Goal: Transaction & Acquisition: Purchase product/service

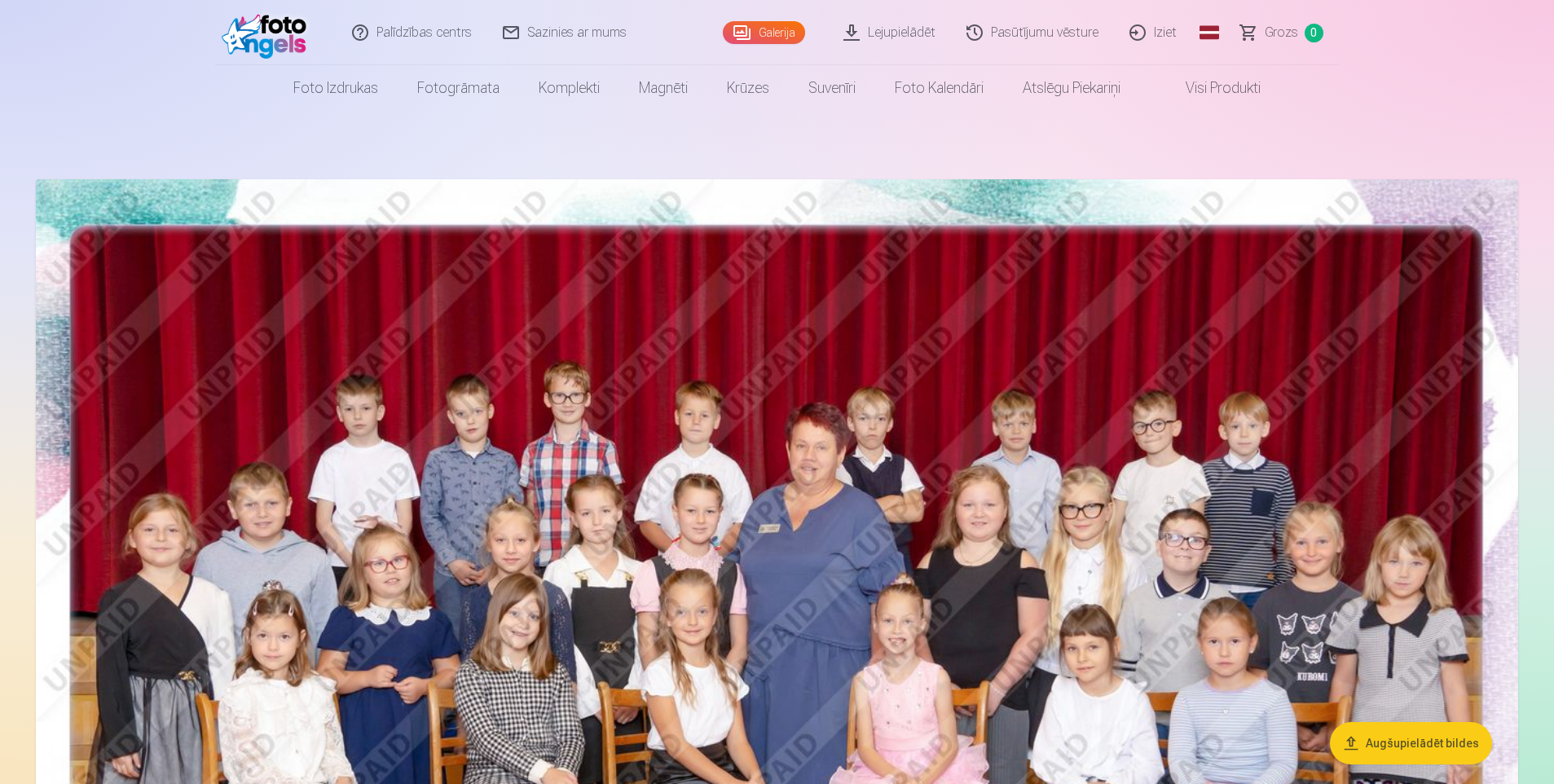
click at [1152, 29] on link "Iziet" at bounding box center [1154, 33] width 79 height 65
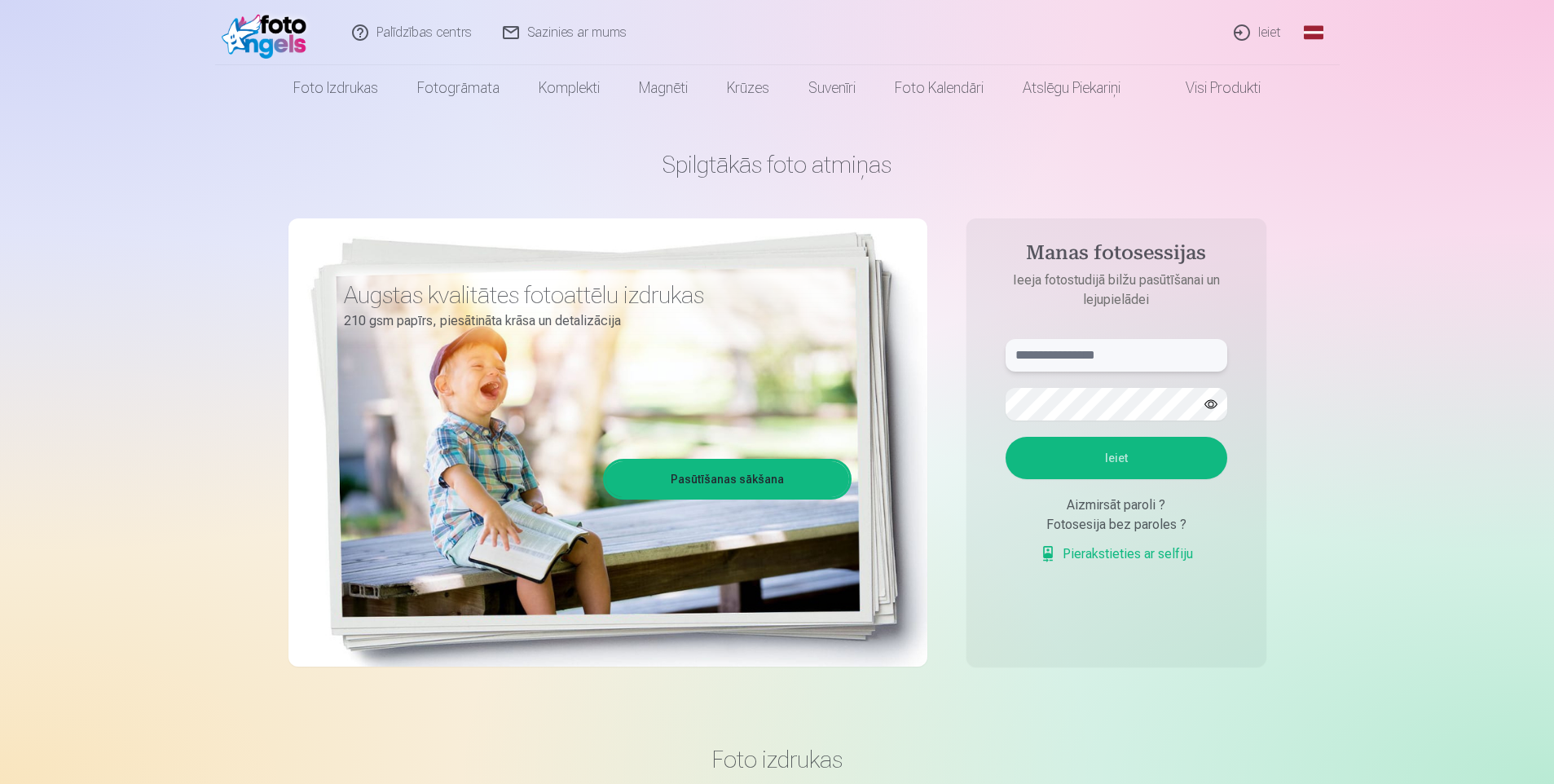
click at [1133, 356] on input "text" at bounding box center [1116, 355] width 222 height 33
type input "**********"
click at [1116, 464] on button "Ieiet" at bounding box center [1116, 458] width 222 height 42
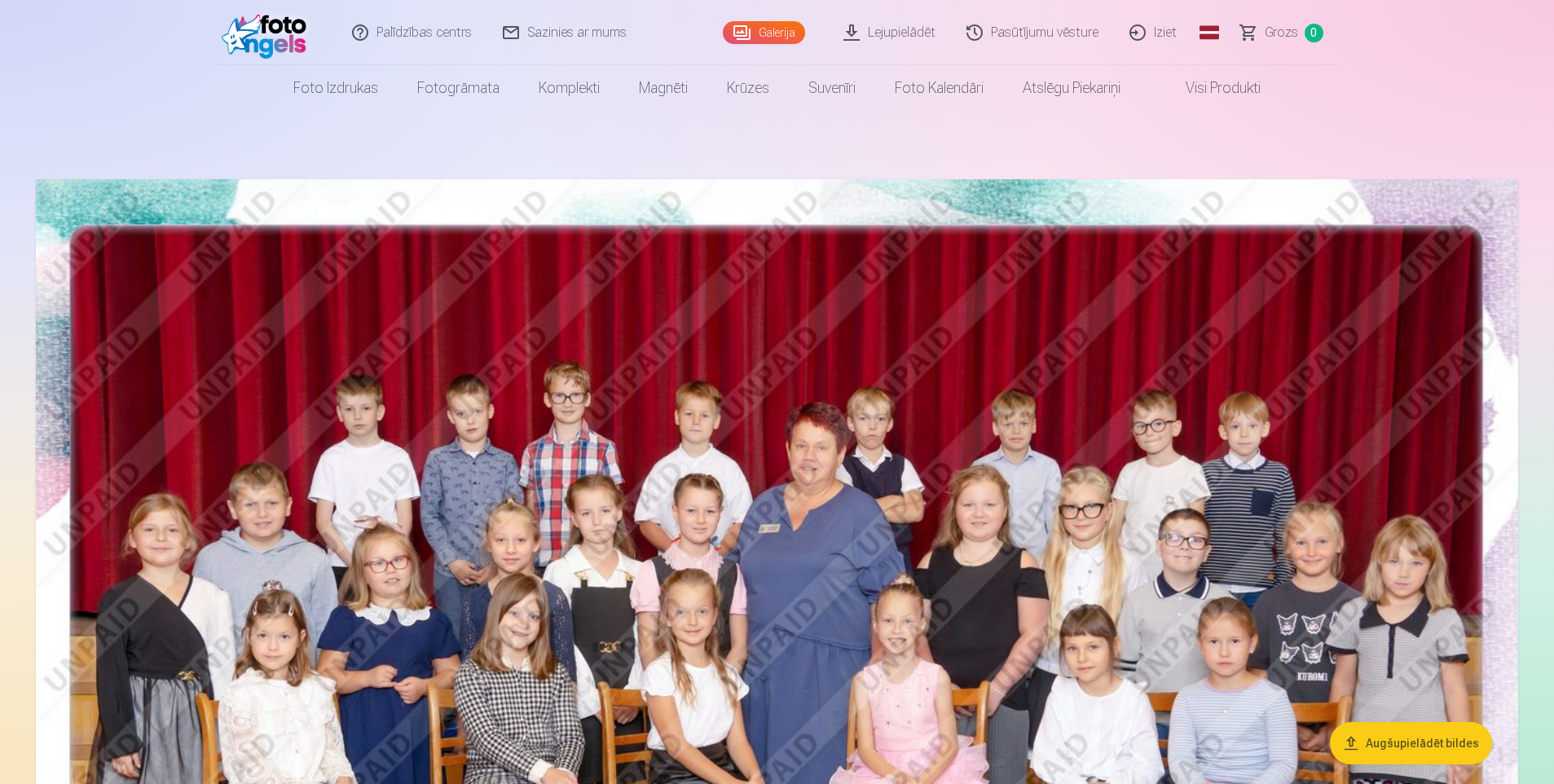
click at [767, 32] on link "Galerija" at bounding box center [764, 33] width 82 height 23
click at [777, 30] on link "Galerija" at bounding box center [764, 33] width 82 height 23
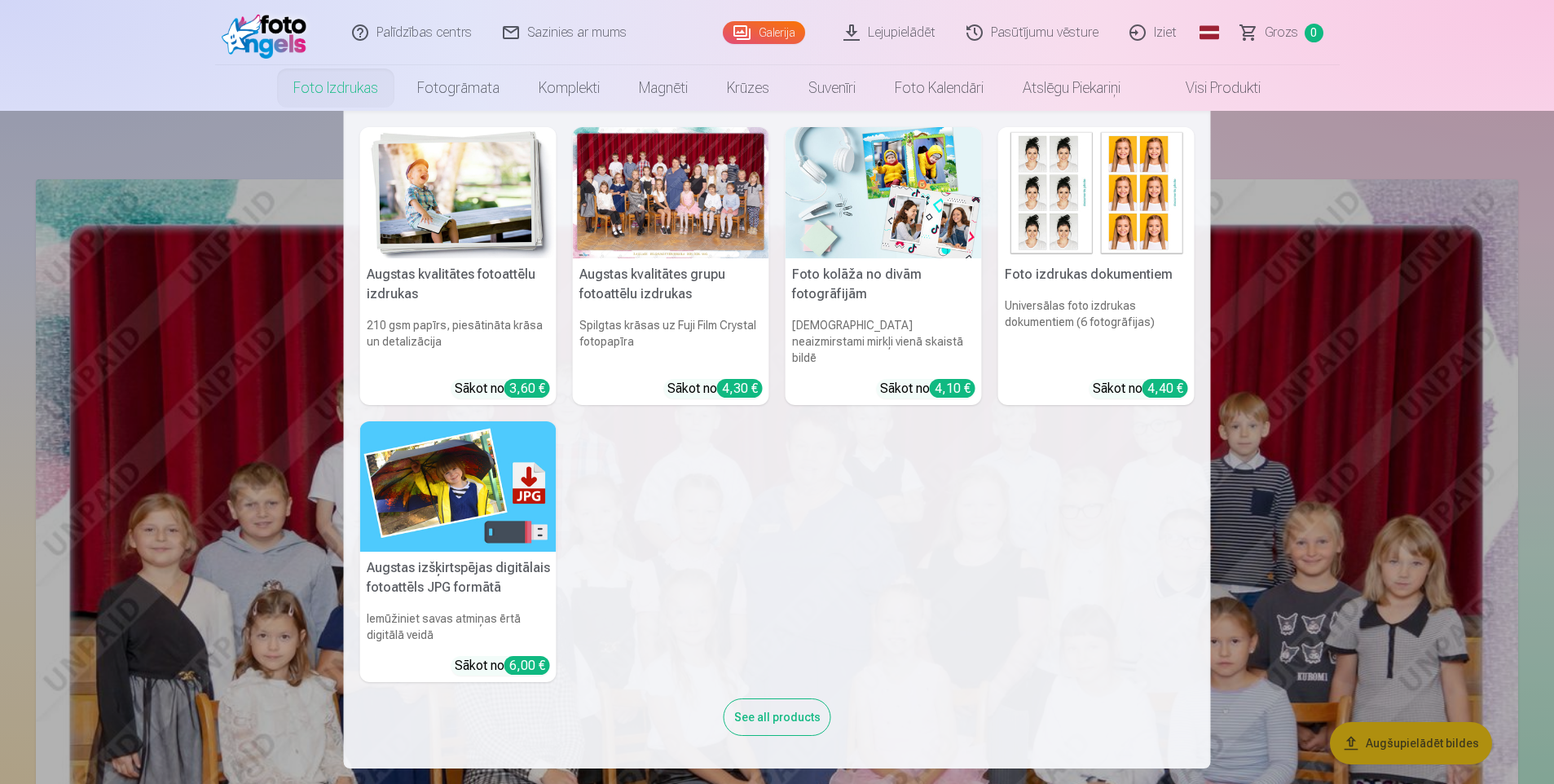
click at [338, 93] on link "Foto izdrukas" at bounding box center [336, 88] width 124 height 46
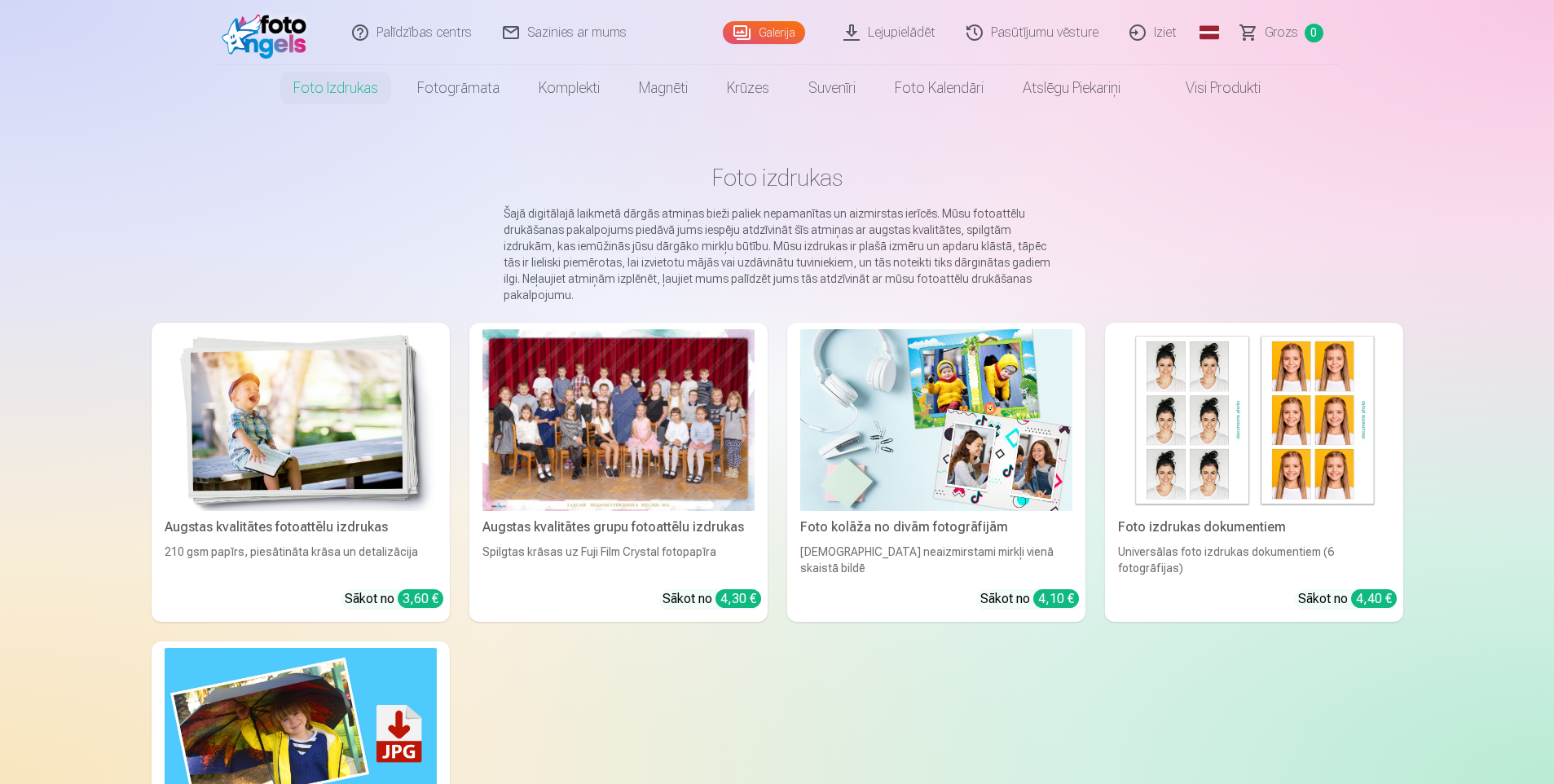
click at [599, 497] on div at bounding box center [618, 420] width 272 height 182
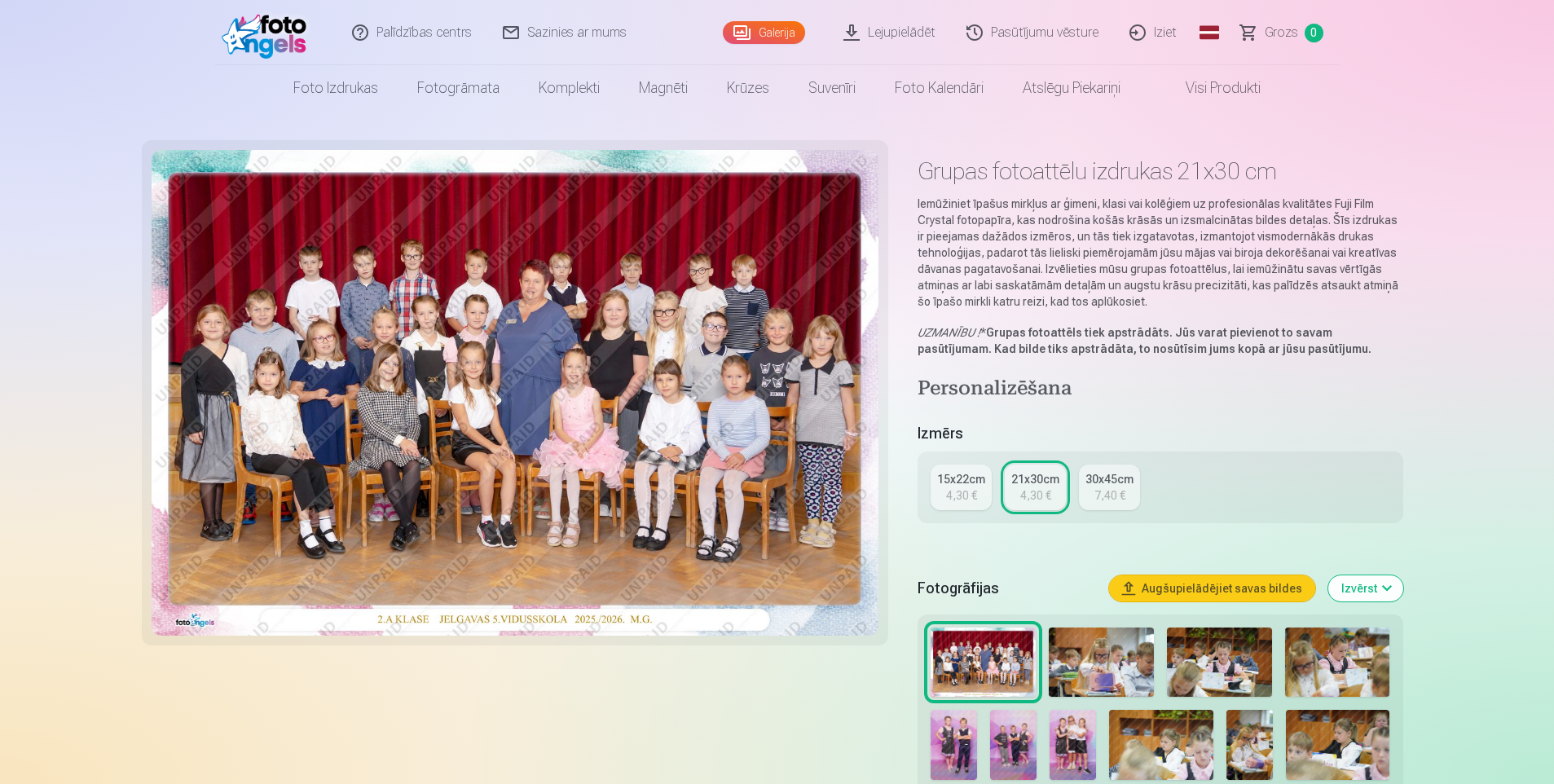
click at [1037, 493] on div "4,30 €" at bounding box center [1036, 495] width 31 height 16
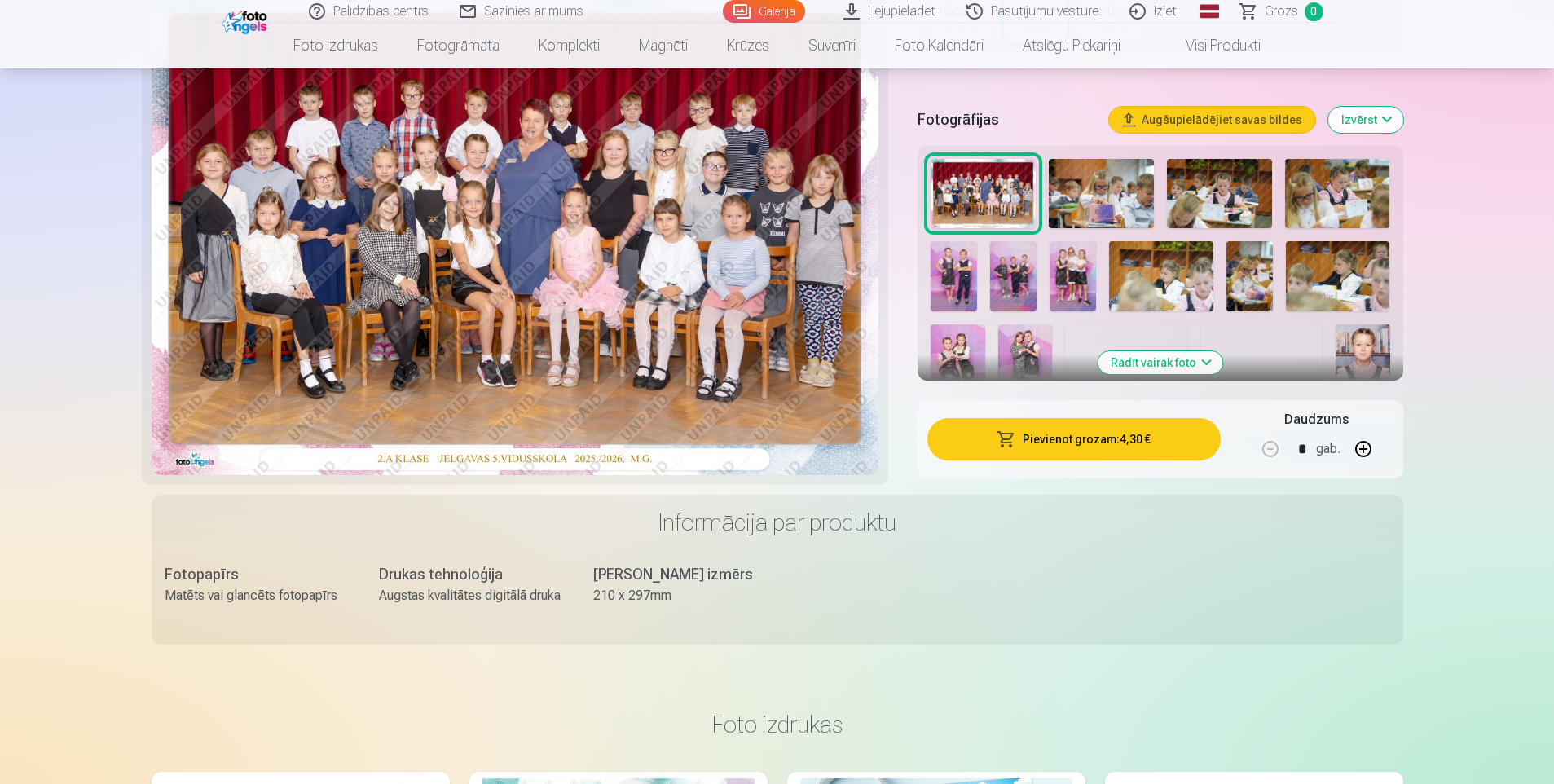
scroll to position [489, 0]
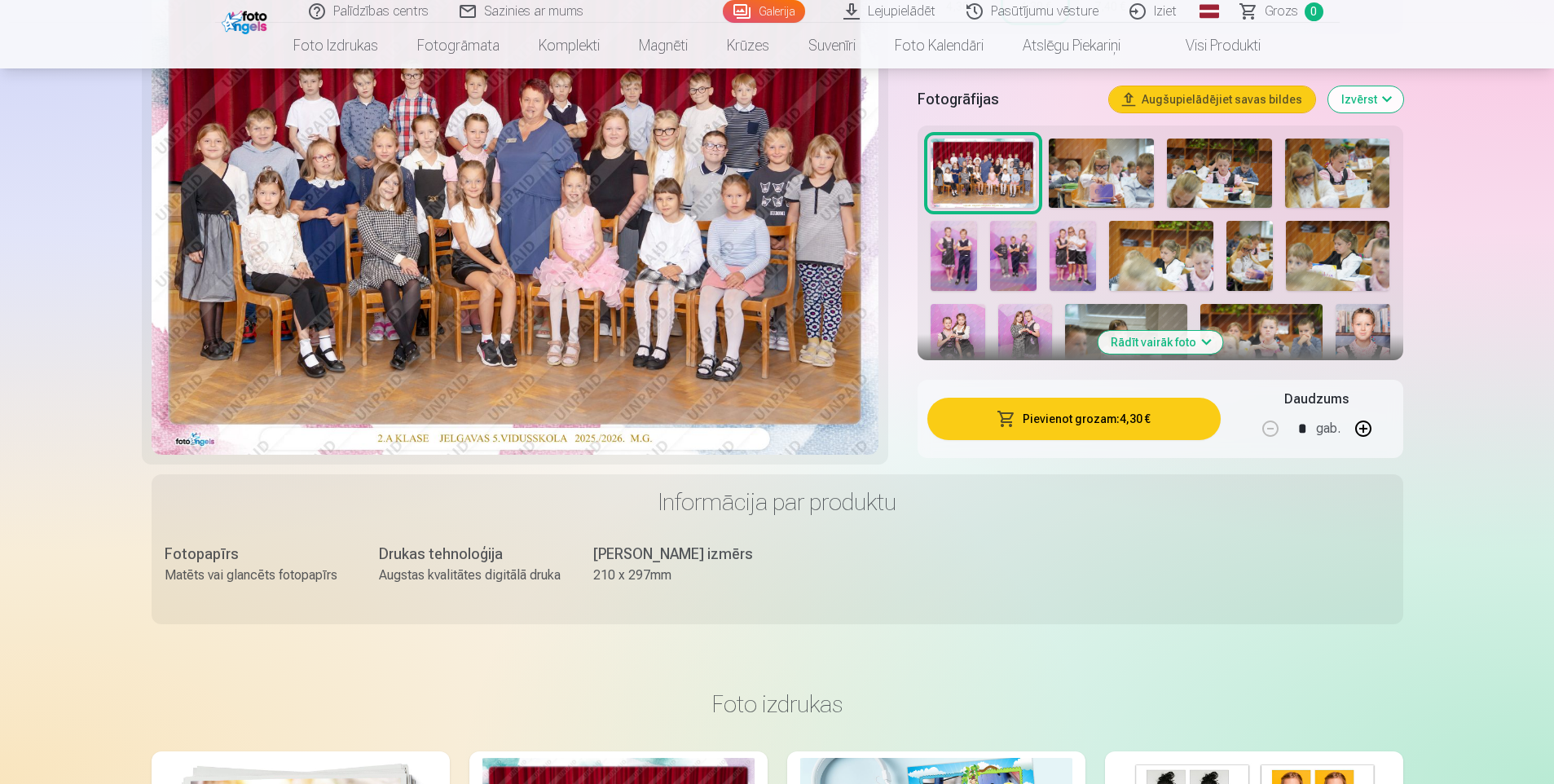
click at [1101, 418] on button "Pievienot grozam : 4,30 €" at bounding box center [1073, 418] width 292 height 42
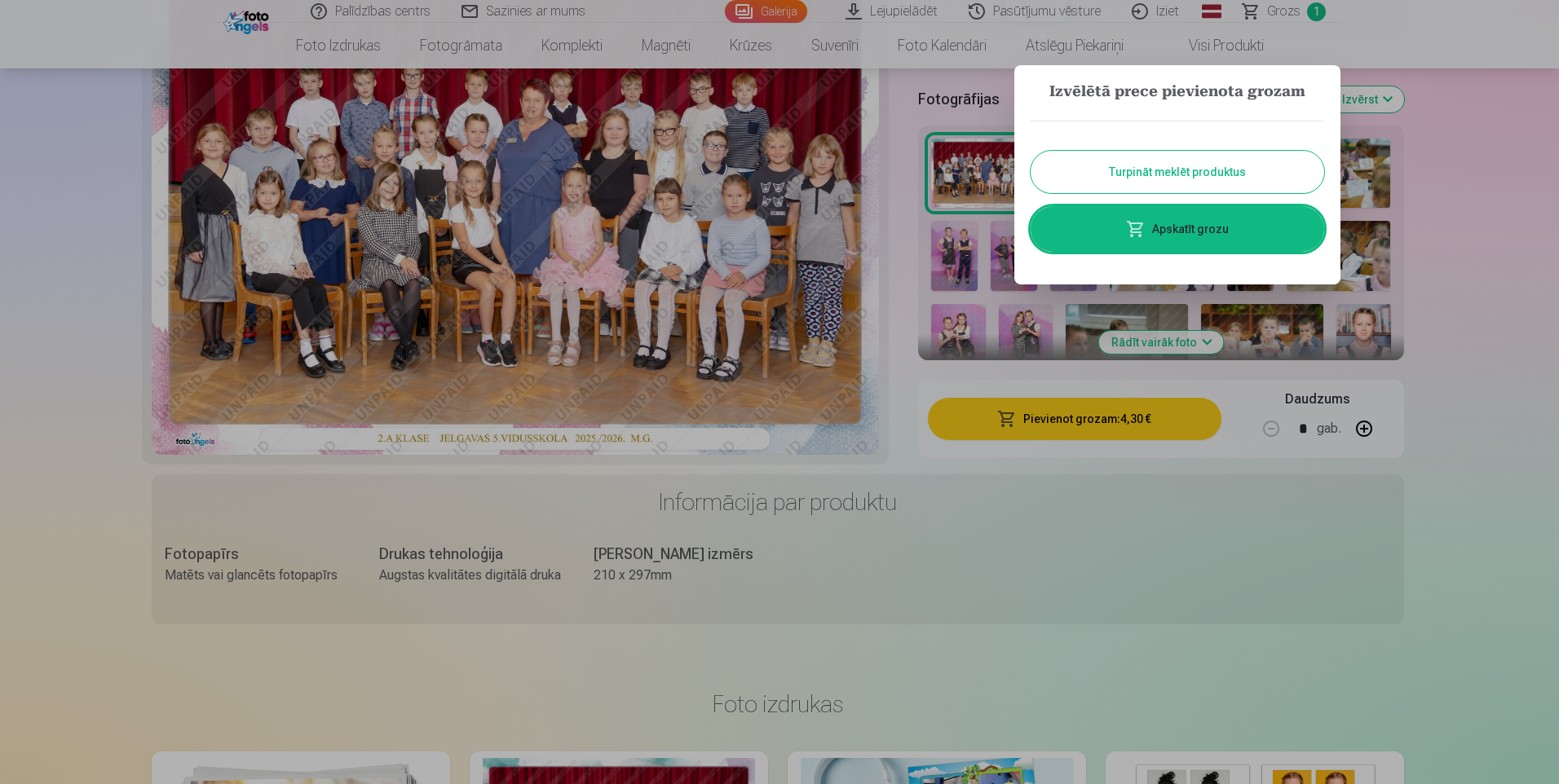
click at [1159, 173] on button "Turpināt meklēt produktus" at bounding box center [1177, 172] width 293 height 42
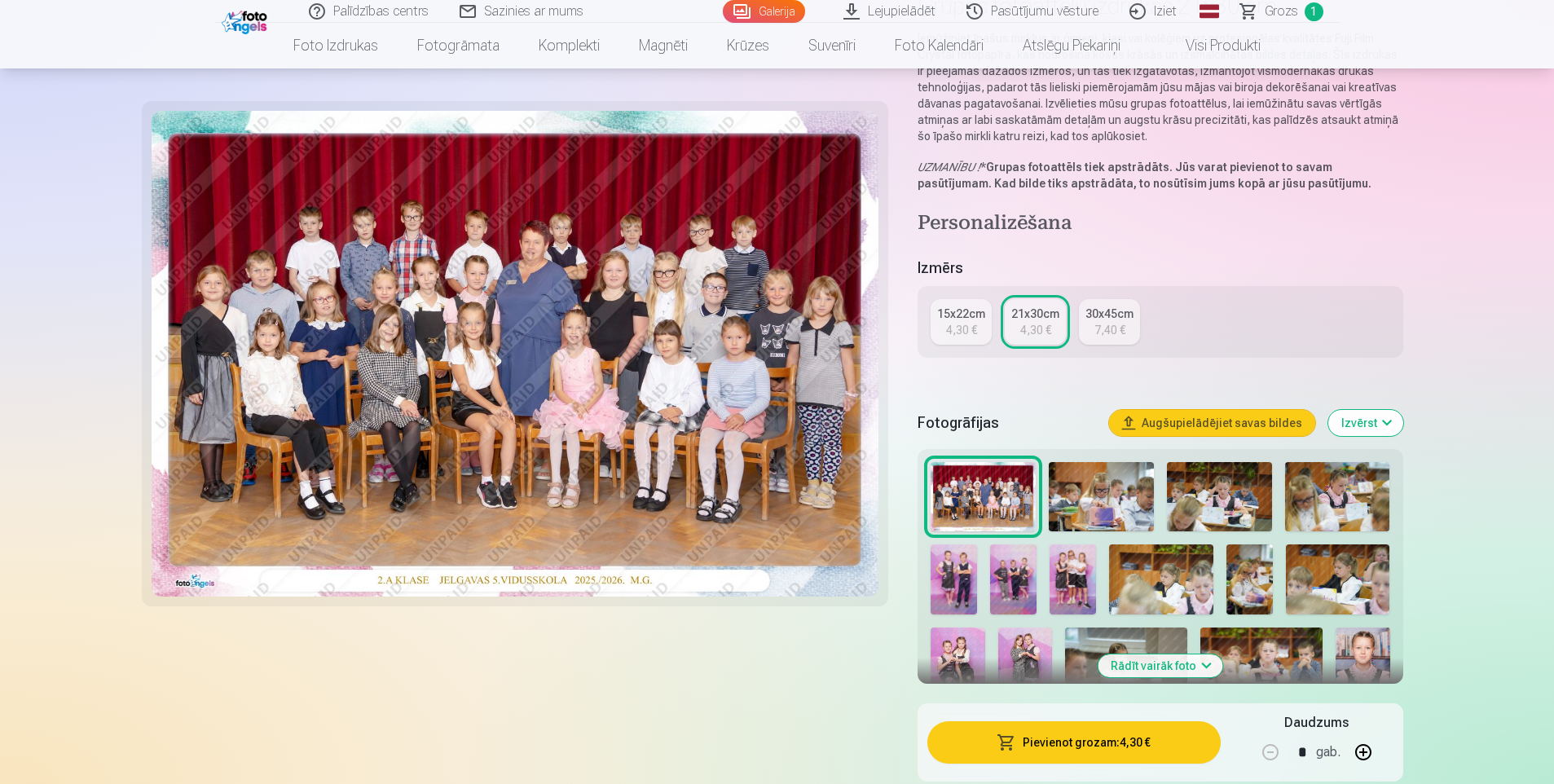
scroll to position [163, 0]
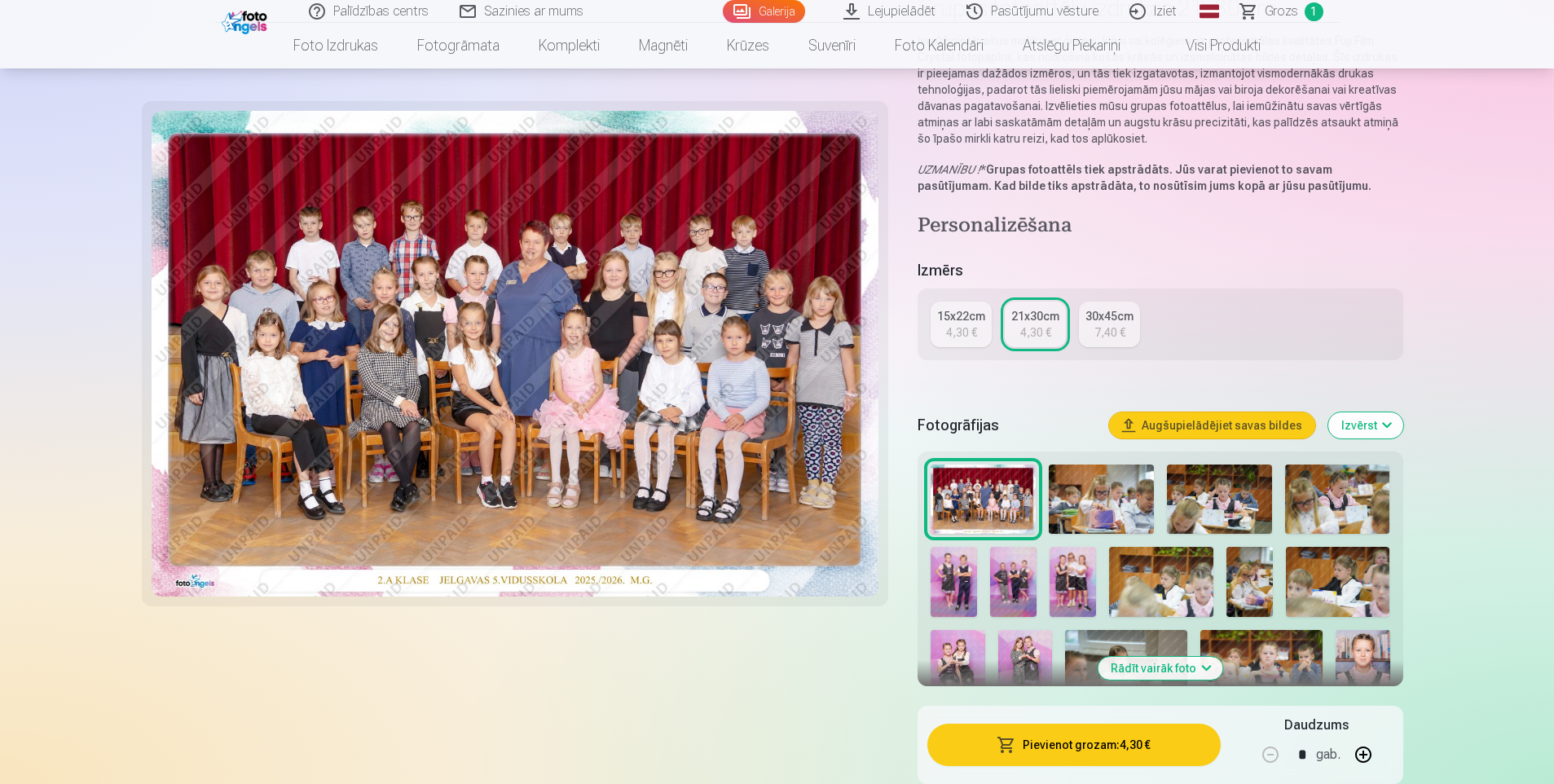
click at [1076, 485] on img at bounding box center [1101, 499] width 105 height 70
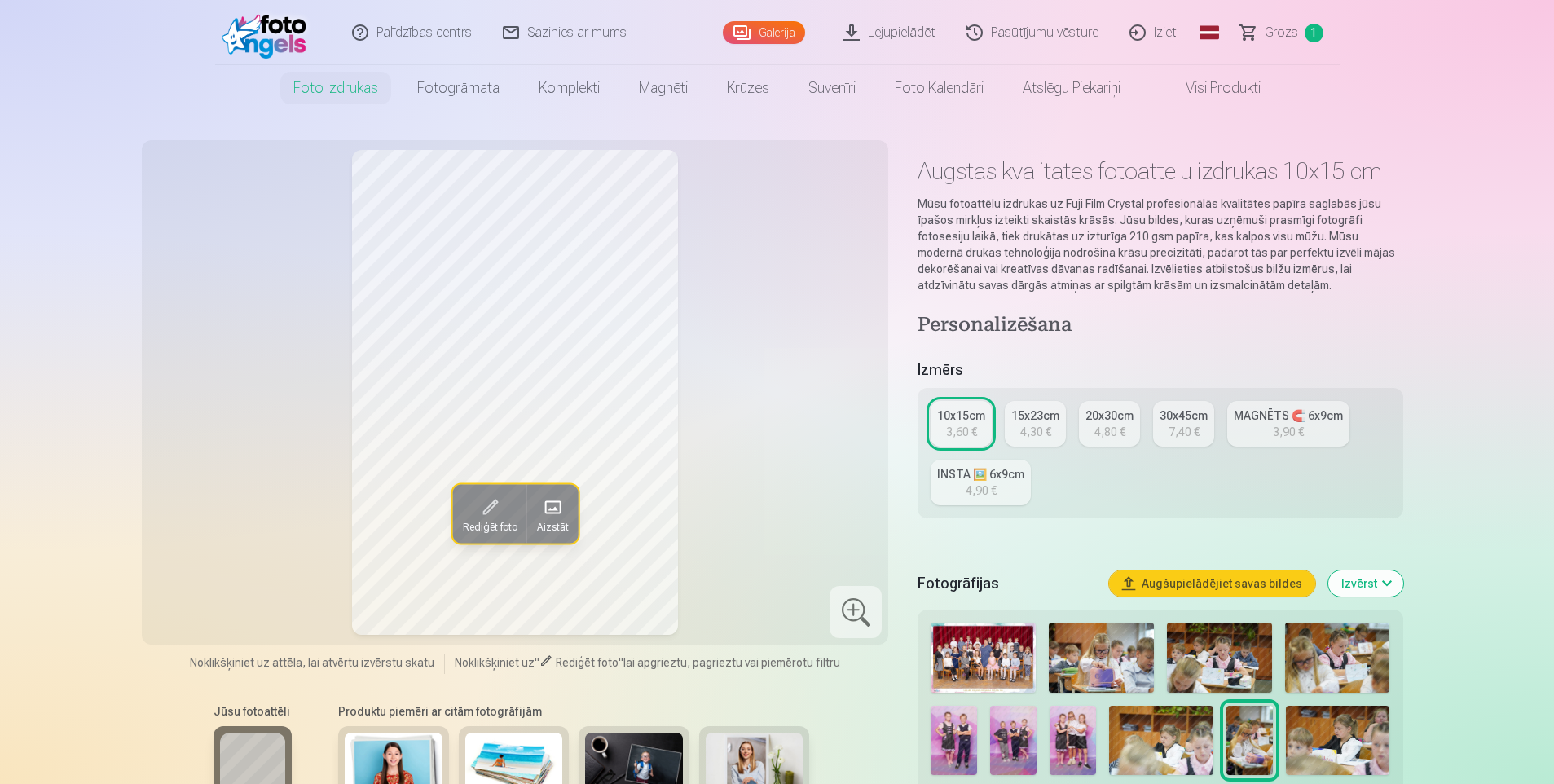
click at [1080, 652] on img at bounding box center [1101, 657] width 105 height 70
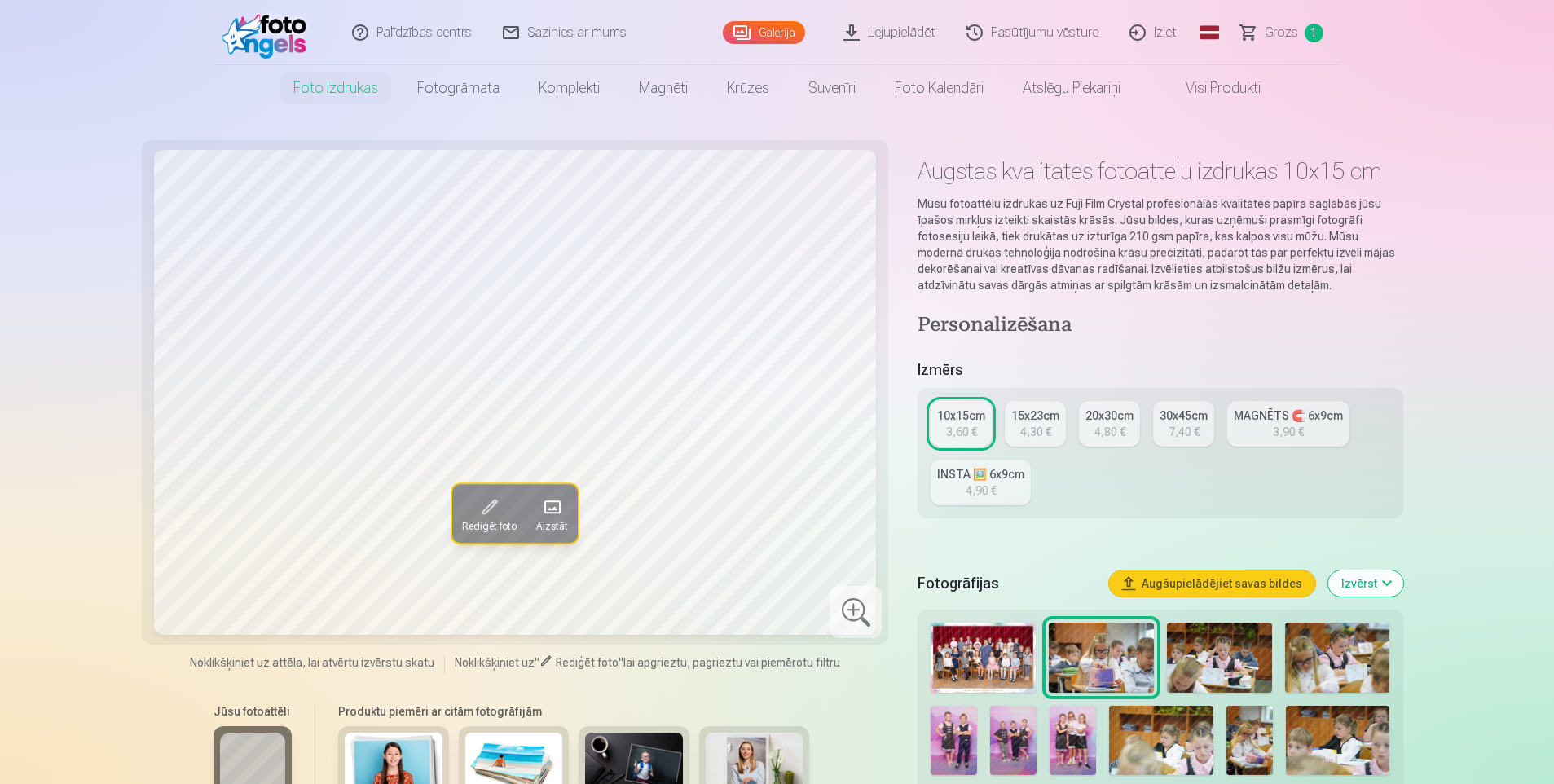
click at [950, 649] on img at bounding box center [983, 657] width 105 height 70
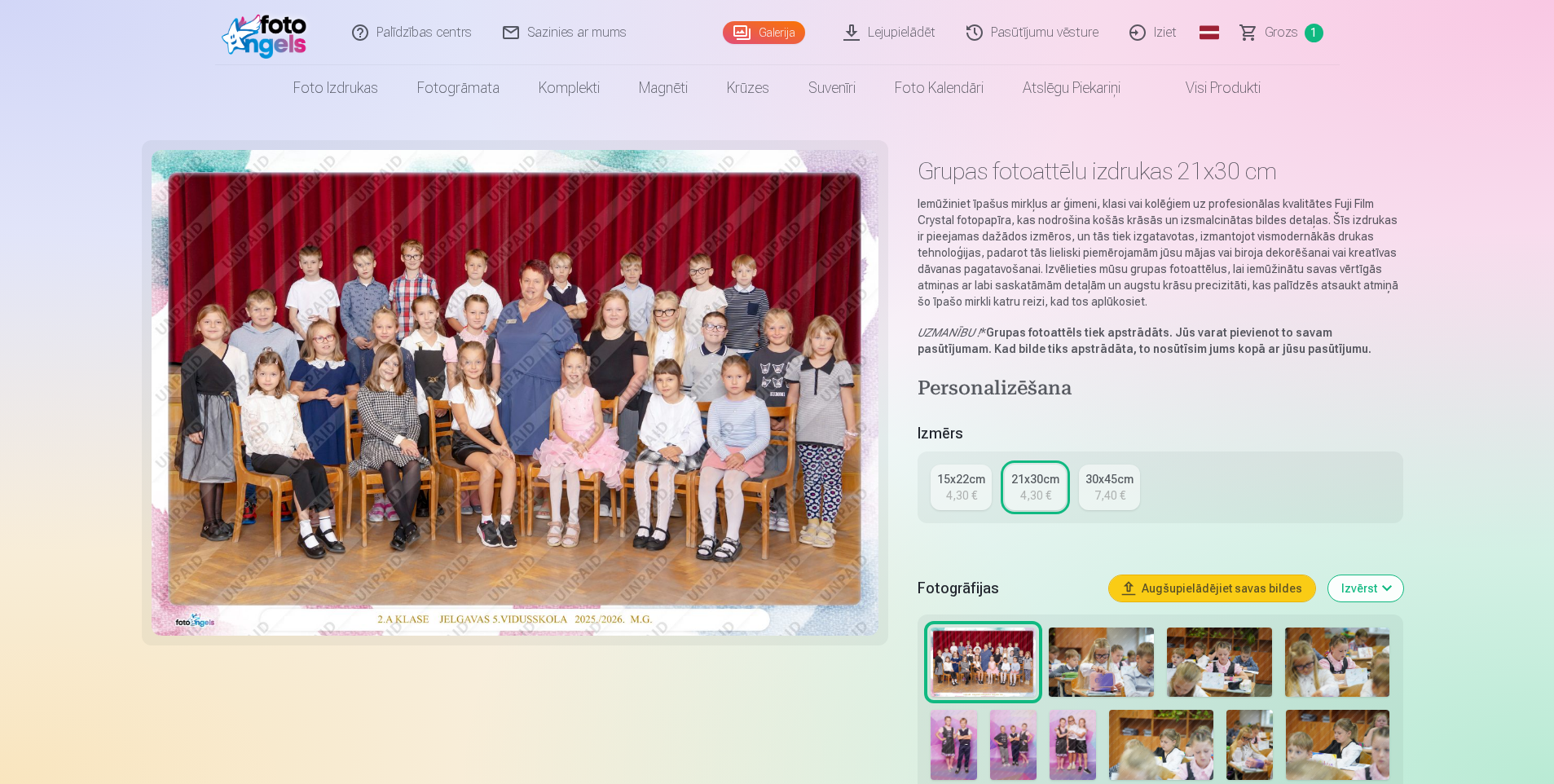
click at [1097, 659] on img at bounding box center [1101, 662] width 105 height 70
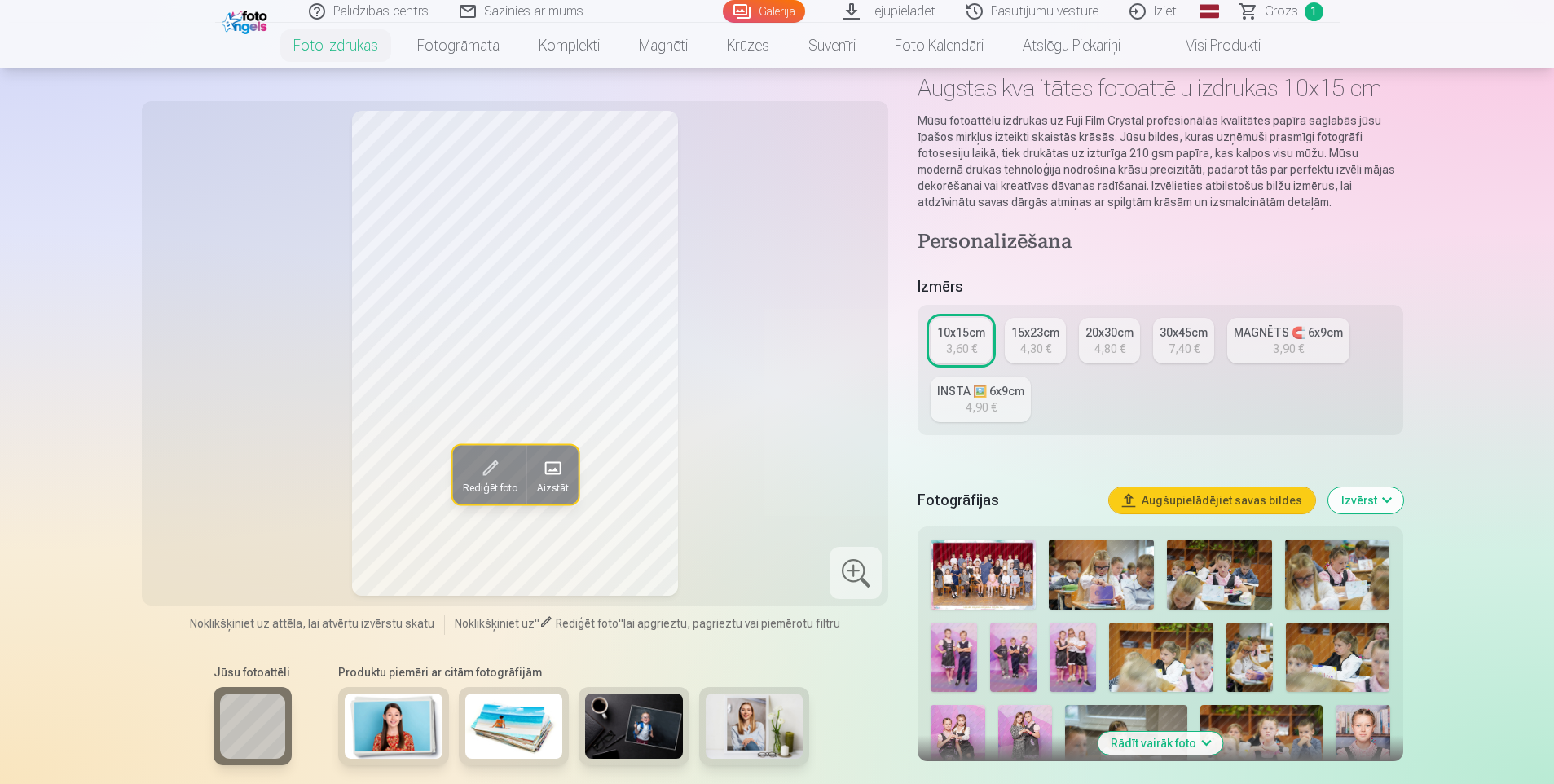
scroll to position [81, 0]
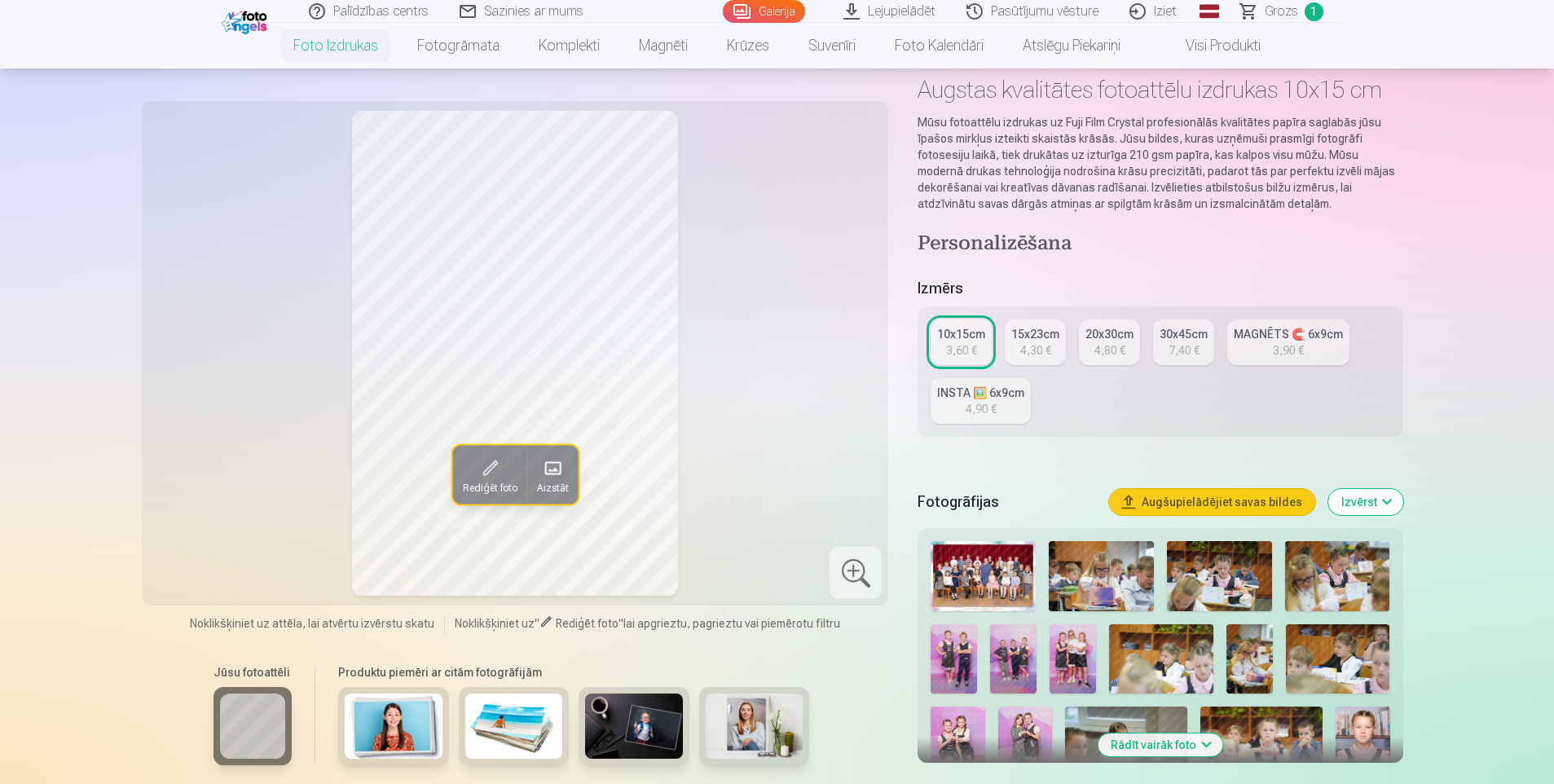
click at [989, 582] on img at bounding box center [983, 576] width 105 height 70
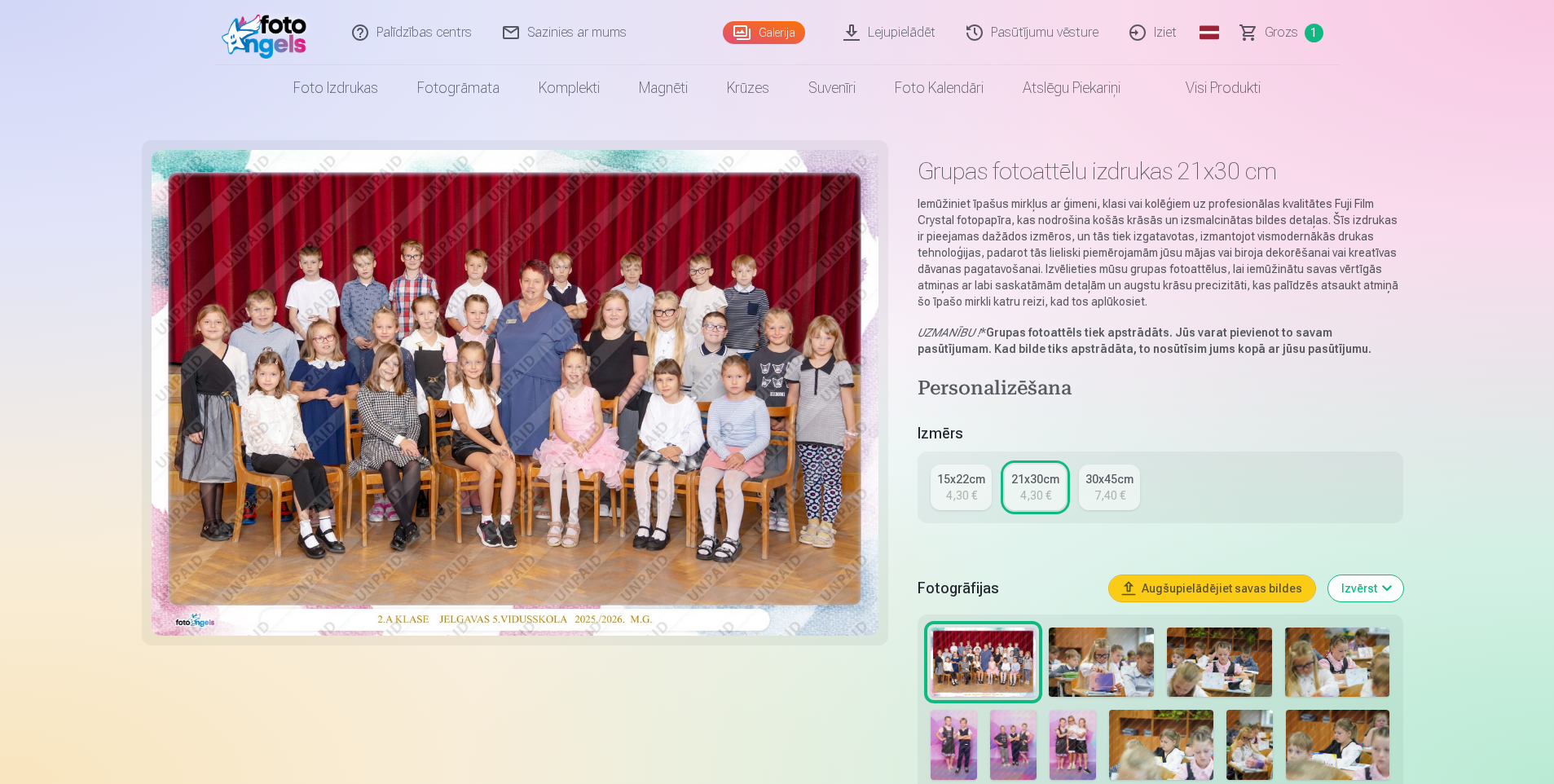
click at [1106, 649] on img at bounding box center [1101, 662] width 105 height 70
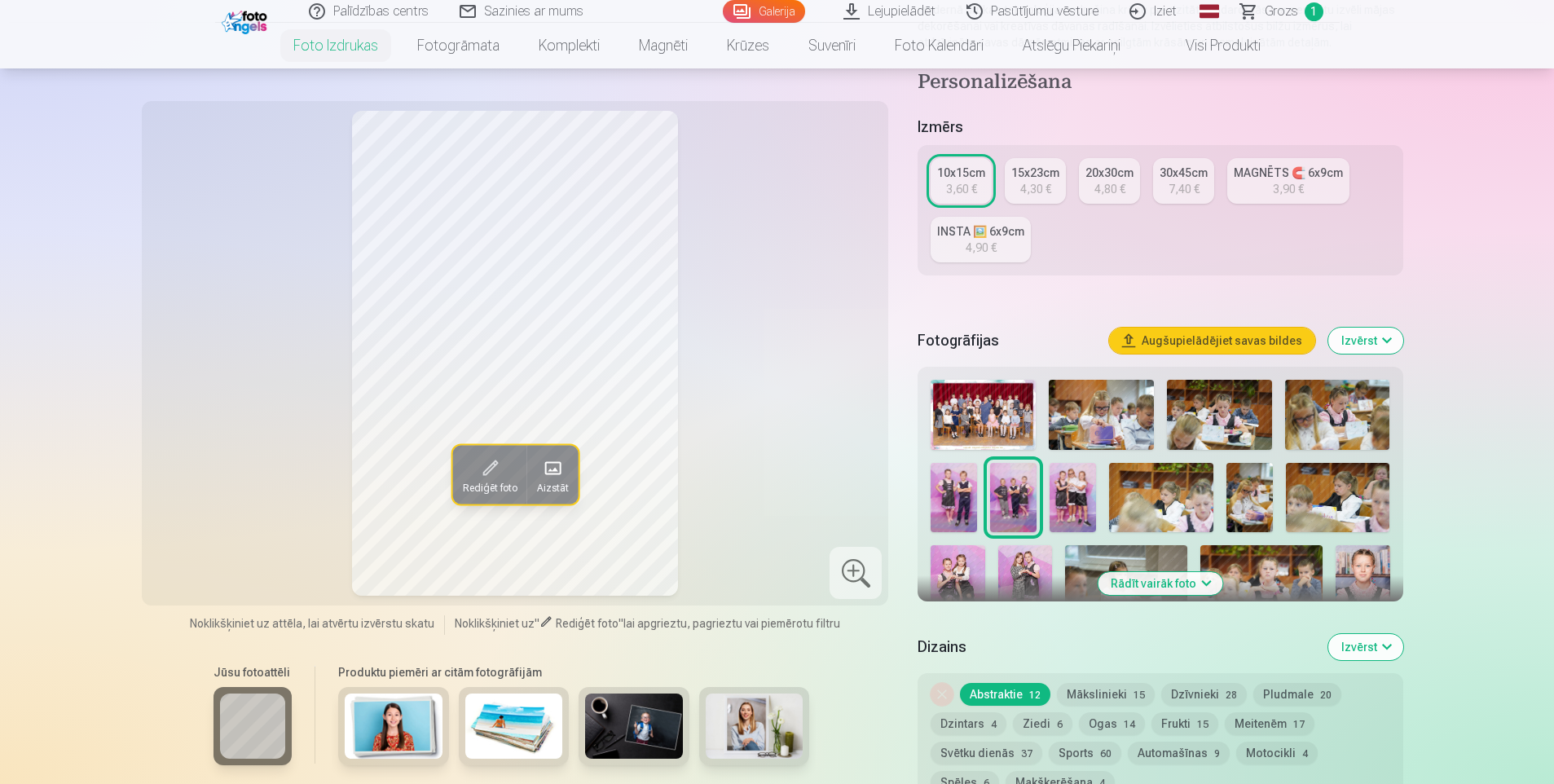
scroll to position [245, 0]
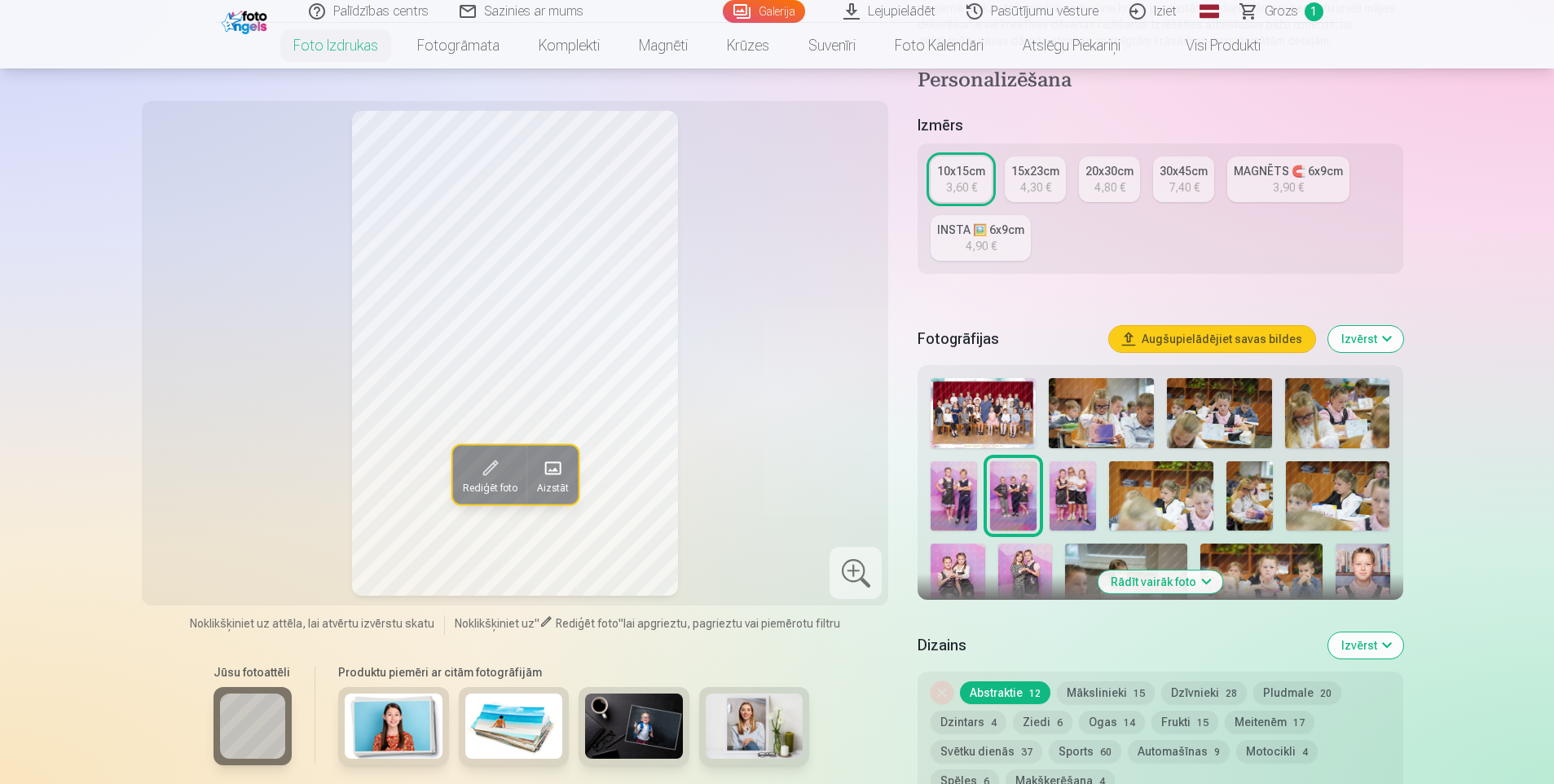
click at [1188, 584] on button "Rādīt vairāk foto" at bounding box center [1159, 582] width 124 height 23
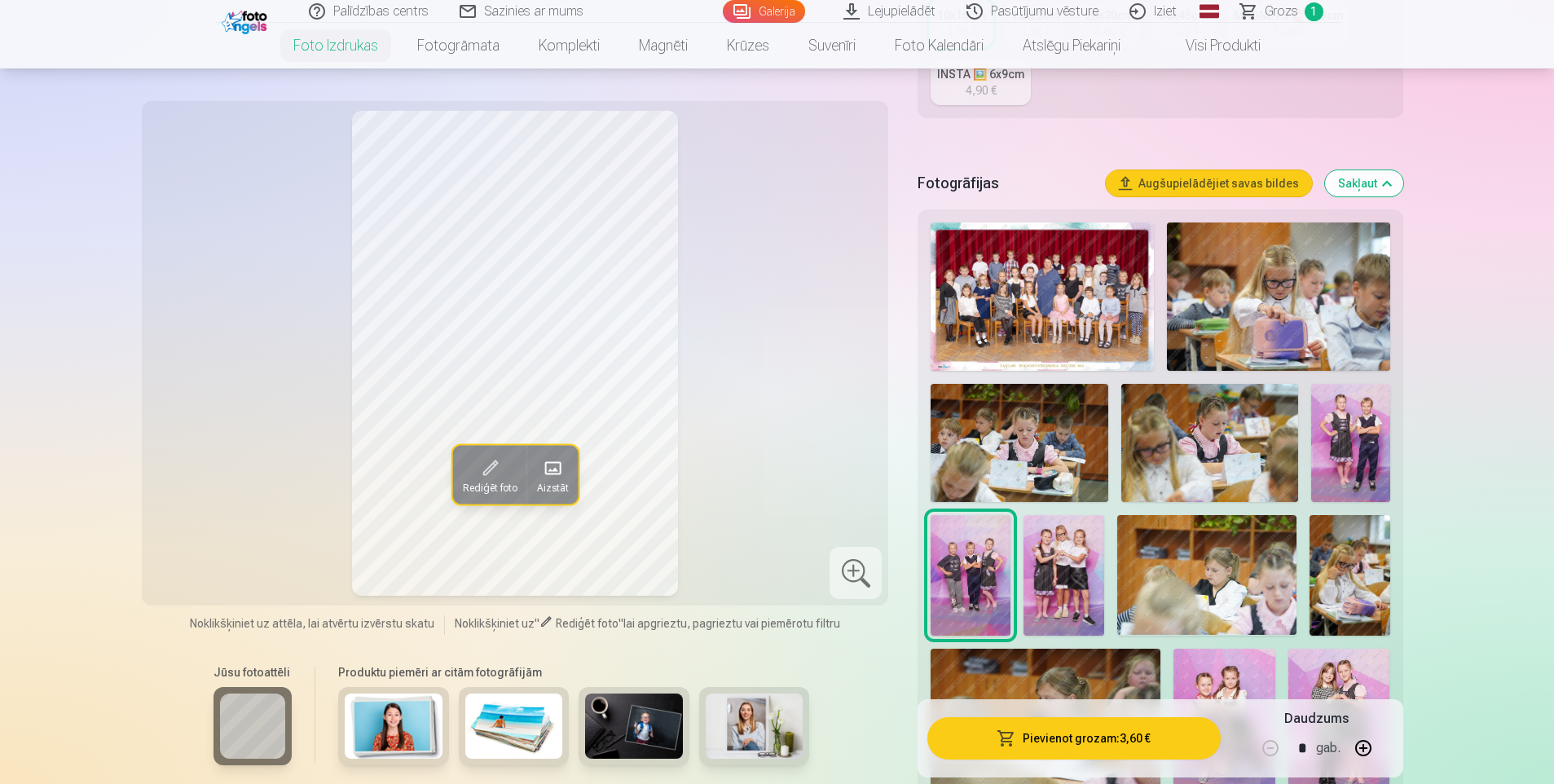
scroll to position [489, 0]
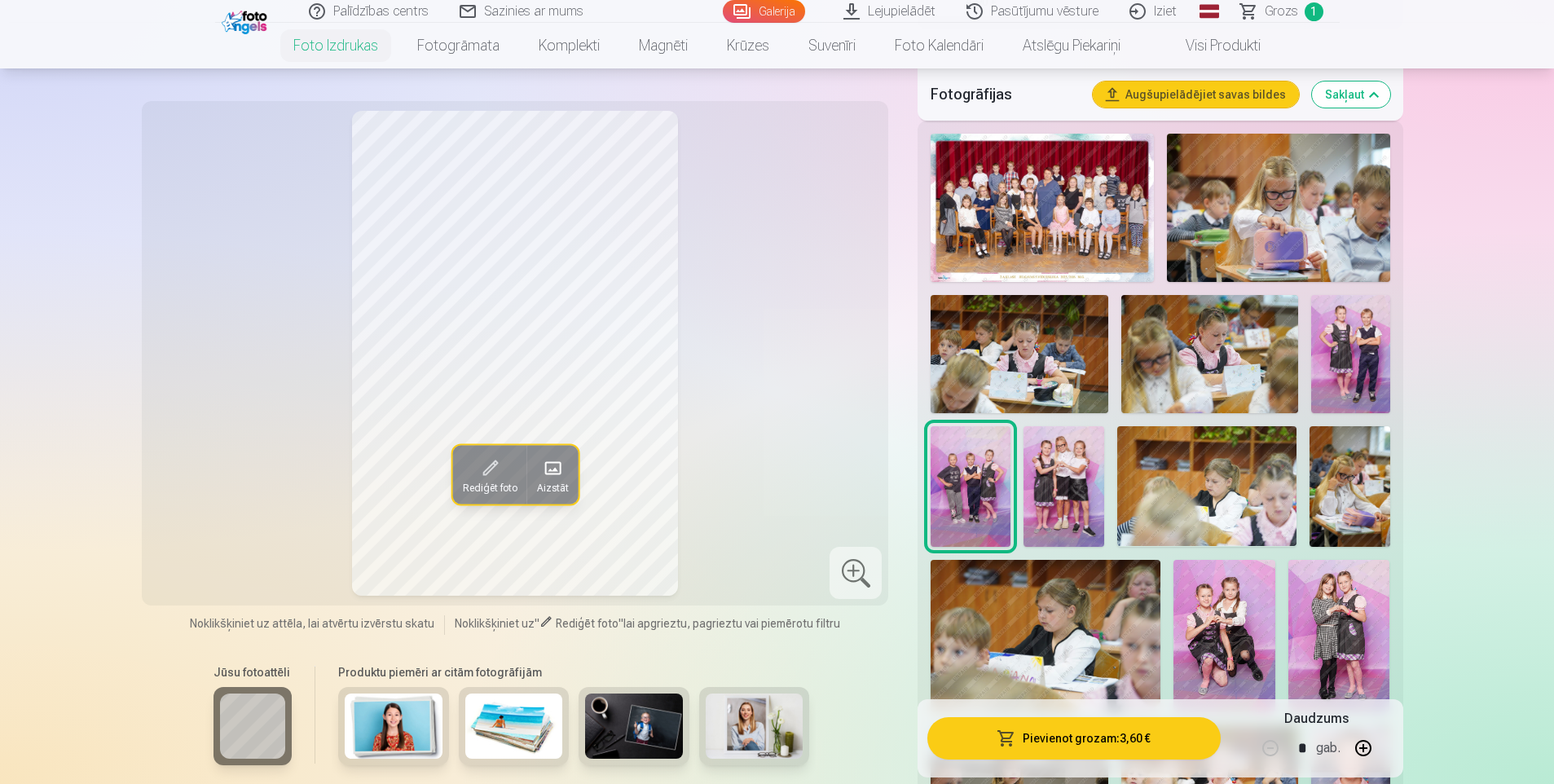
click at [1244, 228] on img at bounding box center [1279, 207] width 223 height 148
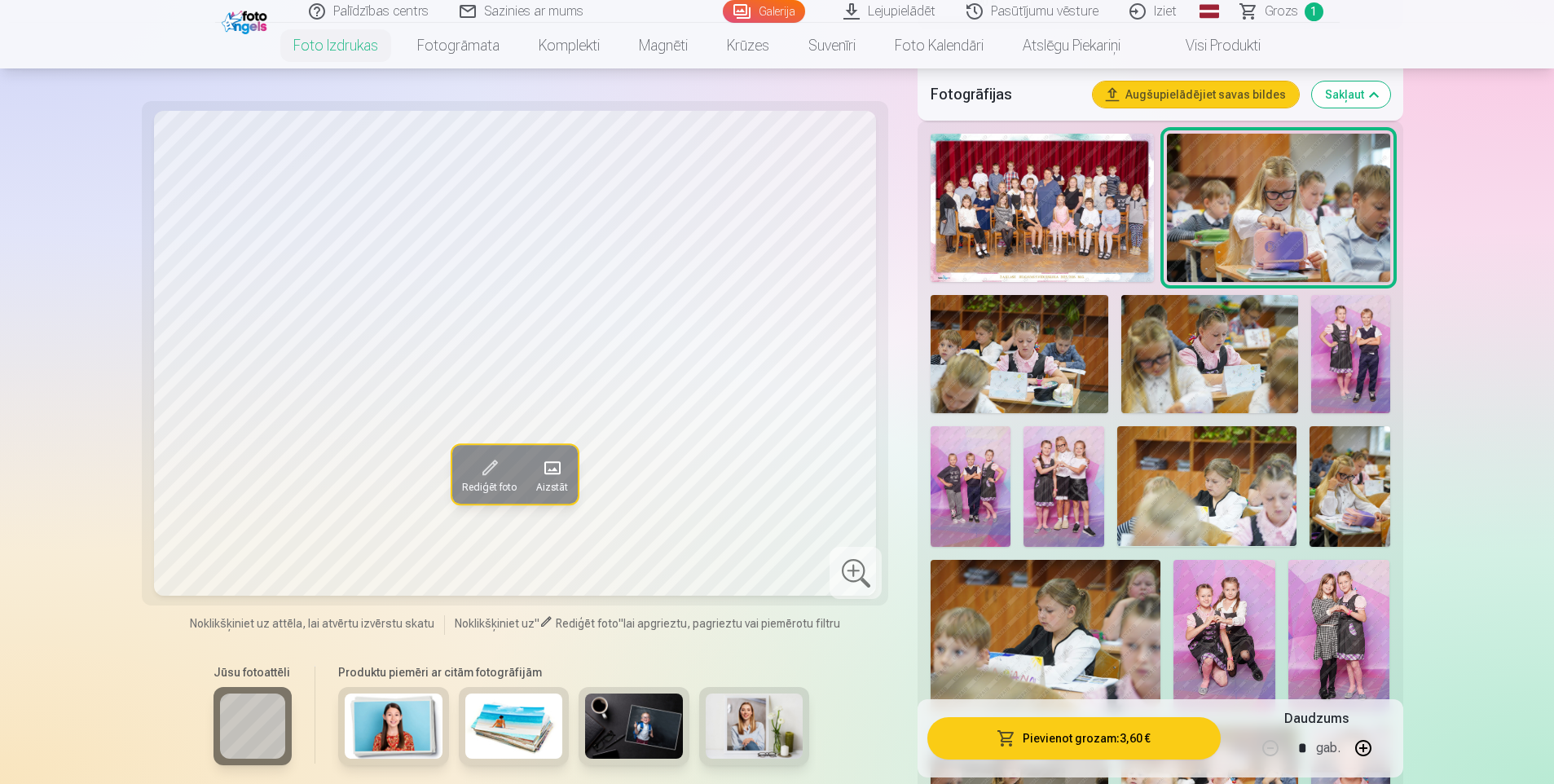
click at [1042, 355] on img at bounding box center [1019, 354] width 177 height 118
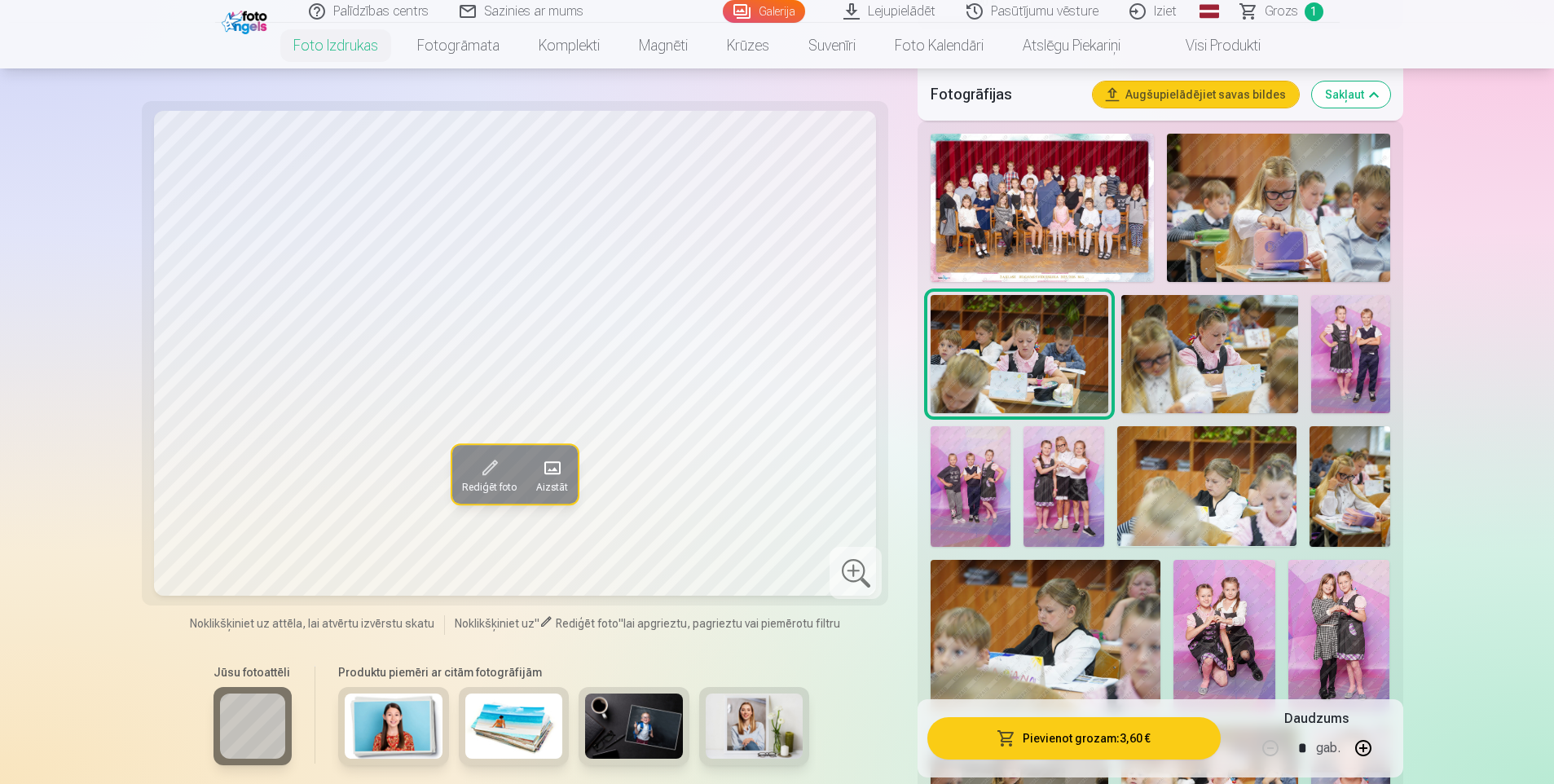
click at [1207, 369] on img at bounding box center [1210, 354] width 177 height 118
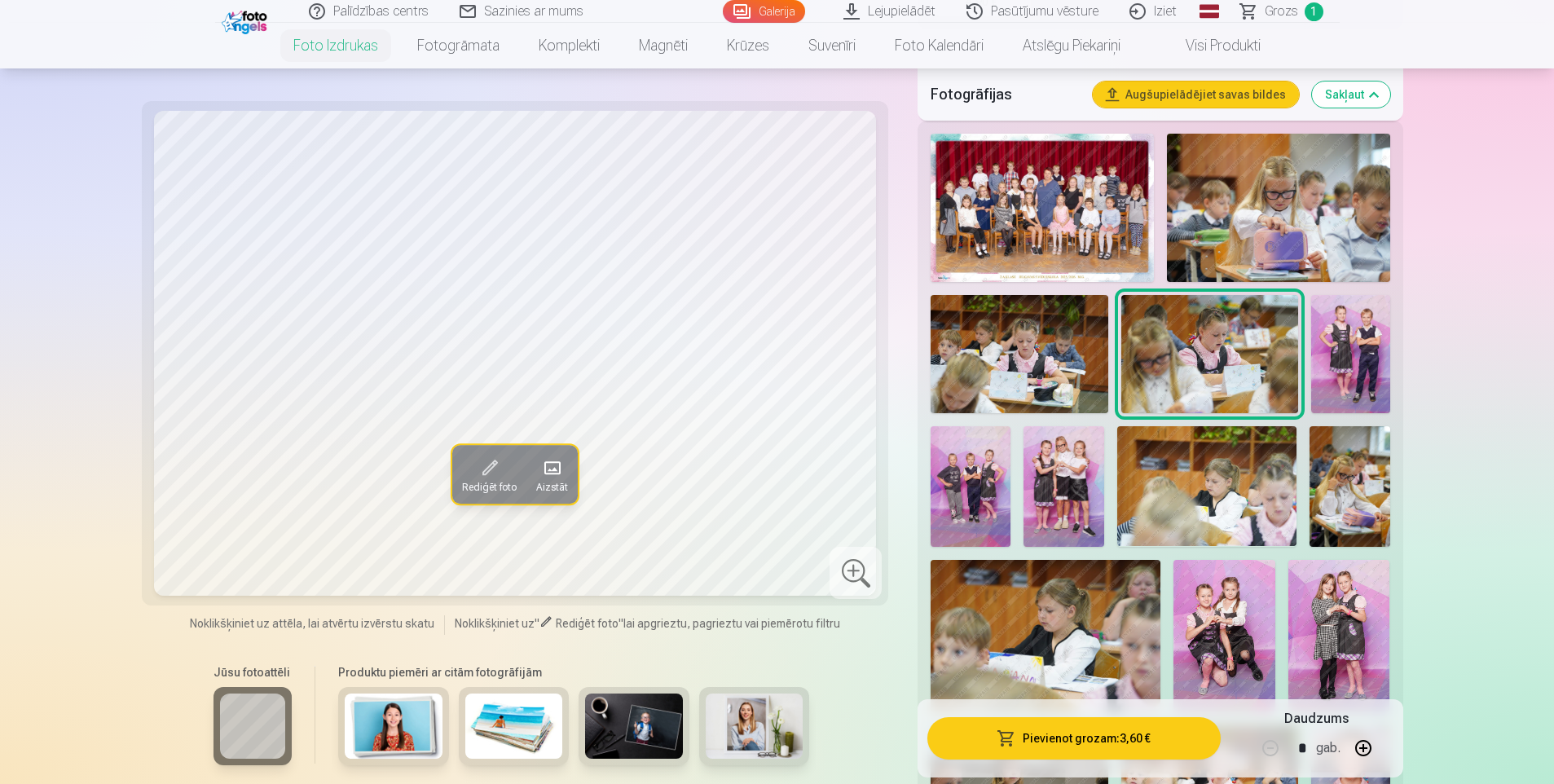
click at [1356, 340] on img at bounding box center [1351, 354] width 79 height 118
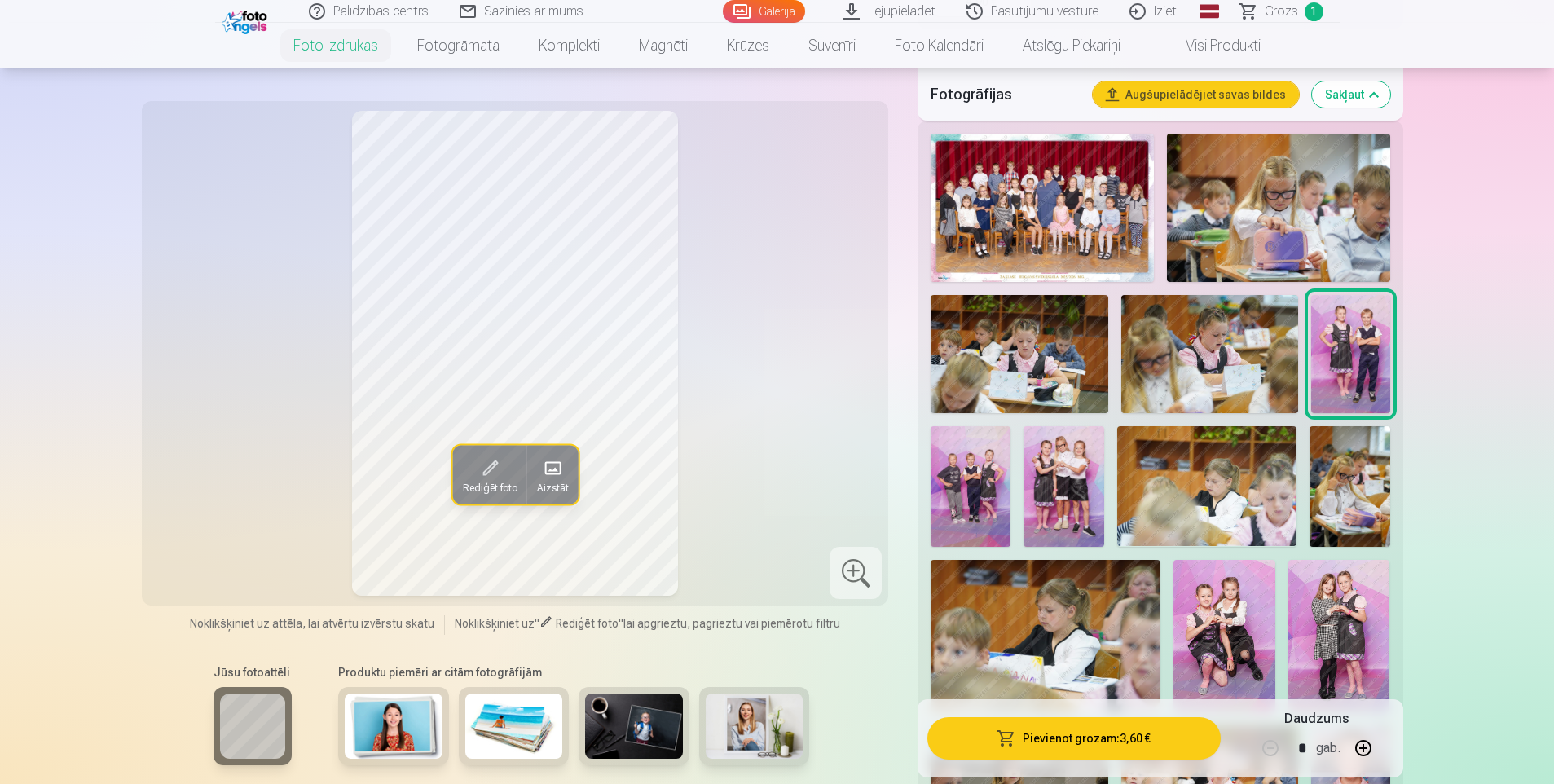
click at [975, 464] on img at bounding box center [970, 486] width 79 height 120
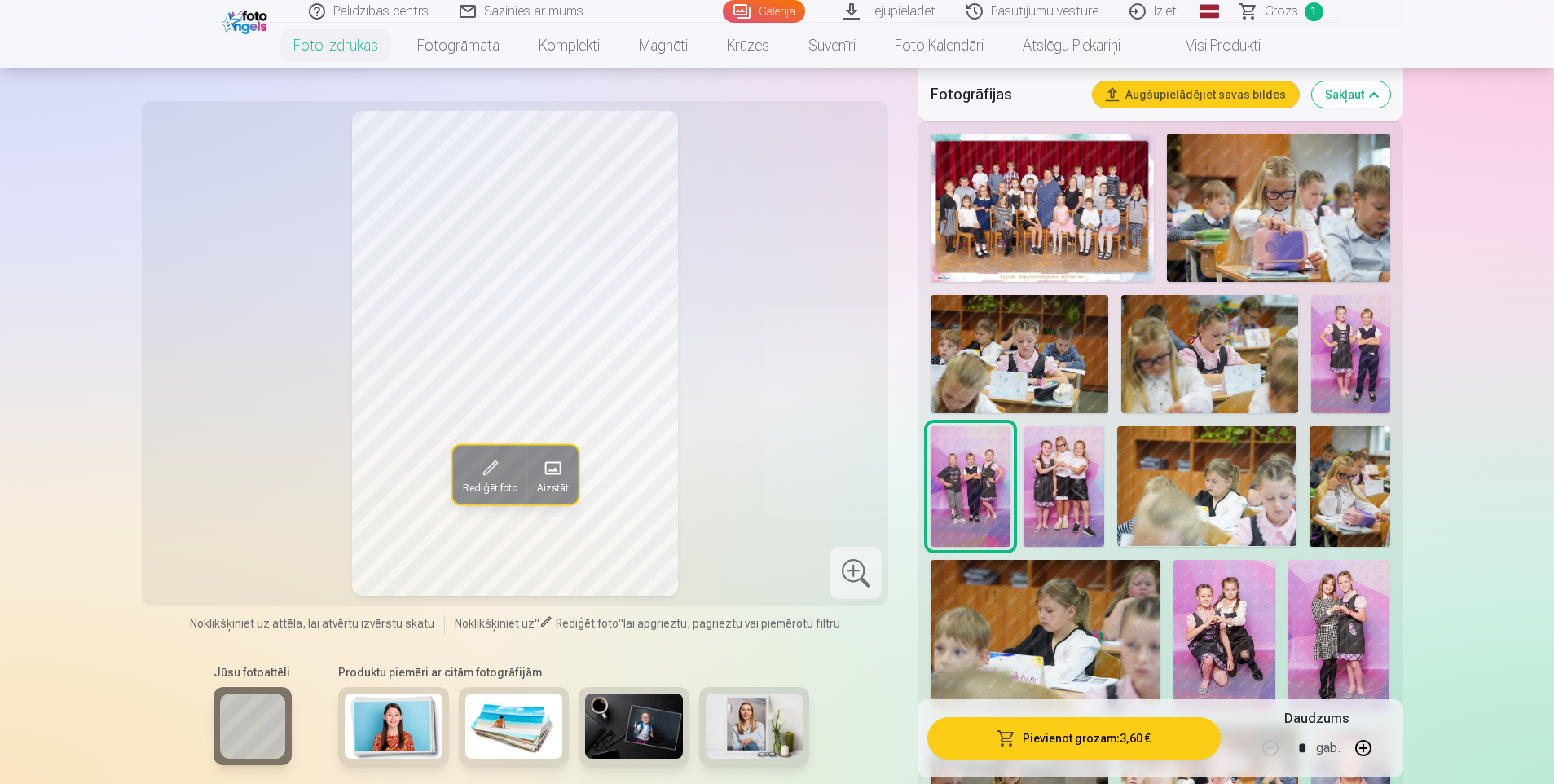
click at [1068, 482] on img at bounding box center [1063, 486] width 79 height 120
click at [1237, 606] on img at bounding box center [1224, 637] width 102 height 154
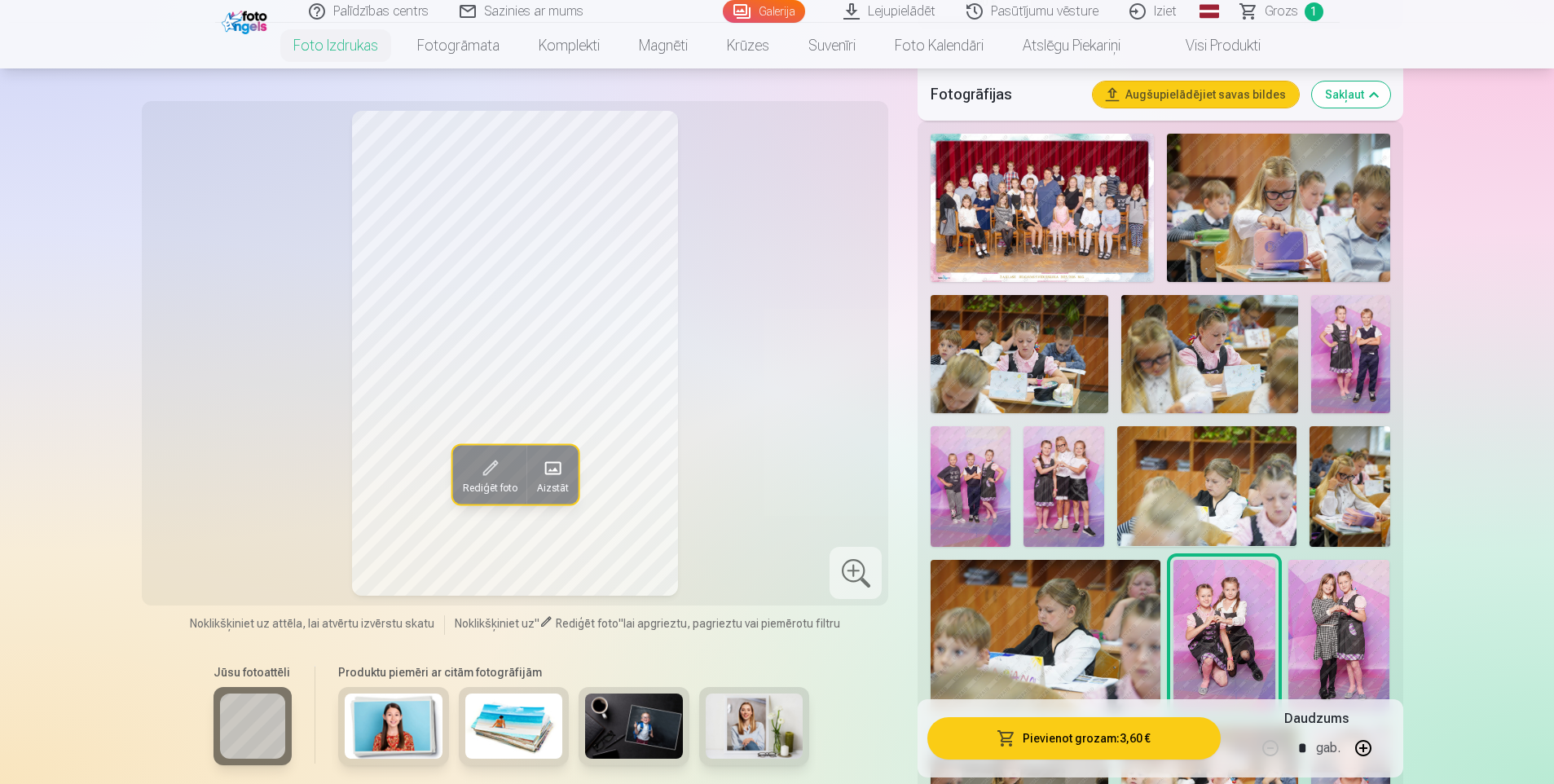
click at [1333, 601] on img at bounding box center [1339, 637] width 102 height 154
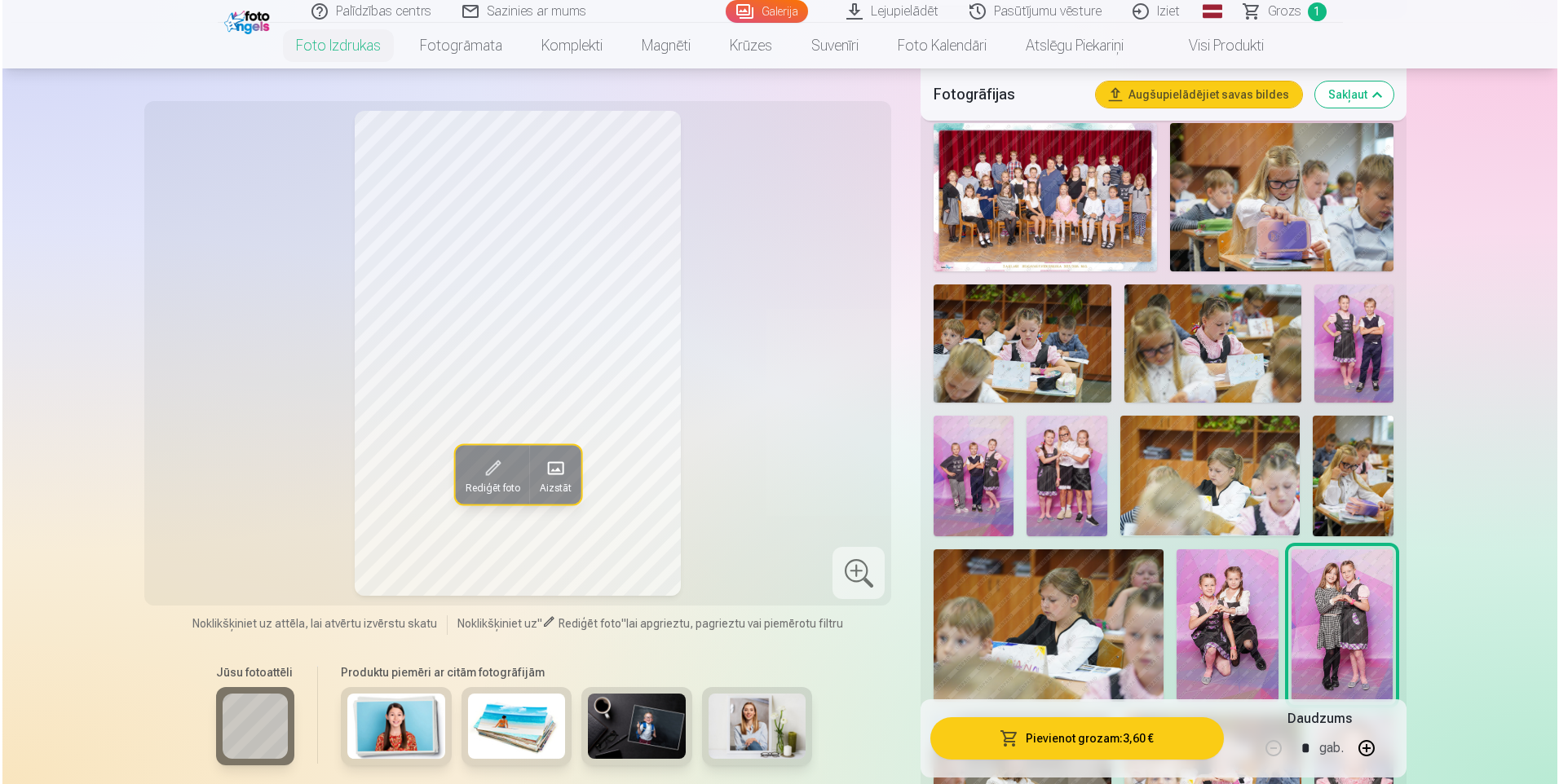
scroll to position [245, 0]
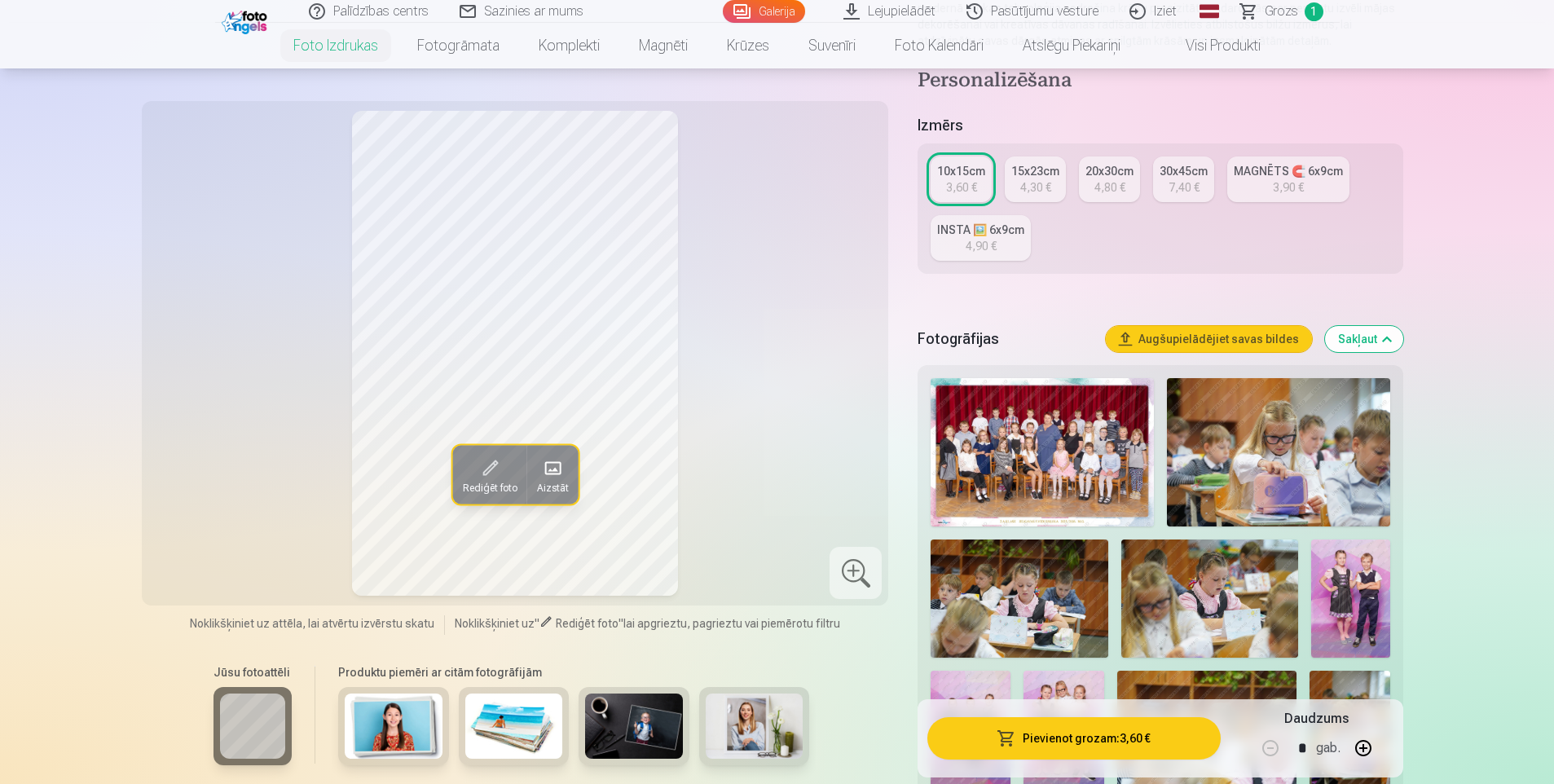
click at [1137, 731] on button "Pievienot grozam : 3,60 €" at bounding box center [1073, 738] width 292 height 42
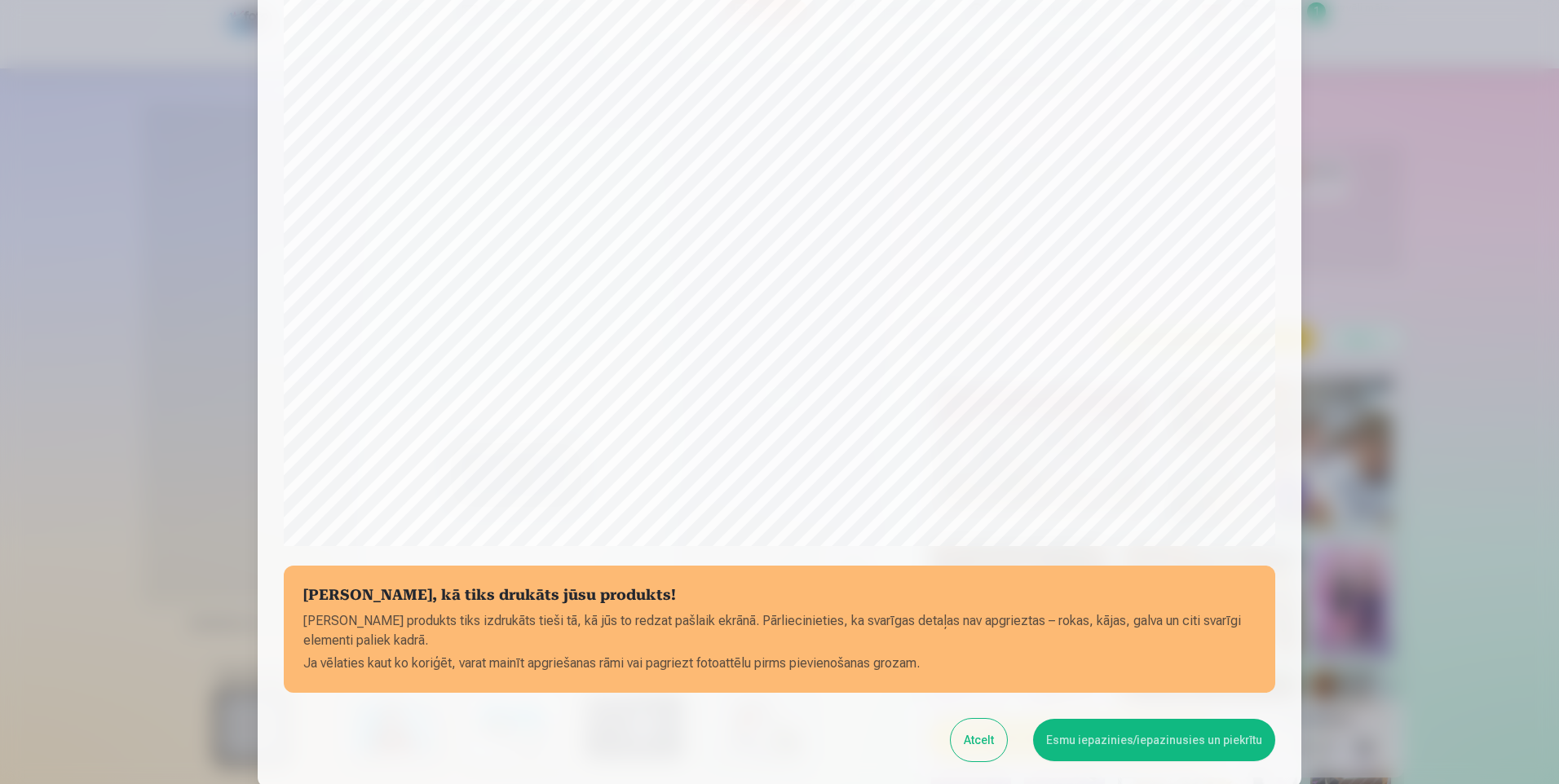
scroll to position [326, 0]
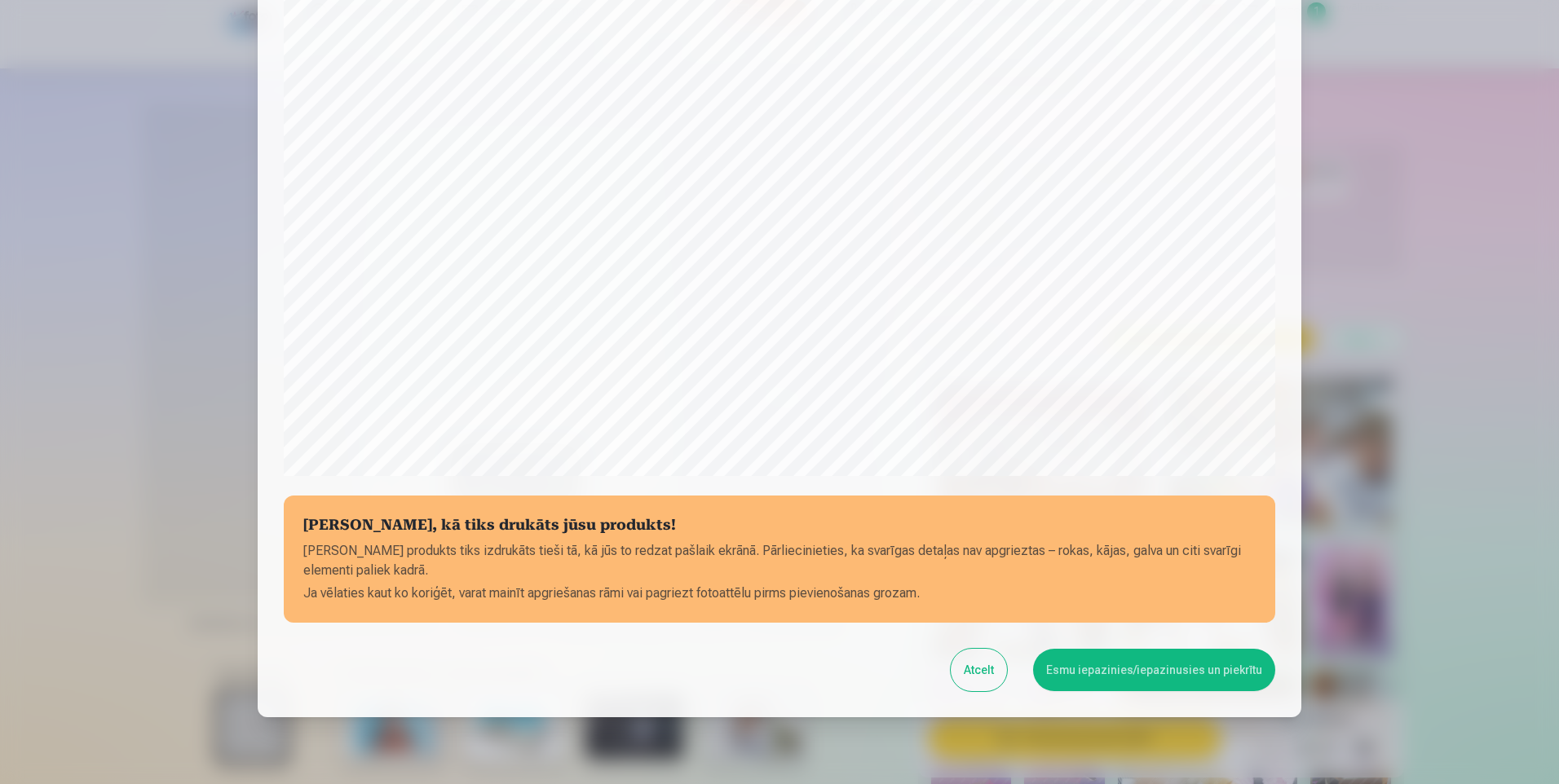
click at [1118, 678] on button "Esmu iepazinies/iepazinusies un piekrītu" at bounding box center [1154, 670] width 242 height 42
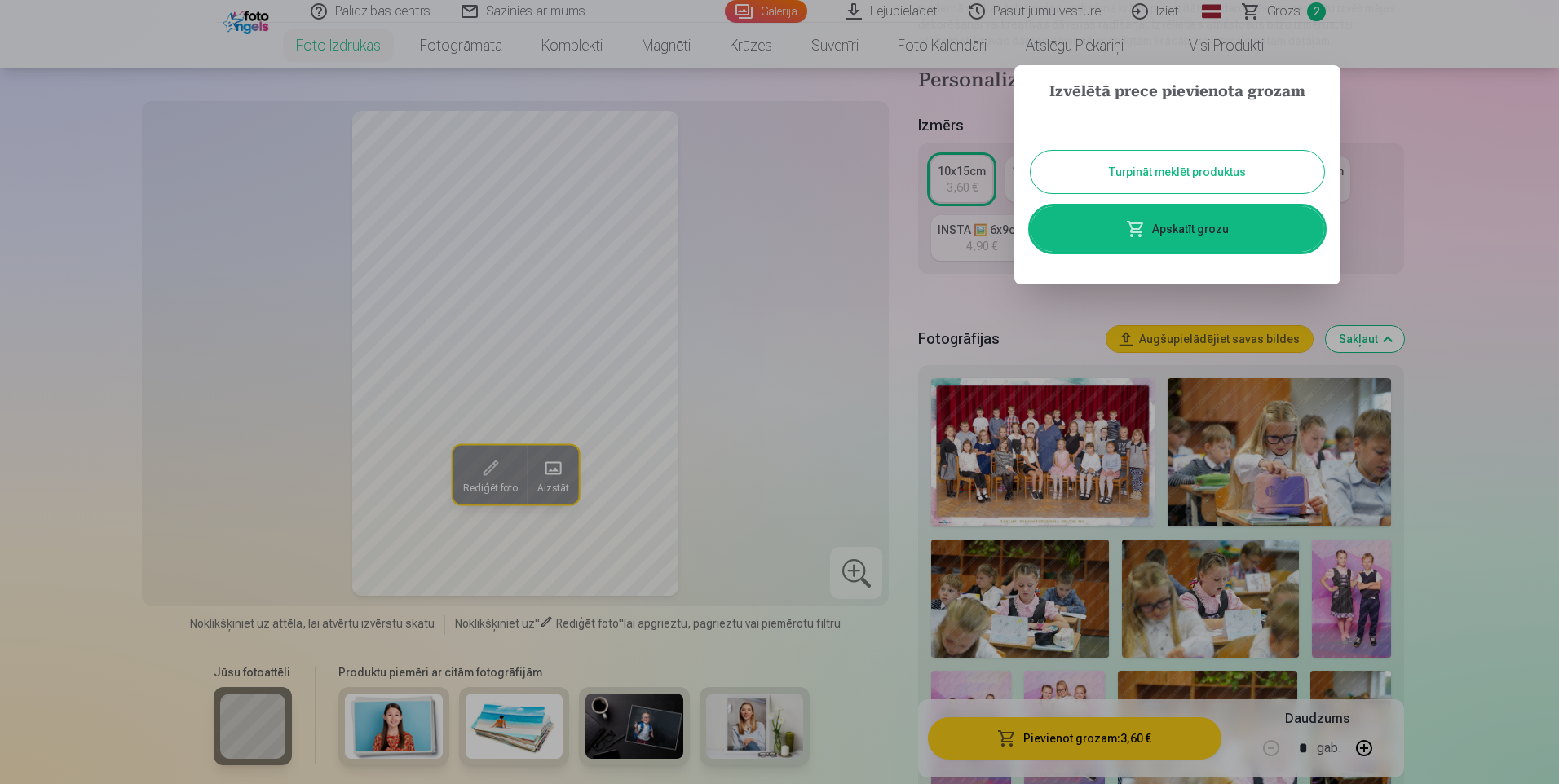
click at [1172, 231] on link "Apskatīt grozu" at bounding box center [1177, 230] width 293 height 46
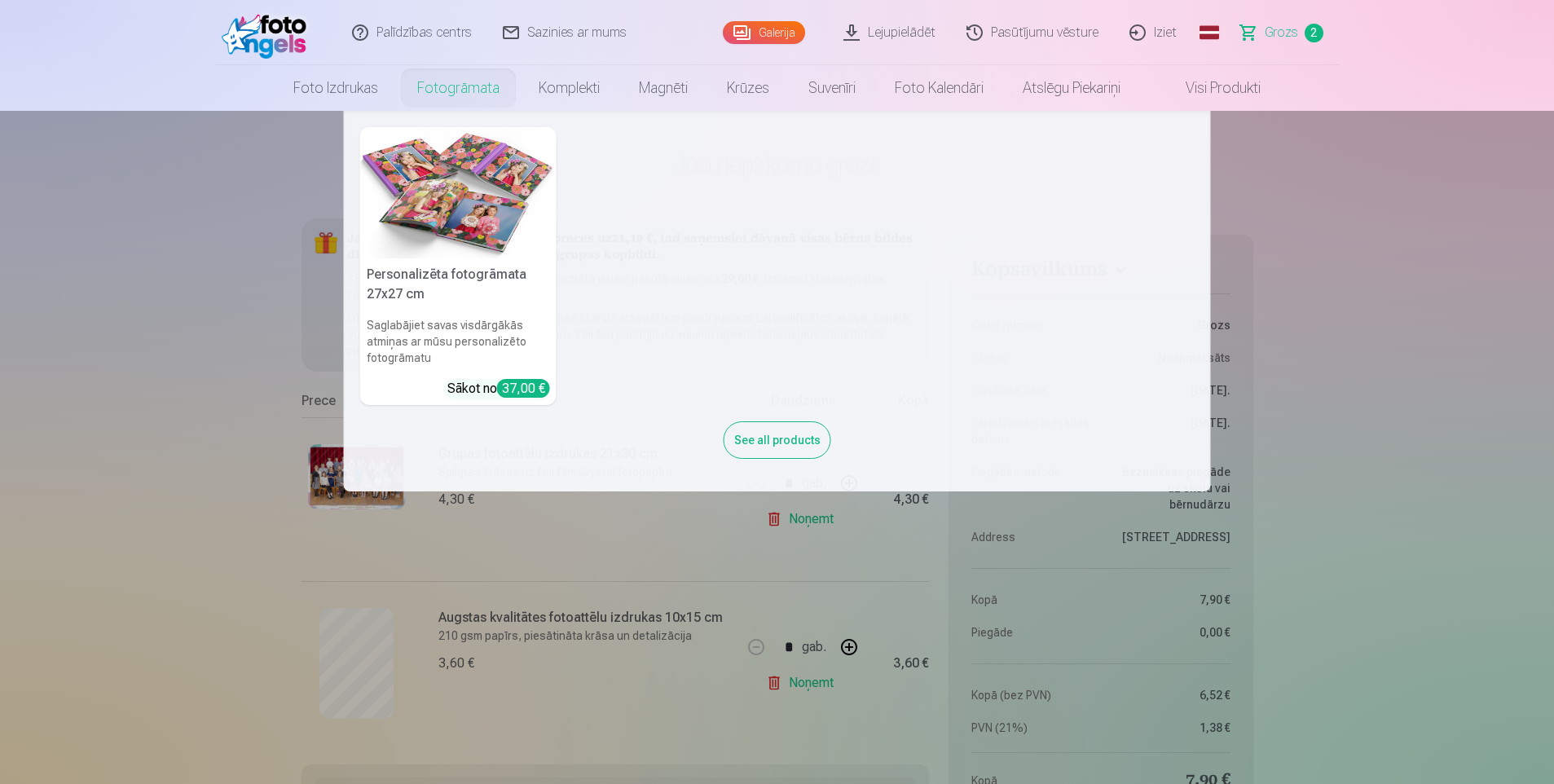
click at [431, 83] on link "Fotogrāmata" at bounding box center [458, 88] width 122 height 46
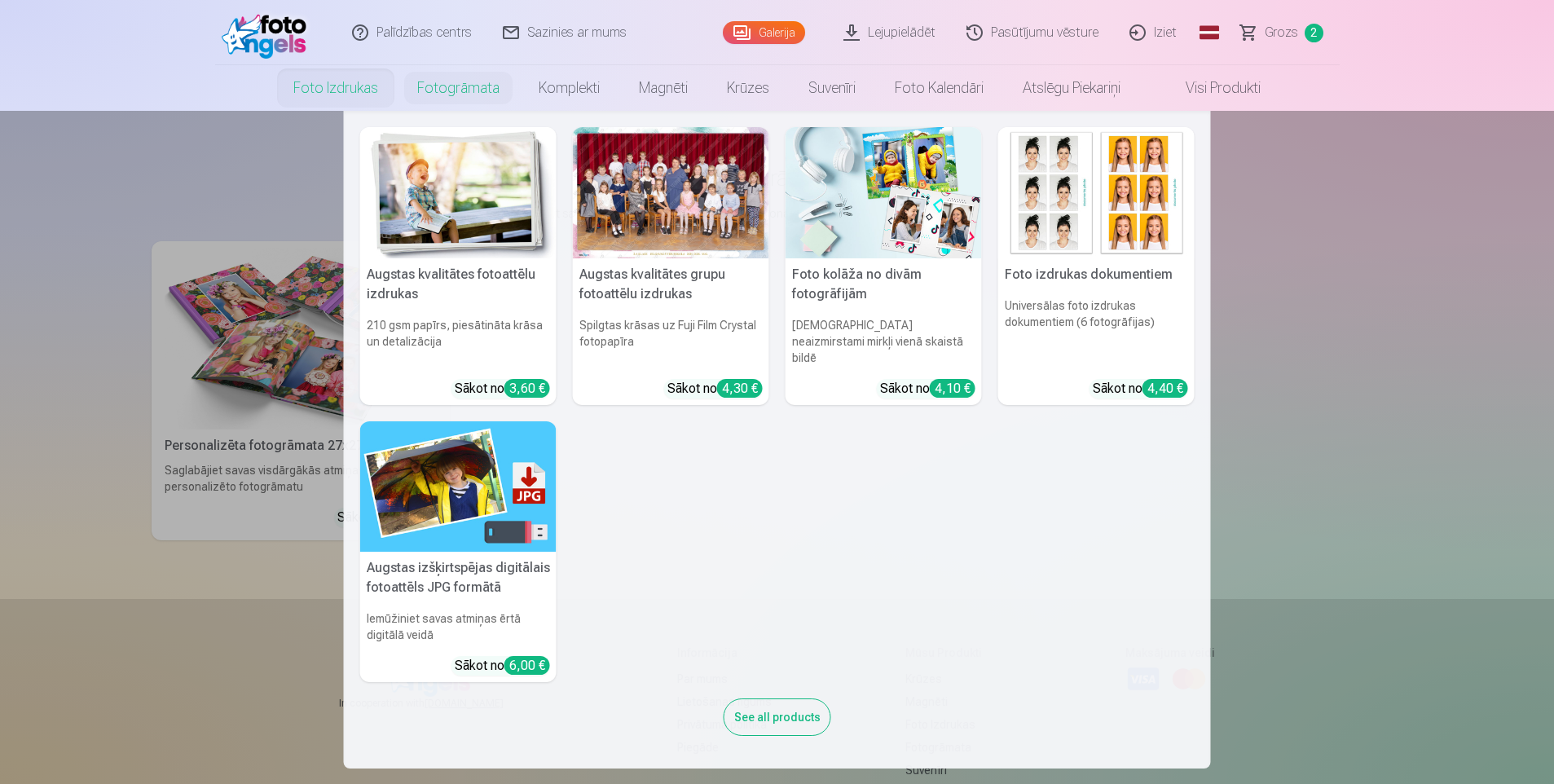
click at [316, 97] on link "Foto izdrukas" at bounding box center [336, 88] width 124 height 46
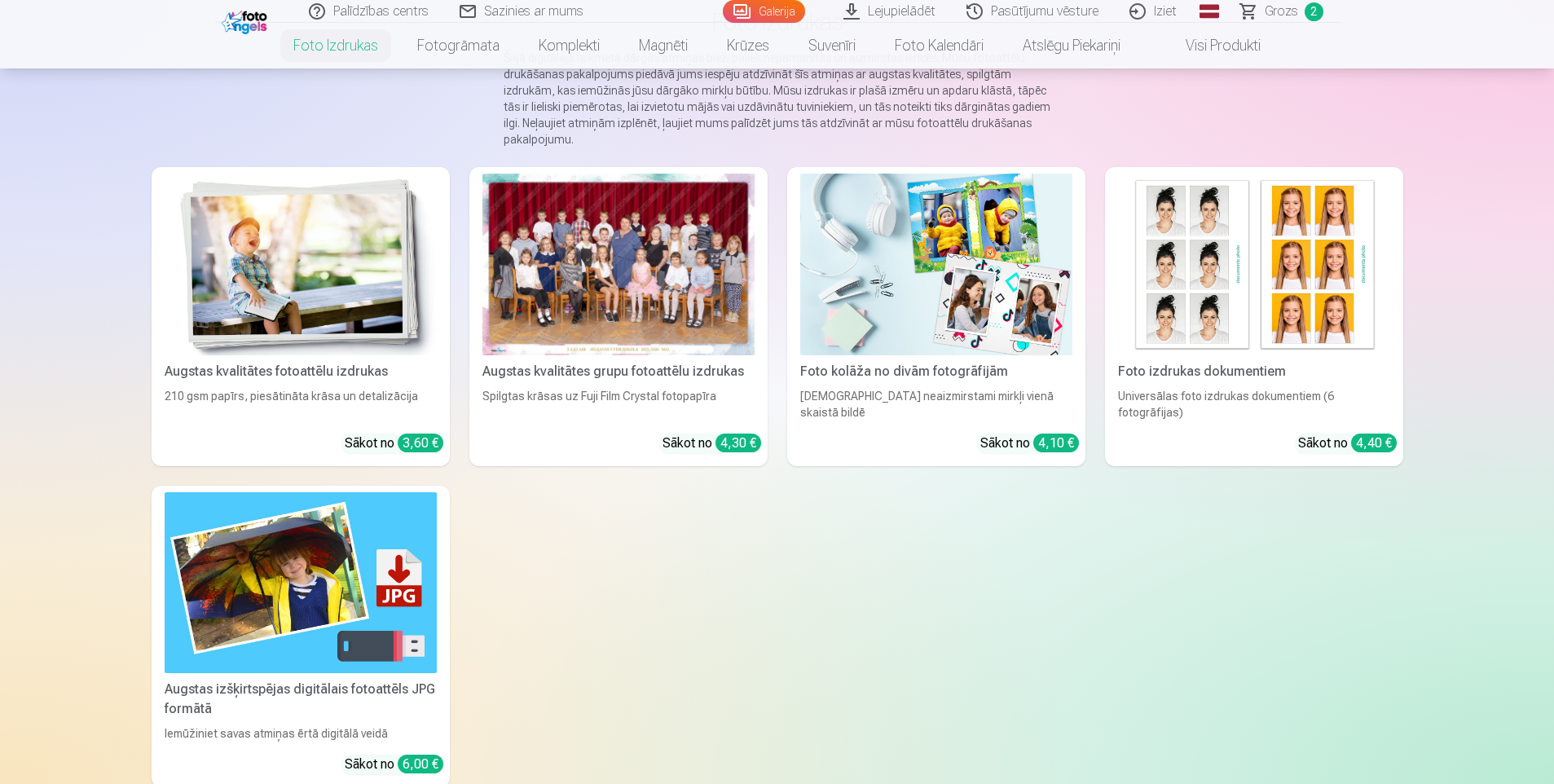
scroll to position [163, 0]
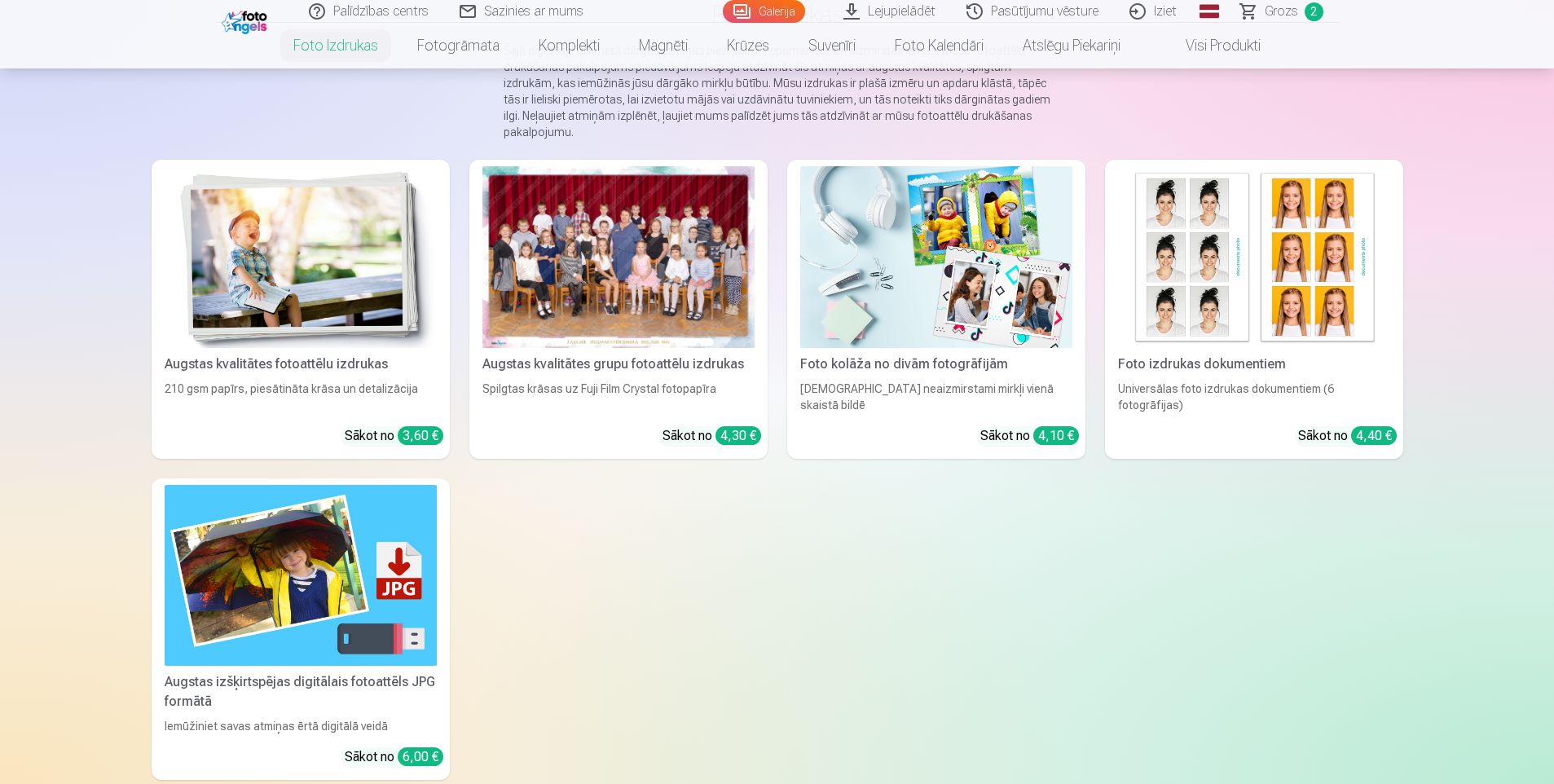
click at [990, 266] on img at bounding box center [936, 257] width 272 height 182
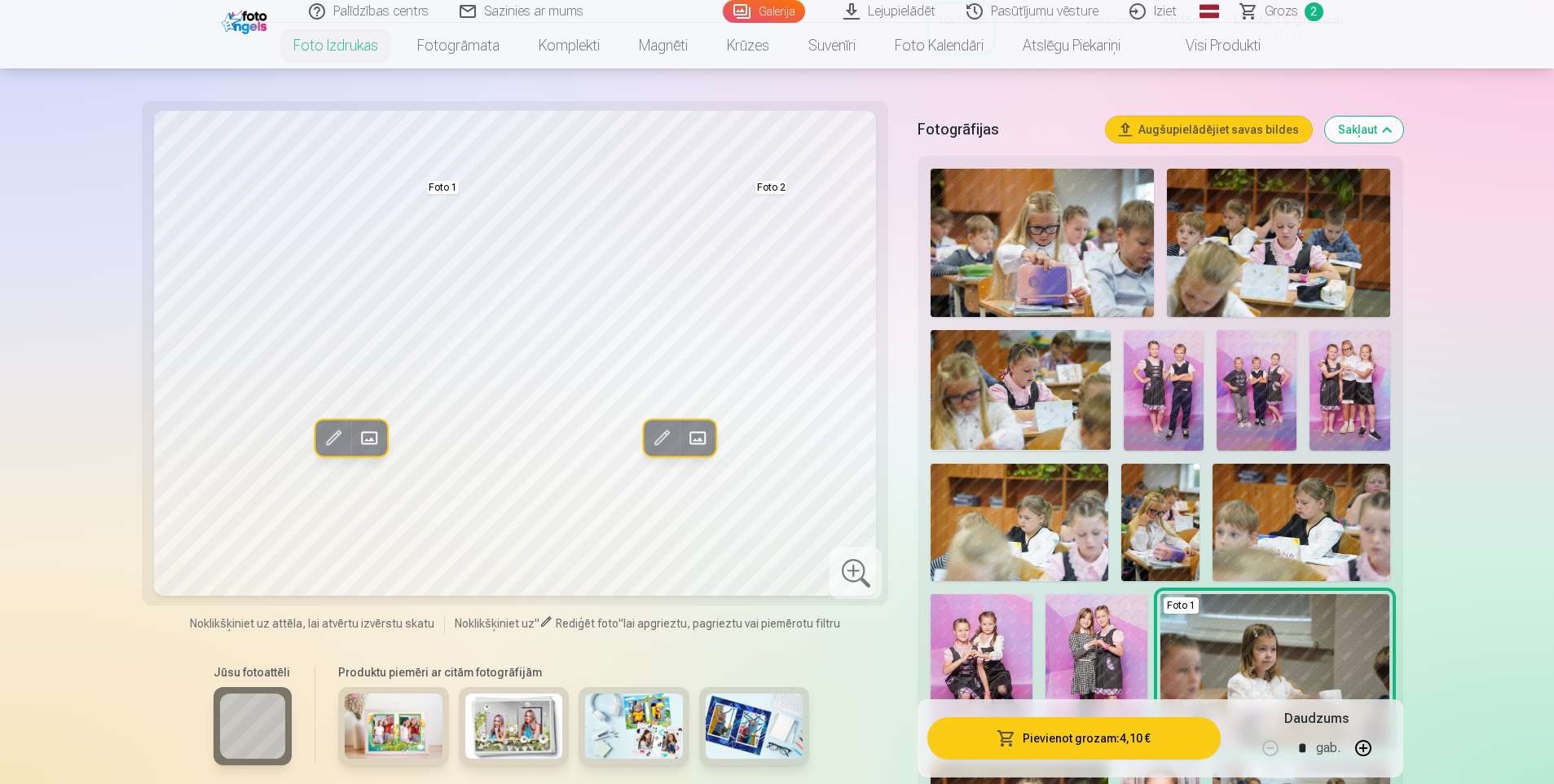
scroll to position [408, 0]
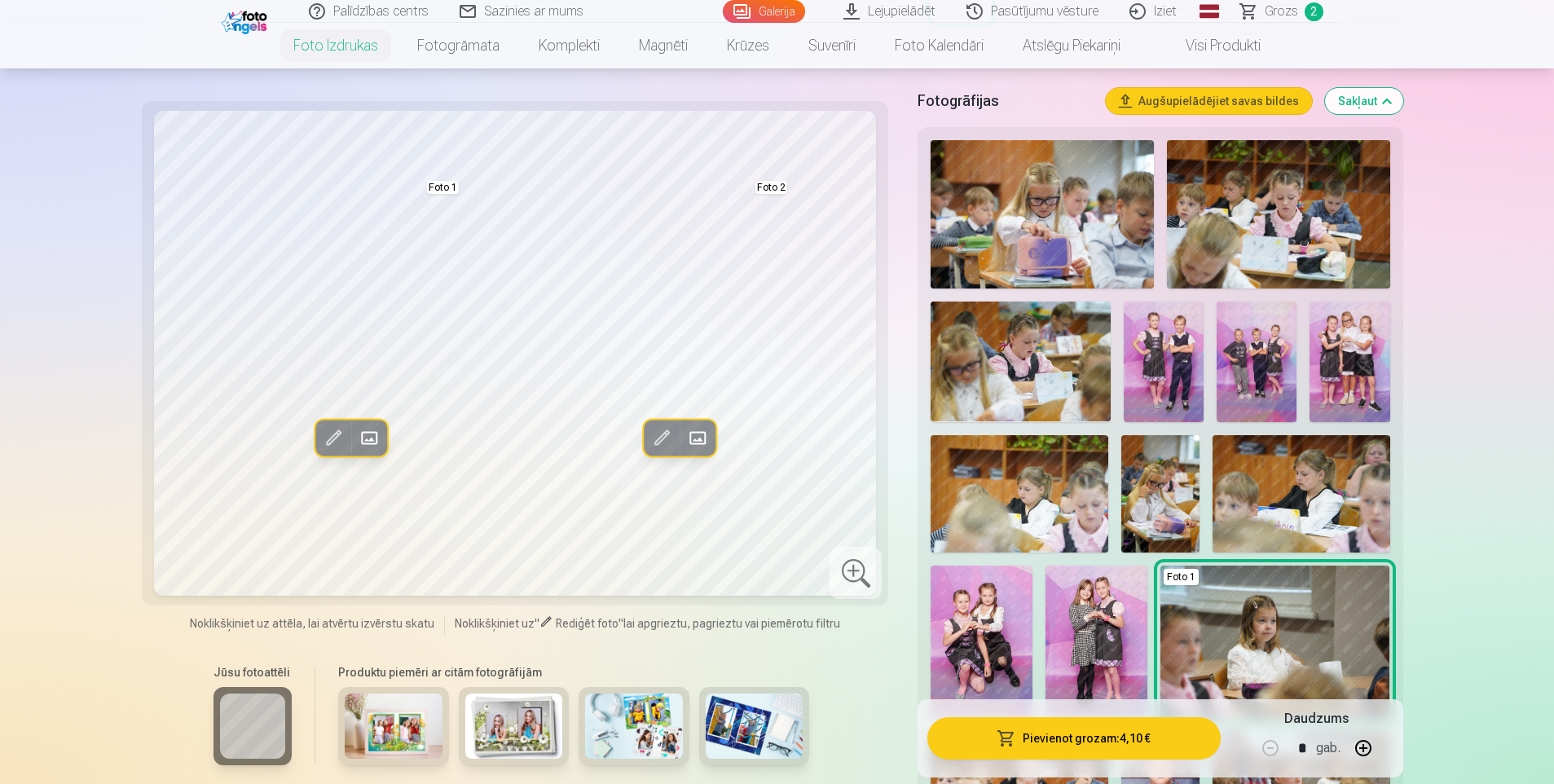
click at [990, 609] on img at bounding box center [981, 643] width 102 height 154
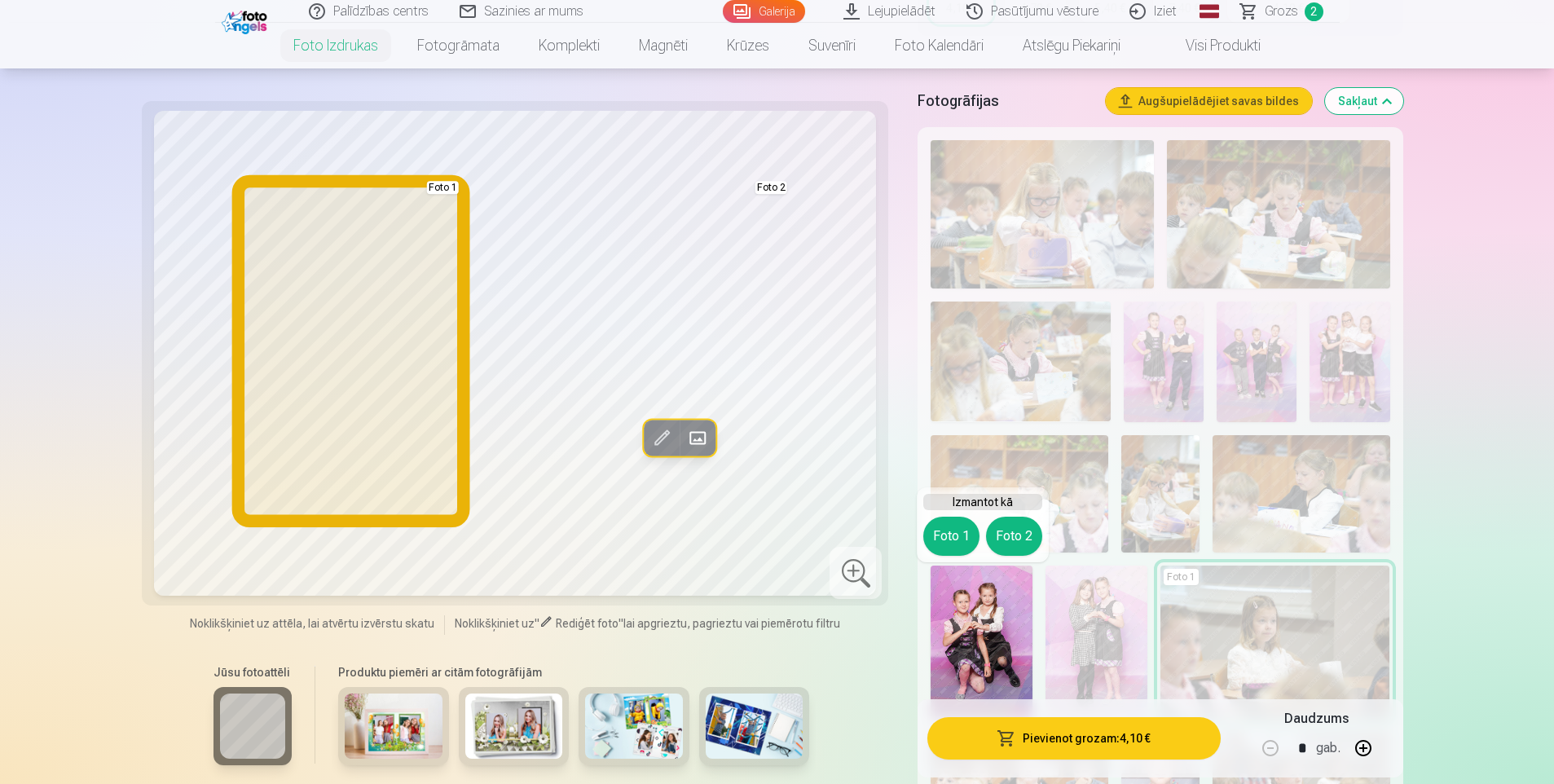
click at [942, 535] on button "Foto 1" at bounding box center [952, 536] width 57 height 39
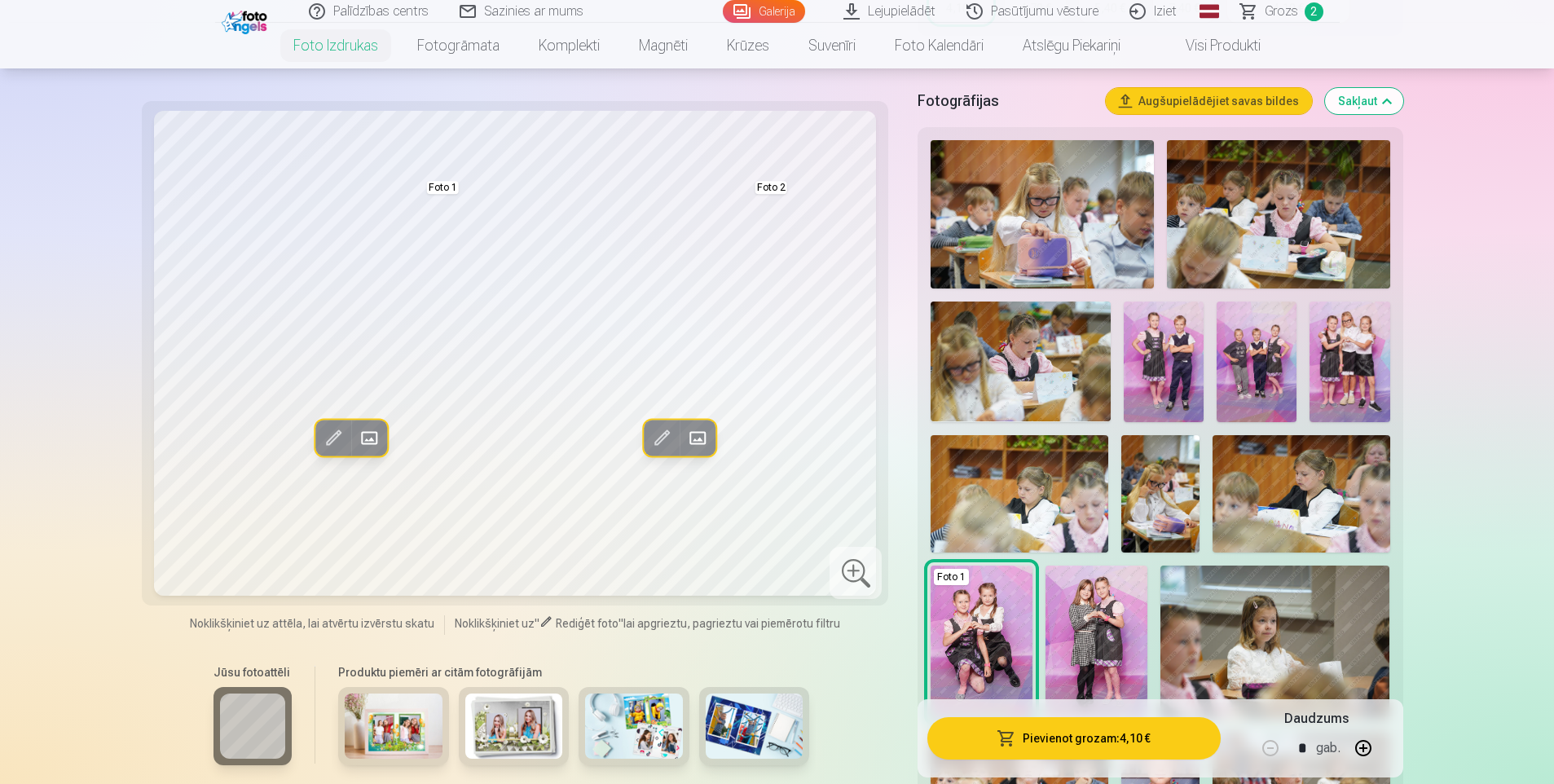
click at [327, 430] on span at bounding box center [334, 438] width 26 height 26
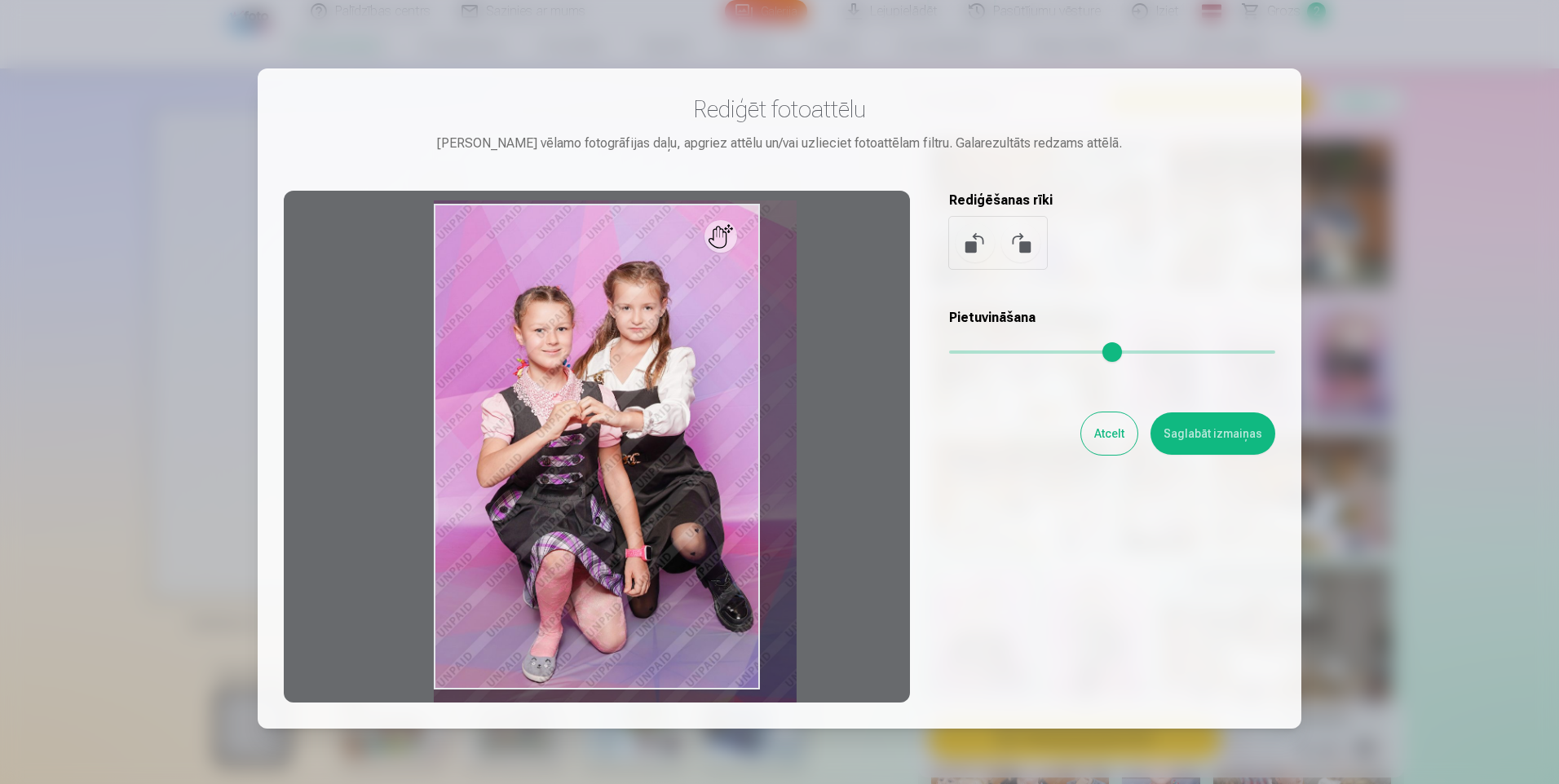
click at [968, 351] on input "range" at bounding box center [1111, 352] width 326 height 4
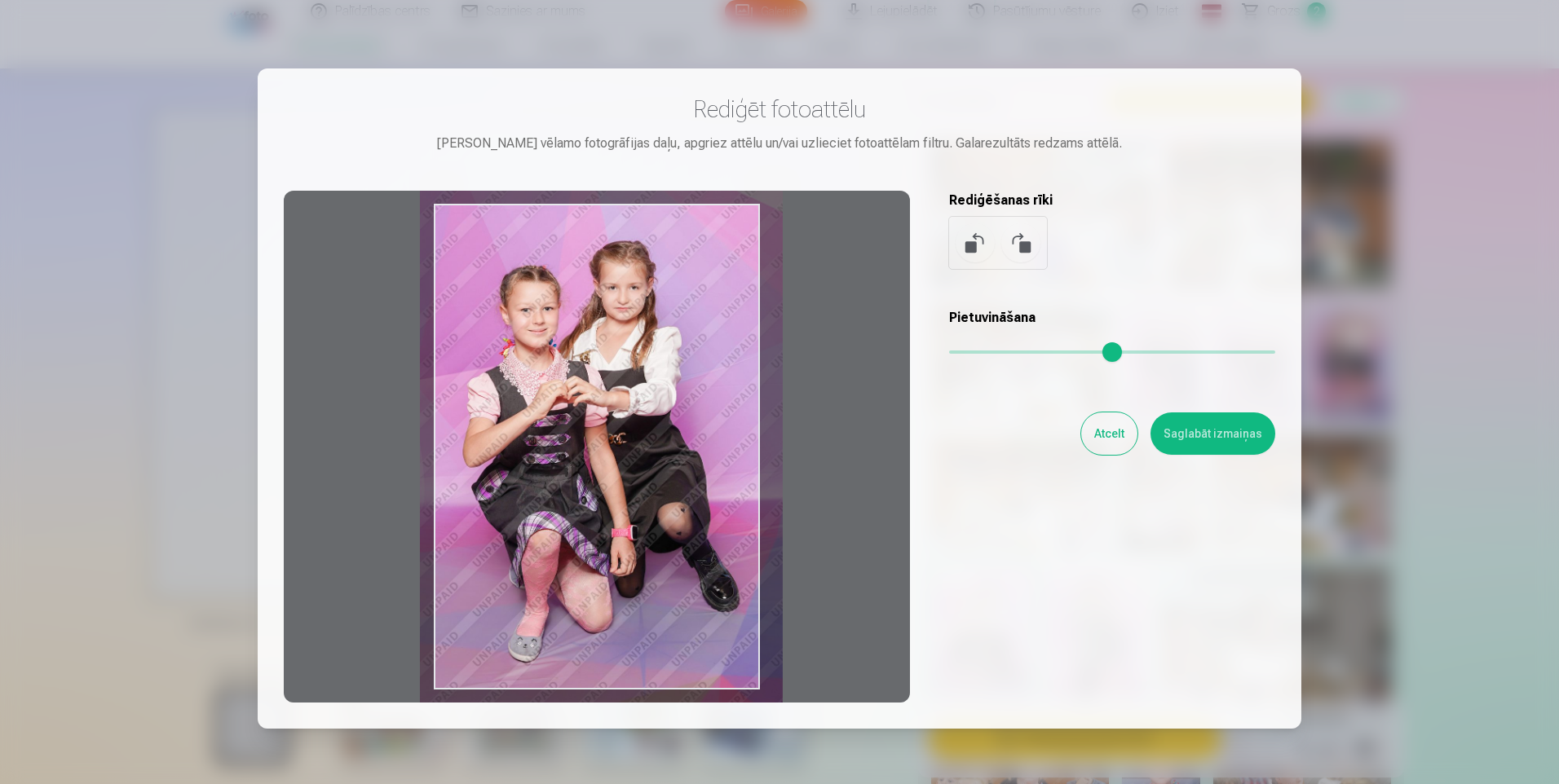
drag, startPoint x: 602, startPoint y: 413, endPoint x: 588, endPoint y: 393, distance: 24.4
click at [588, 393] on div at bounding box center [596, 447] width 626 height 512
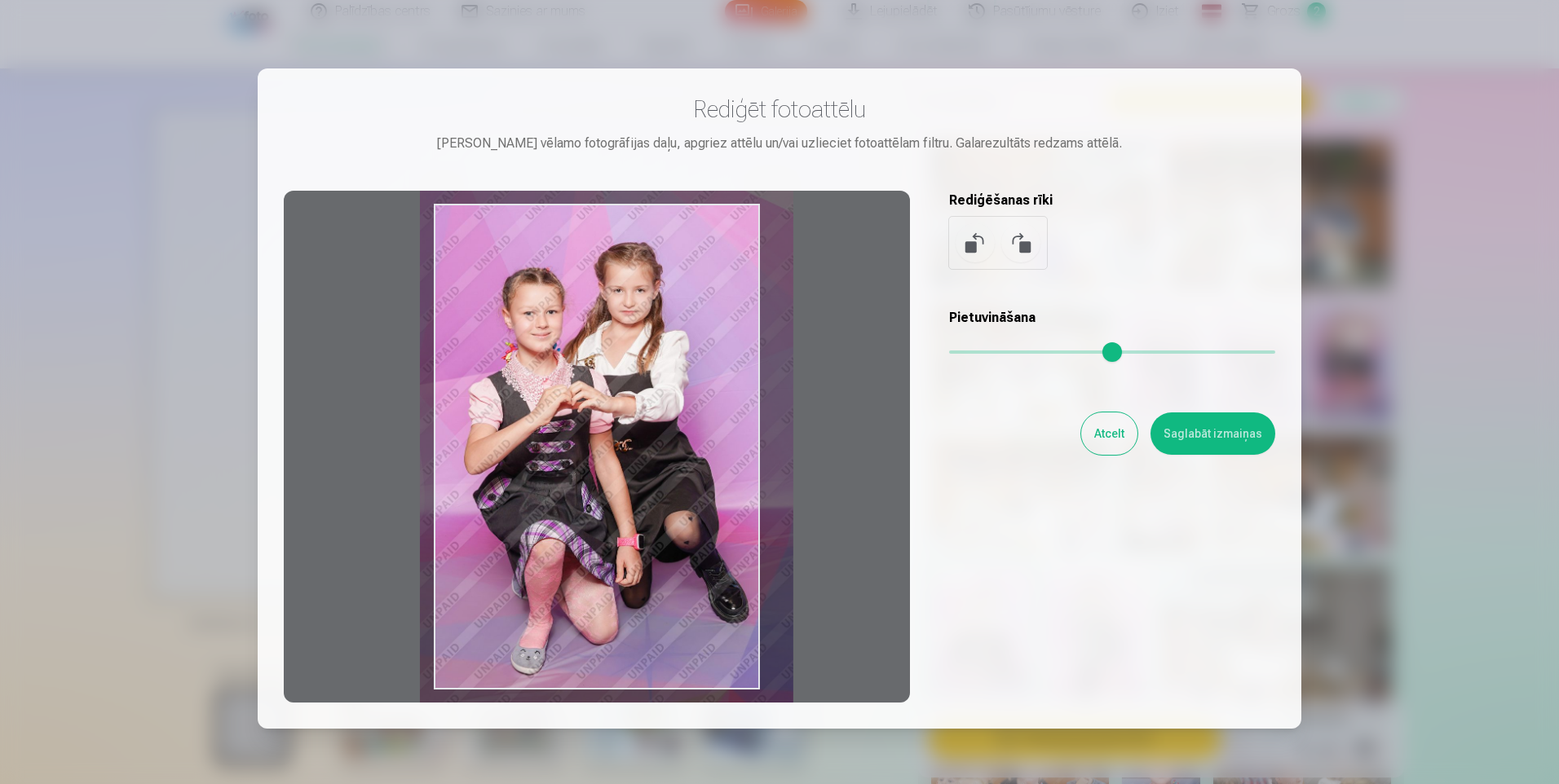
click at [973, 351] on input "range" at bounding box center [1111, 352] width 326 height 4
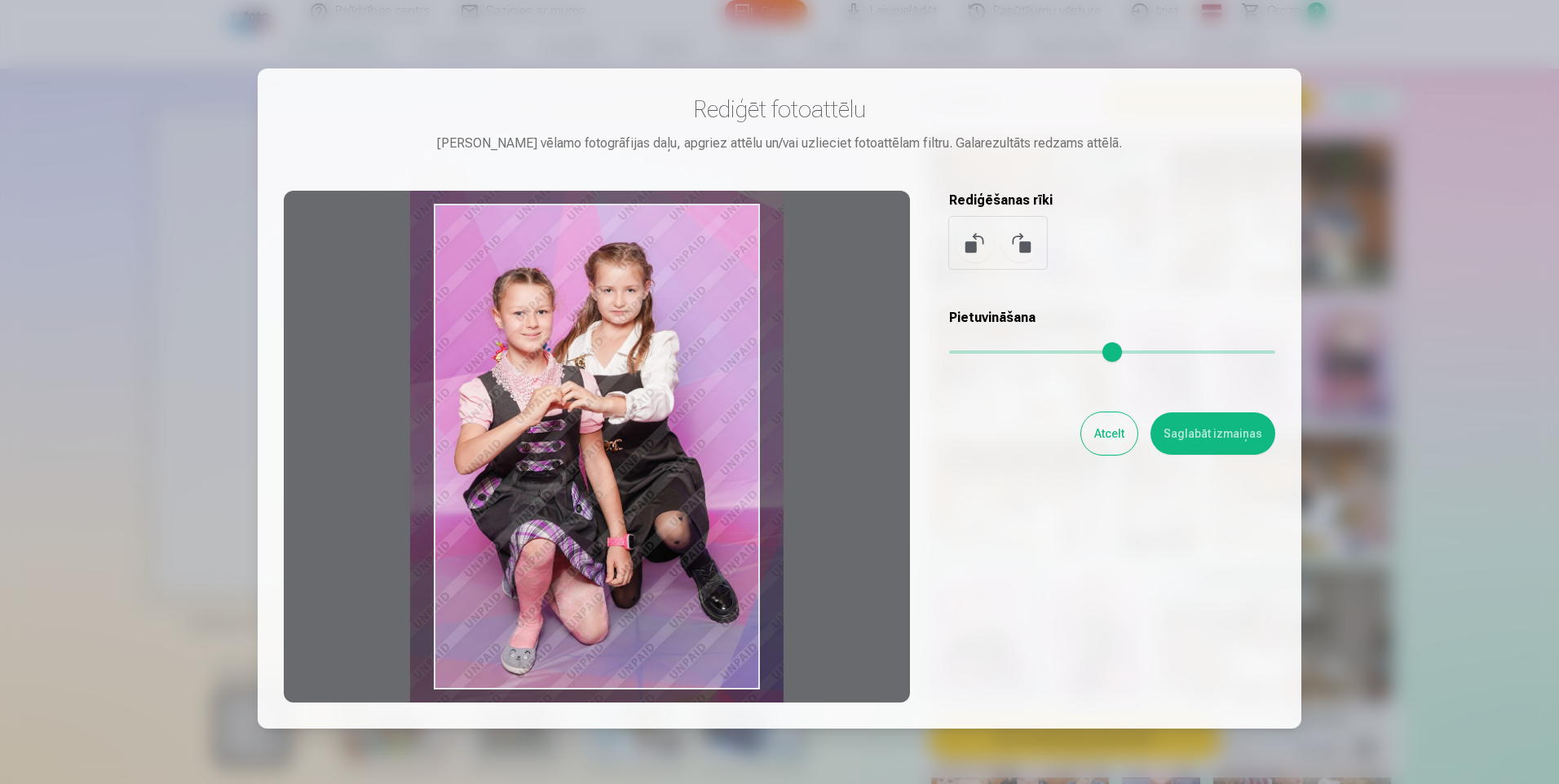
drag, startPoint x: 664, startPoint y: 414, endPoint x: 655, endPoint y: 415, distance: 9.1
click at [655, 415] on div at bounding box center [596, 447] width 626 height 512
type input "****"
click at [1222, 441] on button "Saglabāt izmaiņas" at bounding box center [1212, 433] width 125 height 42
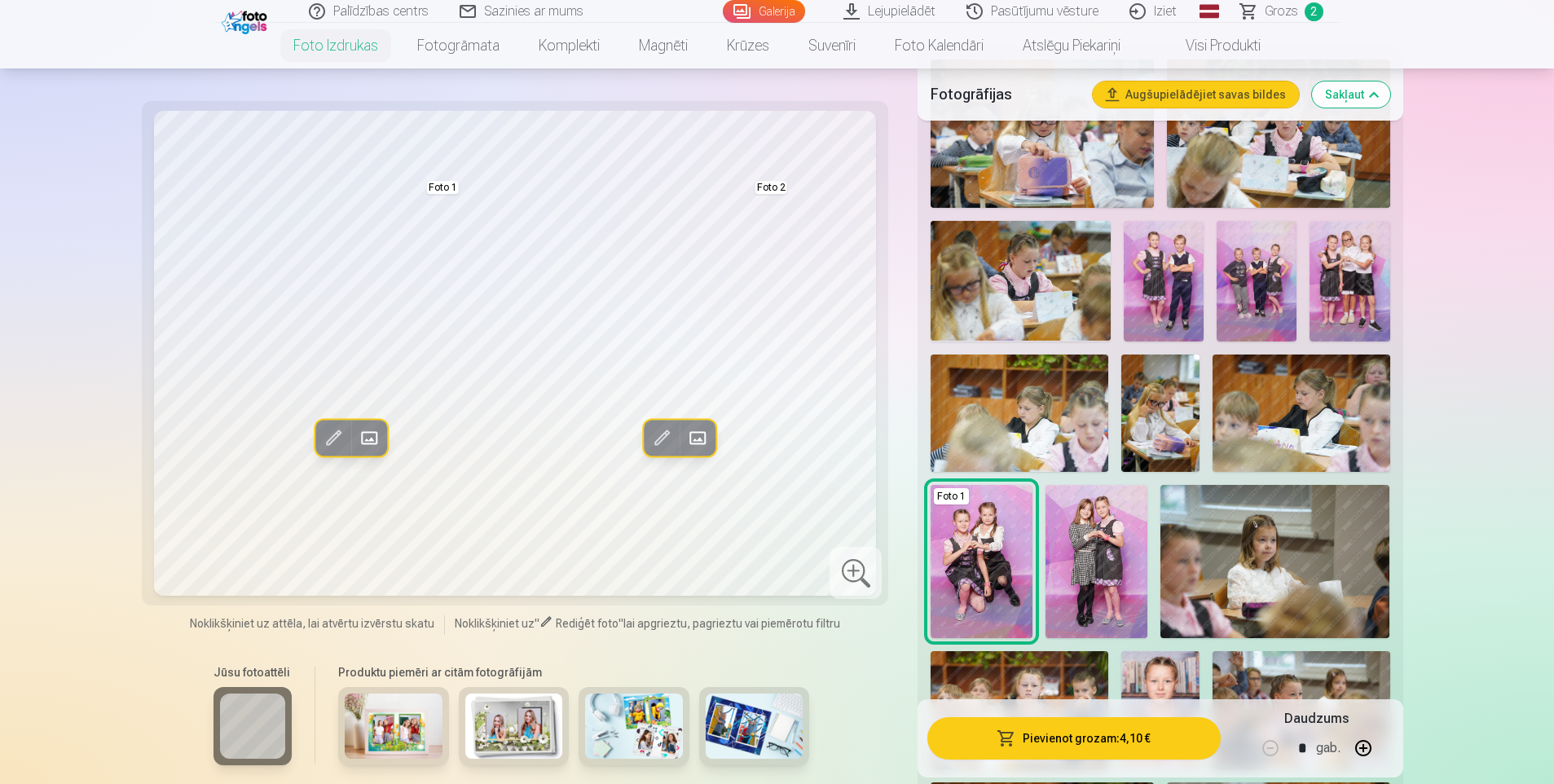
scroll to position [489, 0]
click at [1255, 279] on img at bounding box center [1256, 280] width 79 height 120
click at [1333, 276] on img at bounding box center [1349, 280] width 79 height 120
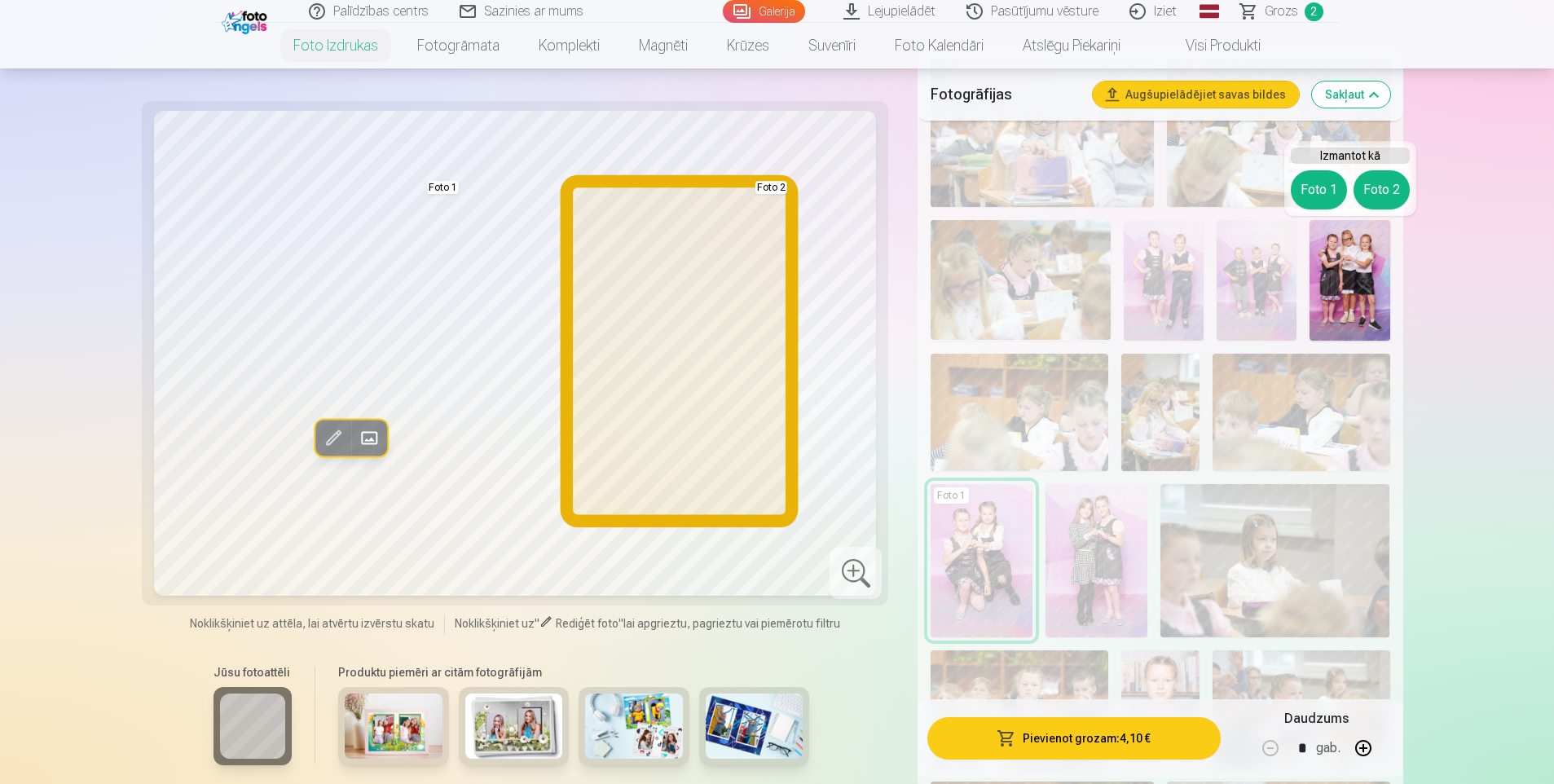
click at [1392, 180] on button "Foto 2" at bounding box center [1382, 190] width 57 height 39
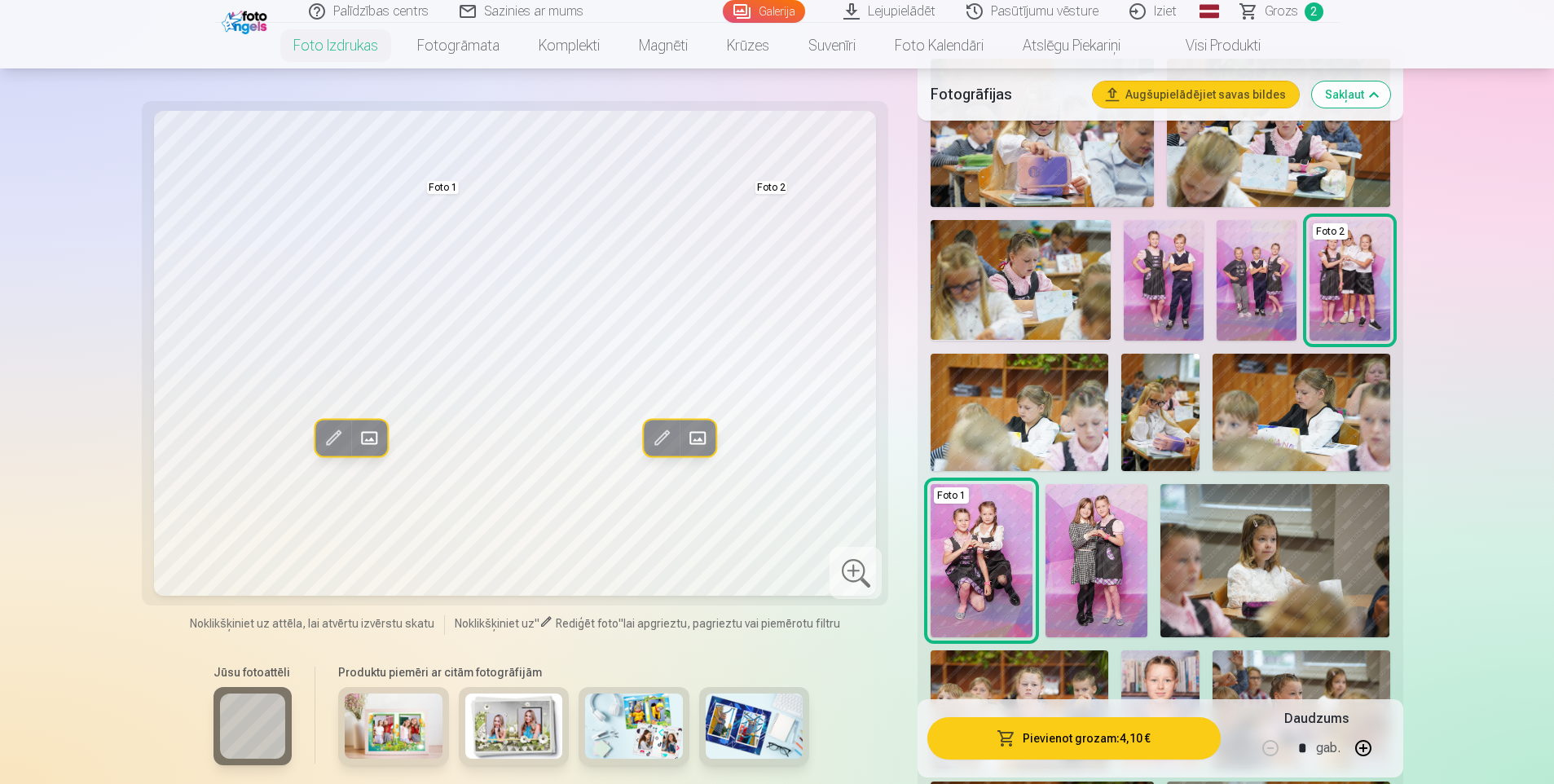
click at [1264, 297] on img at bounding box center [1256, 280] width 79 height 120
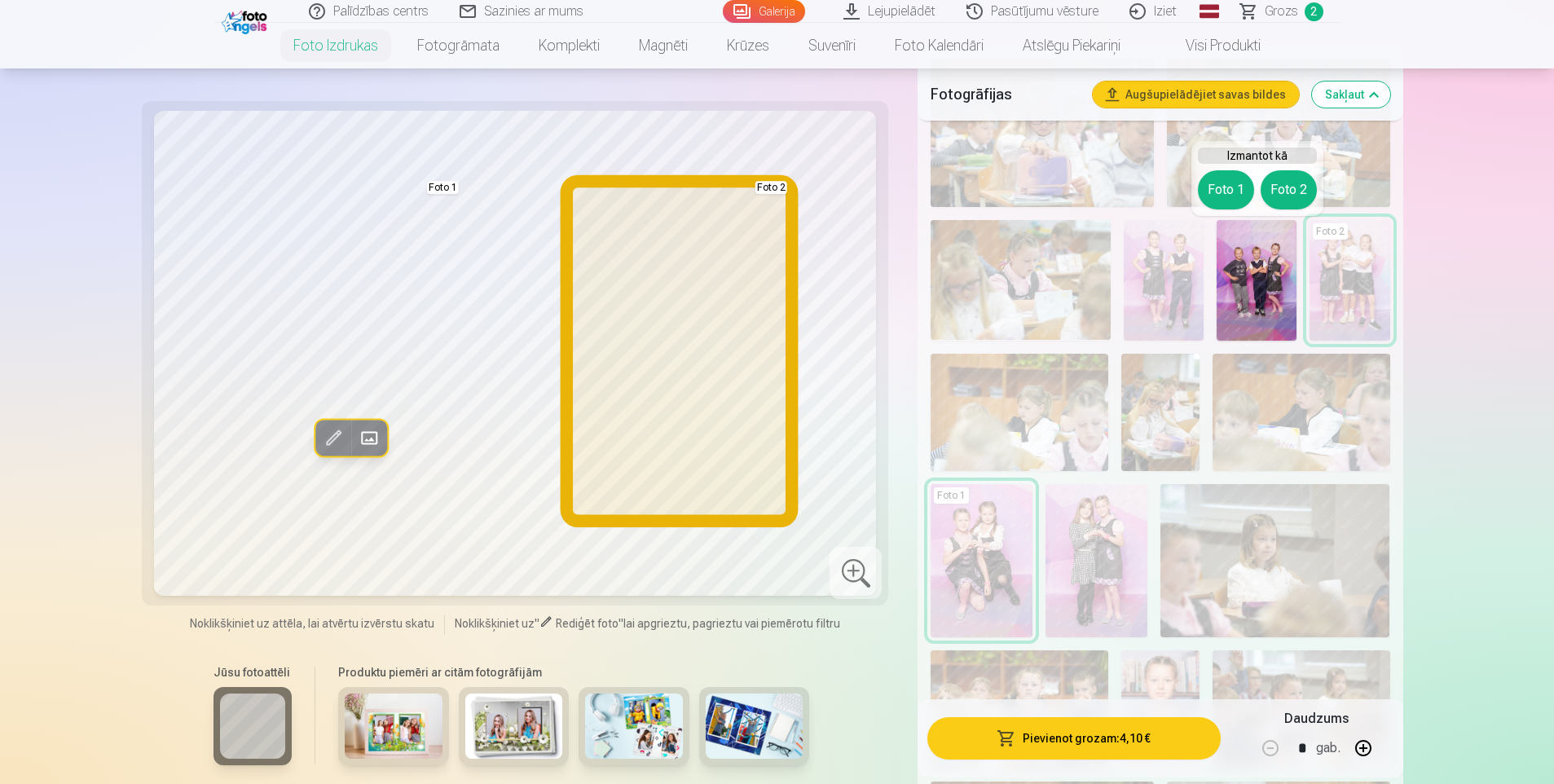
click at [1293, 189] on button "Foto 2" at bounding box center [1289, 190] width 57 height 39
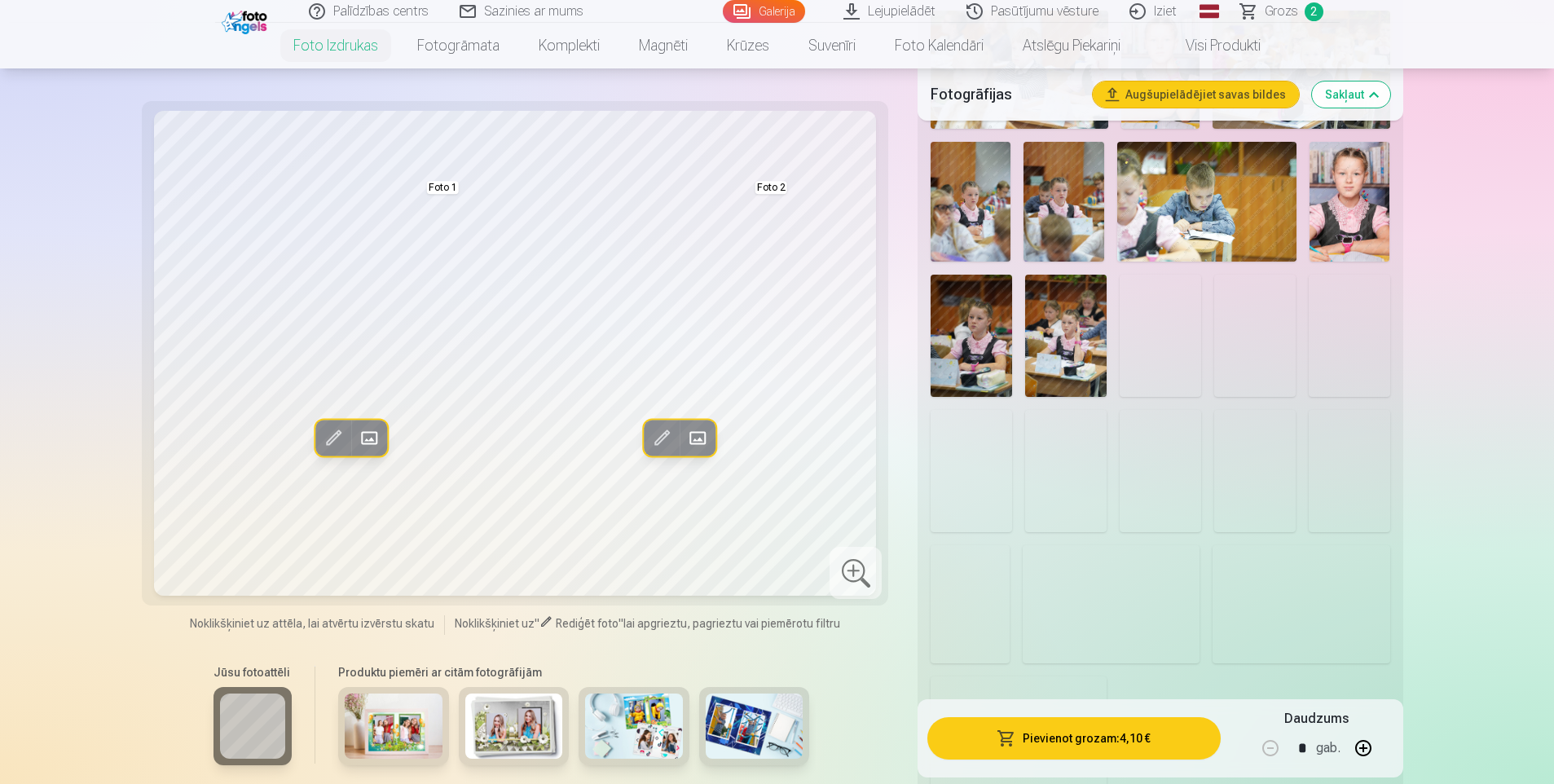
scroll to position [1385, 0]
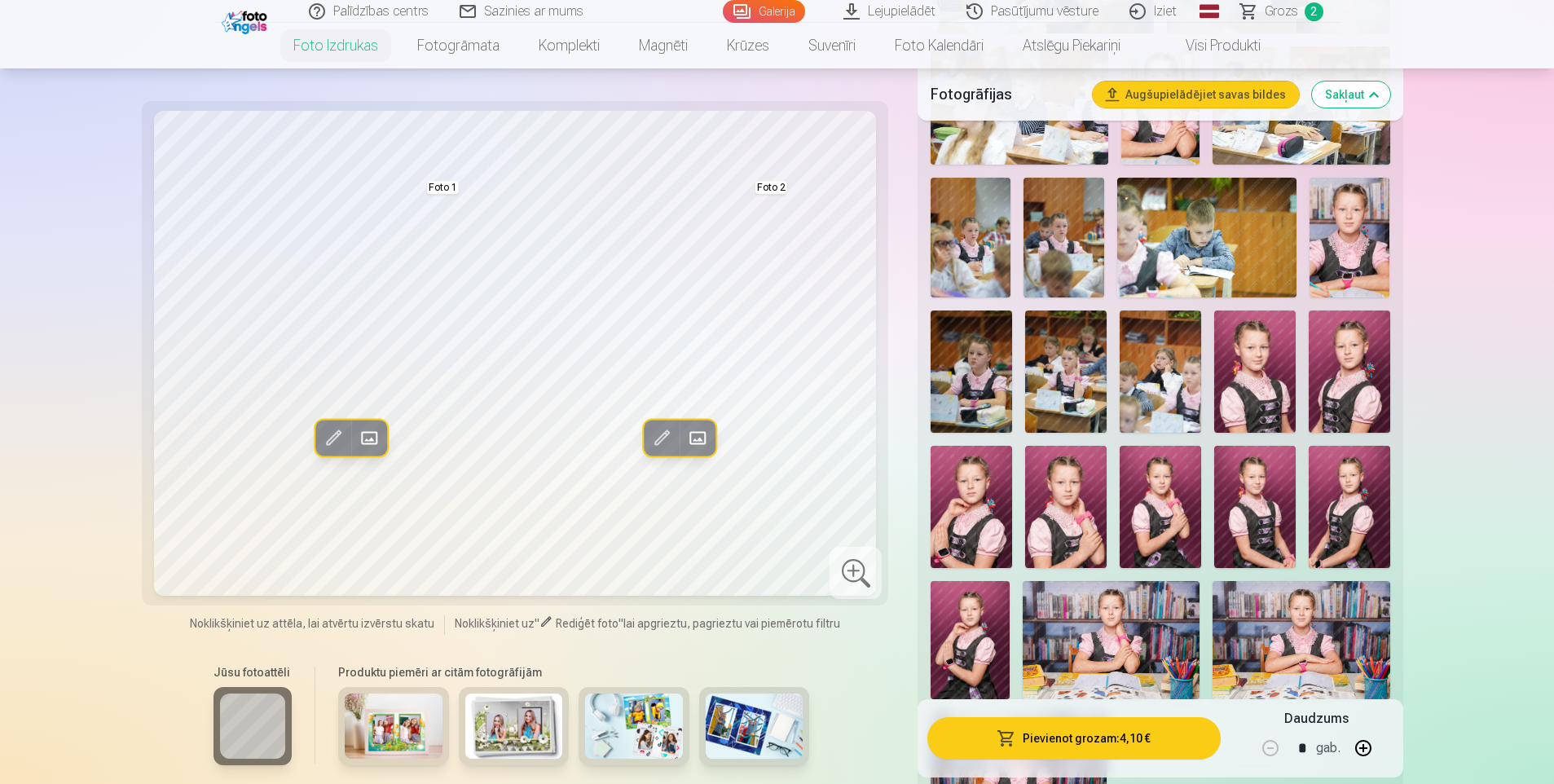
click at [388, 717] on img at bounding box center [393, 727] width 98 height 65
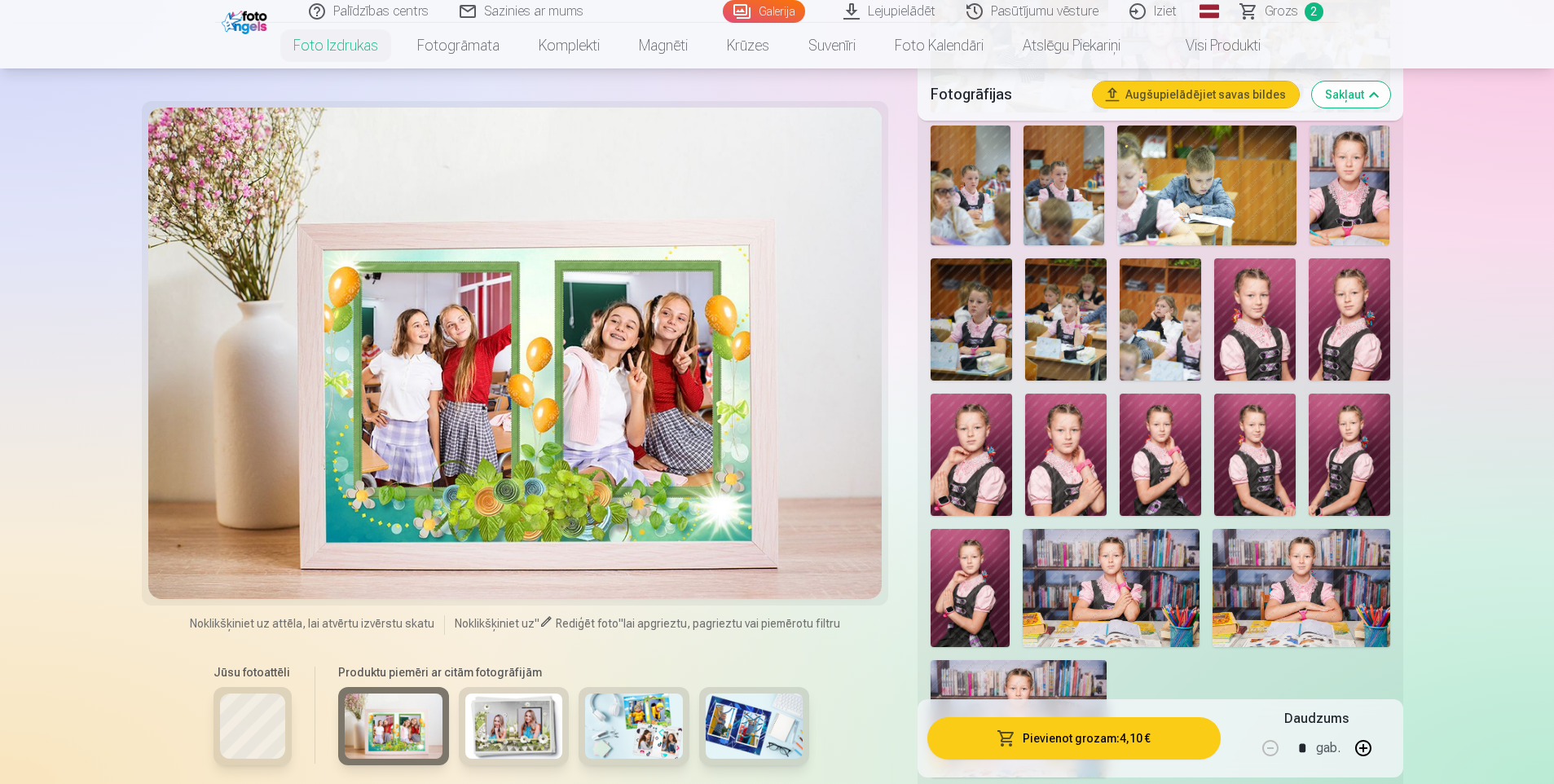
scroll to position [1466, 0]
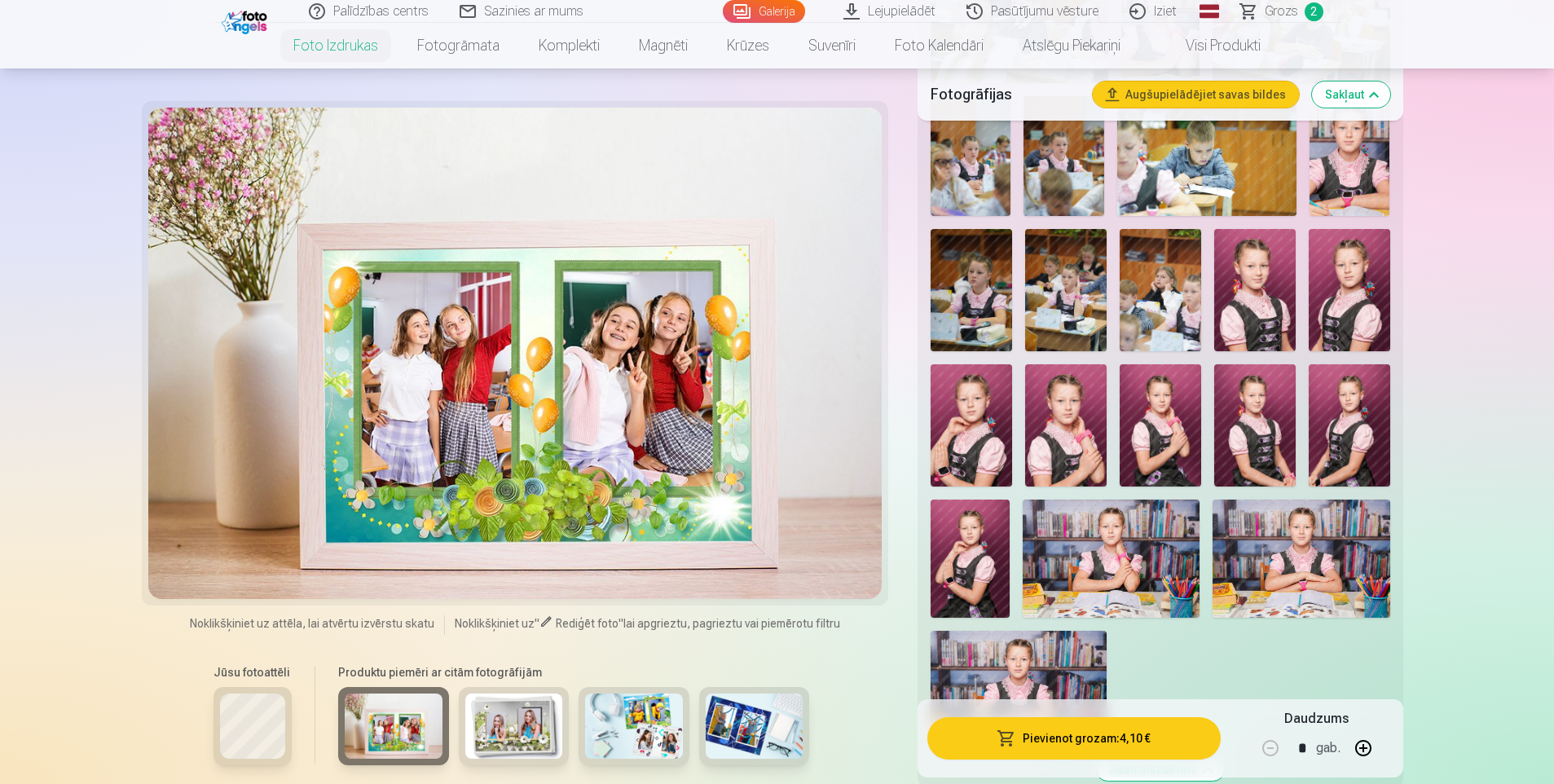
click at [614, 715] on img at bounding box center [634, 727] width 98 height 65
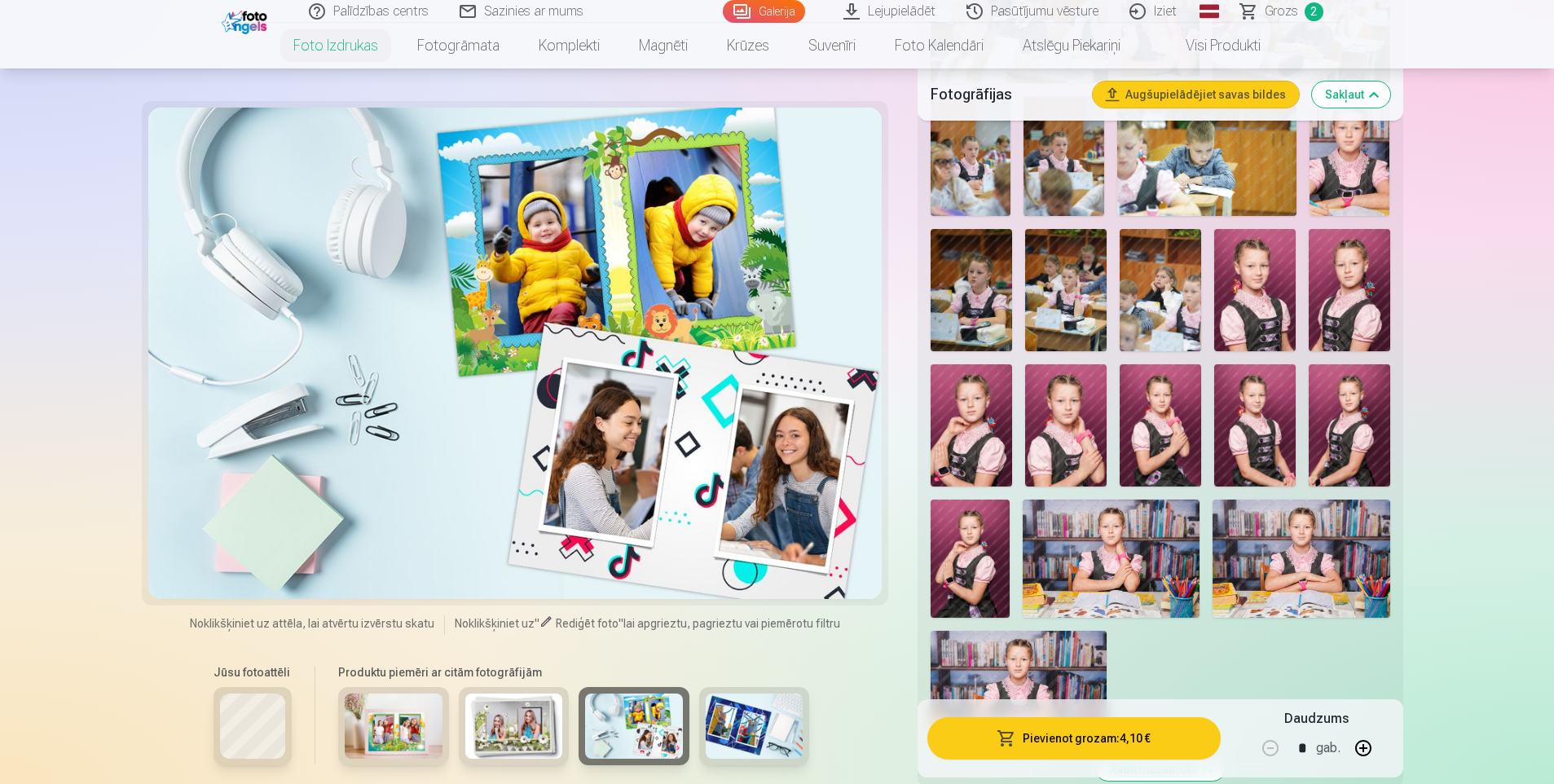
click at [749, 715] on img at bounding box center [754, 727] width 98 height 65
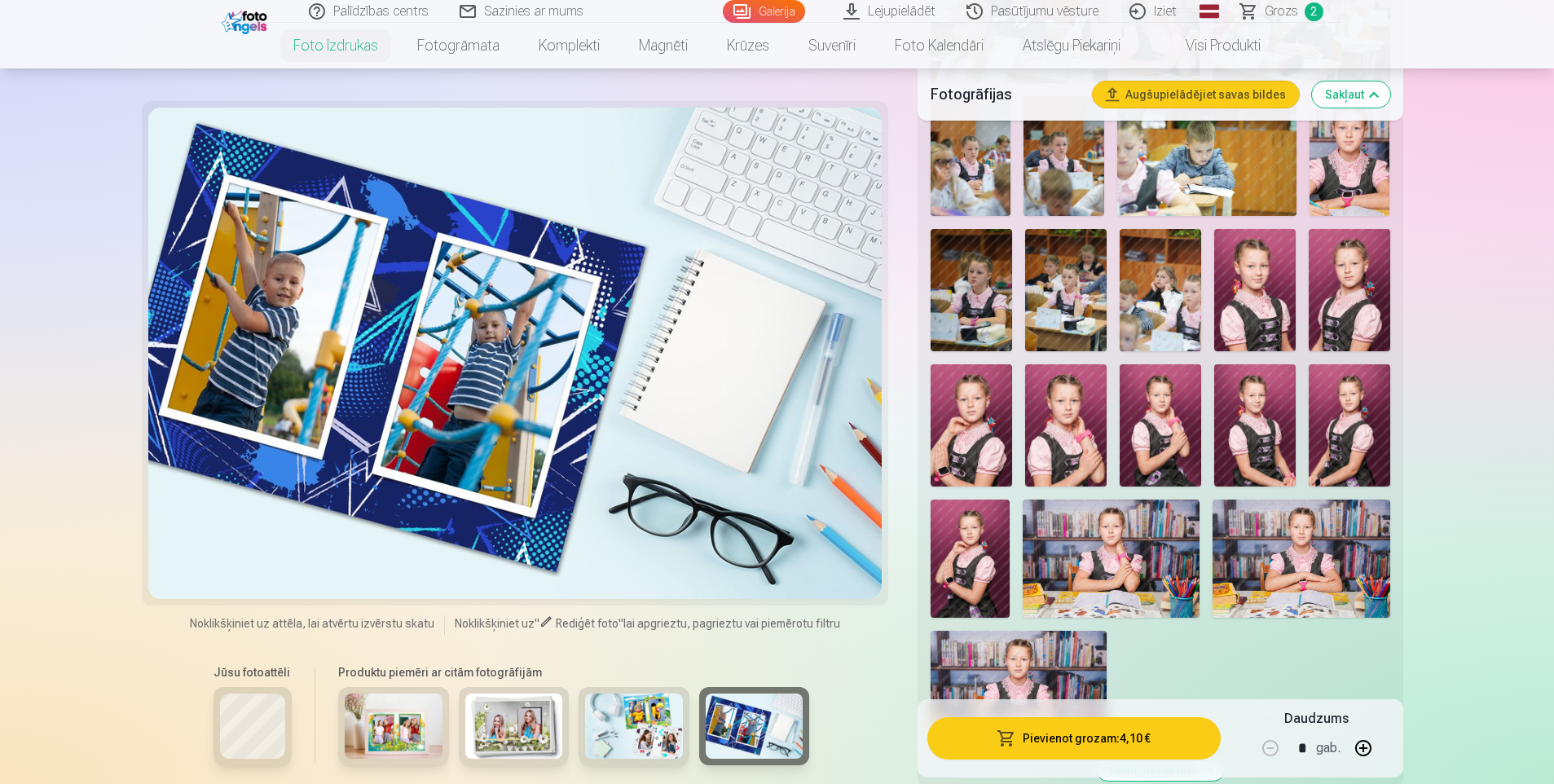
click at [654, 720] on img at bounding box center [634, 727] width 98 height 65
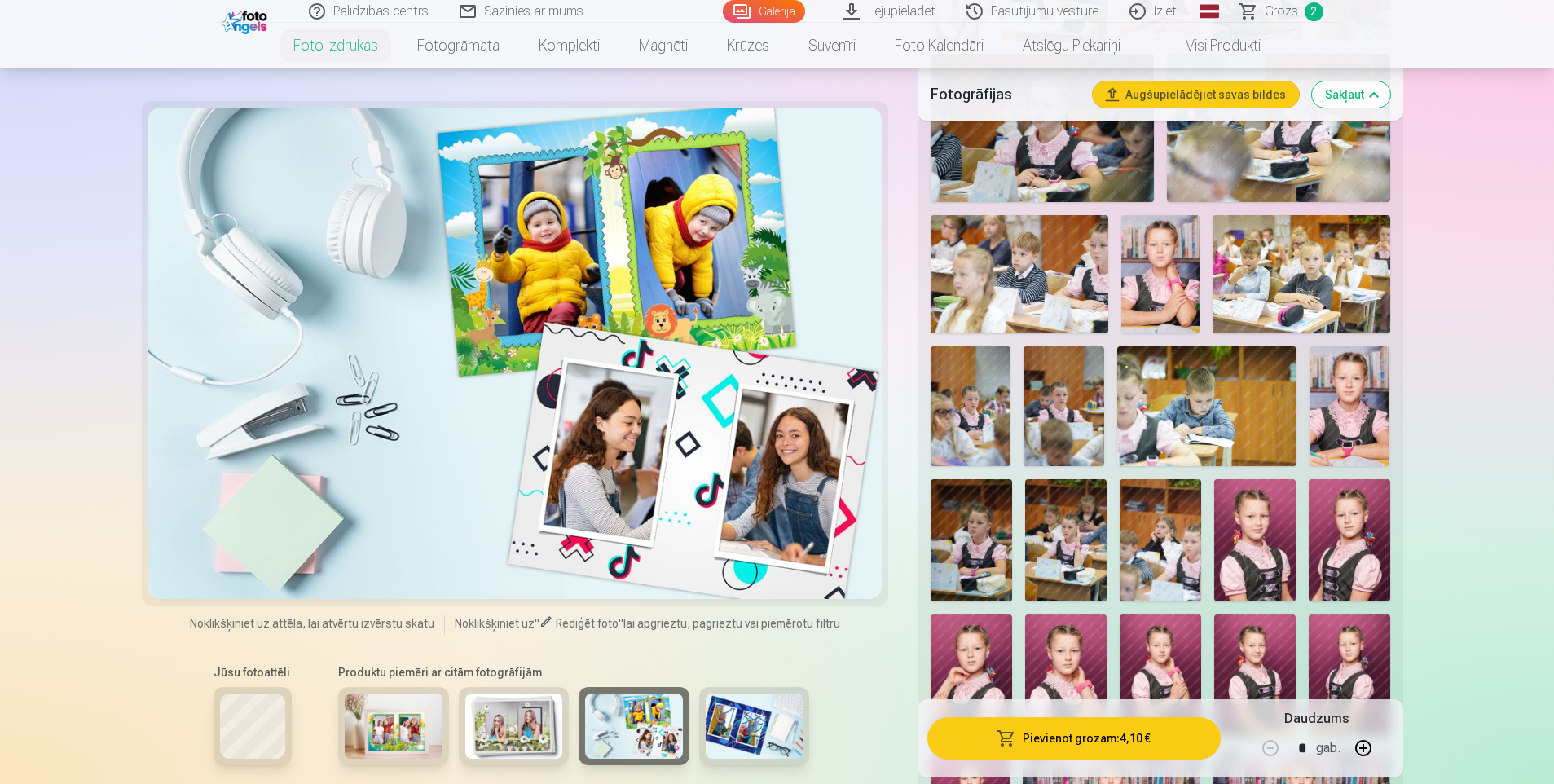
scroll to position [1059, 0]
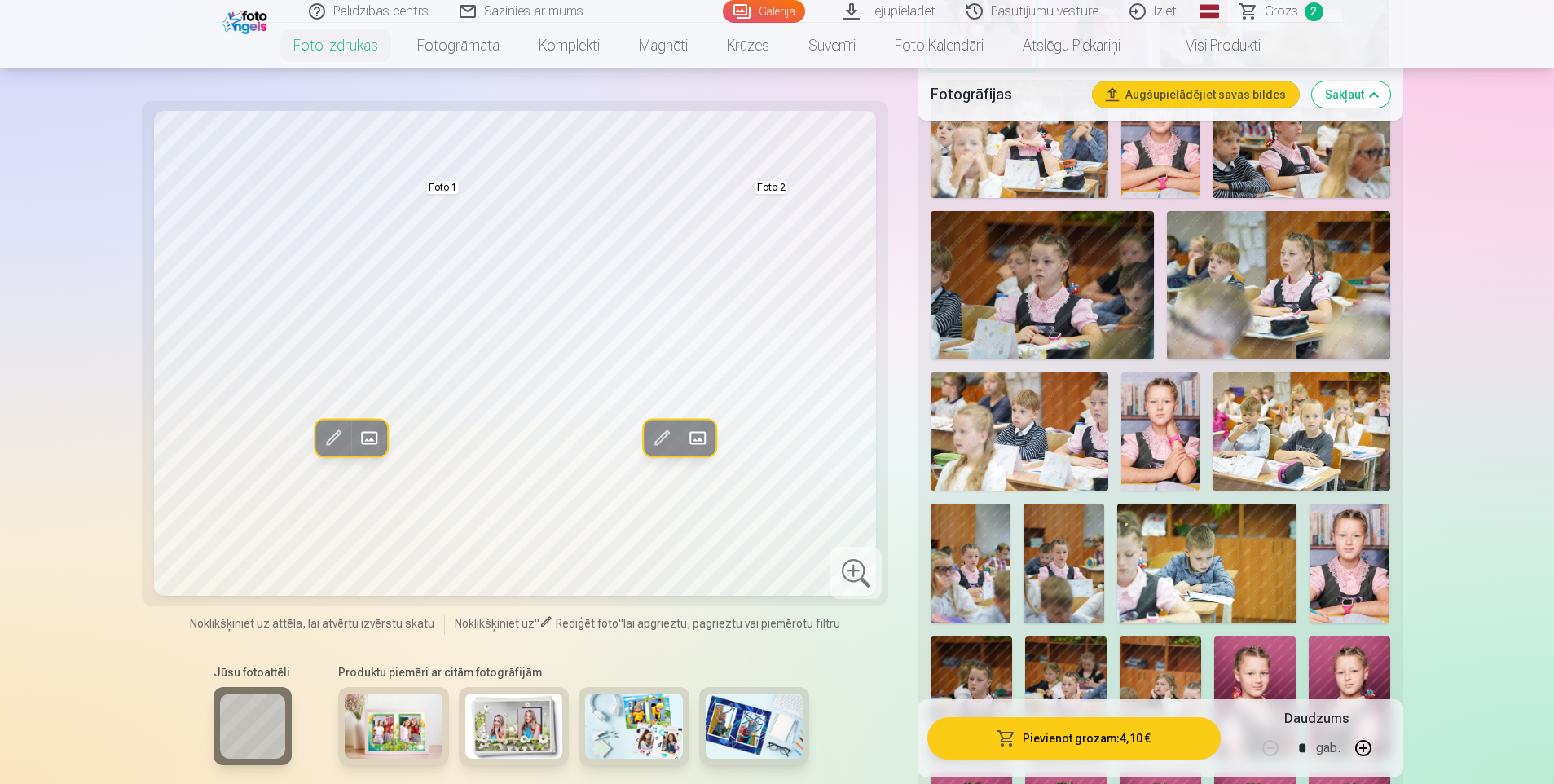
click at [369, 433] on span at bounding box center [369, 438] width 26 height 26
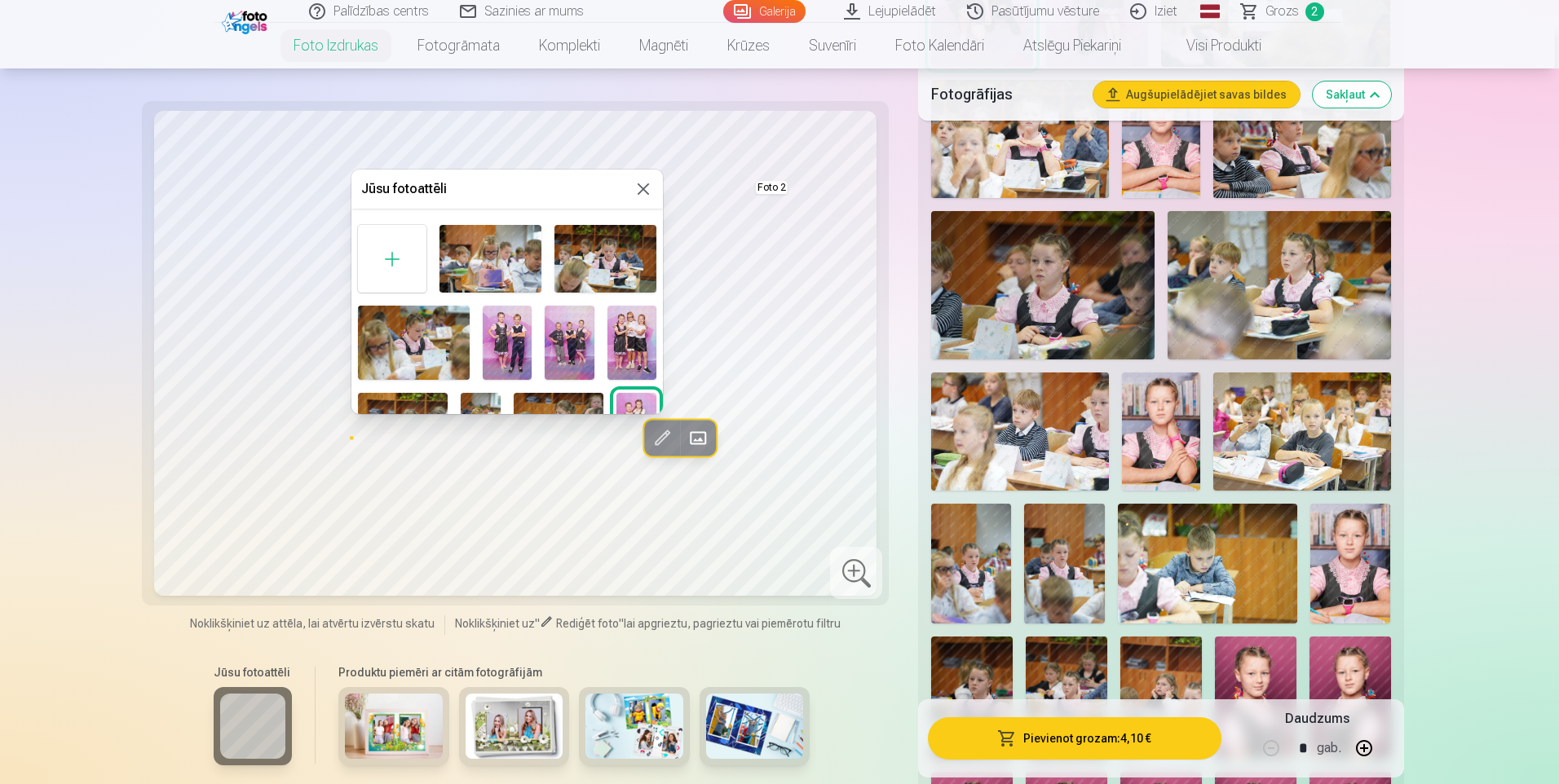
click at [507, 482] on div at bounding box center [779, 392] width 1559 height 784
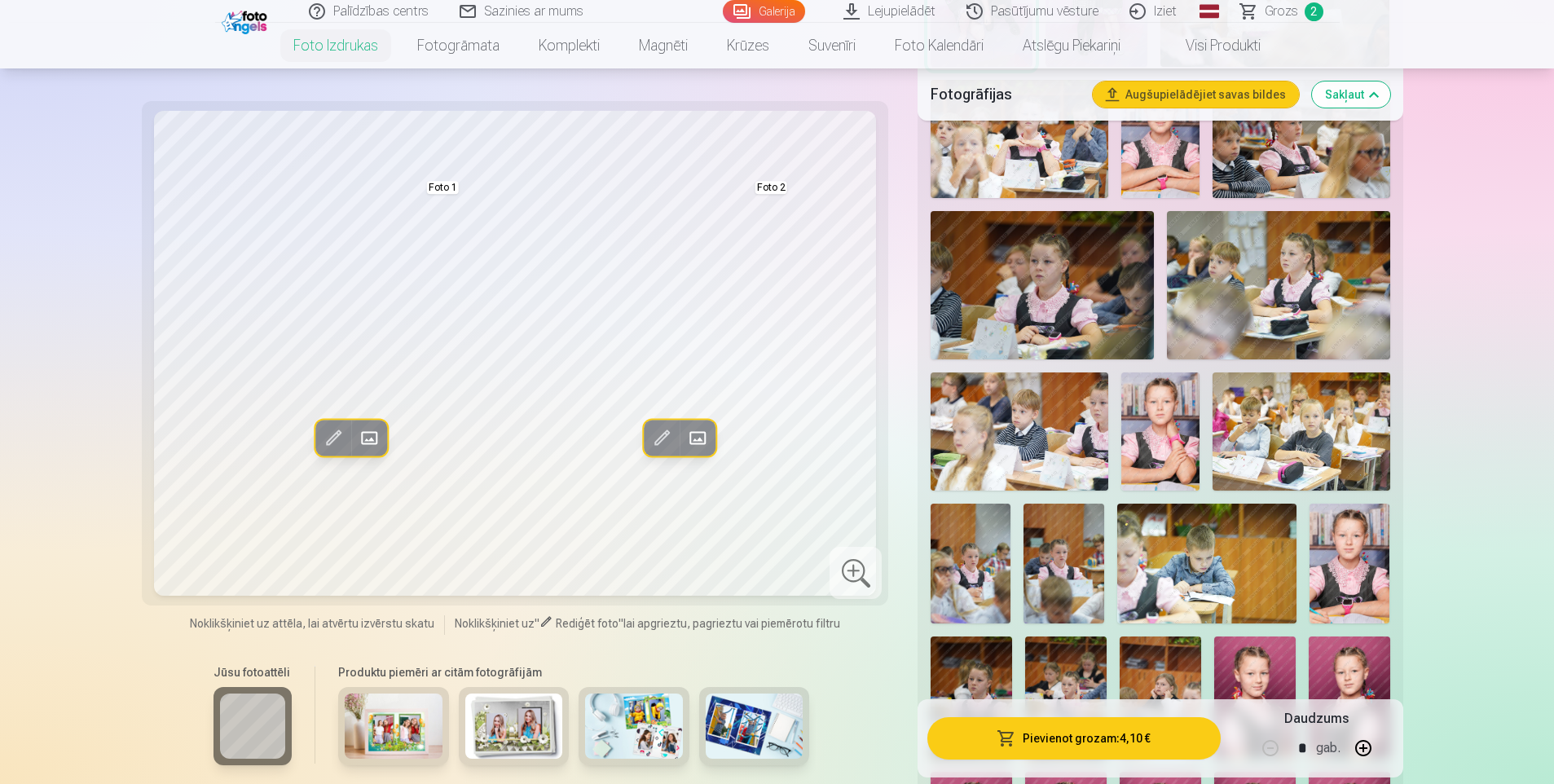
click at [850, 571] on div at bounding box center [856, 572] width 52 height 52
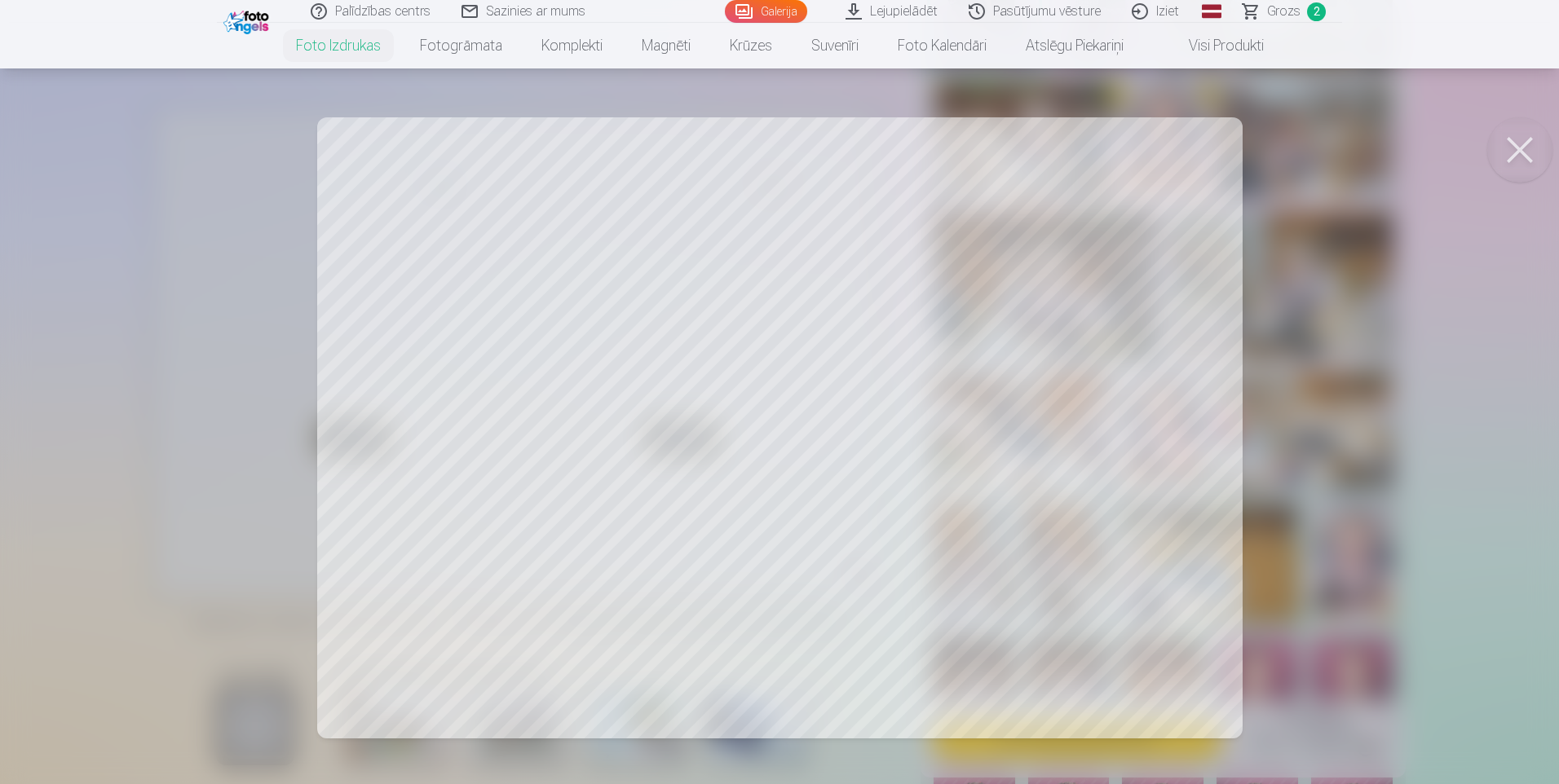
click at [1118, 414] on div at bounding box center [779, 392] width 1559 height 784
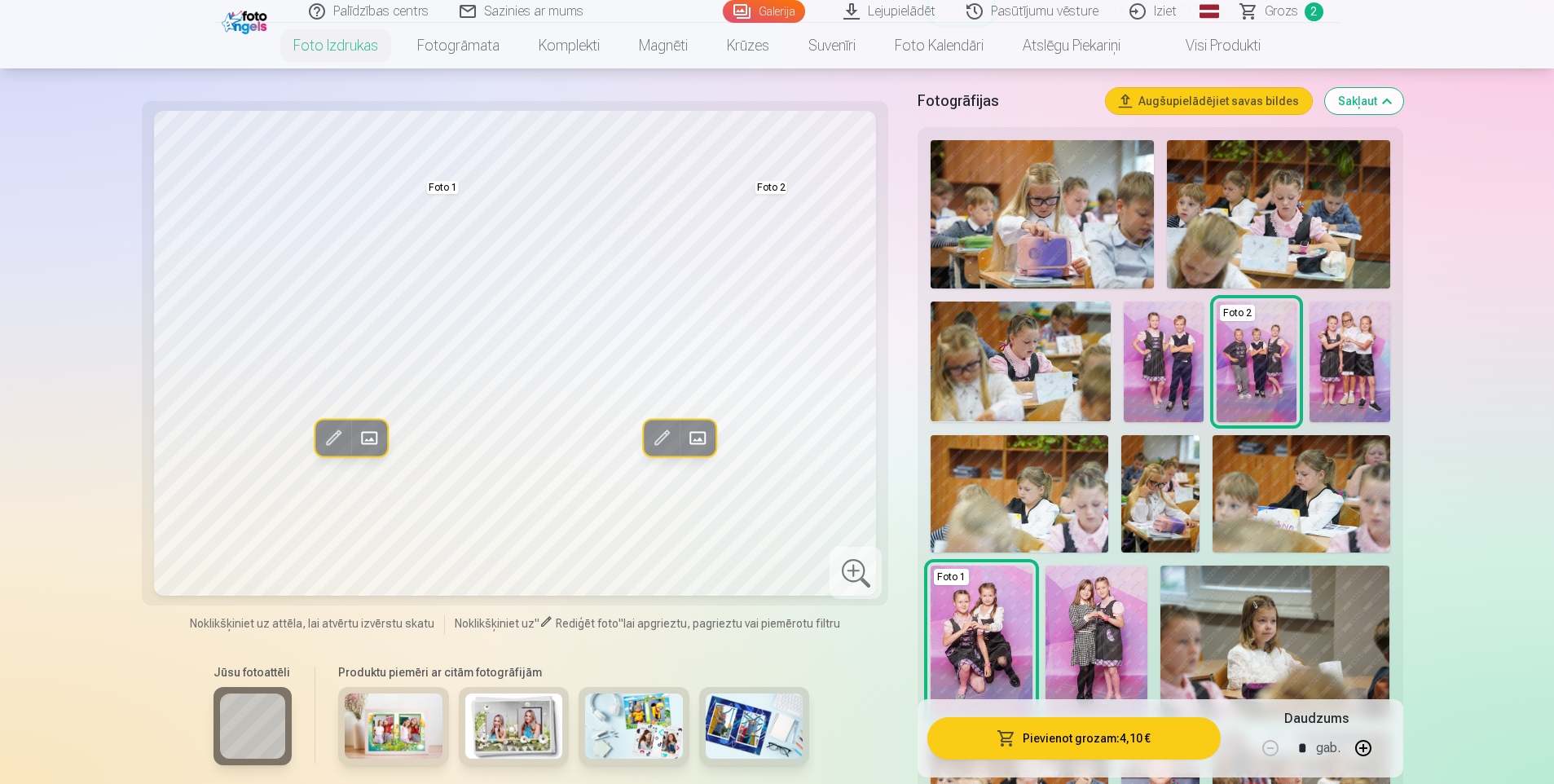
scroll to position [0, 0]
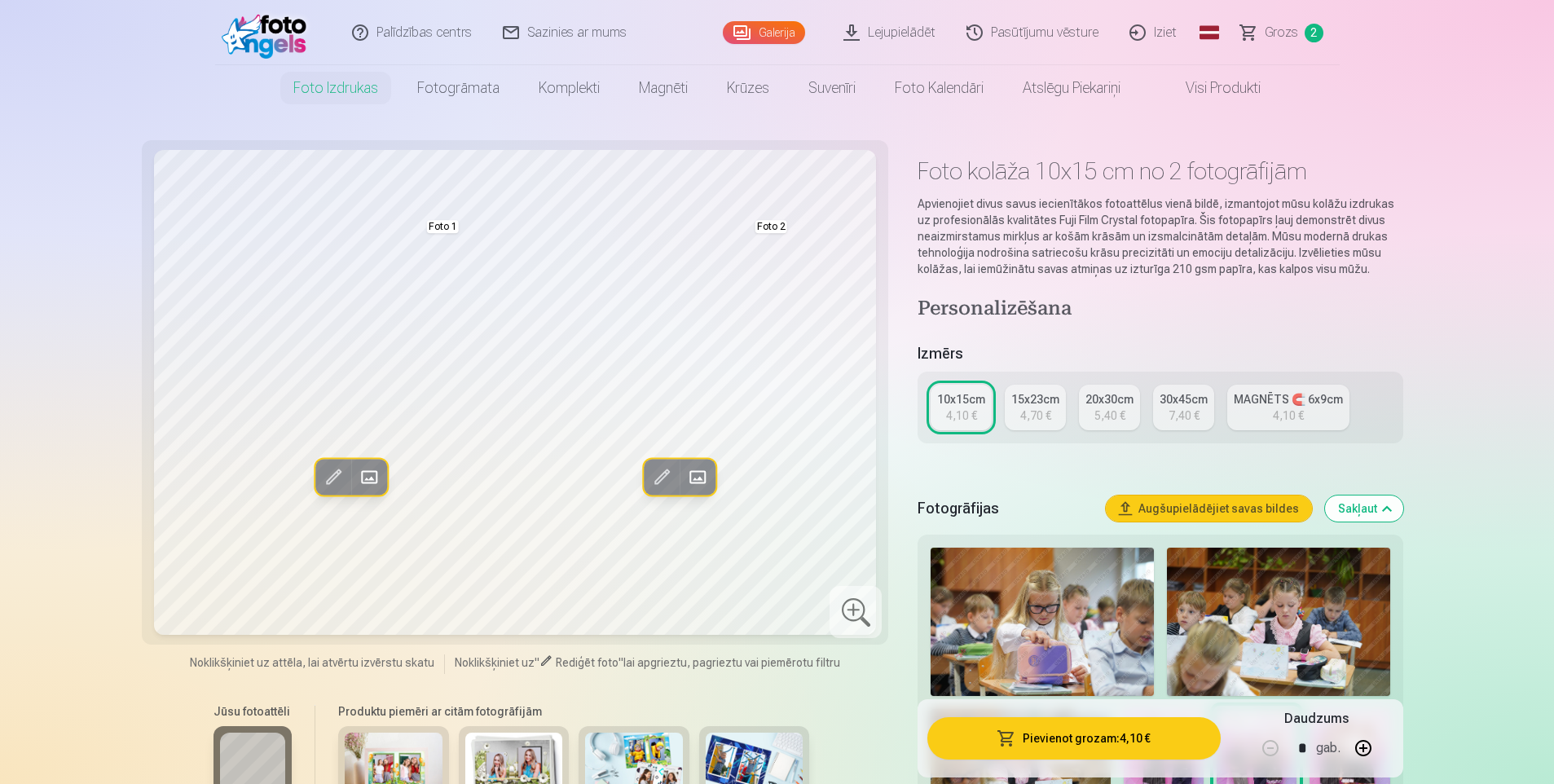
click at [655, 473] on span at bounding box center [661, 477] width 26 height 26
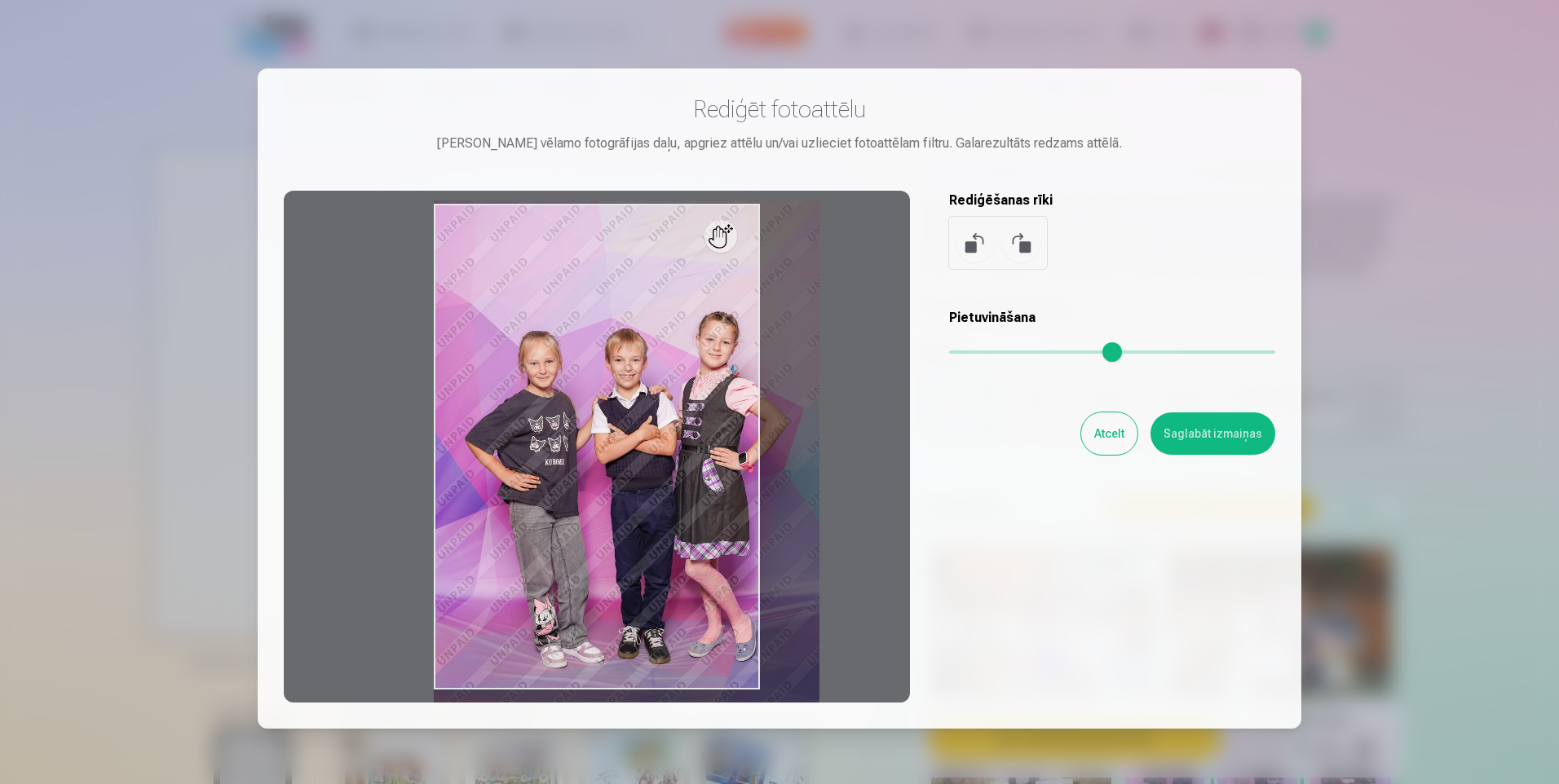
drag, startPoint x: 955, startPoint y: 348, endPoint x: 968, endPoint y: 348, distance: 13.0
click at [968, 351] on input "range" at bounding box center [1111, 352] width 326 height 4
click at [727, 233] on div at bounding box center [596, 447] width 626 height 512
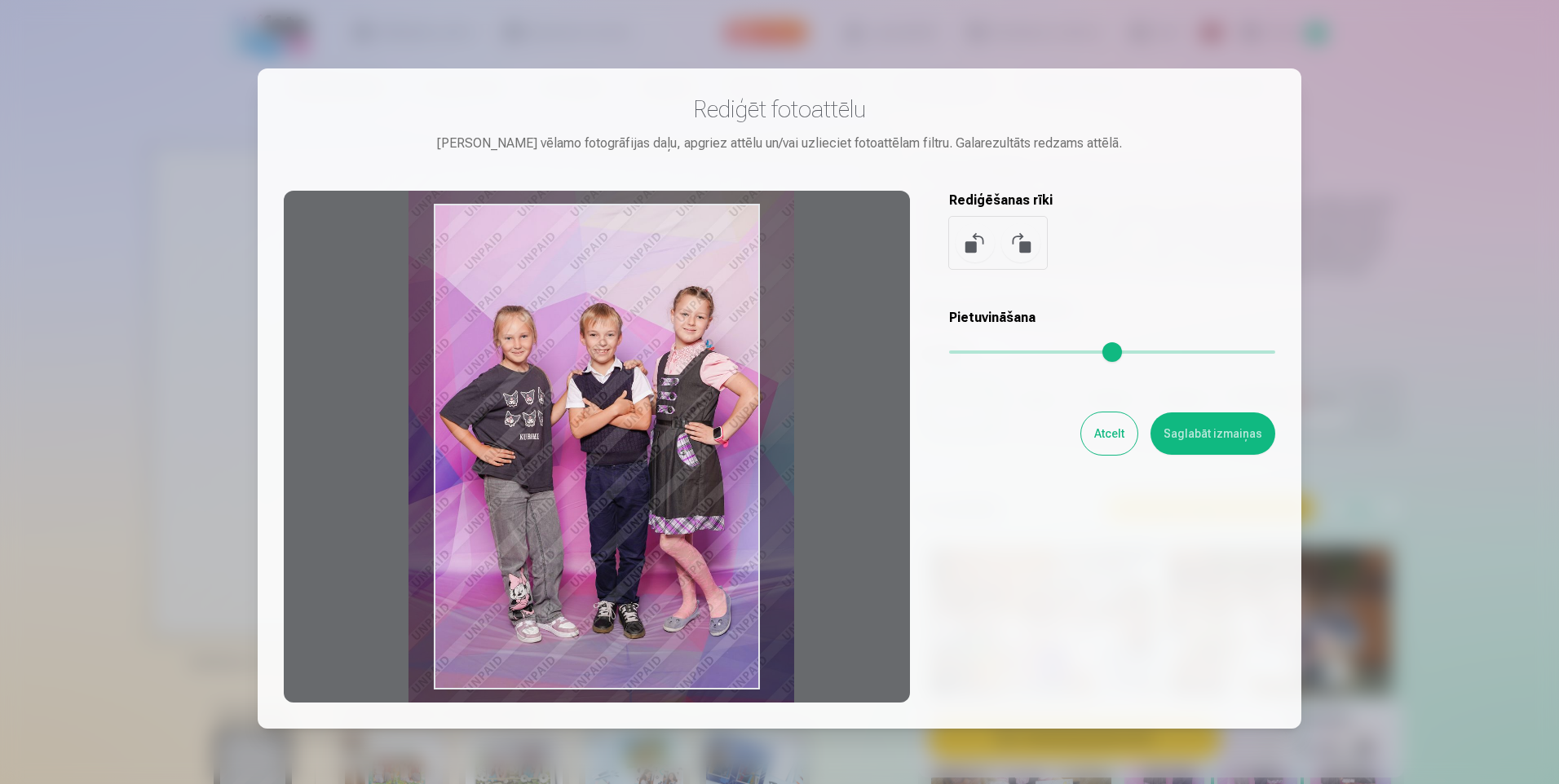
drag, startPoint x: 652, startPoint y: 384, endPoint x: 626, endPoint y: 358, distance: 36.8
click at [626, 358] on div at bounding box center [596, 447] width 626 height 512
type input "****"
click at [1255, 425] on button "Saglabāt izmaiņas" at bounding box center [1212, 433] width 125 height 42
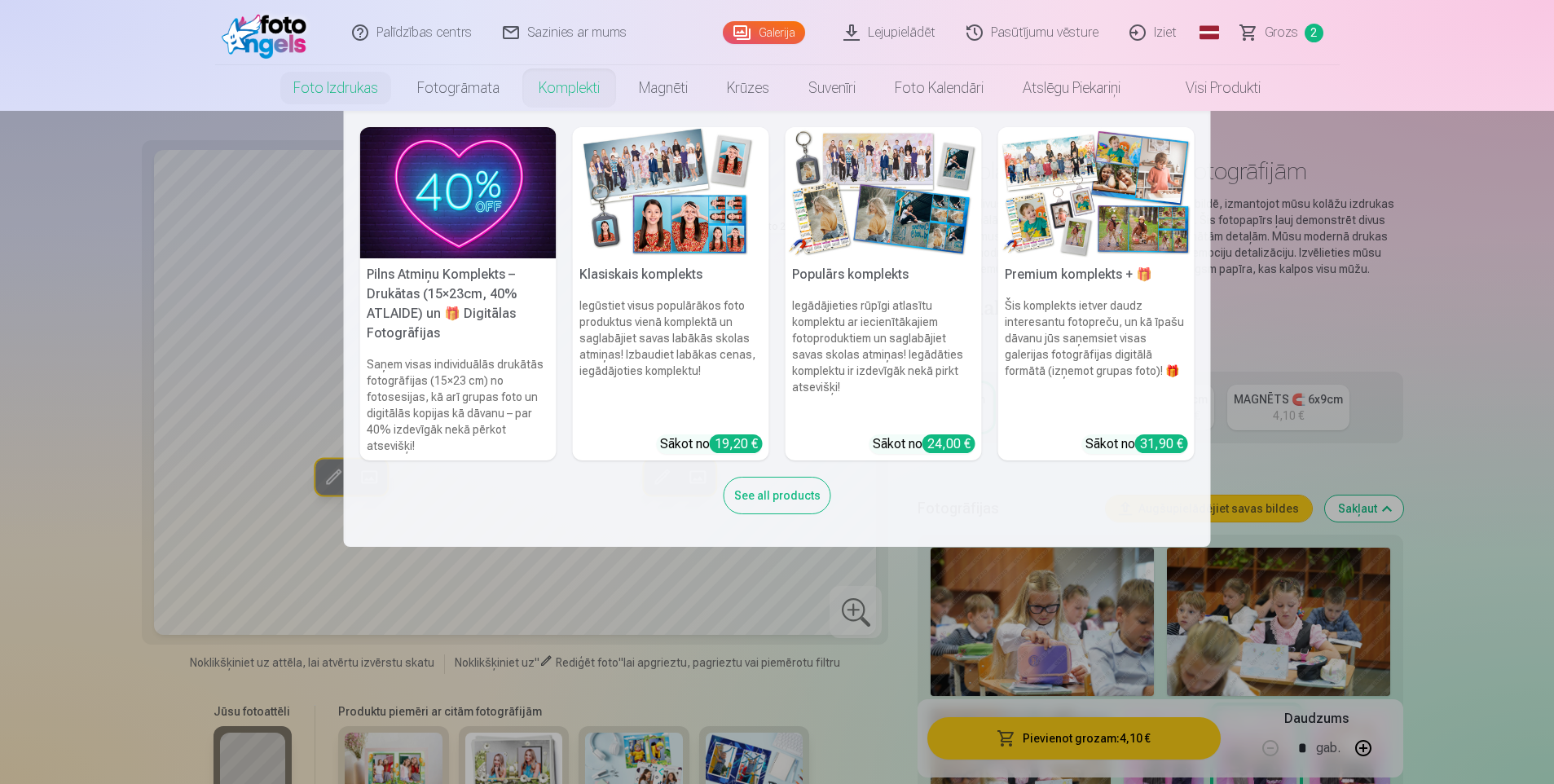
click at [548, 82] on link "Komplekti" at bounding box center [570, 88] width 101 height 46
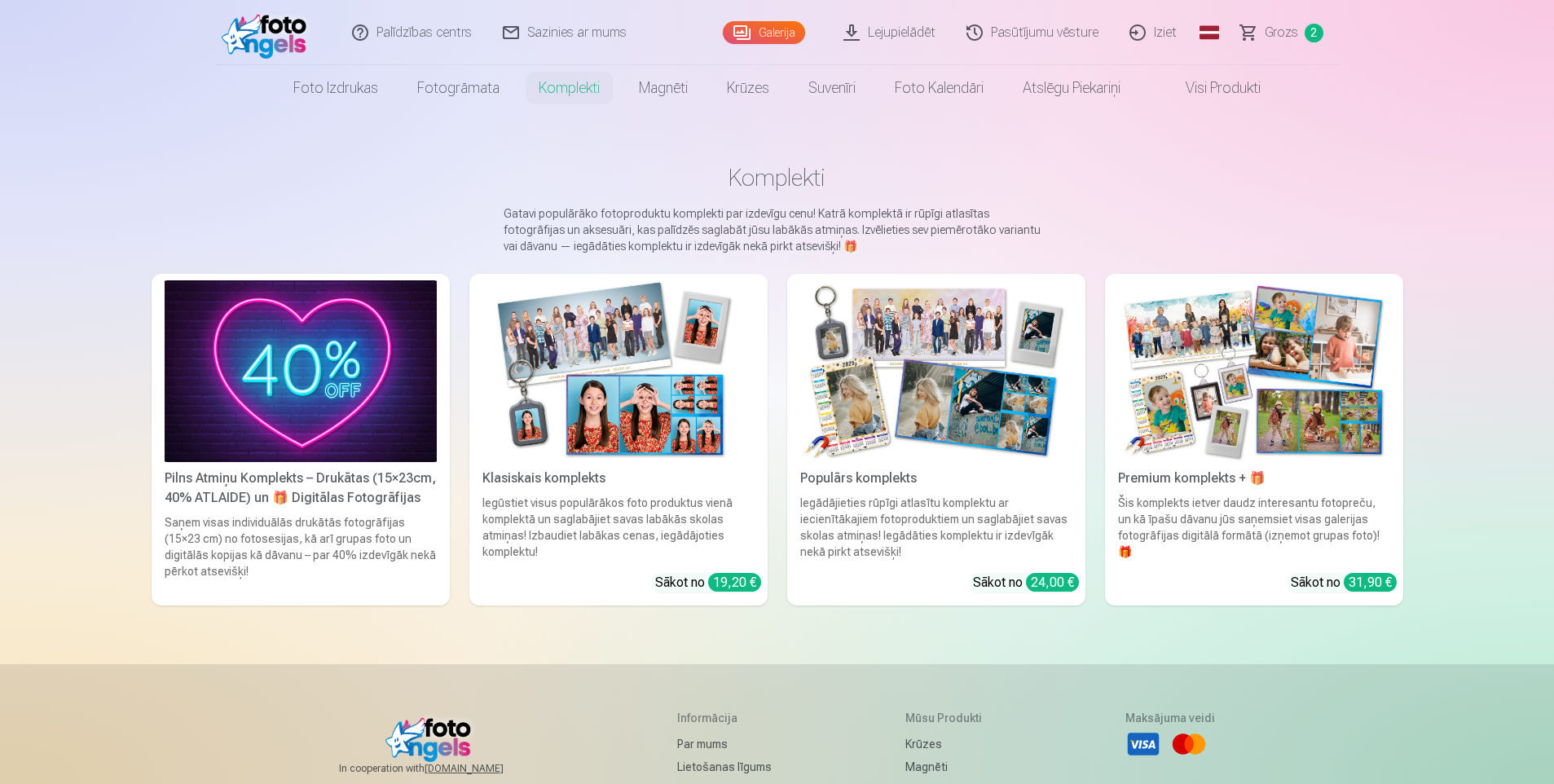
click at [608, 403] on img at bounding box center [618, 372] width 272 height 182
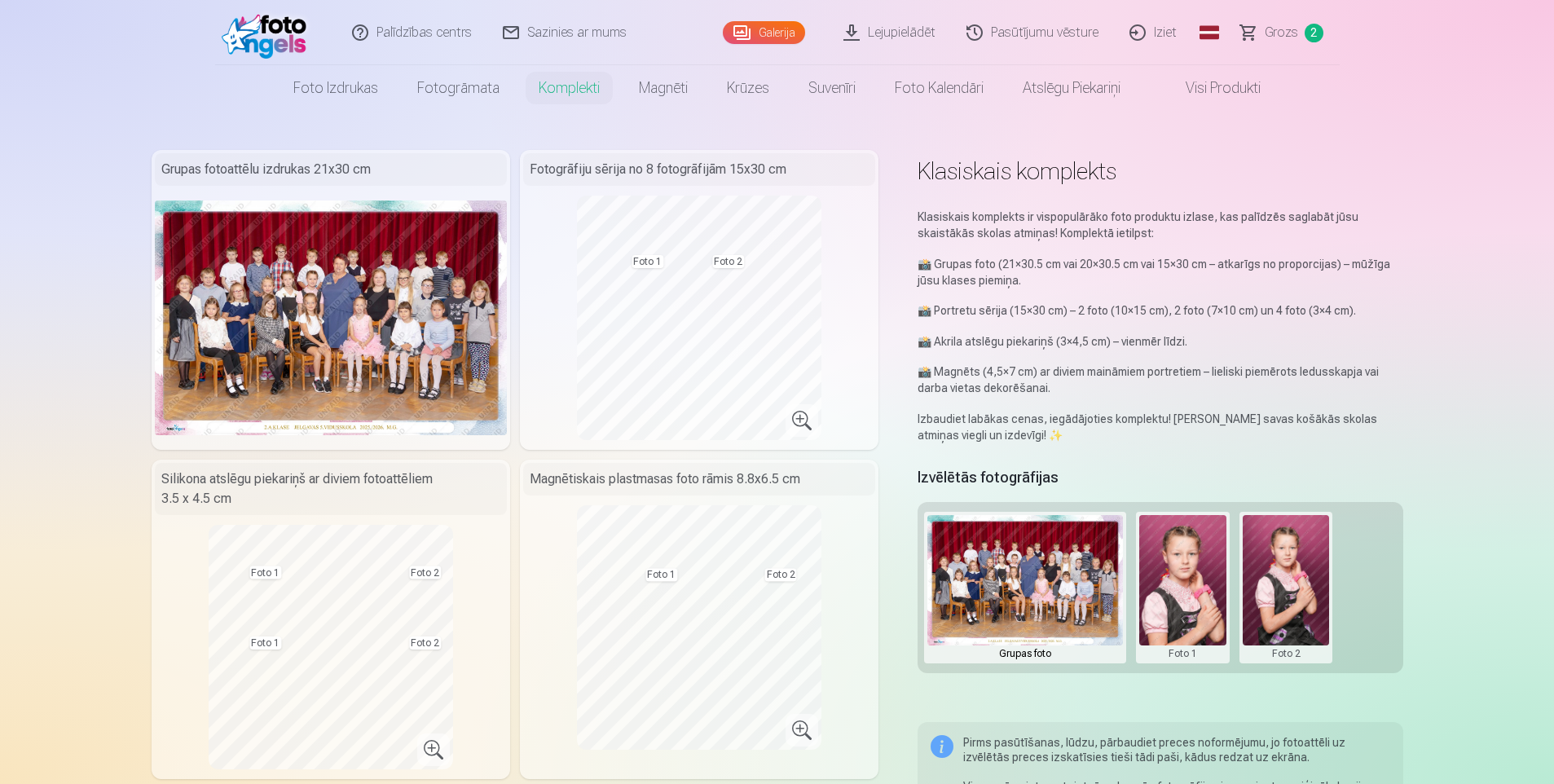
click at [1285, 26] on span "Grozs" at bounding box center [1282, 33] width 34 height 19
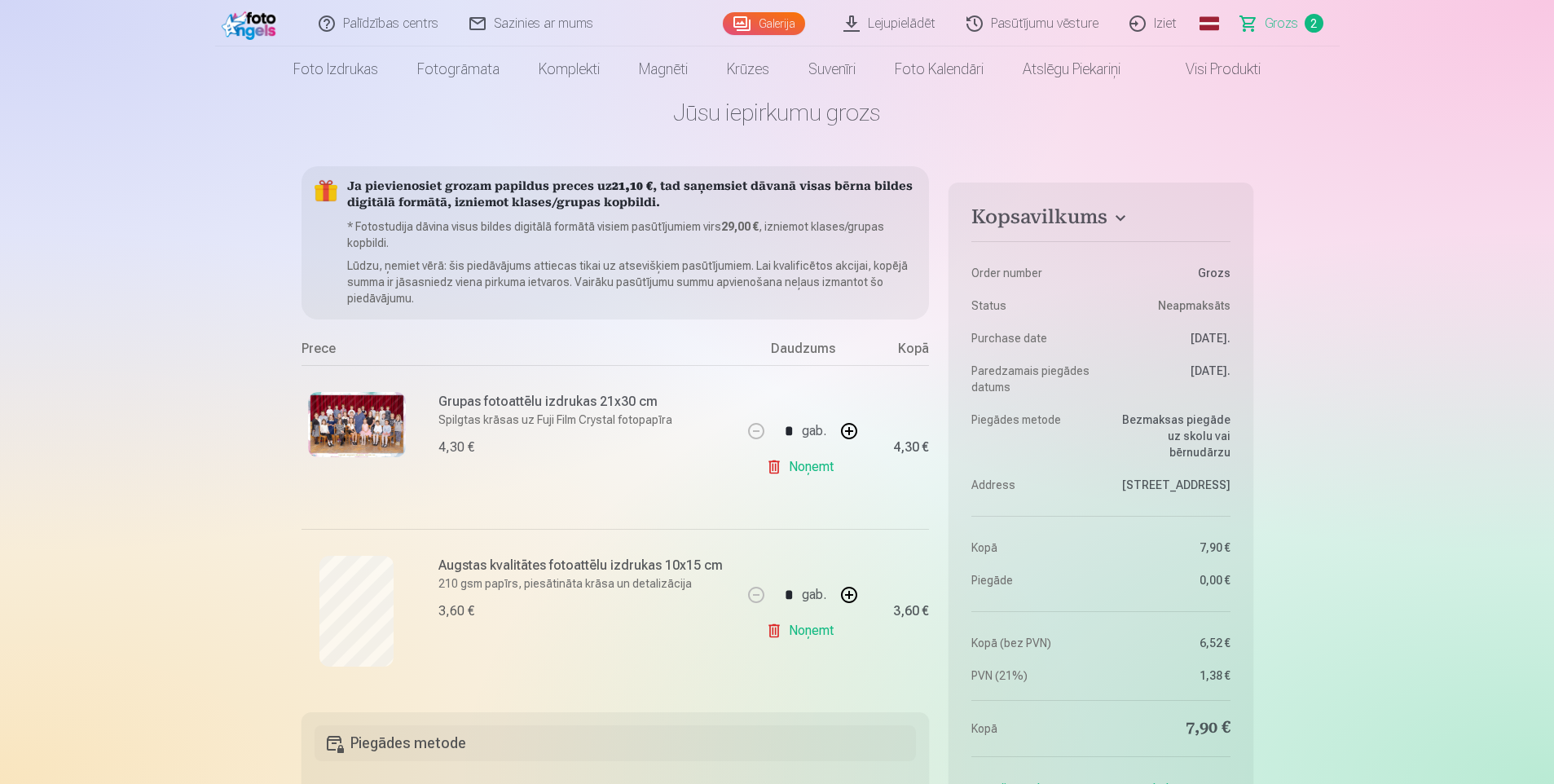
scroll to position [81, 0]
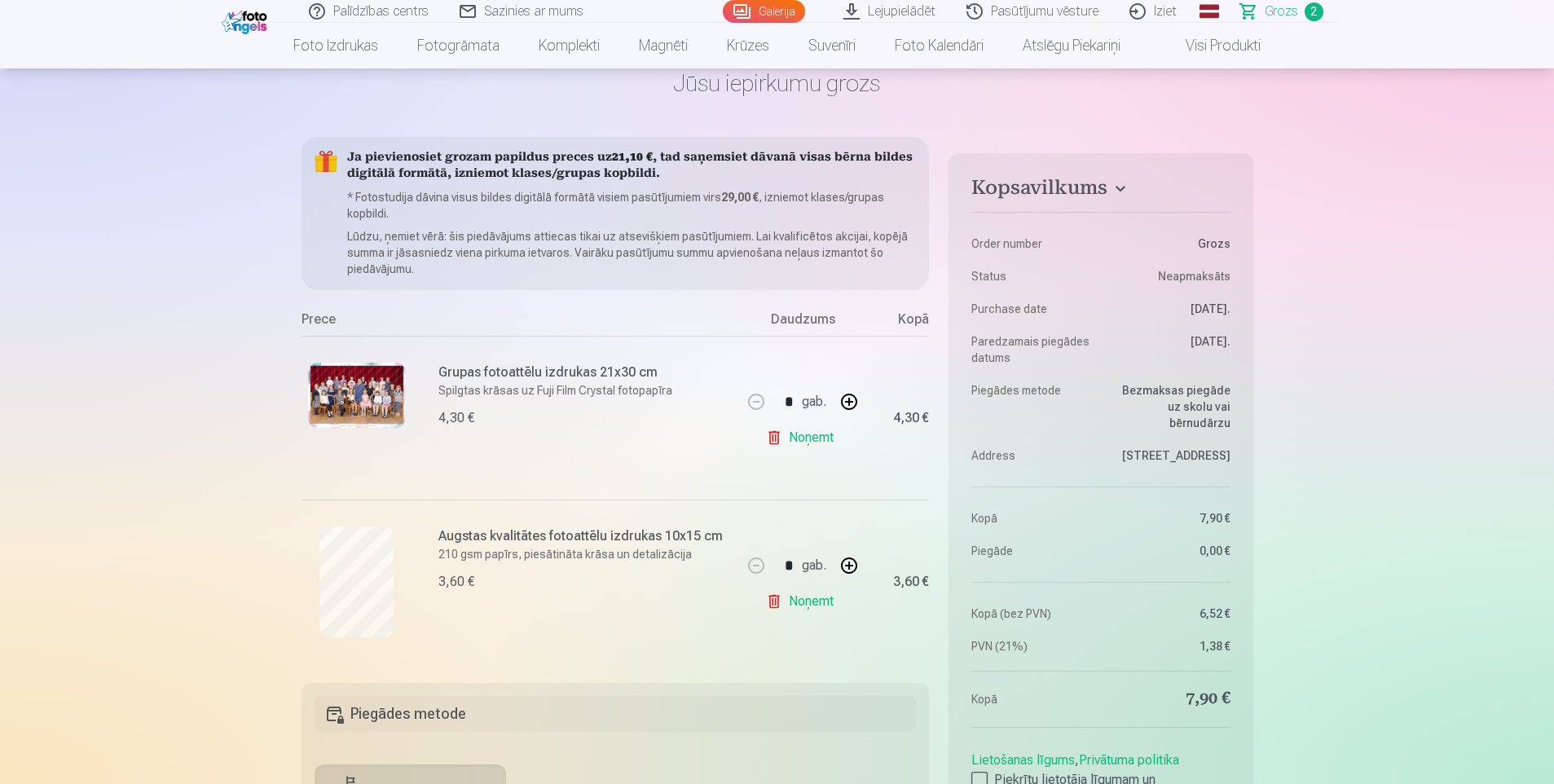
click at [329, 382] on img at bounding box center [357, 396] width 98 height 65
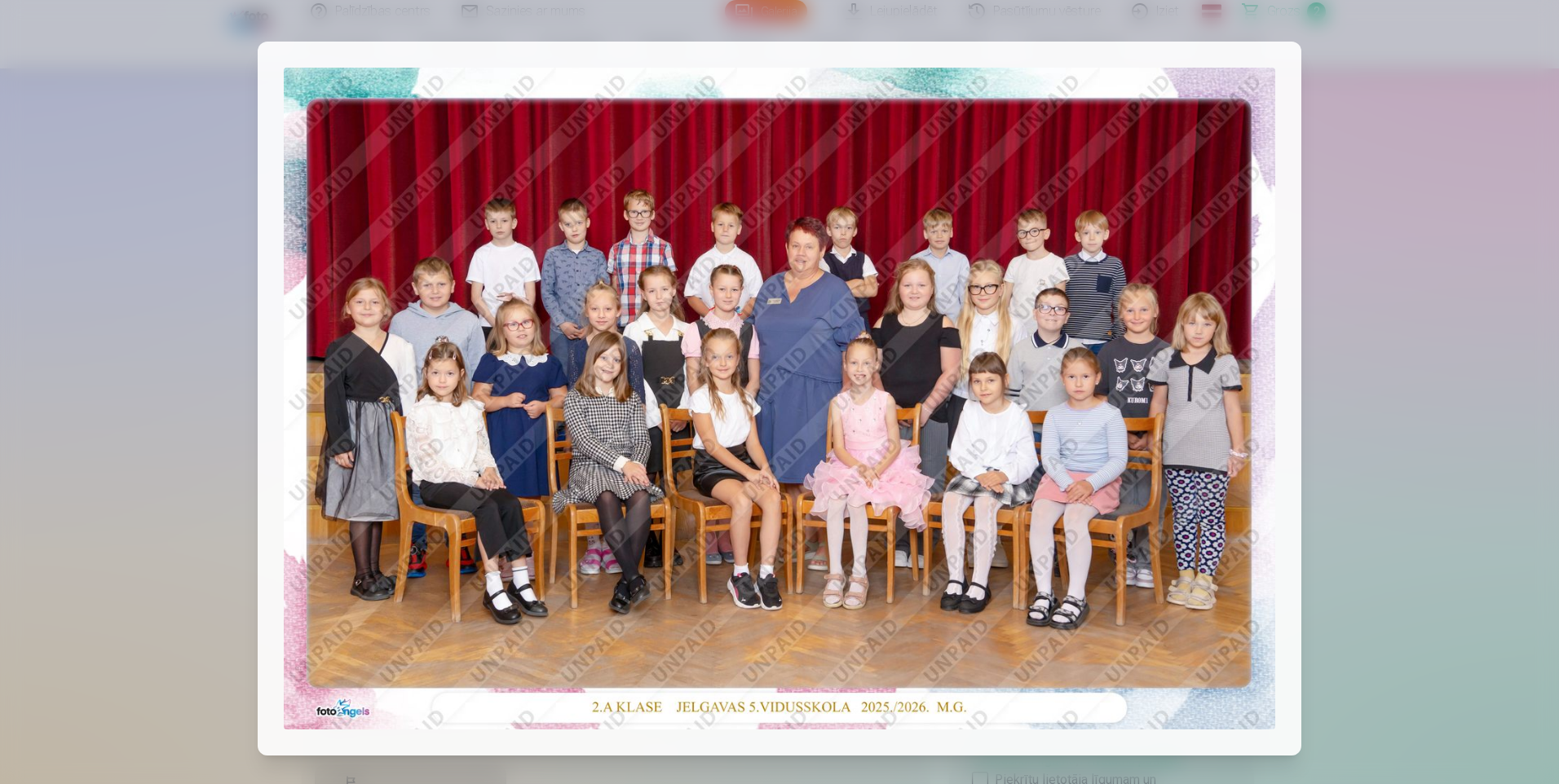
click at [213, 421] on div at bounding box center [779, 392] width 1559 height 784
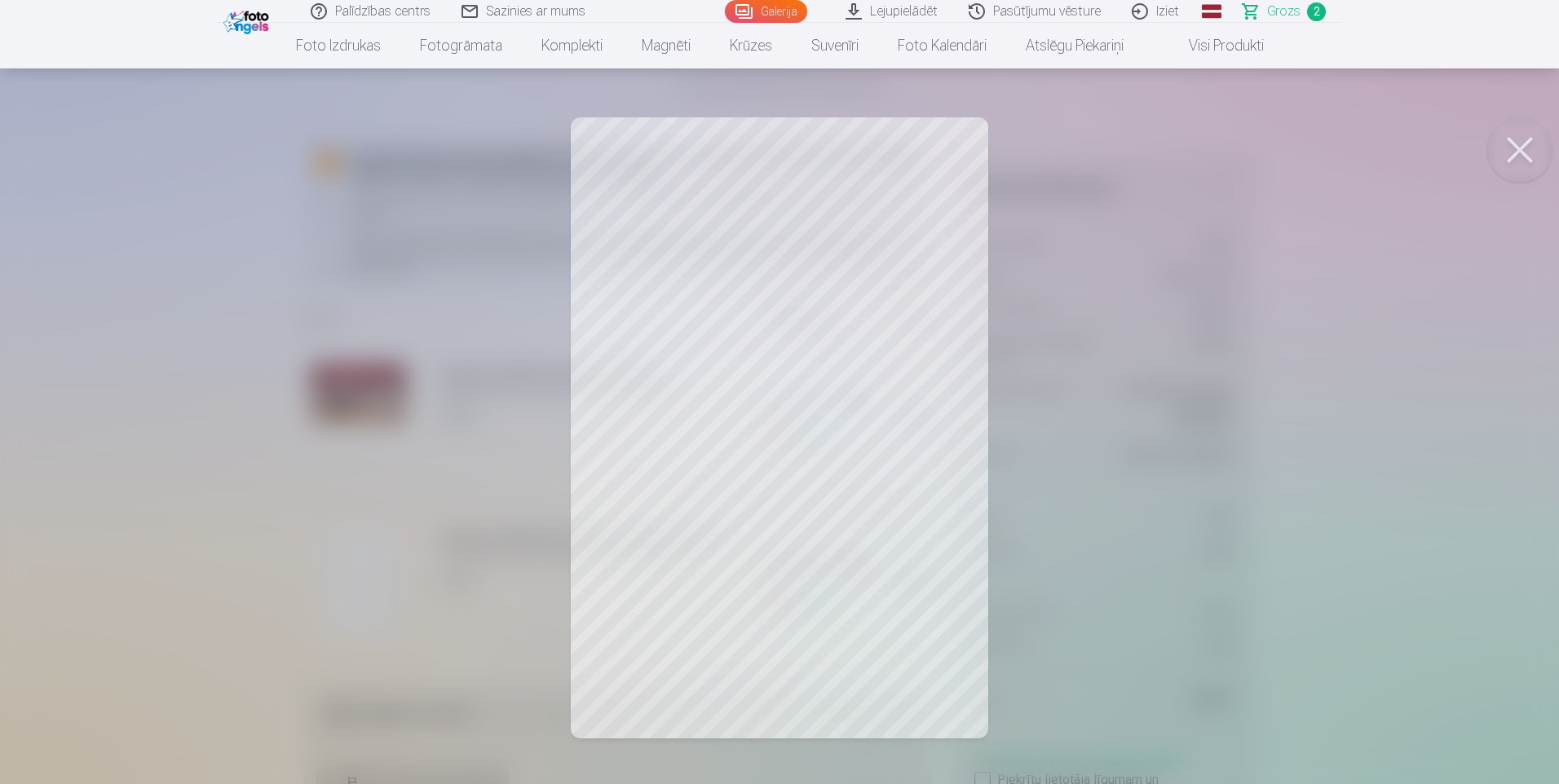
click at [1520, 153] on button at bounding box center [1520, 150] width 65 height 65
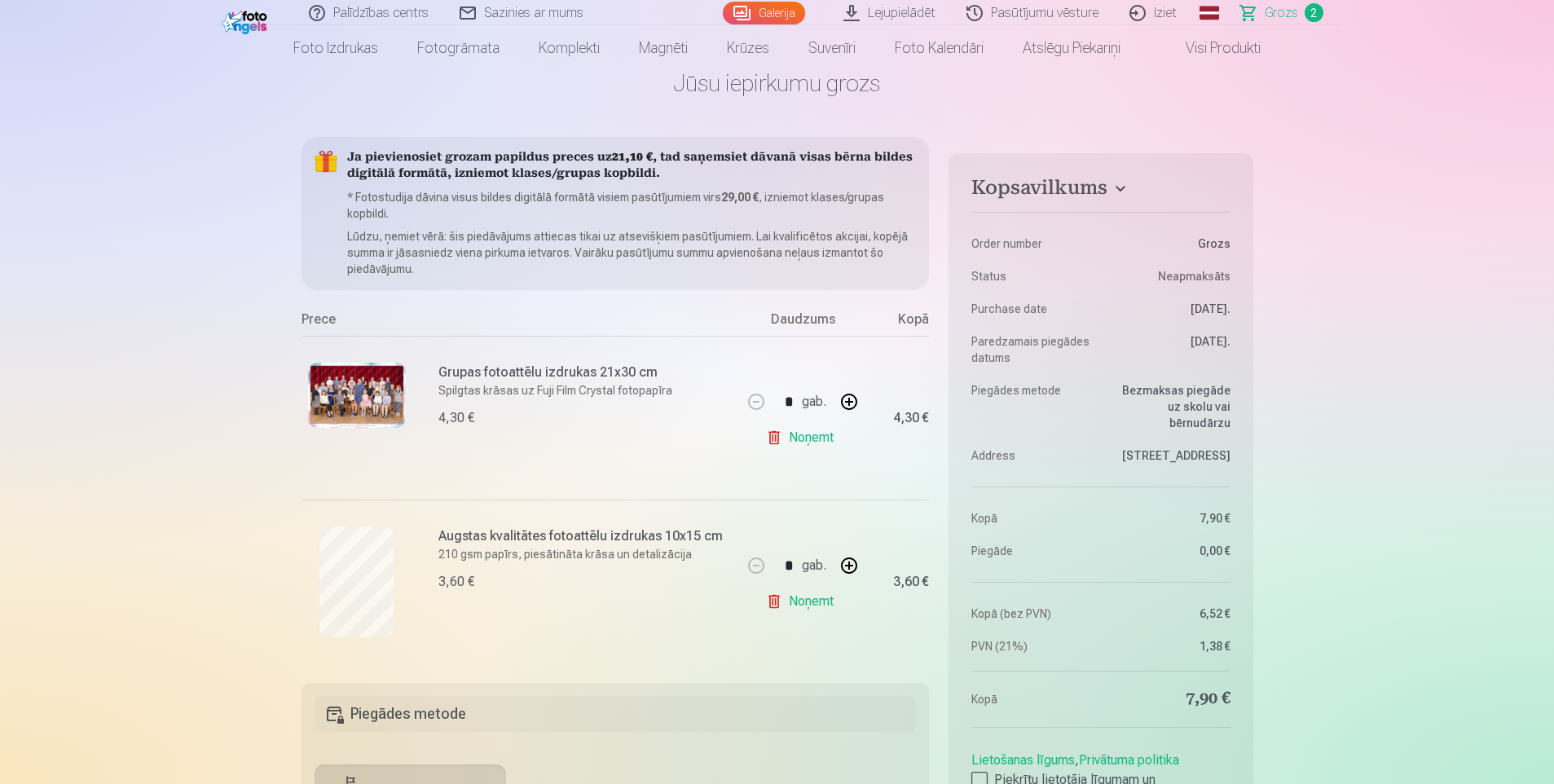
scroll to position [0, 0]
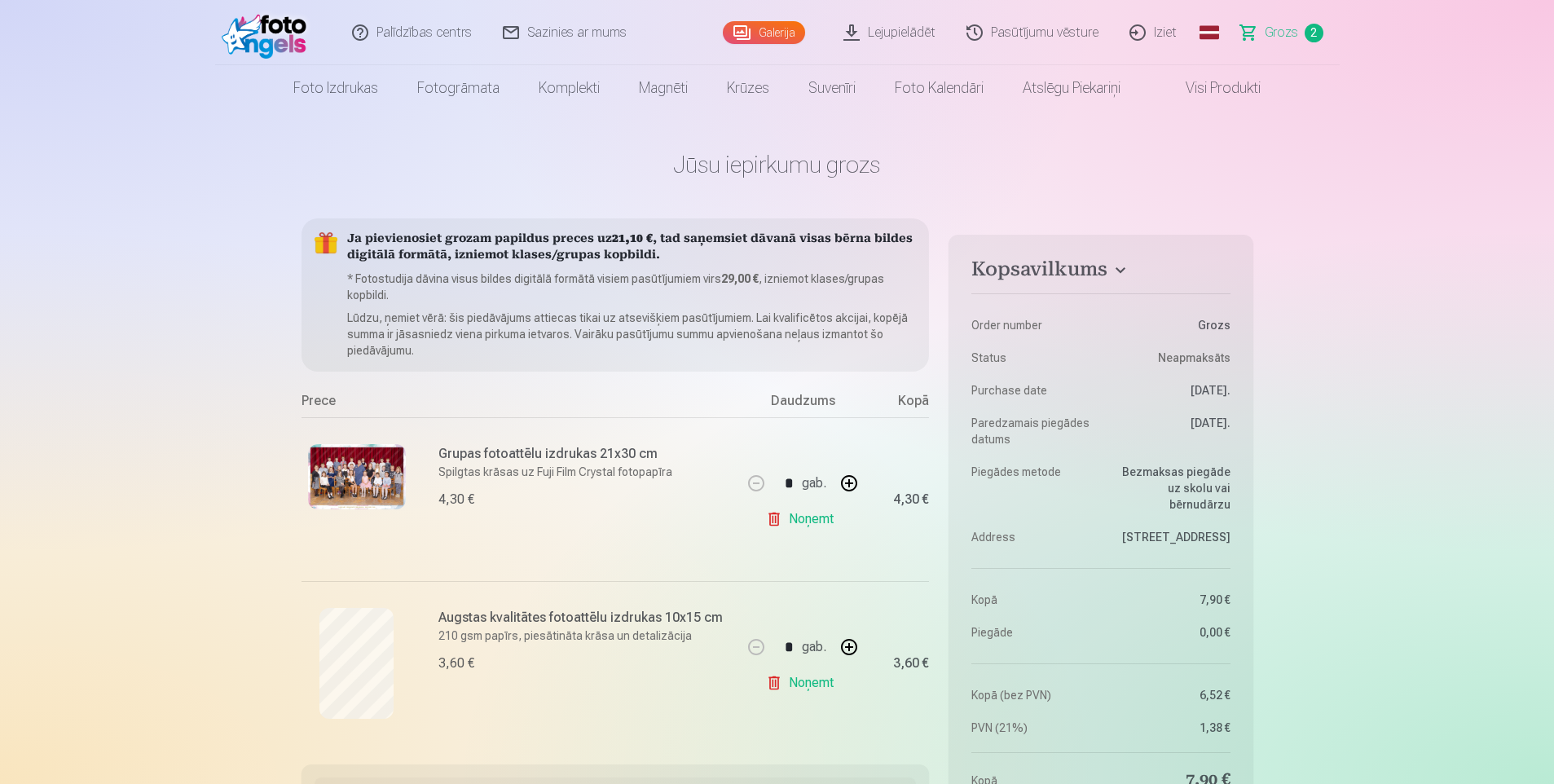
click at [1206, 91] on link "Visi produkti" at bounding box center [1210, 88] width 140 height 46
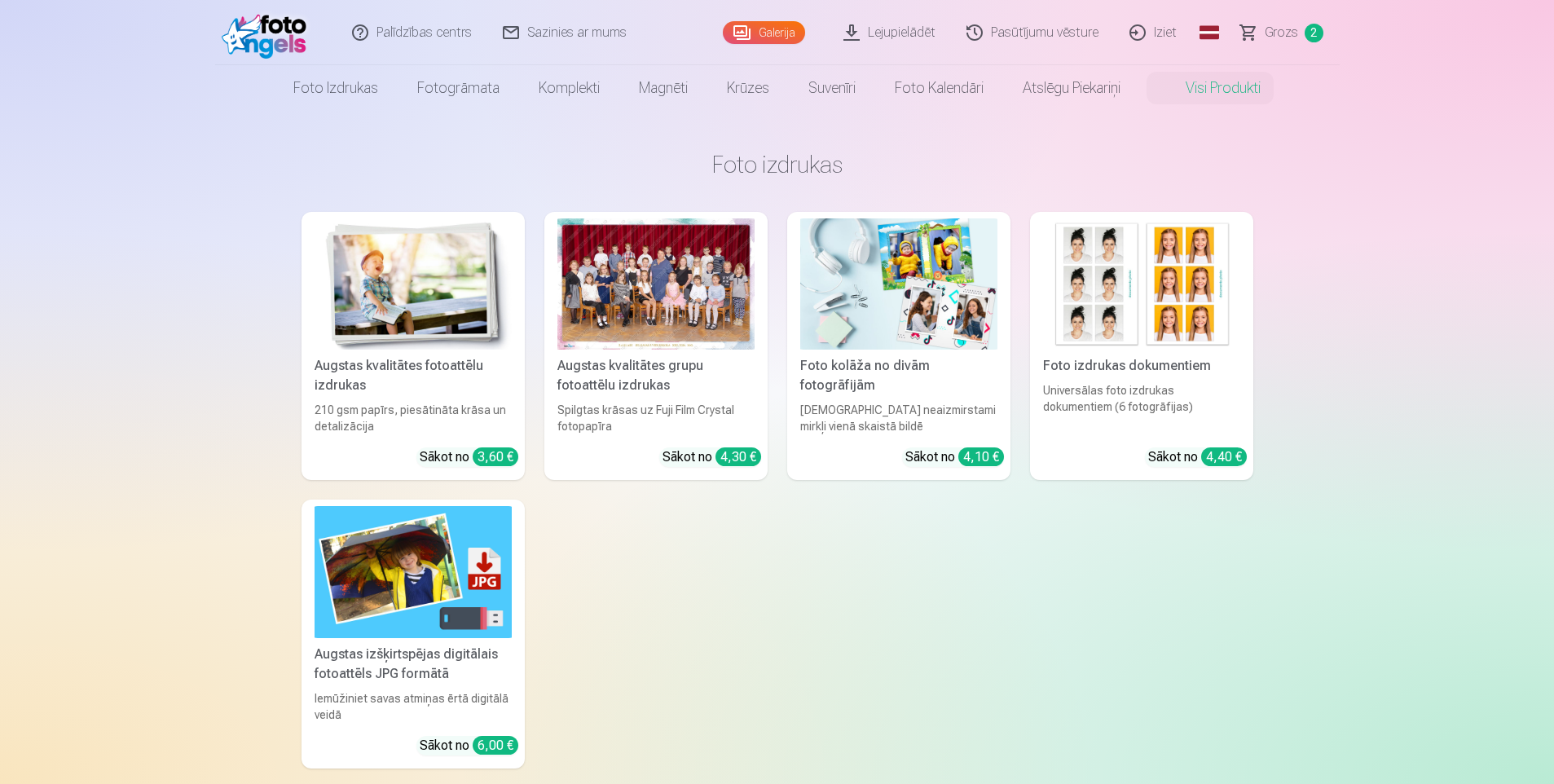
click at [438, 382] on div "Augstas kvalitātes fotoattēlu izdrukas" at bounding box center [413, 375] width 210 height 39
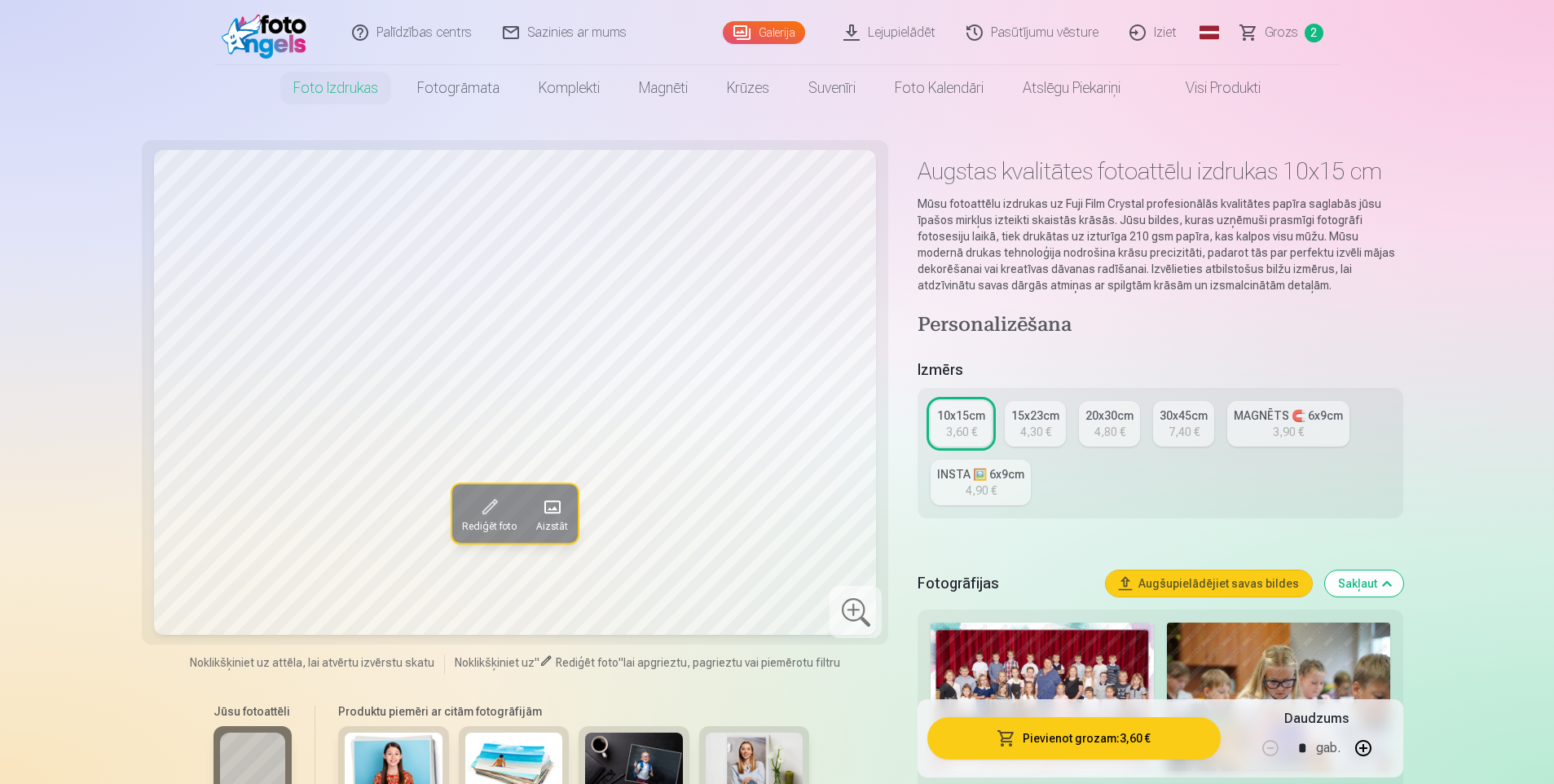
click at [1033, 436] on div "4,30 €" at bounding box center [1036, 432] width 31 height 16
click at [968, 428] on div "3,60 €" at bounding box center [962, 432] width 31 height 16
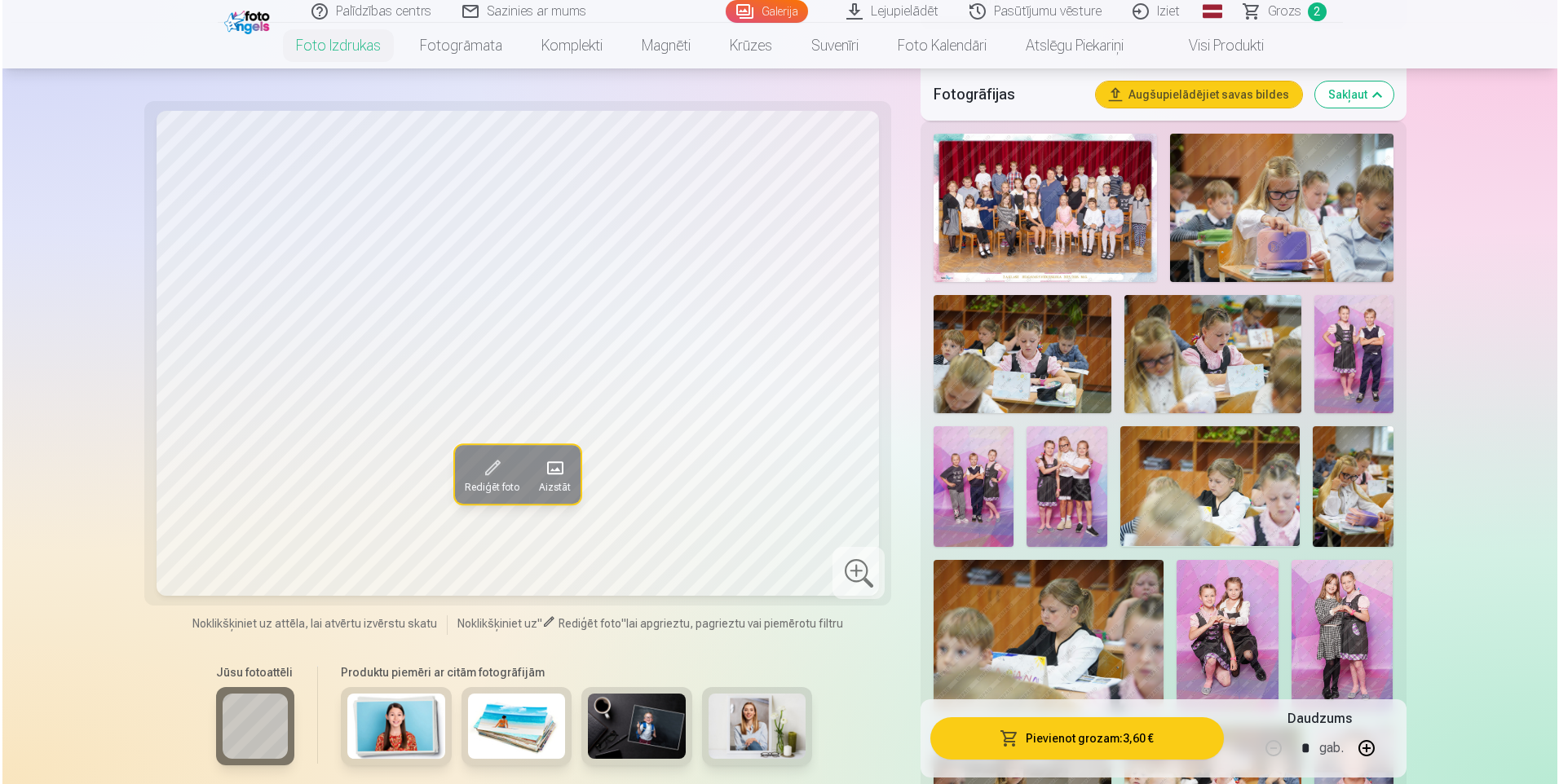
scroll to position [570, 0]
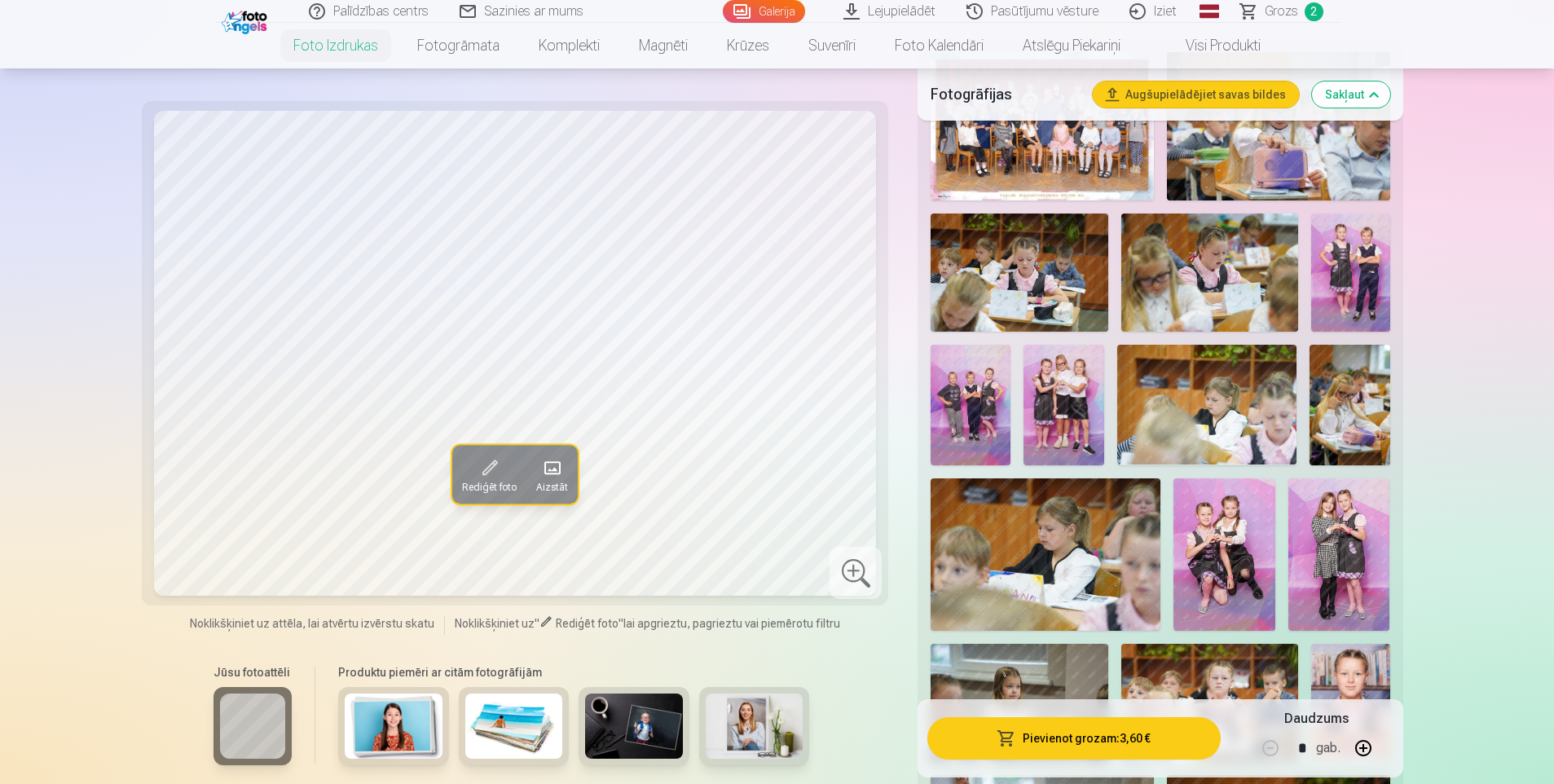
click at [1061, 718] on button "Pievienot grozam : 3,60 €" at bounding box center [1073, 738] width 292 height 42
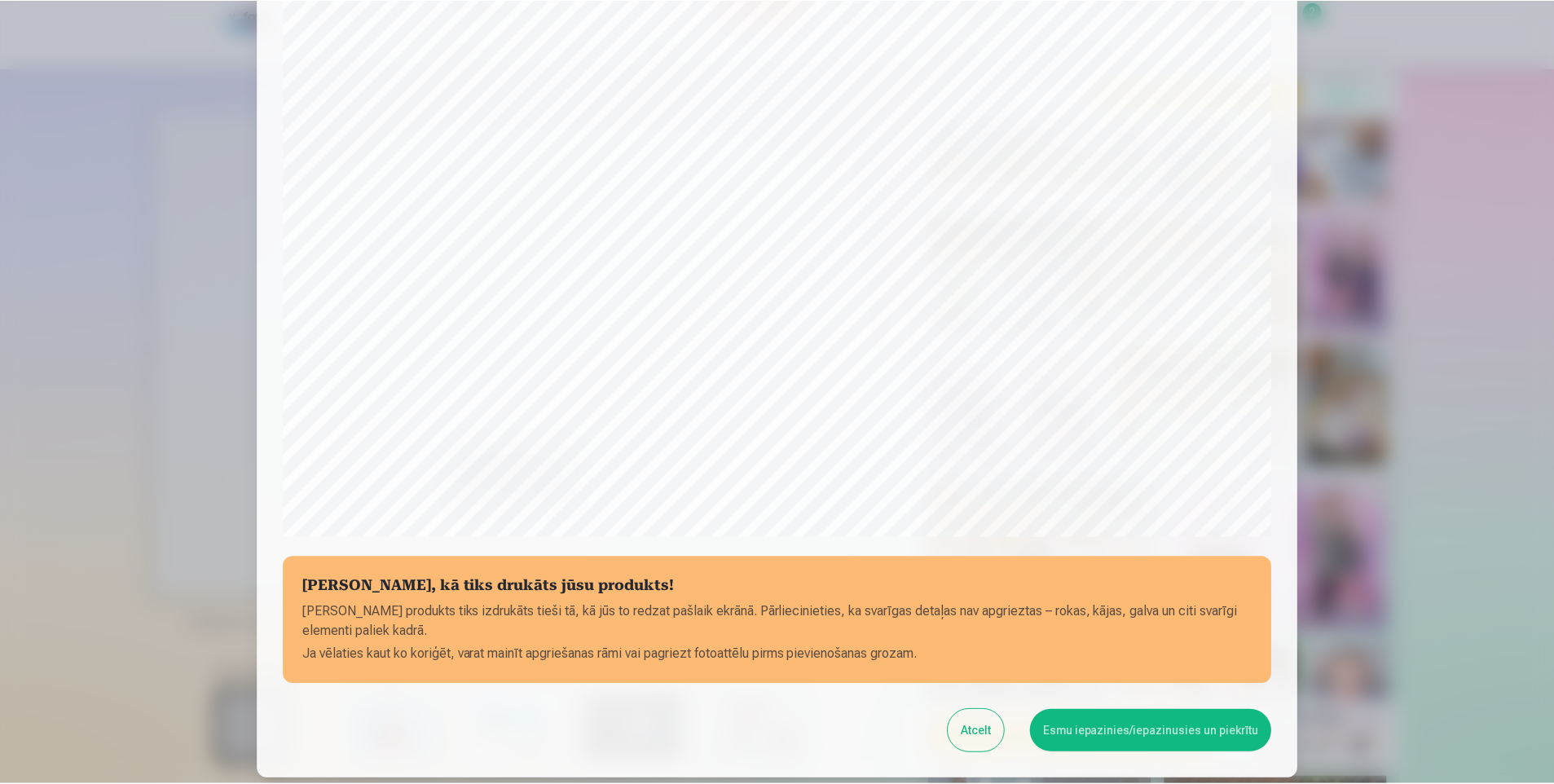
scroll to position [389, 0]
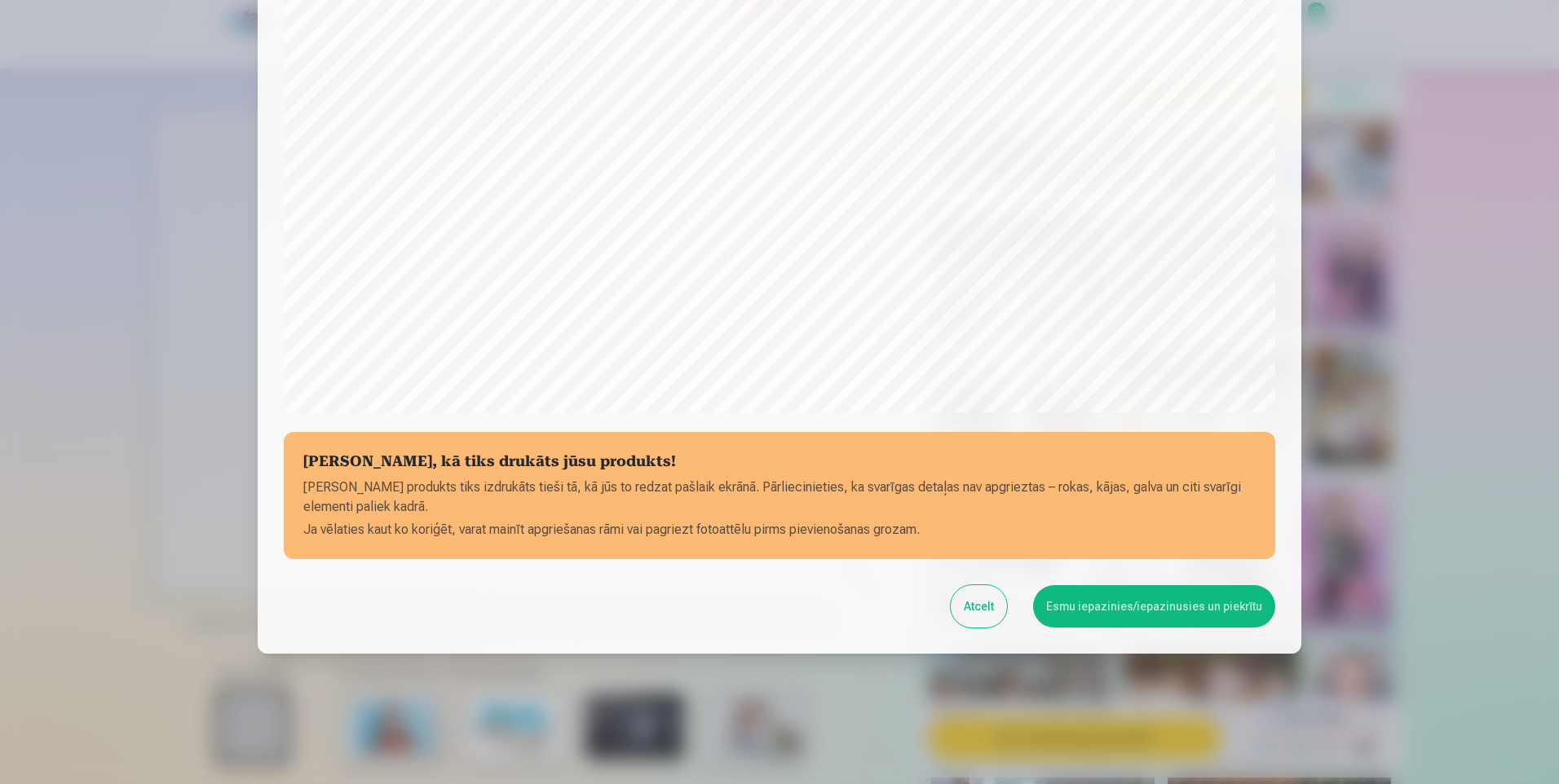
click at [1150, 600] on button "Esmu iepazinies/iepazinusies un piekrītu" at bounding box center [1154, 607] width 242 height 42
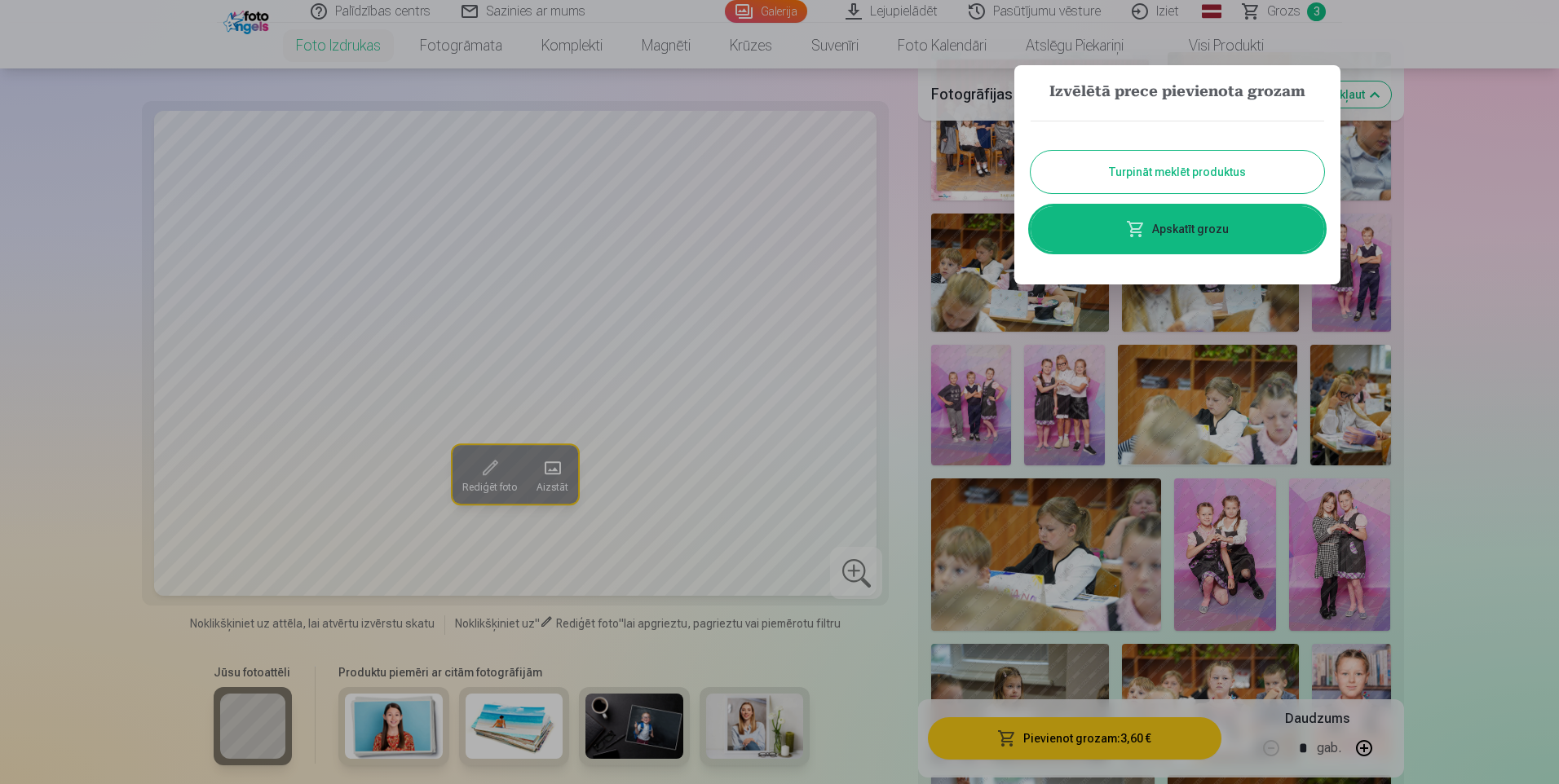
click at [1226, 167] on button "Turpināt meklēt produktus" at bounding box center [1177, 172] width 293 height 42
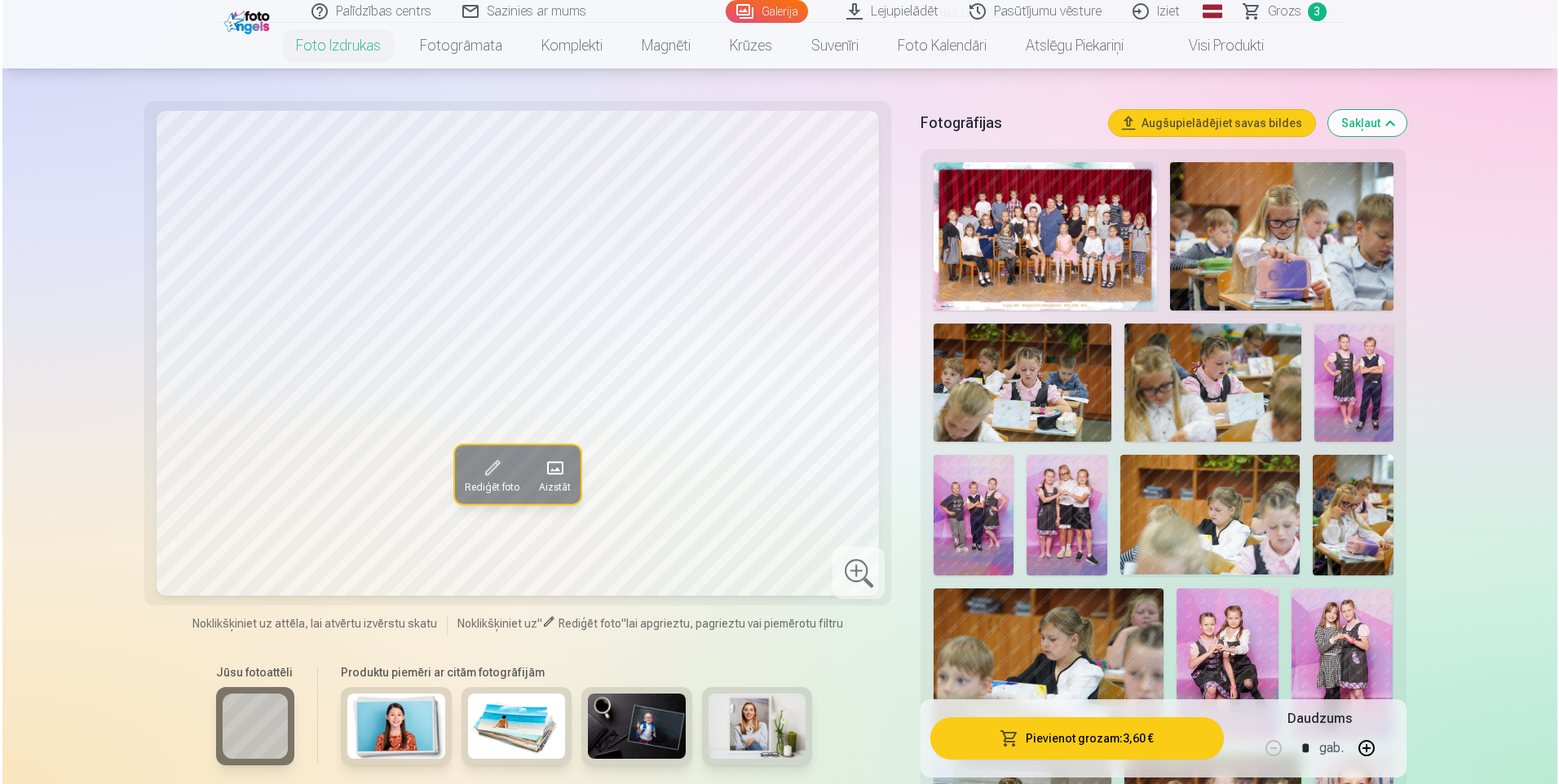
scroll to position [489, 0]
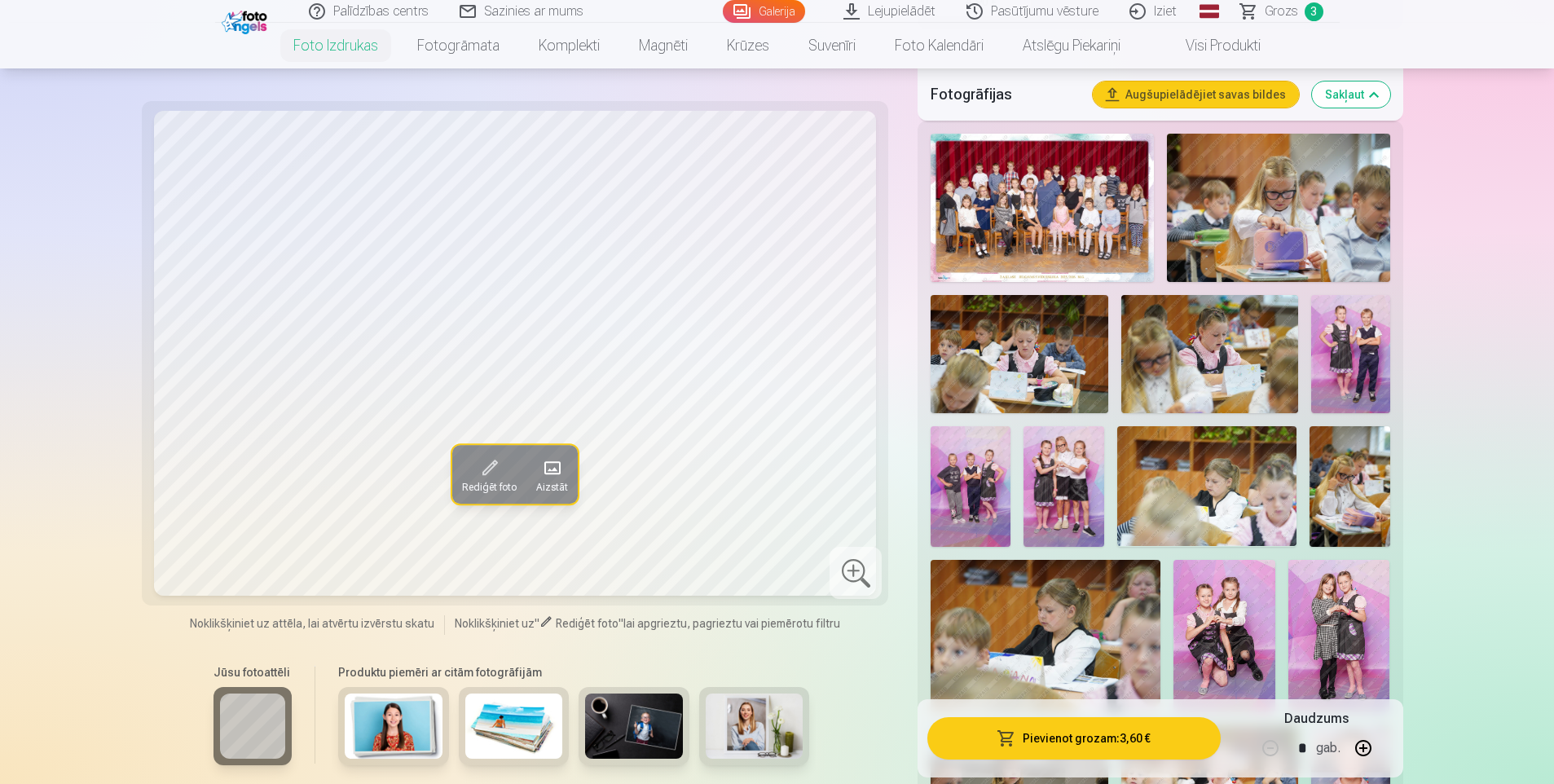
click at [1356, 343] on img at bounding box center [1351, 354] width 79 height 118
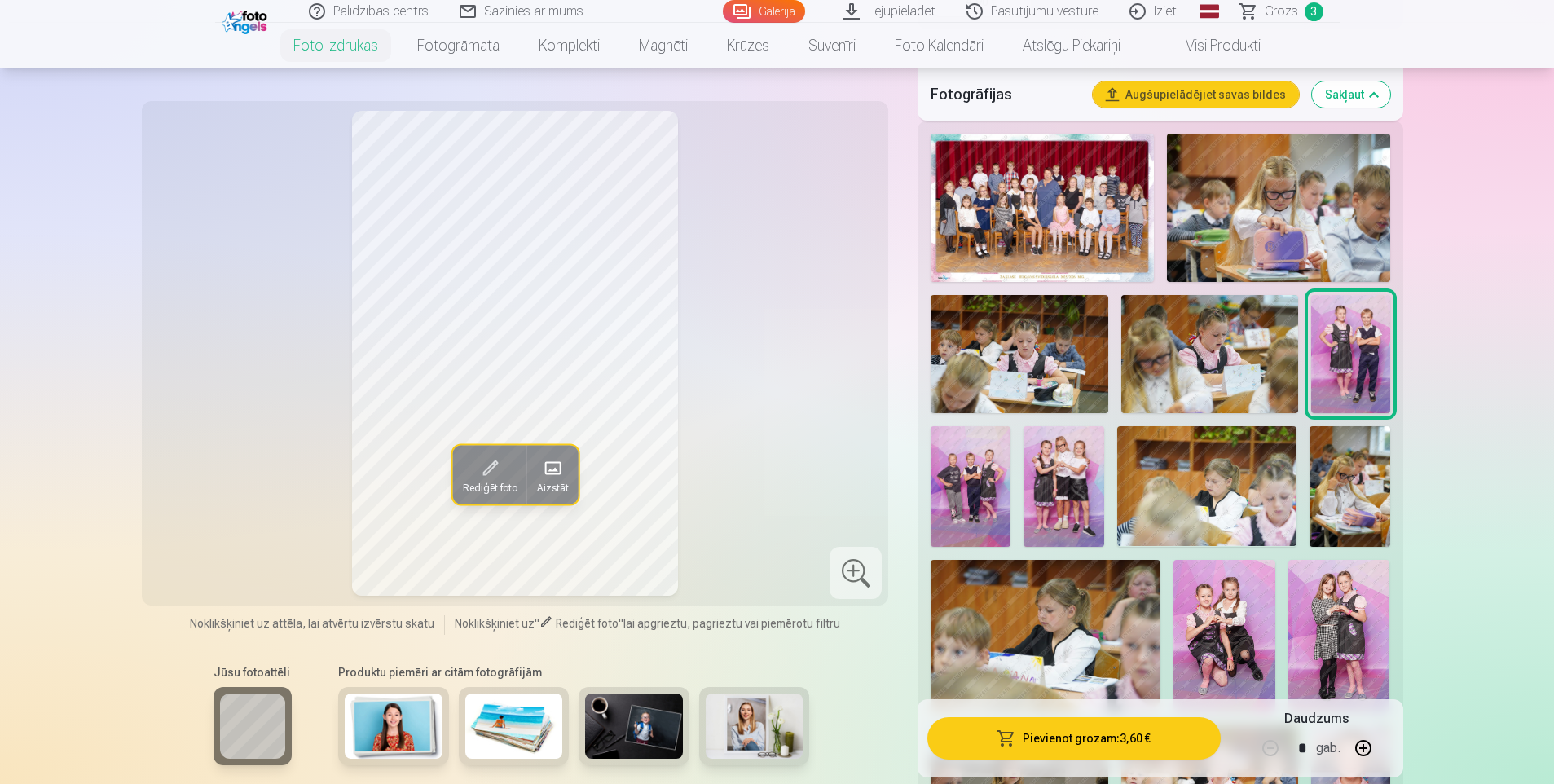
click at [1056, 732] on button "Pievienot grozam : 3,60 €" at bounding box center [1073, 738] width 292 height 42
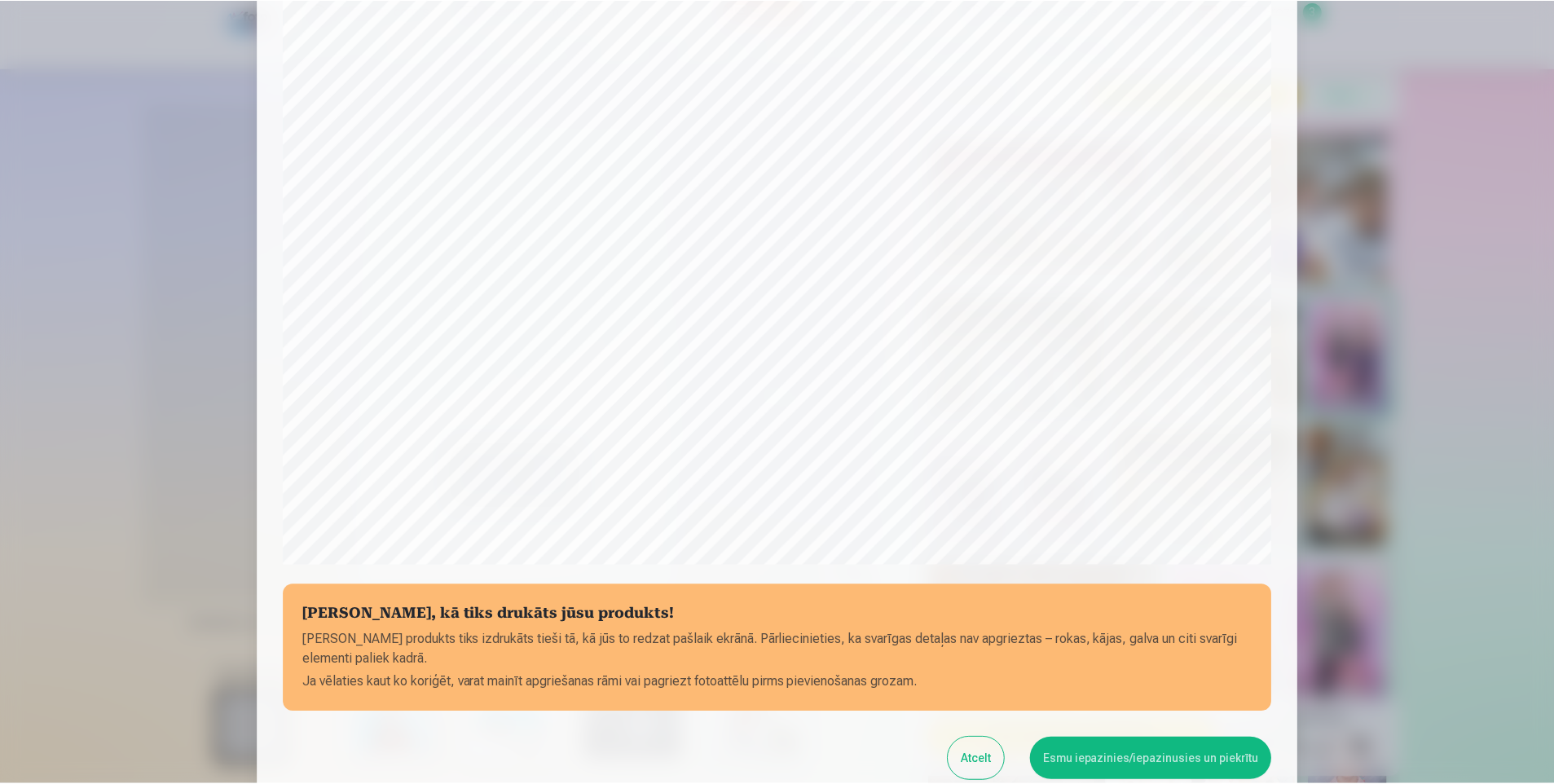
scroll to position [245, 0]
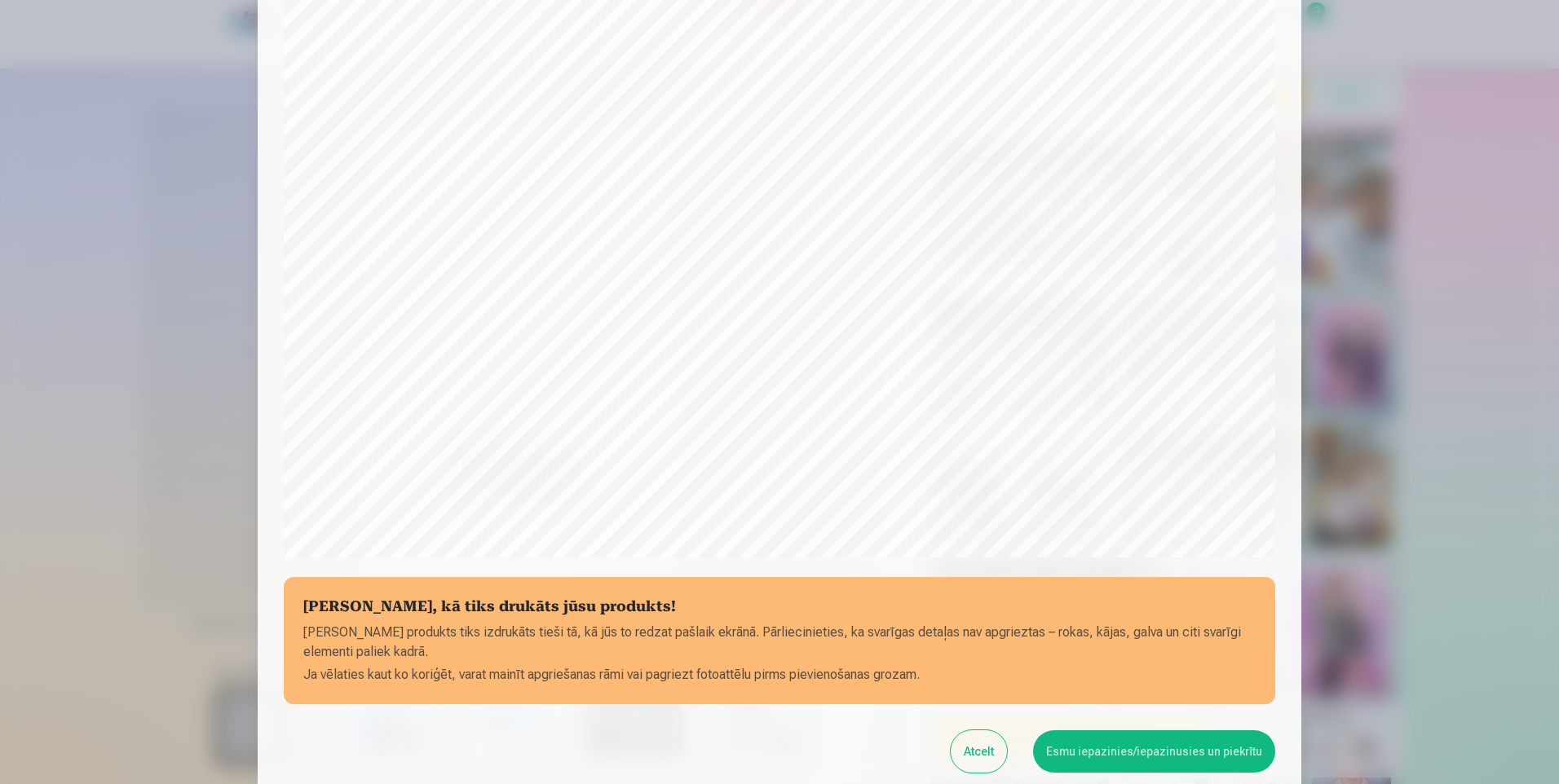
click at [1127, 746] on button "Esmu iepazinies/iepazinusies un piekrītu" at bounding box center [1154, 751] width 242 height 42
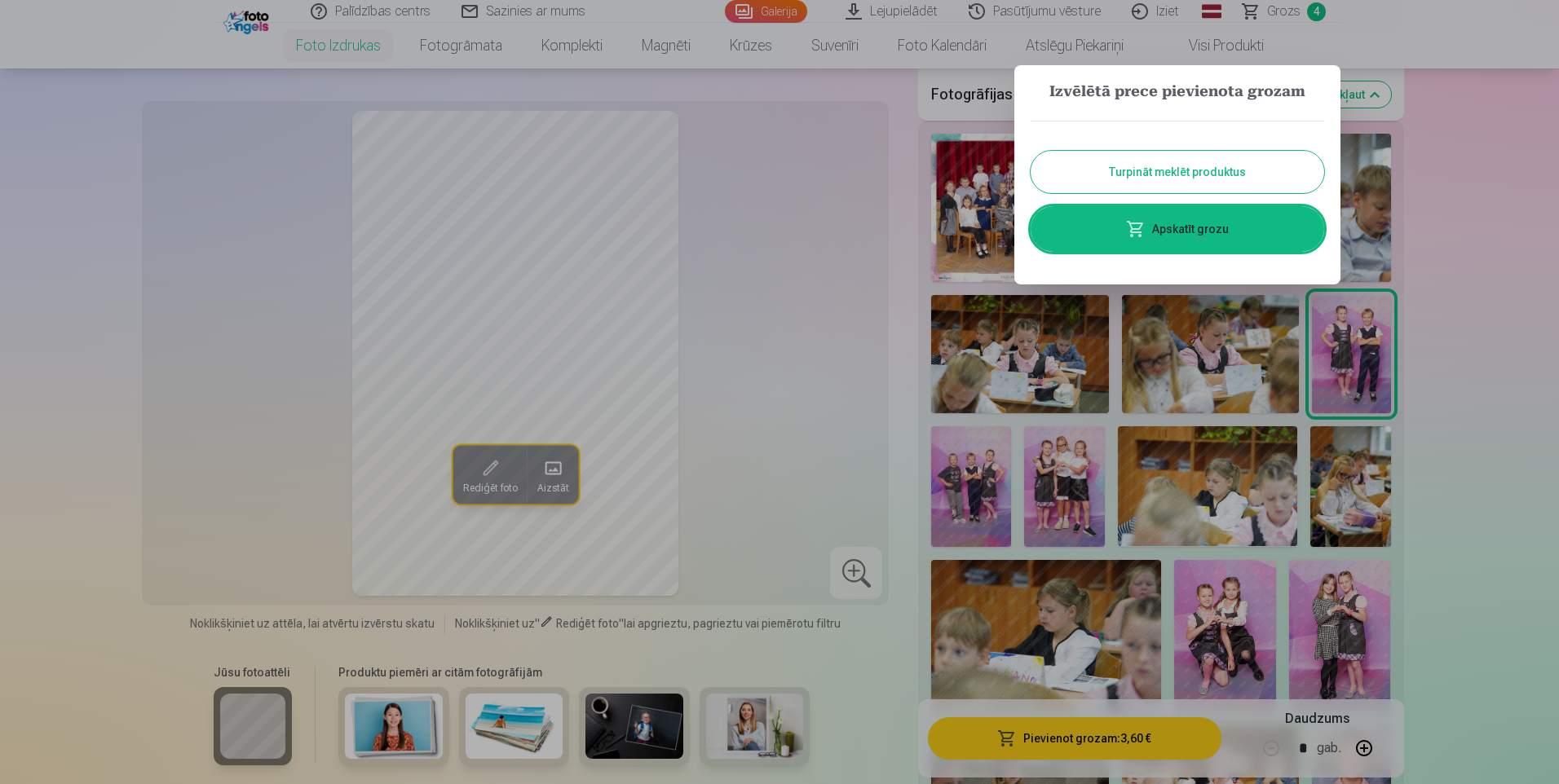
click at [1193, 169] on button "Turpināt meklēt produktus" at bounding box center [1177, 172] width 293 height 42
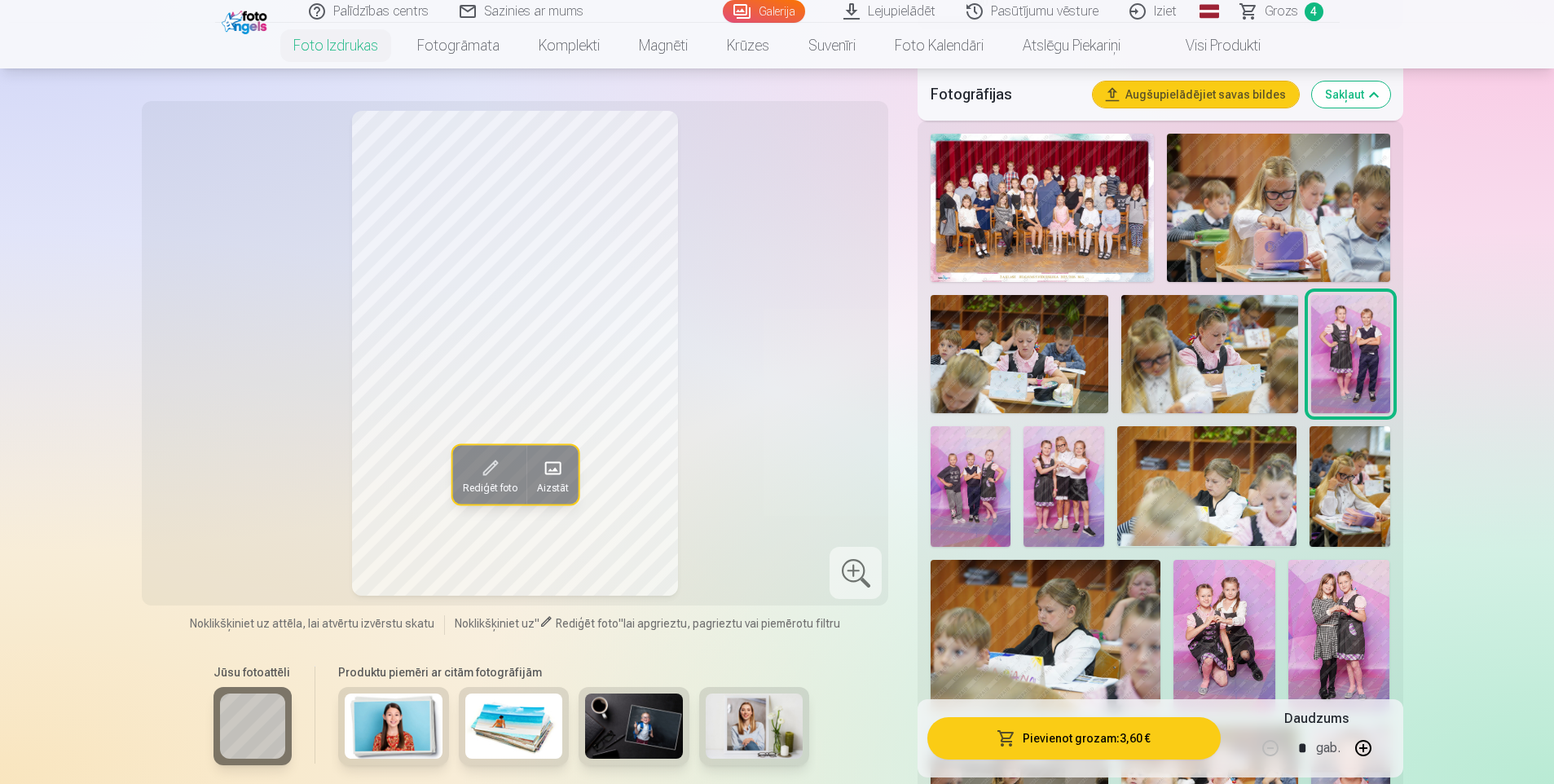
click at [1058, 358] on img at bounding box center [1019, 354] width 177 height 118
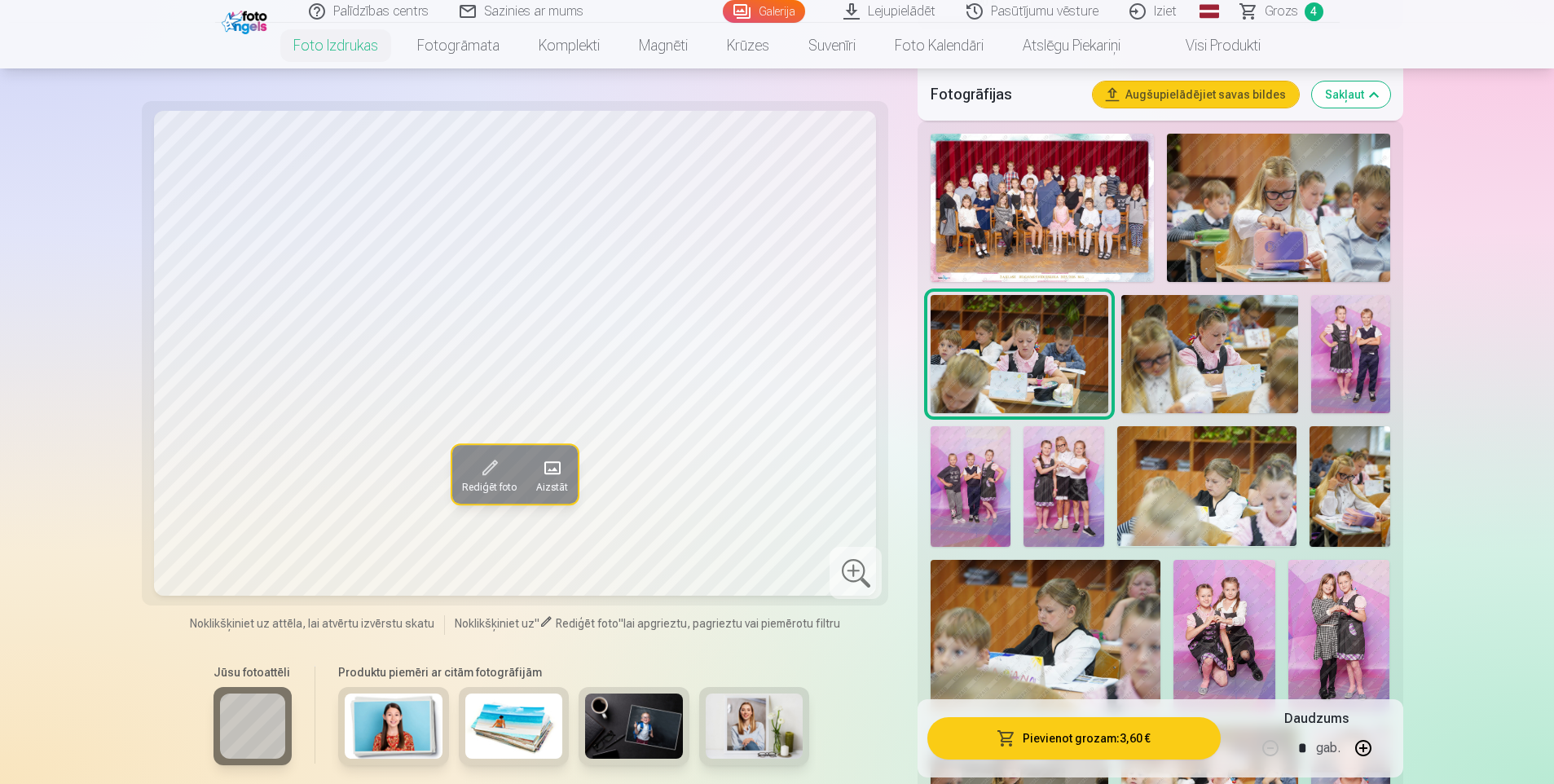
click at [1202, 351] on img at bounding box center [1210, 354] width 177 height 118
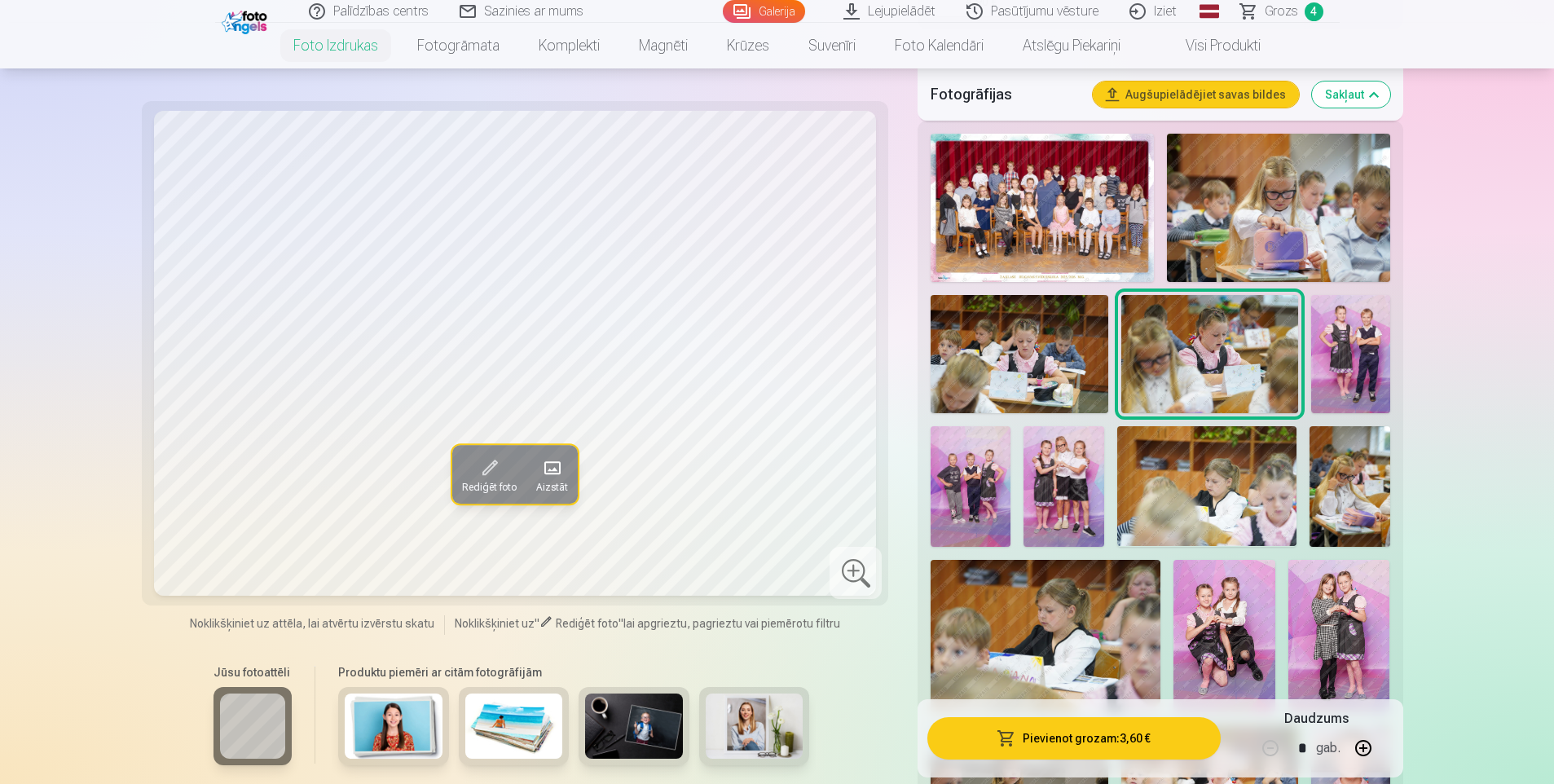
click at [1350, 353] on img at bounding box center [1351, 354] width 79 height 118
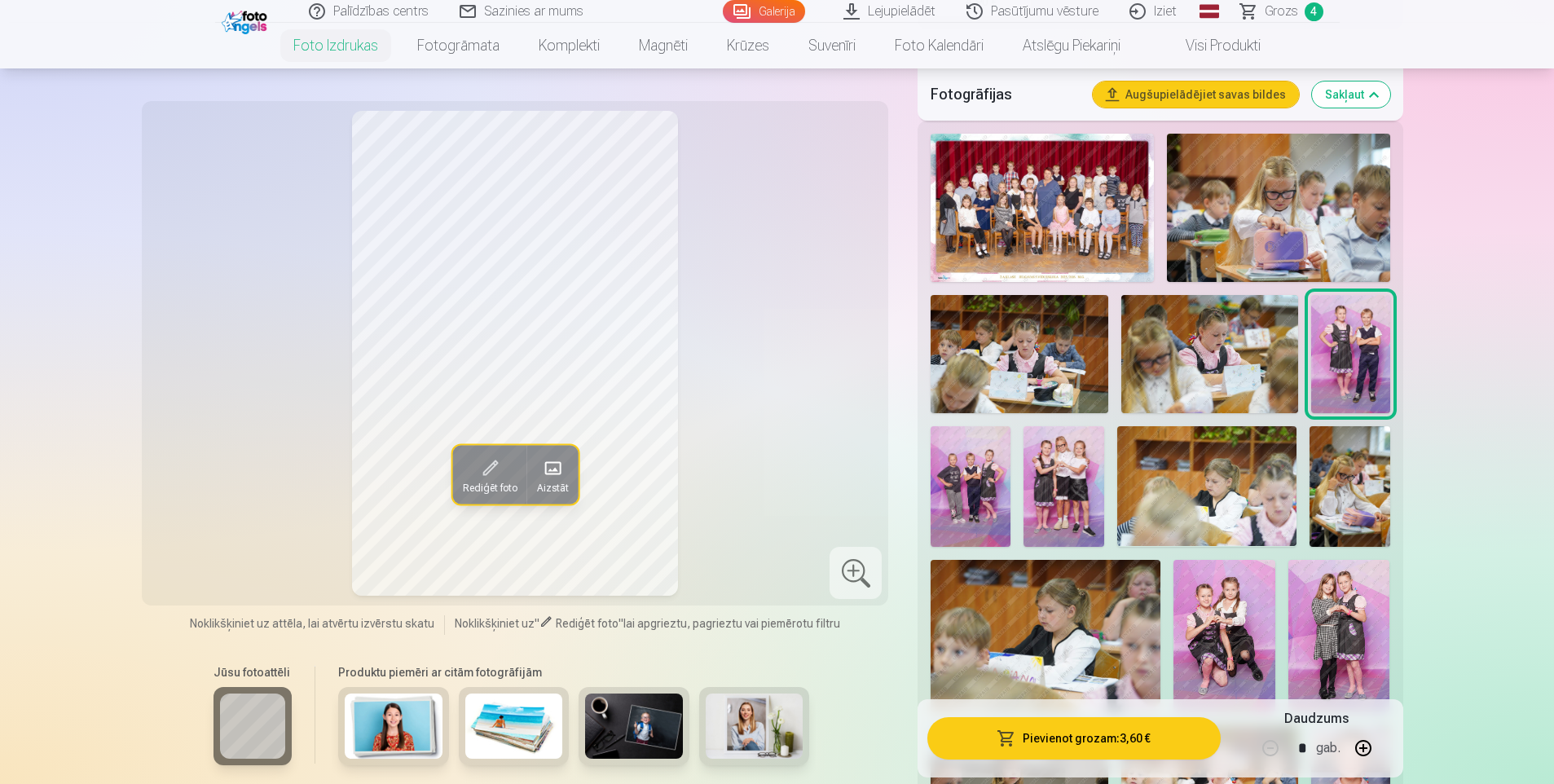
click at [971, 485] on img at bounding box center [970, 486] width 79 height 120
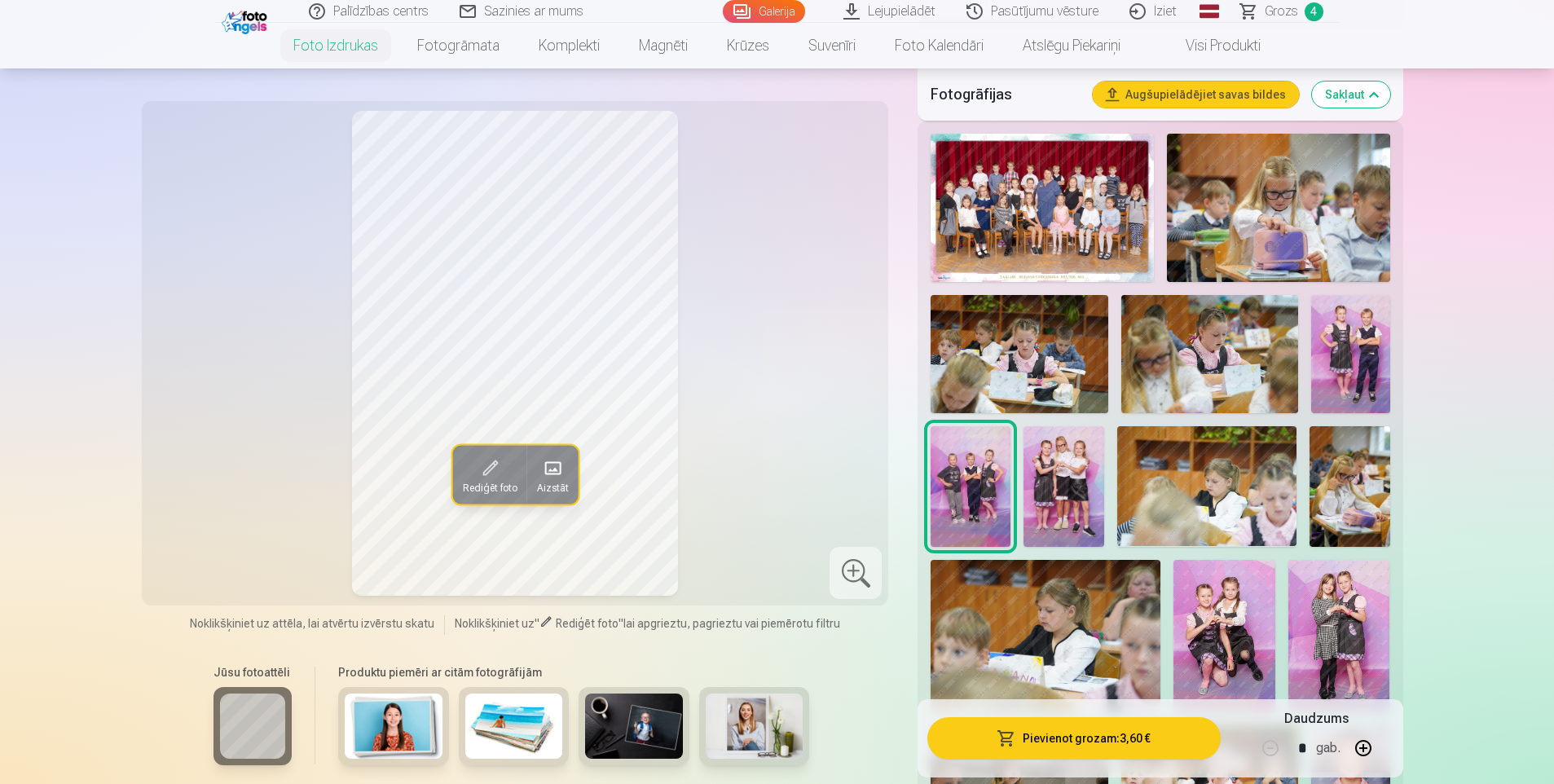
click at [1191, 499] on img at bounding box center [1207, 486] width 180 height 120
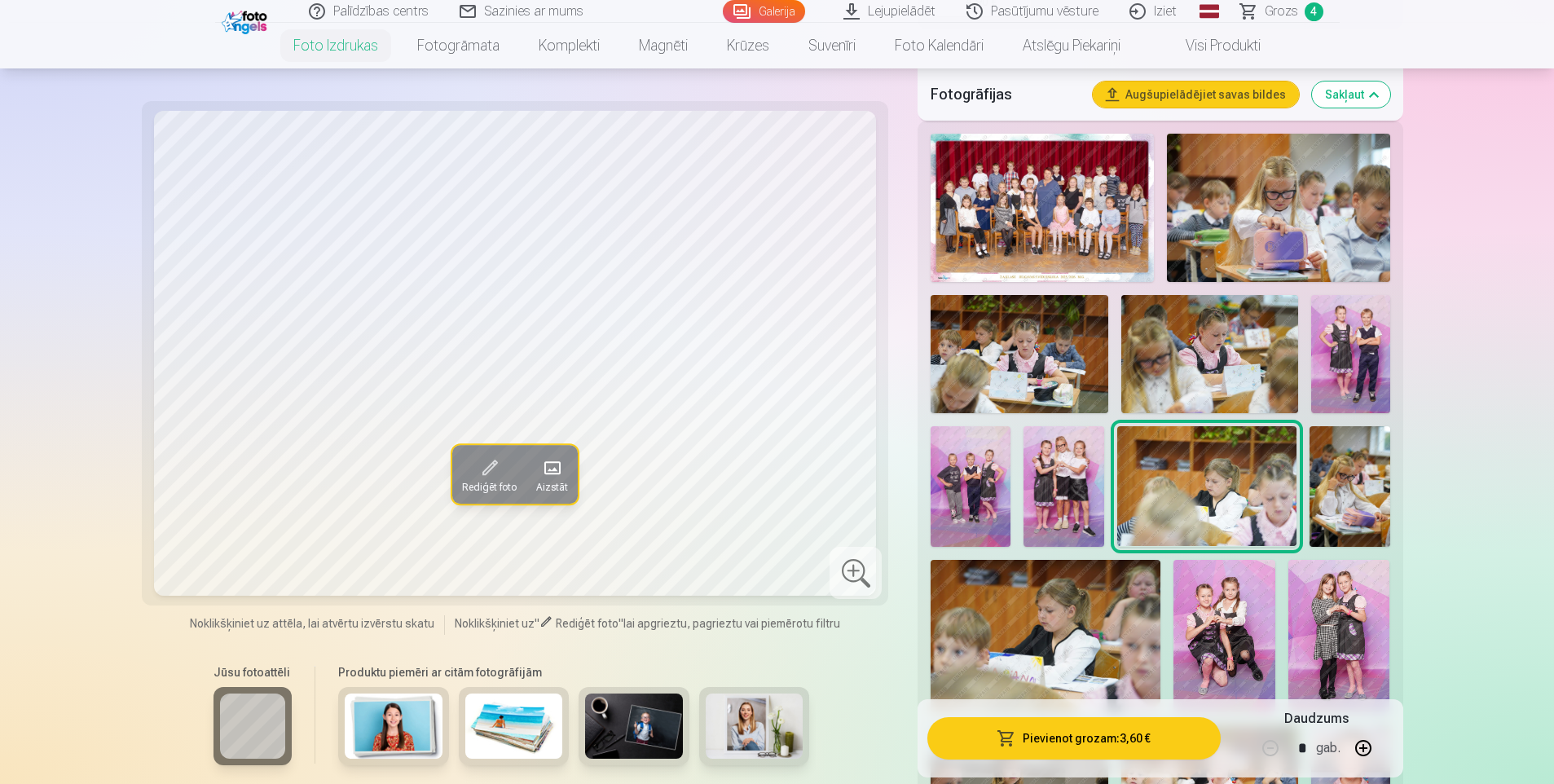
click at [1030, 614] on img at bounding box center [1045, 636] width 229 height 153
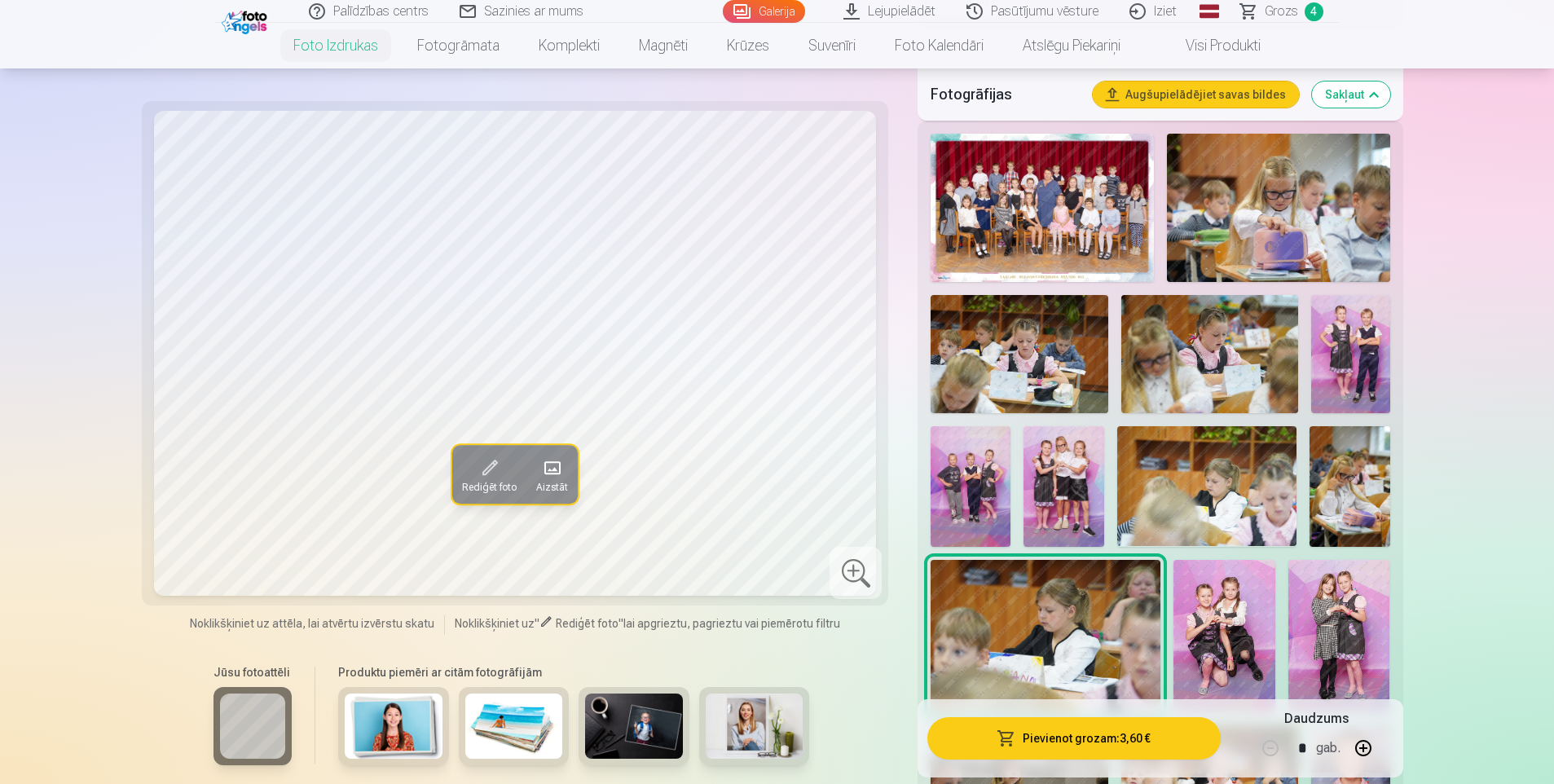
click at [1233, 607] on img at bounding box center [1224, 637] width 102 height 154
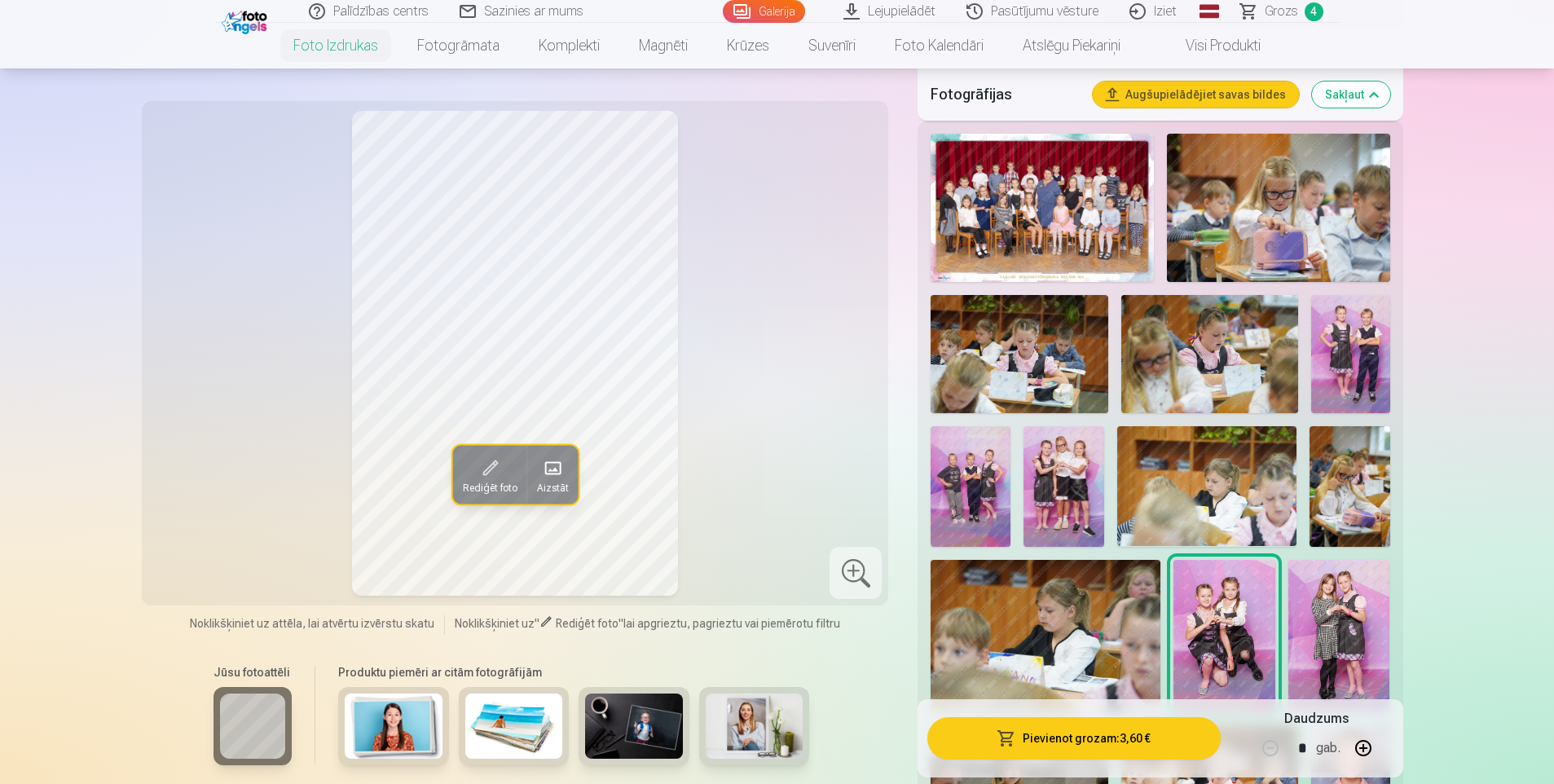
click at [1338, 601] on img at bounding box center [1339, 637] width 102 height 154
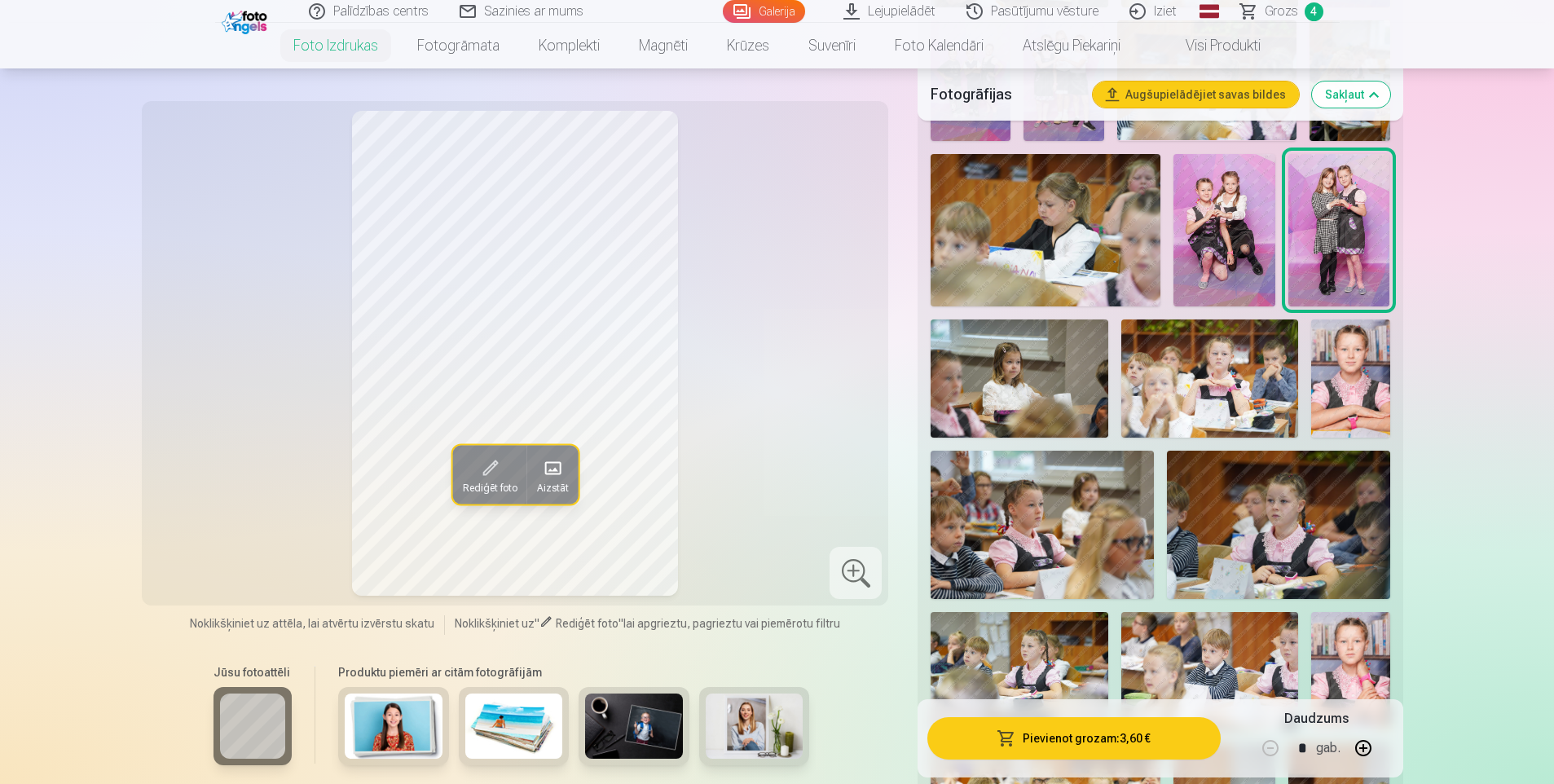
scroll to position [896, 0]
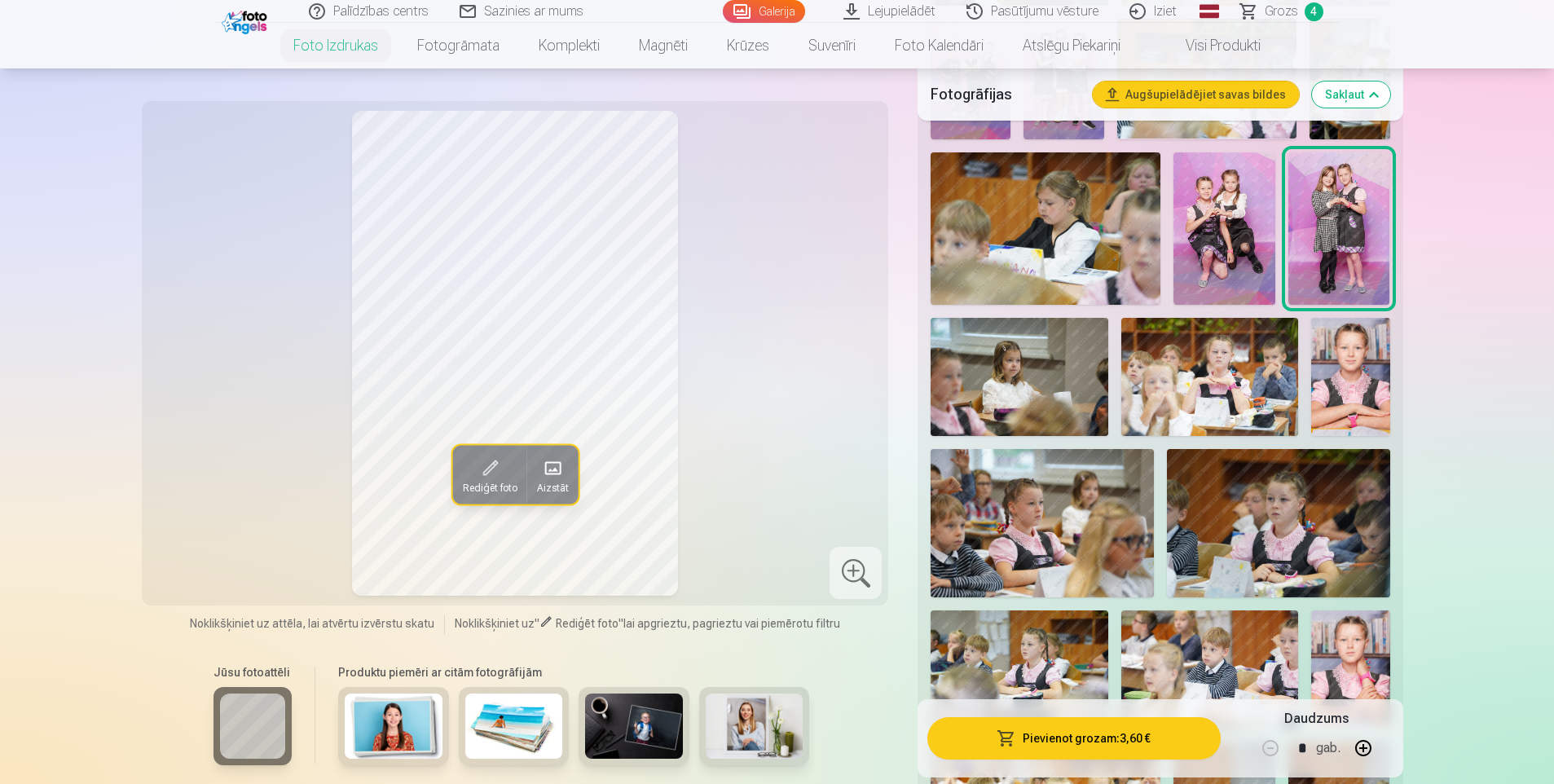
click at [1011, 372] on img at bounding box center [1019, 377] width 177 height 118
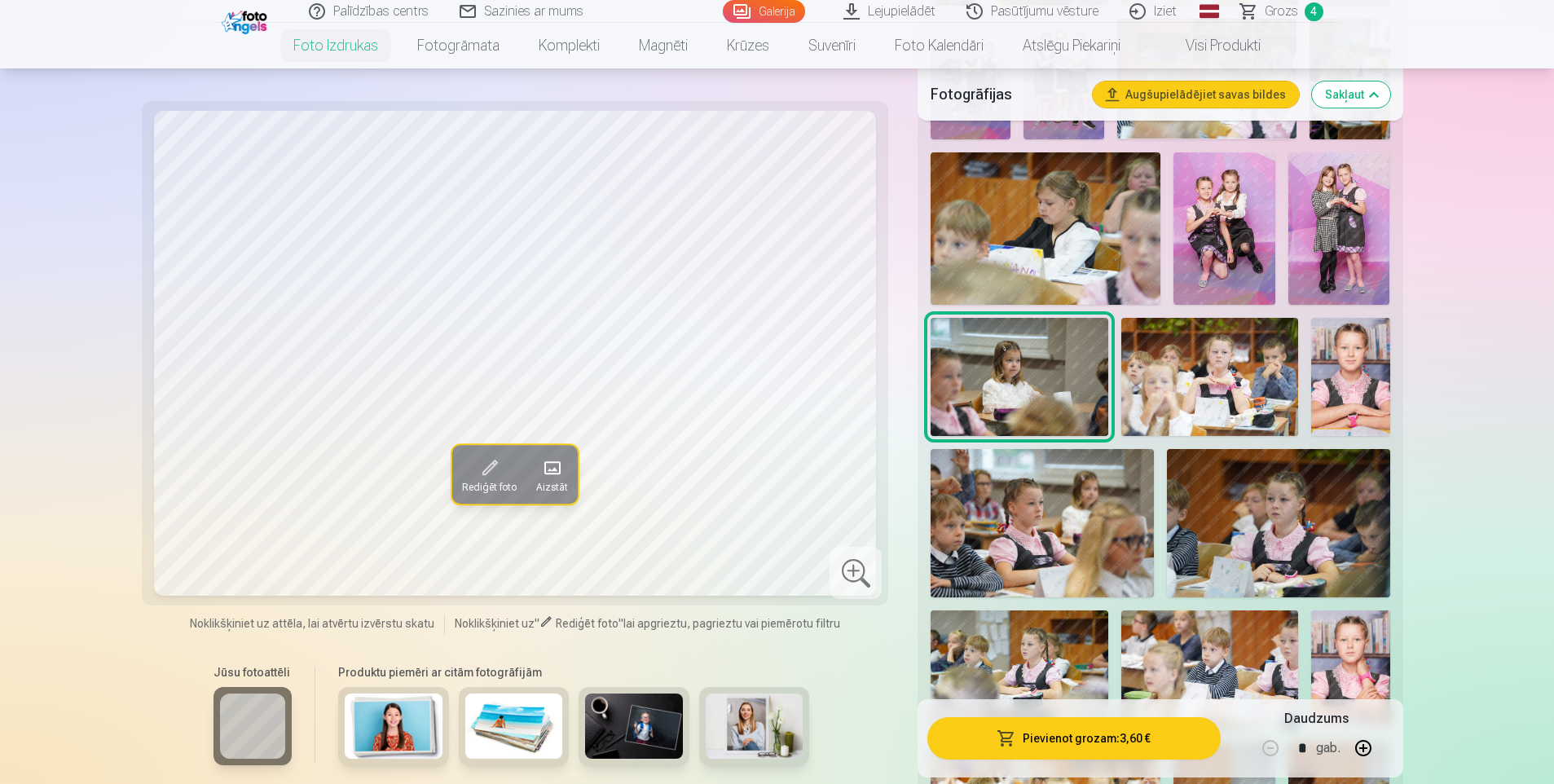
click at [1169, 376] on img at bounding box center [1210, 377] width 177 height 118
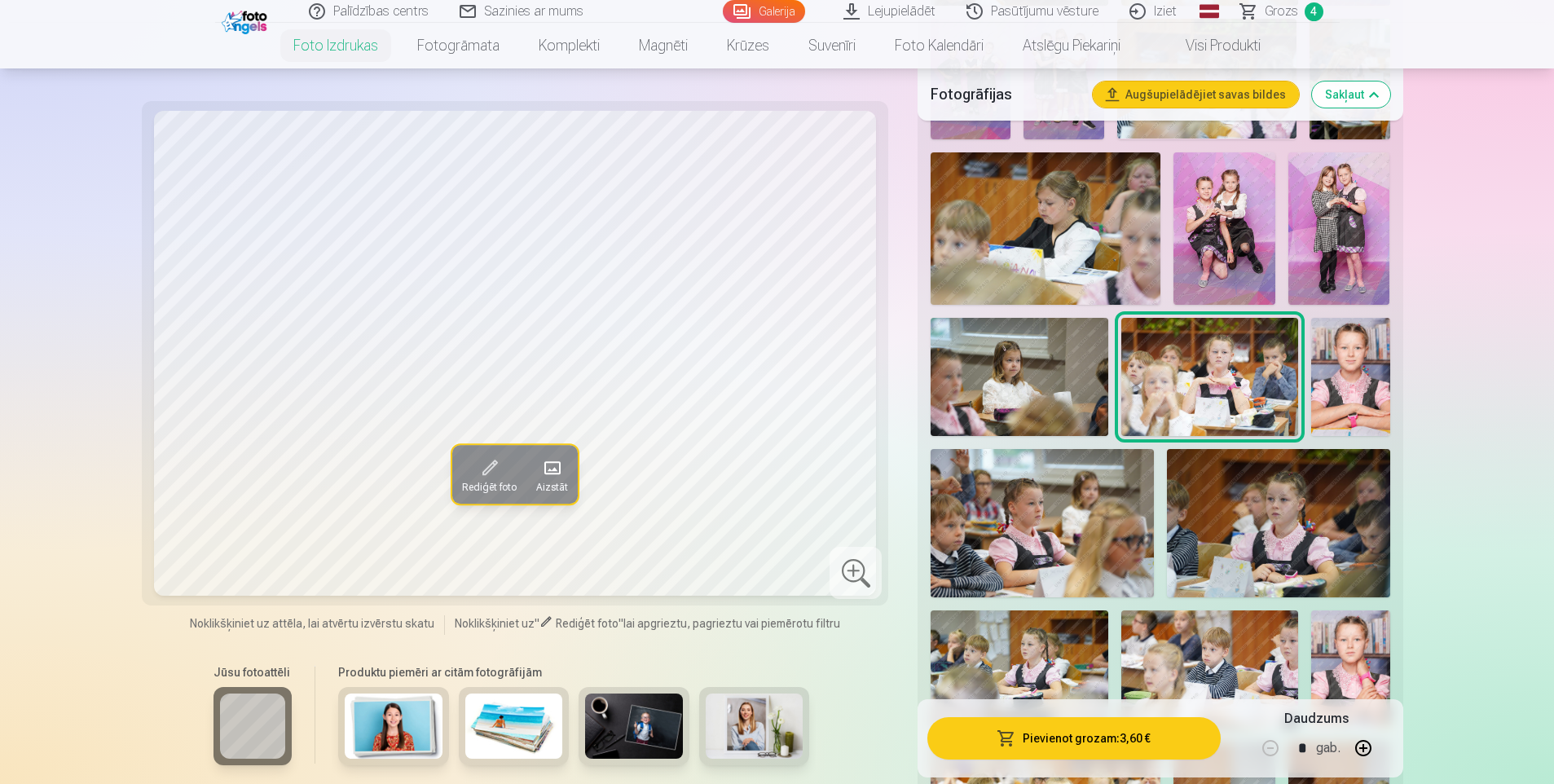
click at [1367, 378] on img at bounding box center [1351, 377] width 79 height 118
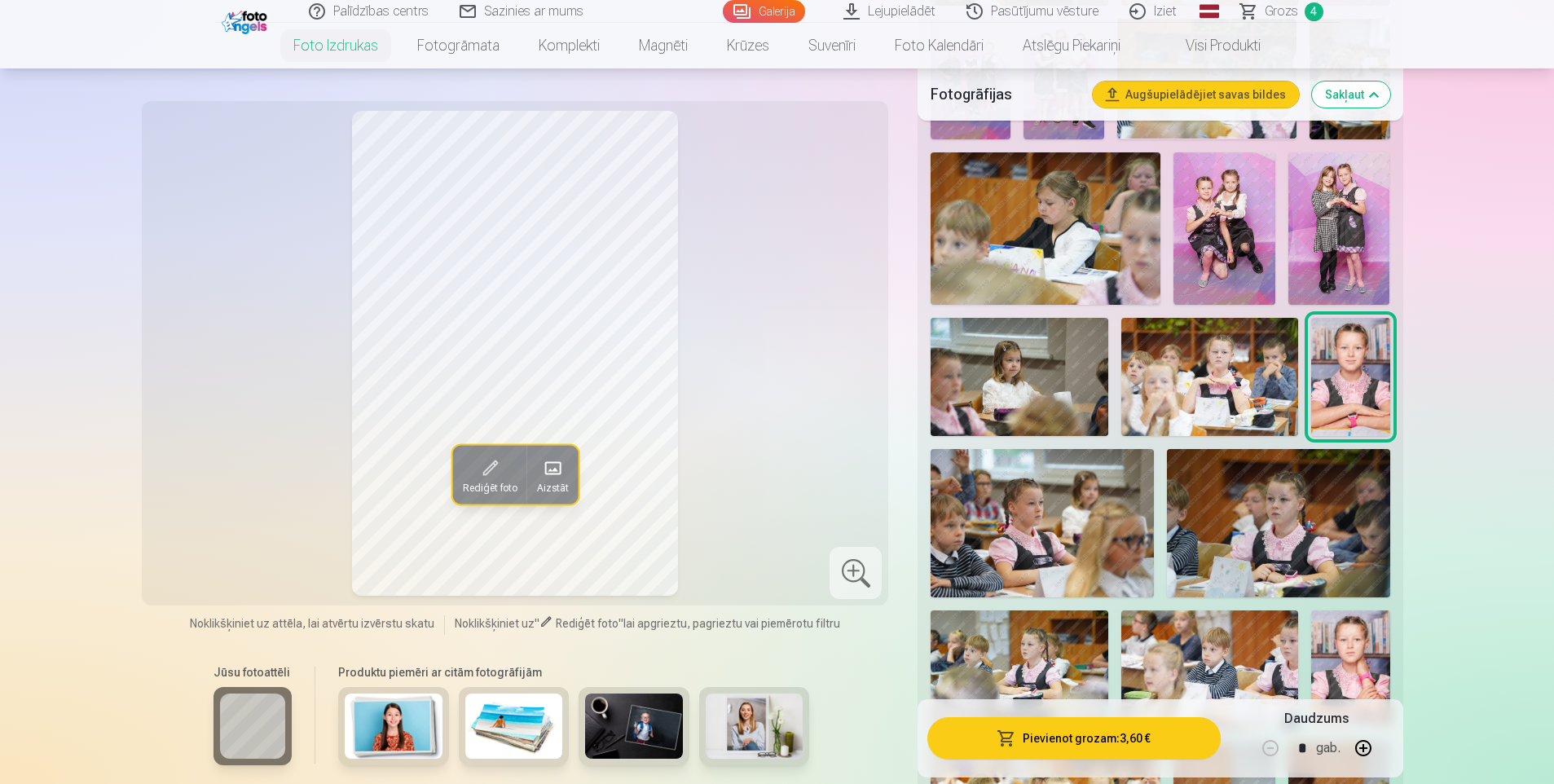
click at [1024, 498] on img at bounding box center [1042, 524] width 223 height 148
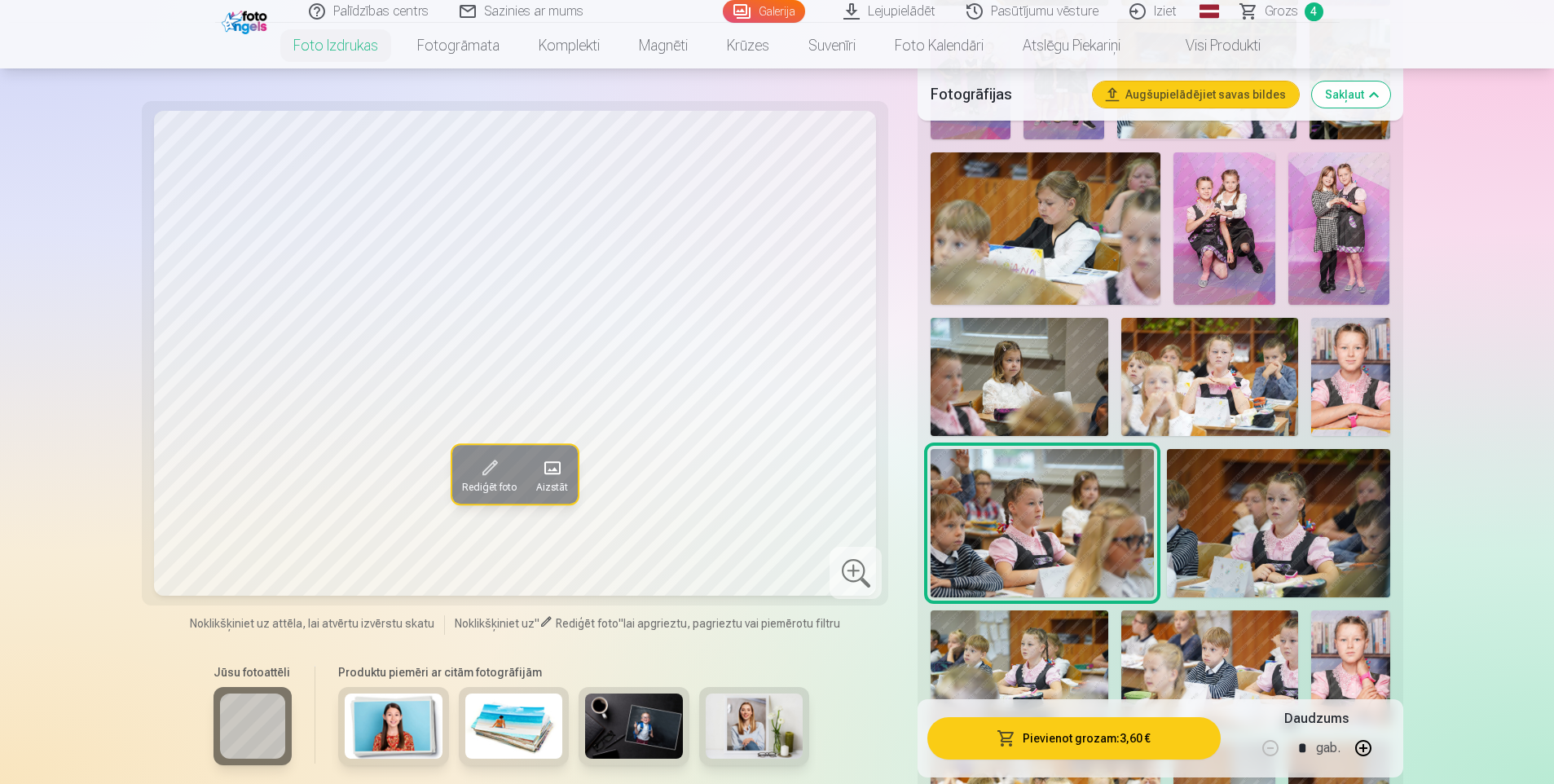
click at [1260, 496] on img at bounding box center [1279, 524] width 223 height 148
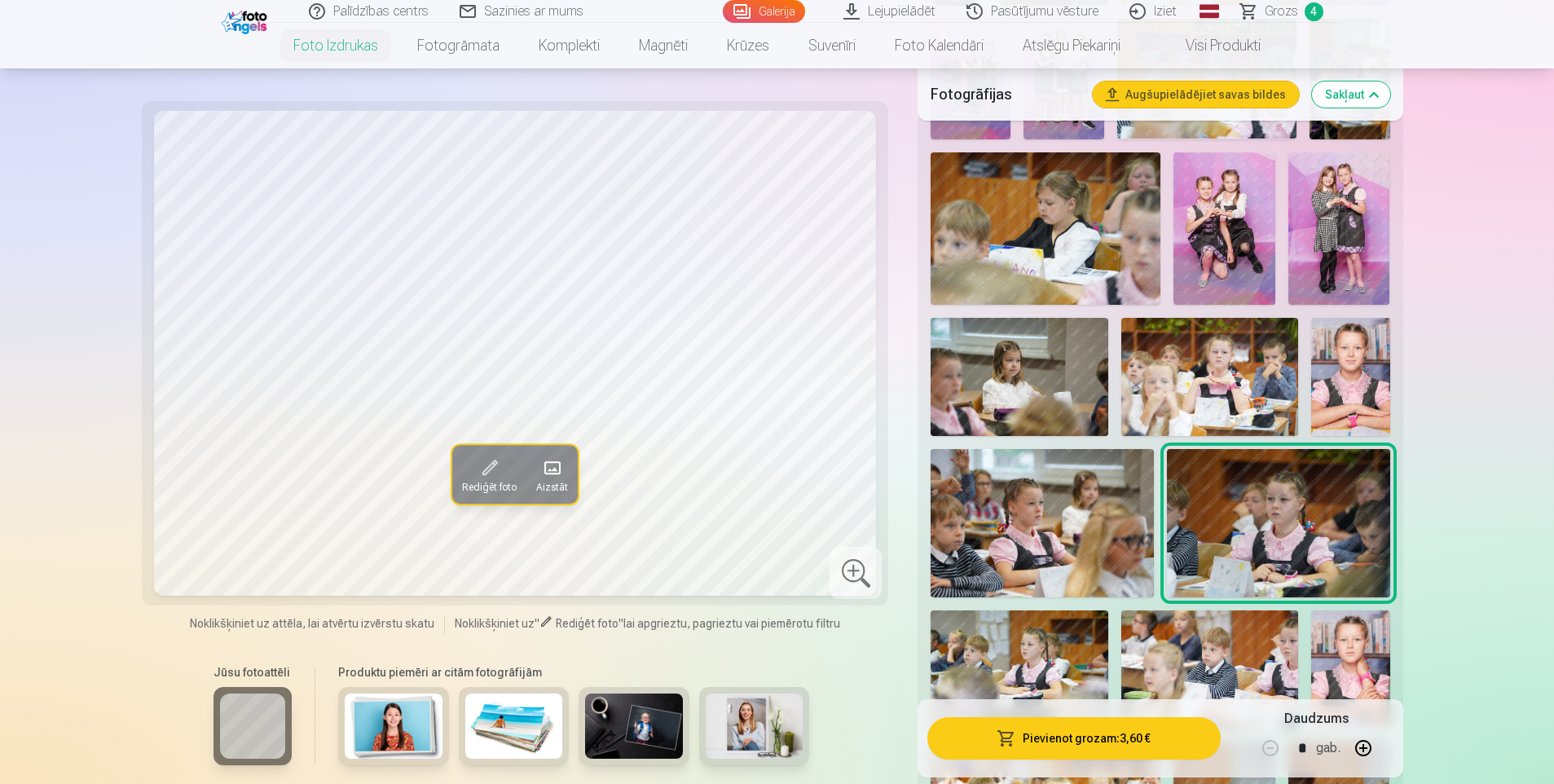
click at [977, 642] on img at bounding box center [1019, 669] width 177 height 118
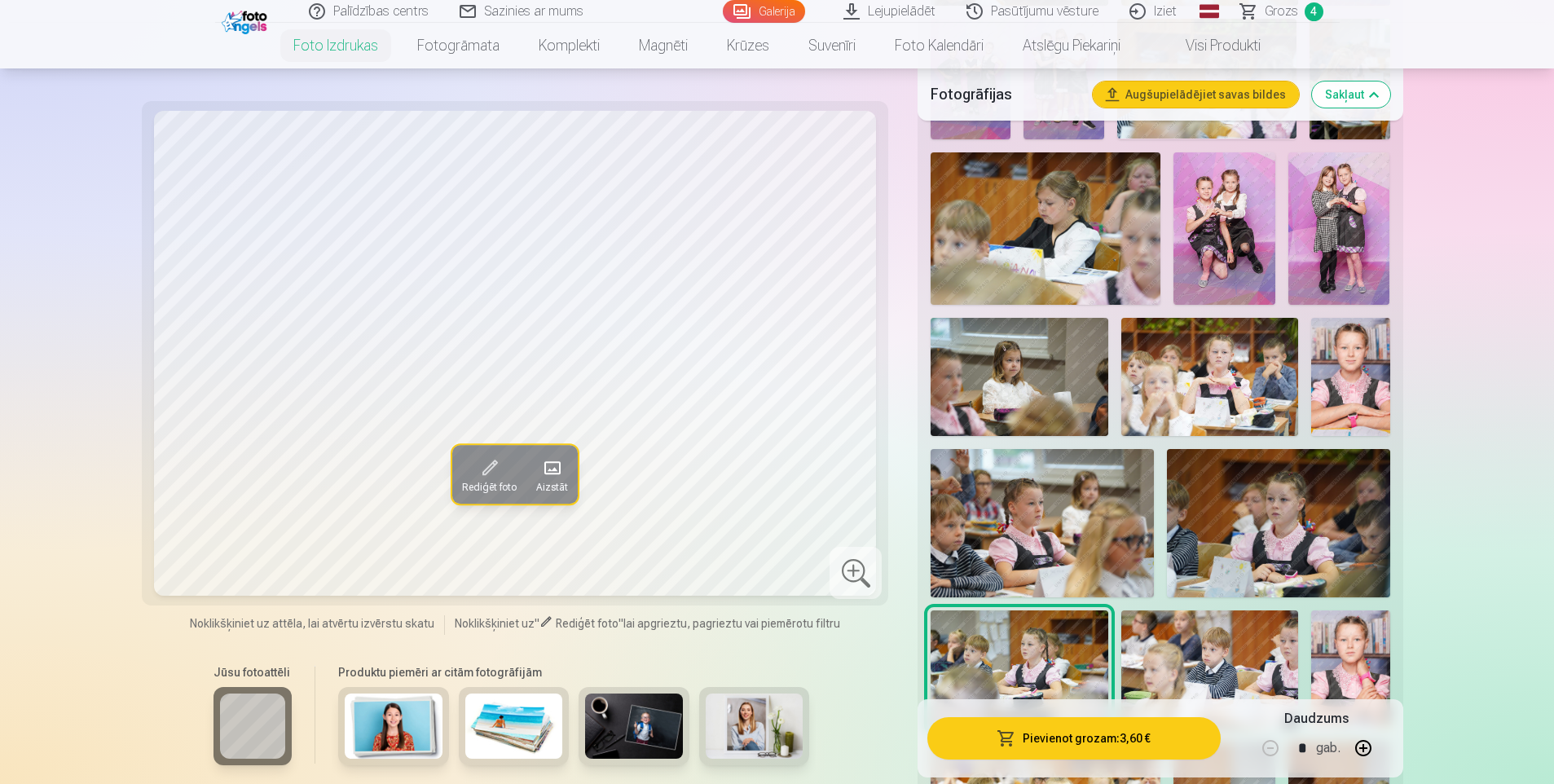
scroll to position [978, 0]
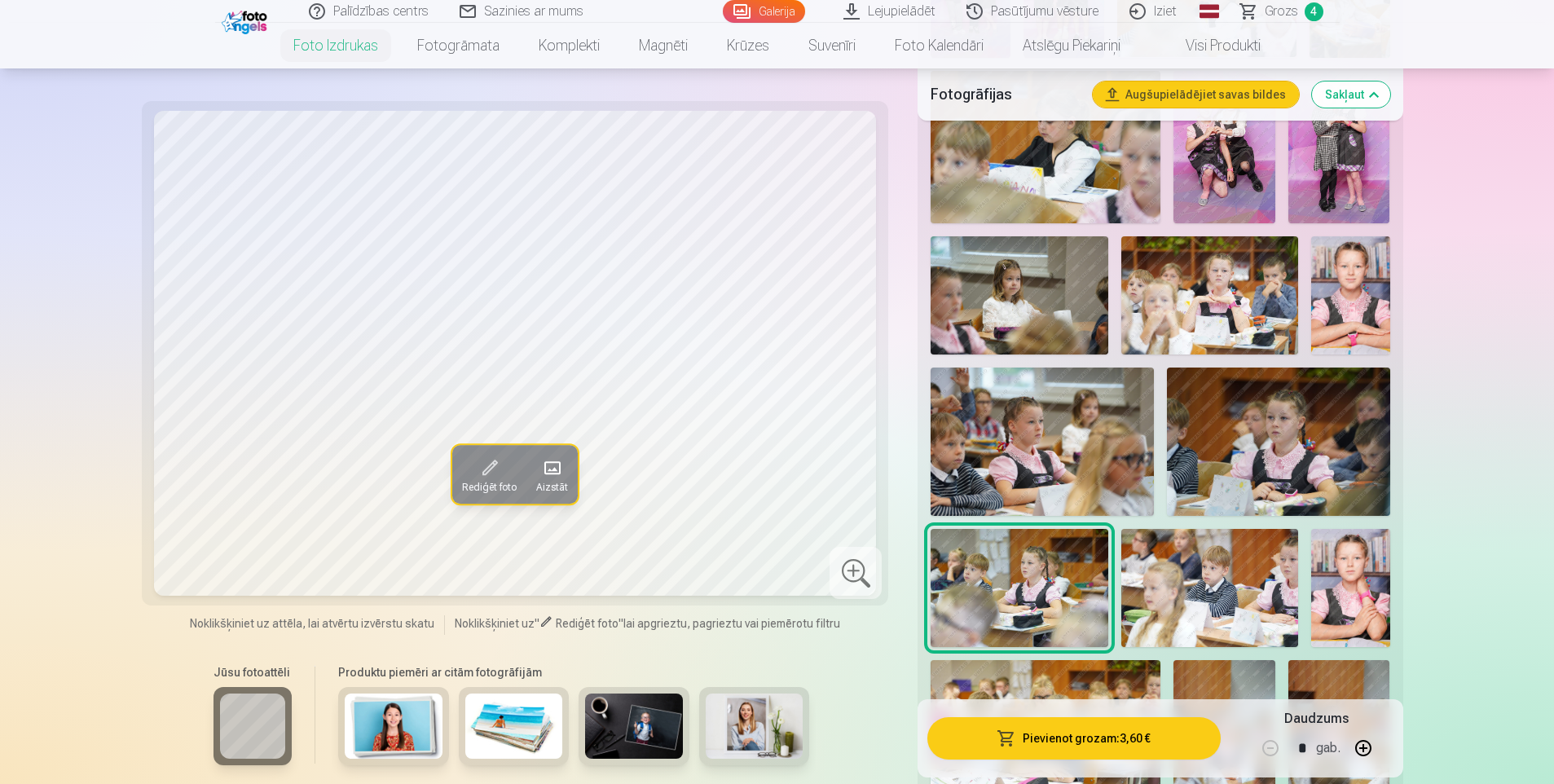
click at [1194, 560] on img at bounding box center [1210, 588] width 177 height 118
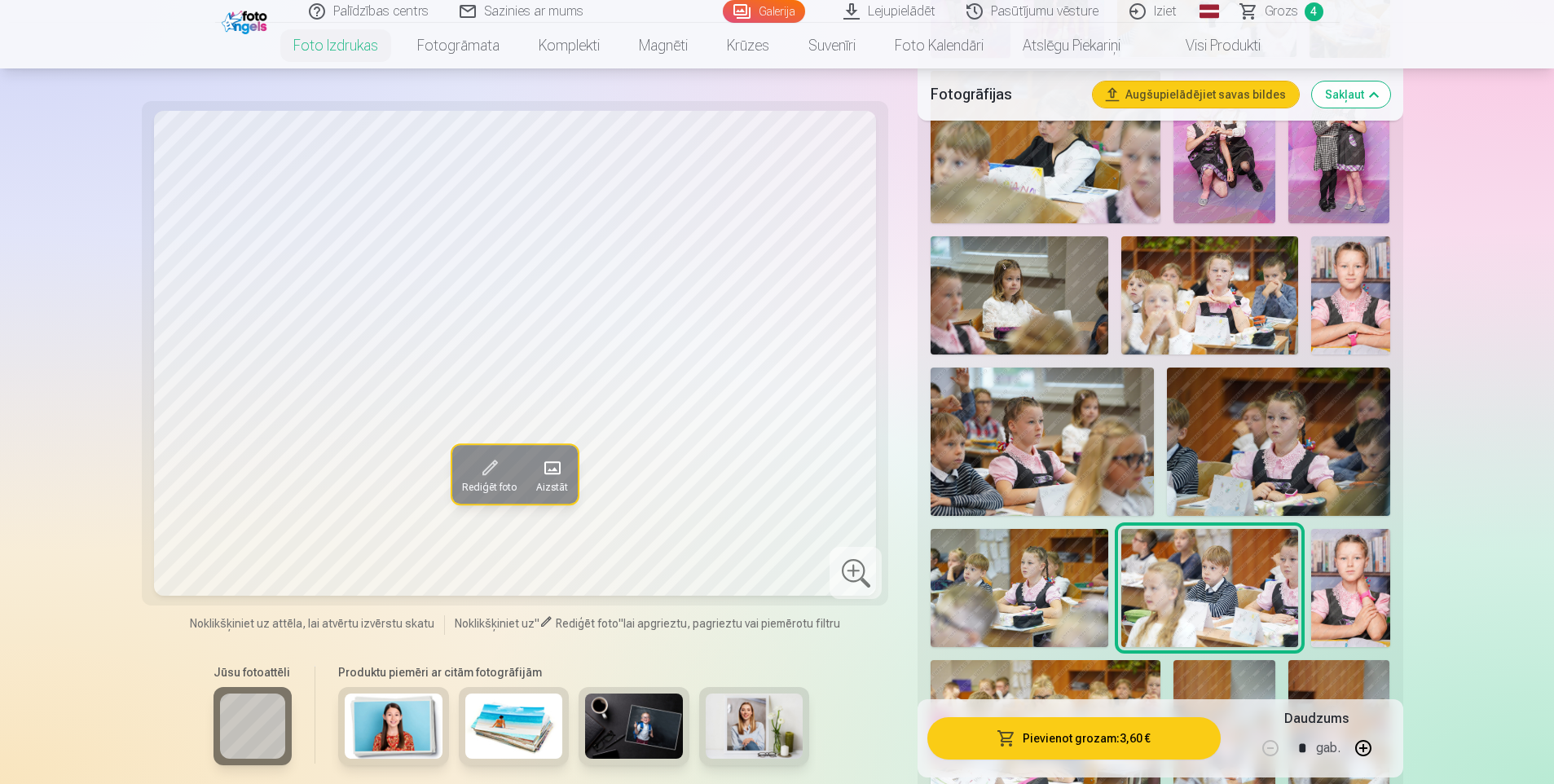
click at [1363, 566] on img at bounding box center [1351, 588] width 79 height 118
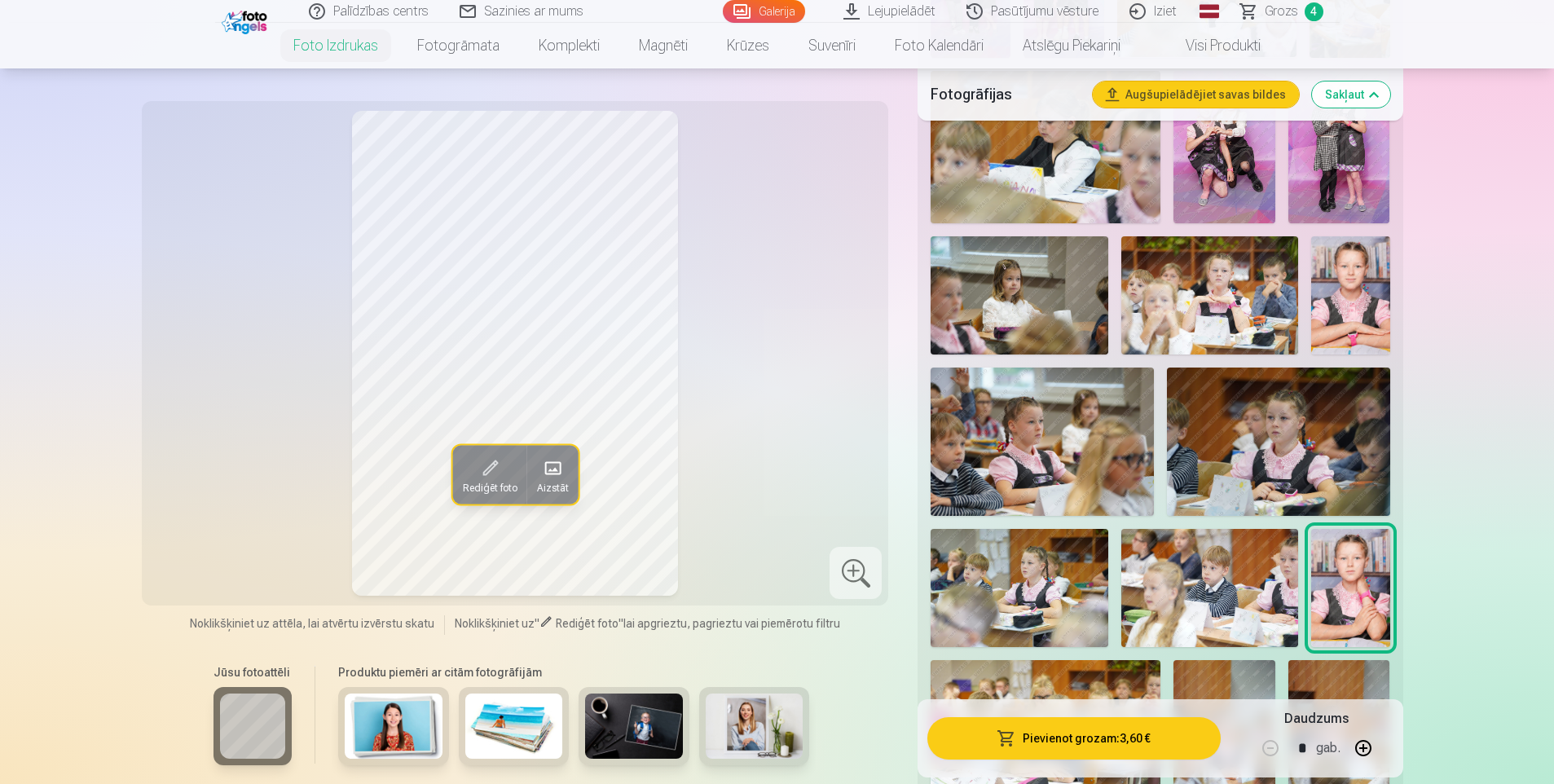
click at [1347, 295] on img at bounding box center [1351, 296] width 79 height 118
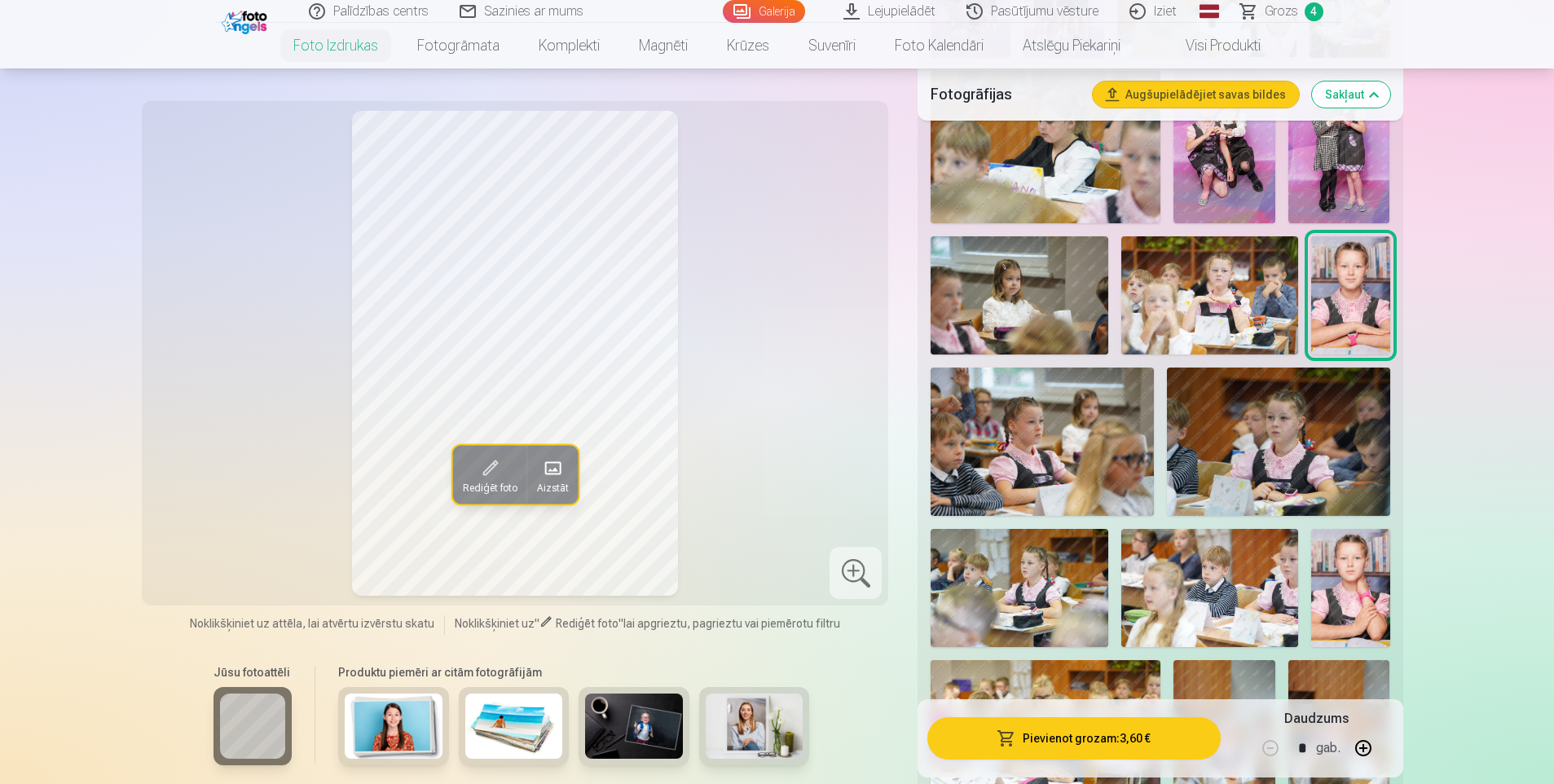
click at [1353, 549] on img at bounding box center [1351, 588] width 79 height 118
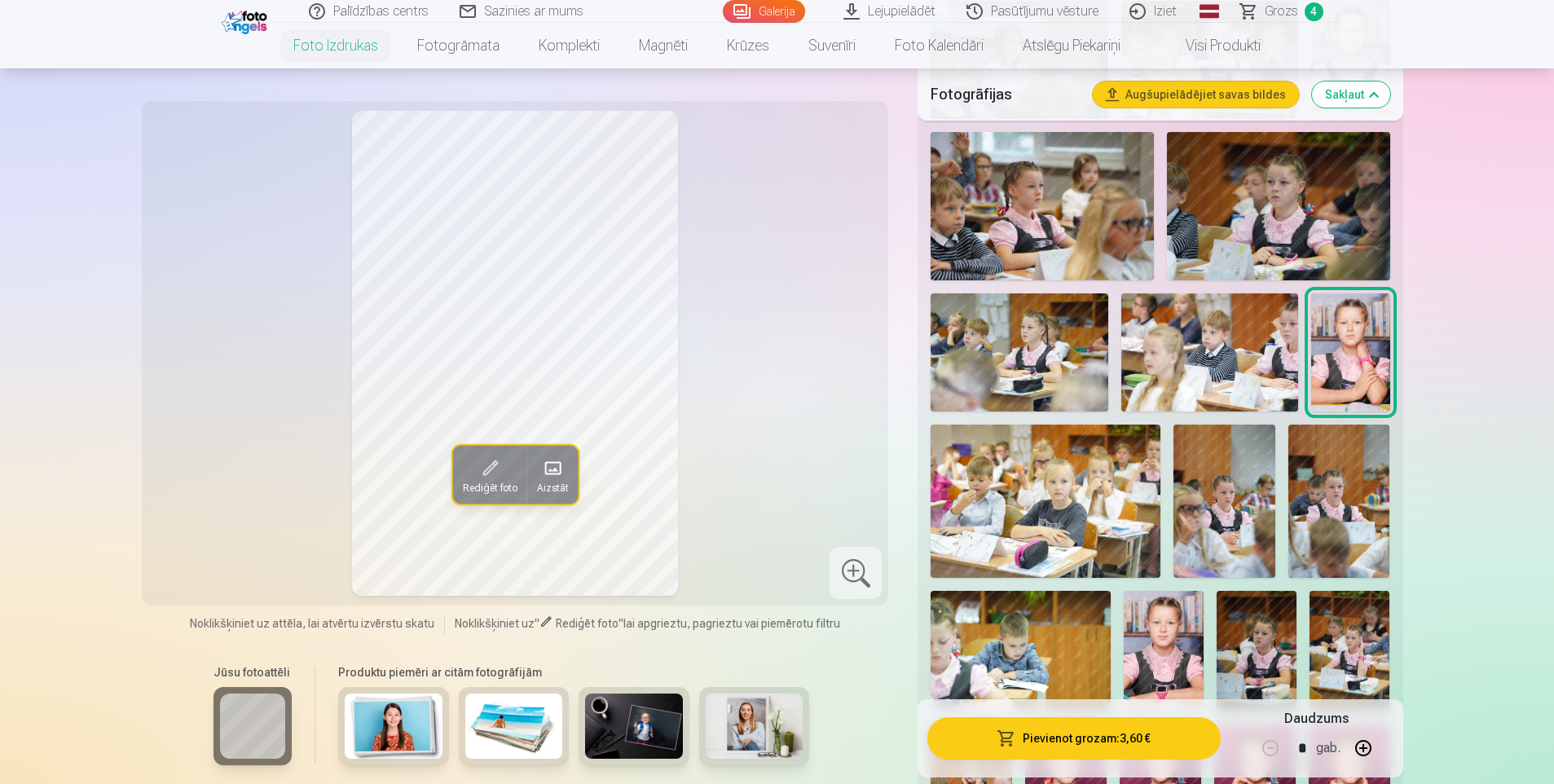
scroll to position [1223, 0]
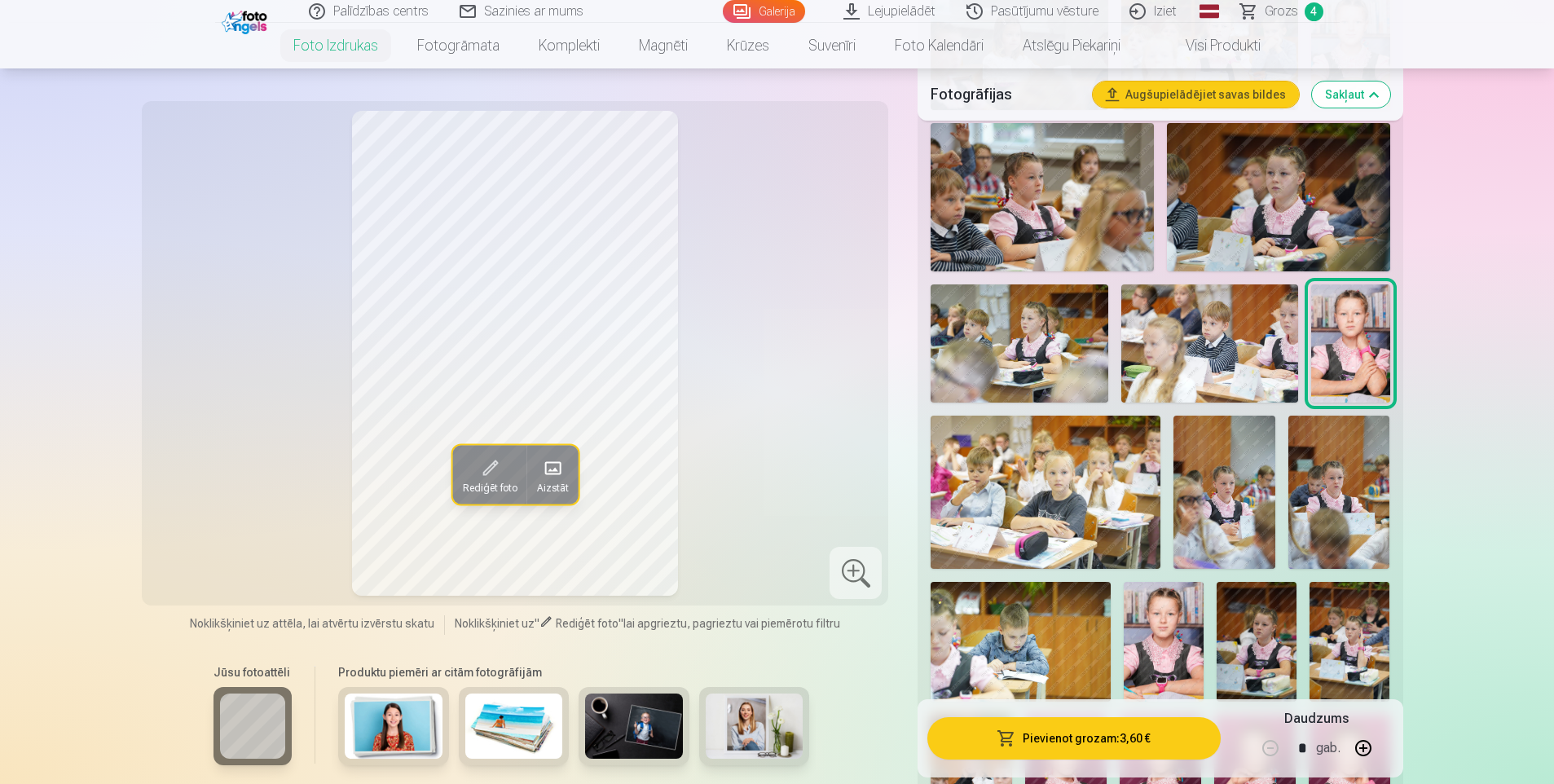
click at [1032, 479] on img at bounding box center [1045, 492] width 229 height 153
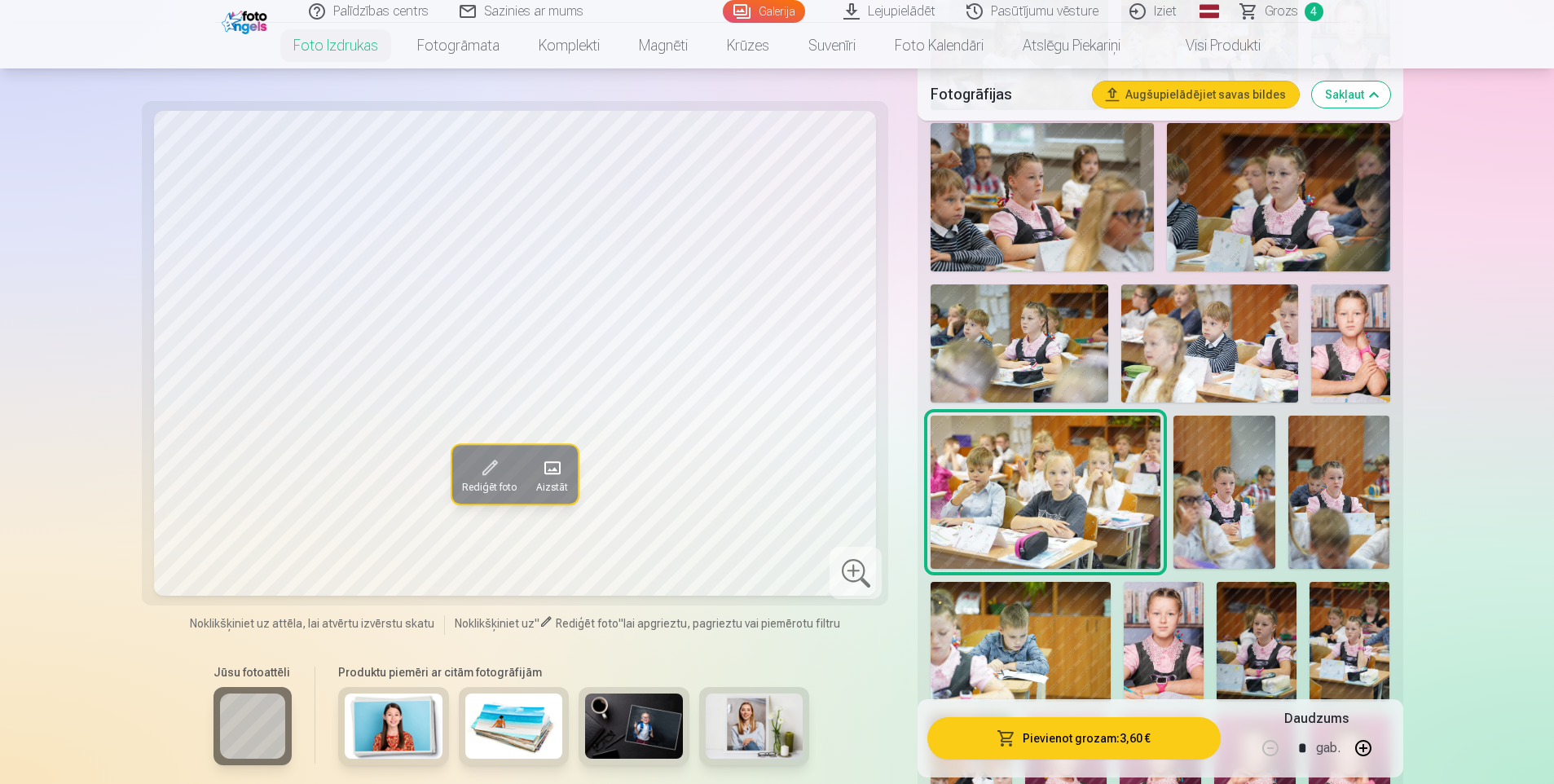
click at [1230, 475] on img at bounding box center [1224, 493] width 102 height 154
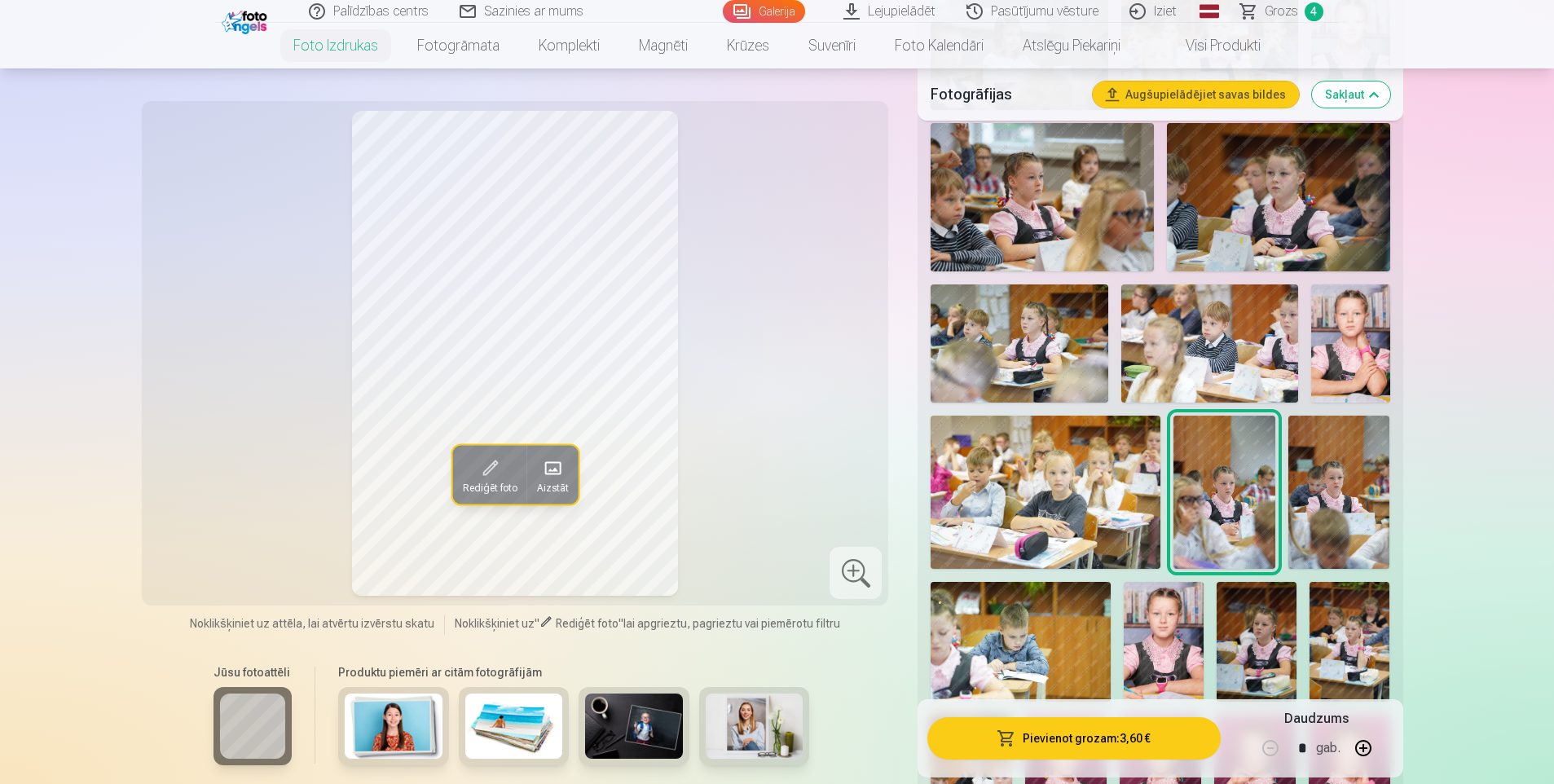
click at [1323, 500] on img at bounding box center [1339, 493] width 102 height 154
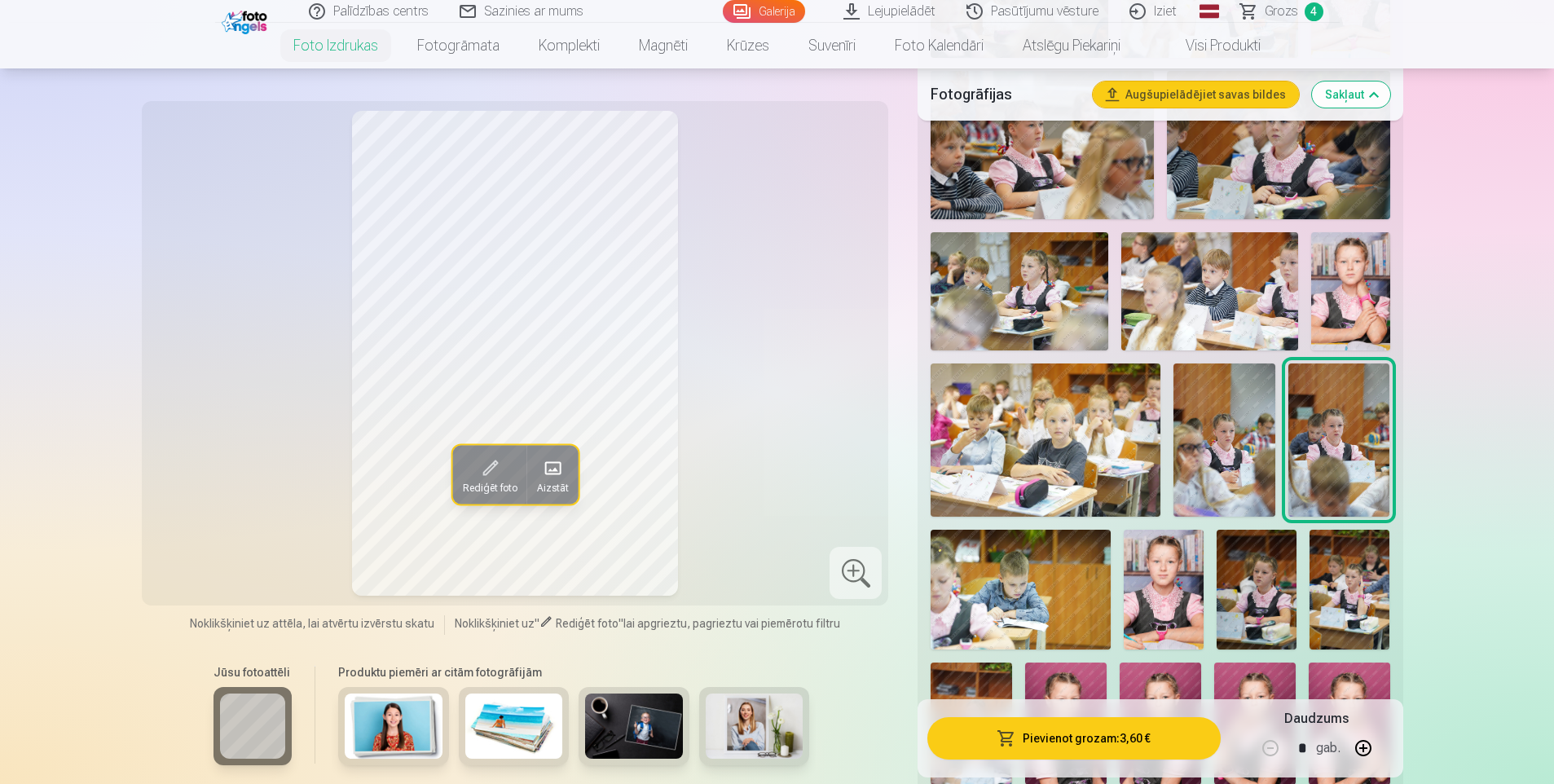
scroll to position [1385, 0]
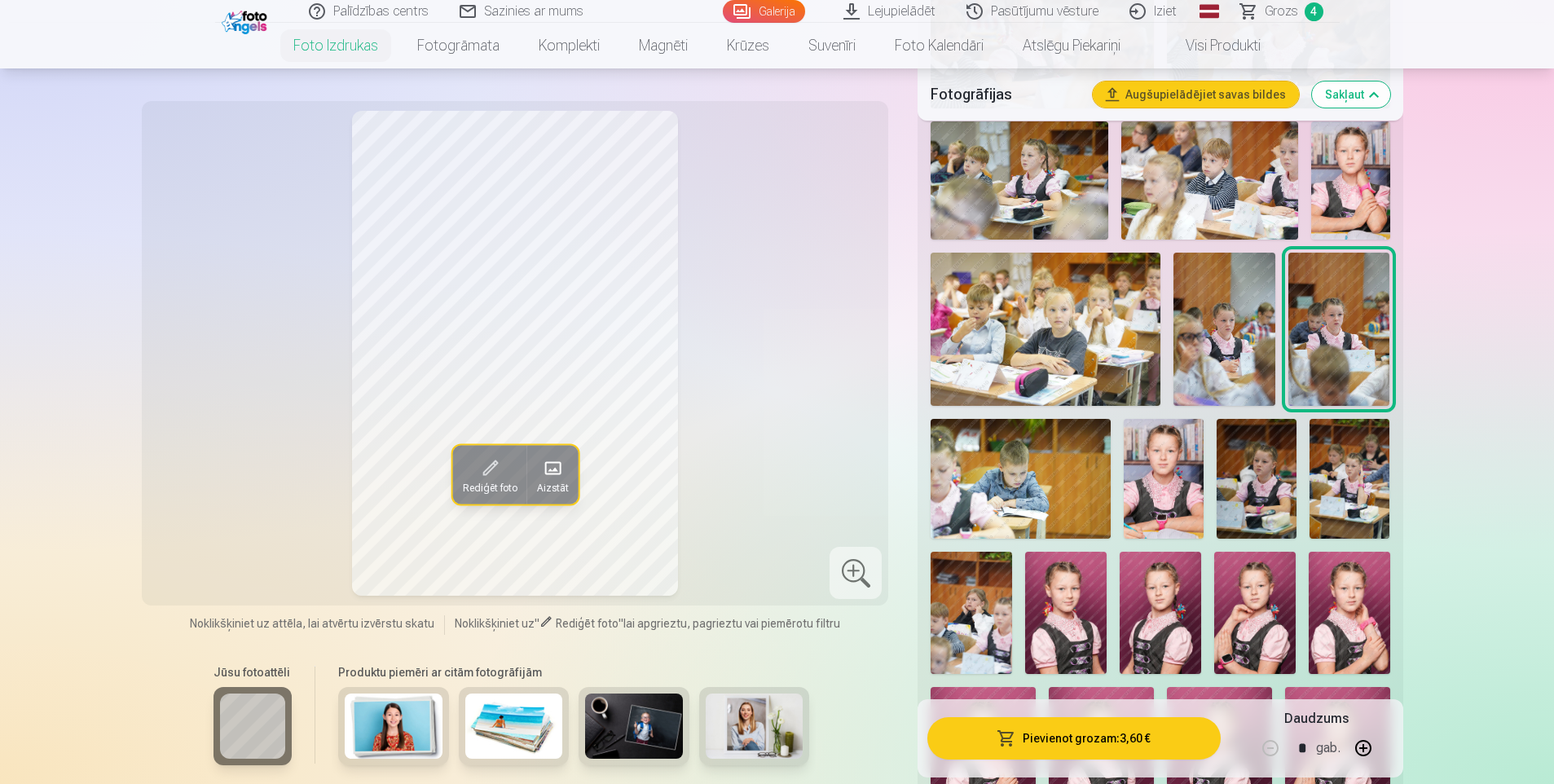
click at [988, 479] on img at bounding box center [1021, 479] width 180 height 120
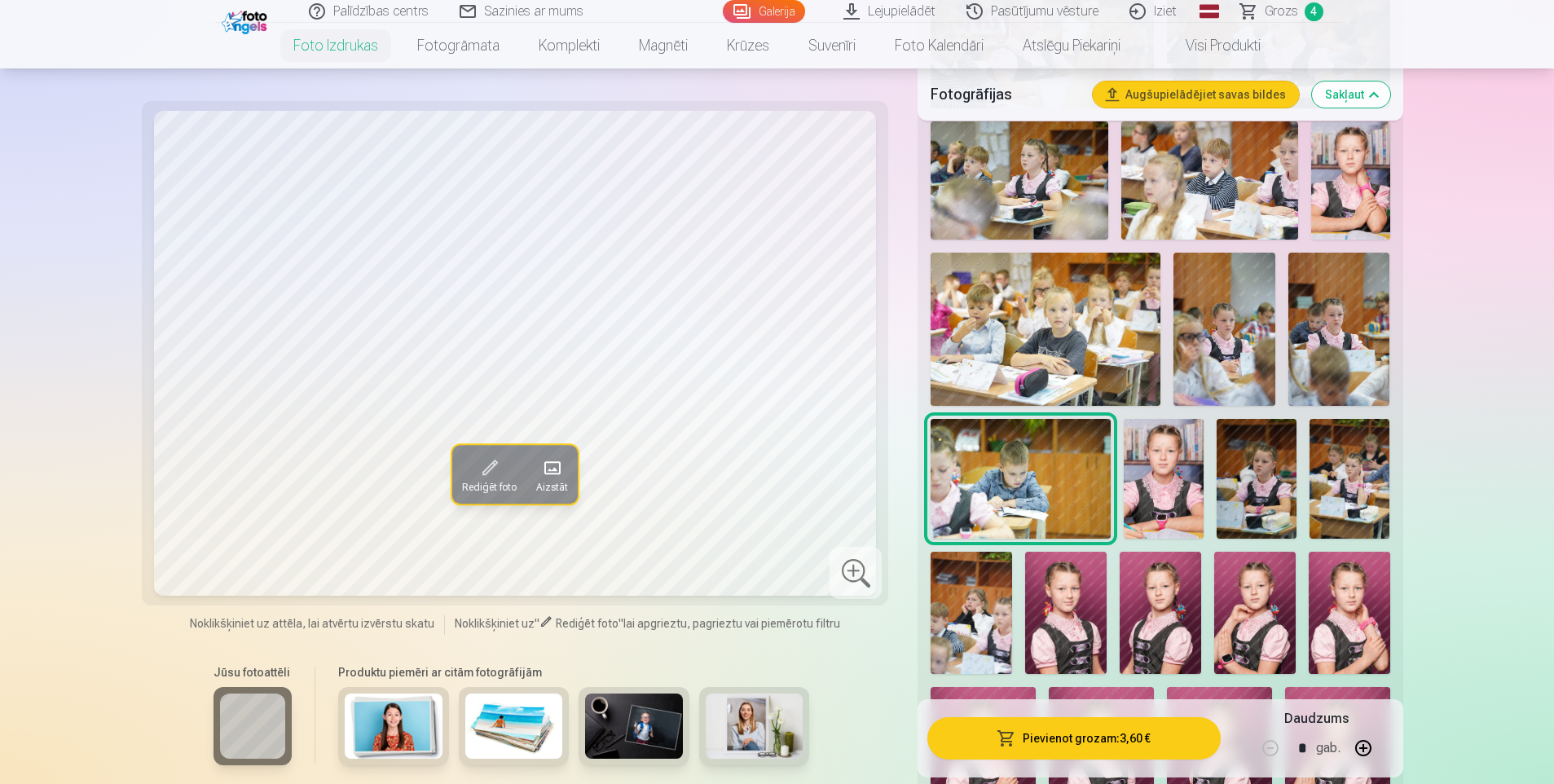
click at [1150, 468] on img at bounding box center [1164, 479] width 79 height 120
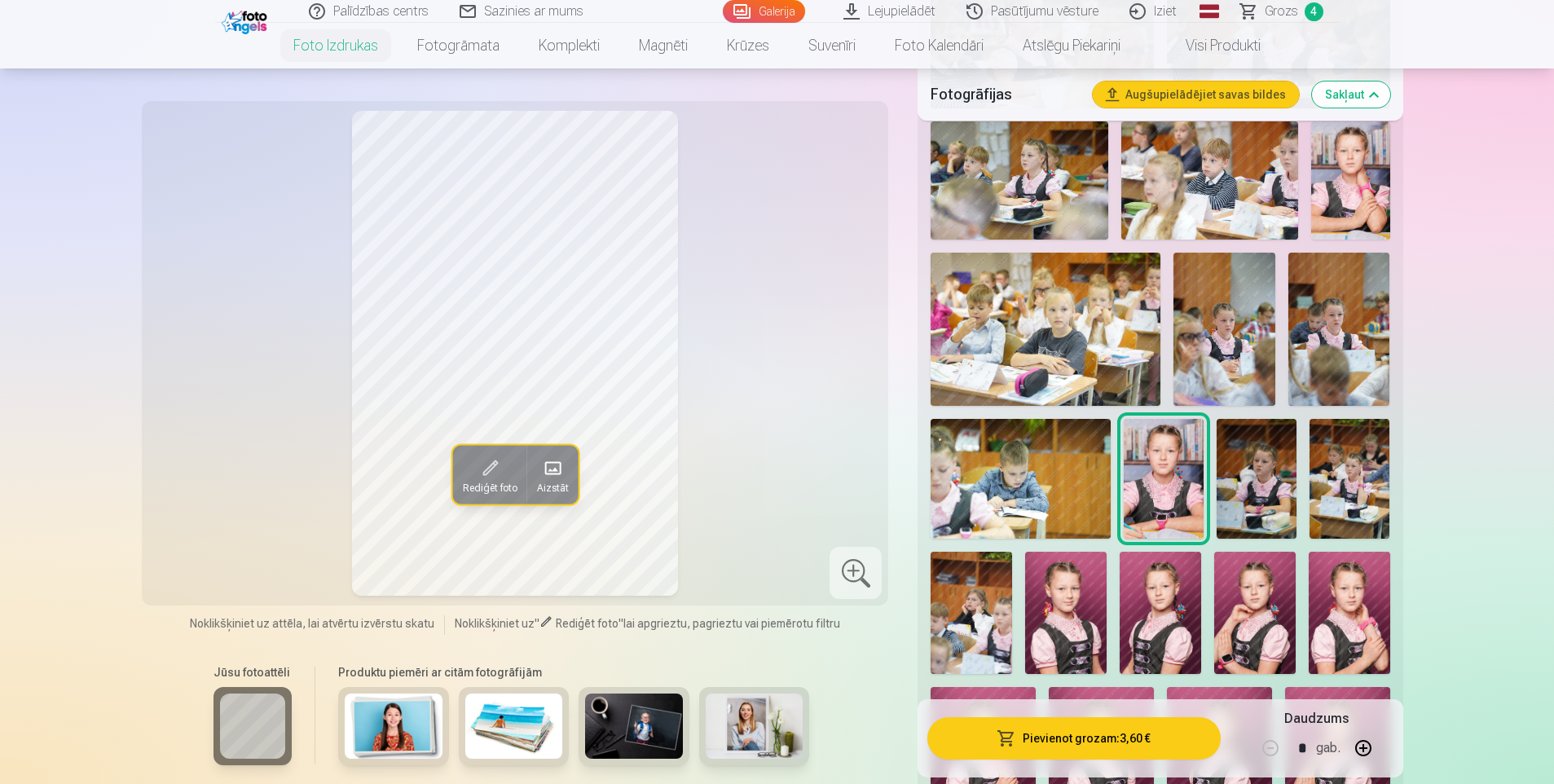
click at [1244, 486] on img at bounding box center [1256, 479] width 79 height 120
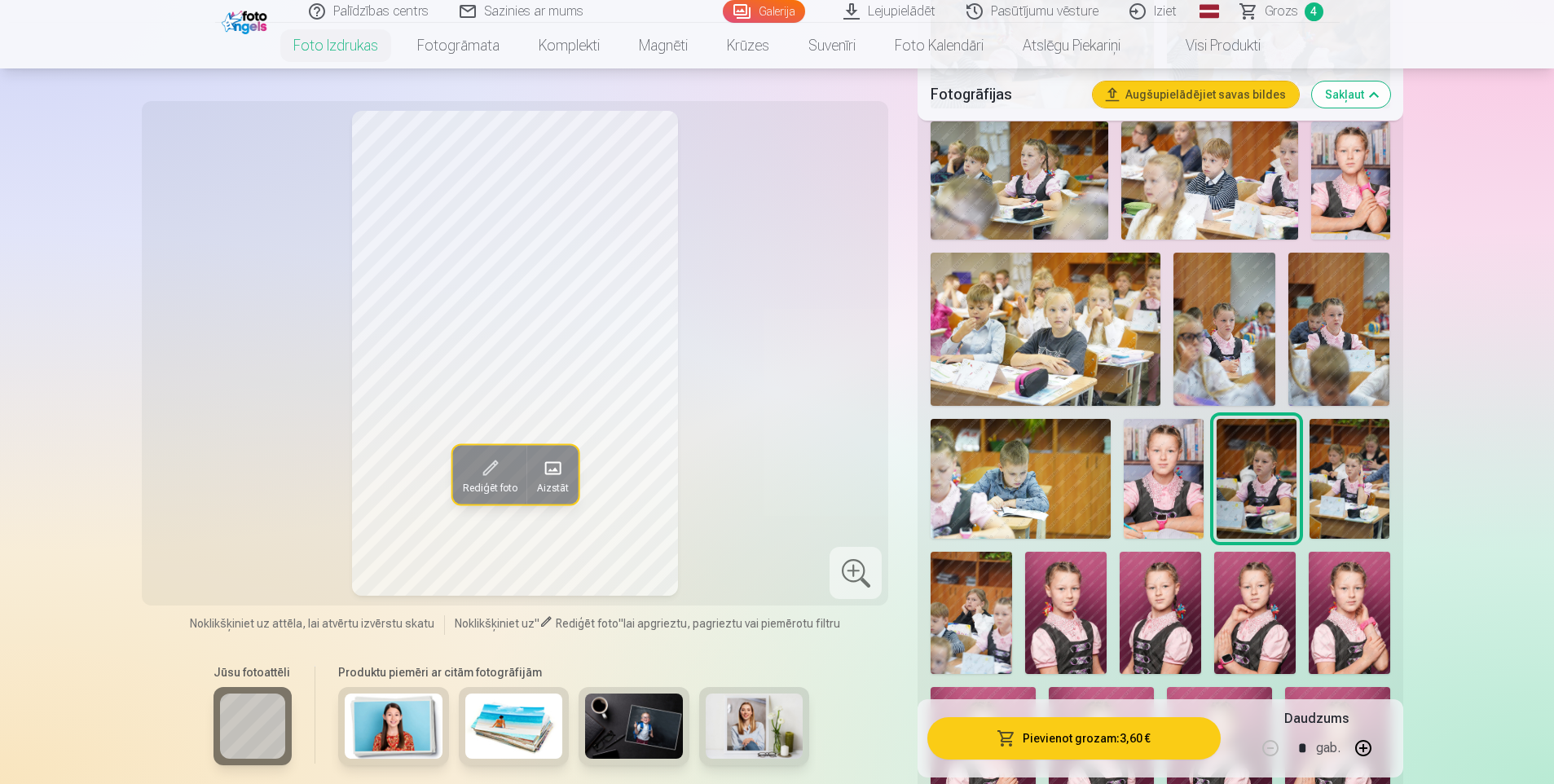
click at [1367, 485] on img at bounding box center [1349, 479] width 79 height 120
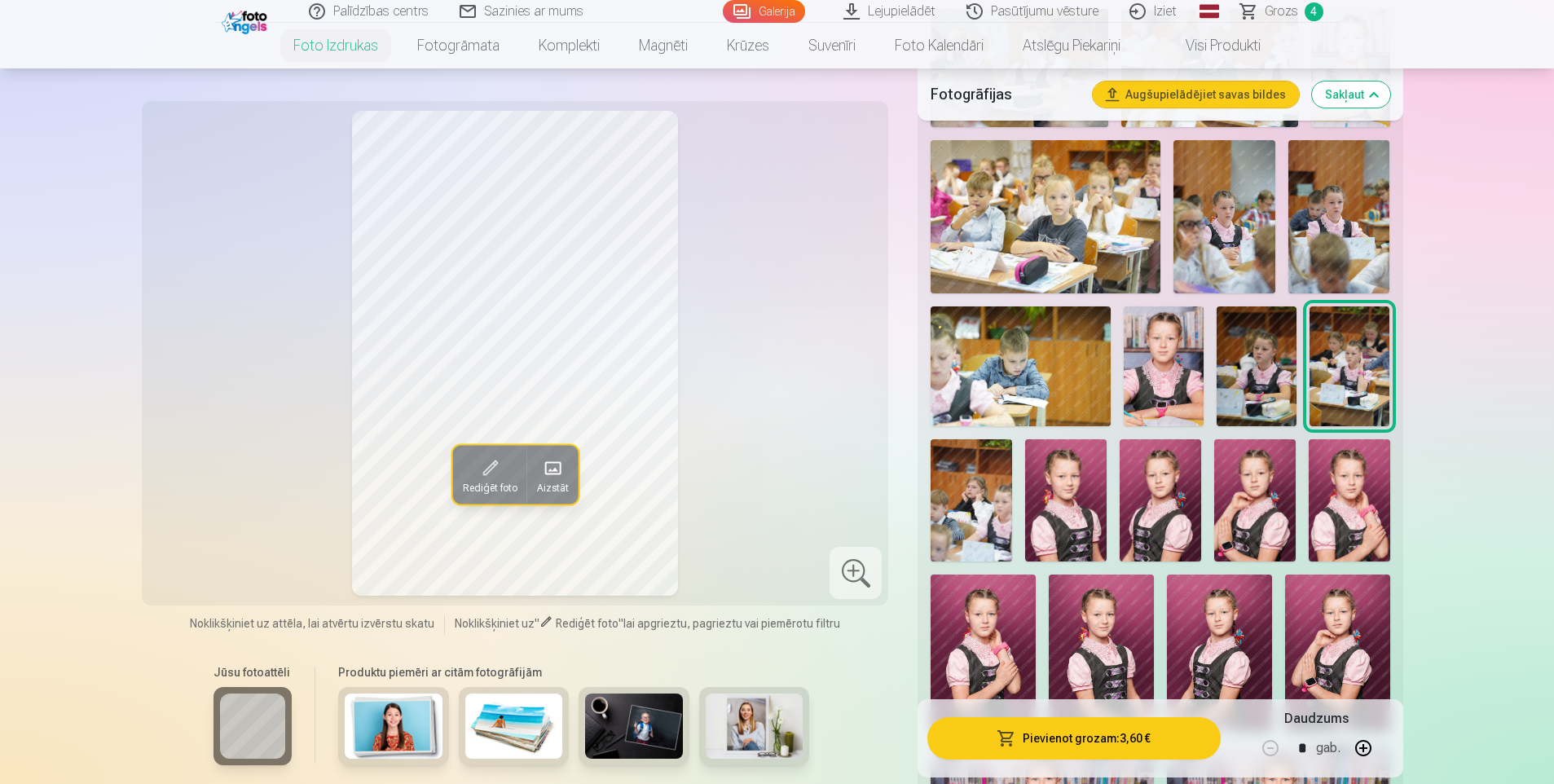
scroll to position [1549, 0]
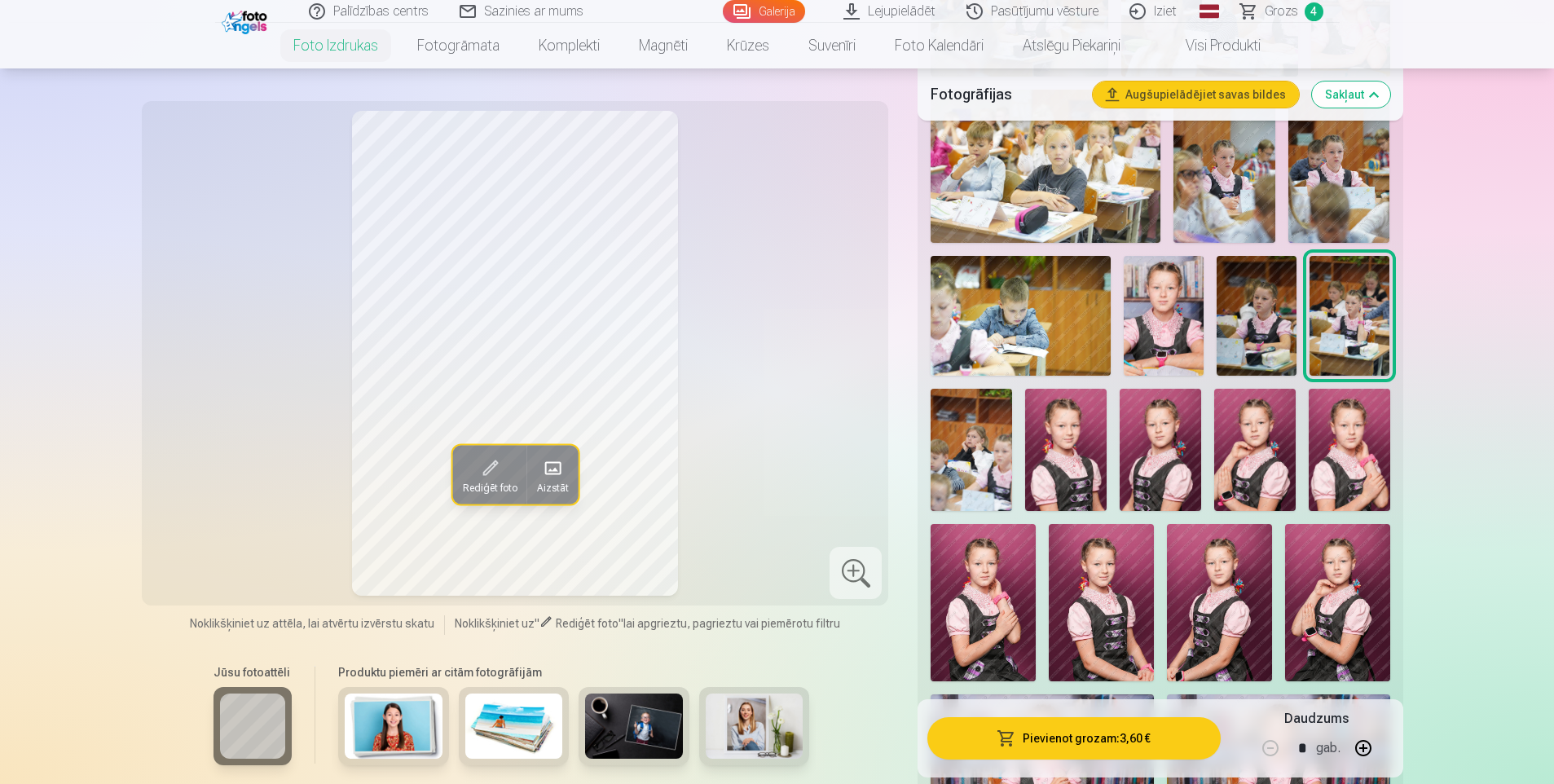
click at [945, 447] on img at bounding box center [971, 449] width 81 height 122
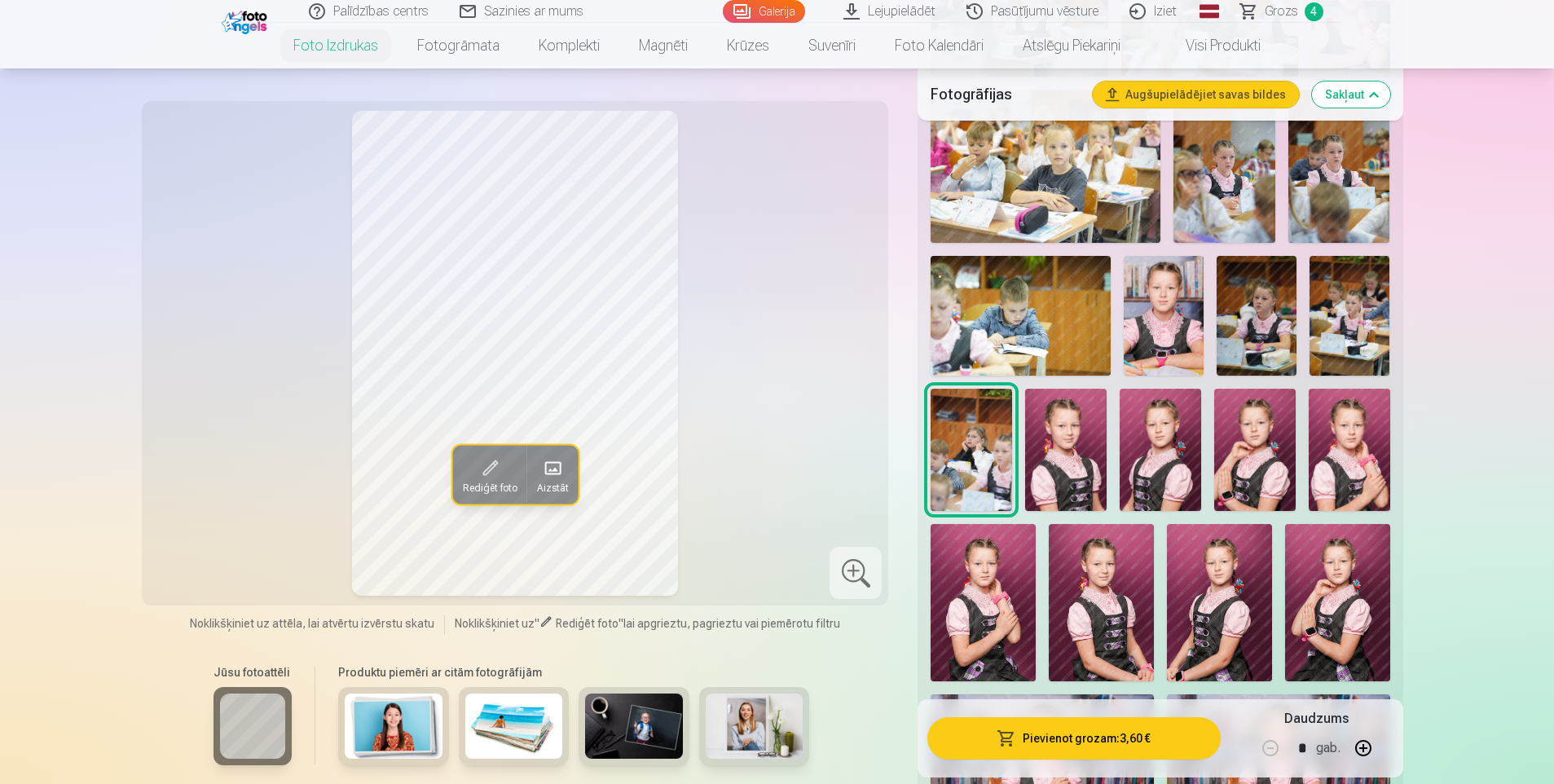
click at [1066, 446] on img at bounding box center [1066, 449] width 81 height 122
click at [1154, 466] on img at bounding box center [1160, 449] width 81 height 122
click at [1263, 440] on img at bounding box center [1255, 449] width 81 height 122
click at [1373, 430] on img at bounding box center [1349, 449] width 81 height 122
click at [1002, 565] on img at bounding box center [983, 603] width 105 height 157
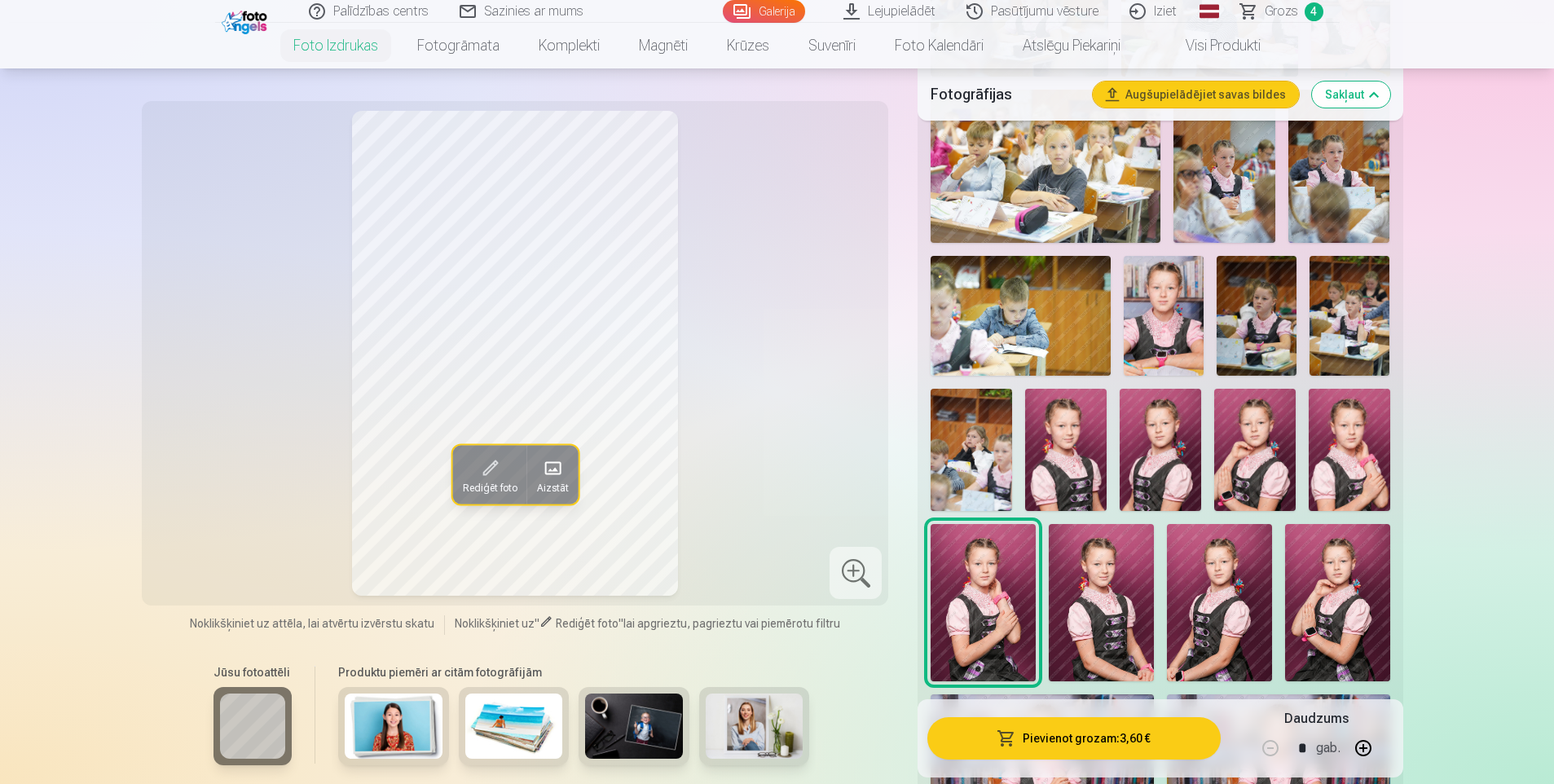
click at [1098, 567] on img at bounding box center [1101, 603] width 105 height 157
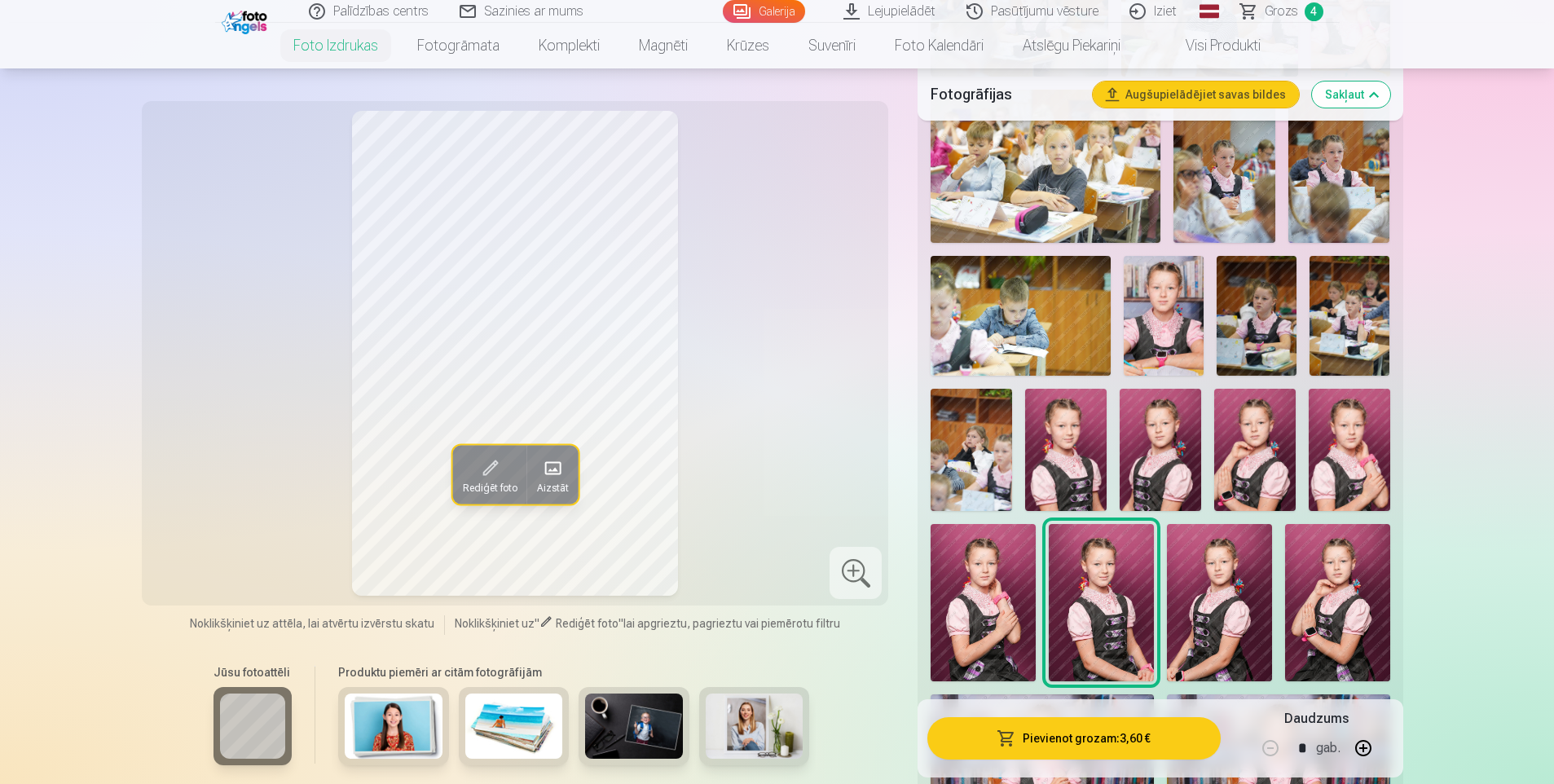
click at [1217, 594] on img at bounding box center [1219, 603] width 105 height 157
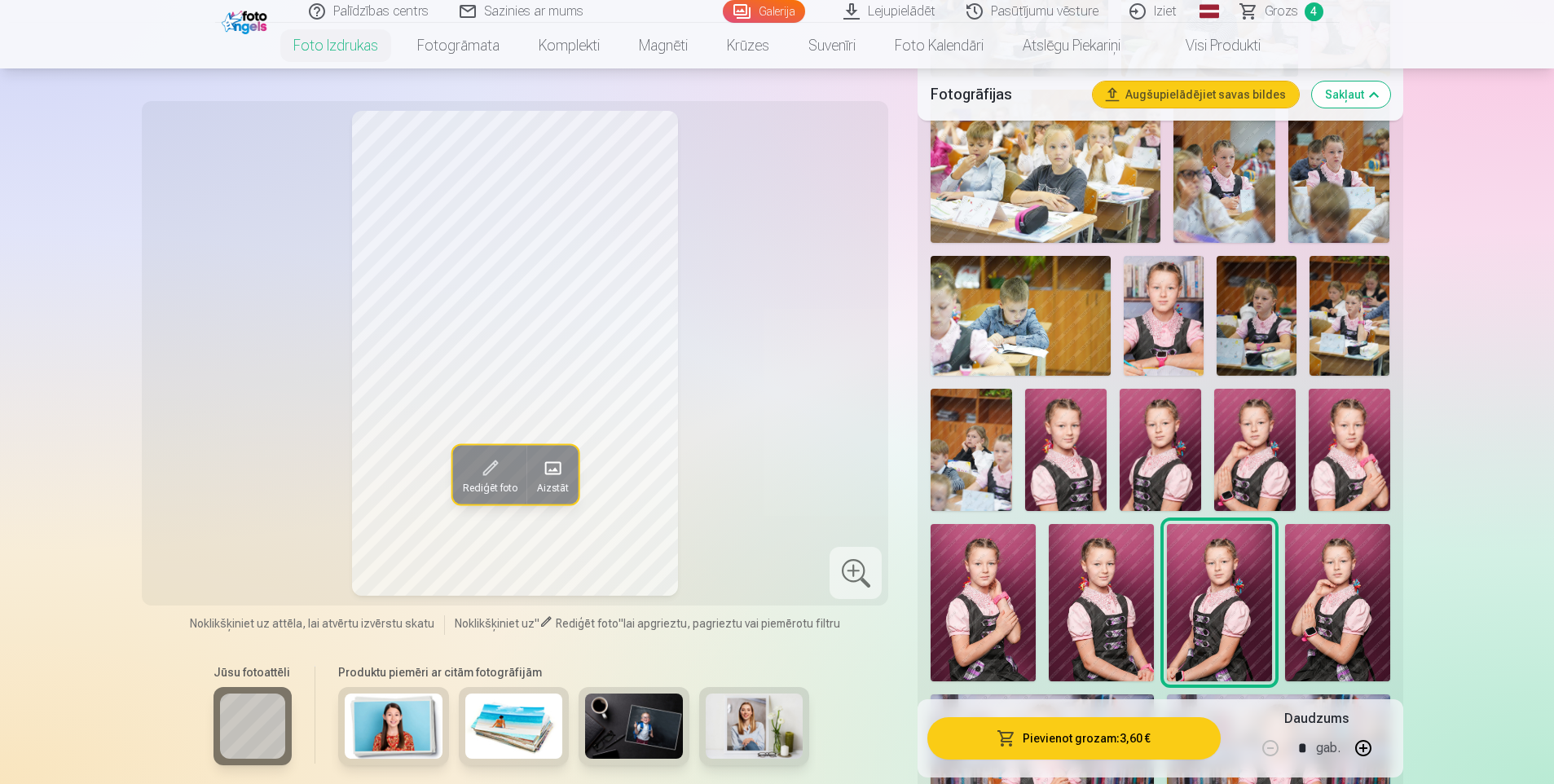
click at [1335, 589] on img at bounding box center [1338, 603] width 105 height 157
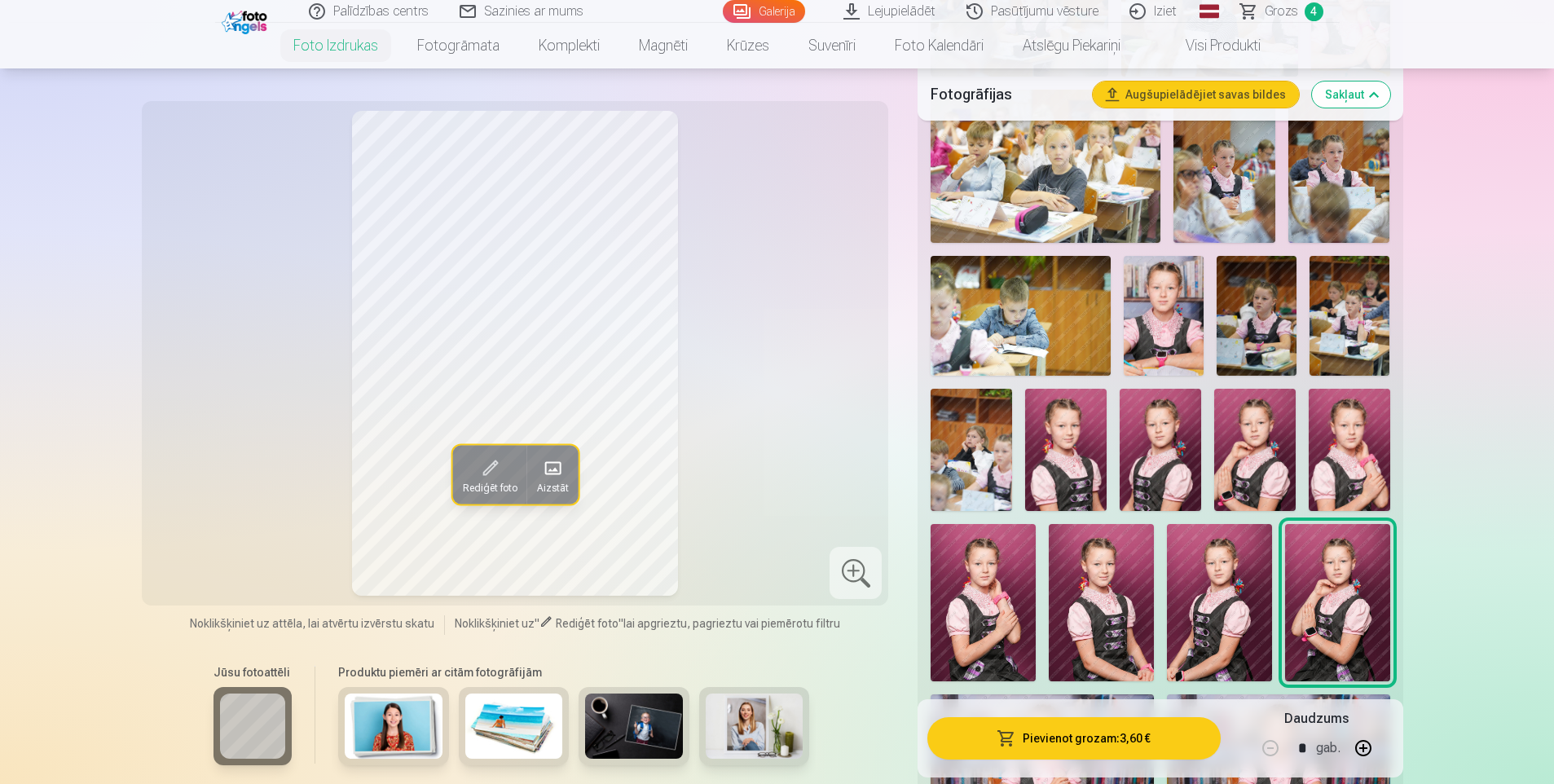
click at [1208, 589] on img at bounding box center [1219, 603] width 105 height 157
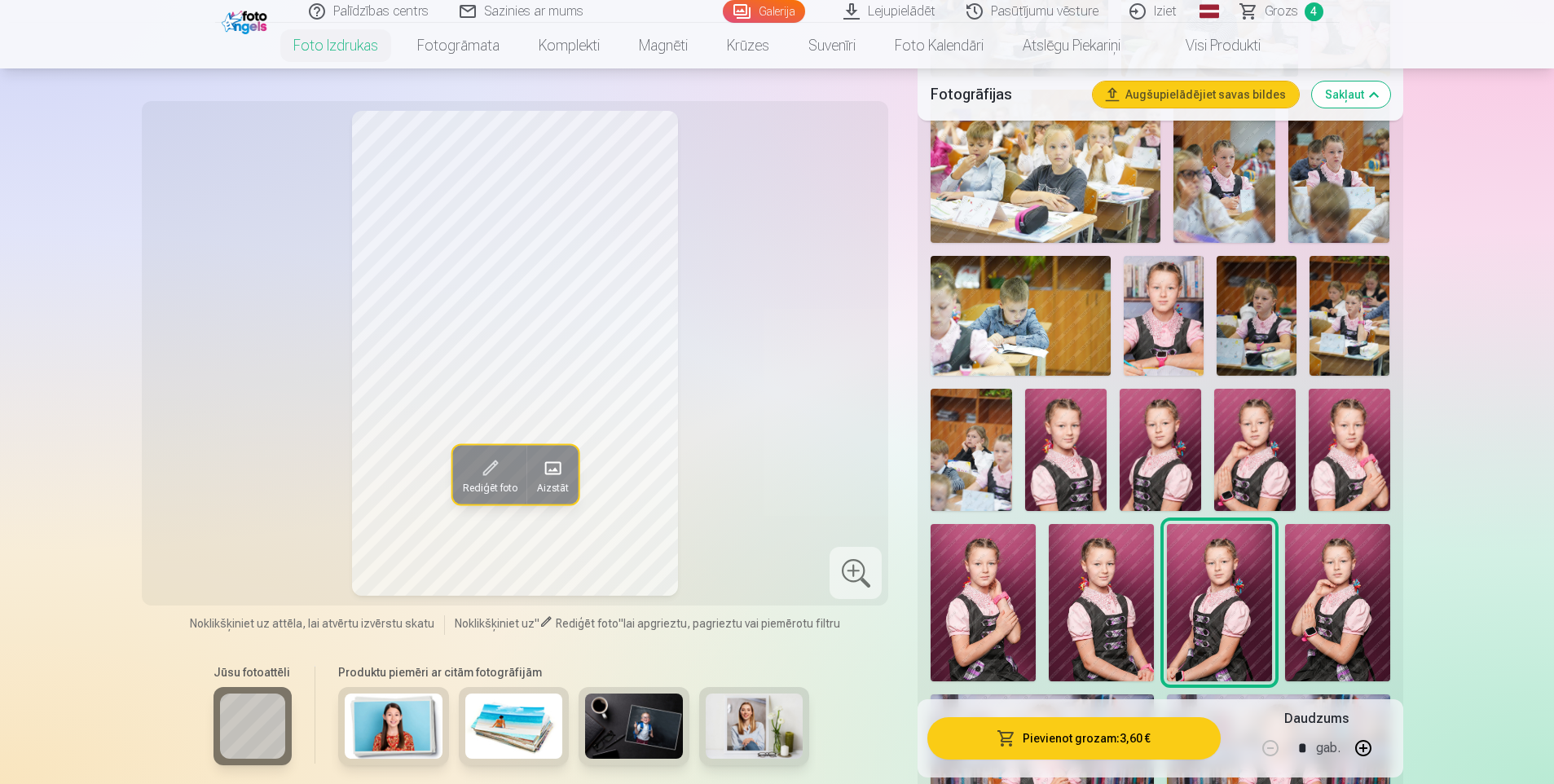
click at [1098, 589] on img at bounding box center [1101, 603] width 105 height 157
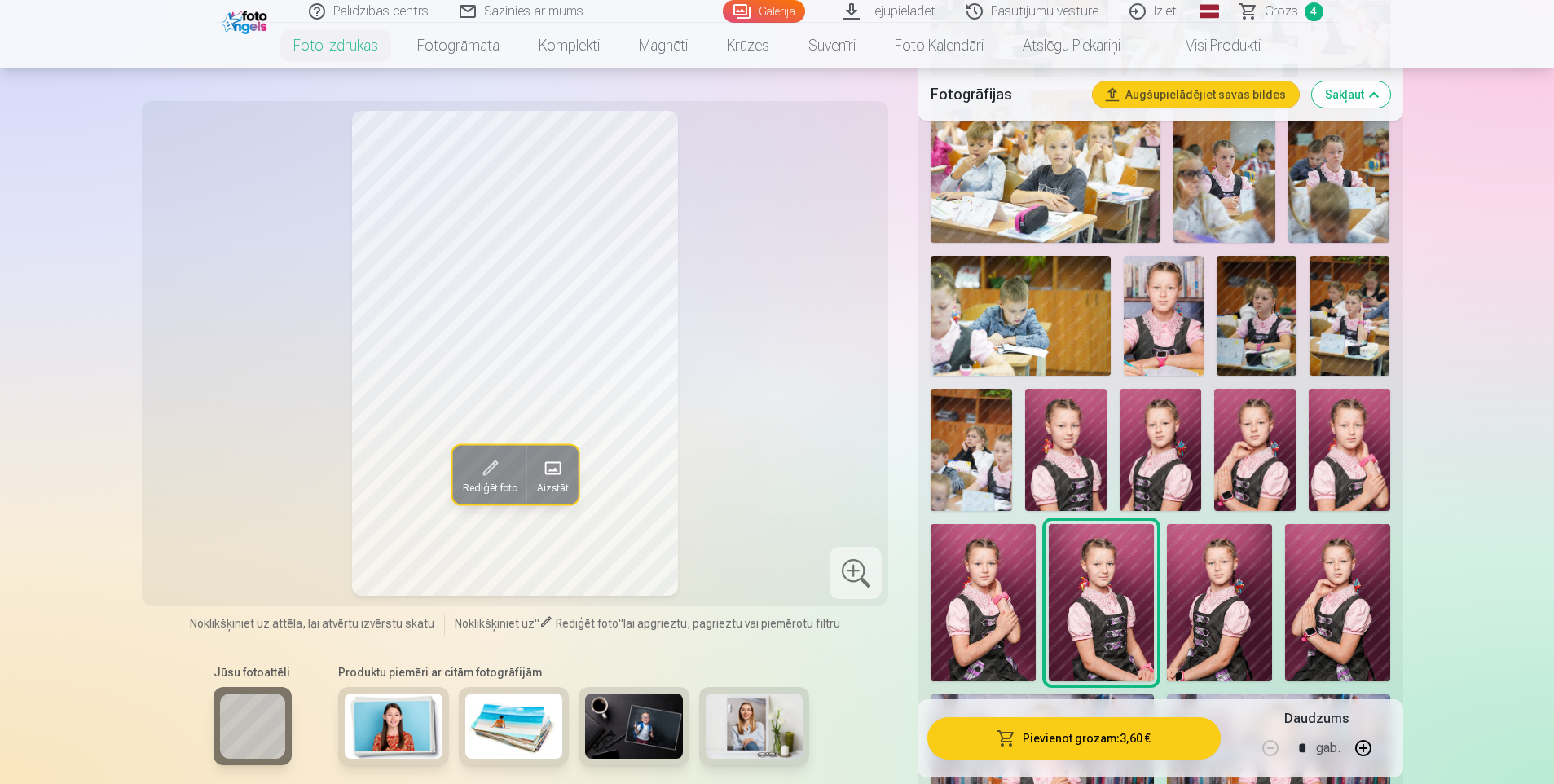
click at [1077, 461] on img at bounding box center [1066, 449] width 81 height 122
click at [1155, 458] on img at bounding box center [1160, 449] width 81 height 122
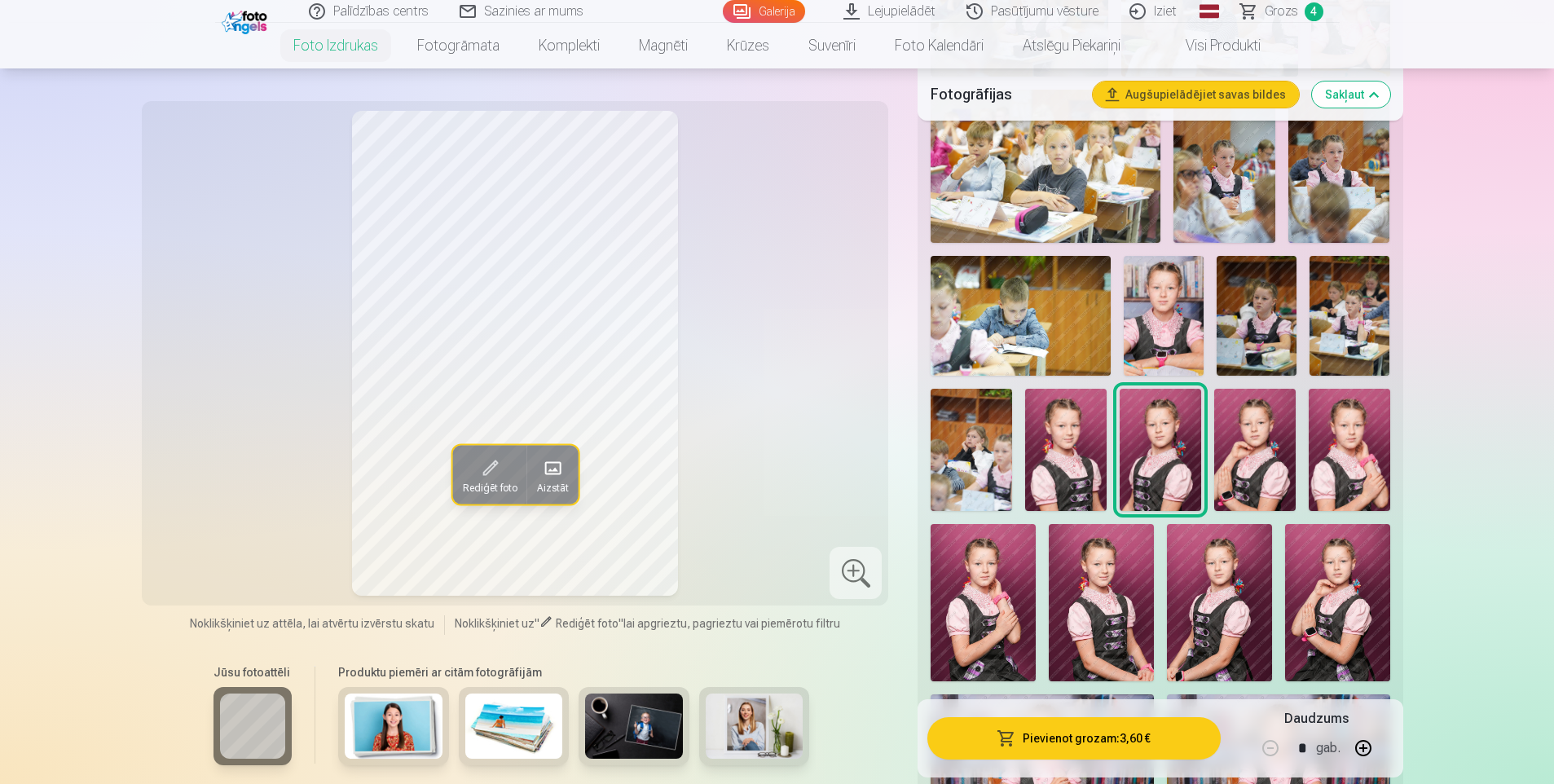
click at [1249, 459] on img at bounding box center [1255, 449] width 81 height 122
click at [1337, 453] on img at bounding box center [1349, 449] width 81 height 122
click at [998, 596] on img at bounding box center [983, 603] width 105 height 157
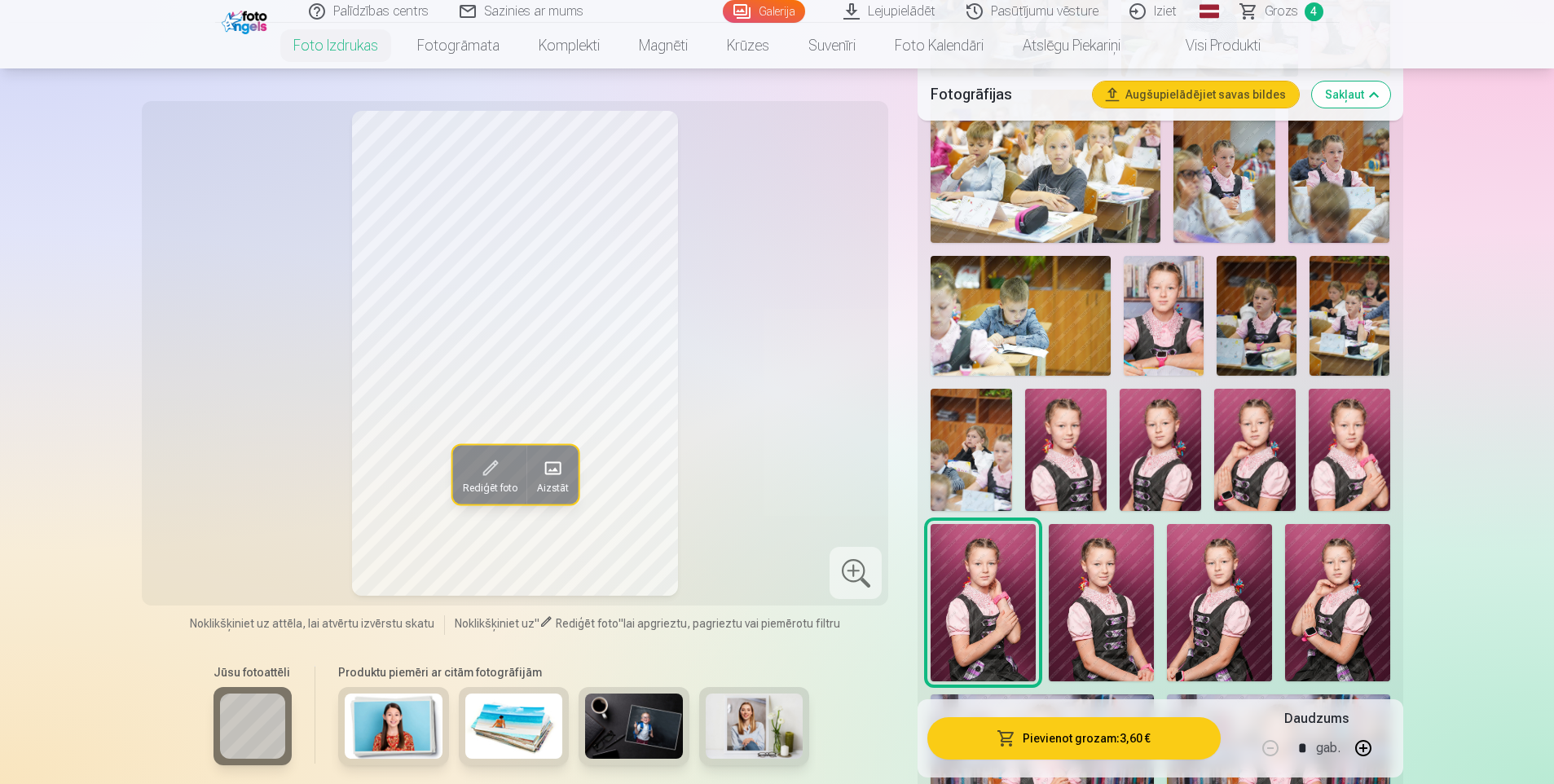
click at [1084, 599] on img at bounding box center [1101, 603] width 105 height 157
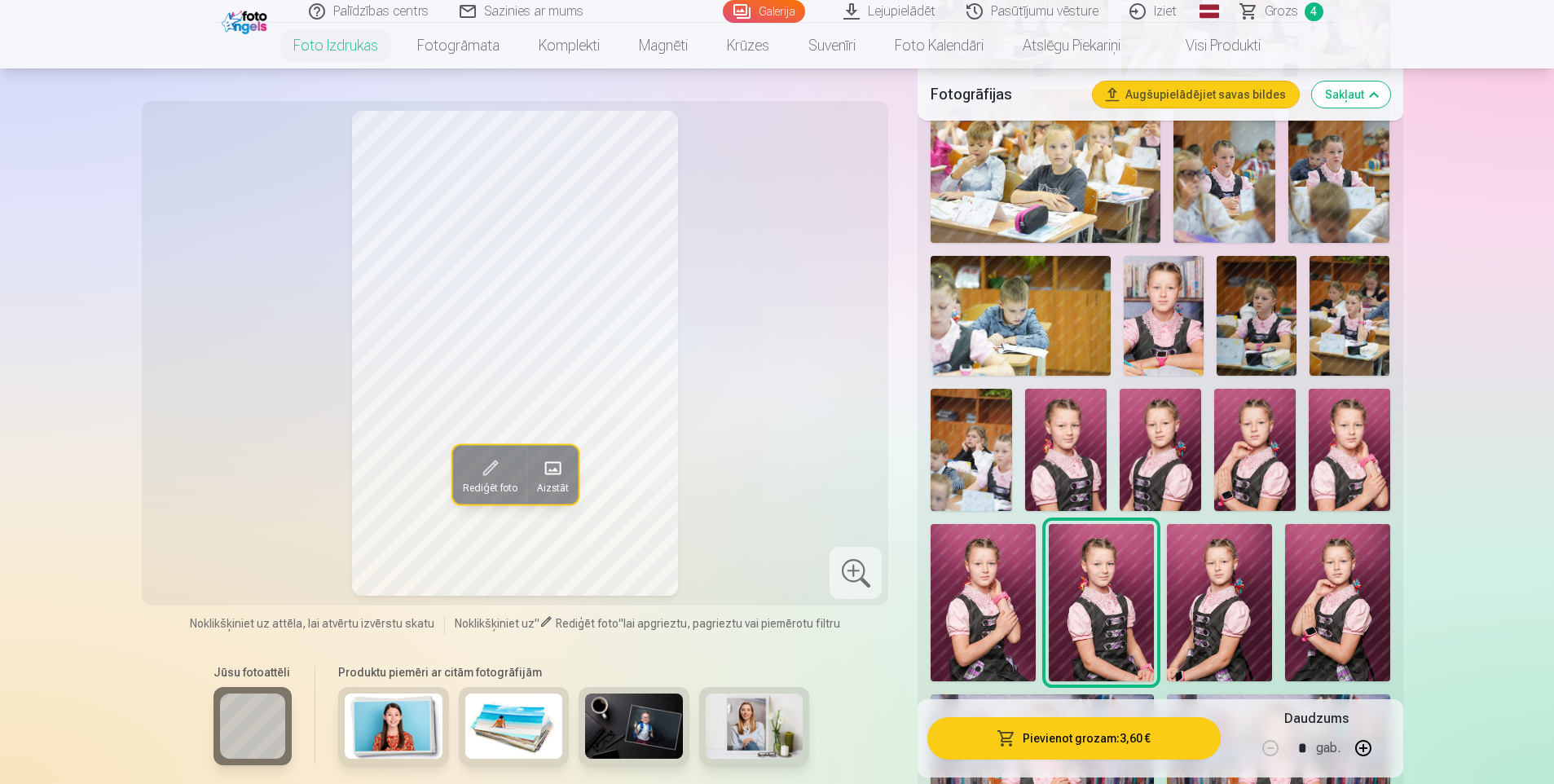
click at [1223, 601] on img at bounding box center [1219, 603] width 105 height 157
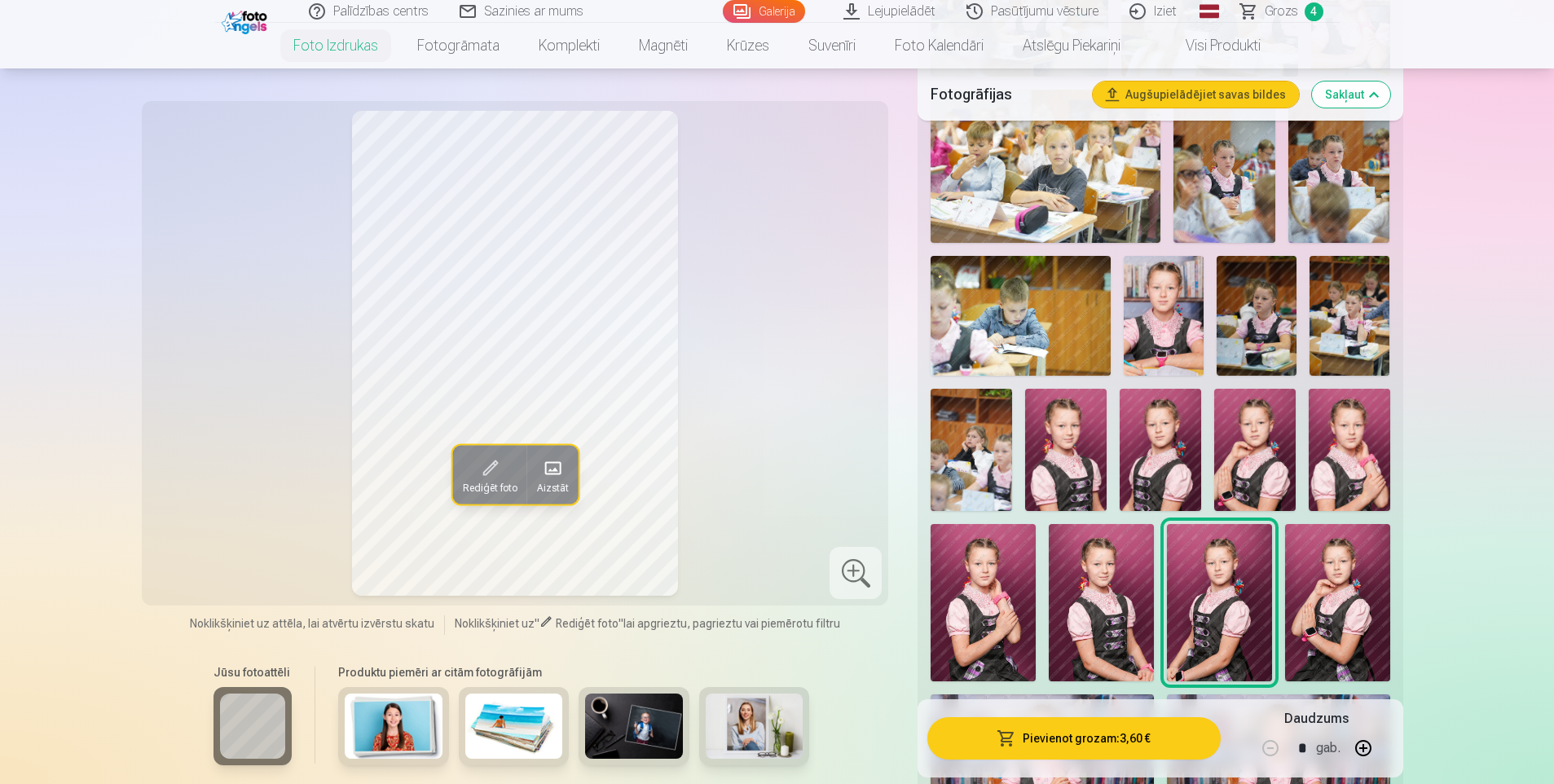
click at [1327, 591] on img at bounding box center [1338, 603] width 105 height 157
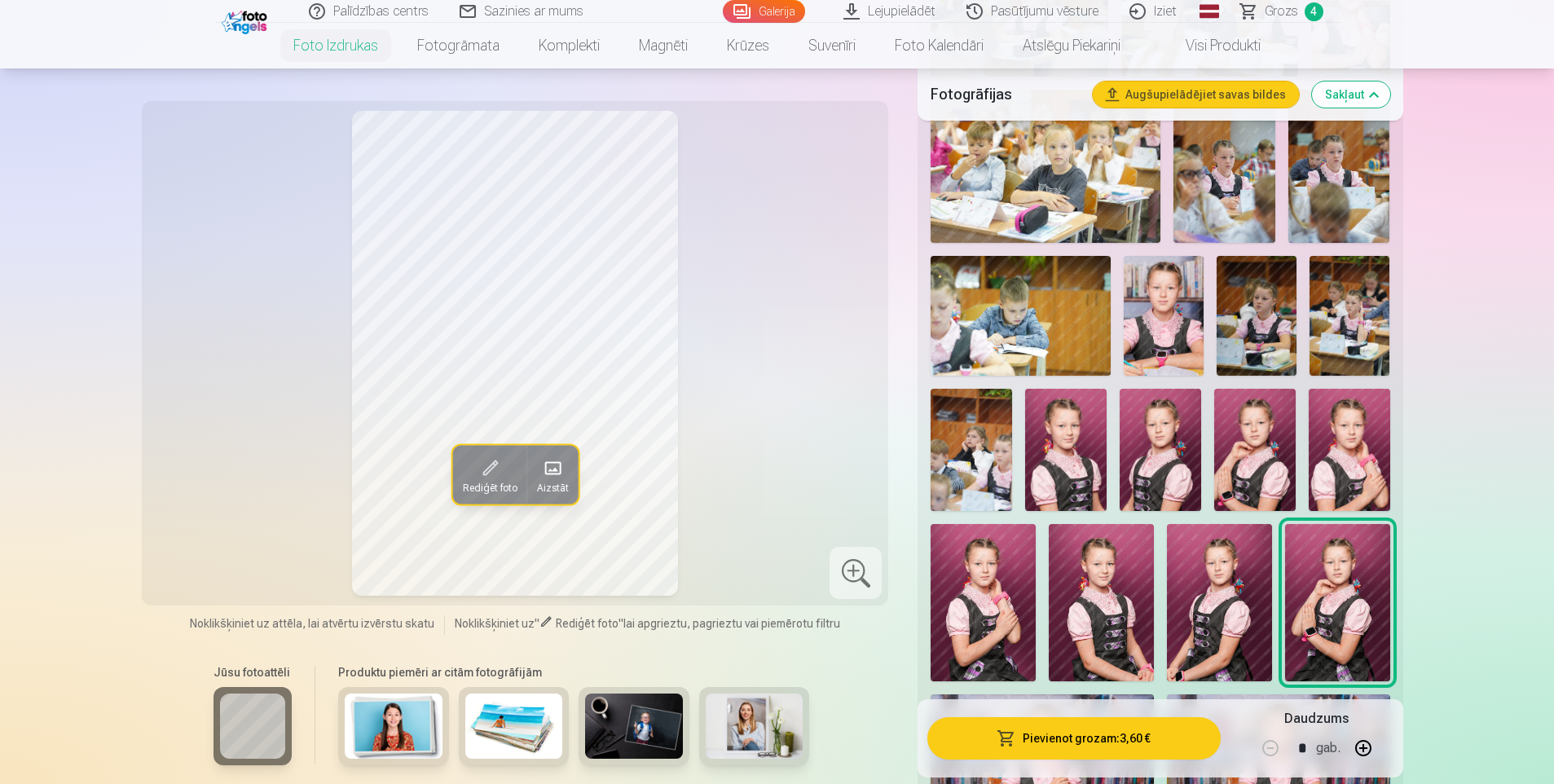
click at [1175, 351] on img at bounding box center [1164, 316] width 79 height 120
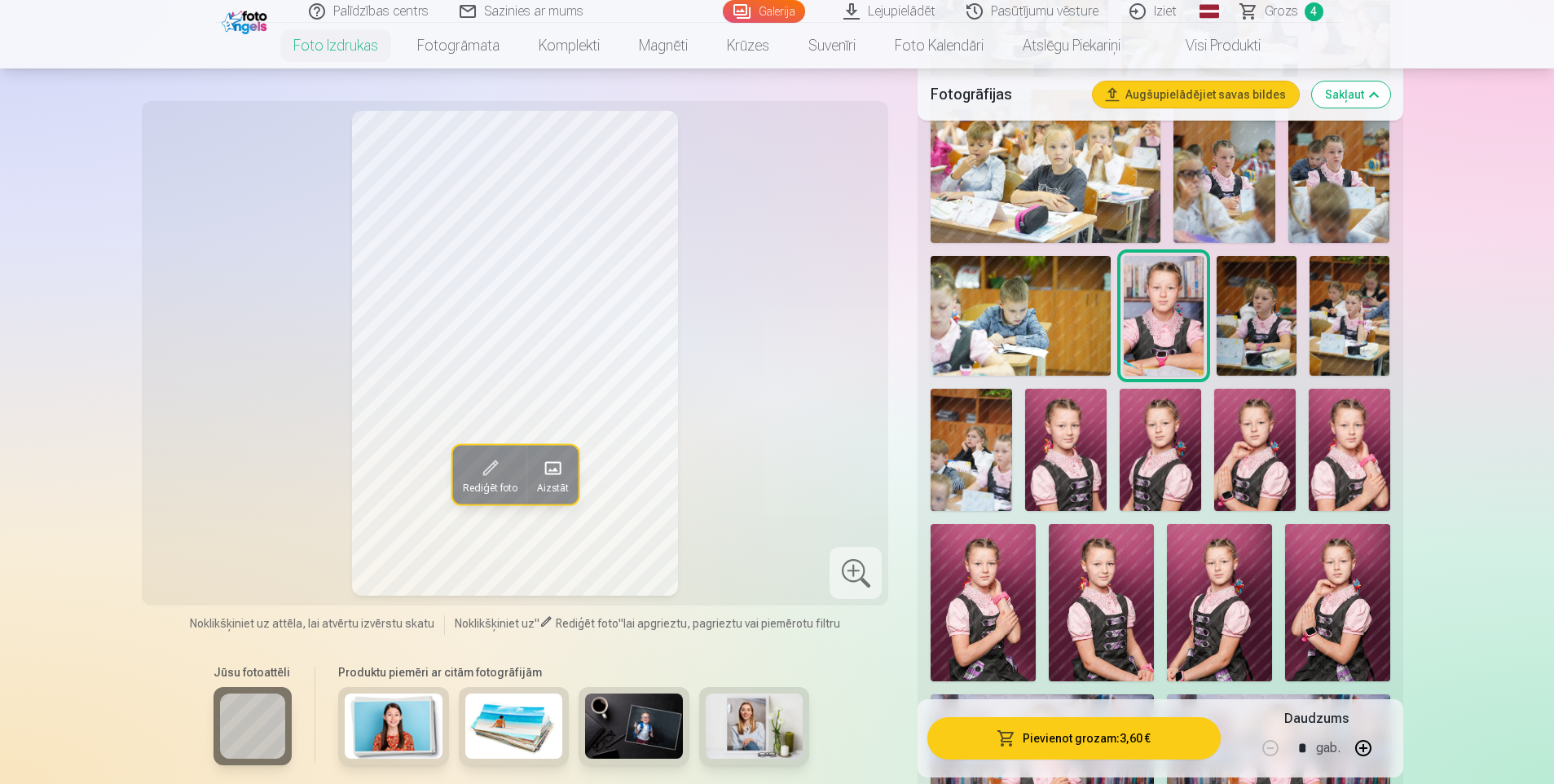
click at [1244, 337] on img at bounding box center [1256, 316] width 79 height 120
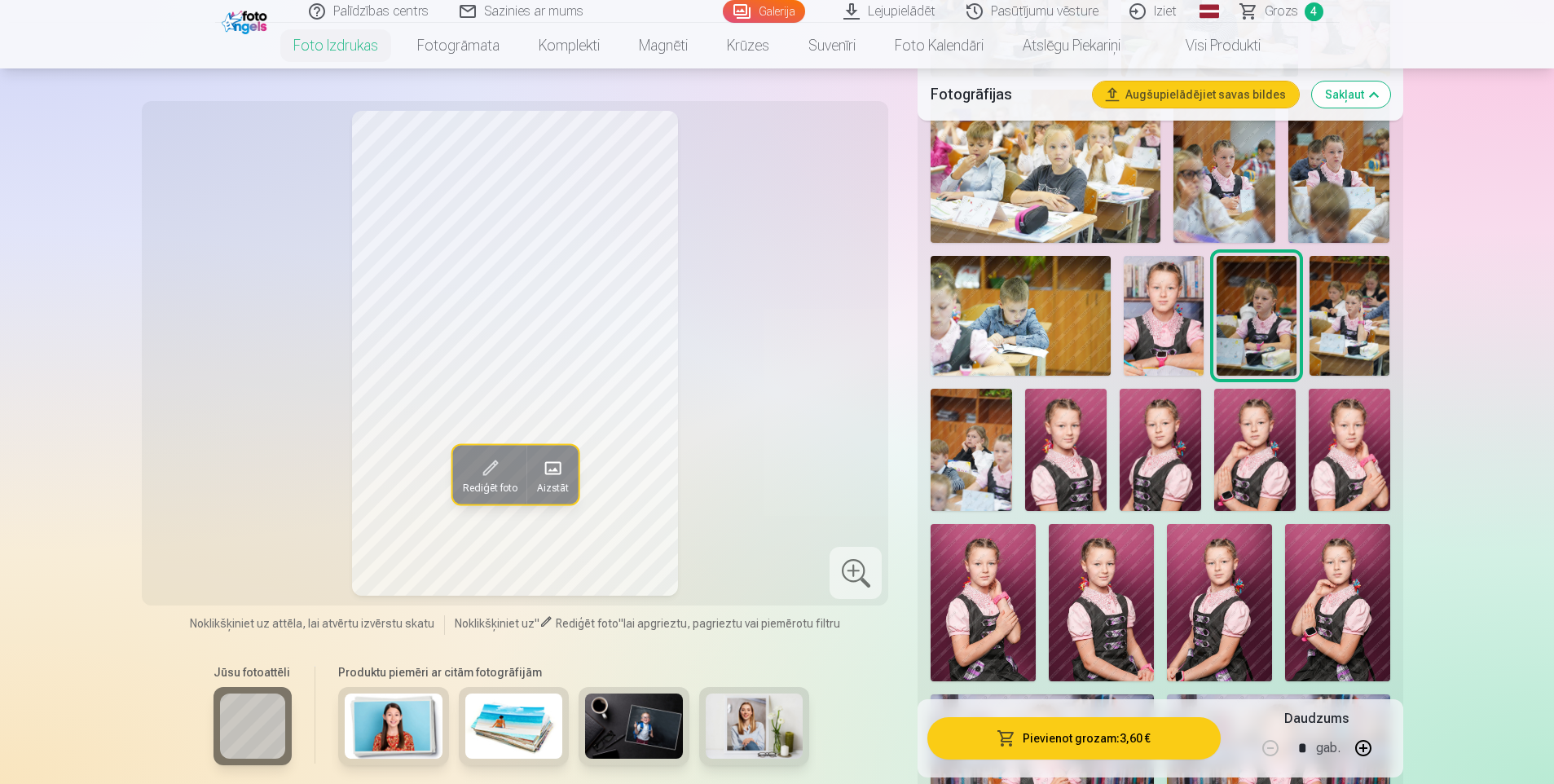
click at [1349, 334] on img at bounding box center [1349, 316] width 79 height 120
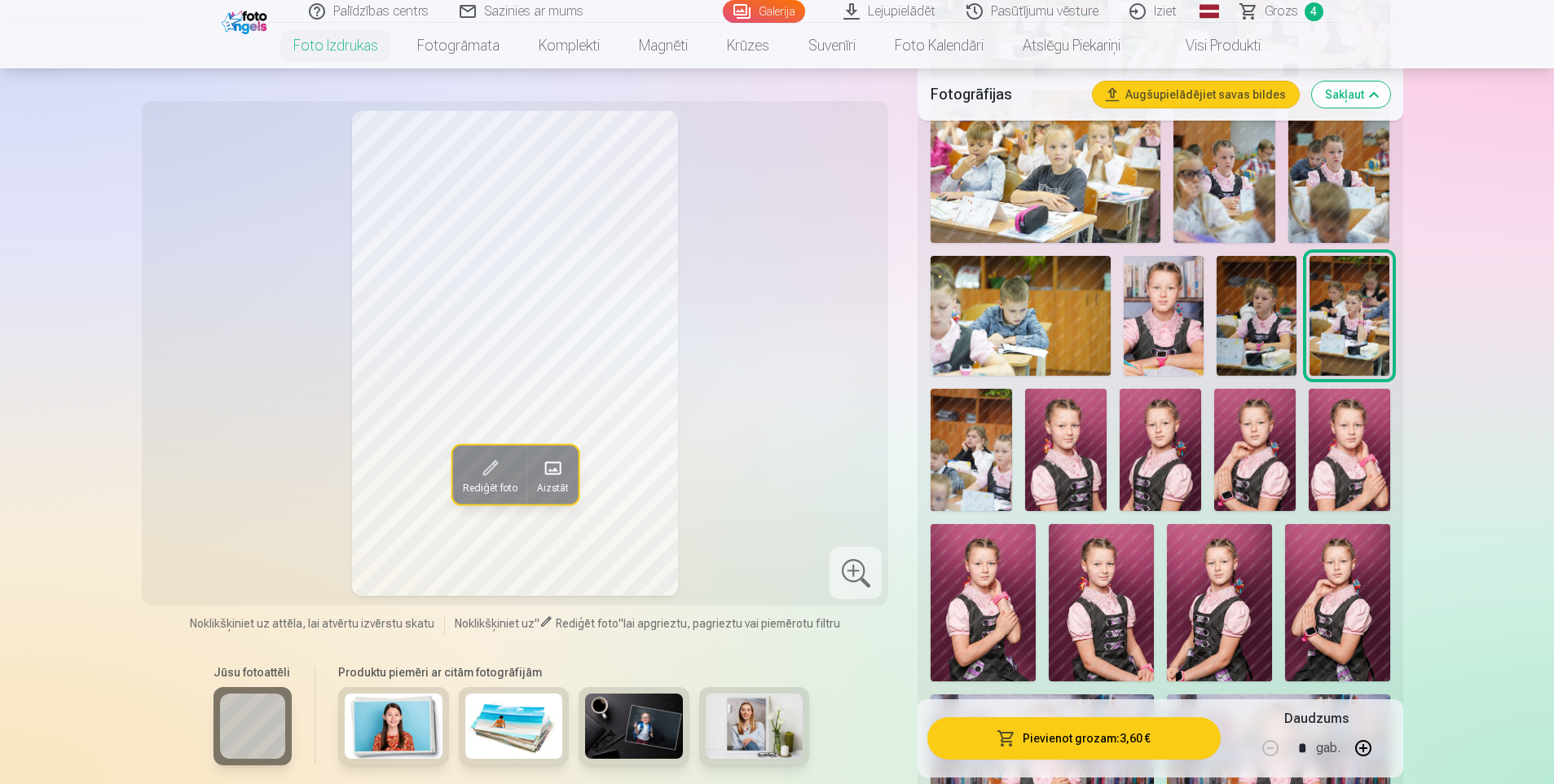
click at [972, 439] on img at bounding box center [971, 449] width 81 height 122
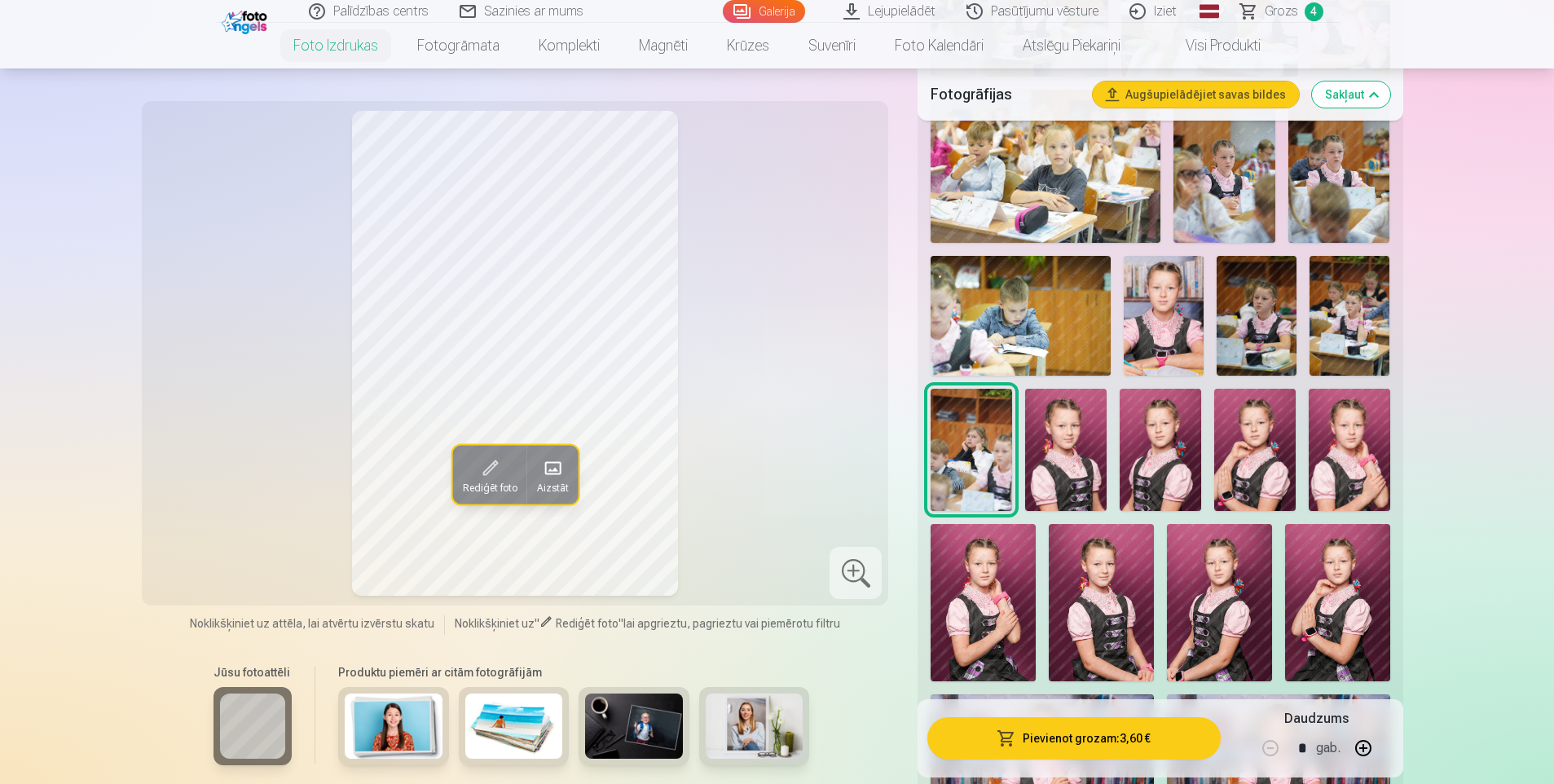
click at [1055, 445] on img at bounding box center [1066, 449] width 81 height 122
click at [986, 449] on img at bounding box center [971, 449] width 81 height 122
click at [1053, 441] on img at bounding box center [1066, 449] width 81 height 122
click at [1162, 441] on img at bounding box center [1160, 449] width 81 height 122
click at [1075, 445] on img at bounding box center [1066, 449] width 81 height 122
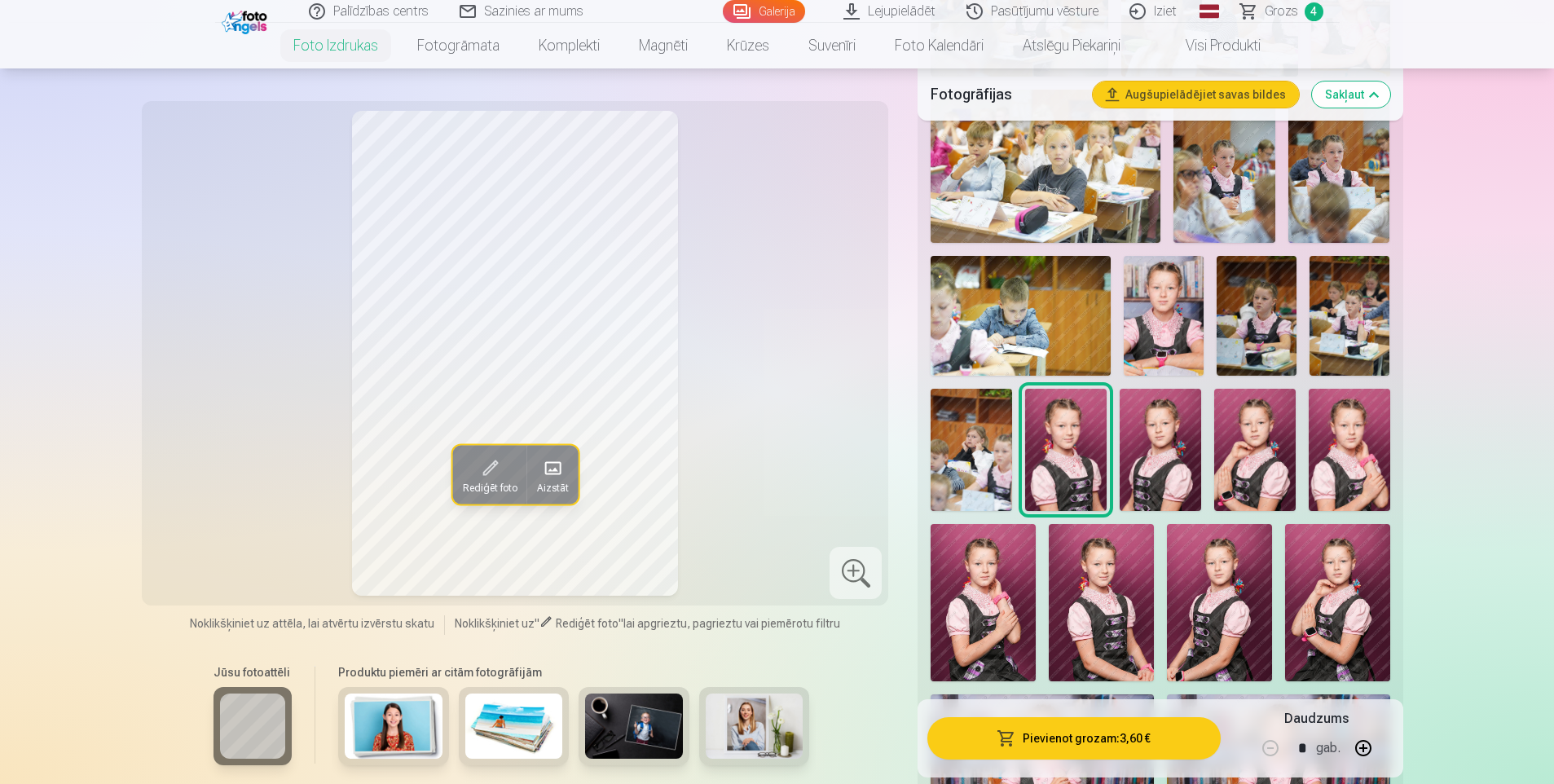
click at [1170, 436] on img at bounding box center [1160, 449] width 81 height 122
click at [1252, 453] on img at bounding box center [1255, 449] width 81 height 122
click at [1253, 453] on img at bounding box center [1255, 449] width 81 height 122
click at [1053, 437] on img at bounding box center [1066, 449] width 81 height 122
click at [1245, 449] on img at bounding box center [1255, 449] width 81 height 122
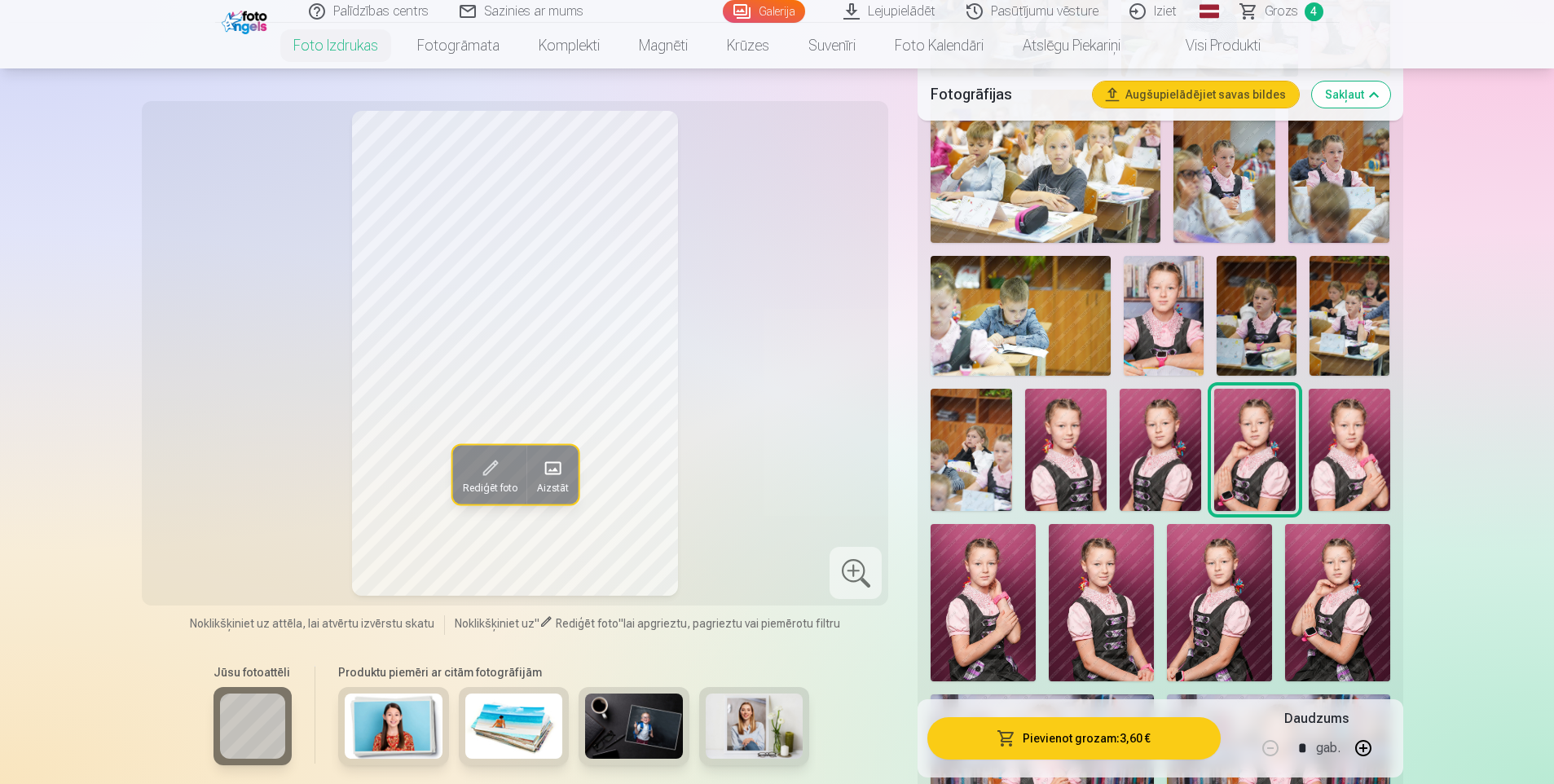
click at [1325, 447] on img at bounding box center [1349, 449] width 81 height 122
click at [989, 600] on img at bounding box center [983, 603] width 105 height 157
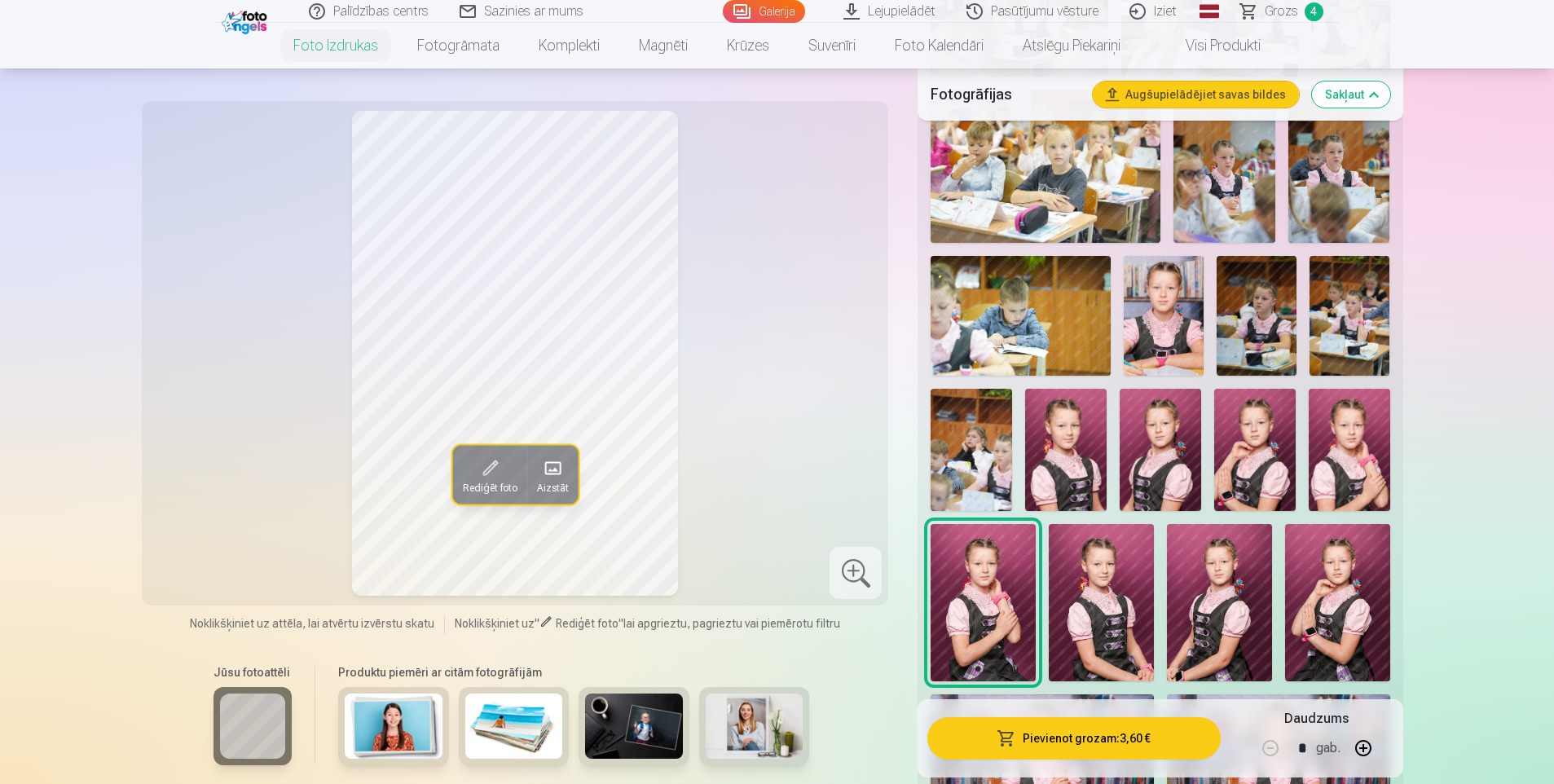
click at [1106, 620] on img at bounding box center [1101, 603] width 105 height 157
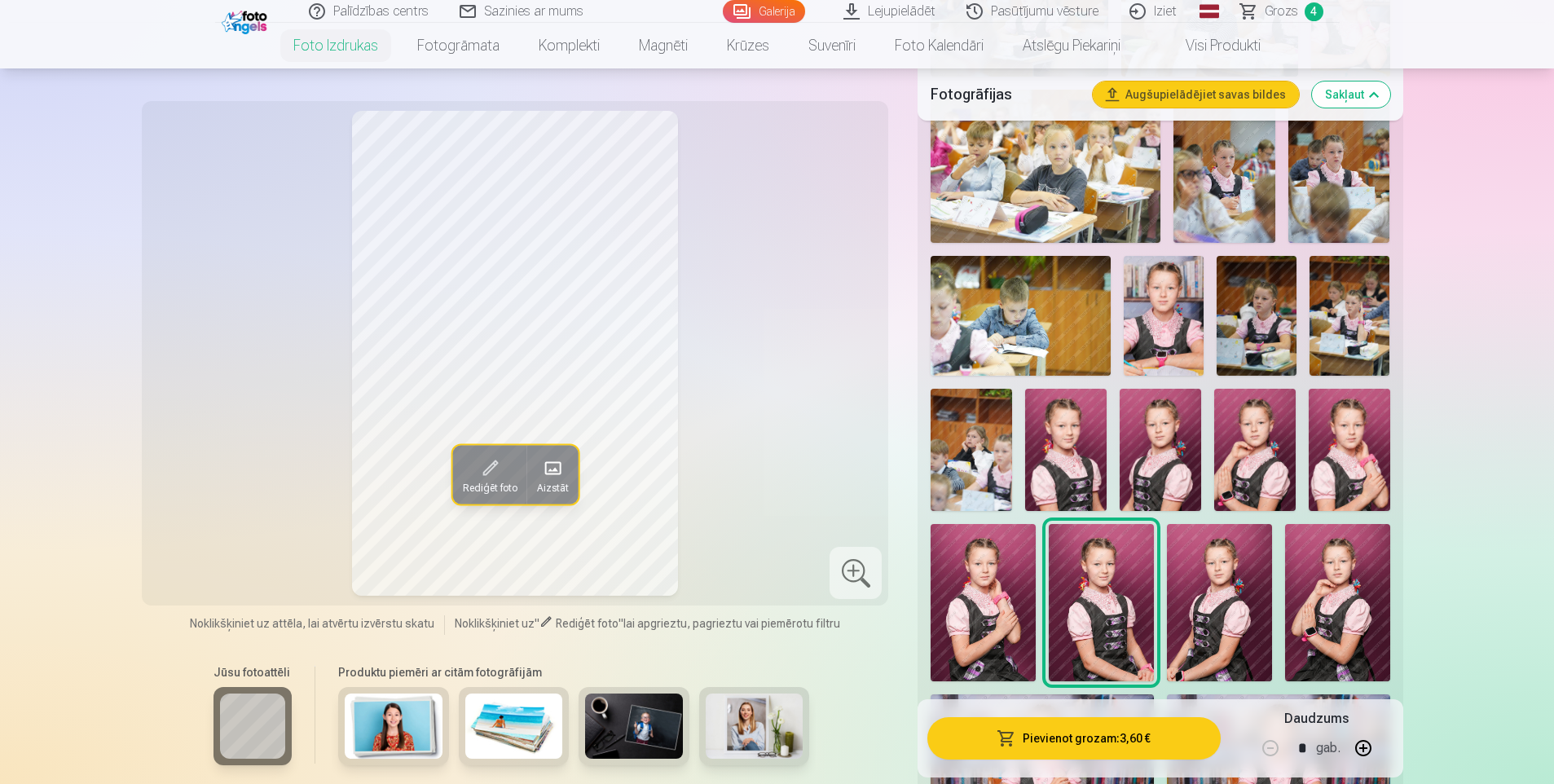
click at [1165, 471] on img at bounding box center [1160, 449] width 81 height 122
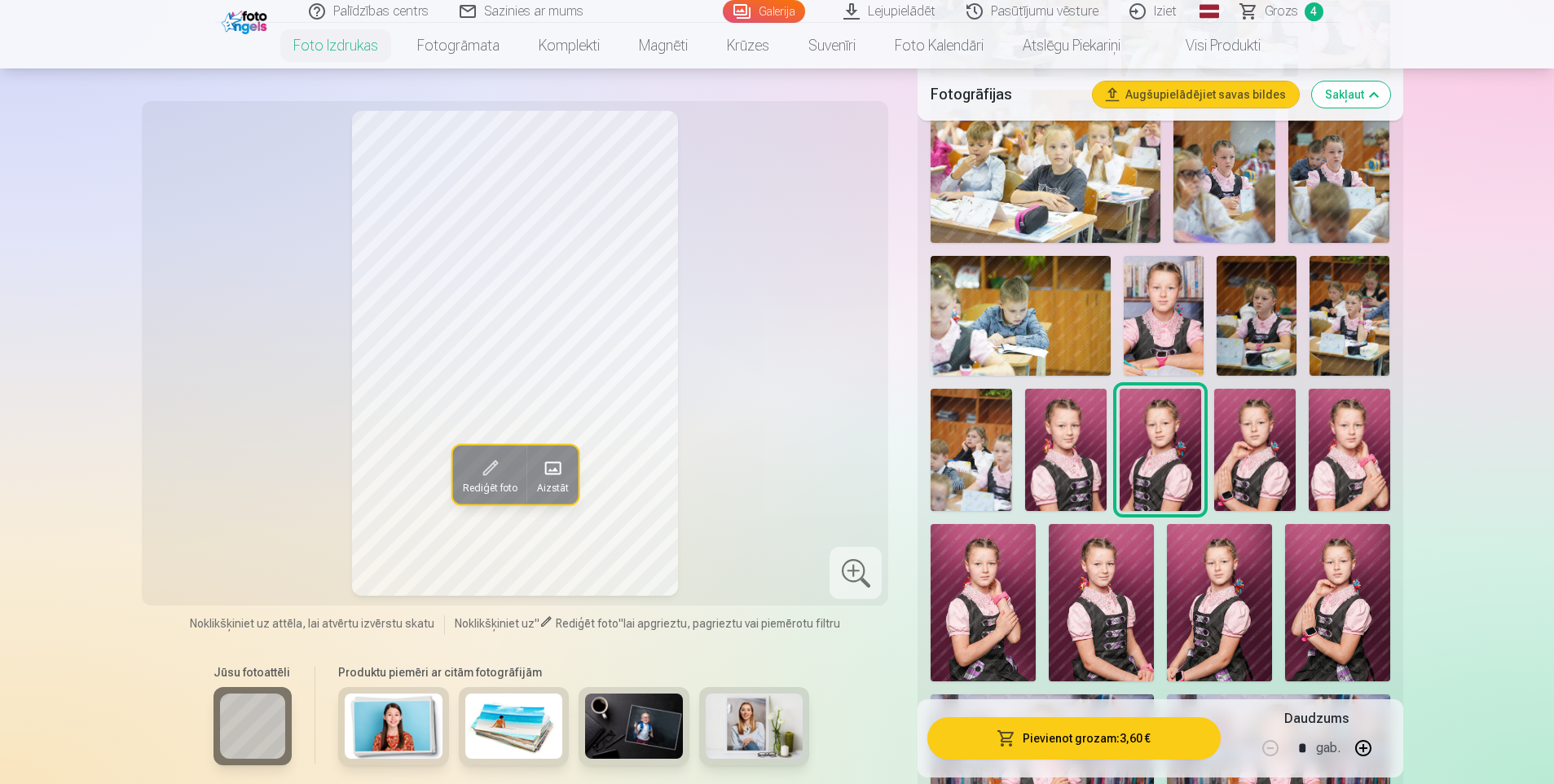
click at [1120, 595] on img at bounding box center [1101, 603] width 105 height 157
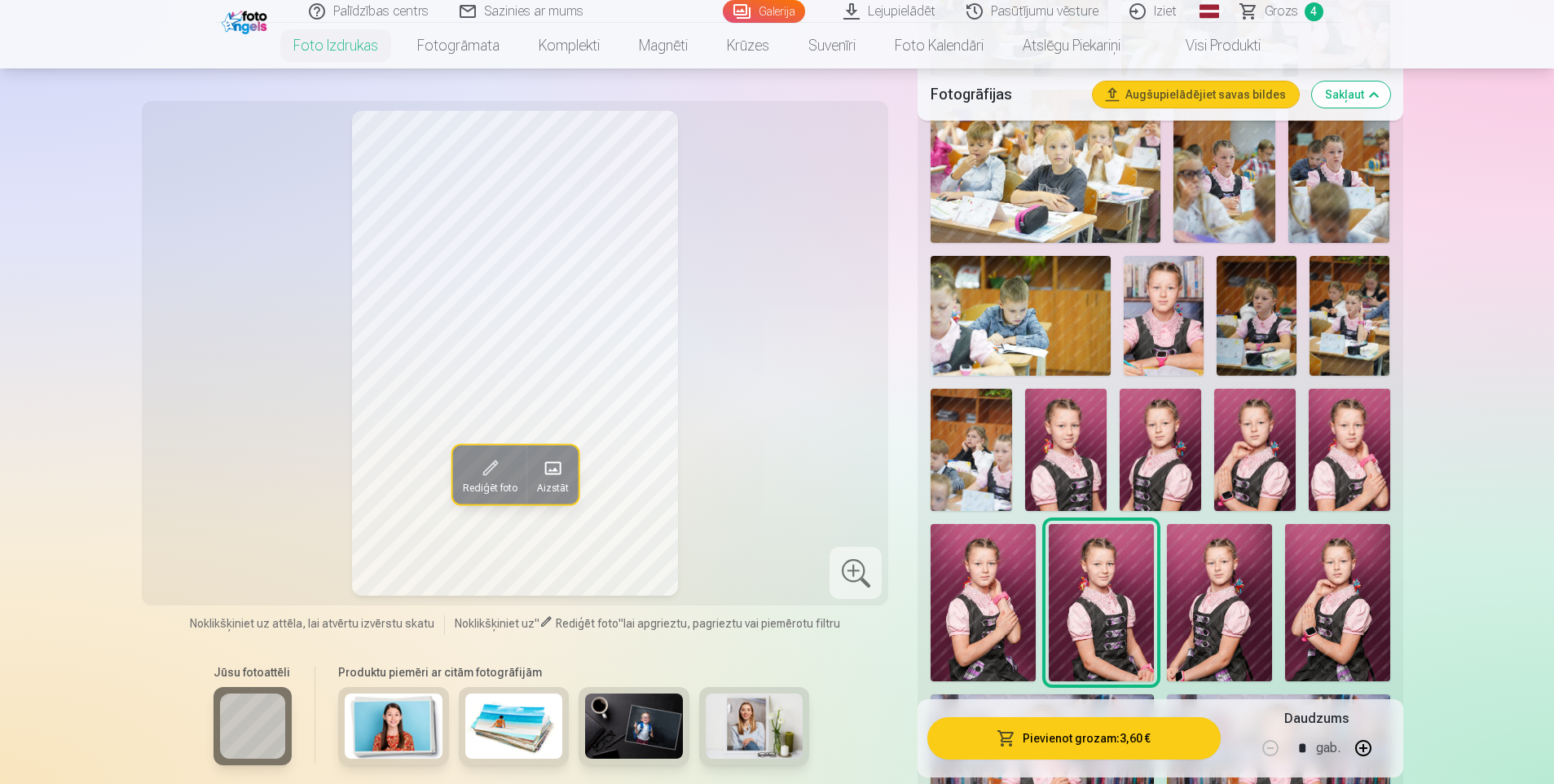
click at [1185, 588] on img at bounding box center [1219, 603] width 105 height 157
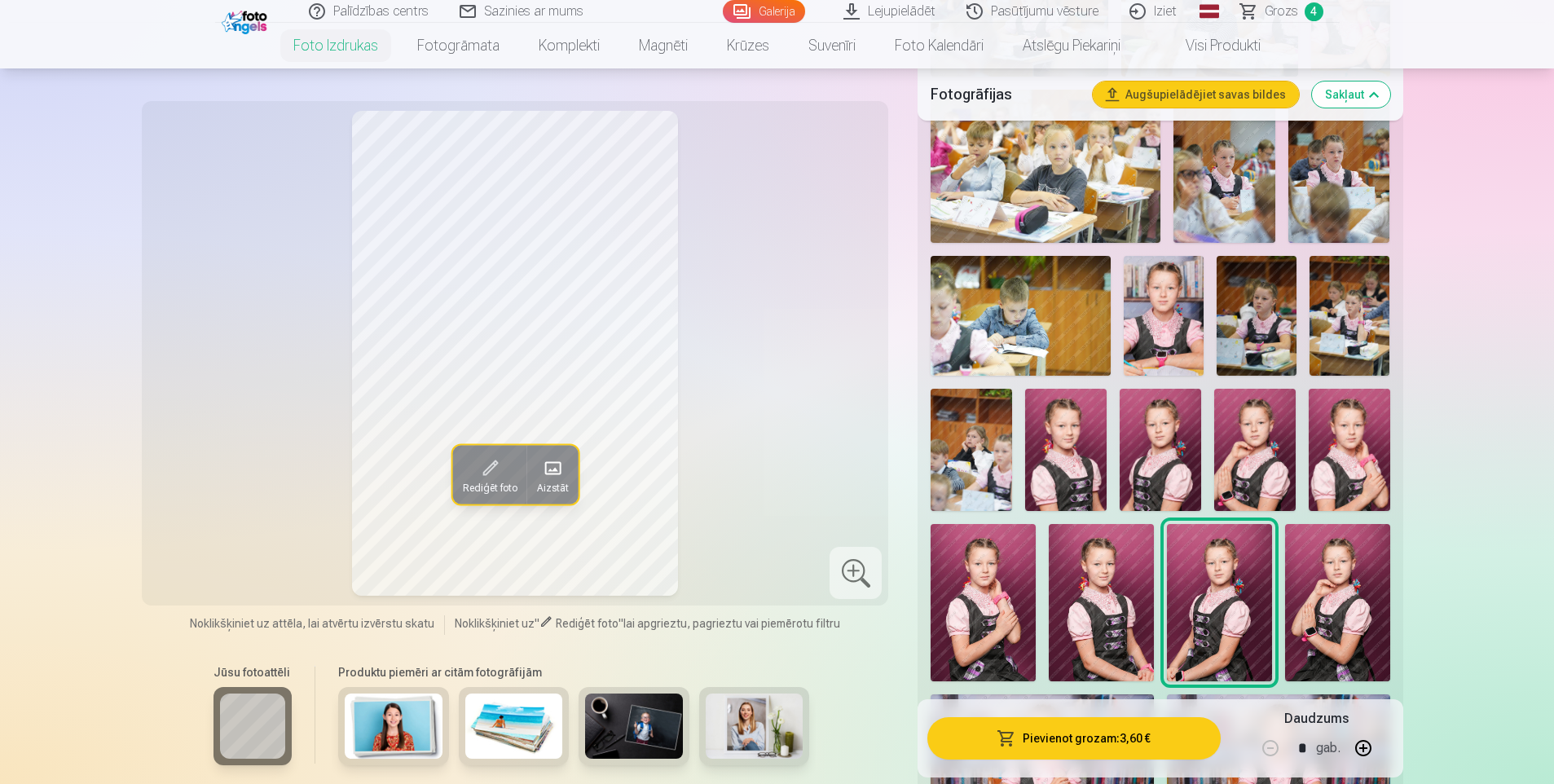
click at [1310, 588] on img at bounding box center [1338, 603] width 105 height 157
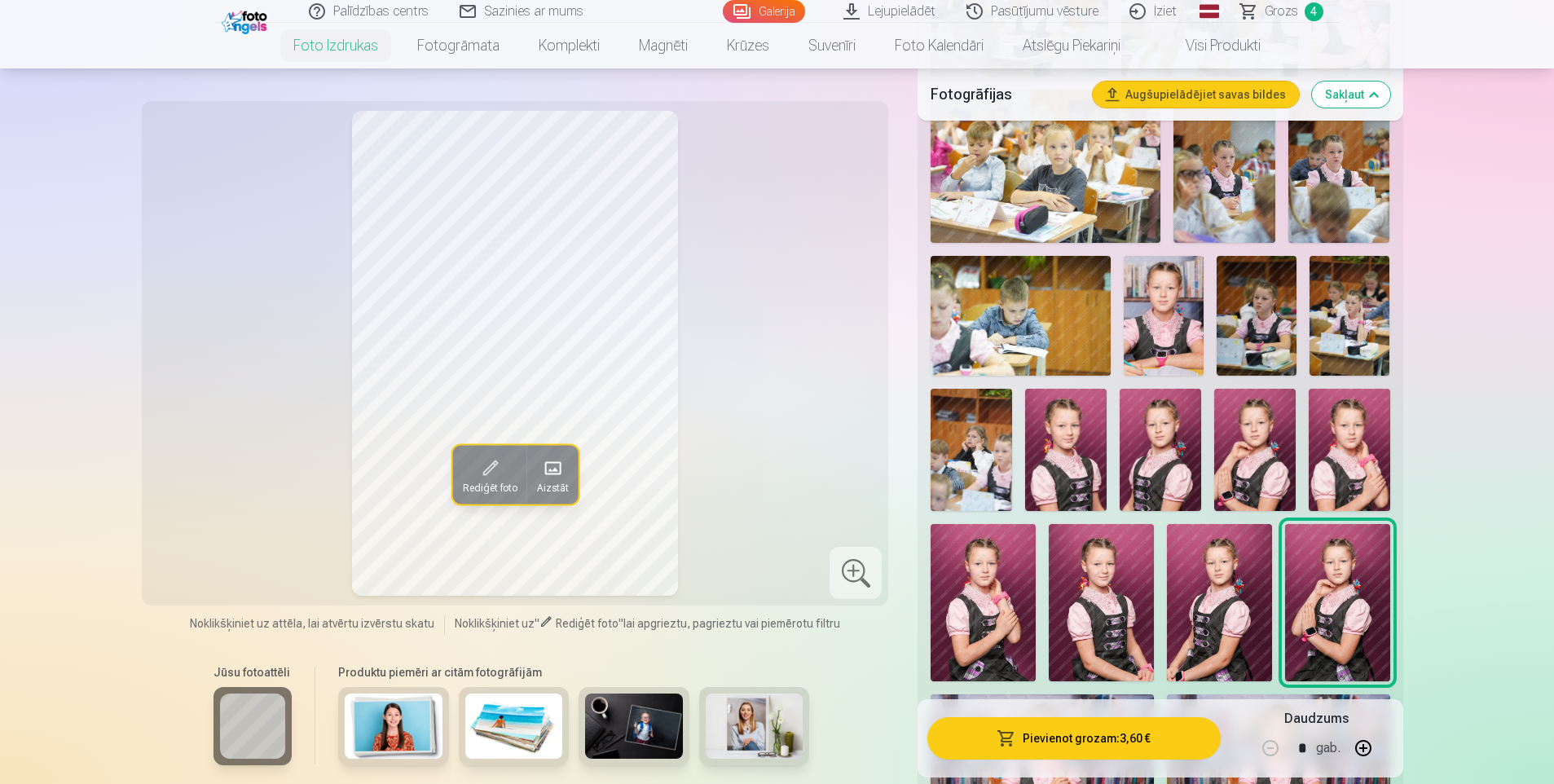
click at [1075, 465] on img at bounding box center [1066, 449] width 81 height 122
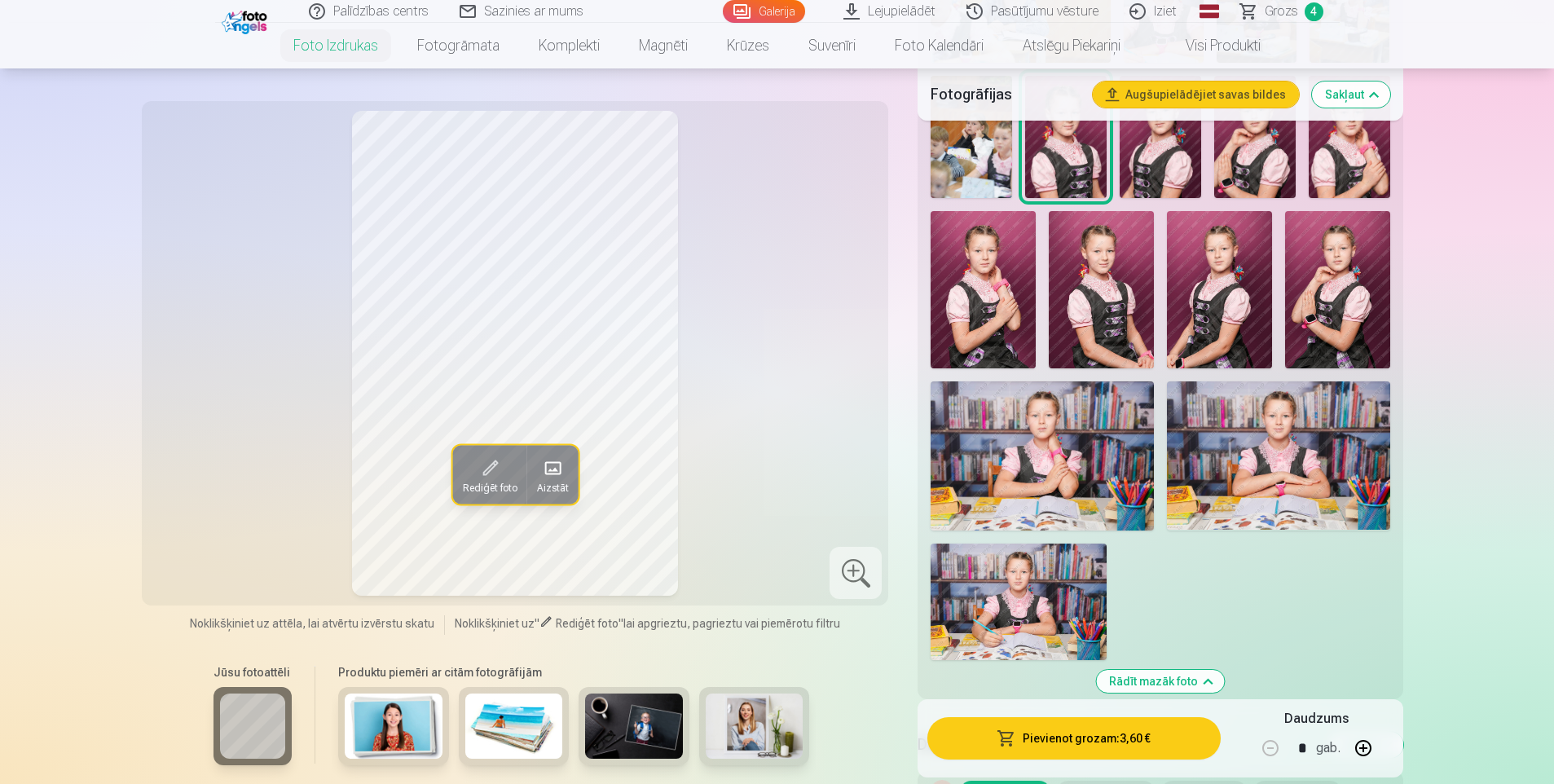
scroll to position [1874, 0]
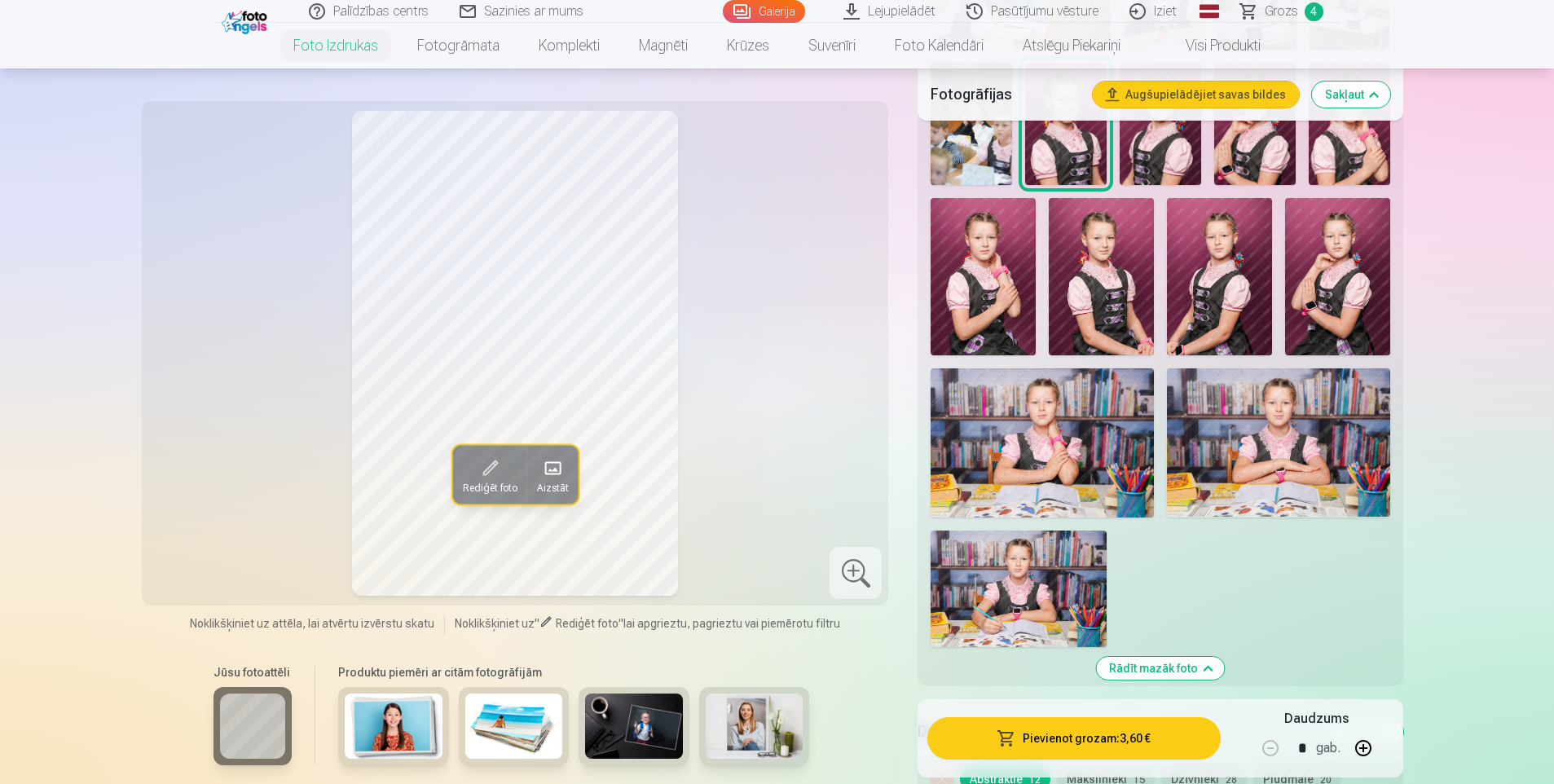
click at [1061, 446] on img at bounding box center [1042, 442] width 223 height 148
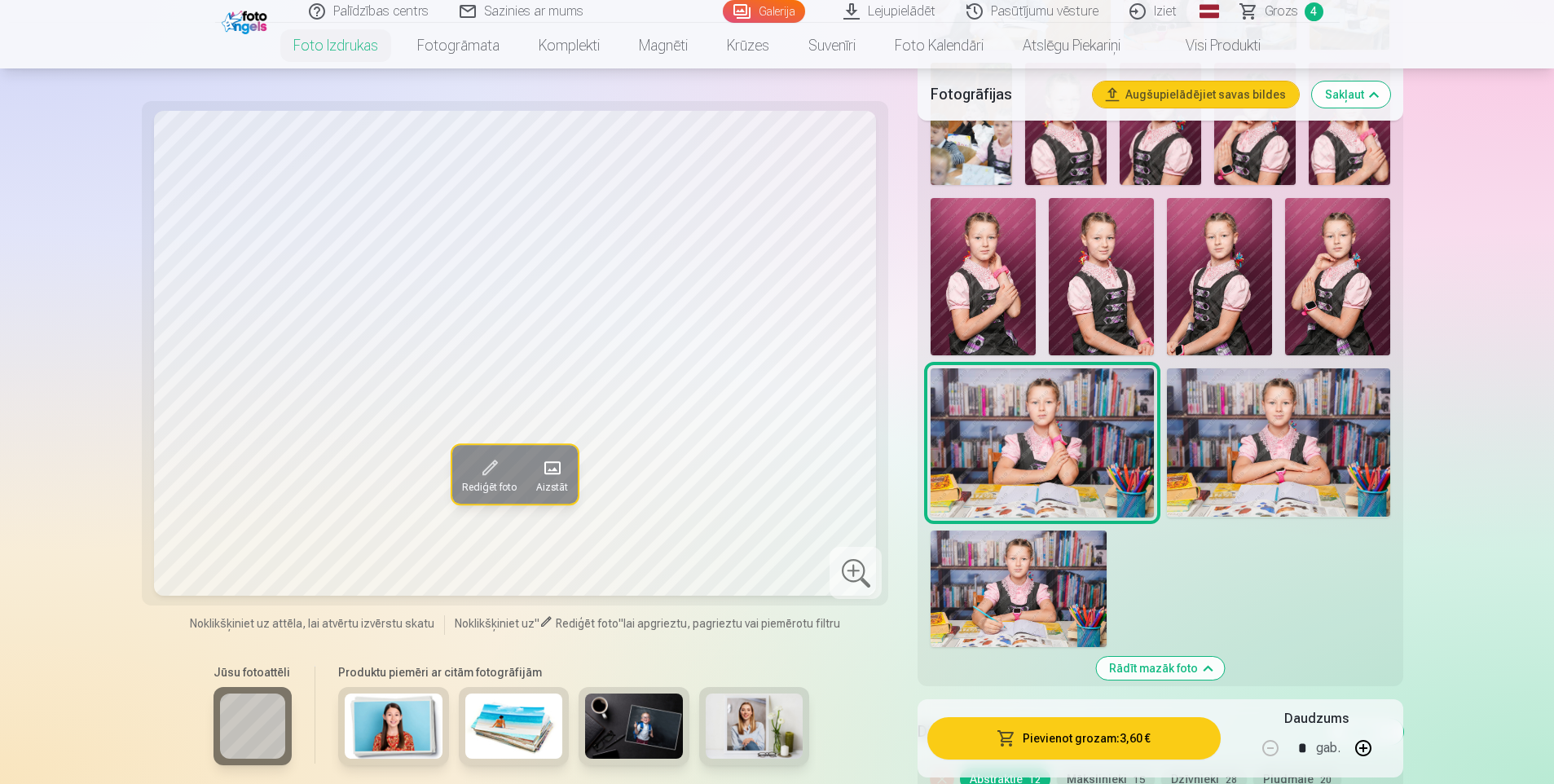
click at [1271, 451] on img at bounding box center [1279, 442] width 223 height 148
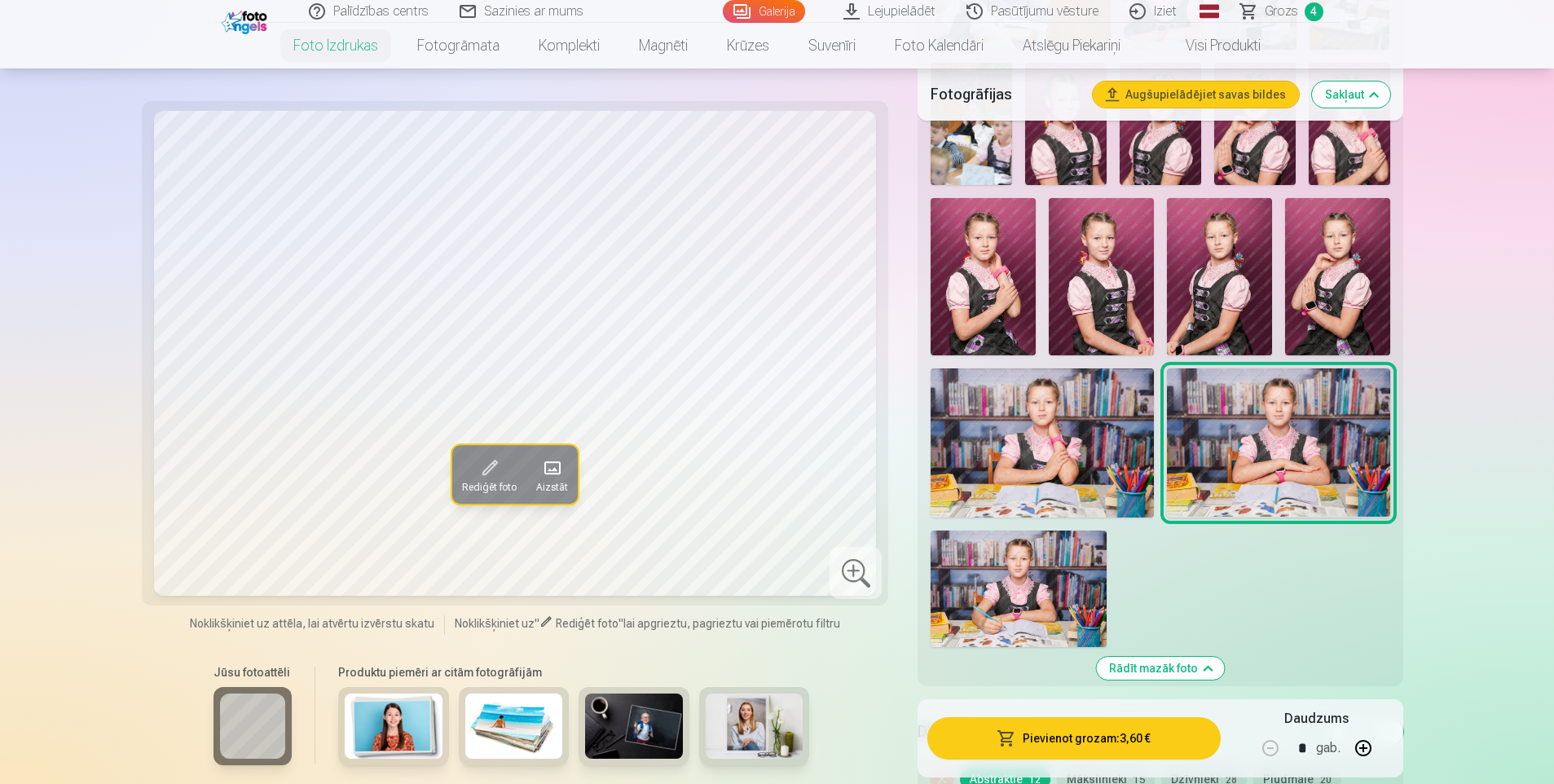
click at [1027, 586] on img at bounding box center [1018, 589] width 176 height 117
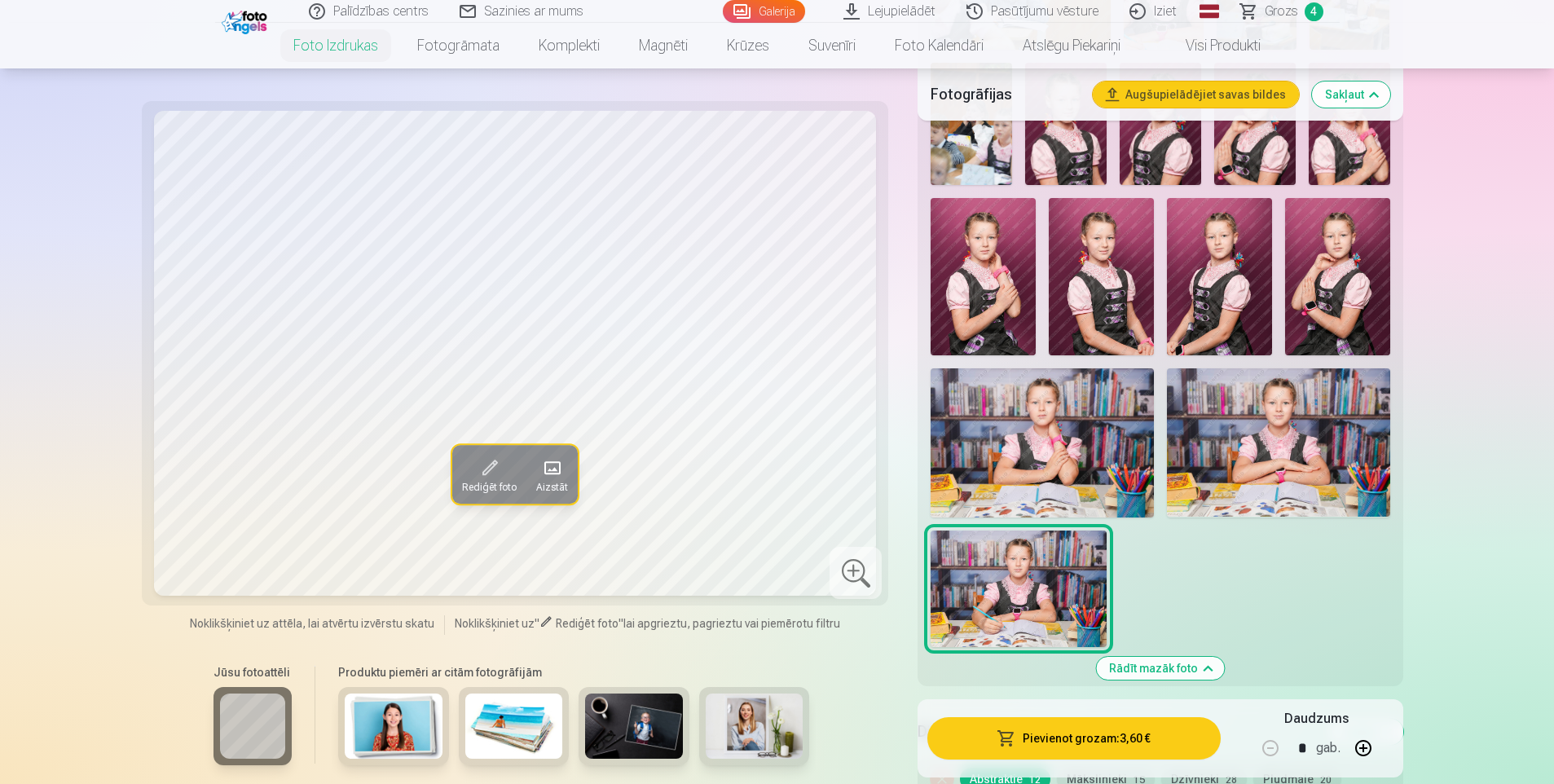
click at [1022, 400] on img at bounding box center [1042, 442] width 223 height 148
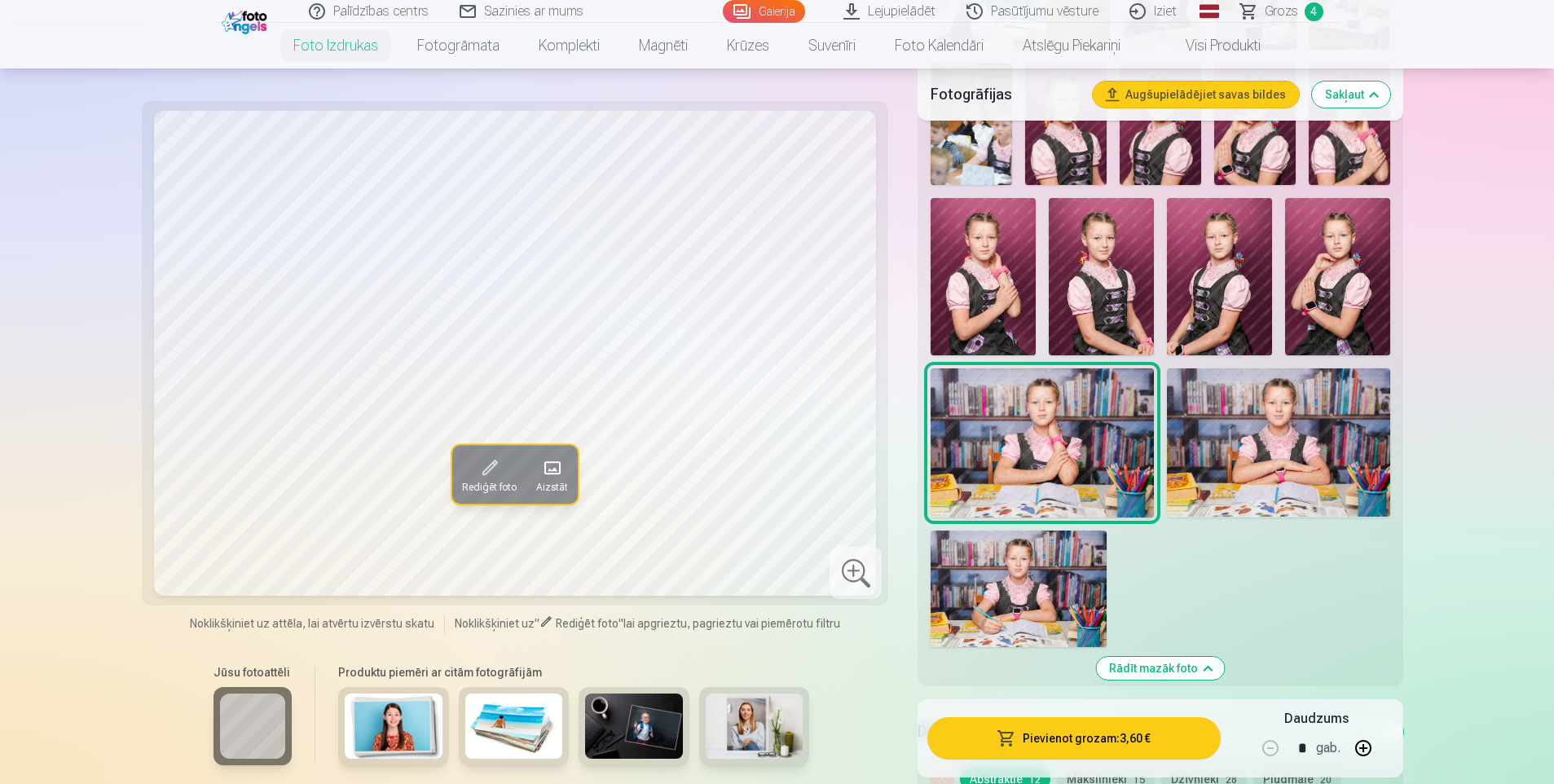
click at [1045, 579] on img at bounding box center [1018, 589] width 176 height 117
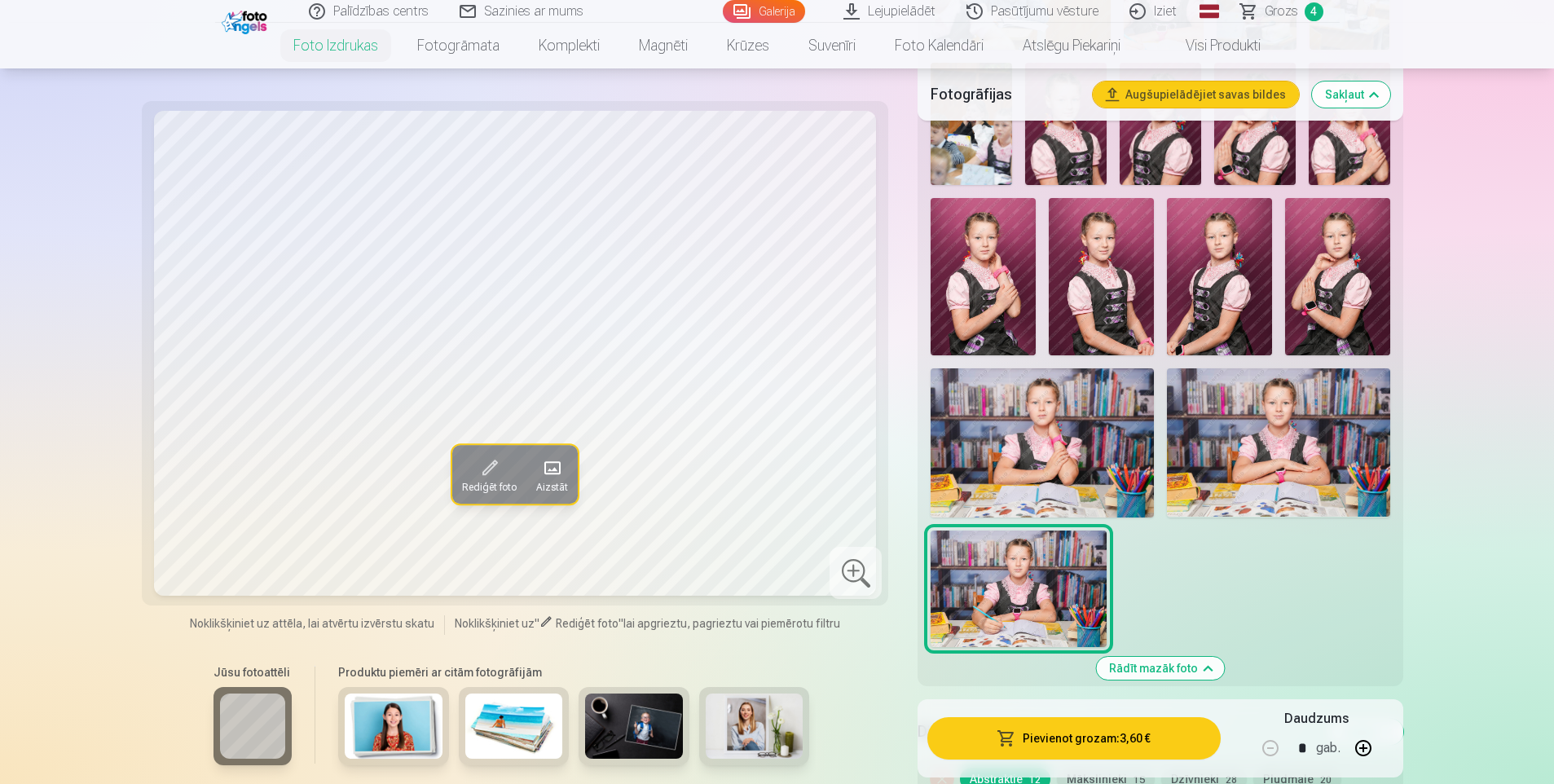
click at [1032, 458] on img at bounding box center [1042, 442] width 223 height 148
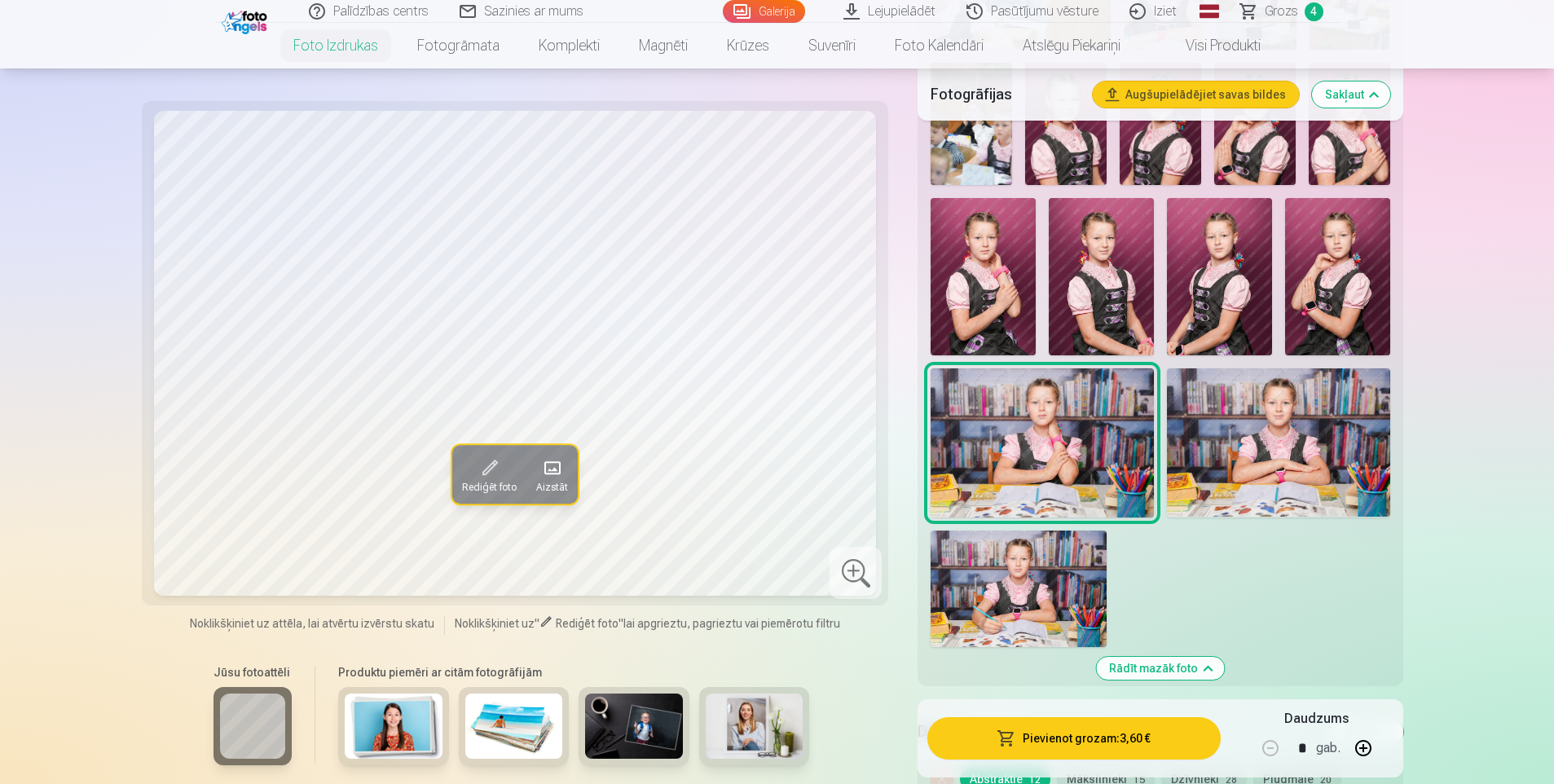
click at [1016, 572] on img at bounding box center [1018, 589] width 176 height 117
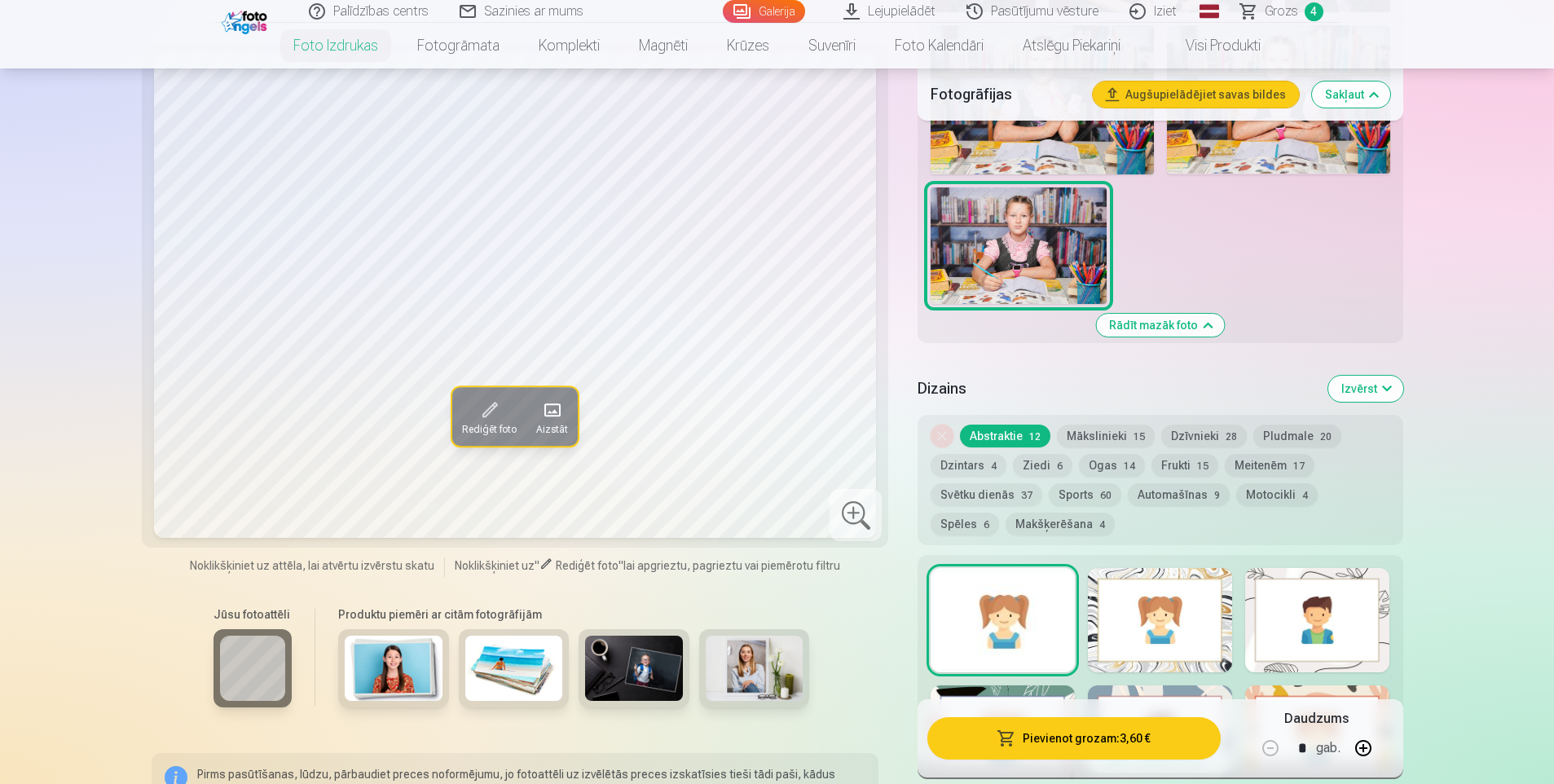
scroll to position [2119, 0]
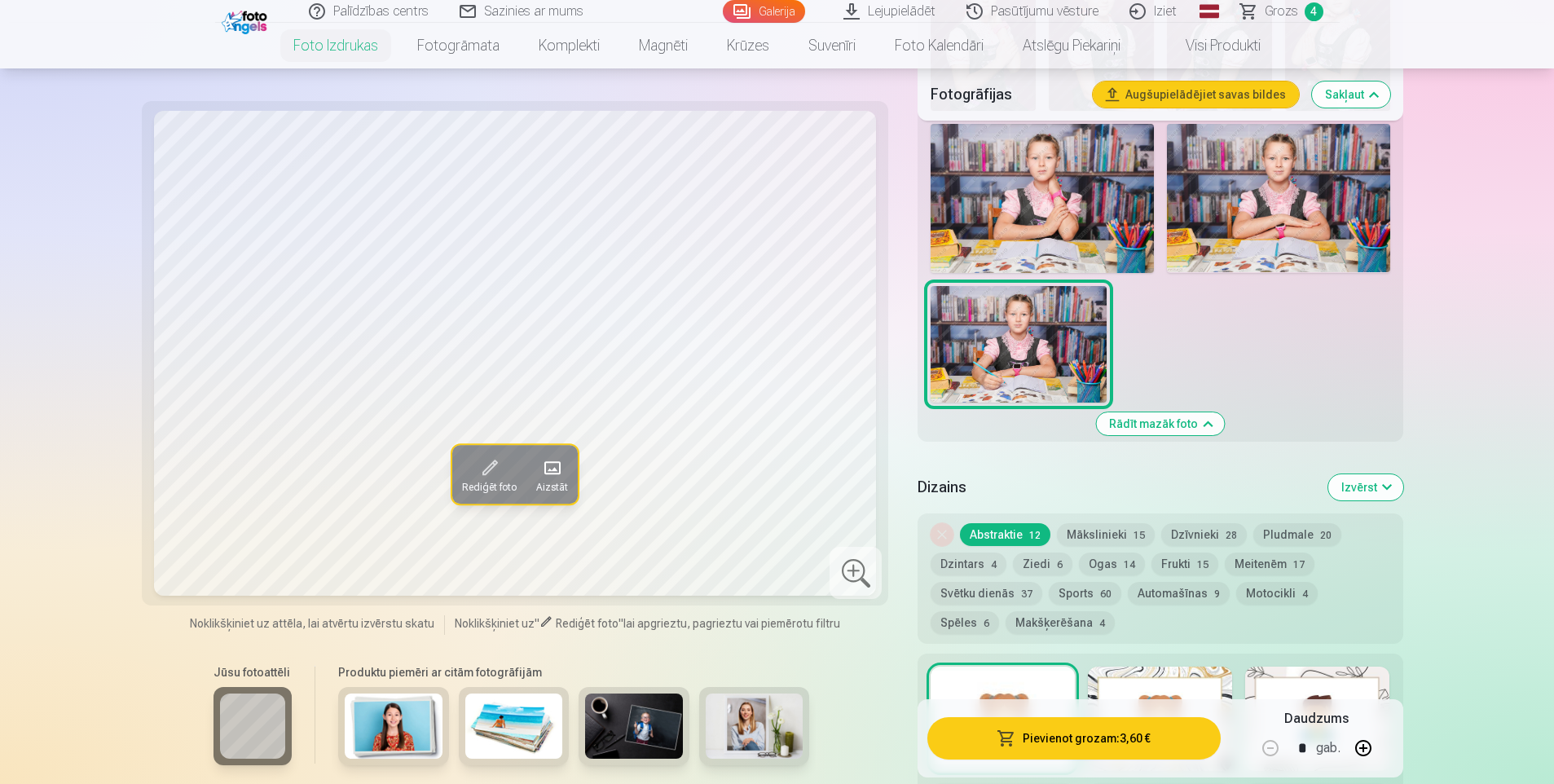
click at [1105, 562] on button "Ogas 14" at bounding box center [1112, 564] width 66 height 23
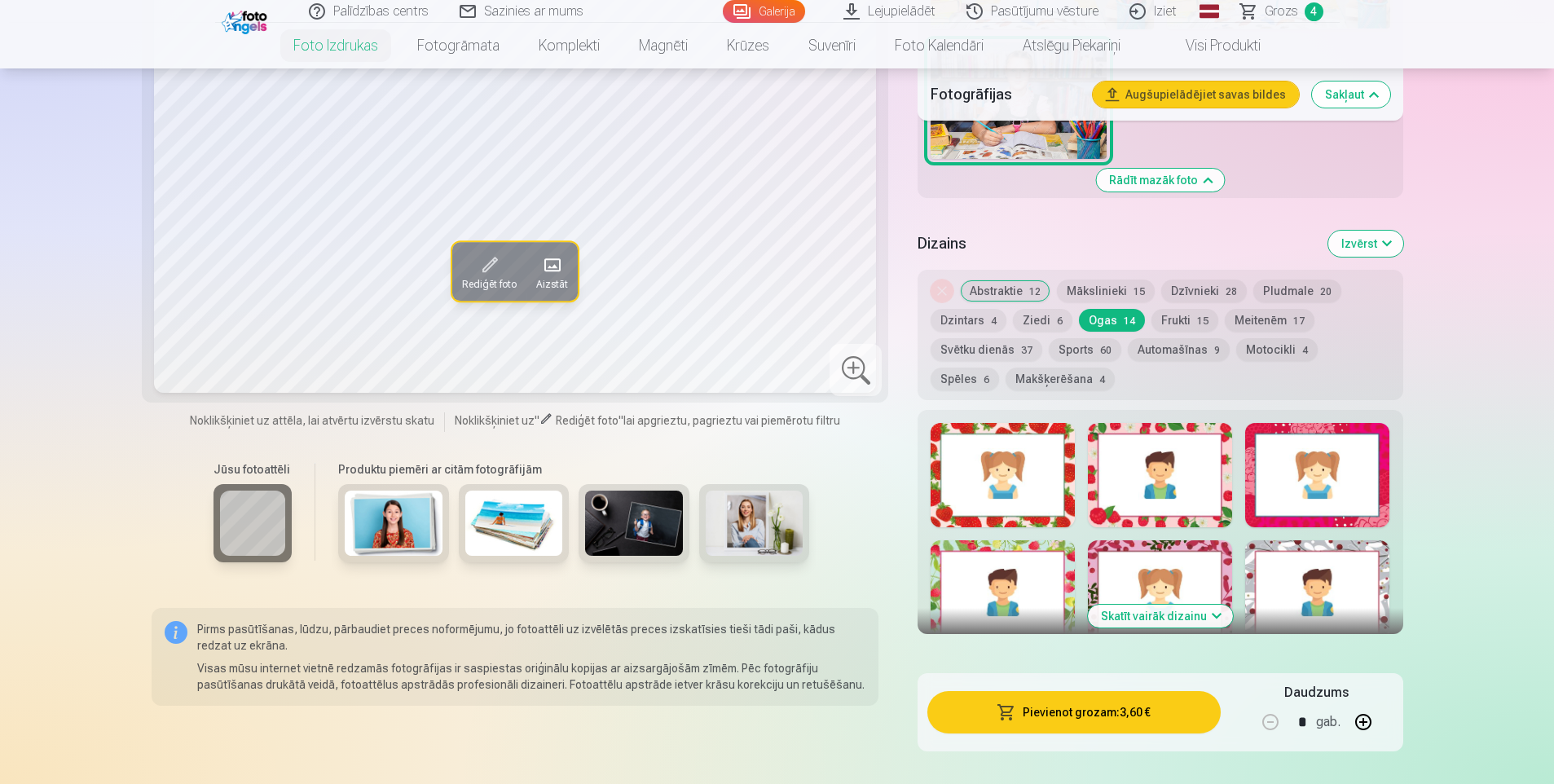
scroll to position [2363, 0]
click at [992, 489] on div at bounding box center [1002, 474] width 144 height 104
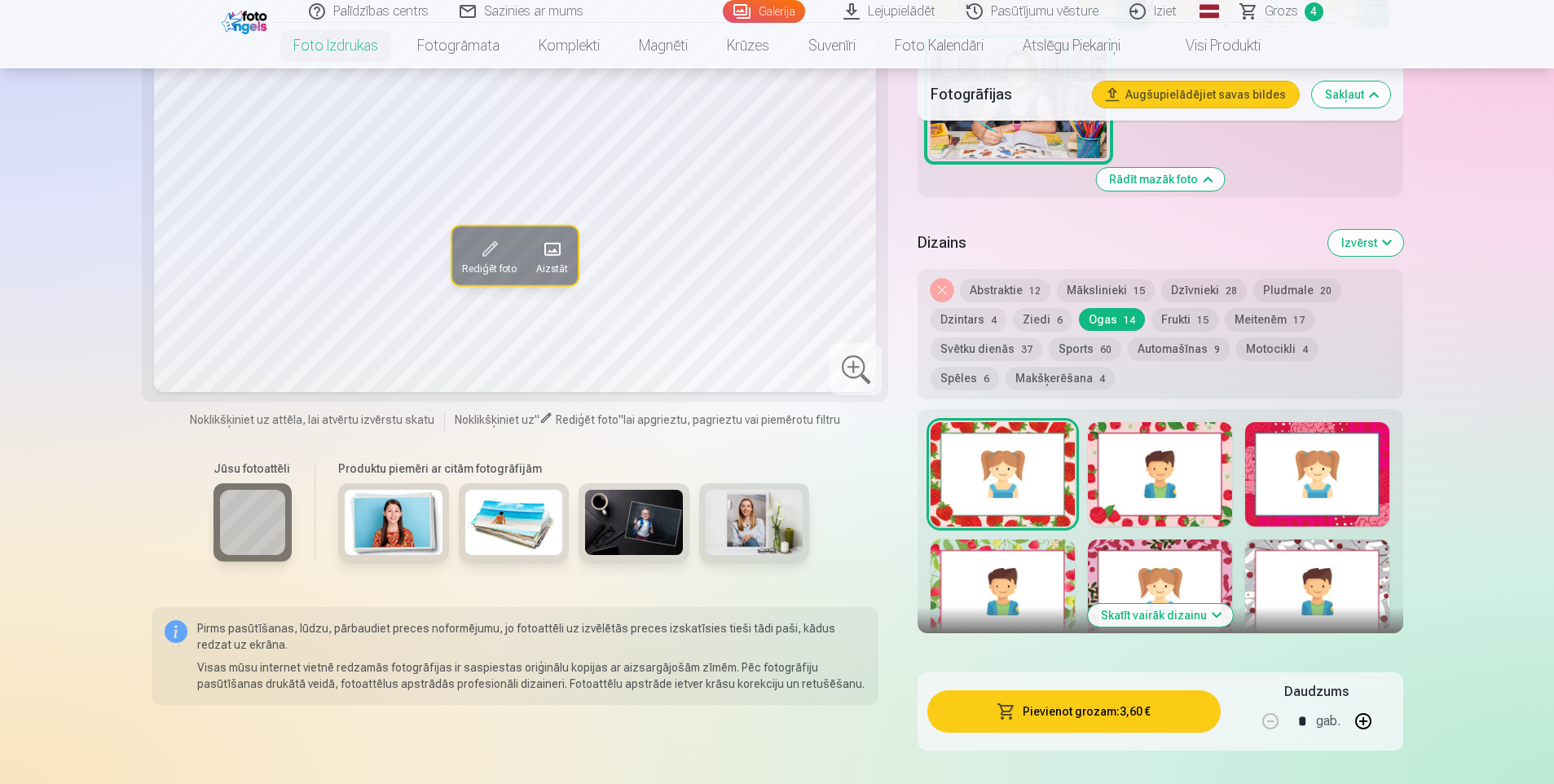
scroll to position [2119, 0]
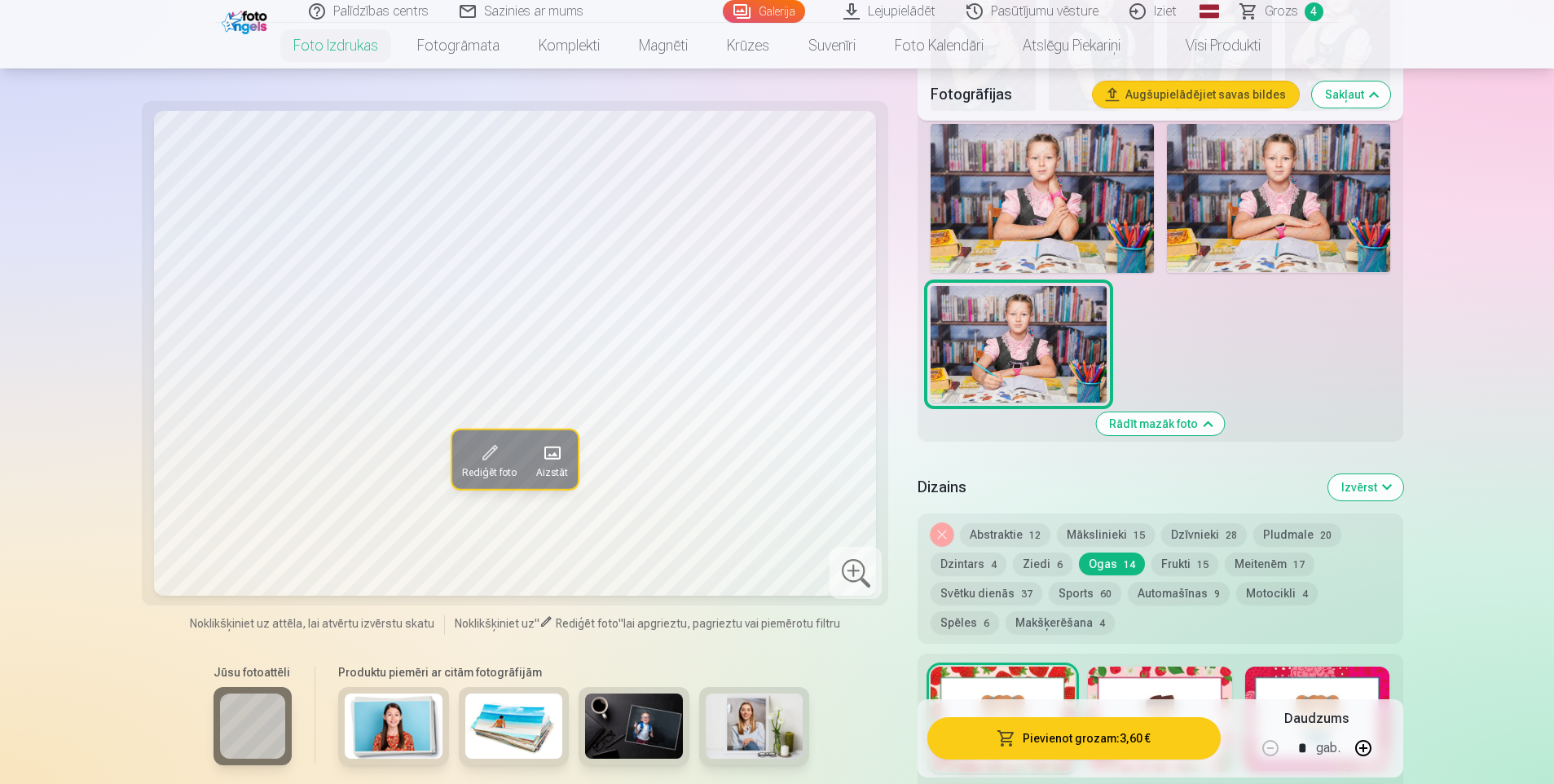
click at [936, 533] on button "Noņemiet dizainu" at bounding box center [942, 535] width 23 height 23
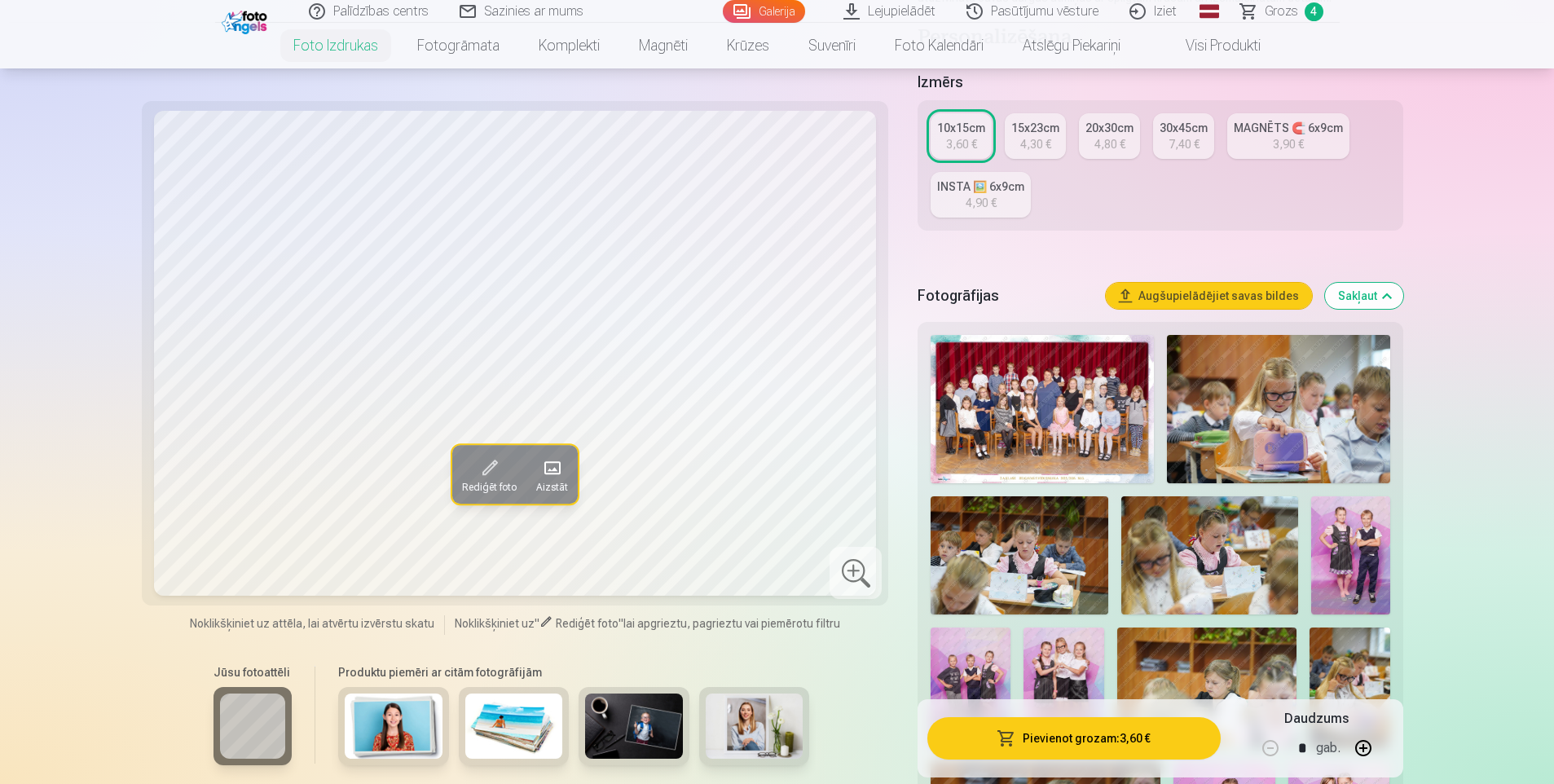
scroll to position [0, 0]
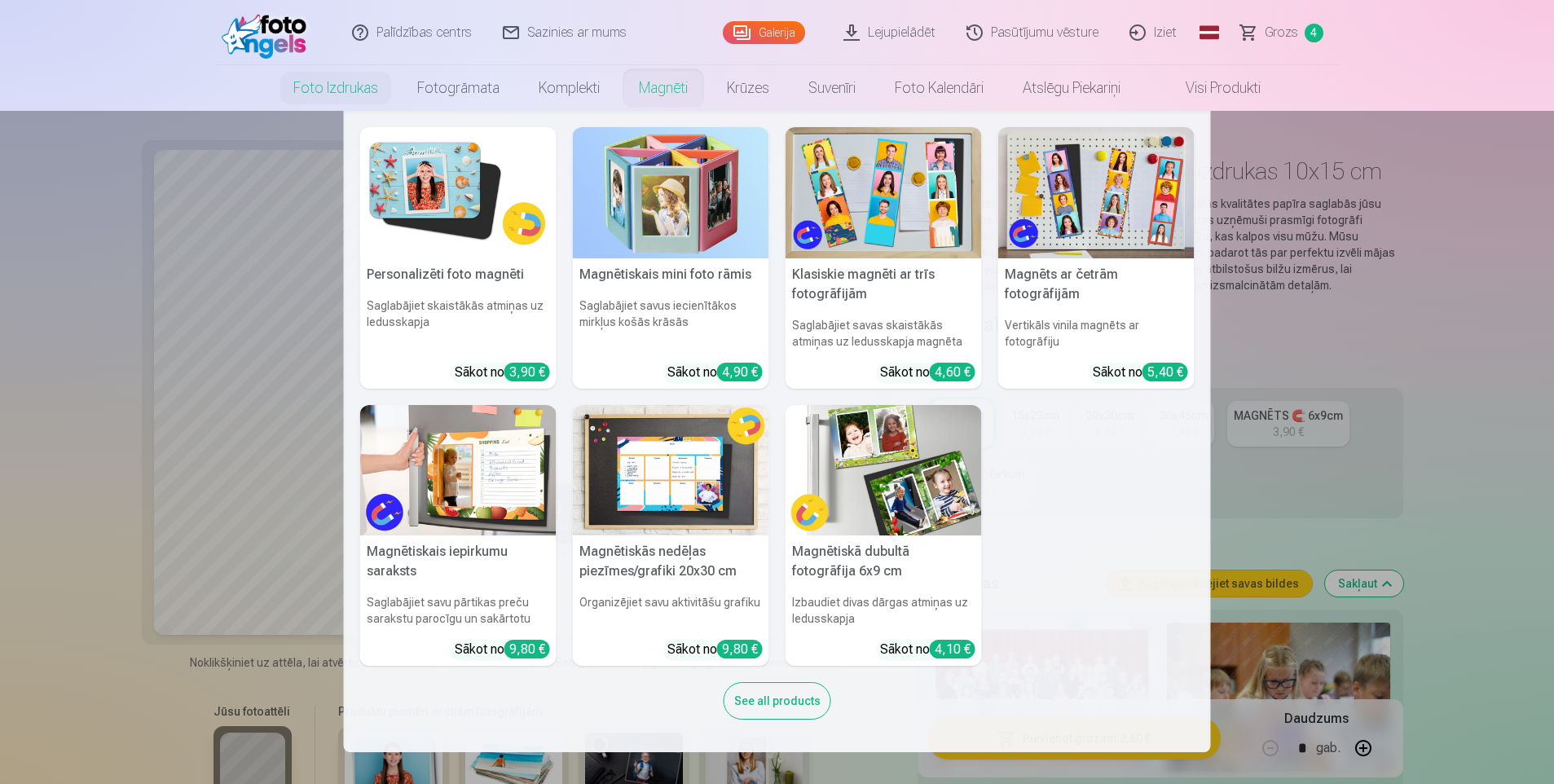
click at [649, 87] on link "Magnēti" at bounding box center [664, 88] width 88 height 46
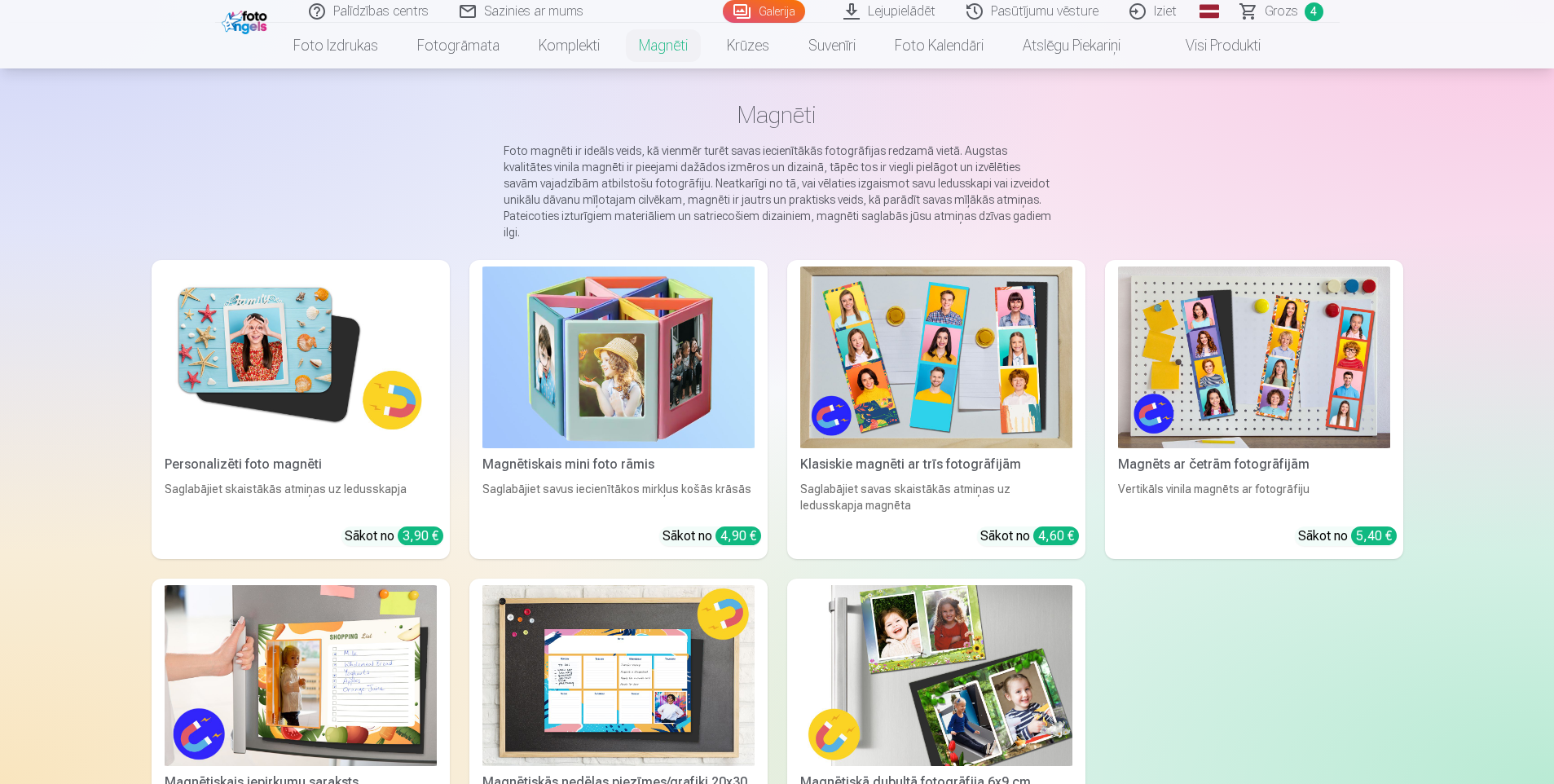
scroll to position [163, 0]
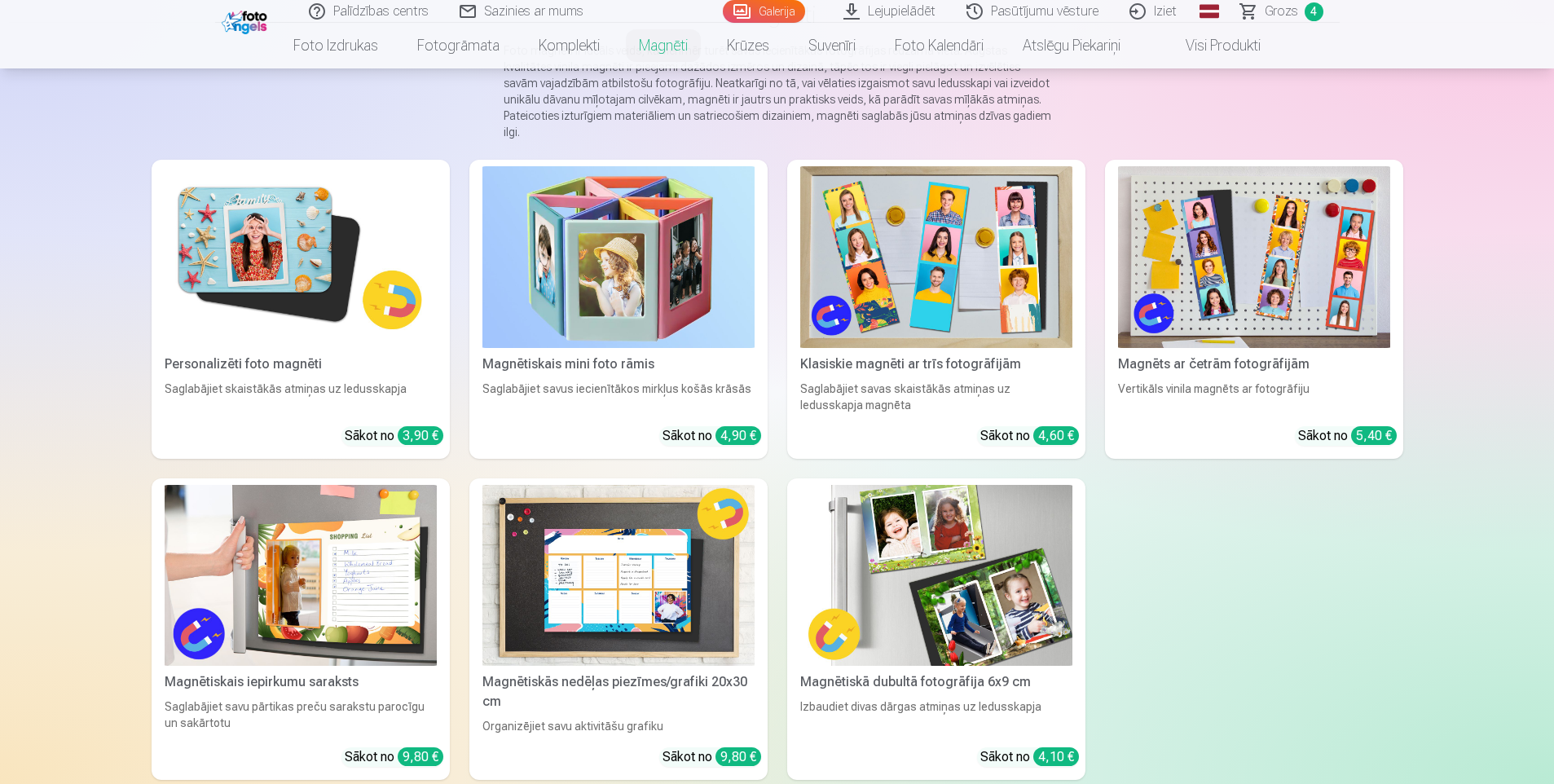
click at [275, 302] on img at bounding box center [300, 257] width 272 height 182
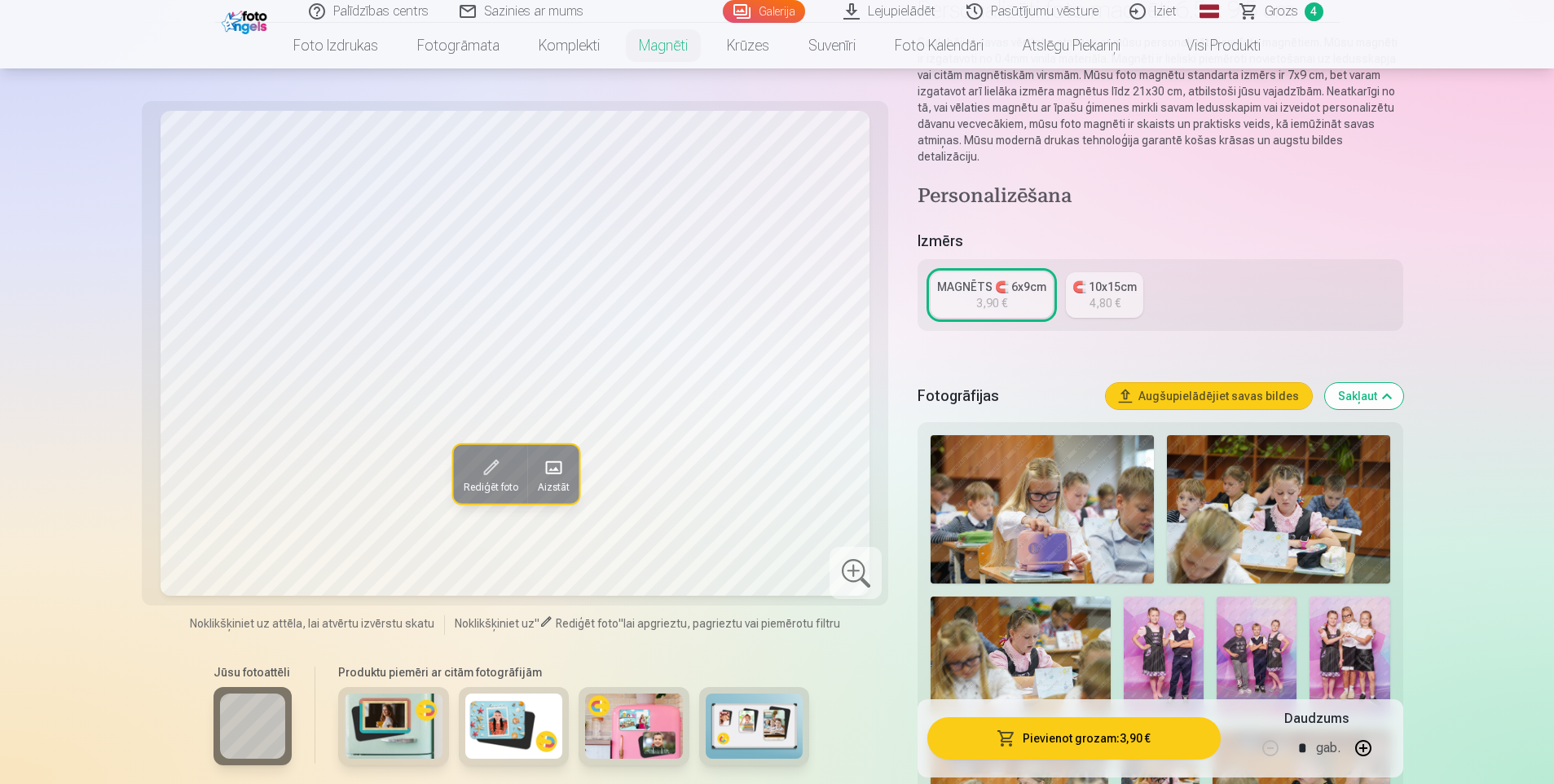
scroll to position [163, 0]
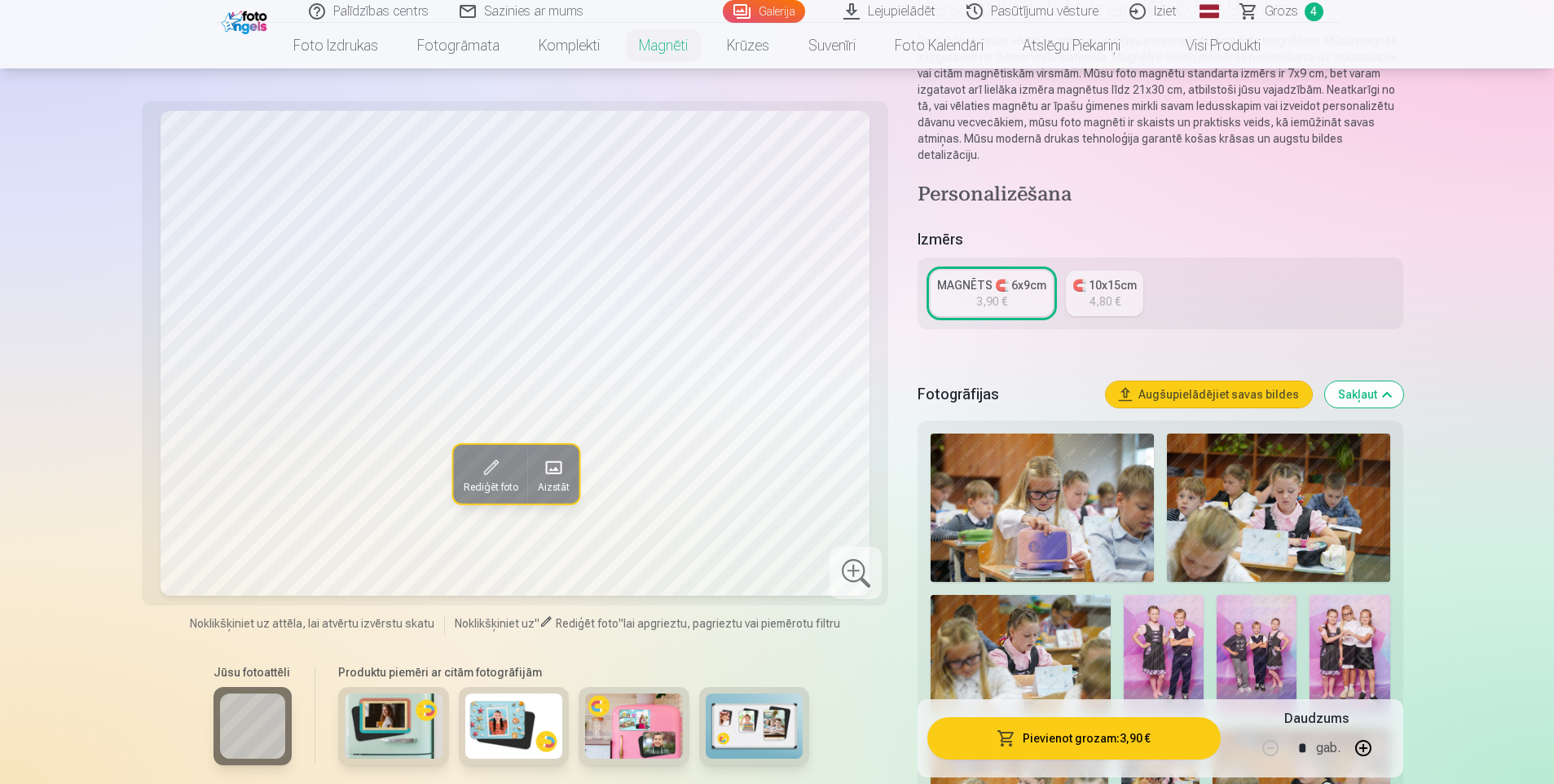
click at [374, 721] on img at bounding box center [393, 727] width 98 height 65
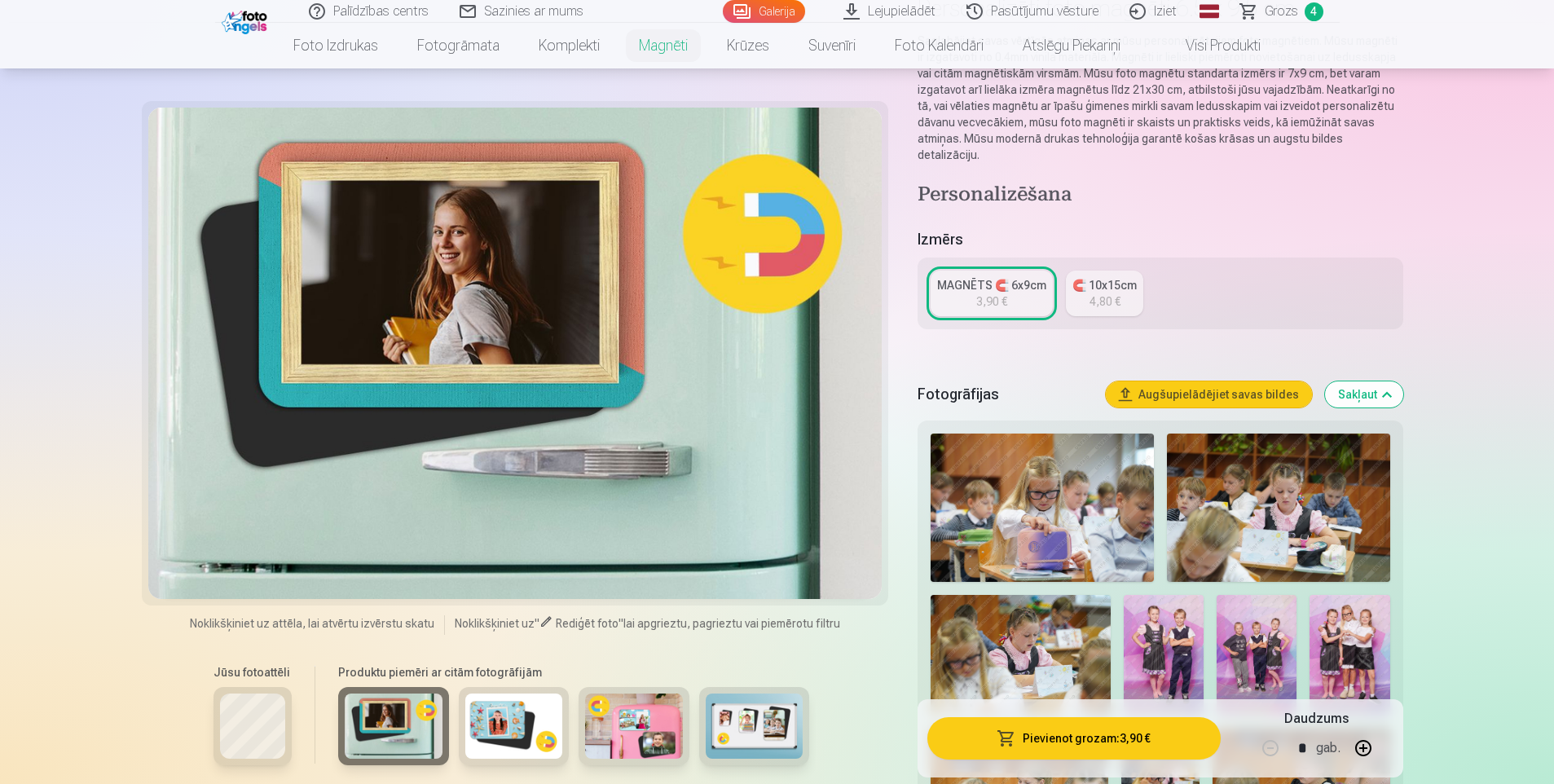
click at [496, 725] on img at bounding box center [514, 727] width 98 height 65
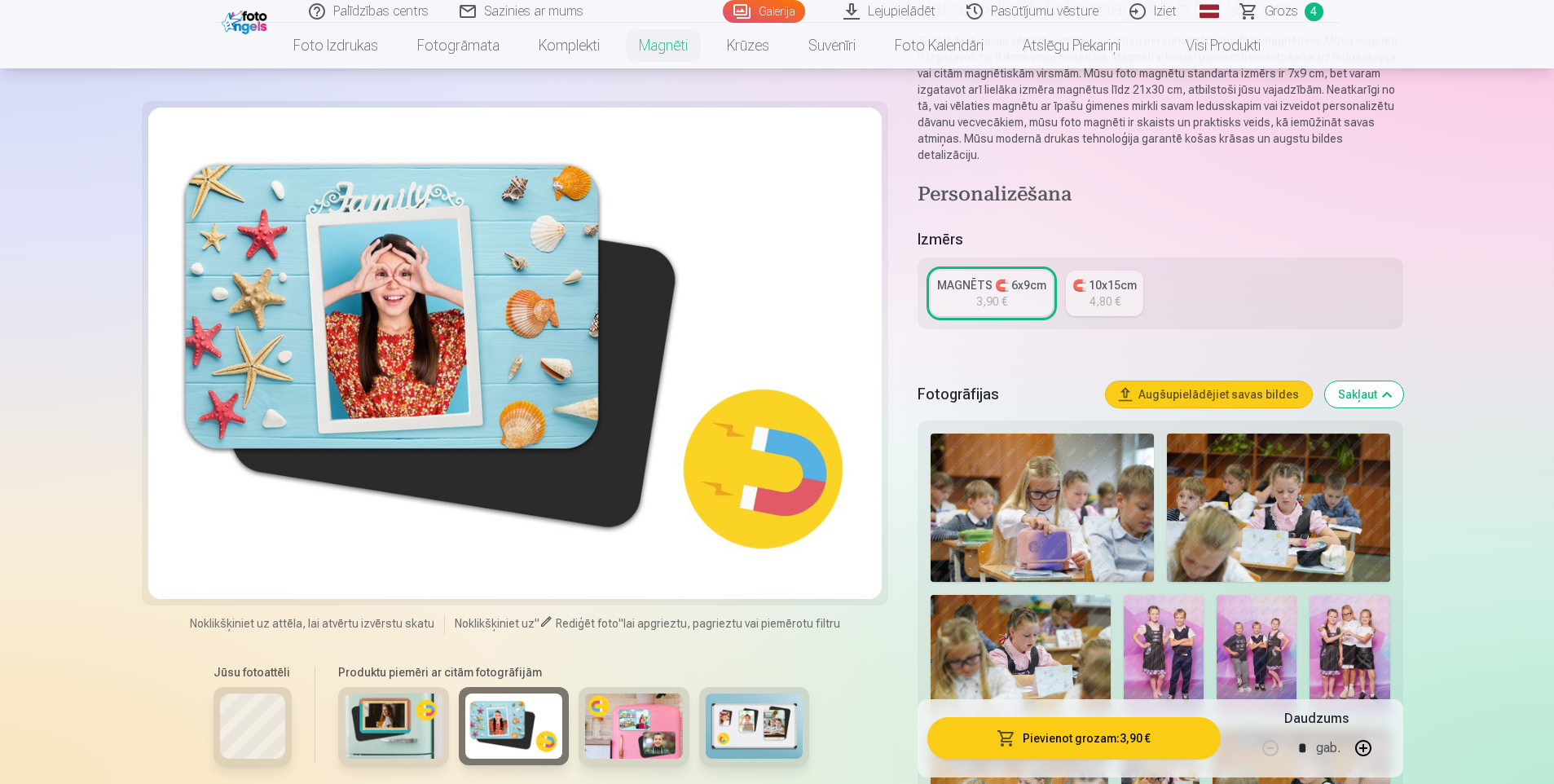
click at [649, 702] on img at bounding box center [634, 727] width 98 height 65
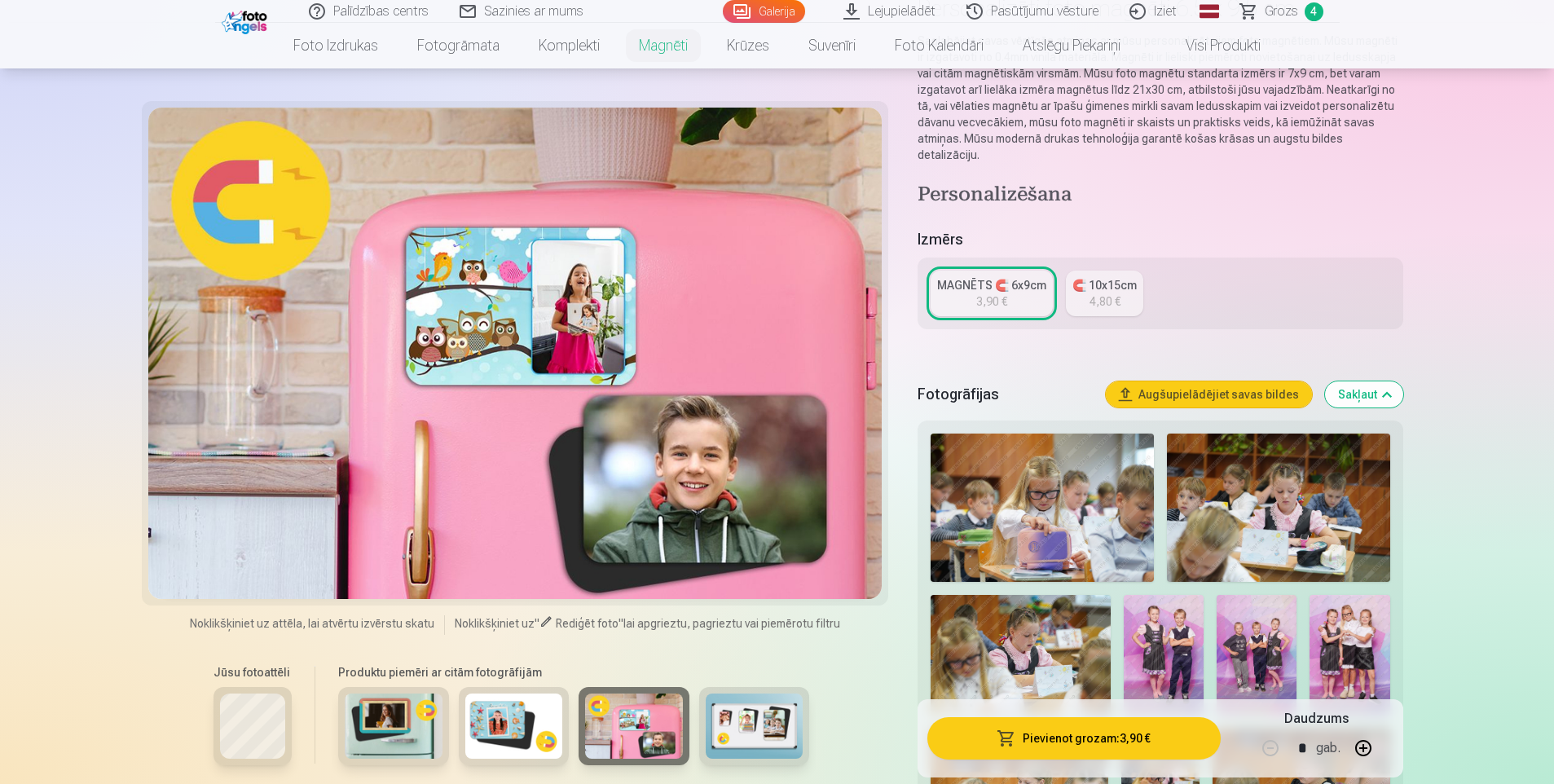
click at [786, 729] on img at bounding box center [754, 727] width 98 height 65
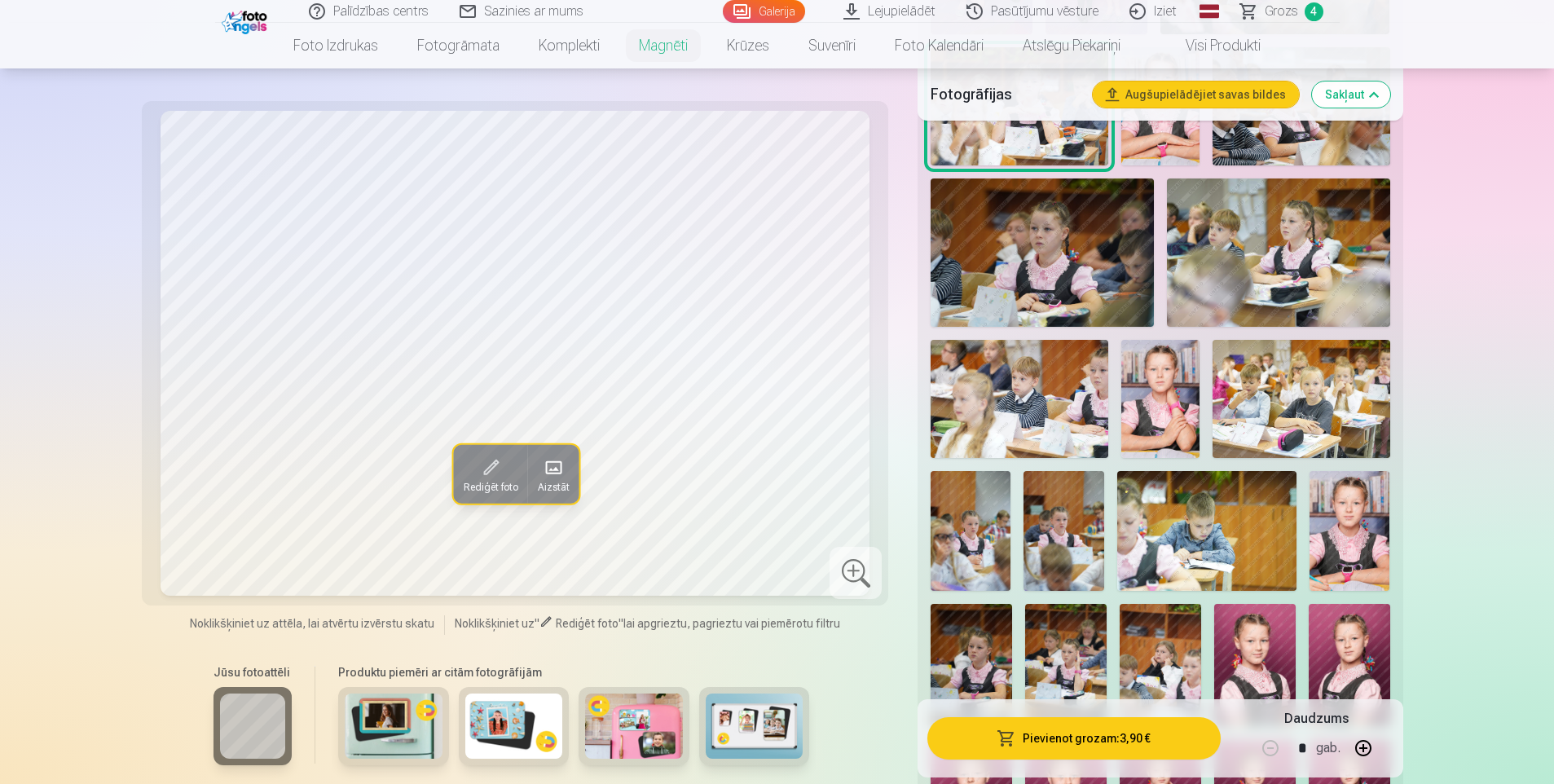
scroll to position [1466, 0]
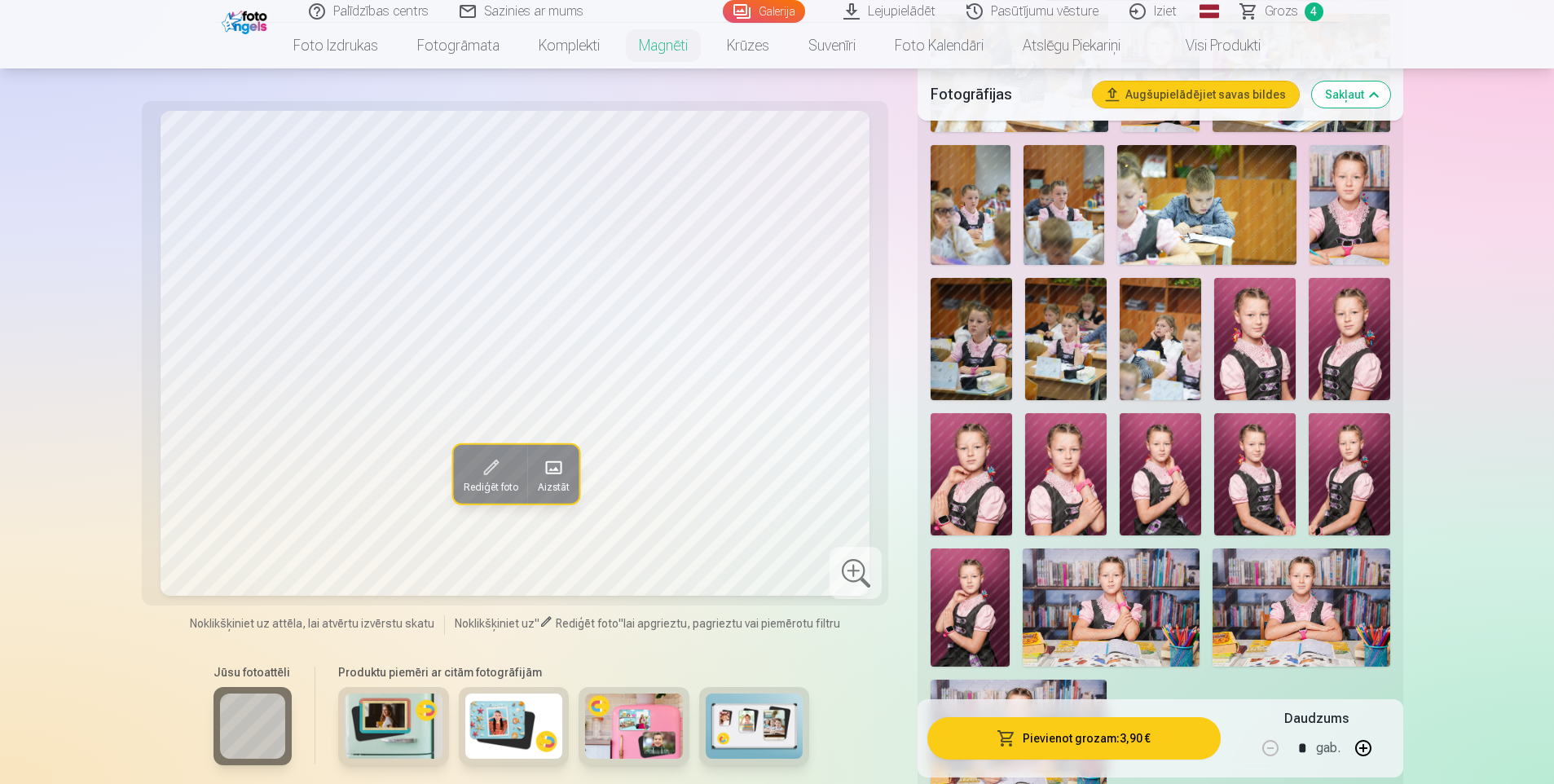
click at [1278, 308] on img at bounding box center [1255, 339] width 81 height 122
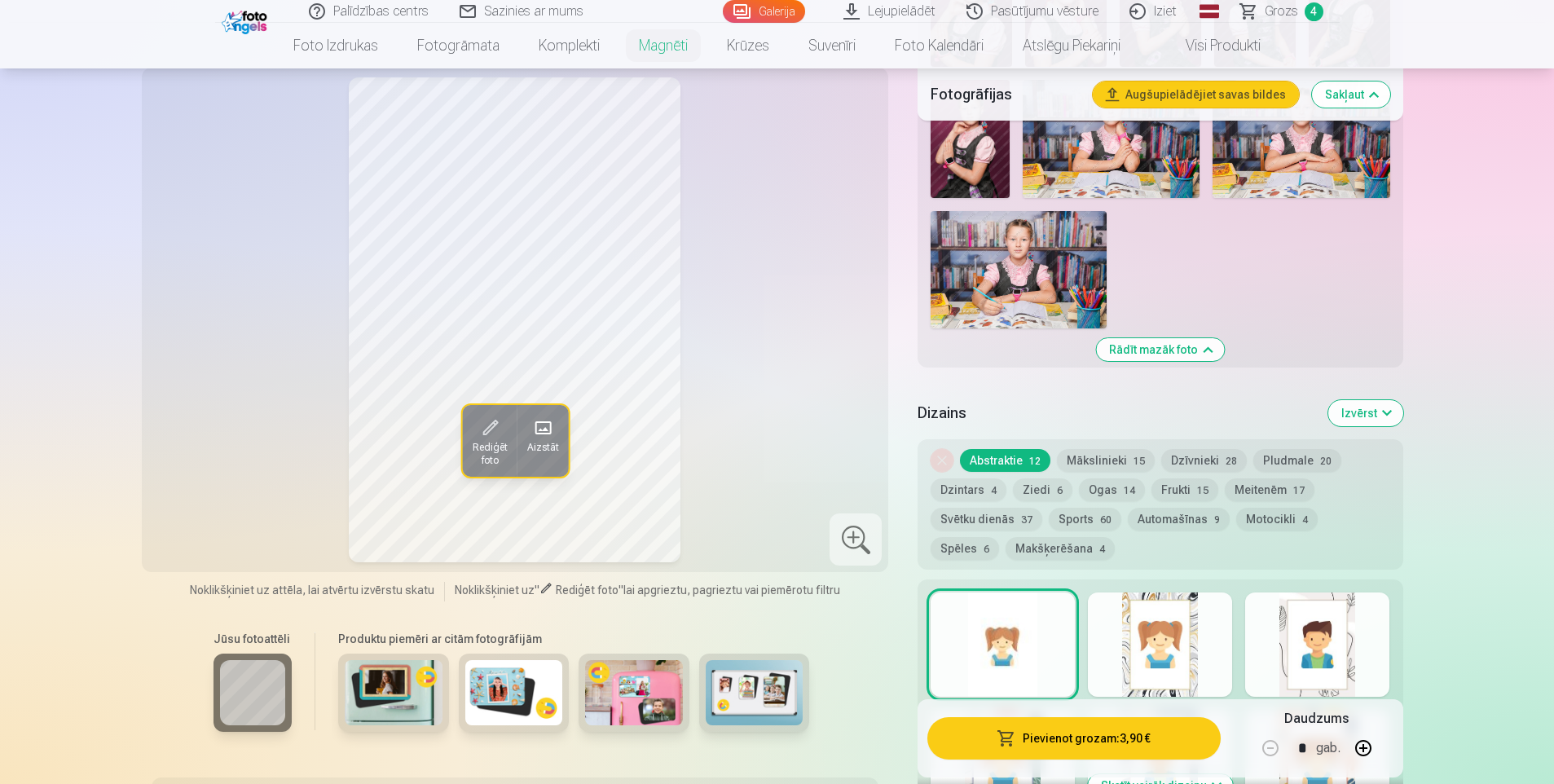
scroll to position [2038, 0]
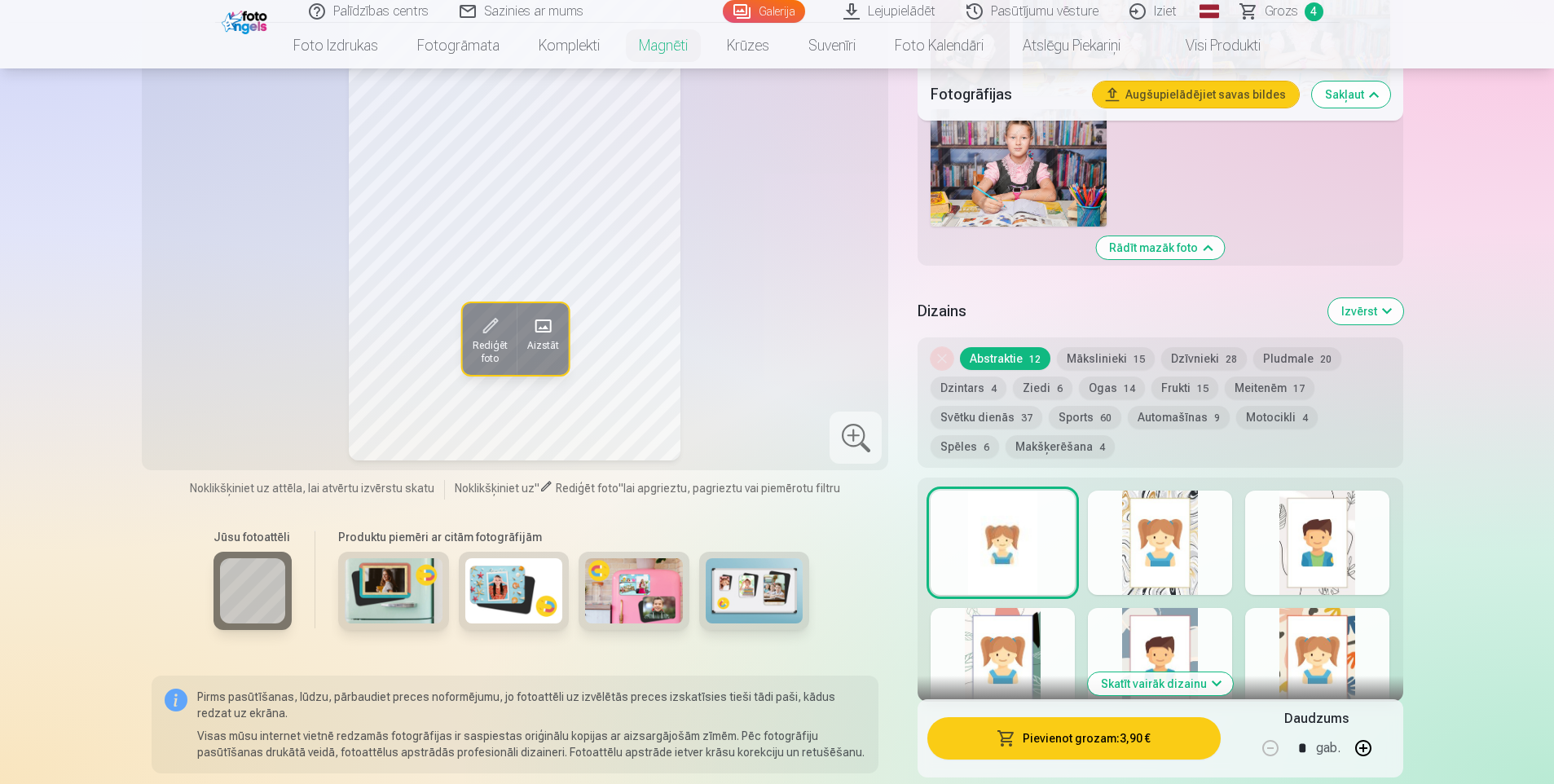
click at [1178, 525] on div at bounding box center [1159, 543] width 144 height 104
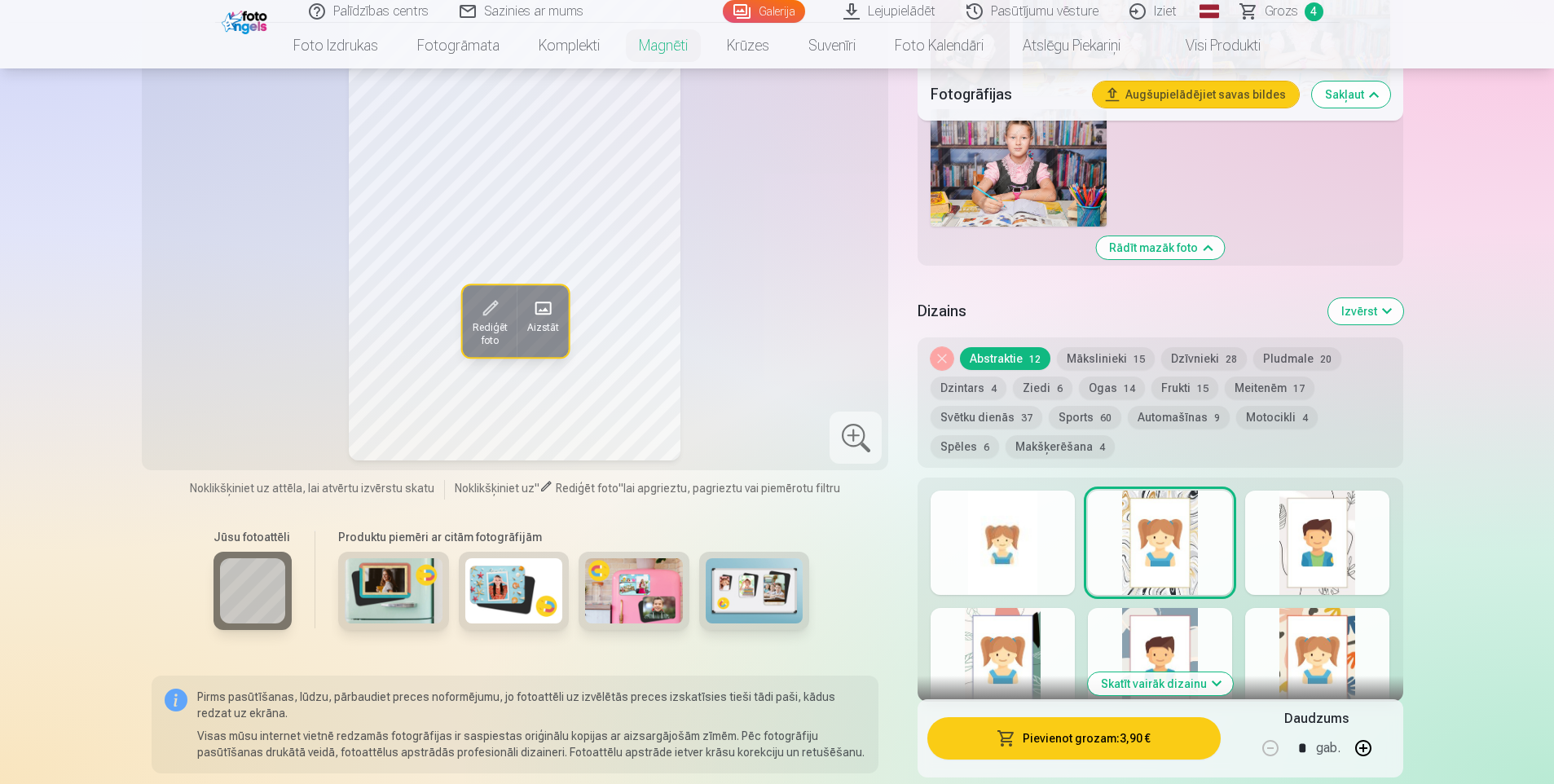
click at [1150, 673] on button "Skatīt vairāk dizainu" at bounding box center [1160, 684] width 145 height 23
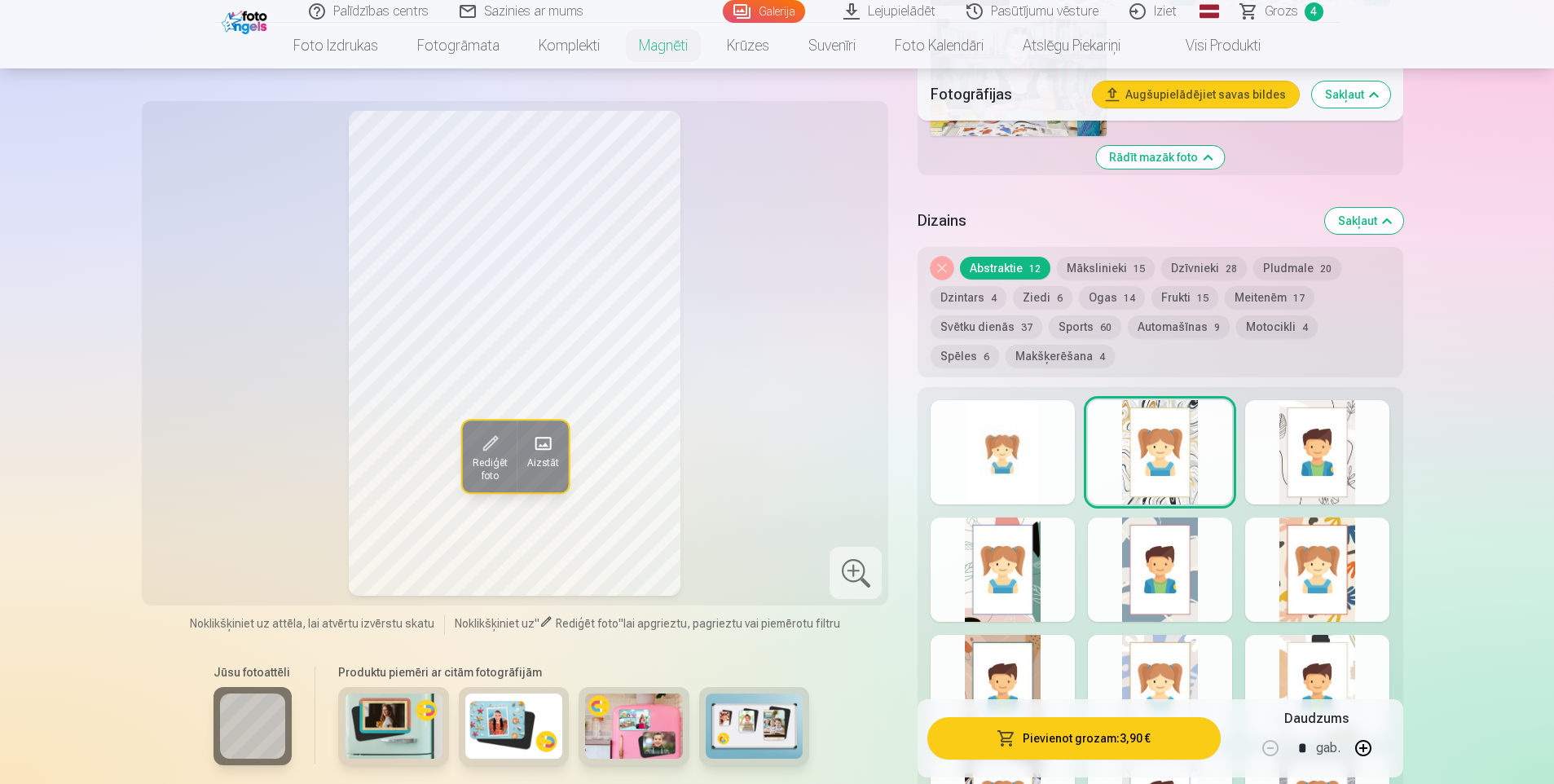
scroll to position [2119, 0]
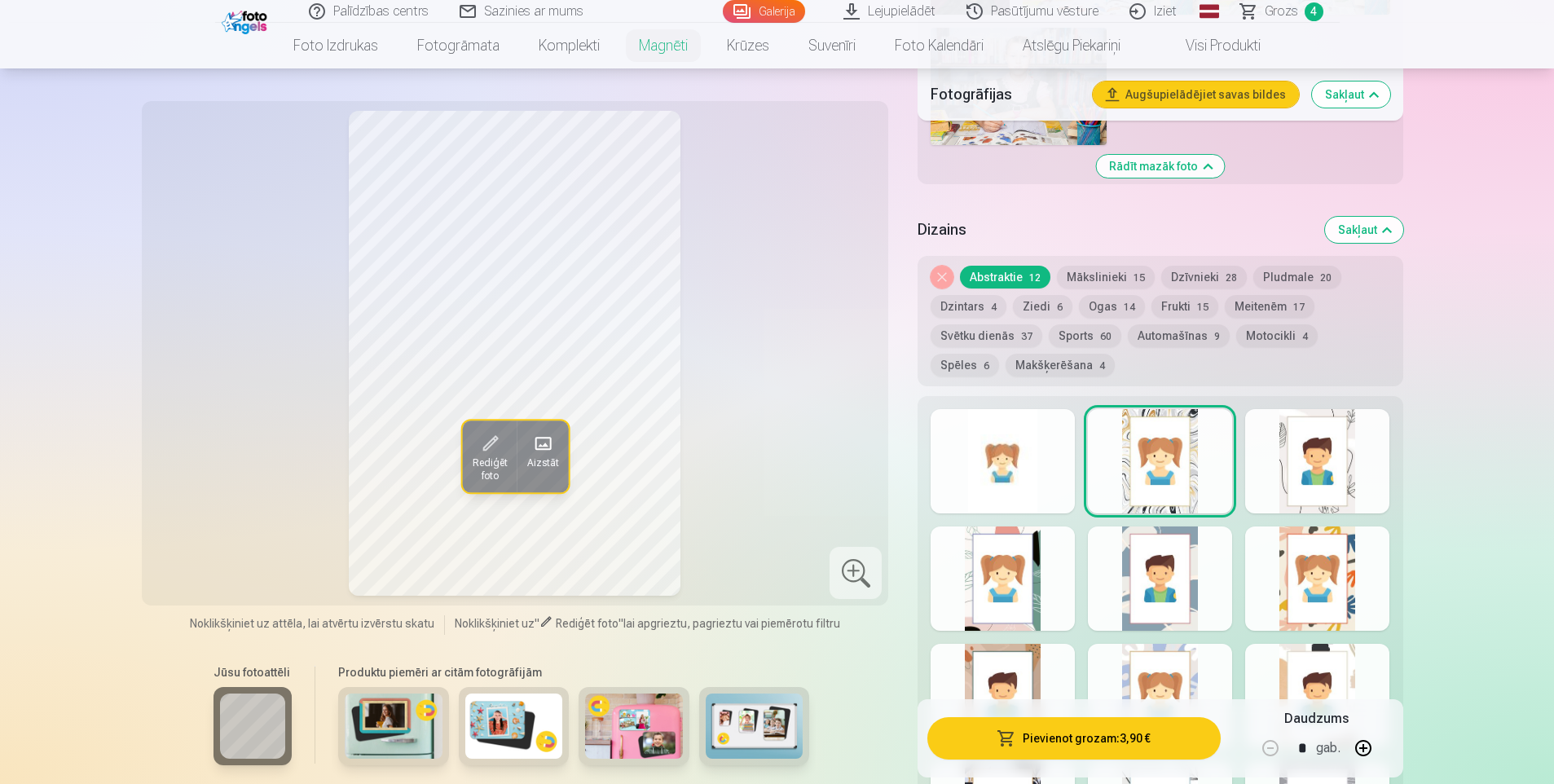
click at [1098, 266] on button "Mākslinieki 15" at bounding box center [1105, 277] width 98 height 23
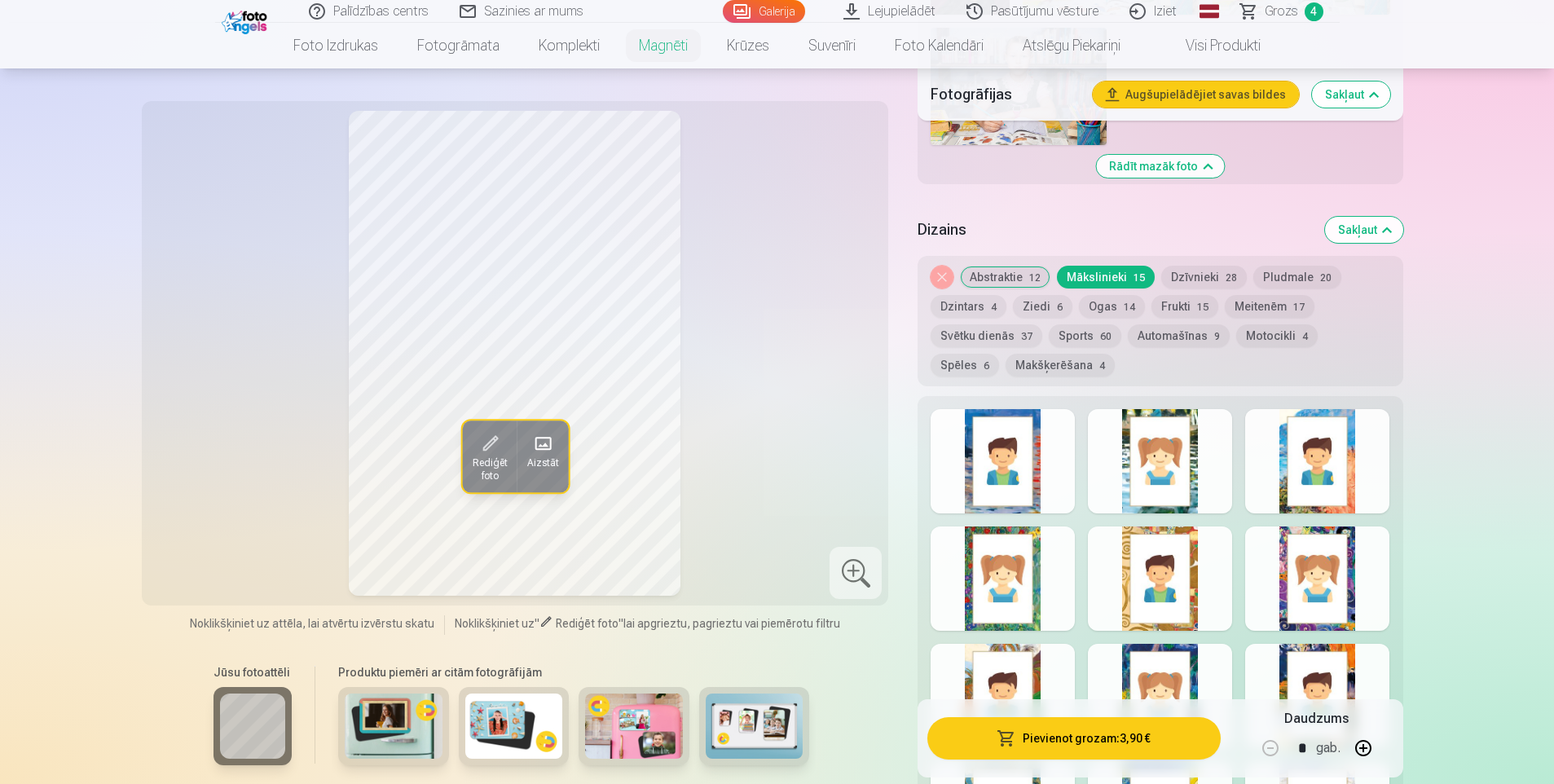
click at [991, 427] on div at bounding box center [1002, 461] width 144 height 104
click at [1173, 448] on div at bounding box center [1159, 461] width 144 height 104
click at [1316, 552] on div at bounding box center [1316, 578] width 144 height 104
click at [1203, 266] on button "Dzīvnieki 28" at bounding box center [1203, 277] width 86 height 23
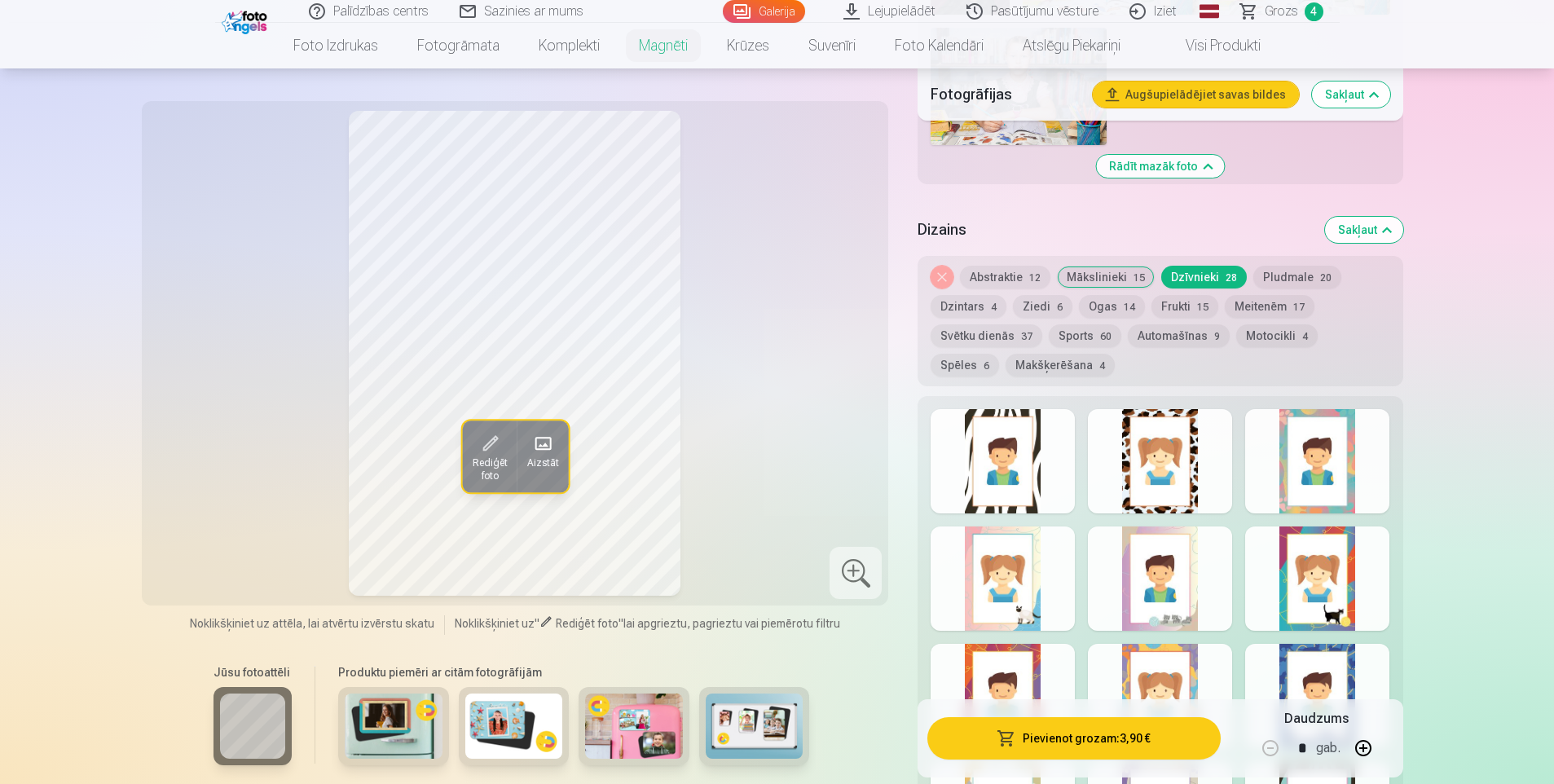
click at [1147, 465] on div at bounding box center [1159, 461] width 144 height 104
click at [1279, 577] on div at bounding box center [1316, 578] width 144 height 104
click at [1286, 266] on button "Pludmale 20" at bounding box center [1298, 277] width 88 height 23
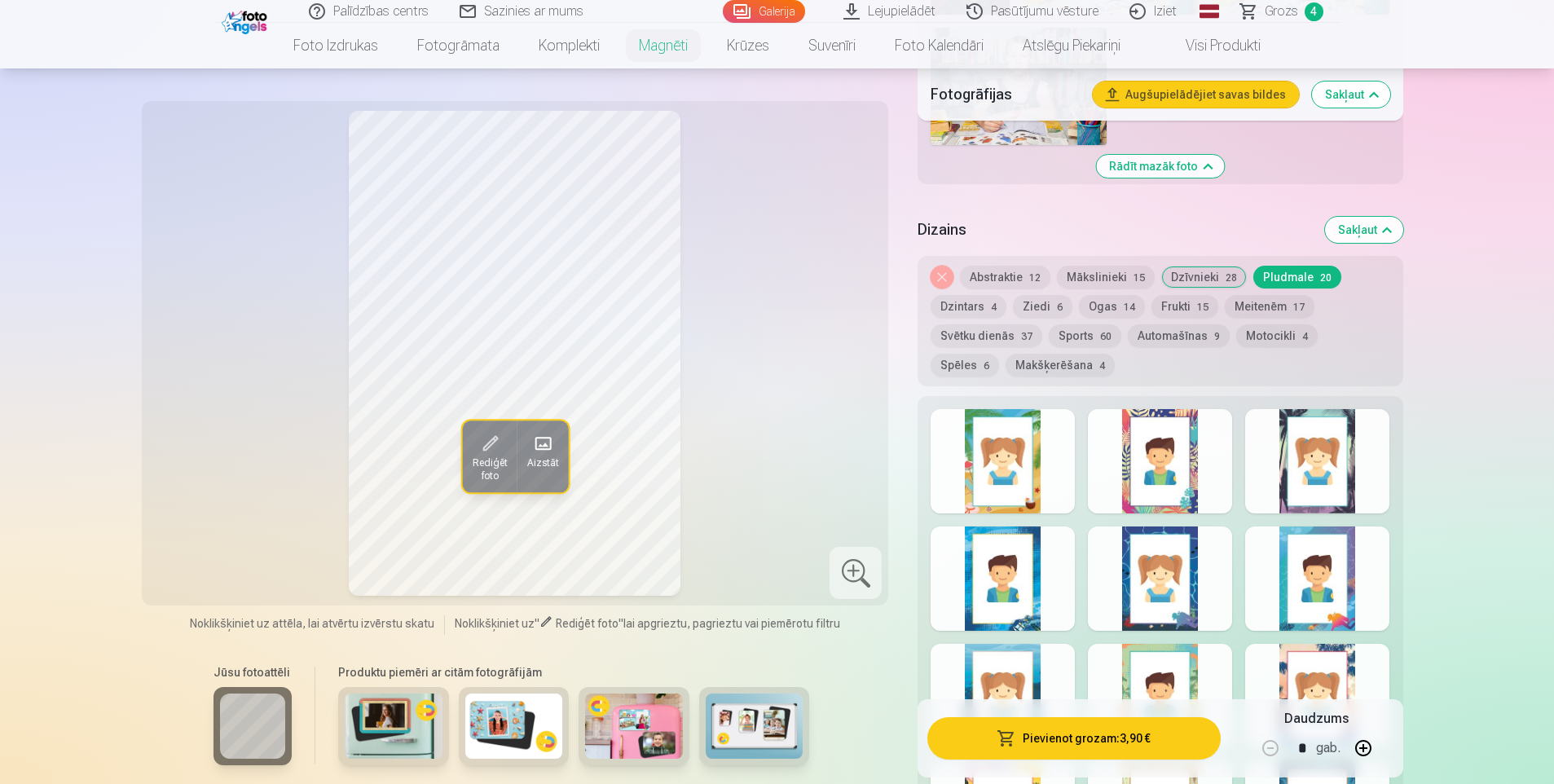
click at [1029, 473] on div at bounding box center [1002, 461] width 144 height 104
click at [970, 295] on button "Dzintars 4" at bounding box center [969, 306] width 76 height 23
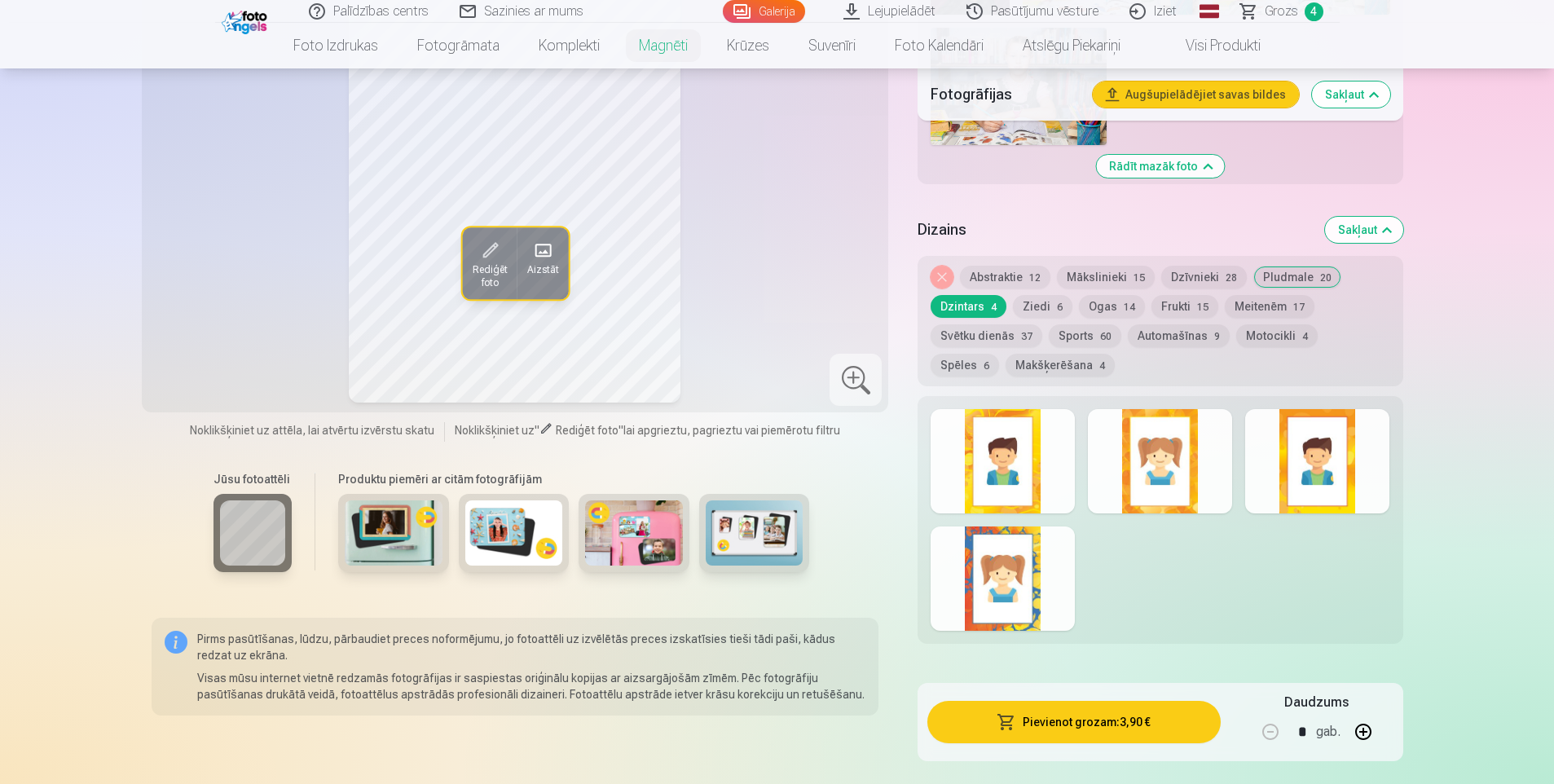
click at [1030, 486] on div at bounding box center [1002, 461] width 144 height 104
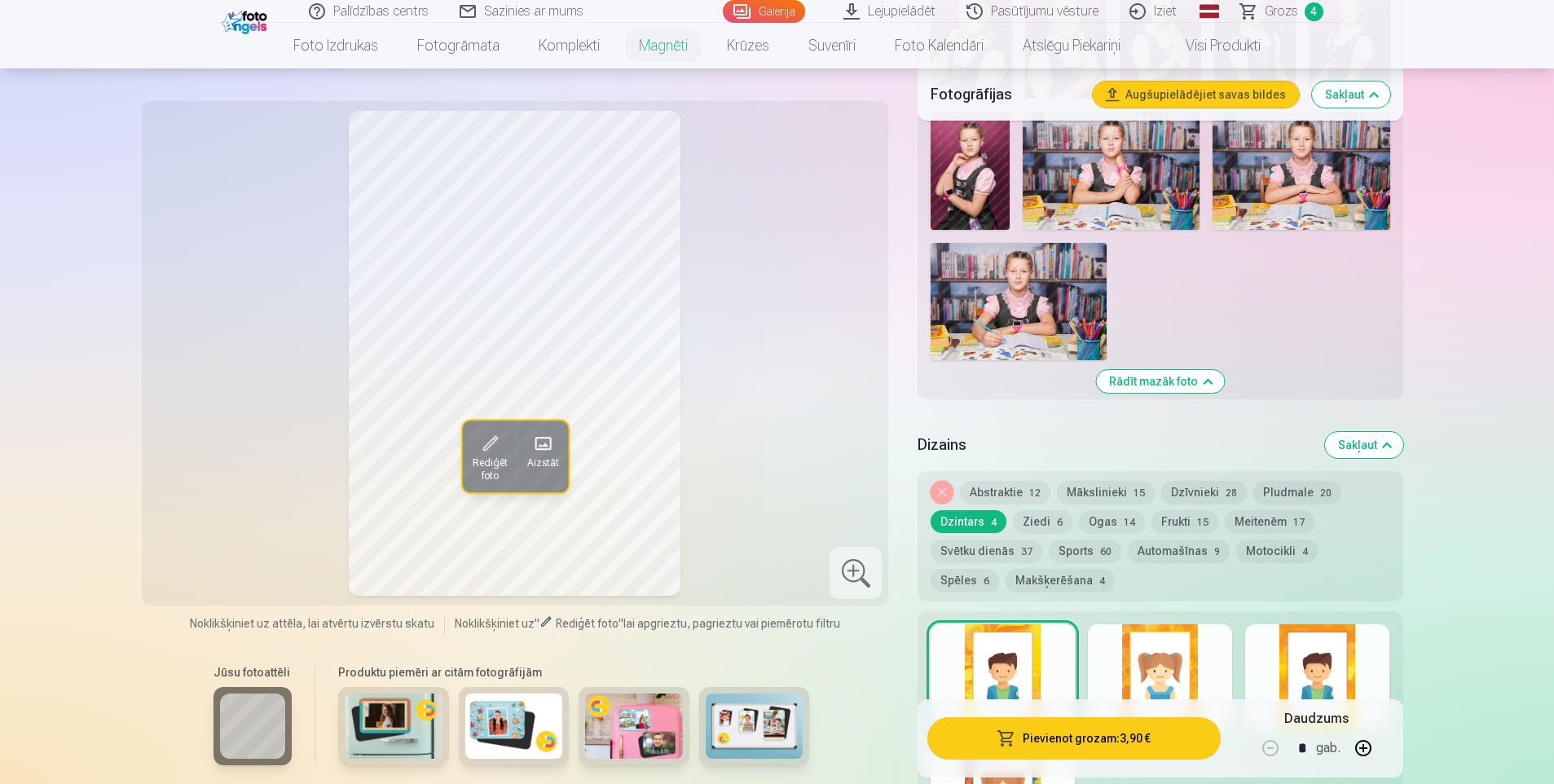
scroll to position [1874, 0]
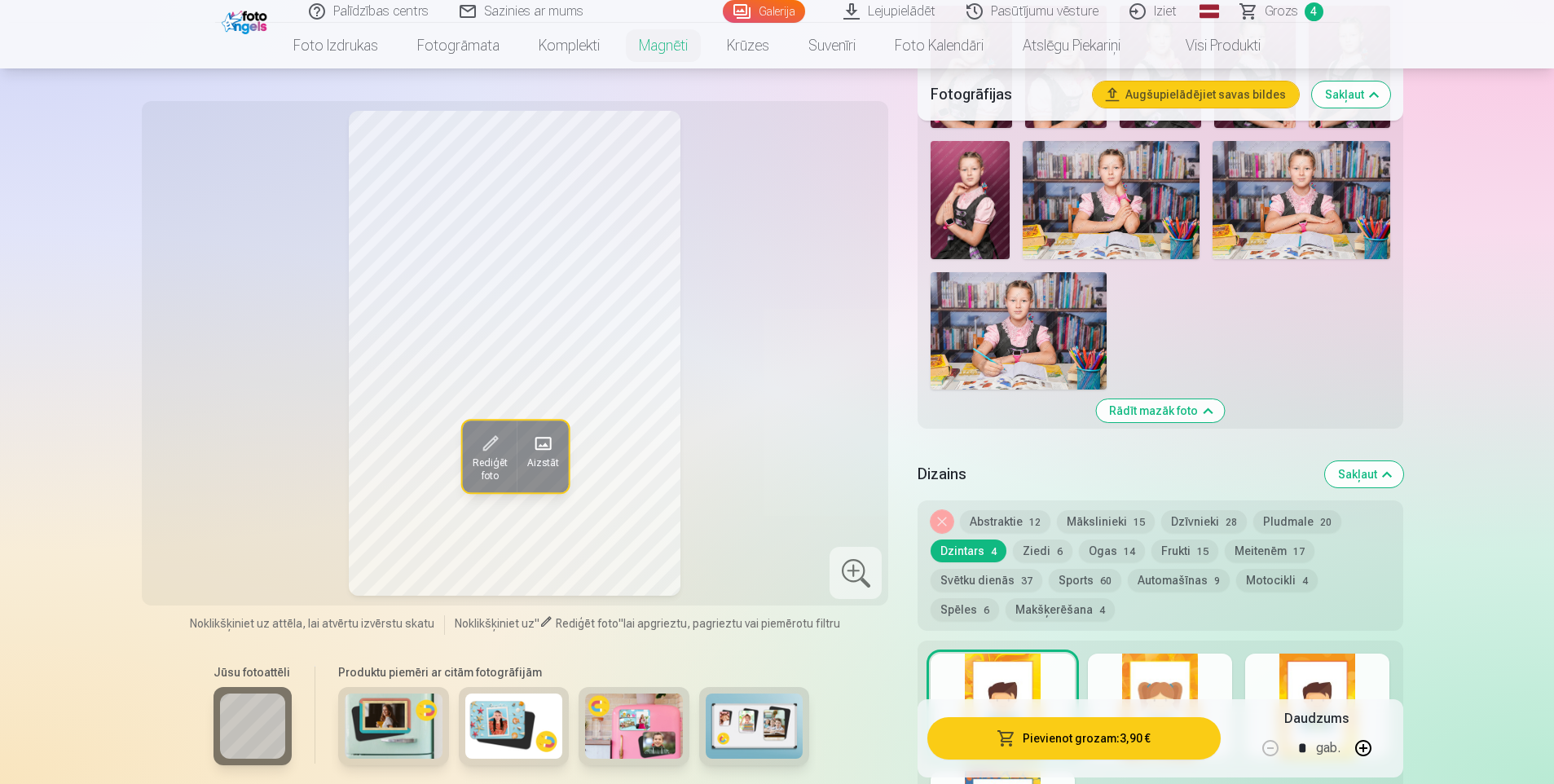
click at [1125, 654] on div at bounding box center [1159, 705] width 144 height 104
click at [1050, 539] on button "Ziedi 6" at bounding box center [1042, 551] width 59 height 23
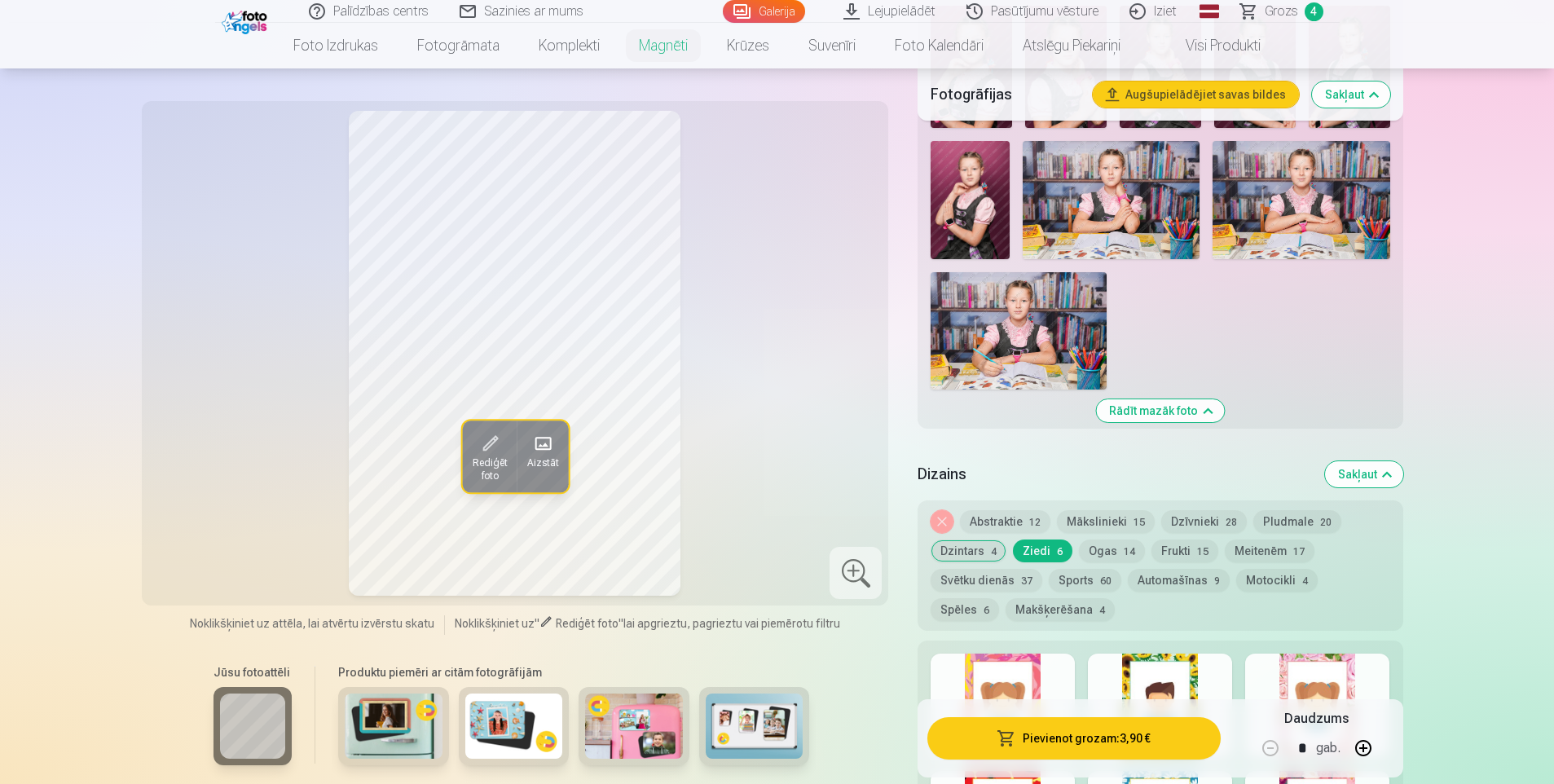
click at [1027, 656] on div at bounding box center [1002, 705] width 144 height 104
click at [1181, 669] on div at bounding box center [1159, 705] width 144 height 104
click at [1303, 662] on div at bounding box center [1316, 705] width 144 height 104
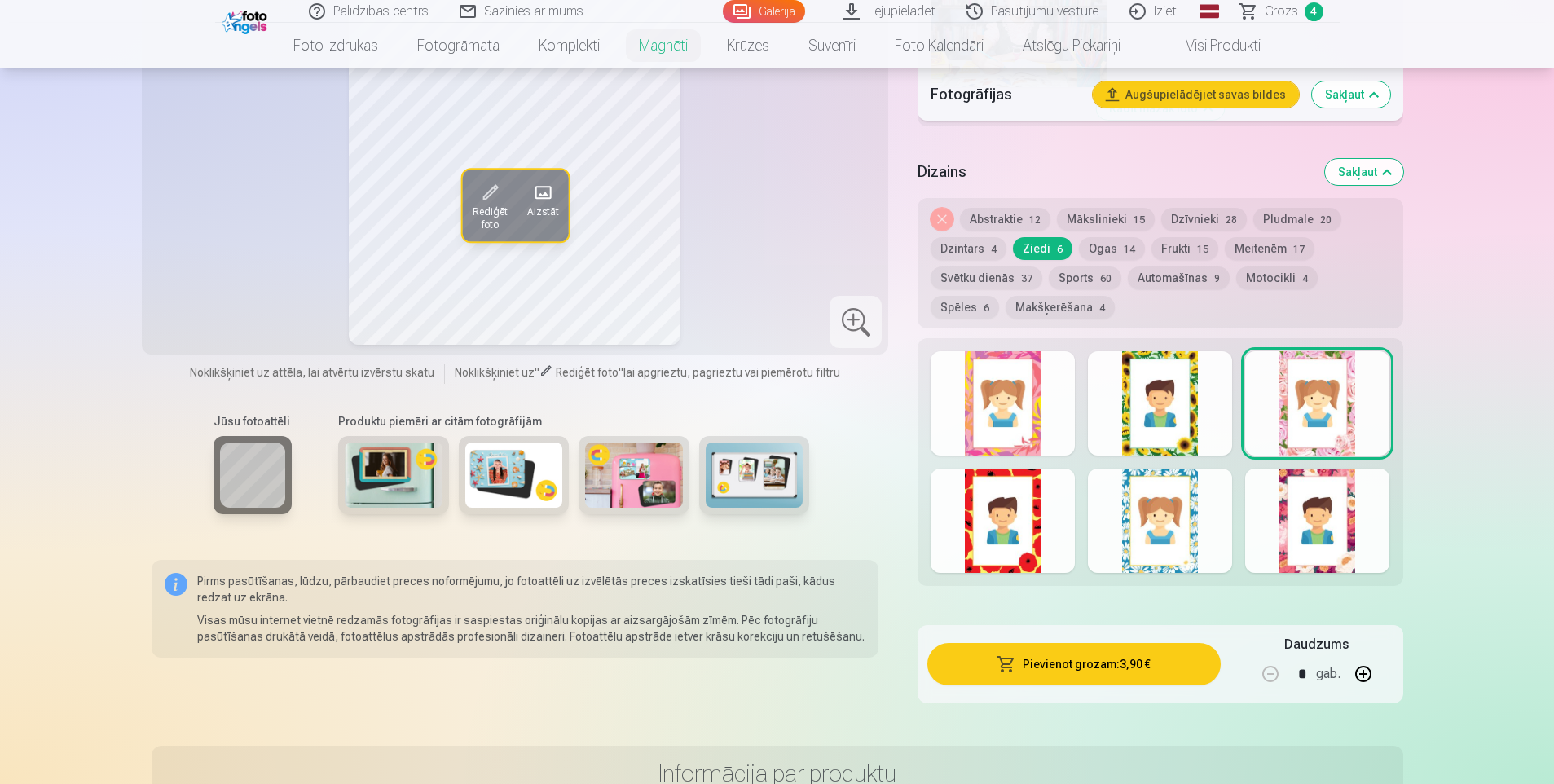
scroll to position [2200, 0]
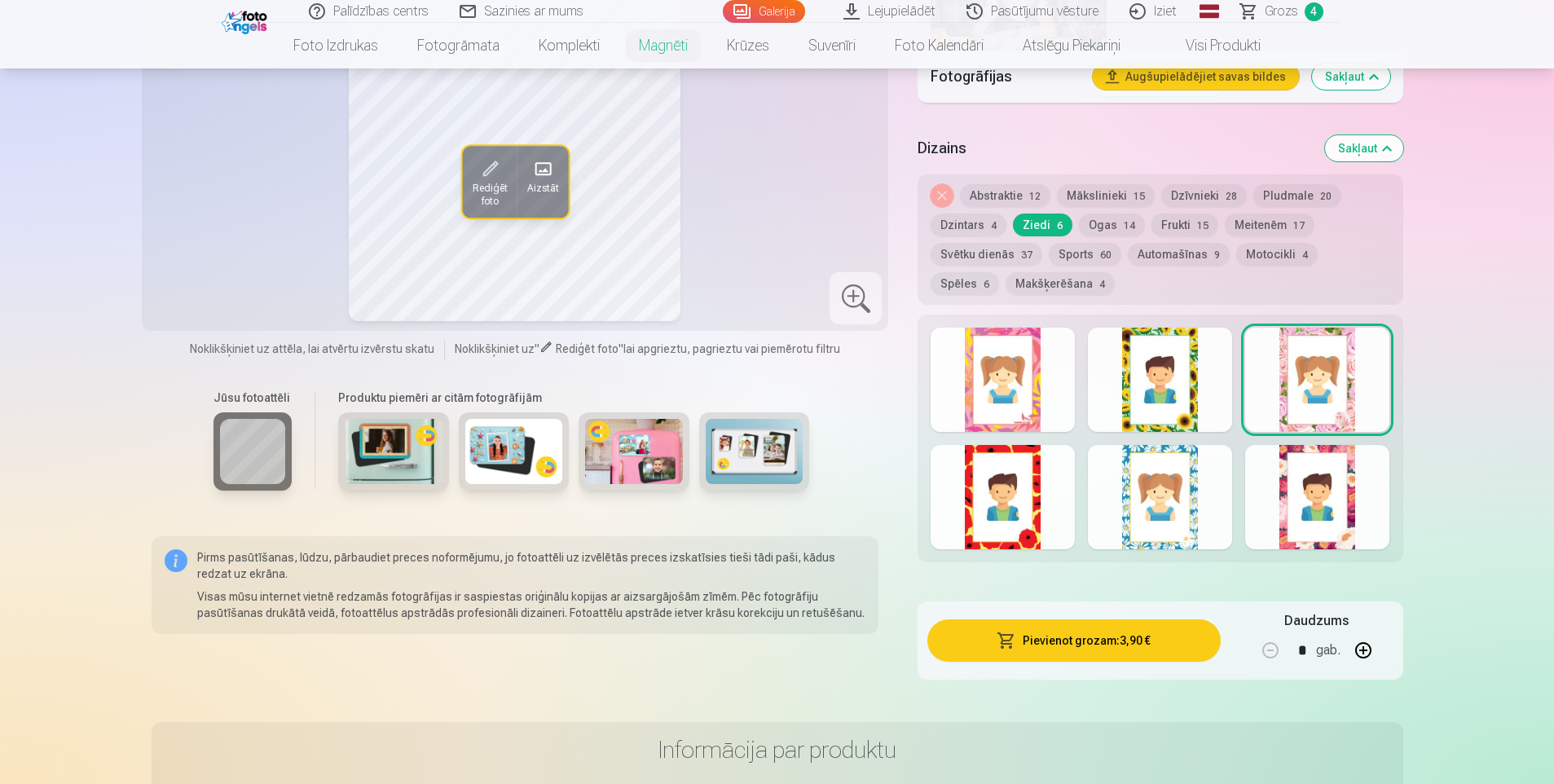
click at [1325, 500] on div at bounding box center [1316, 497] width 144 height 104
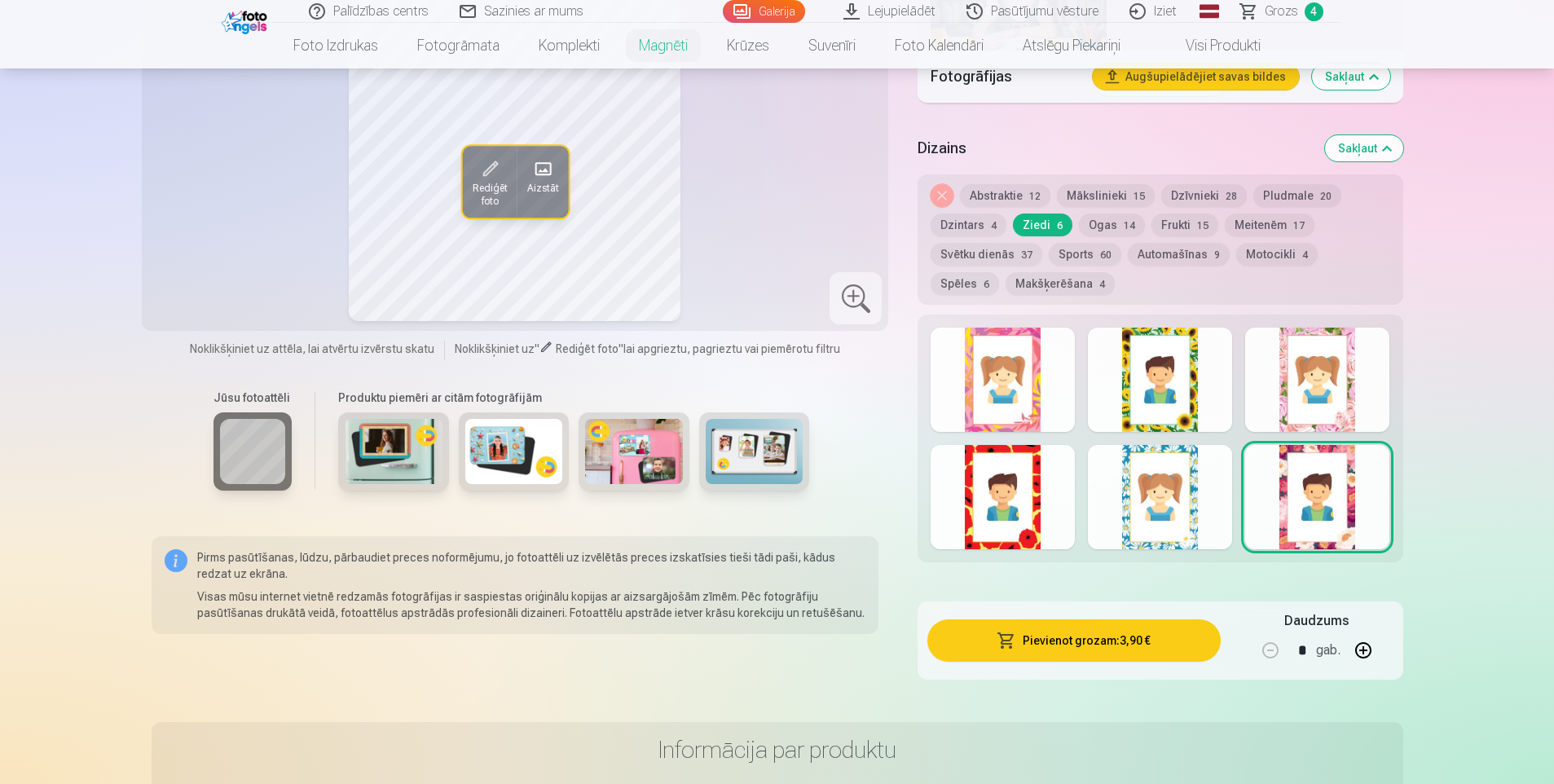
click at [1170, 497] on div at bounding box center [1159, 497] width 144 height 104
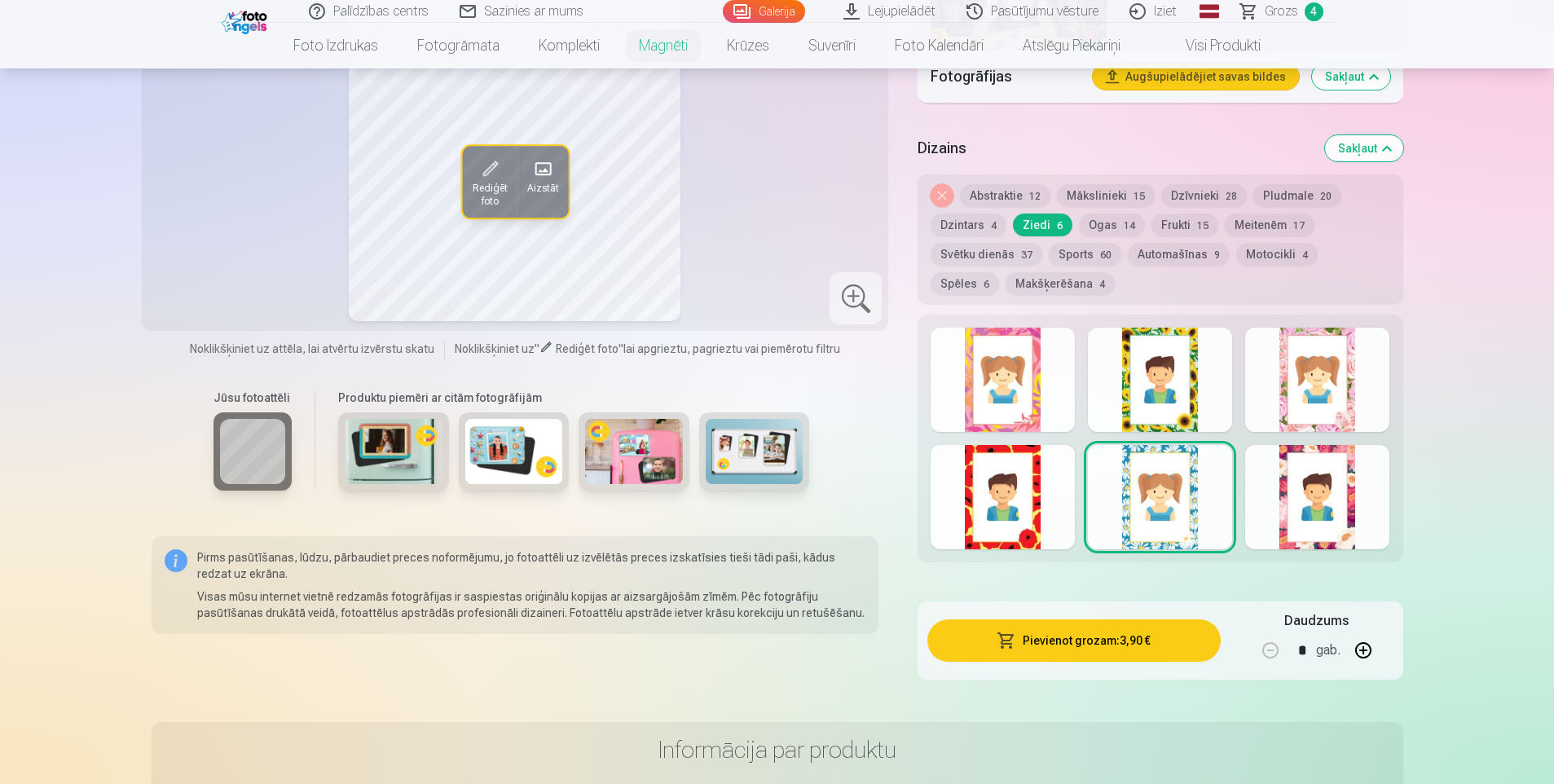
click at [1003, 480] on div at bounding box center [1002, 497] width 144 height 104
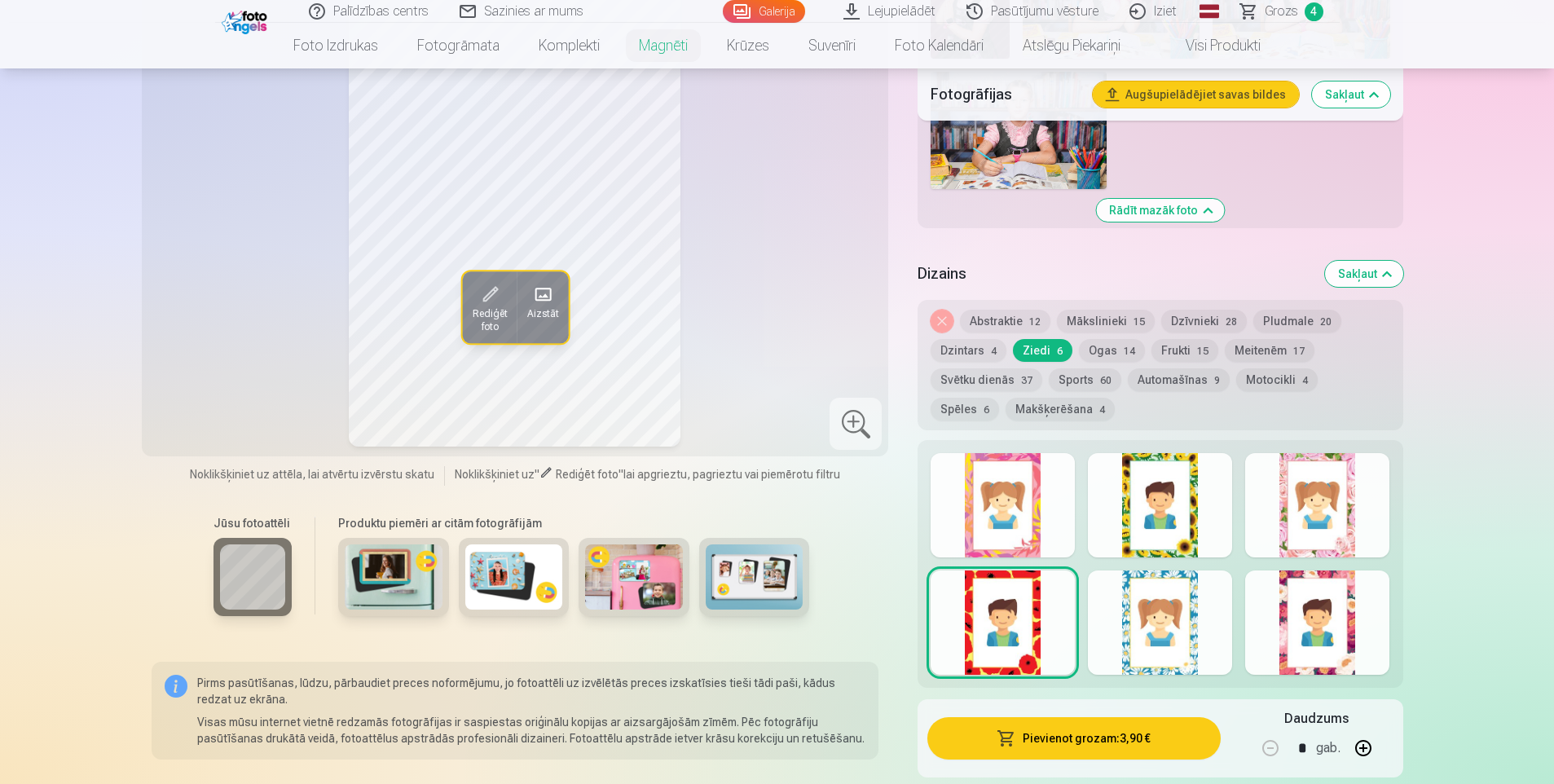
scroll to position [2038, 0]
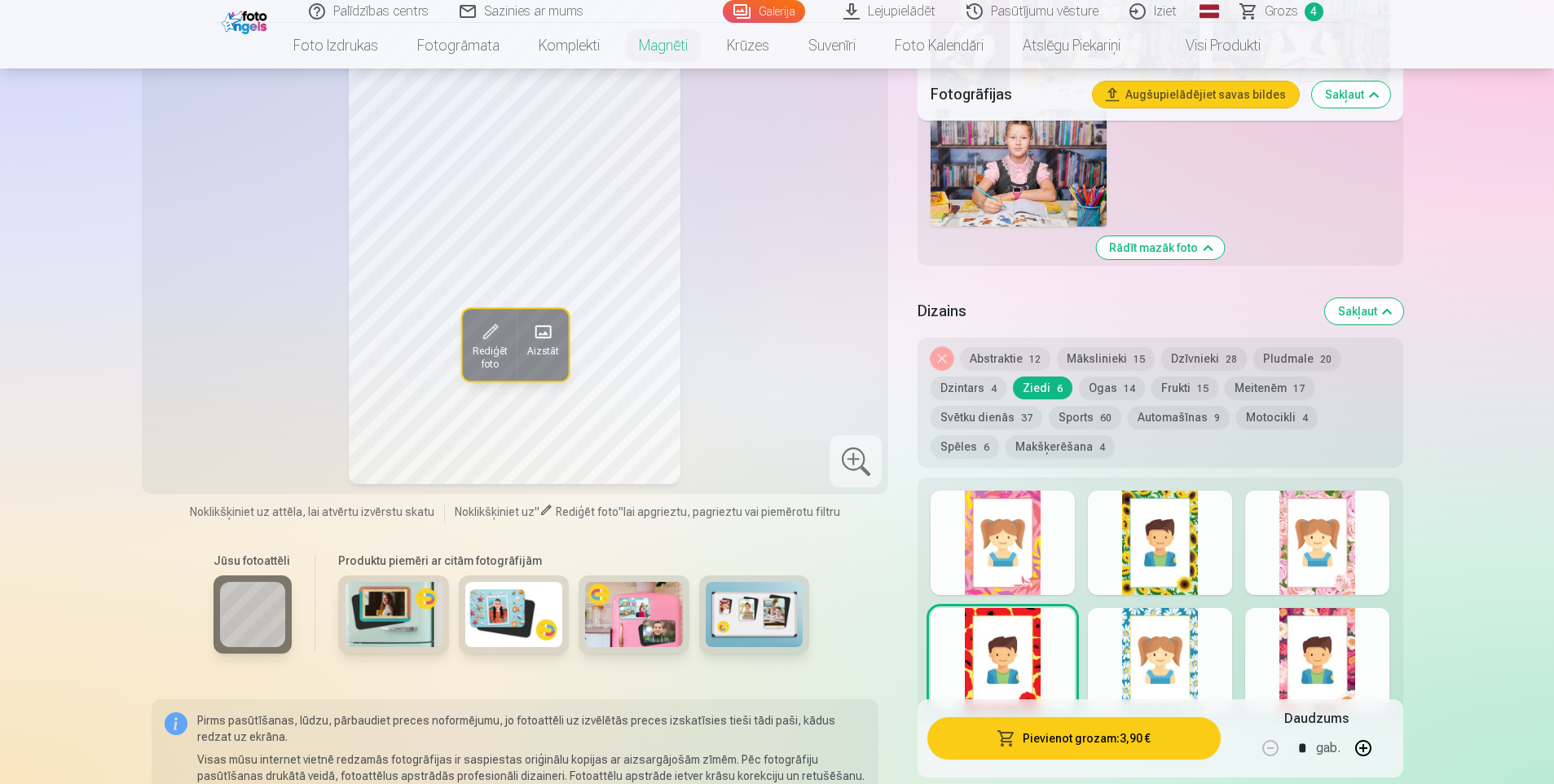
click at [1316, 645] on div at bounding box center [1316, 660] width 144 height 104
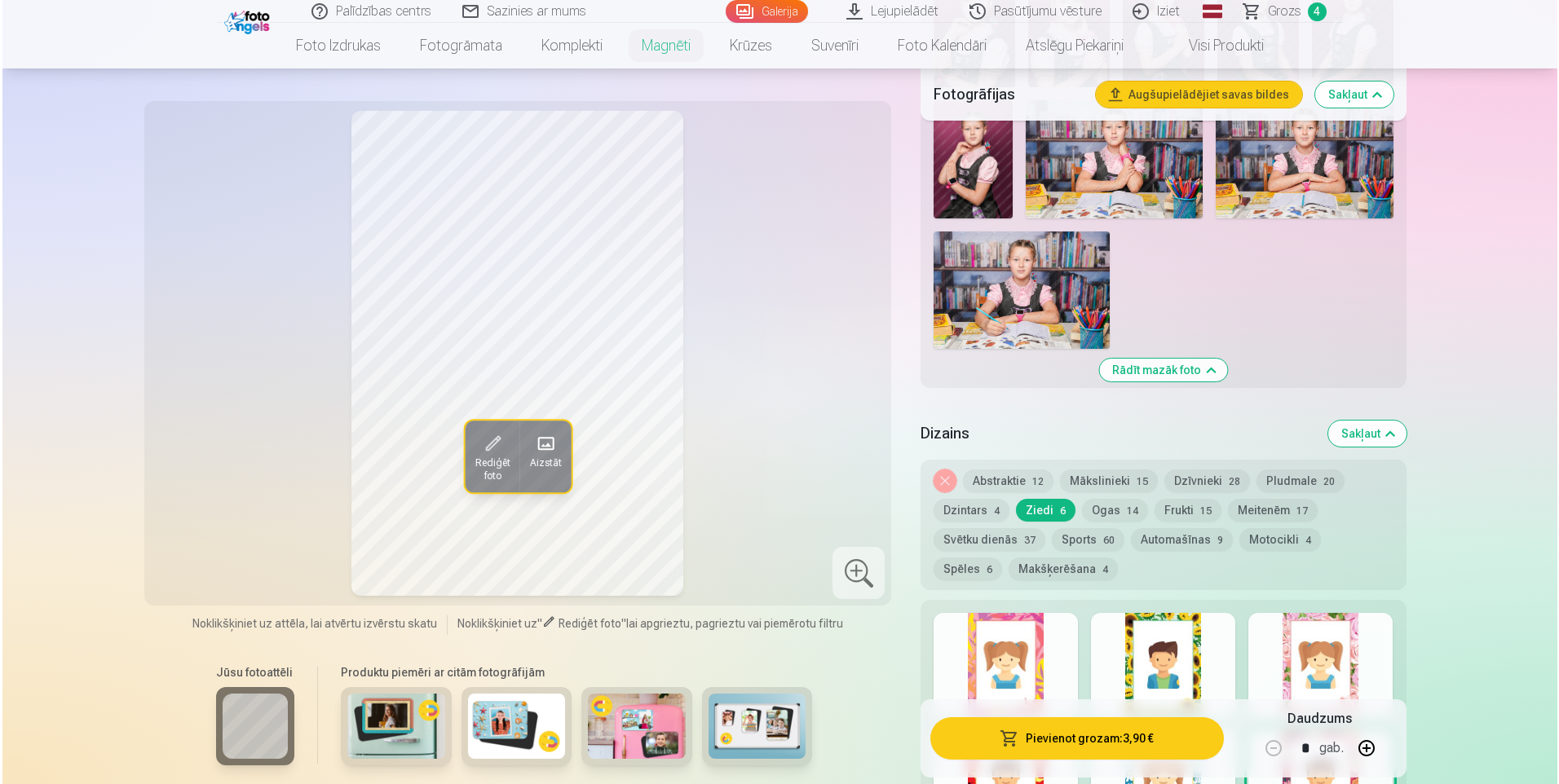
scroll to position [1874, 0]
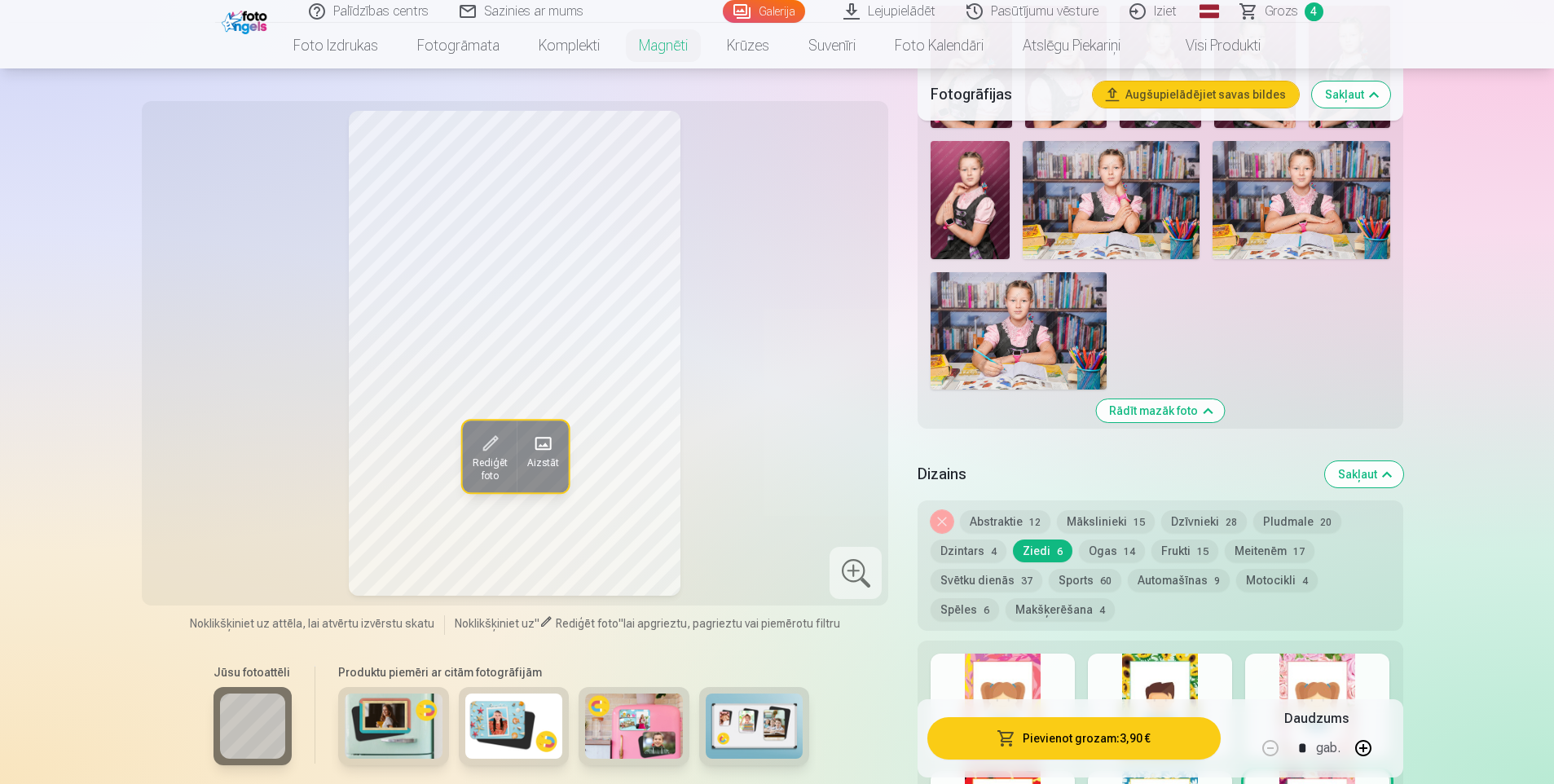
click at [1308, 673] on div at bounding box center [1316, 705] width 144 height 104
click at [480, 449] on span at bounding box center [489, 443] width 26 height 26
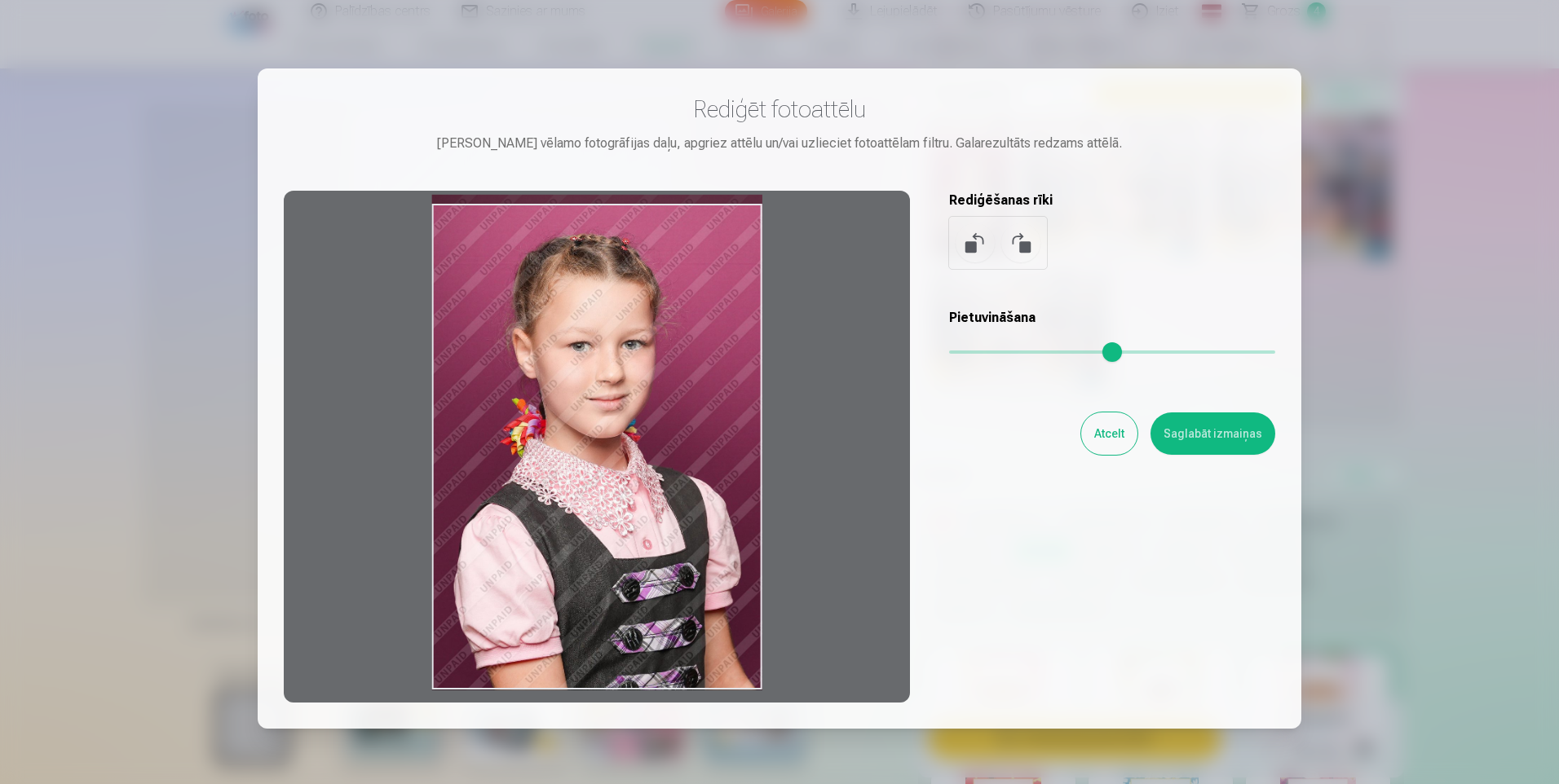
drag, startPoint x: 551, startPoint y: 487, endPoint x: 495, endPoint y: 483, distance: 56.1
click at [495, 483] on div at bounding box center [596, 447] width 626 height 512
click at [1012, 240] on button at bounding box center [1020, 243] width 39 height 39
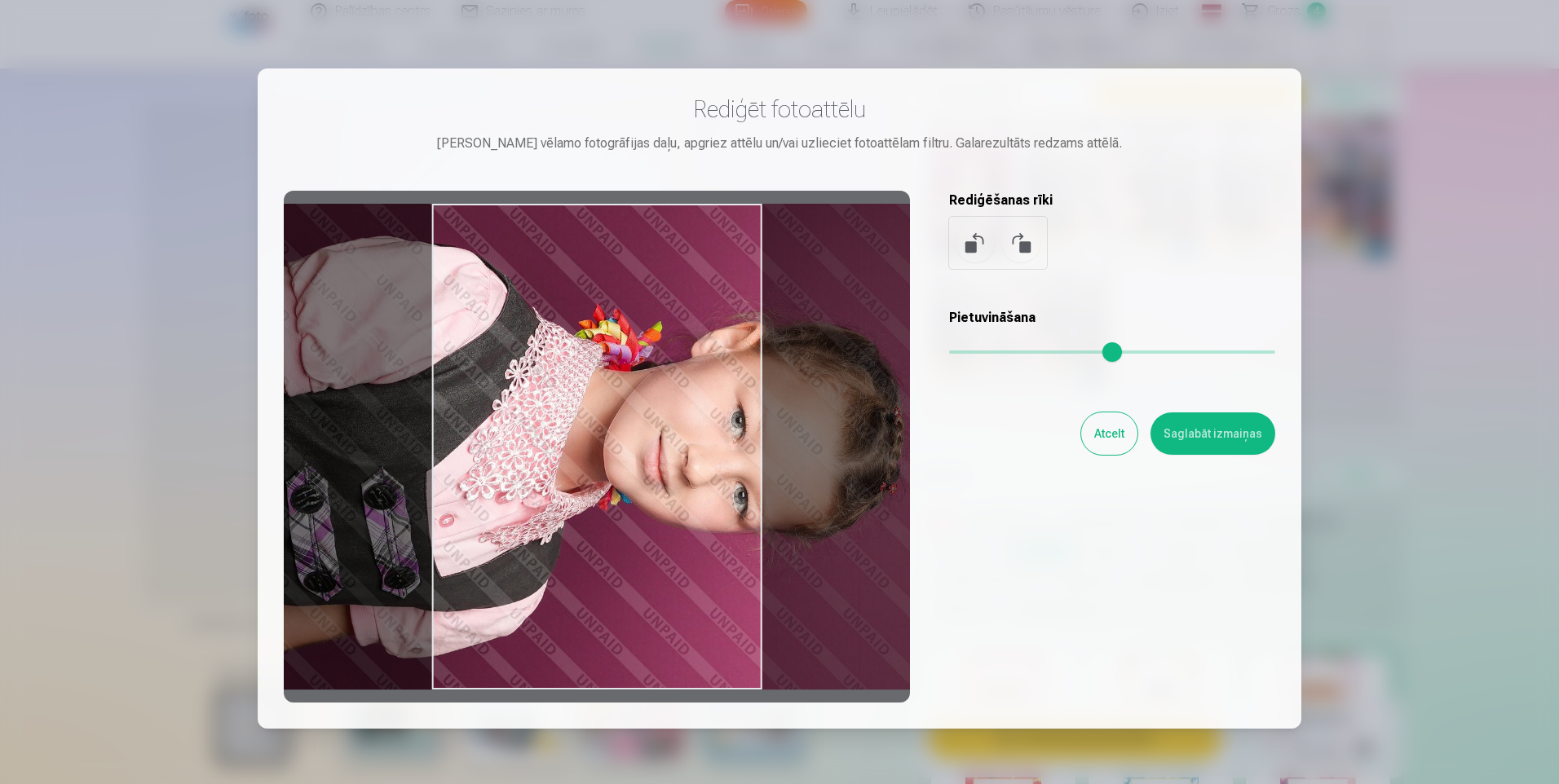
click at [1012, 240] on button at bounding box center [1020, 243] width 39 height 39
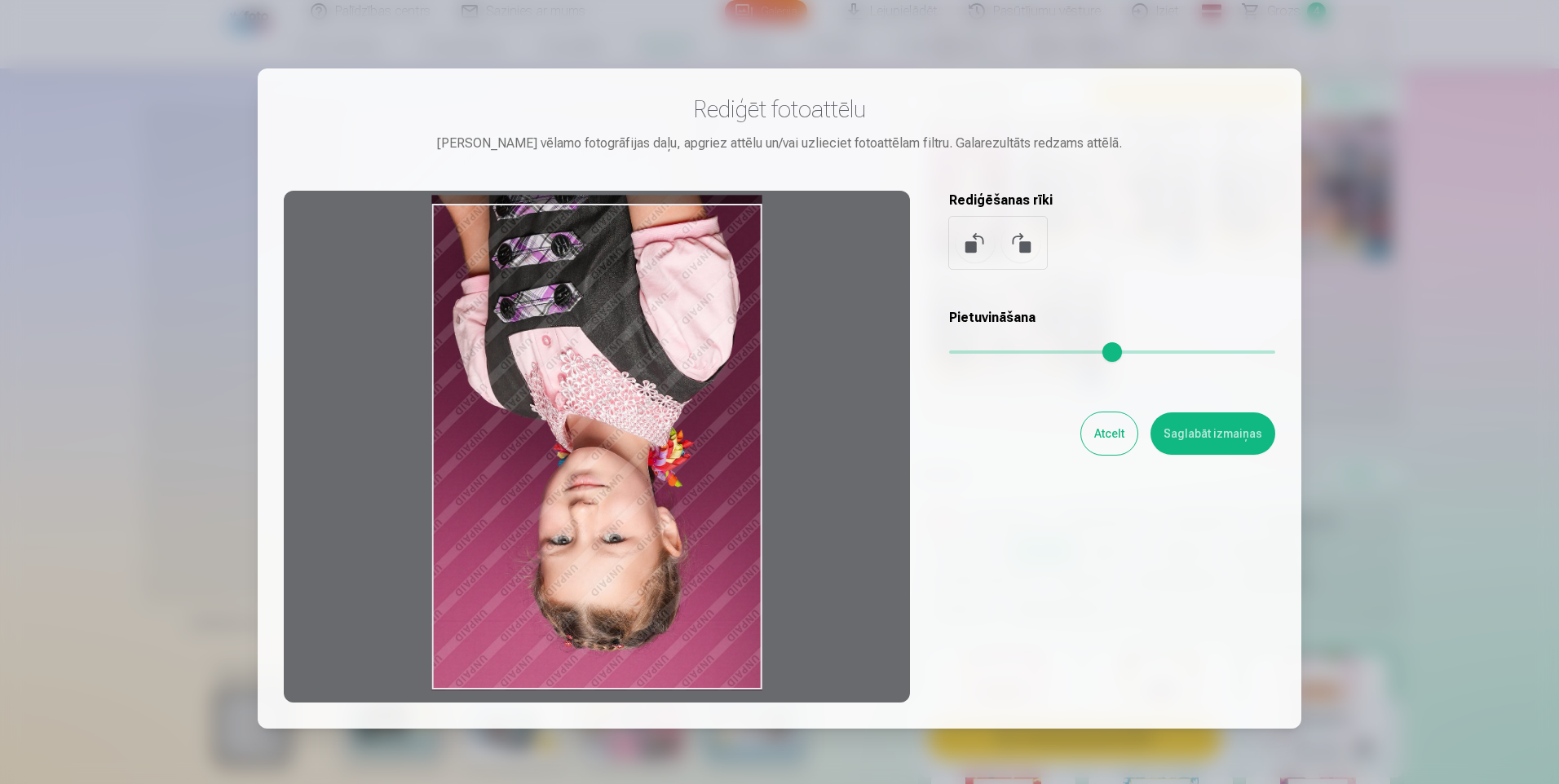
click at [1012, 240] on button at bounding box center [1020, 243] width 39 height 39
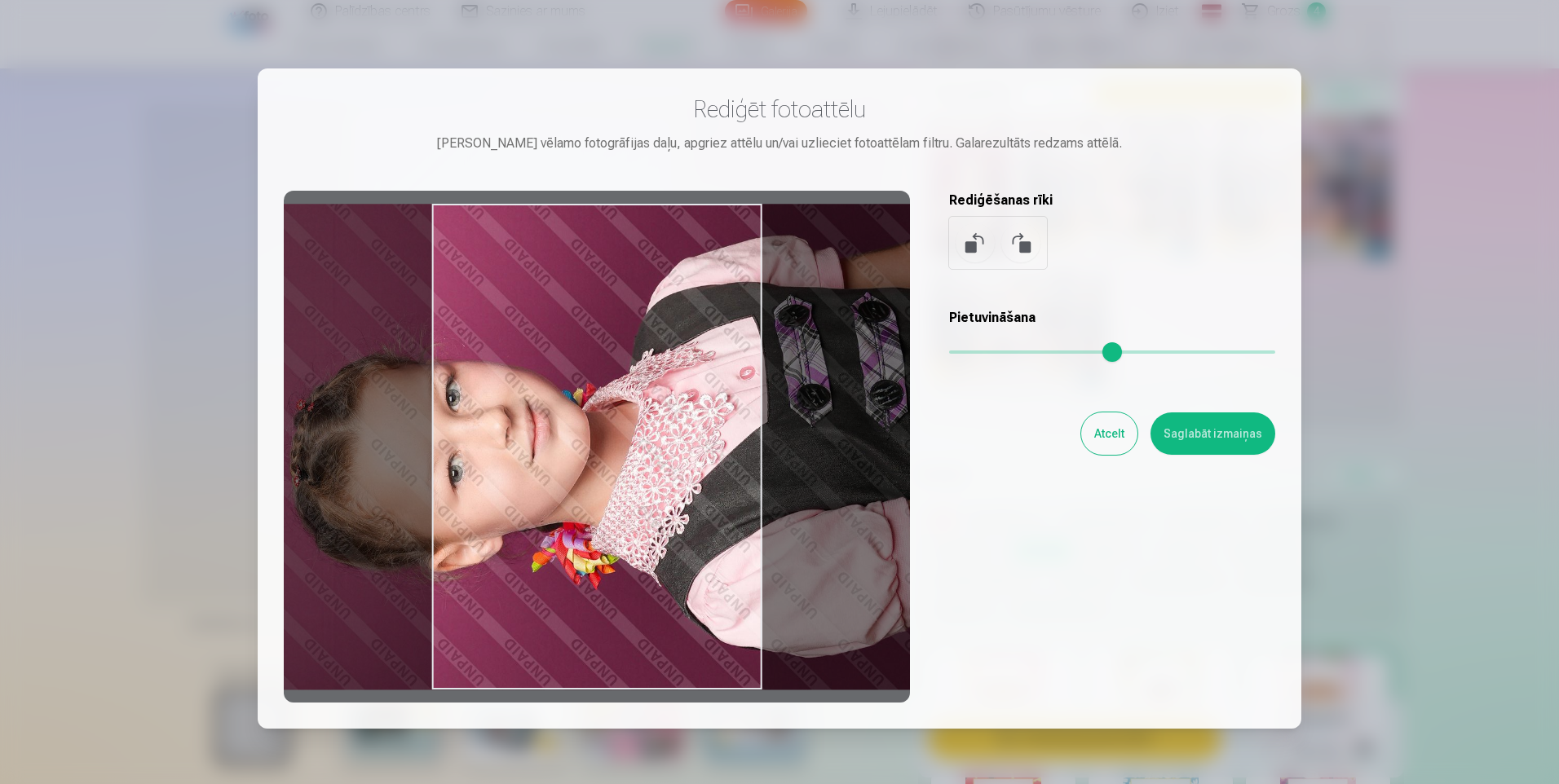
click at [1012, 240] on button at bounding box center [1020, 243] width 39 height 39
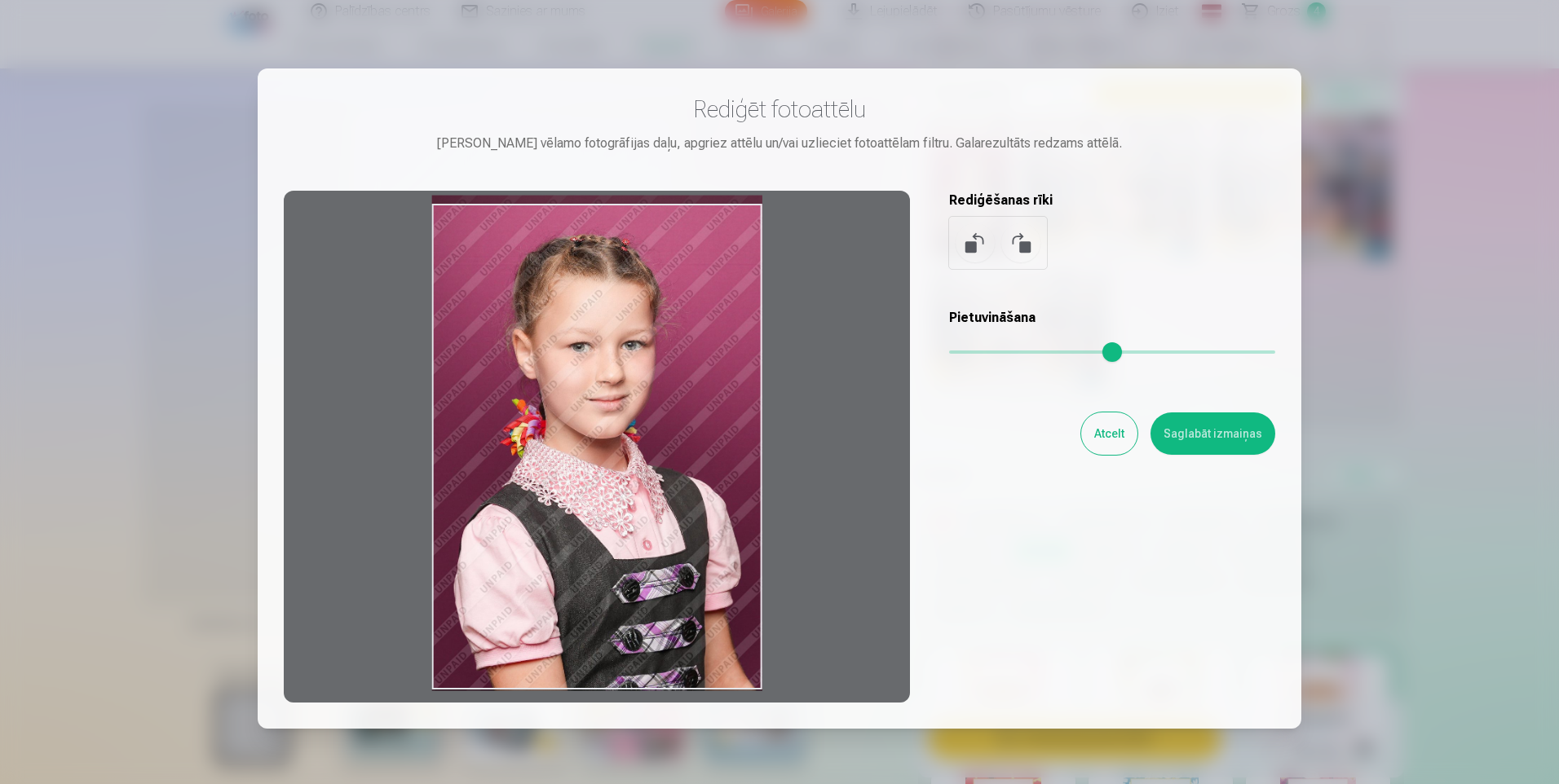
click at [1201, 433] on button "Saglabāt izmaiņas" at bounding box center [1212, 433] width 125 height 42
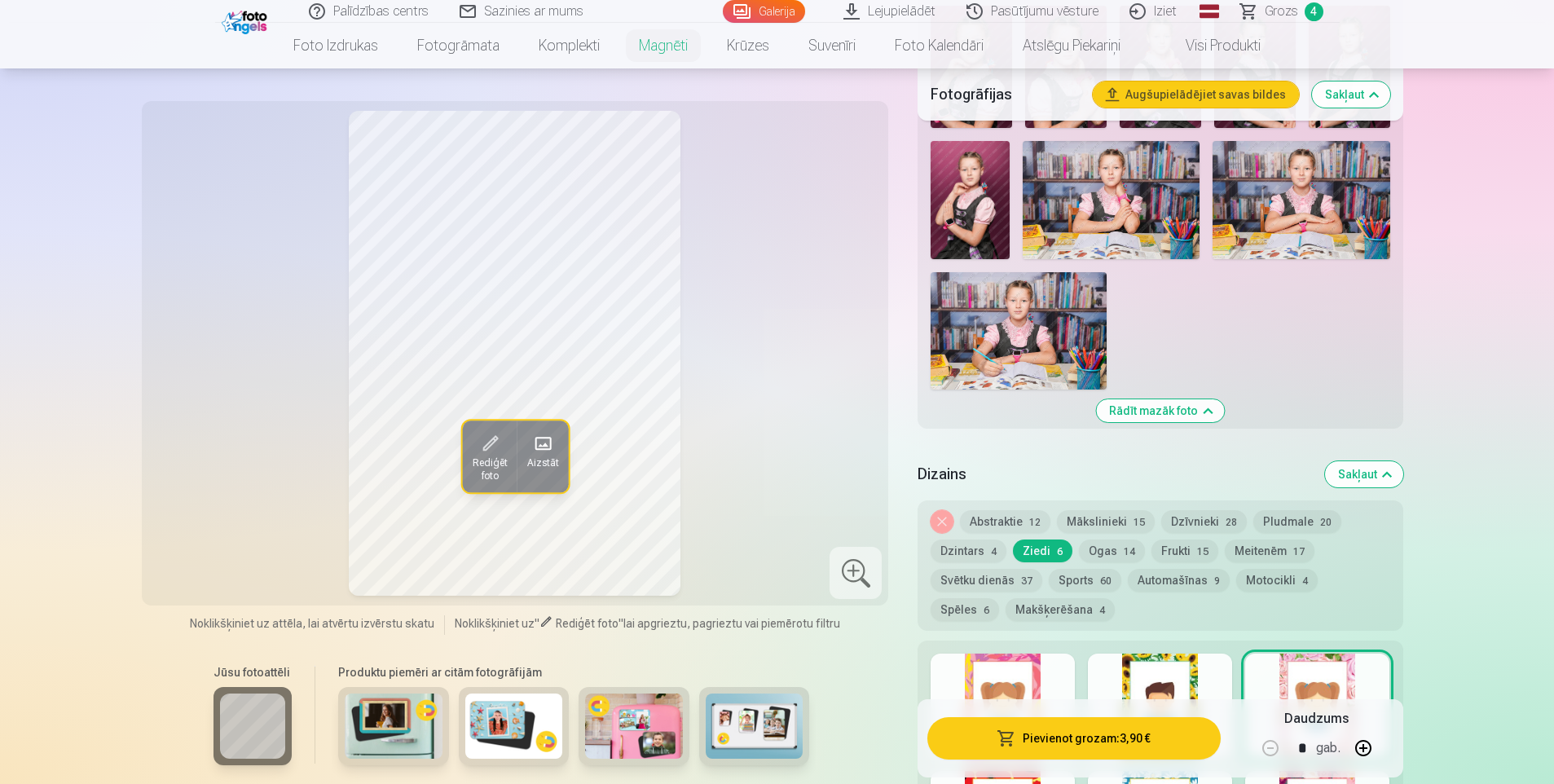
click at [1064, 727] on button "Pievienot grozam : 3,90 €" at bounding box center [1073, 738] width 292 height 42
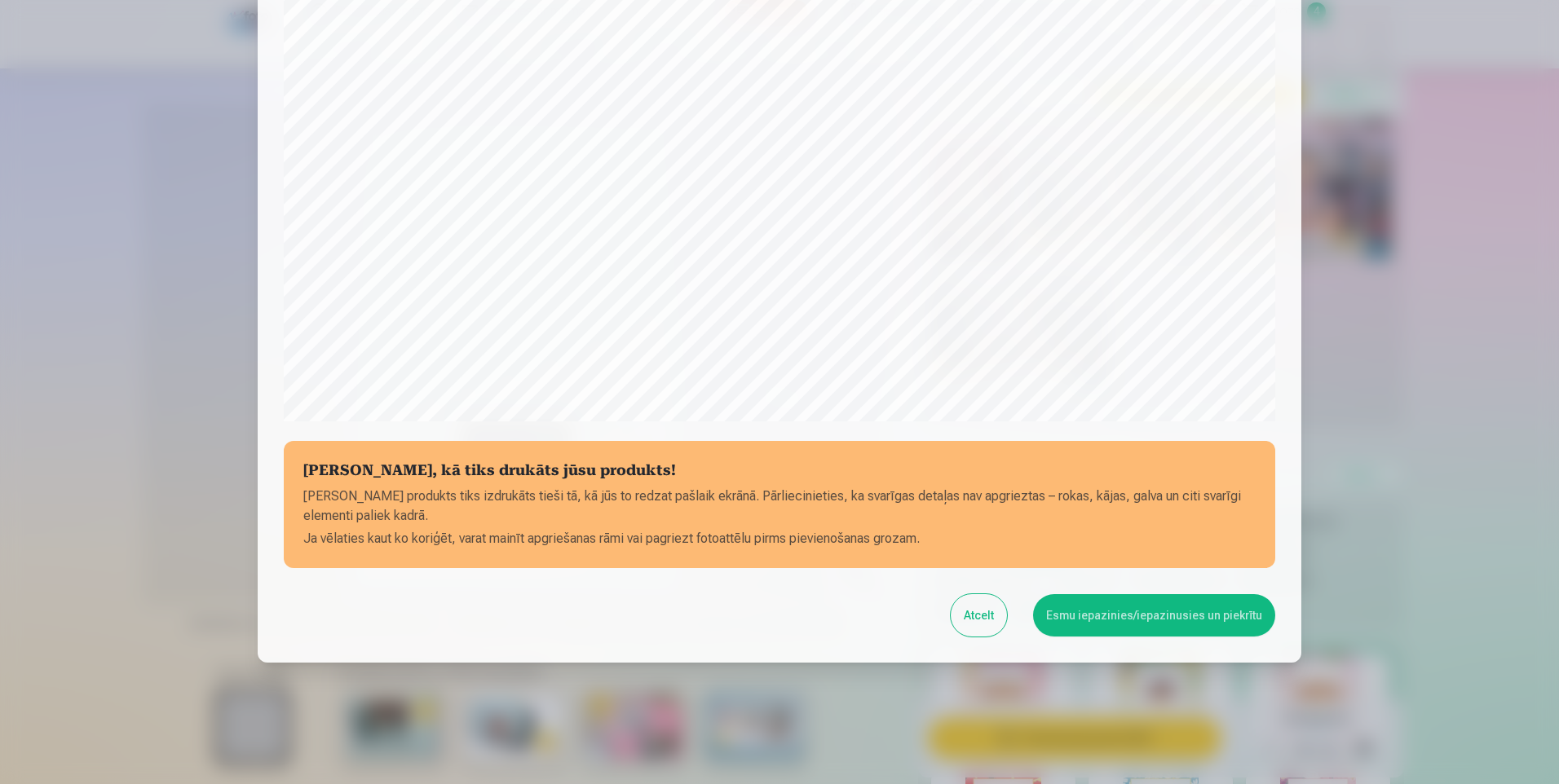
scroll to position [389, 0]
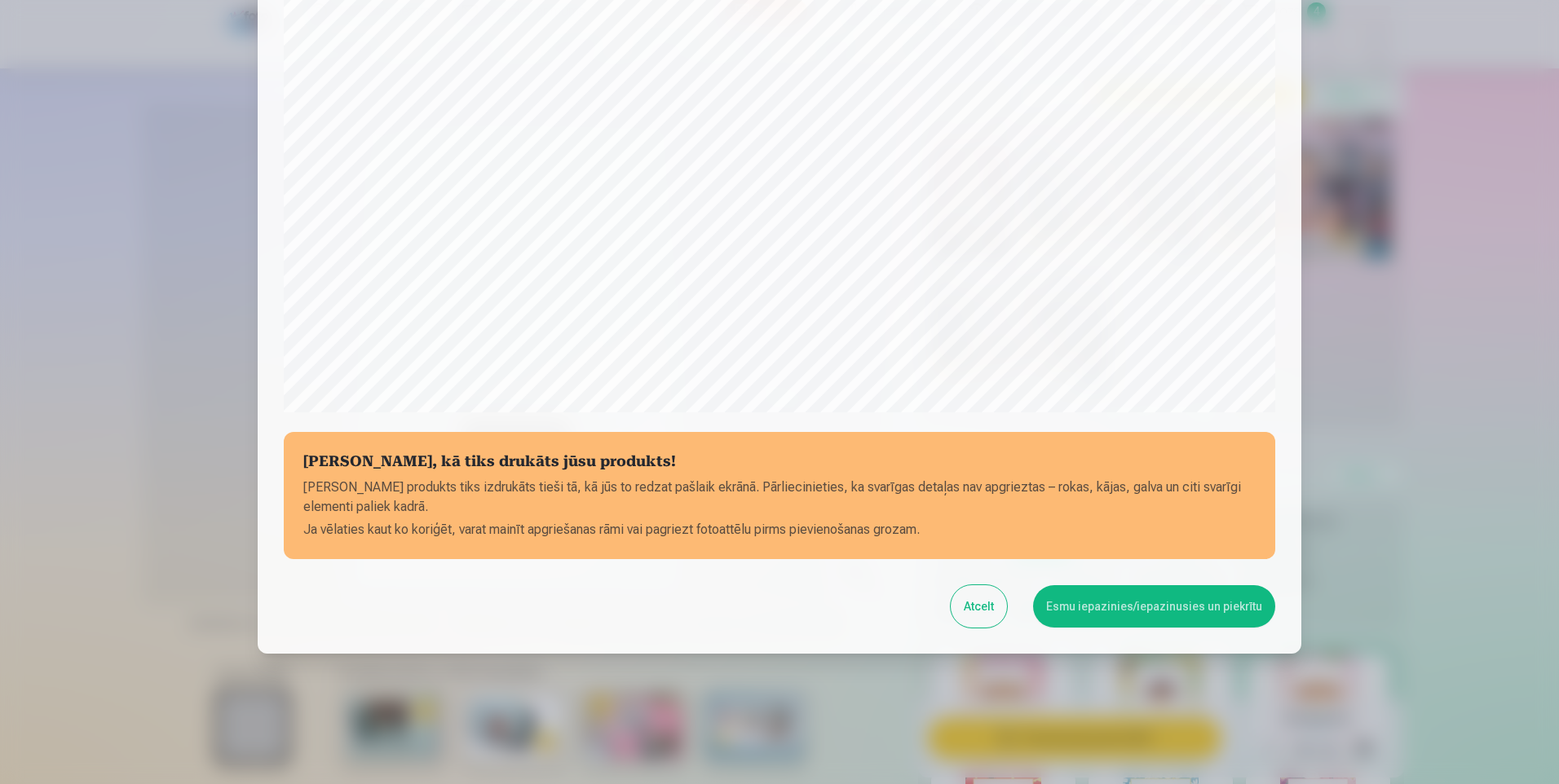
click at [1167, 605] on button "Esmu iepazinies/iepazinusies un piekrītu" at bounding box center [1154, 607] width 242 height 42
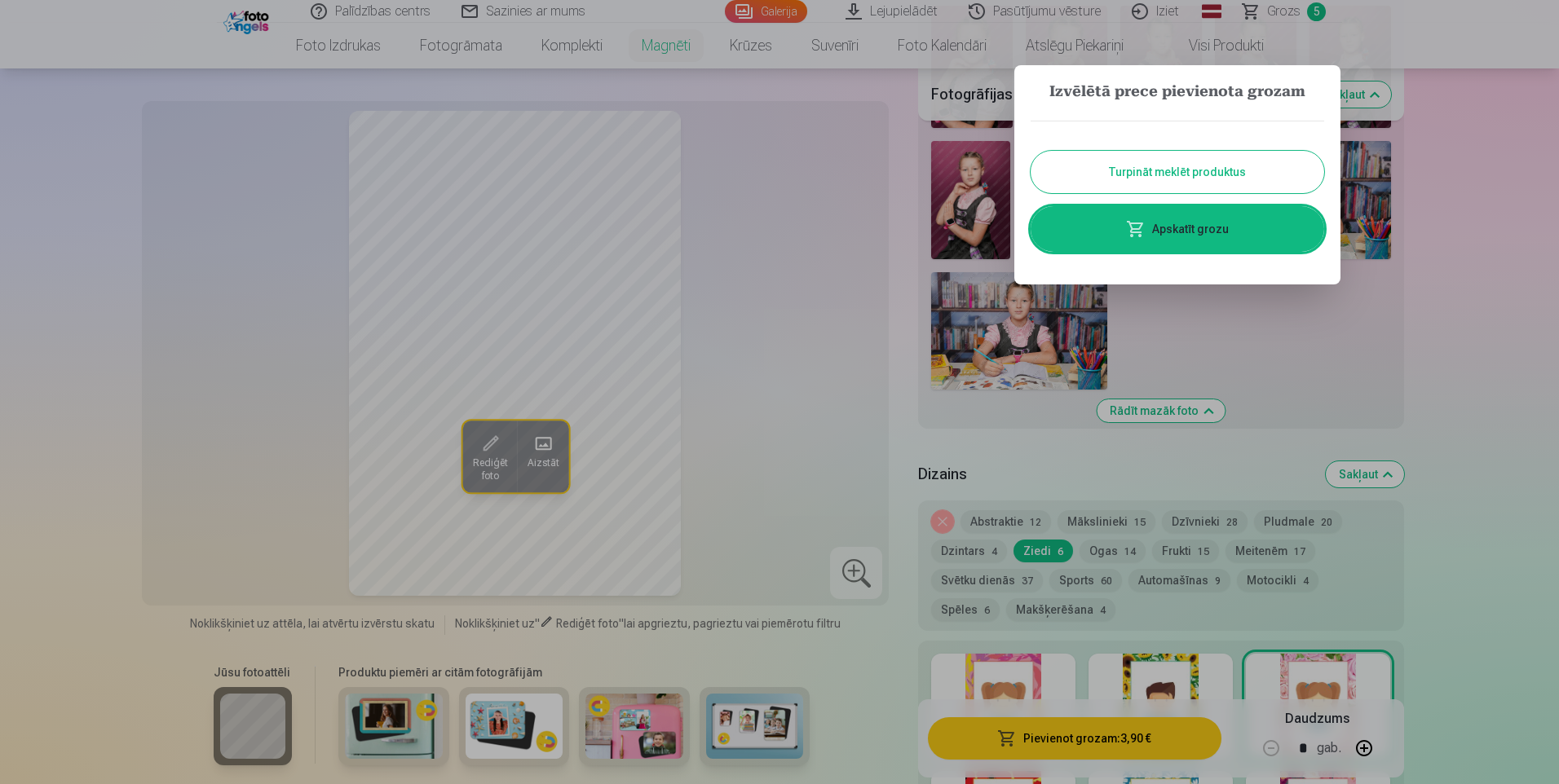
click at [1200, 216] on link "Apskatīt grozu" at bounding box center [1177, 230] width 293 height 46
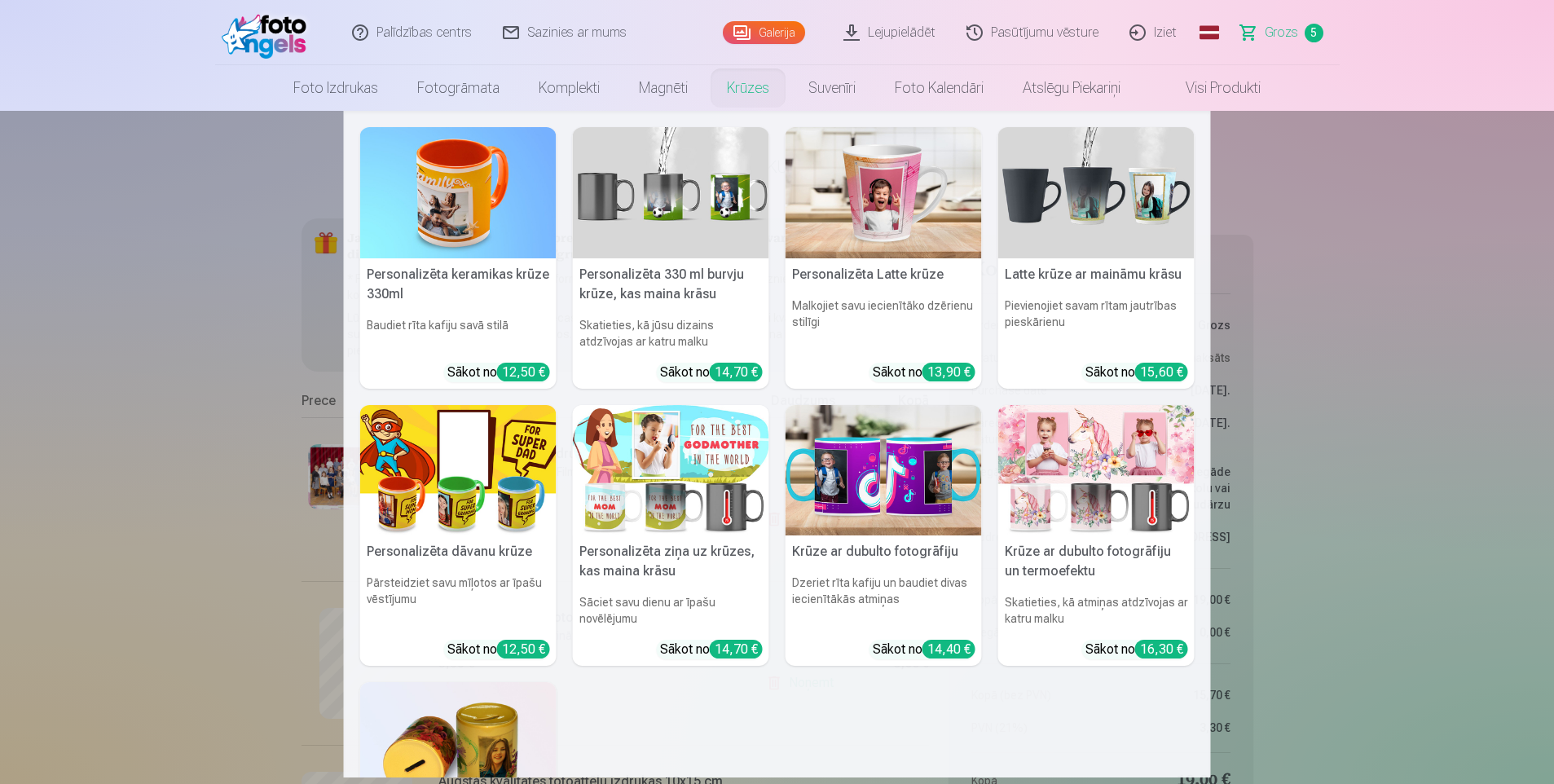
click at [755, 87] on link "Krūzes" at bounding box center [748, 88] width 81 height 46
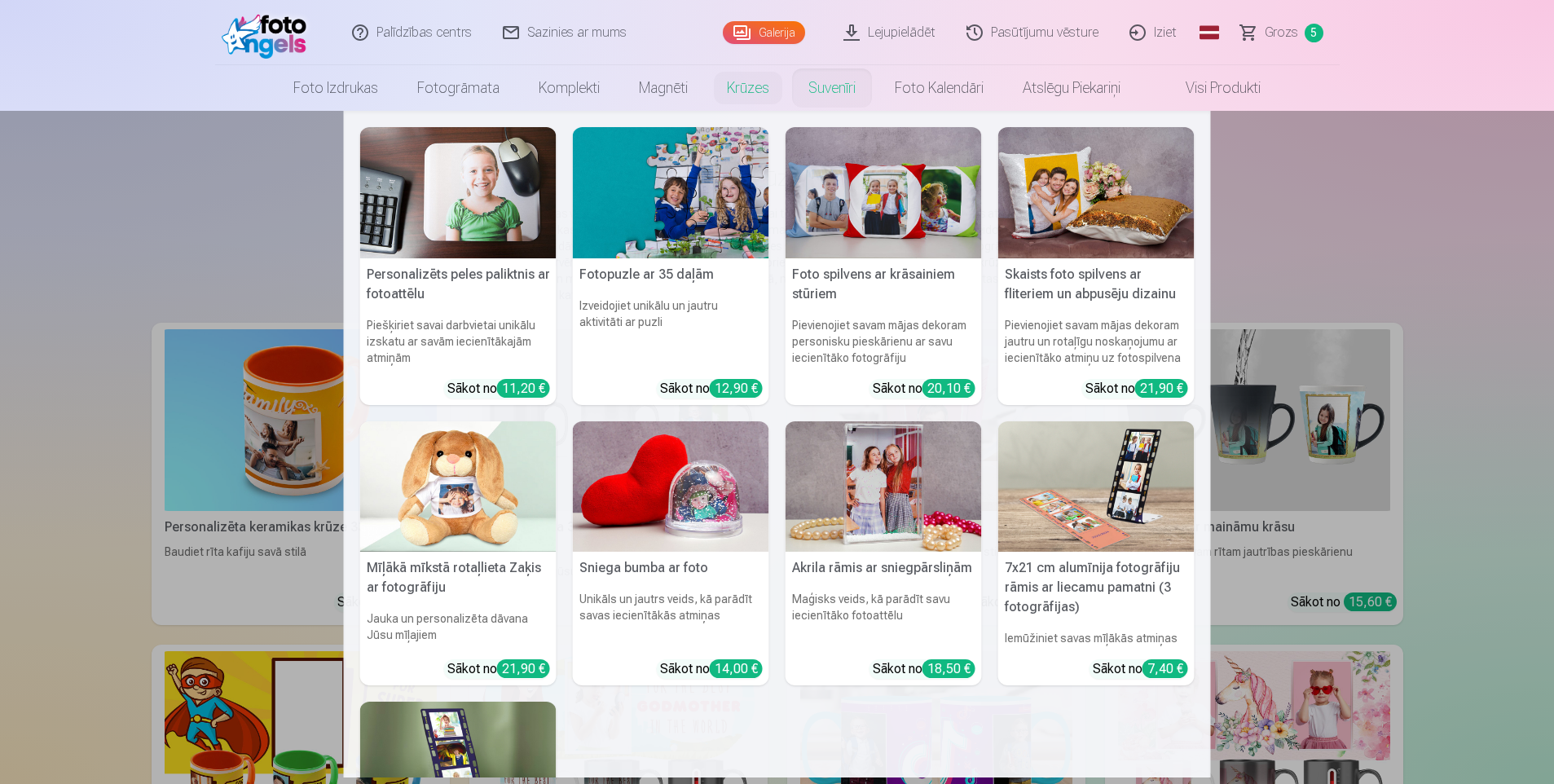
click at [846, 86] on link "Suvenīri" at bounding box center [832, 88] width 87 height 46
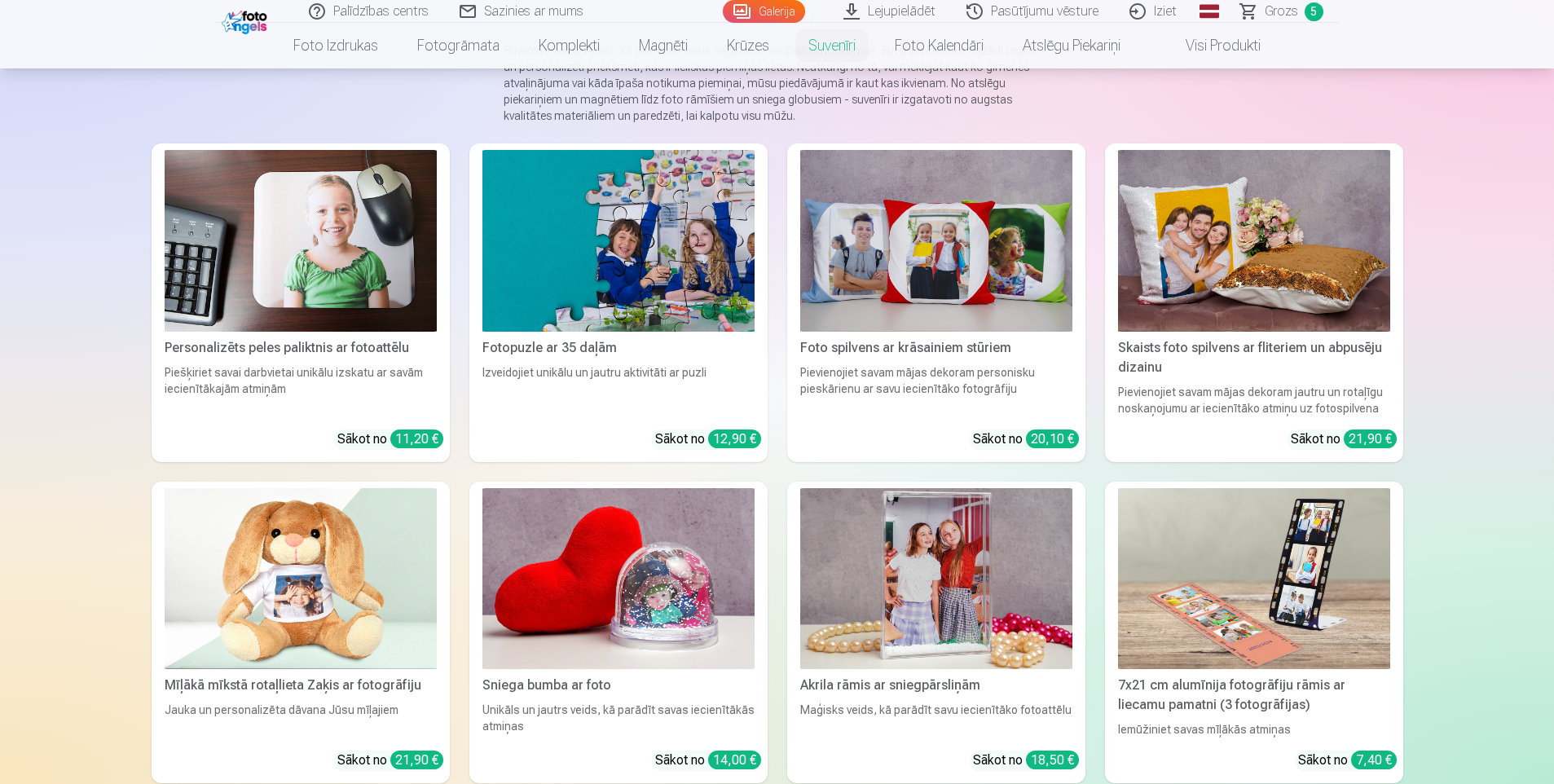
scroll to position [326, 0]
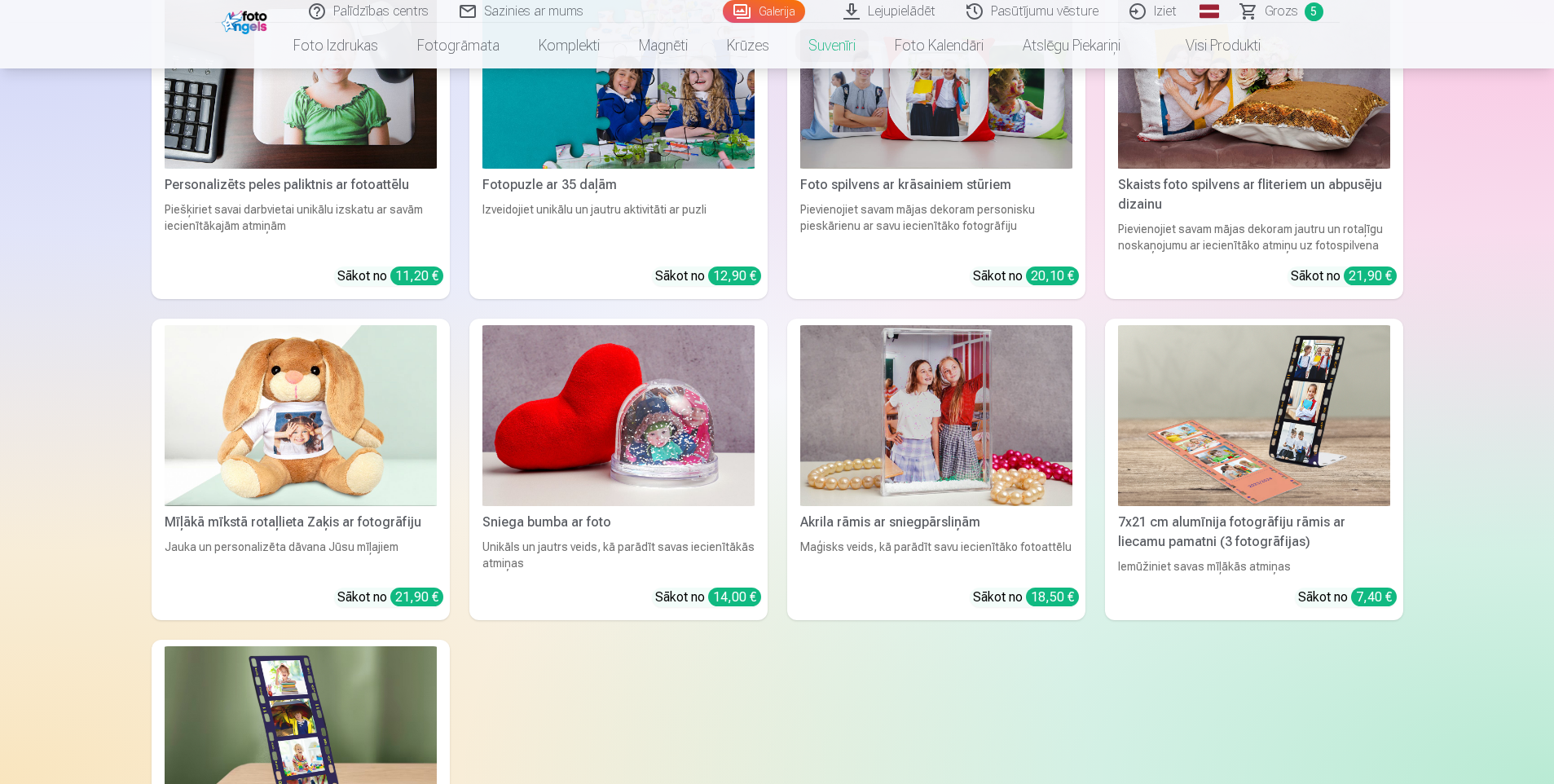
click at [542, 439] on img at bounding box center [618, 416] width 272 height 182
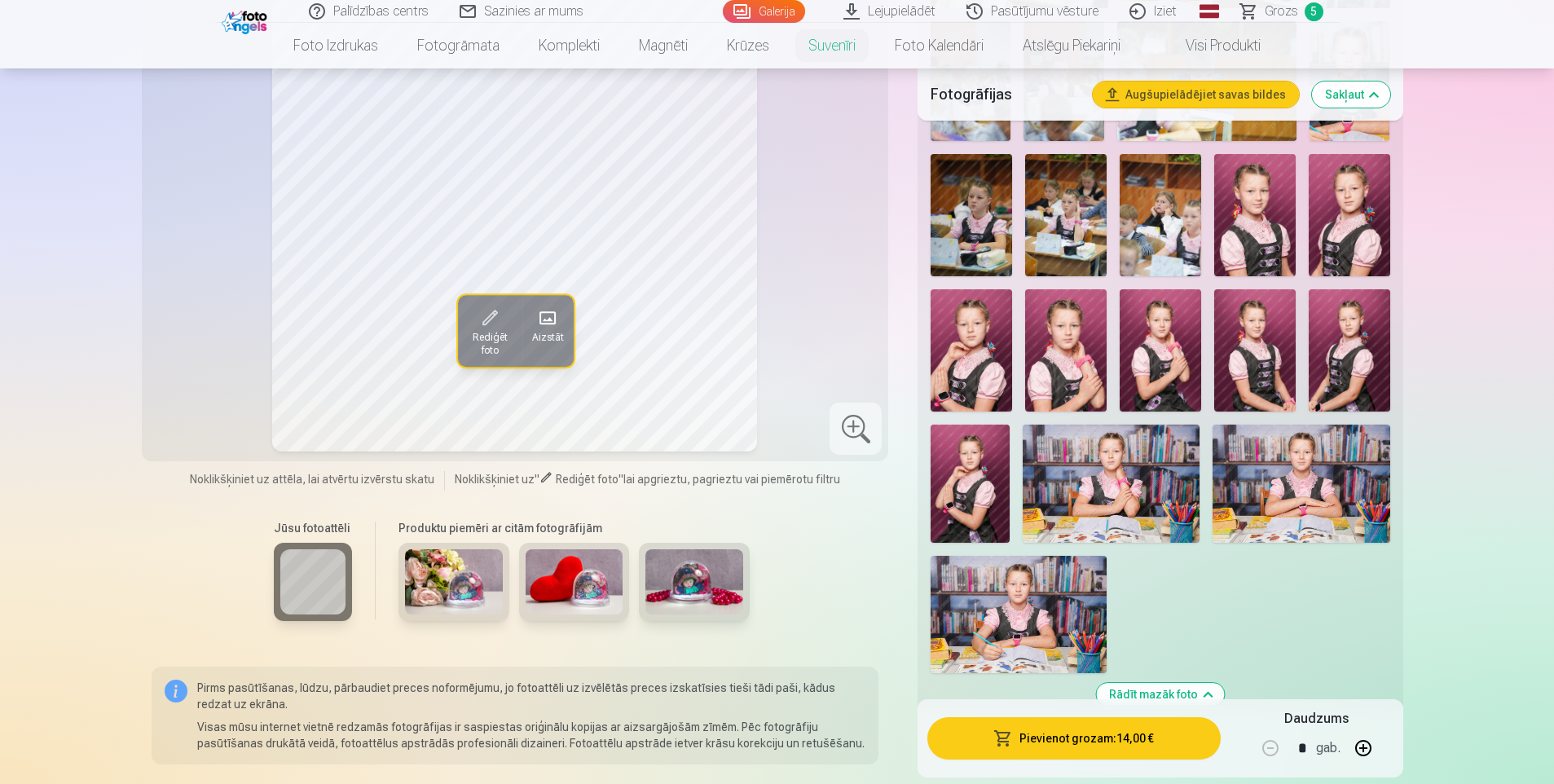
scroll to position [1549, 0]
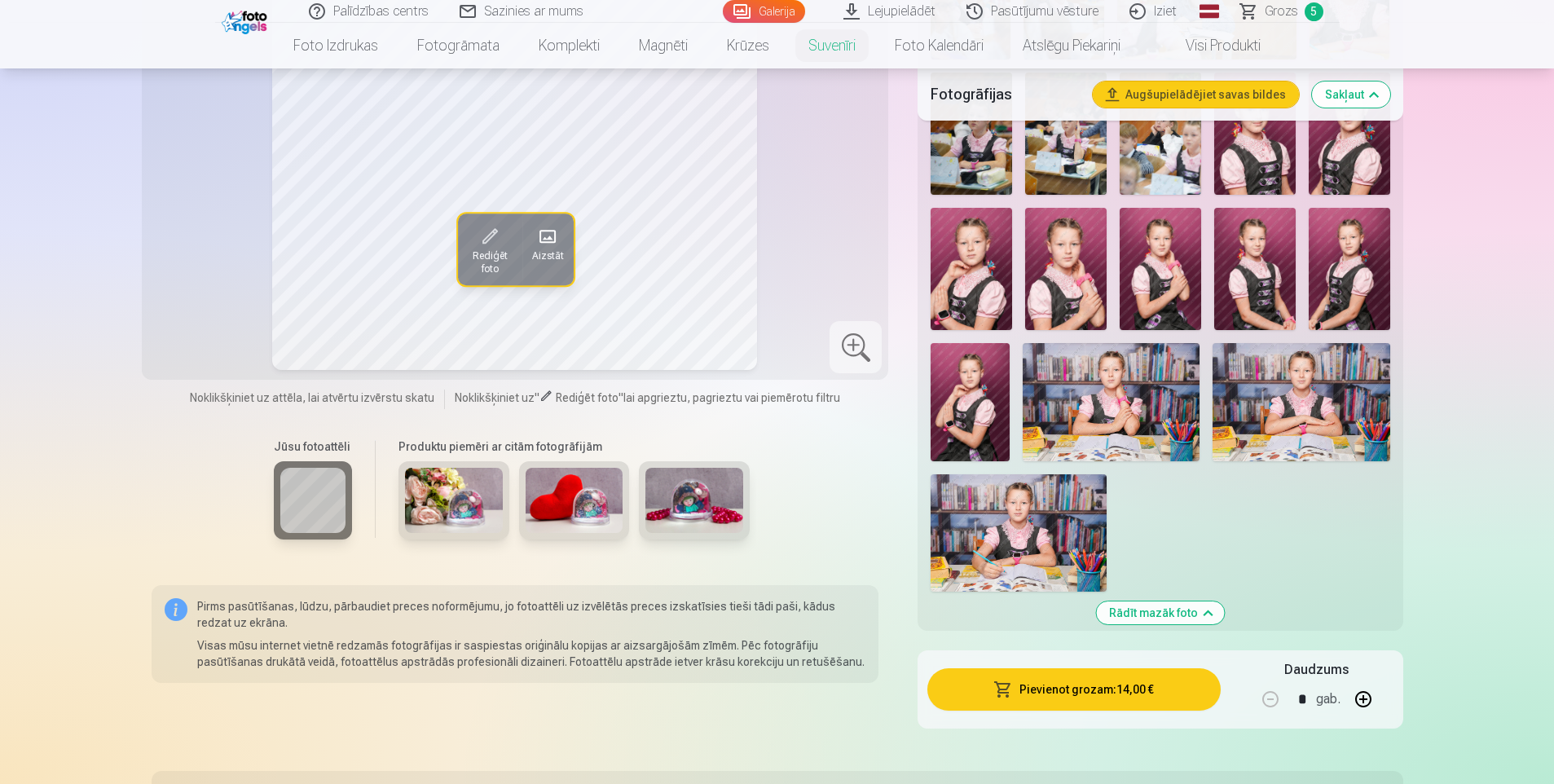
click at [969, 522] on img at bounding box center [1018, 532] width 176 height 117
click at [444, 494] on img at bounding box center [454, 501] width 98 height 65
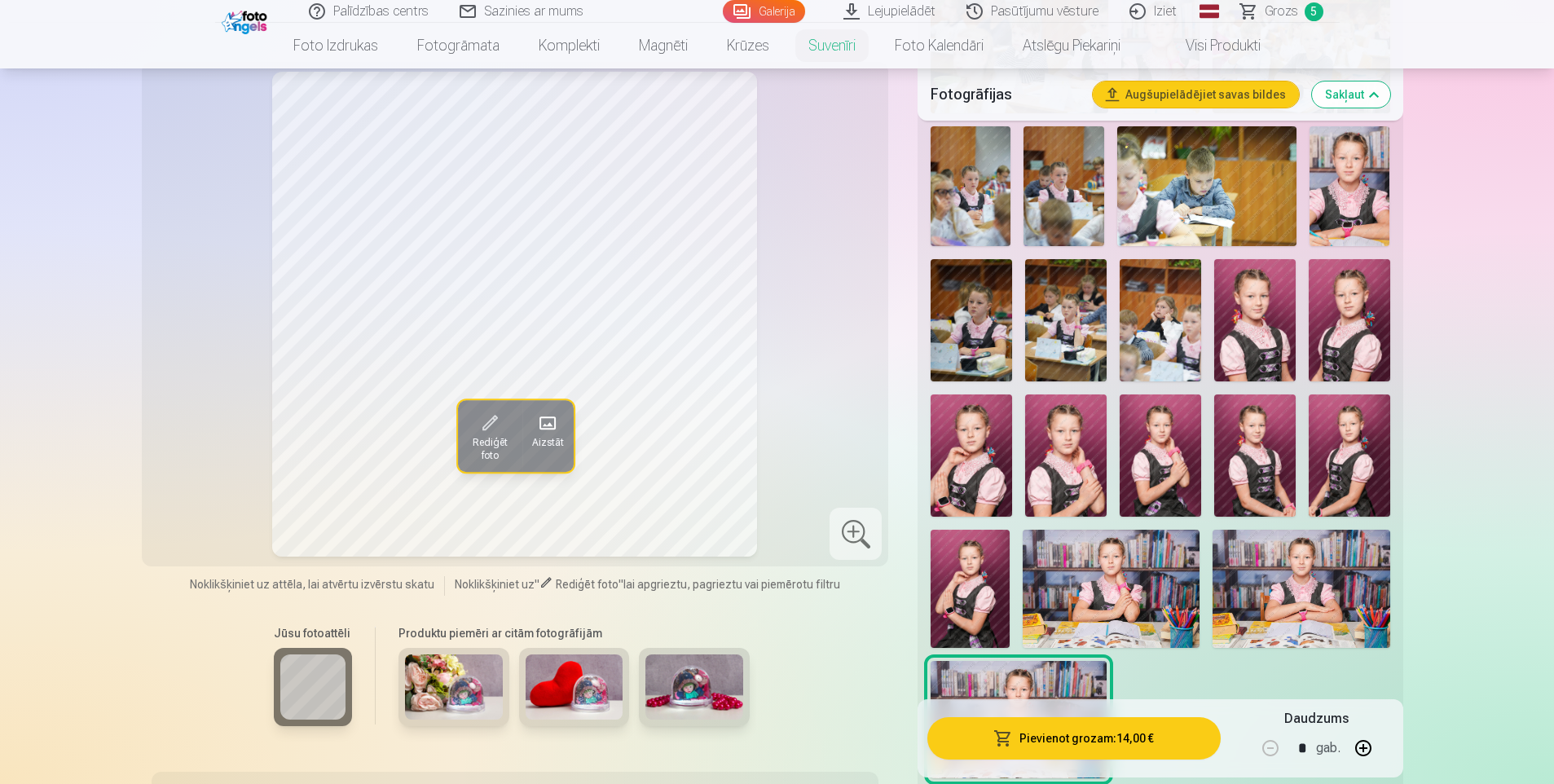
scroll to position [1304, 0]
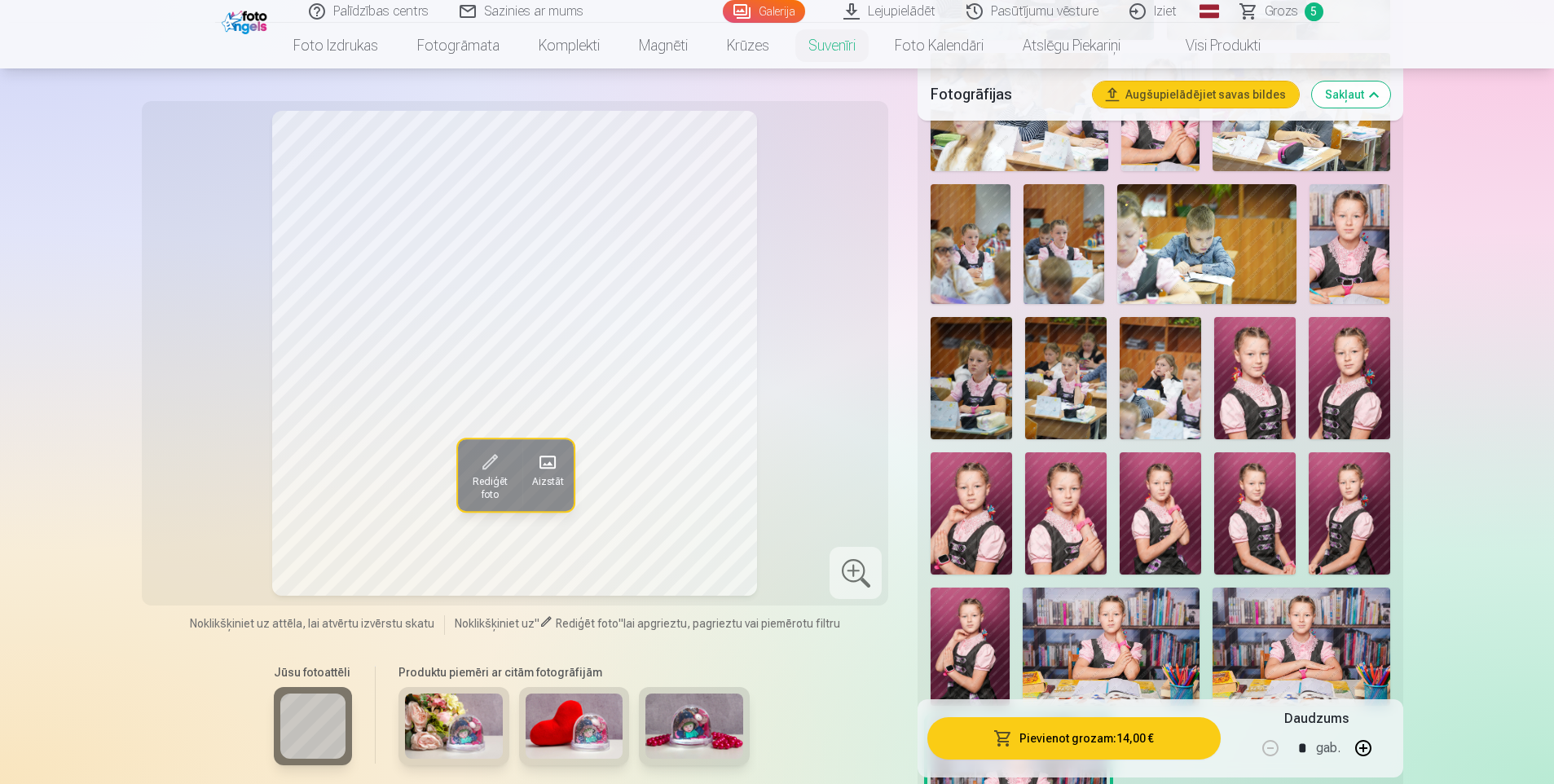
click at [488, 474] on span "Rediģēt foto" at bounding box center [489, 487] width 45 height 26
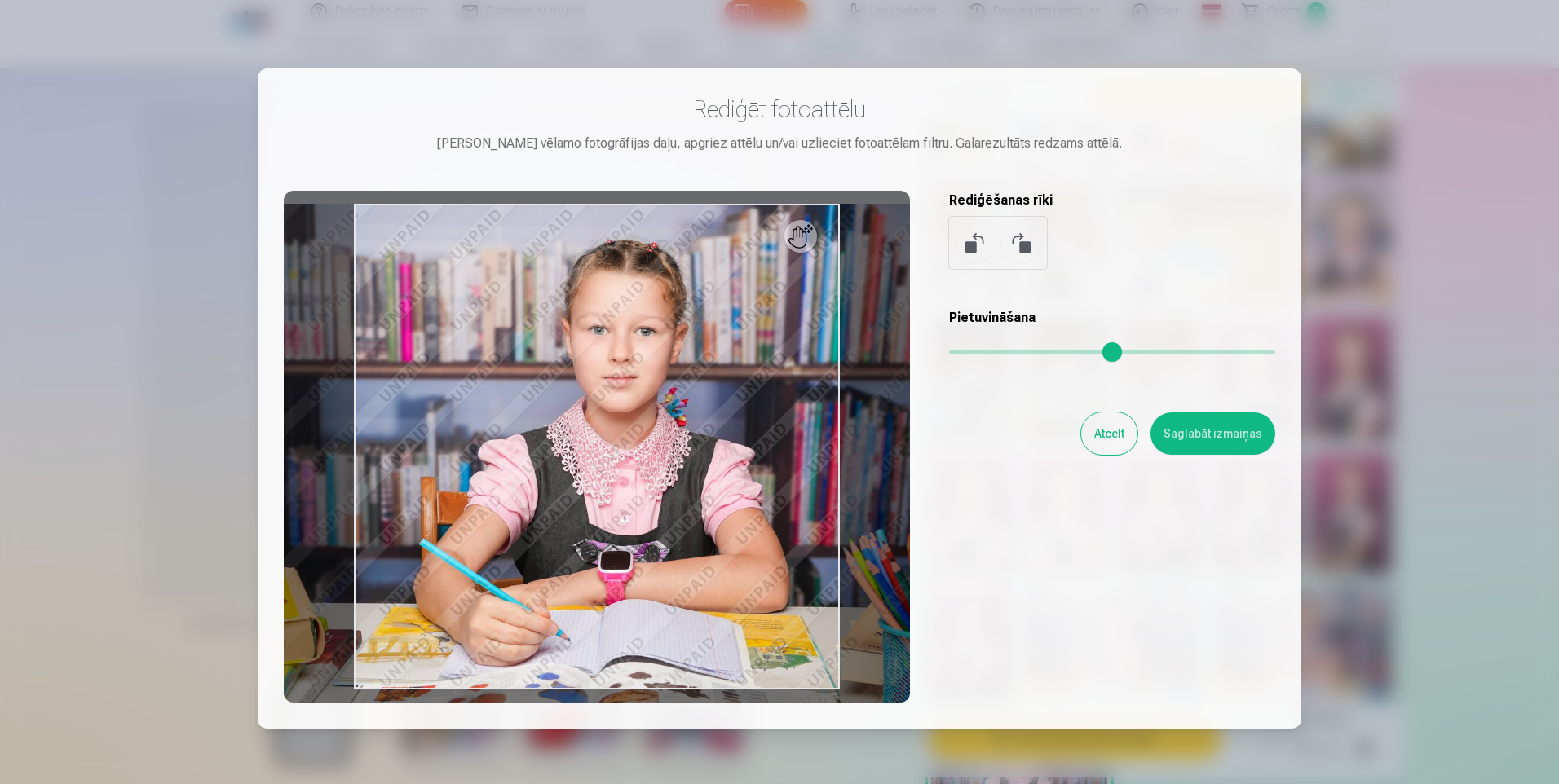
drag, startPoint x: 955, startPoint y: 351, endPoint x: 965, endPoint y: 351, distance: 10.0
click at [965, 351] on input "range" at bounding box center [1111, 352] width 326 height 4
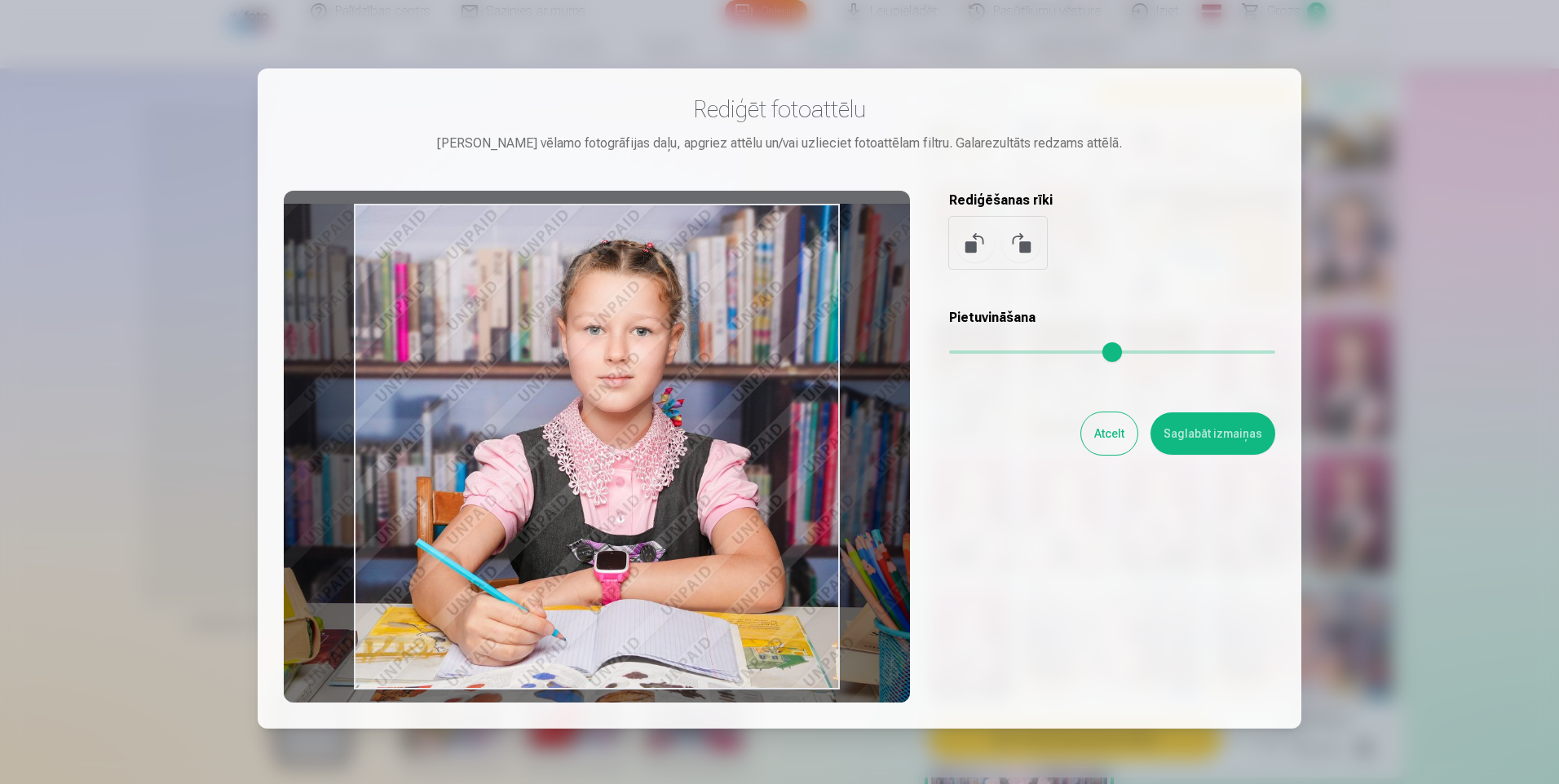
click at [746, 396] on div at bounding box center [596, 447] width 626 height 512
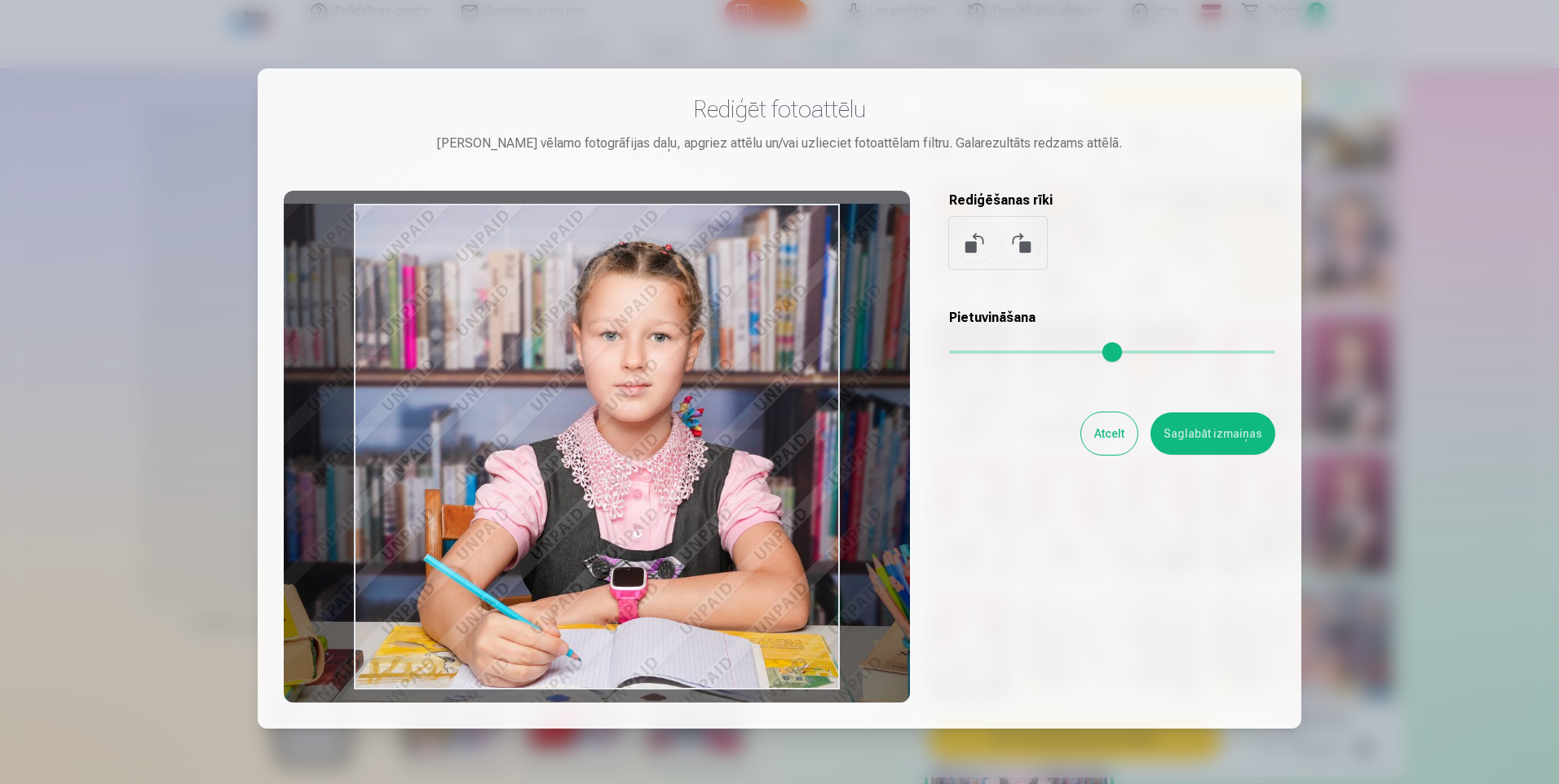
click at [971, 351] on input "range" at bounding box center [1111, 352] width 326 height 4
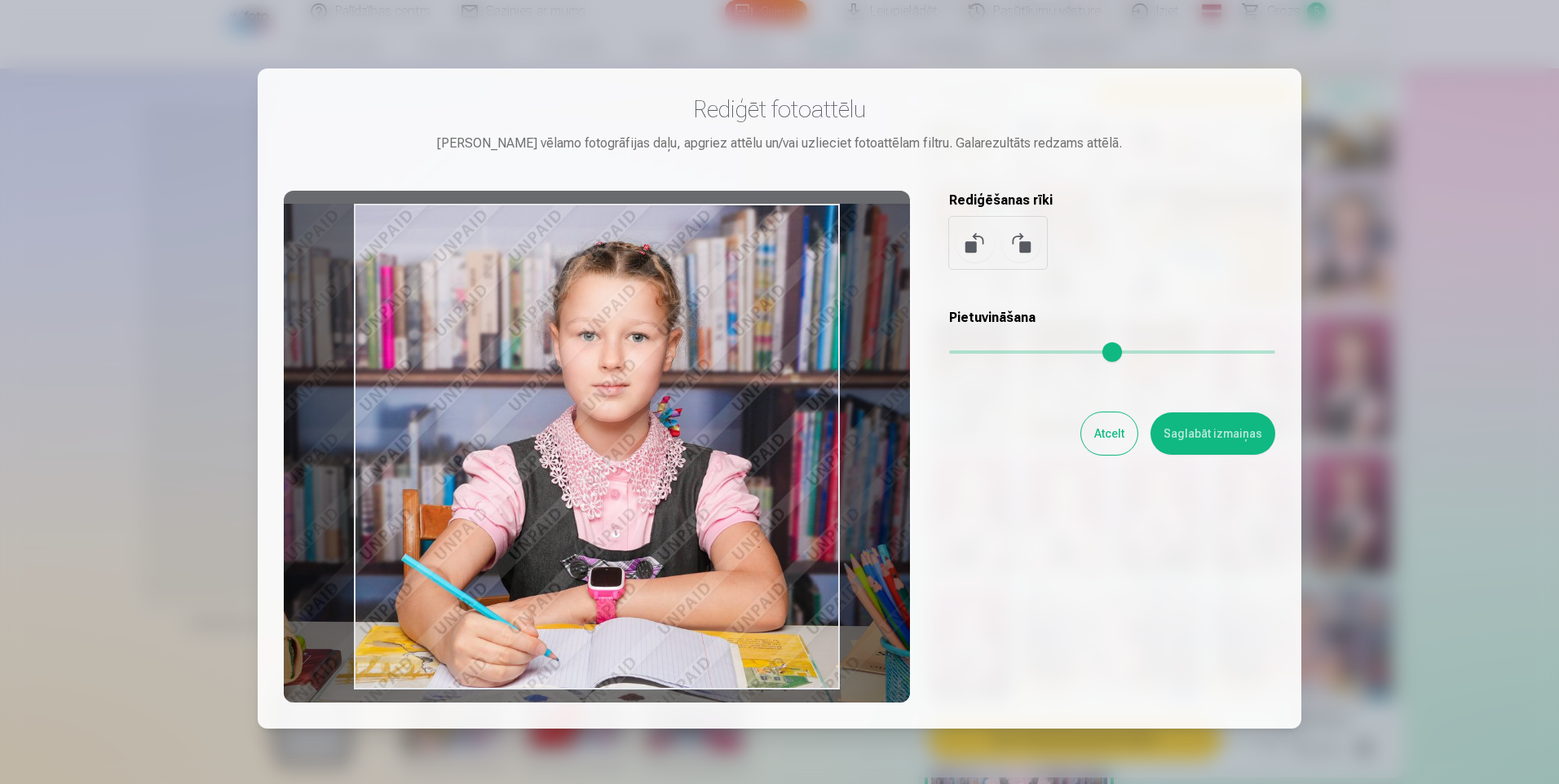
drag, startPoint x: 706, startPoint y: 417, endPoint x: 684, endPoint y: 418, distance: 22.0
click at [684, 418] on div at bounding box center [596, 447] width 626 height 512
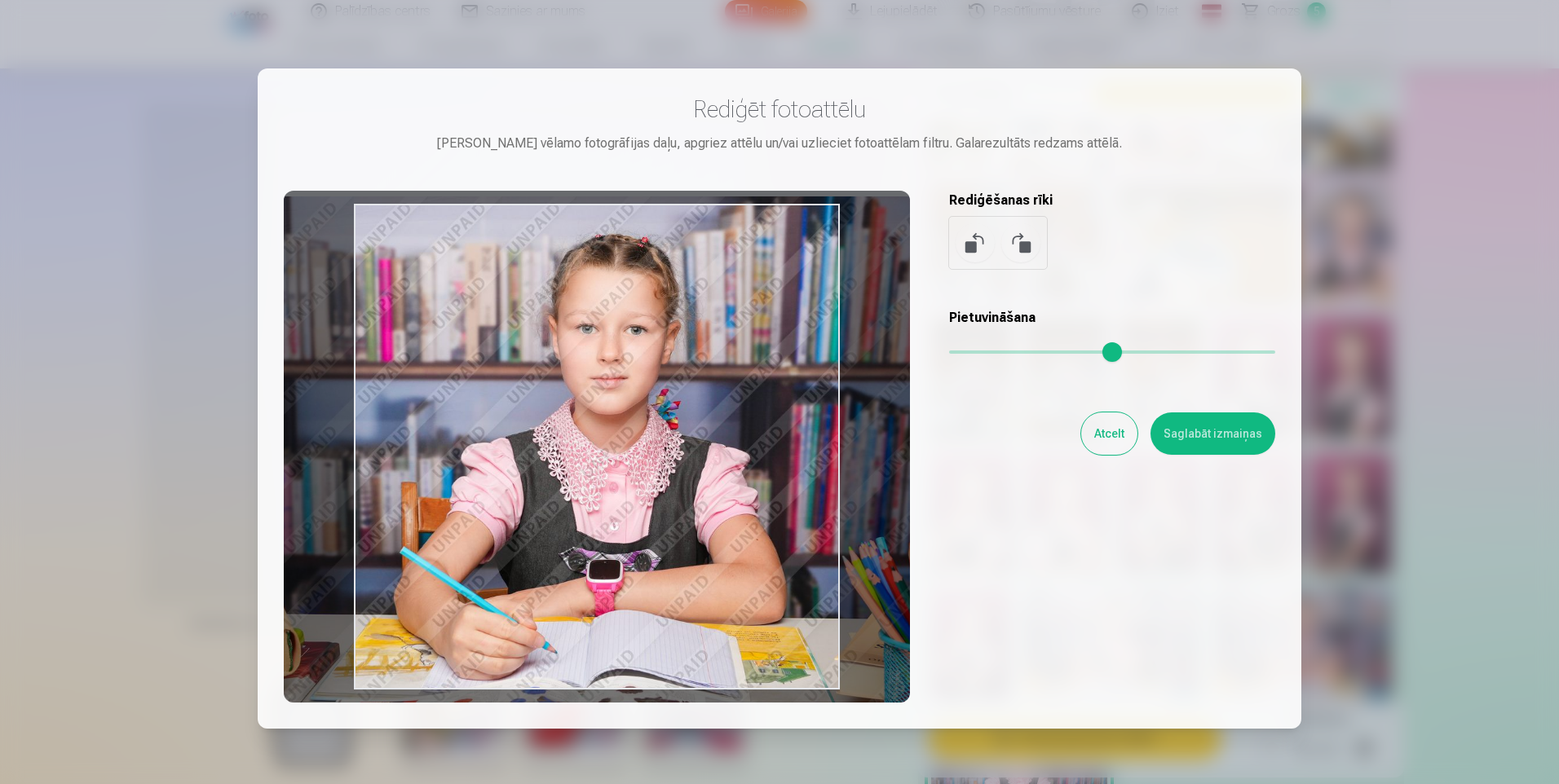
click at [615, 405] on div at bounding box center [596, 447] width 626 height 512
type input "****"
click at [1213, 434] on button "Saglabāt izmaiņas" at bounding box center [1212, 433] width 125 height 42
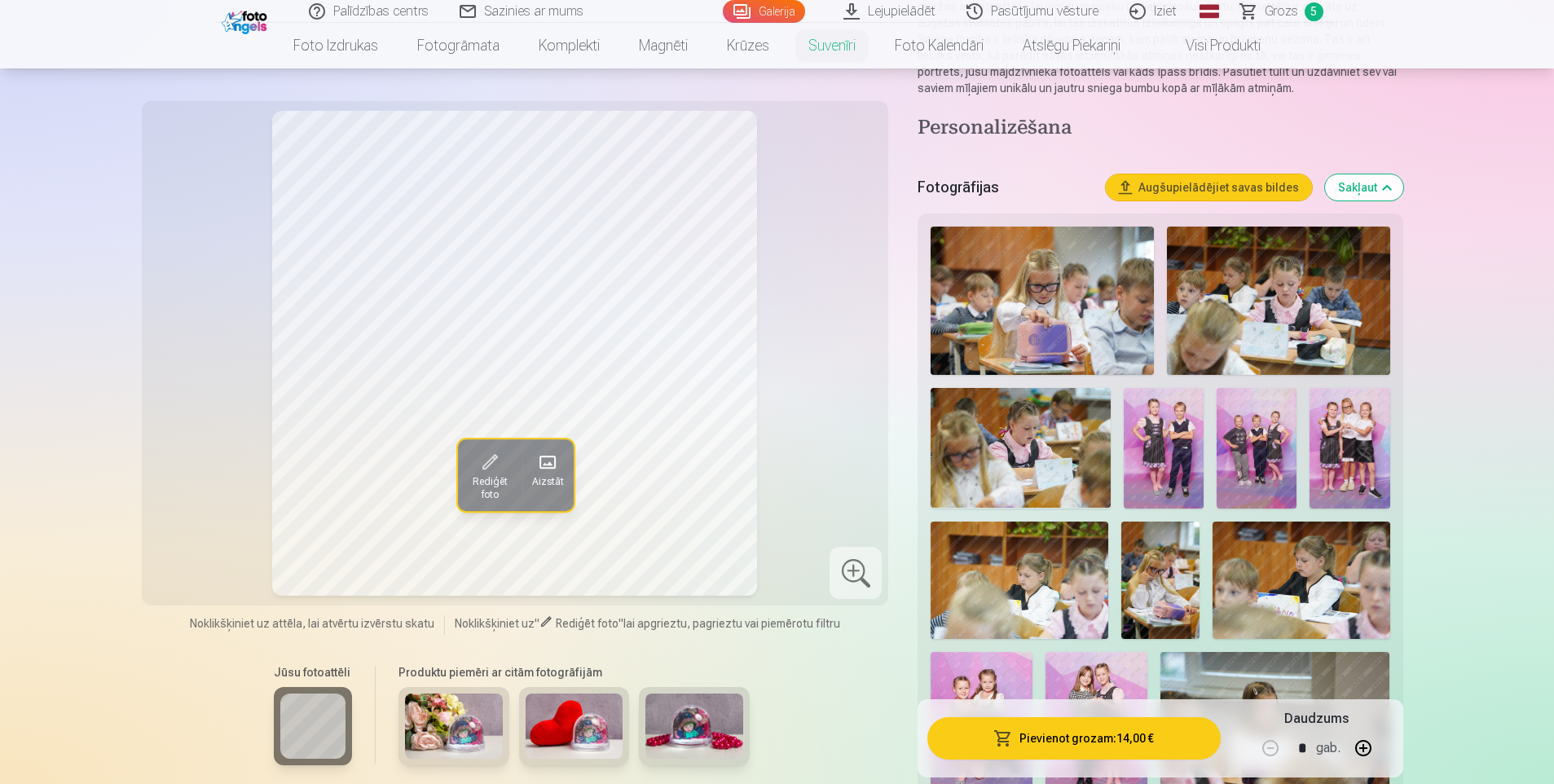
scroll to position [245, 0]
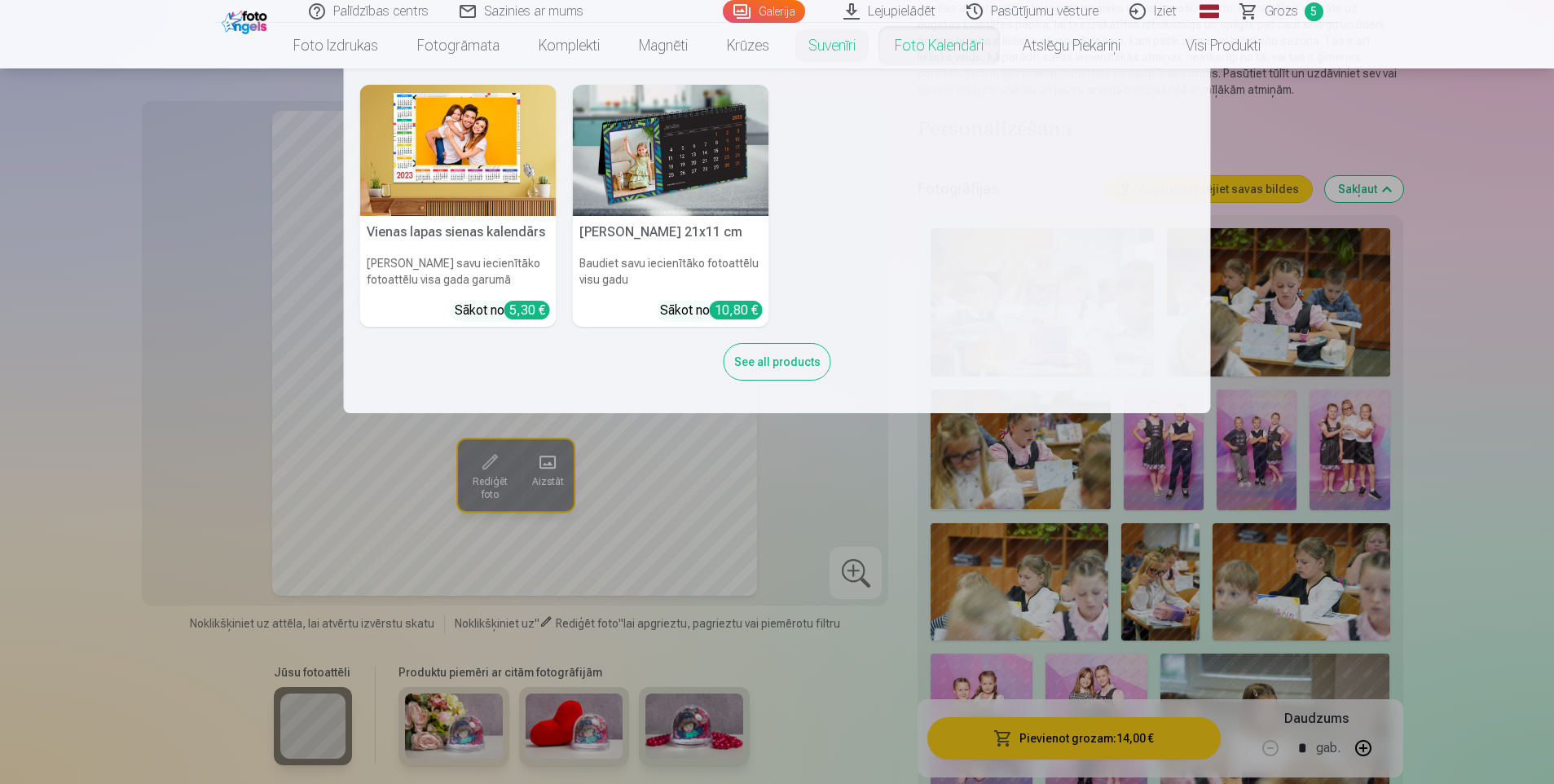
click at [947, 45] on link "Foto kalendāri" at bounding box center [939, 46] width 128 height 46
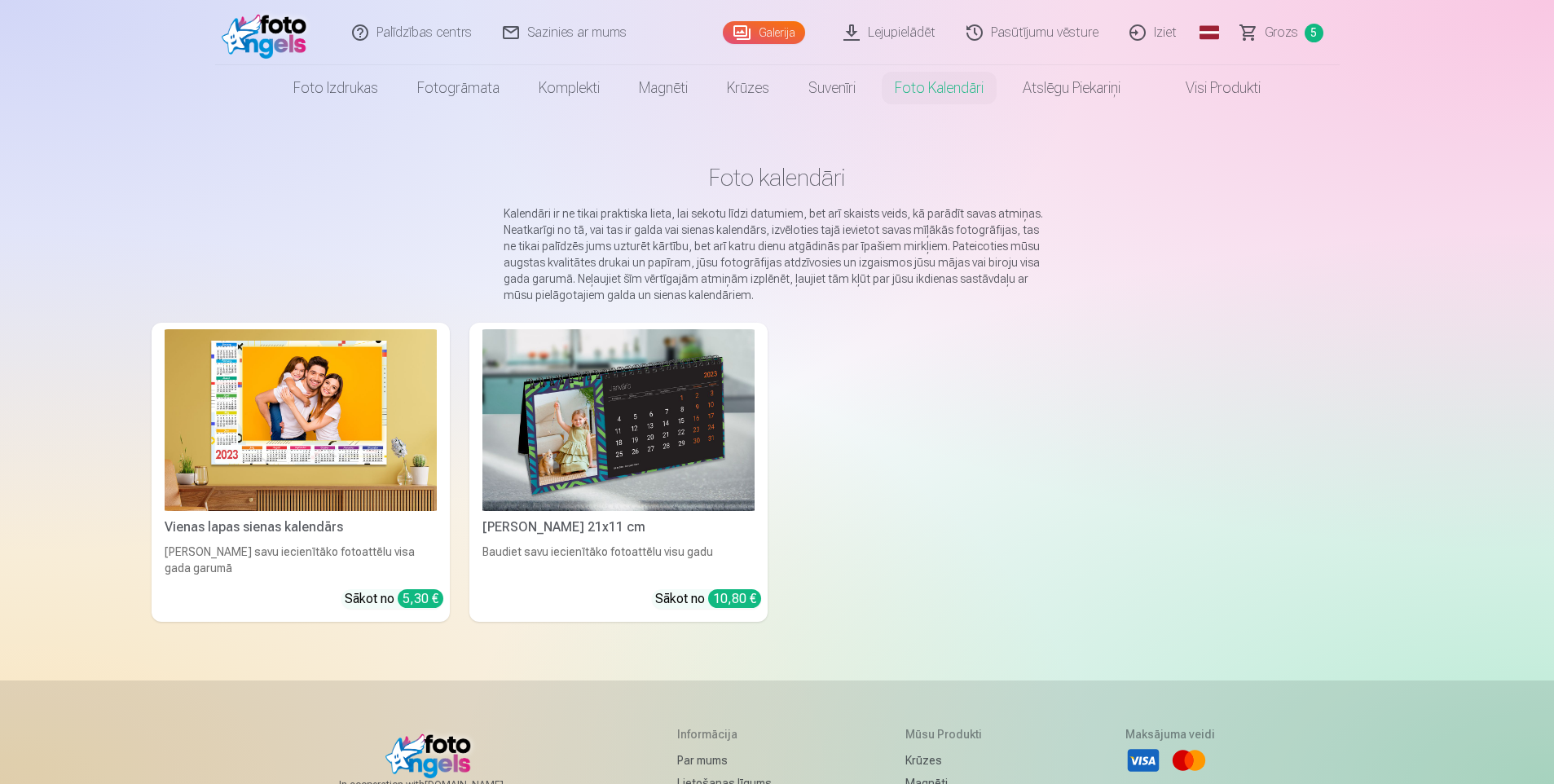
click at [267, 411] on img at bounding box center [300, 420] width 272 height 182
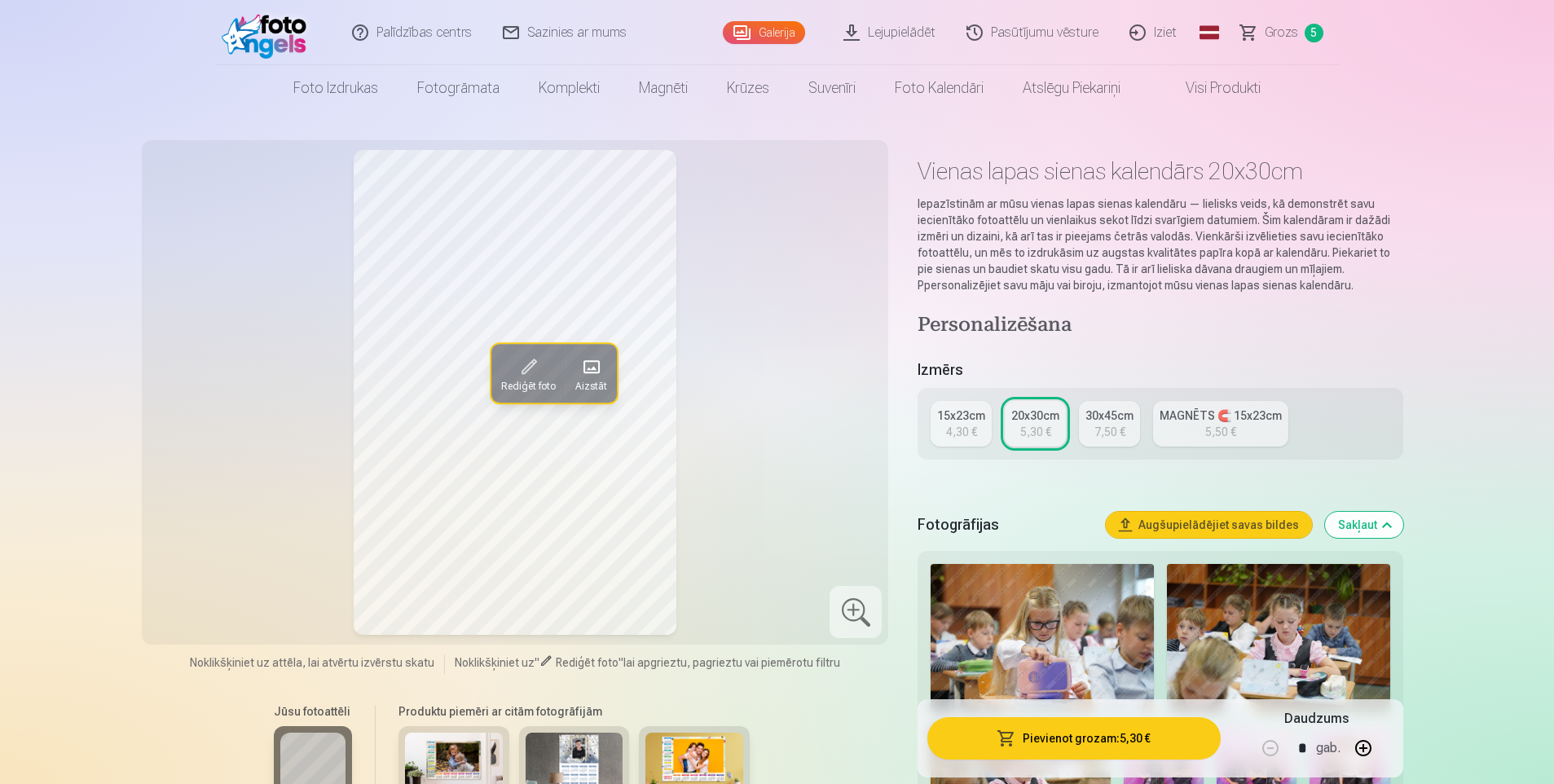
click at [1105, 419] on div "30x45cm" at bounding box center [1109, 416] width 48 height 16
click at [939, 423] on div "15x23cm" at bounding box center [961, 416] width 48 height 16
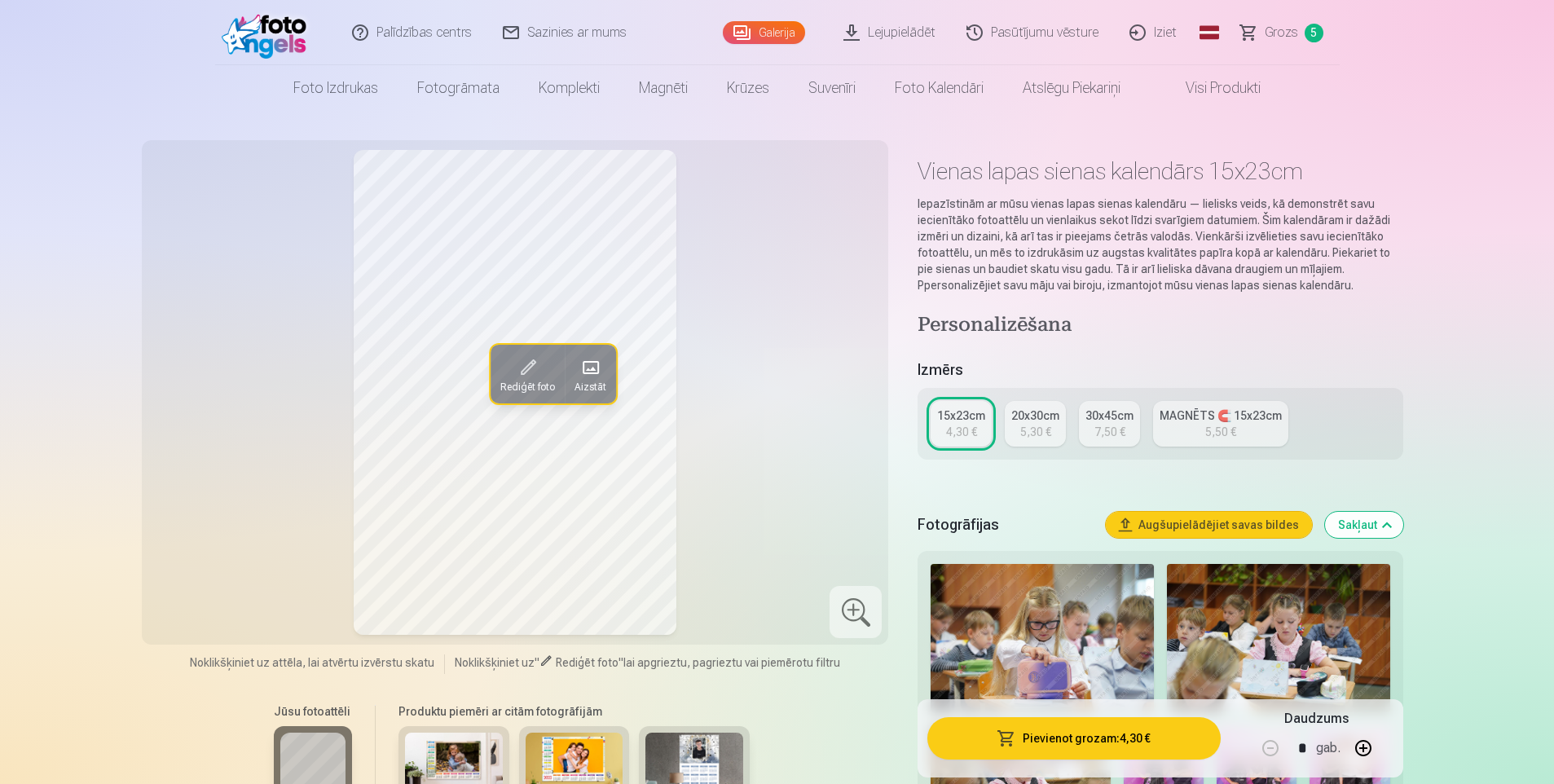
click at [1037, 428] on div "5,30 €" at bounding box center [1036, 432] width 31 height 16
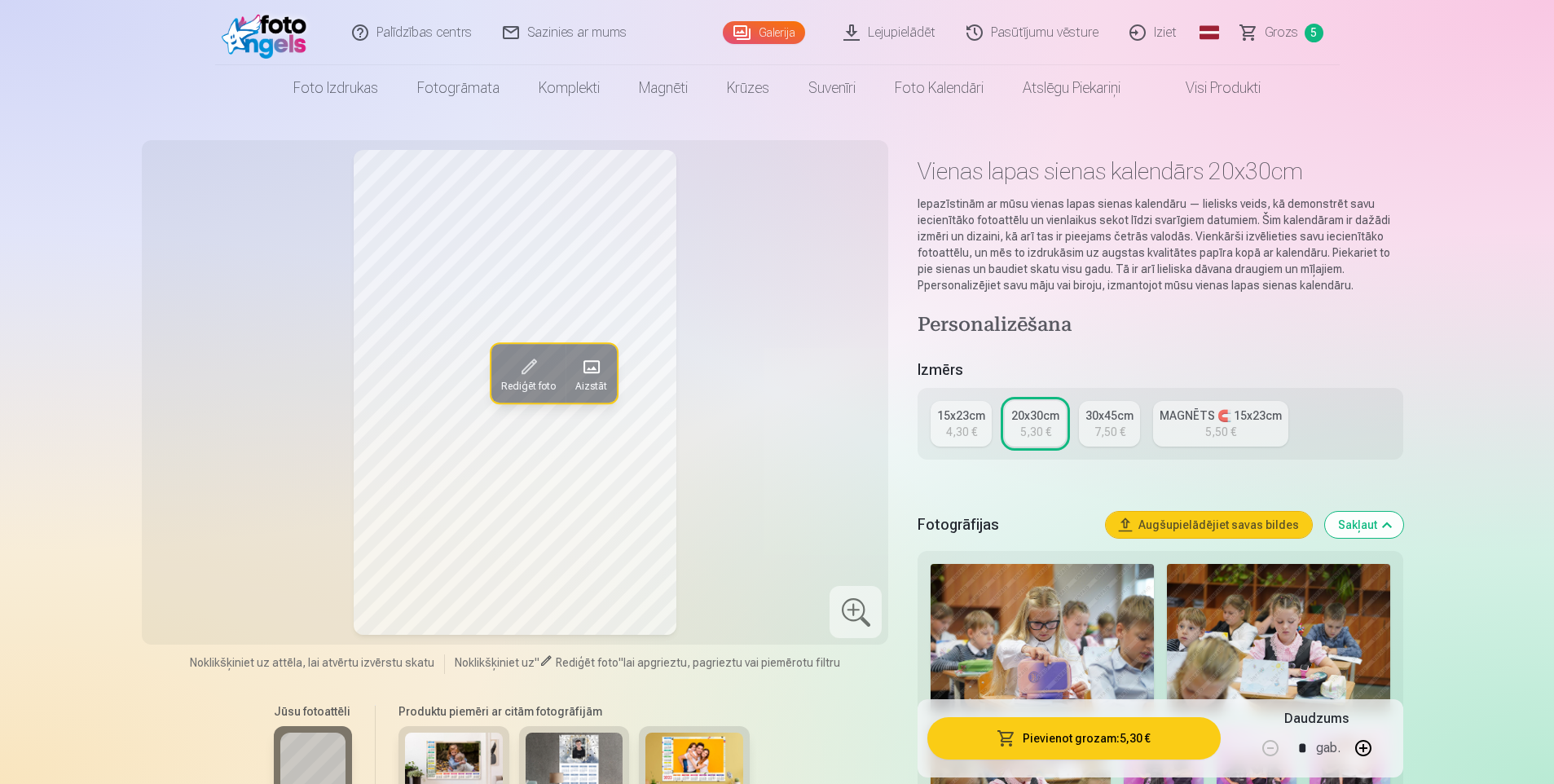
click at [1109, 428] on div "7,50 €" at bounding box center [1110, 432] width 31 height 16
click at [1058, 412] on link "20x30cm 5,30 €" at bounding box center [1035, 424] width 61 height 46
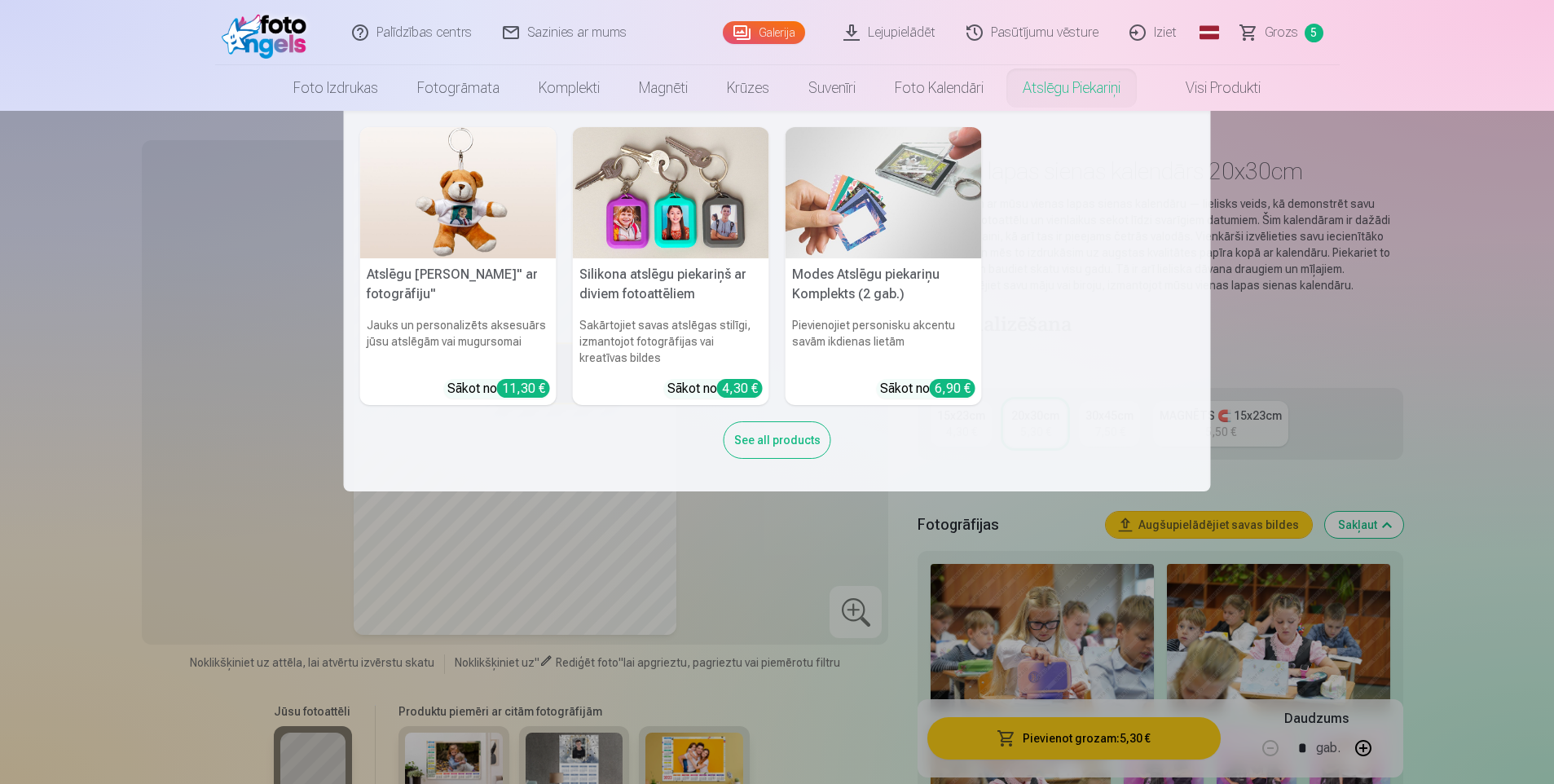
click at [1033, 90] on link "Atslēgu piekariņi" at bounding box center [1071, 88] width 137 height 46
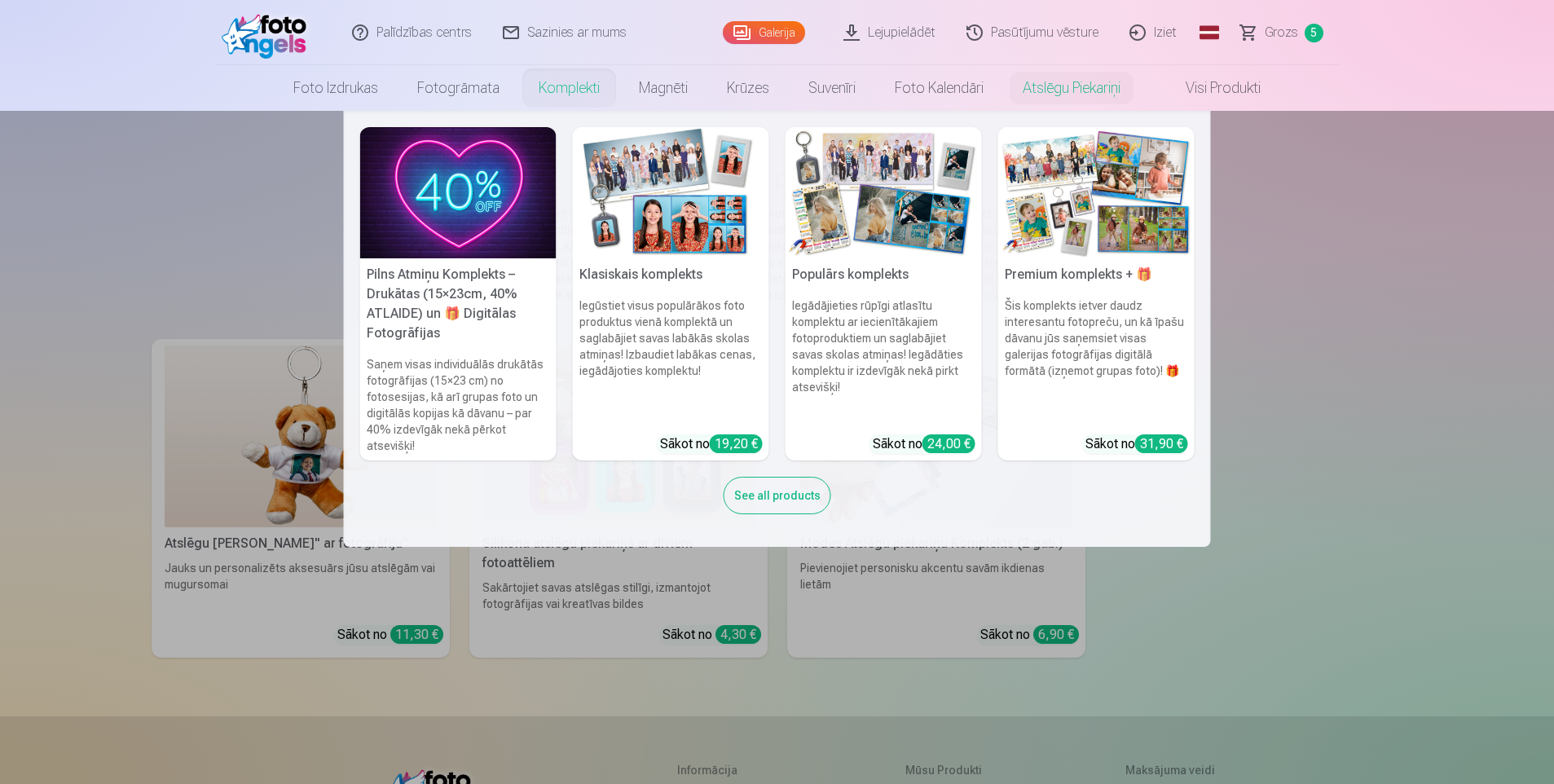
click at [871, 233] on img at bounding box center [884, 192] width 196 height 132
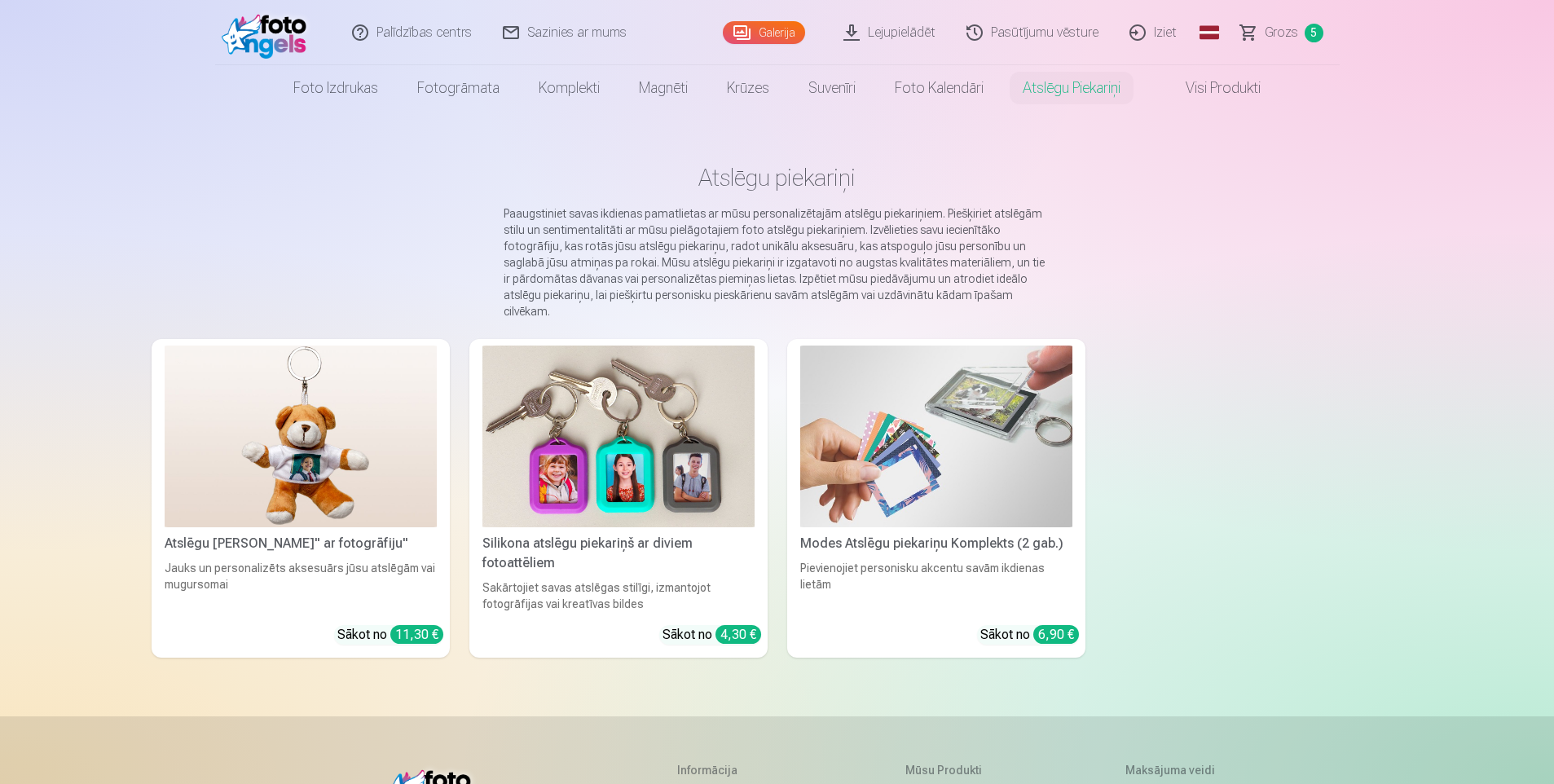
click at [1226, 88] on link "Visi produkti" at bounding box center [1210, 88] width 140 height 46
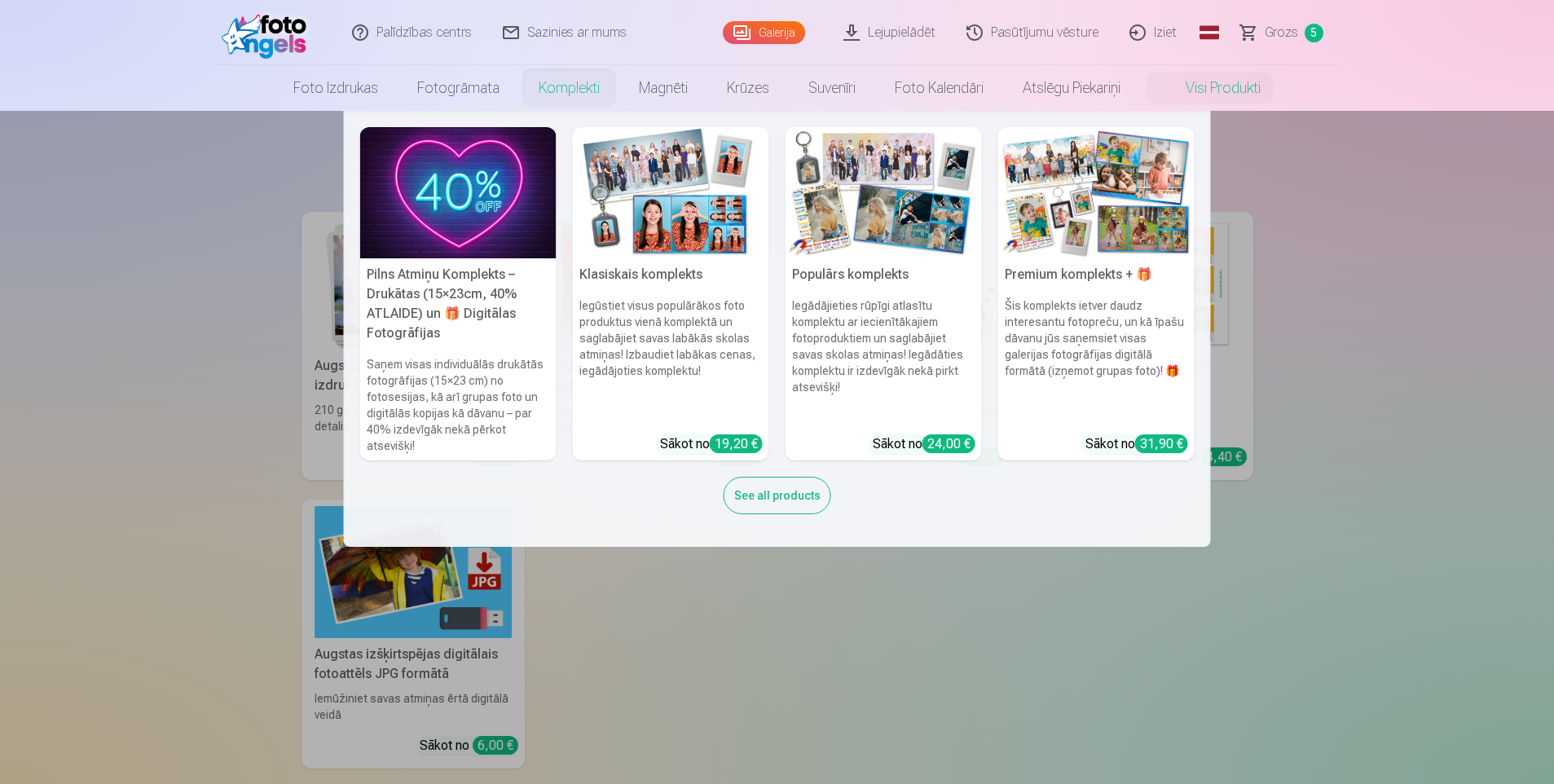
click at [565, 86] on link "Komplekti" at bounding box center [570, 88] width 101 height 46
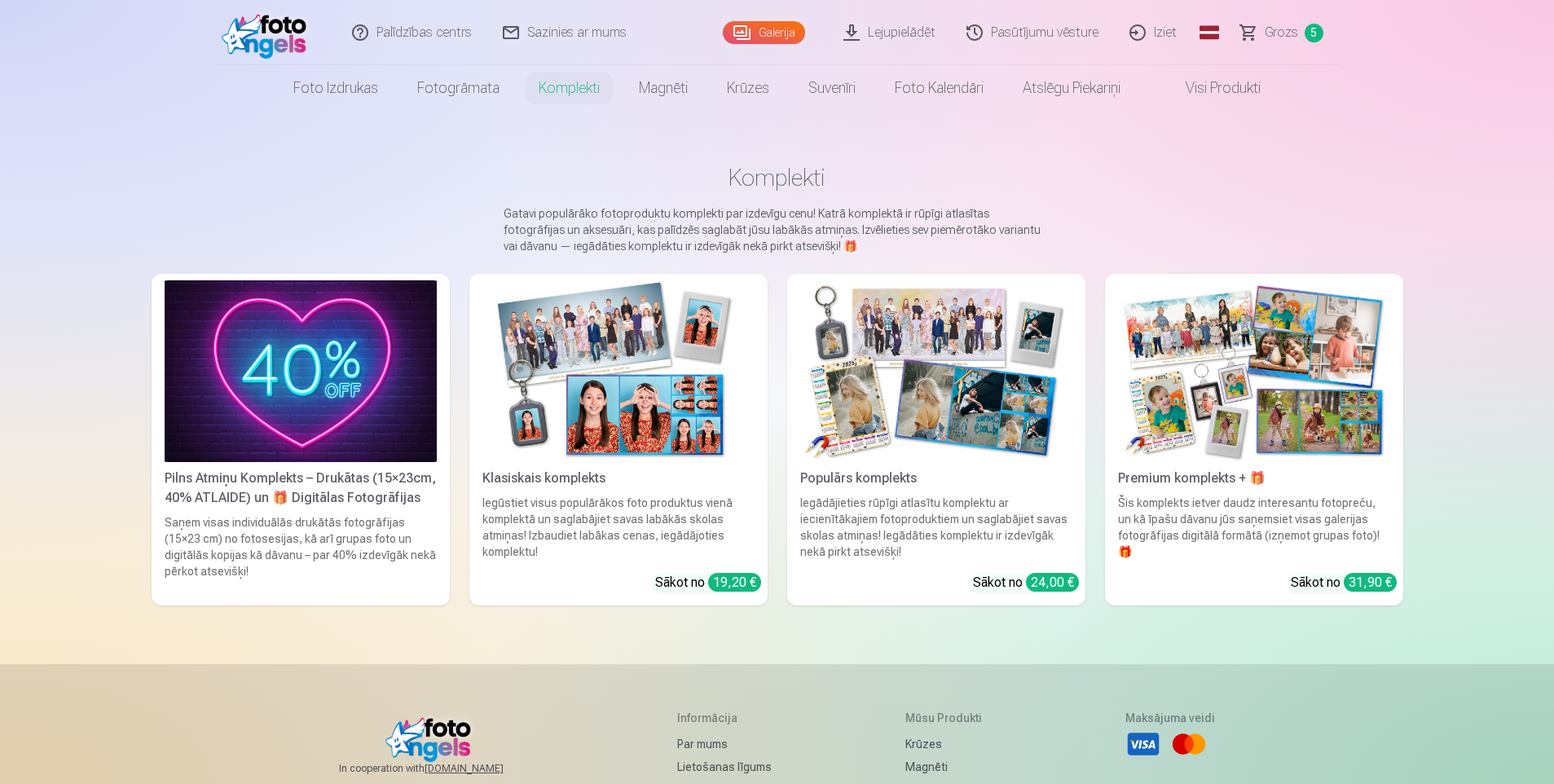
click at [1226, 463] on link "Premium komplekts + 🎁 Šis komplekts ietver daudz interesantu fotopreču, un kā ī…" at bounding box center [1255, 440] width 298 height 332
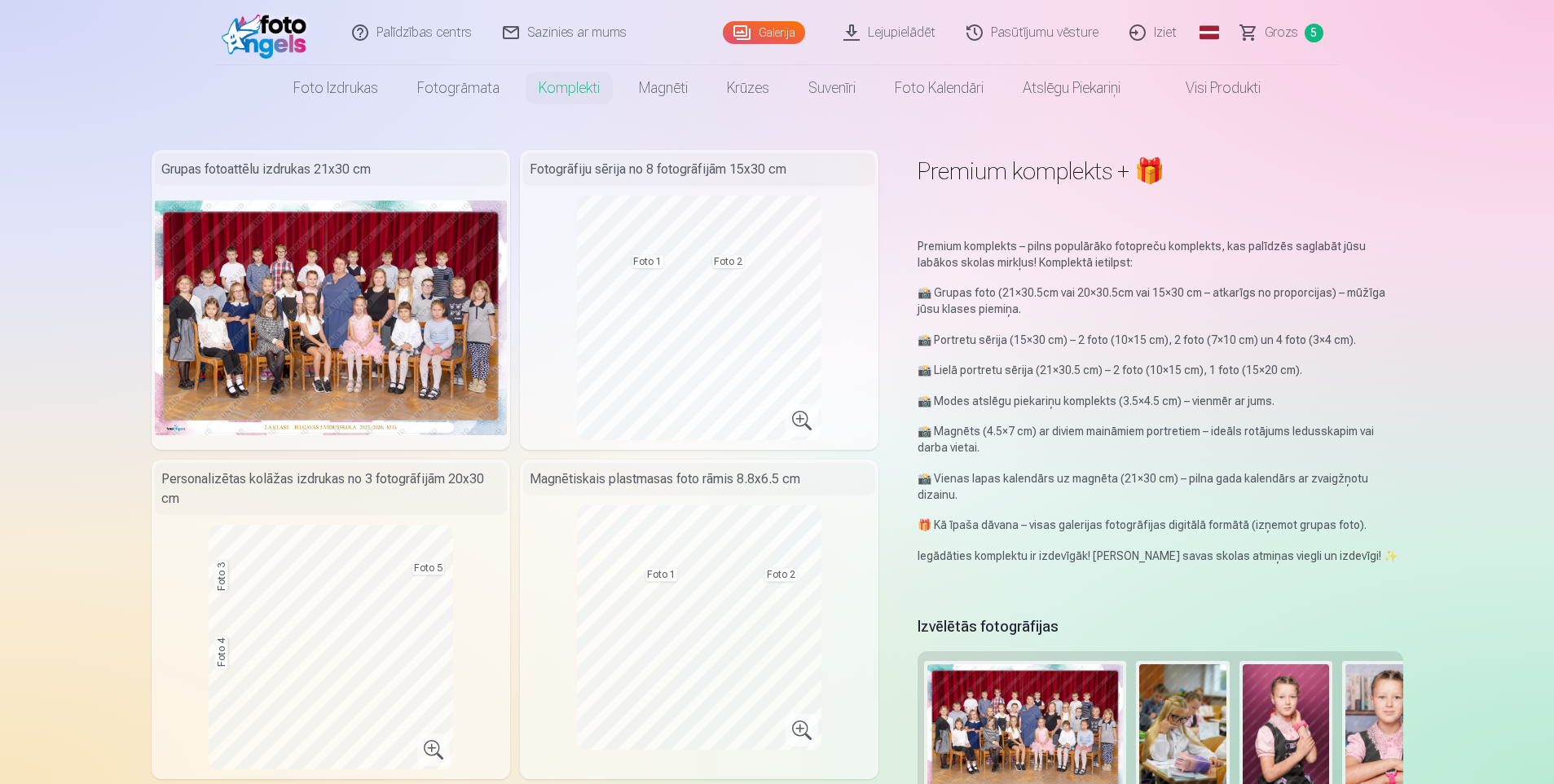
click at [1288, 26] on span "Grozs" at bounding box center [1282, 33] width 34 height 19
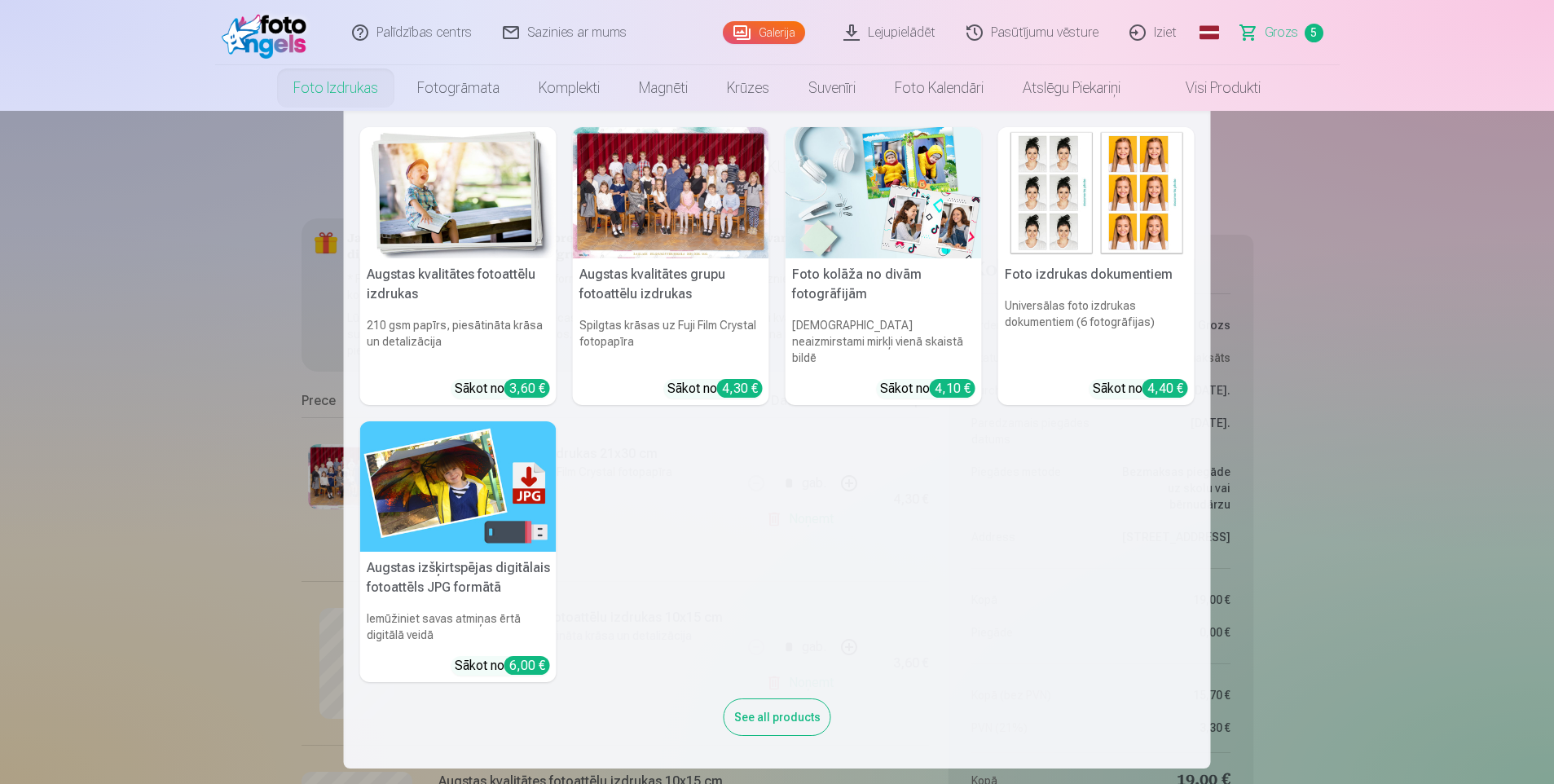
click at [349, 88] on link "Foto izdrukas" at bounding box center [336, 88] width 124 height 46
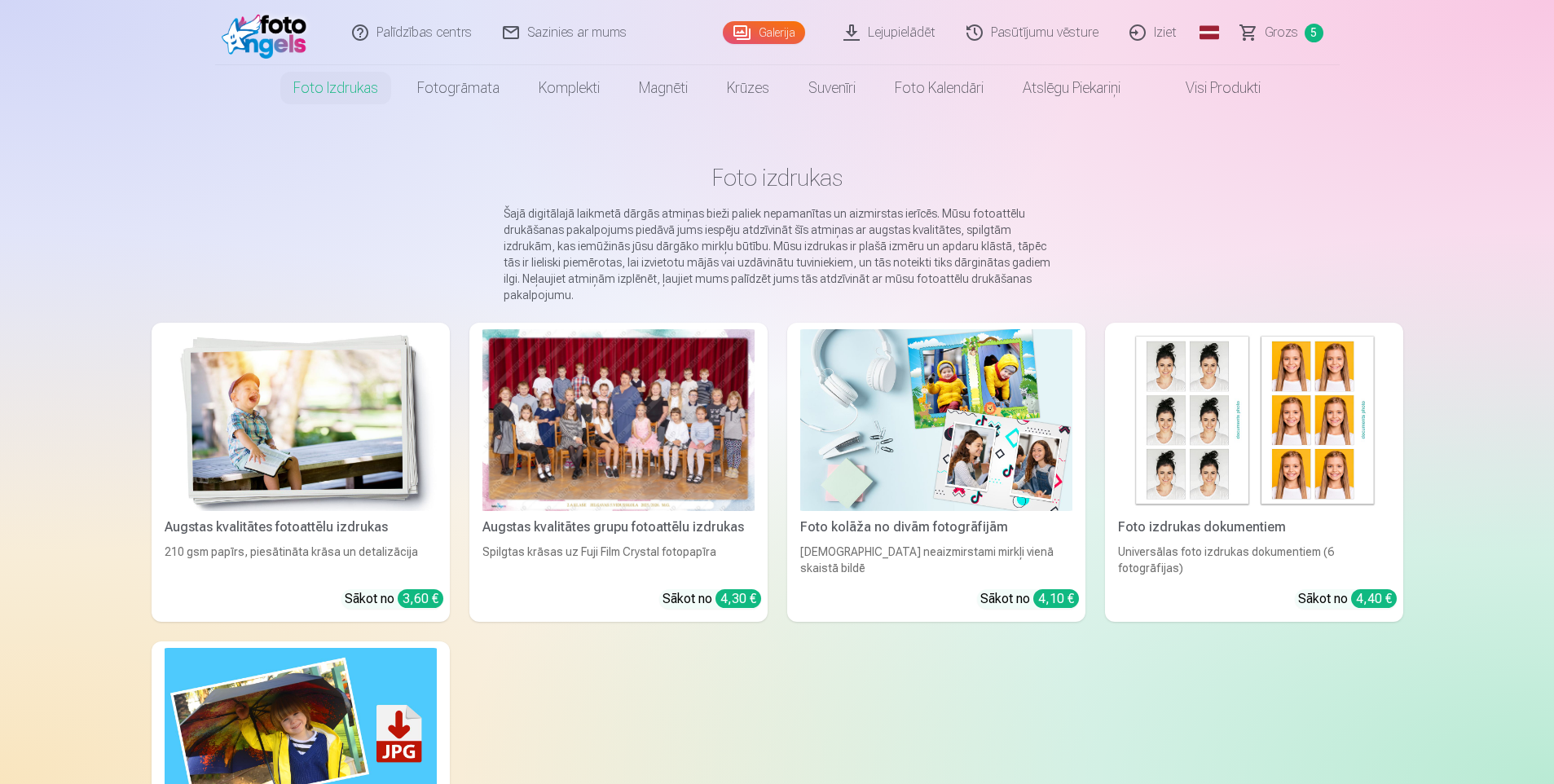
click at [579, 412] on div at bounding box center [618, 420] width 272 height 182
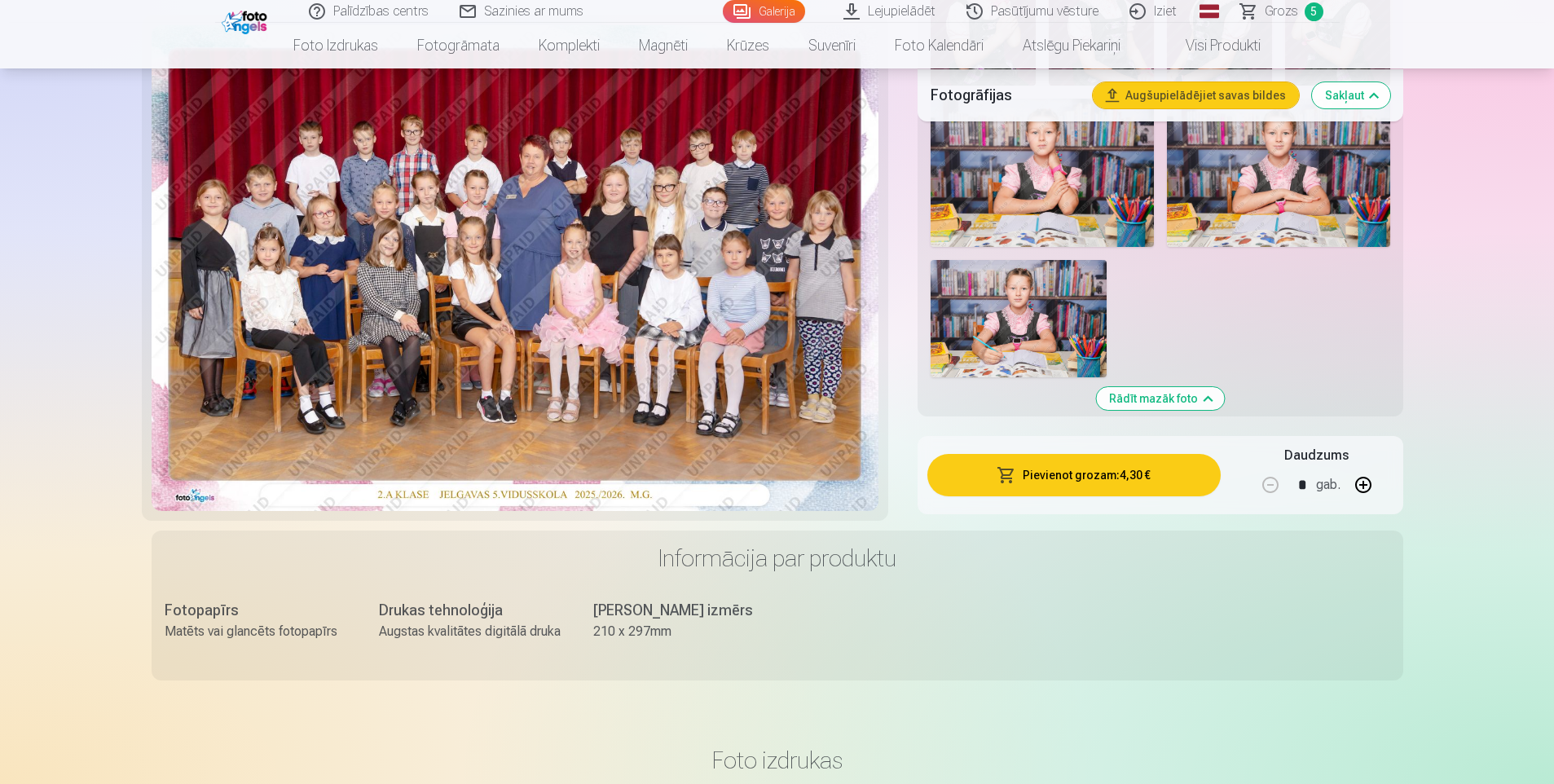
scroll to position [1956, 0]
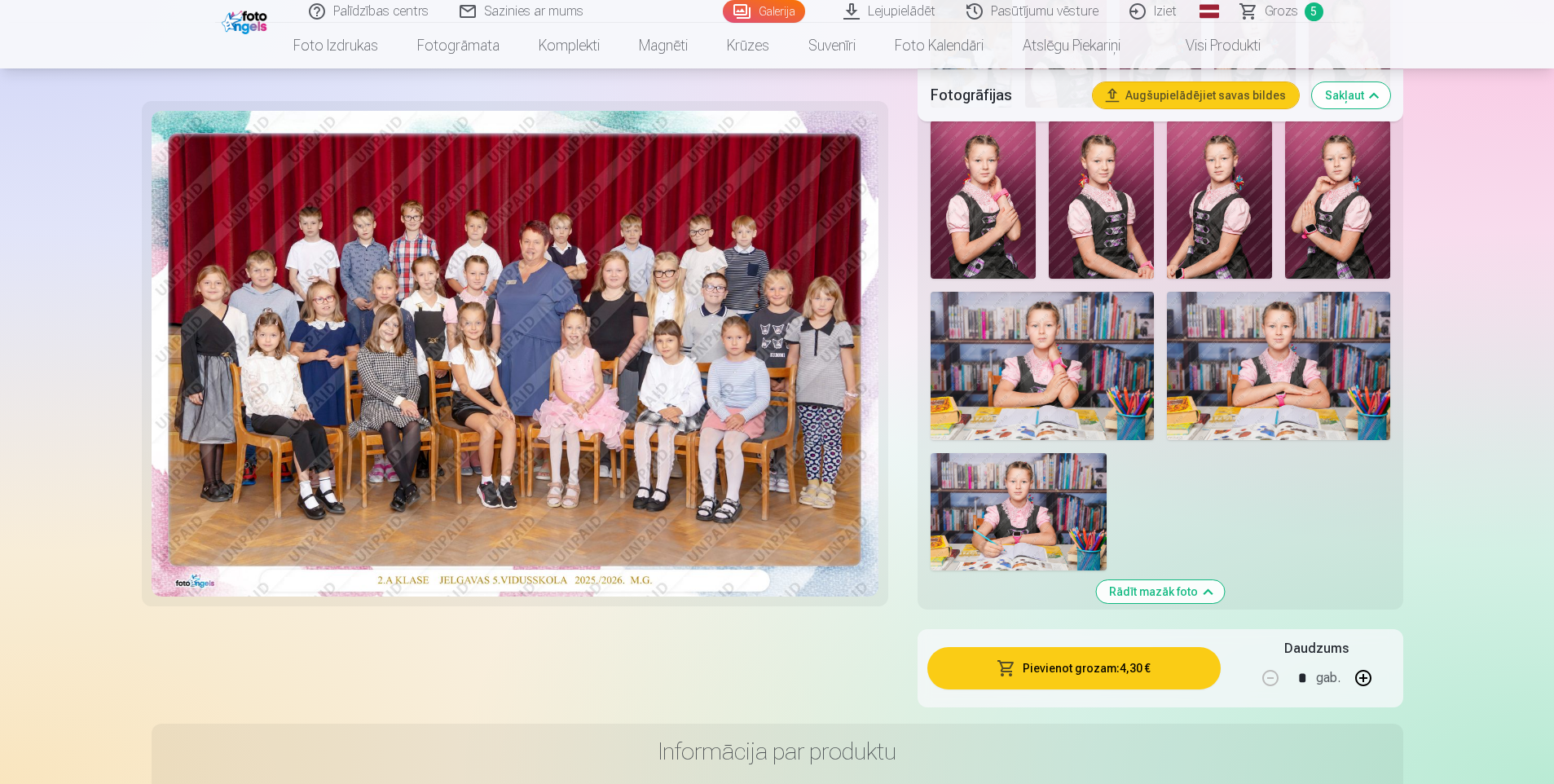
click at [1018, 531] on img at bounding box center [1018, 511] width 176 height 117
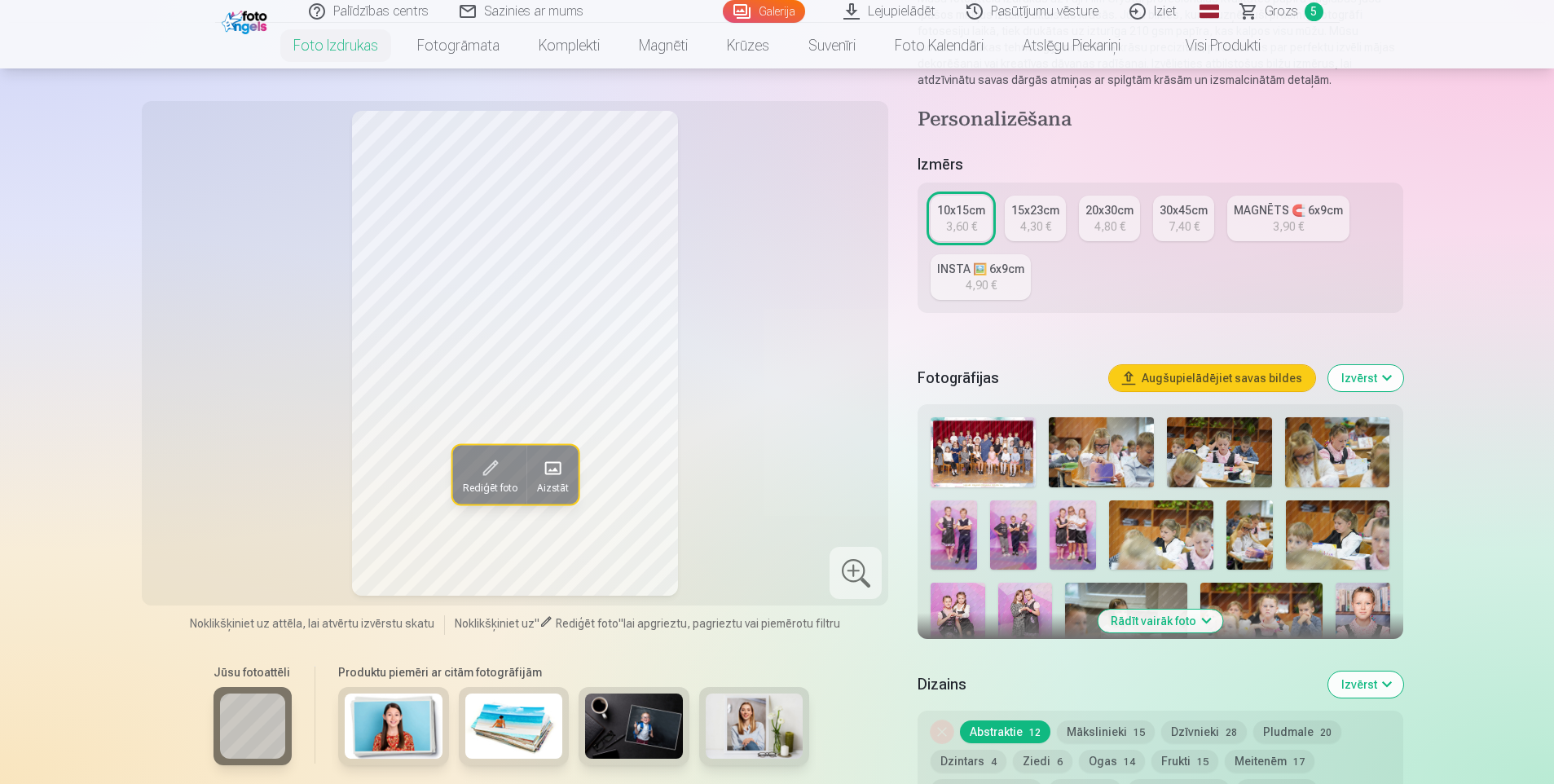
scroll to position [408, 0]
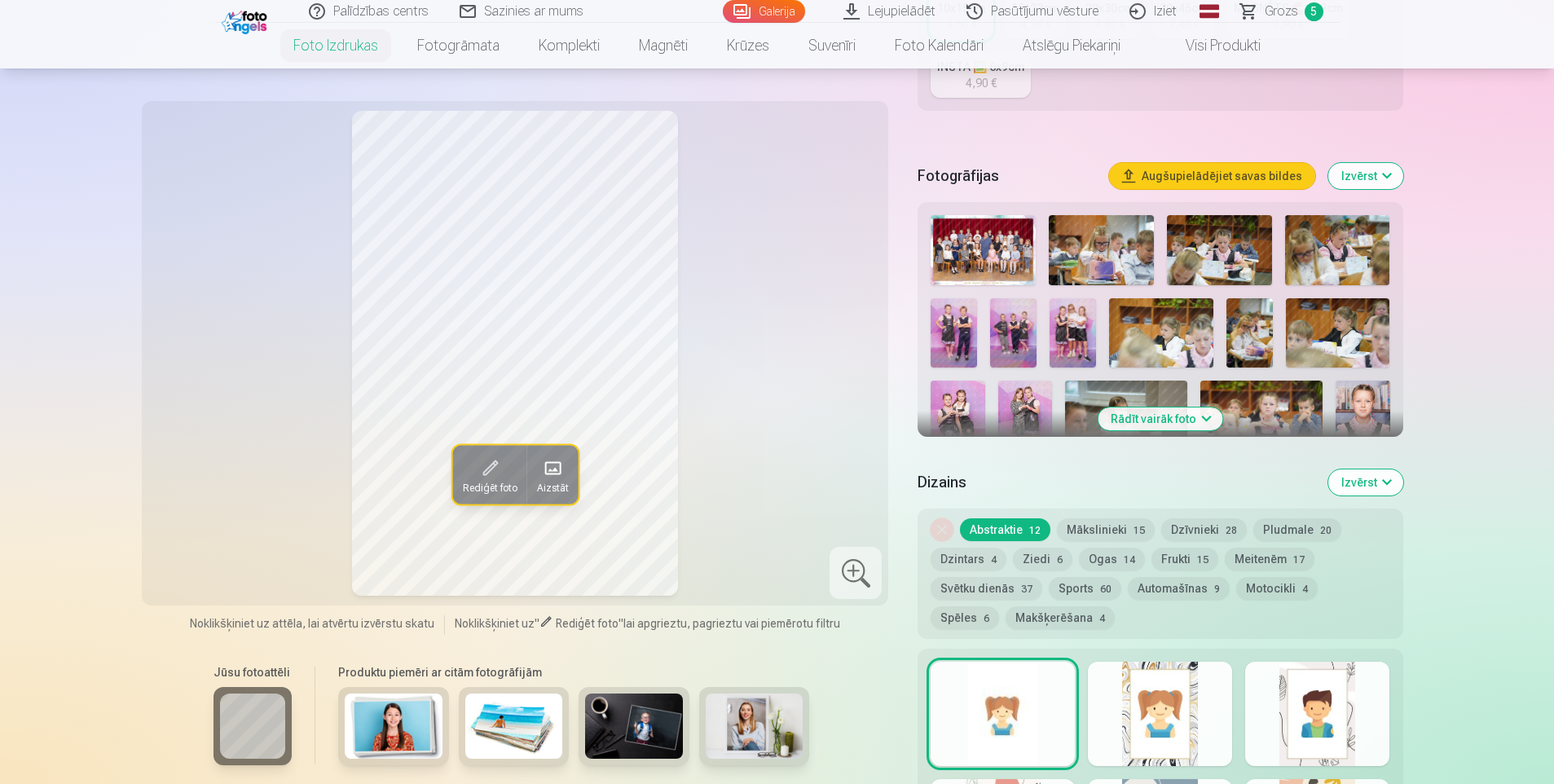
drag, startPoint x: 1174, startPoint y: 400, endPoint x: 1173, endPoint y: 410, distance: 10.0
click at [1173, 400] on img at bounding box center [1126, 421] width 122 height 81
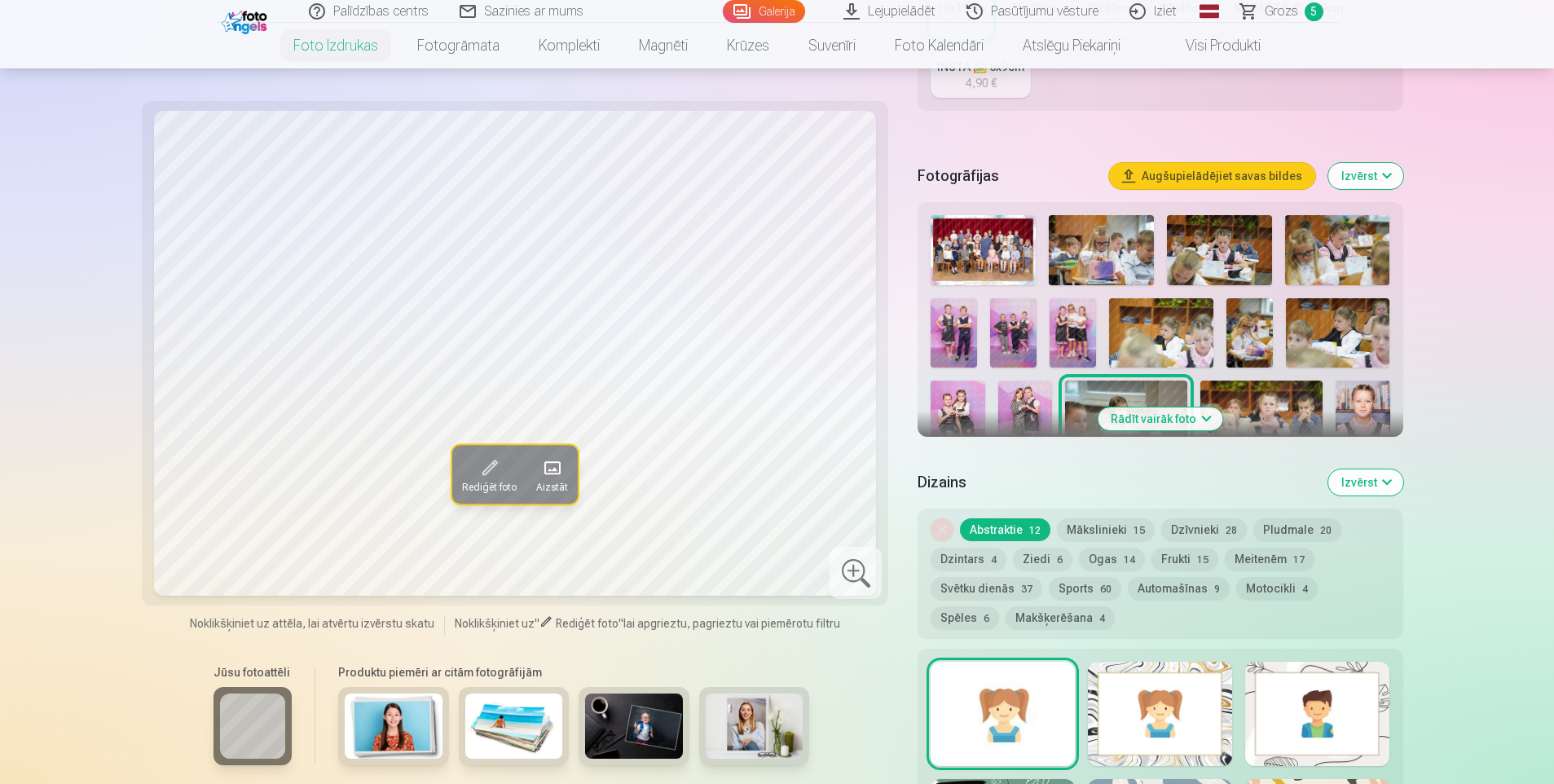
click at [1173, 411] on button "Rādīt vairāk foto" at bounding box center [1159, 419] width 124 height 23
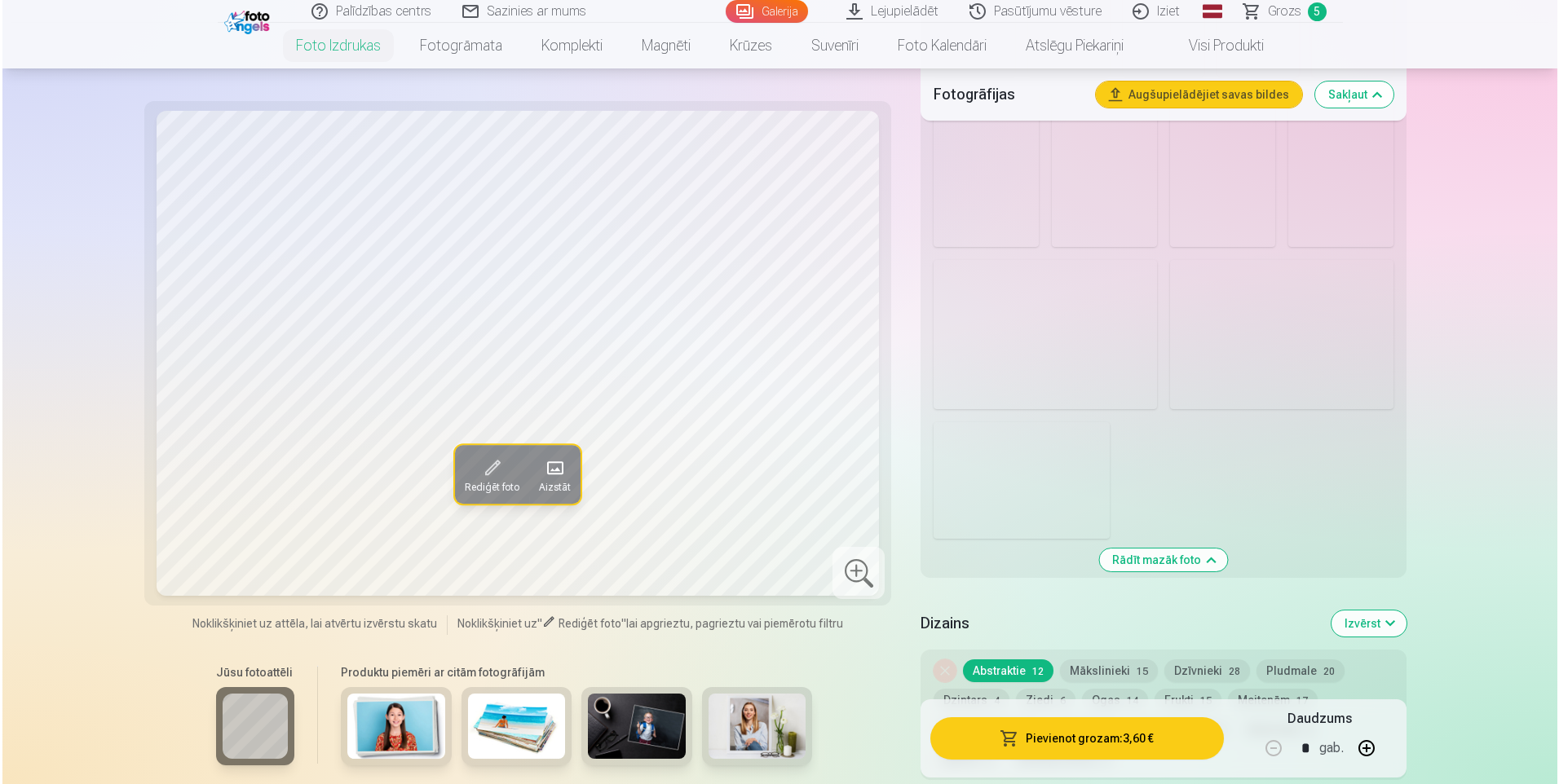
scroll to position [2119, 0]
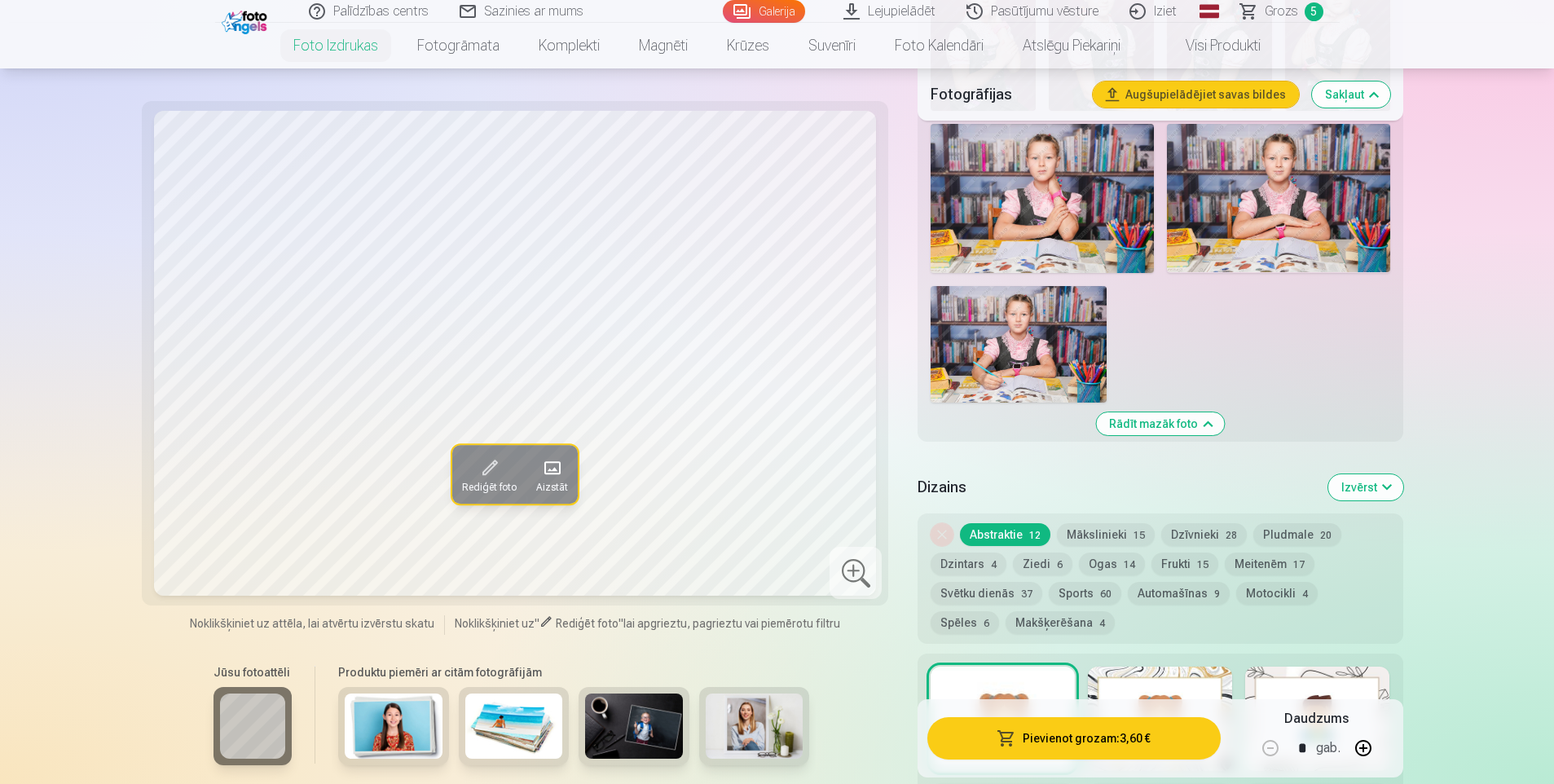
click at [1000, 357] on img at bounding box center [1018, 344] width 176 height 117
click at [1137, 738] on button "Pievienot grozam : 3,60 €" at bounding box center [1073, 738] width 292 height 42
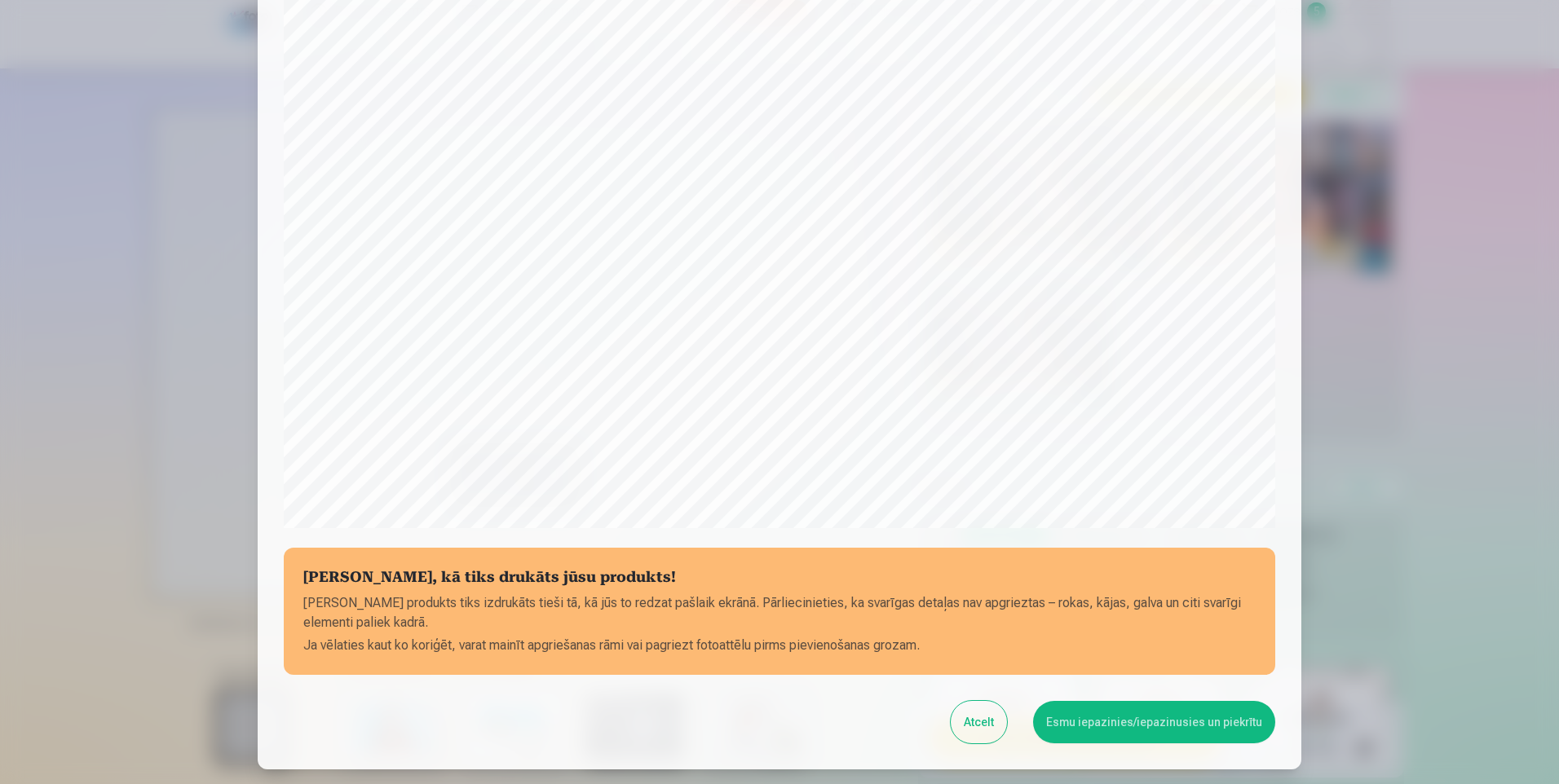
scroll to position [326, 0]
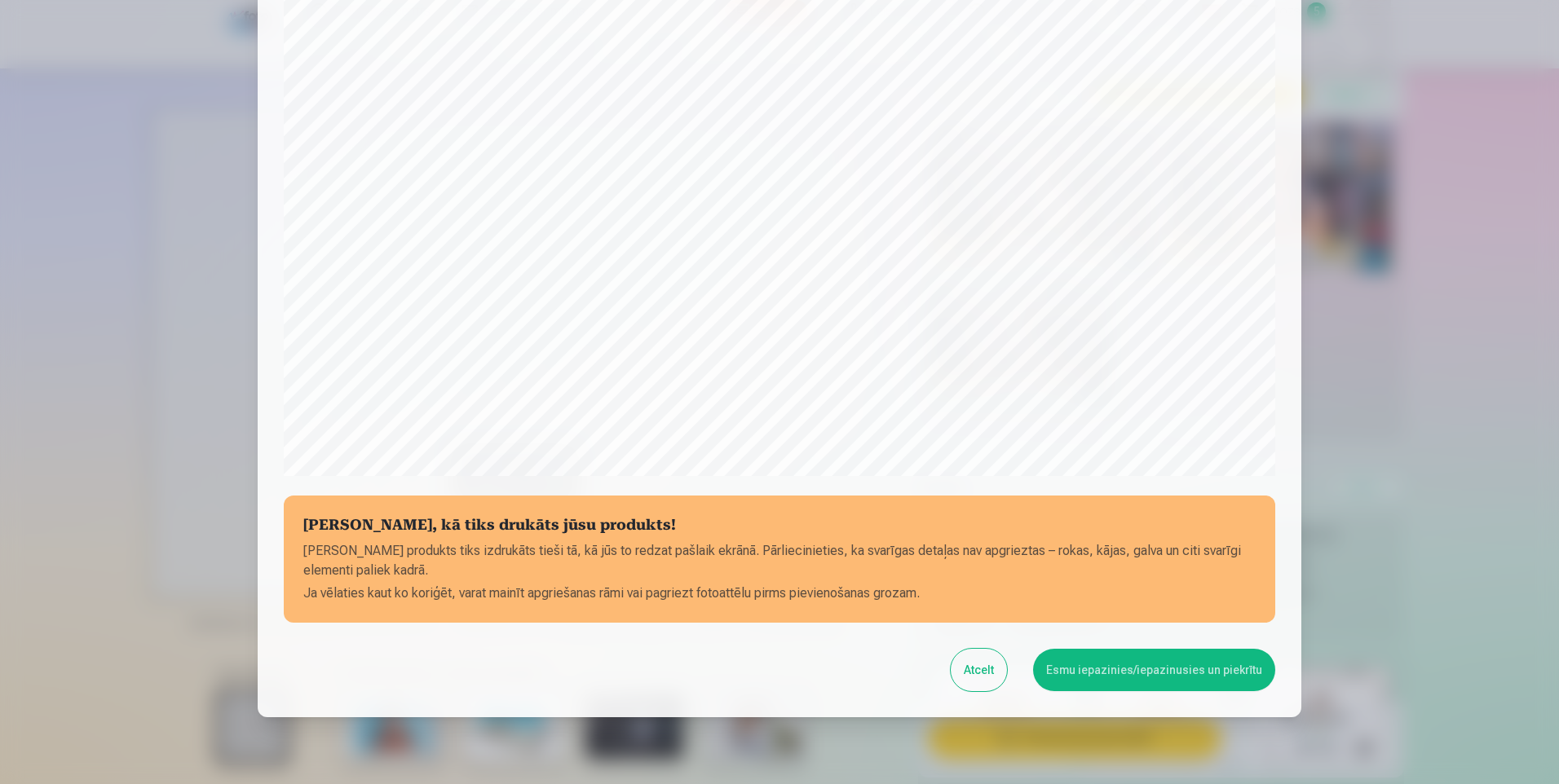
drag, startPoint x: 1179, startPoint y: 671, endPoint x: 1169, endPoint y: 668, distance: 10.4
click at [1178, 672] on button "Esmu iepazinies/iepazinusies un piekrītu" at bounding box center [1154, 670] width 242 height 42
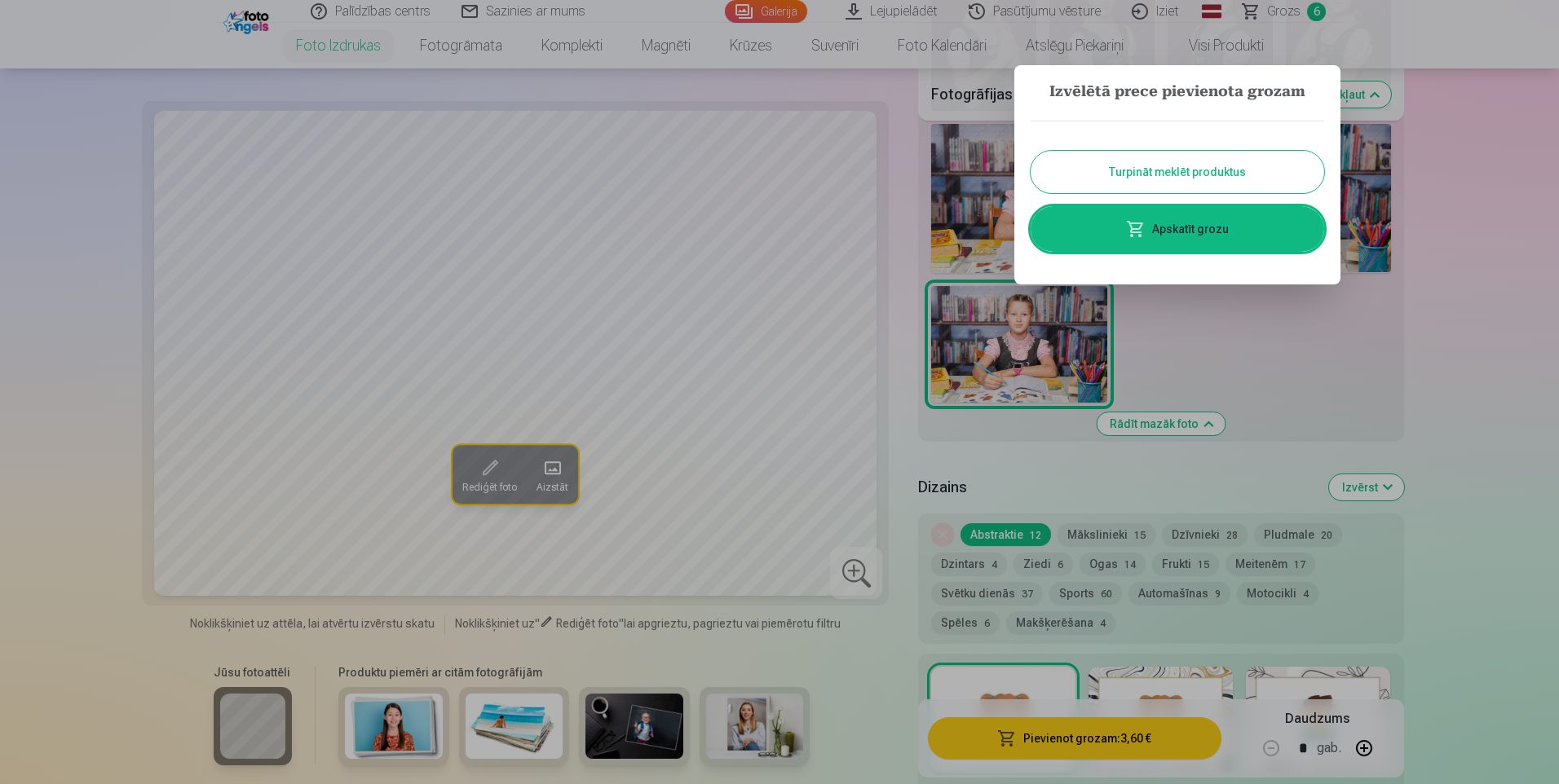
click at [1181, 225] on link "Apskatīt grozu" at bounding box center [1177, 230] width 293 height 46
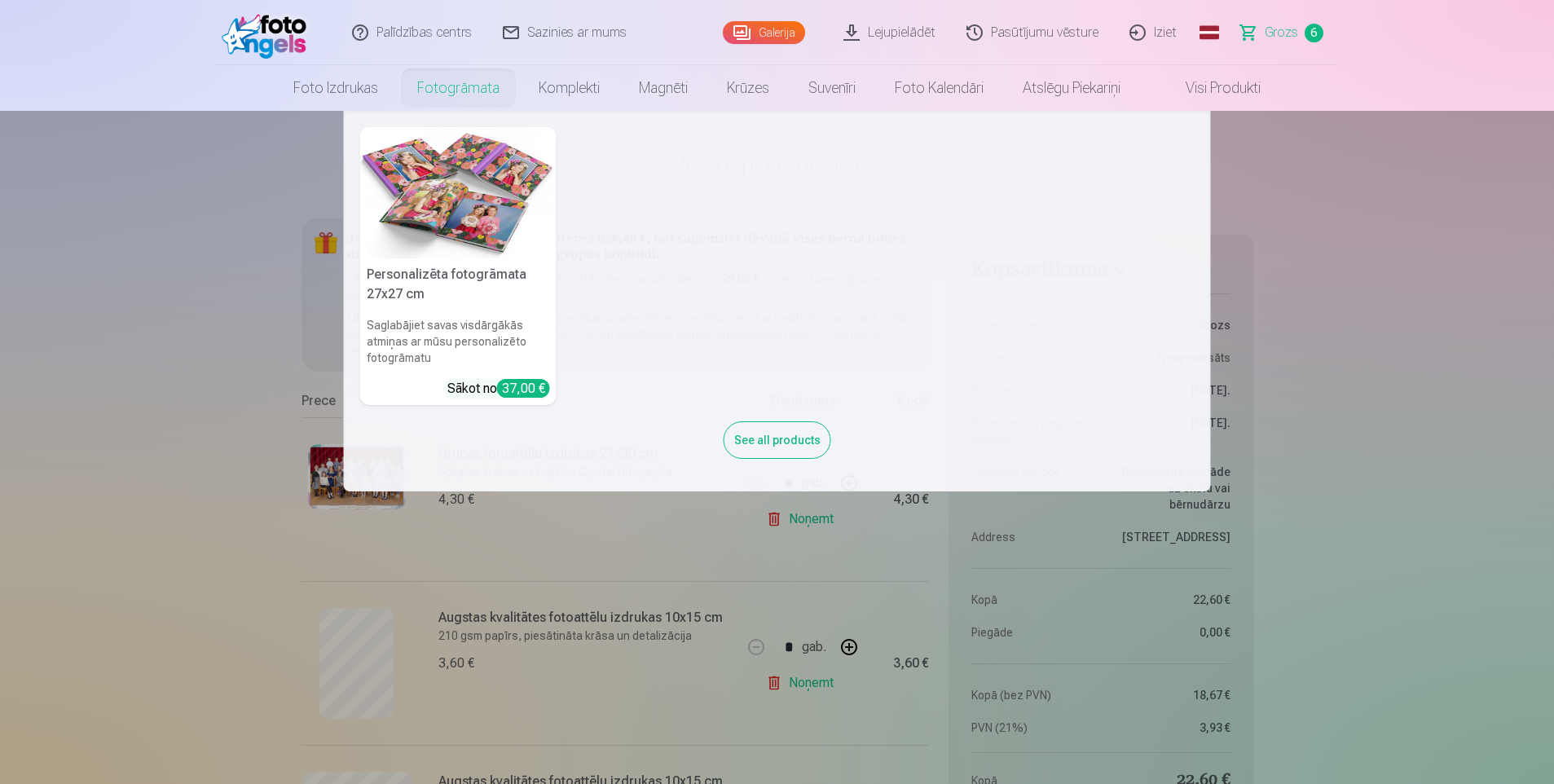
click at [445, 95] on link "Fotogrāmata" at bounding box center [458, 88] width 122 height 46
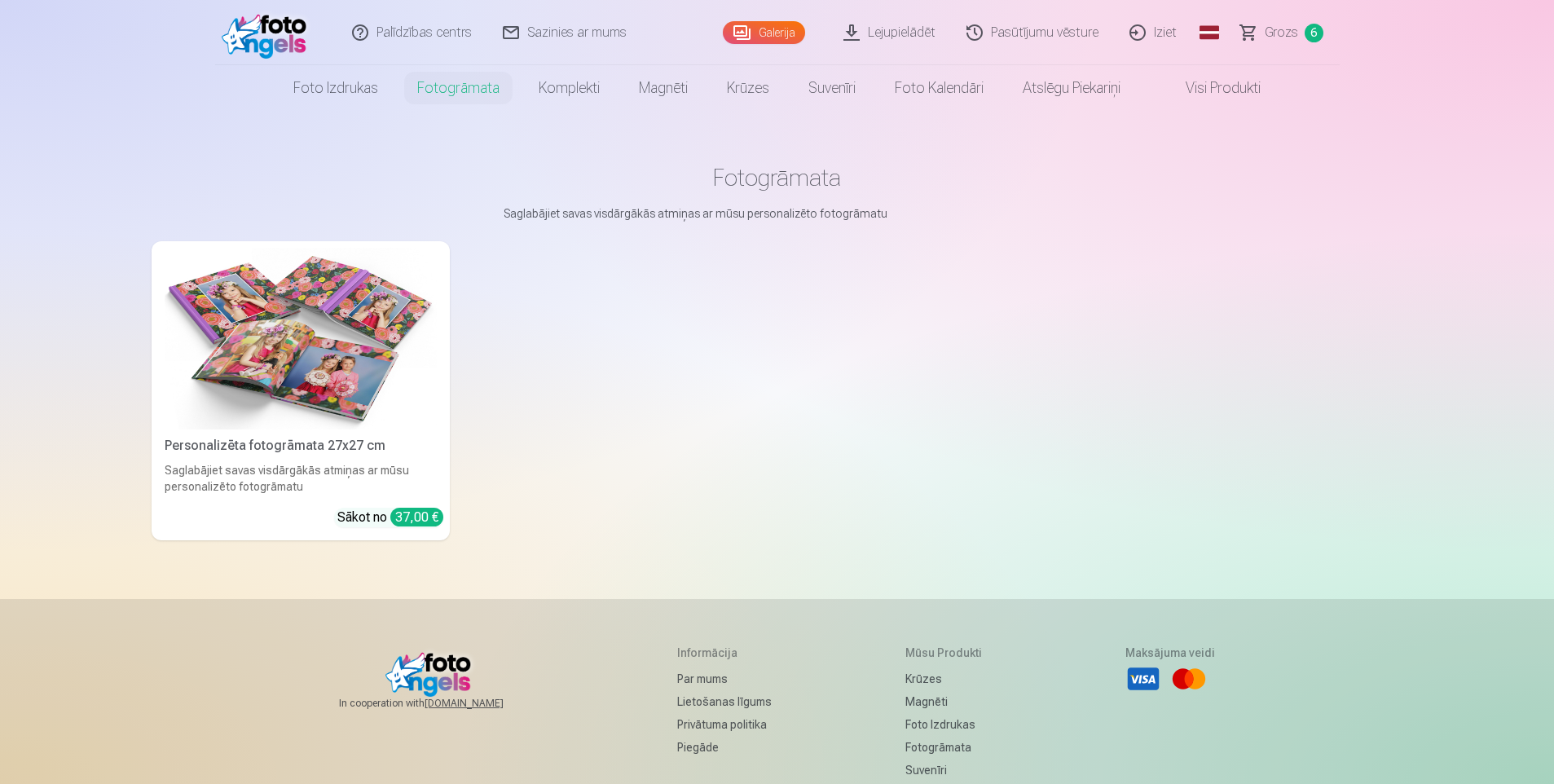
click at [334, 362] on img at bounding box center [300, 339] width 272 height 182
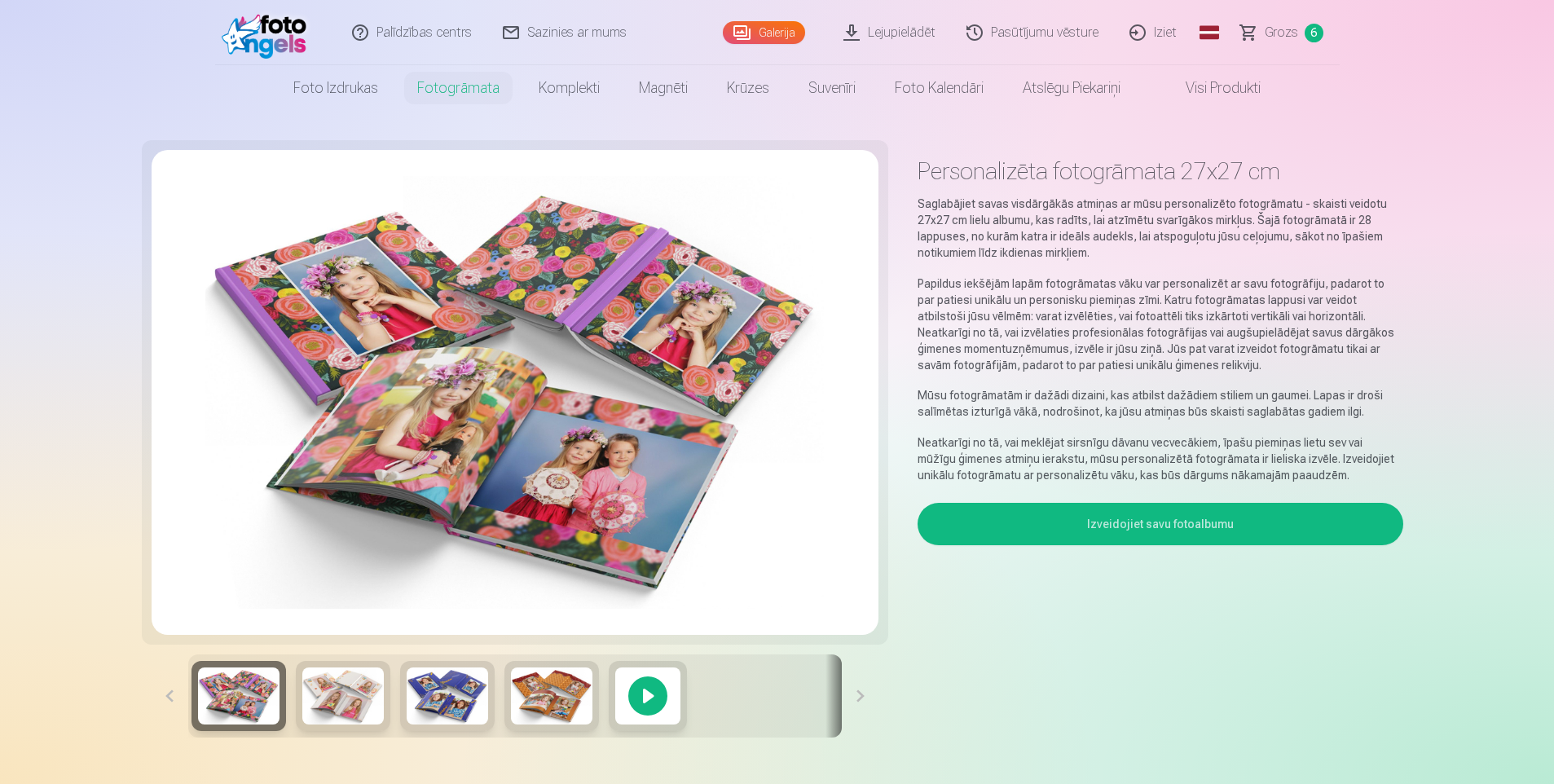
click at [247, 700] on img at bounding box center [238, 696] width 81 height 57
click at [360, 706] on img at bounding box center [343, 696] width 81 height 57
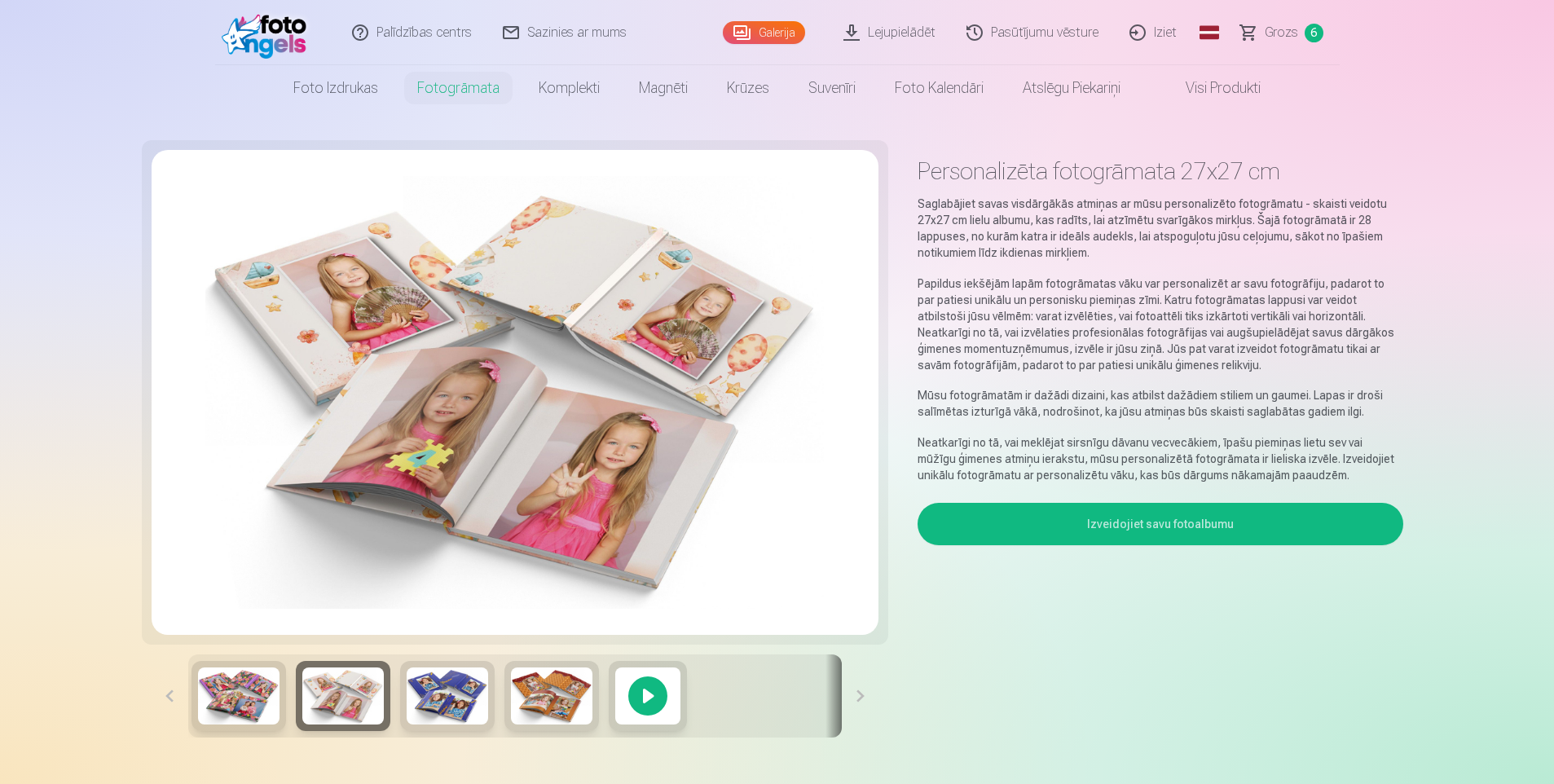
click at [449, 694] on img at bounding box center [448, 696] width 81 height 57
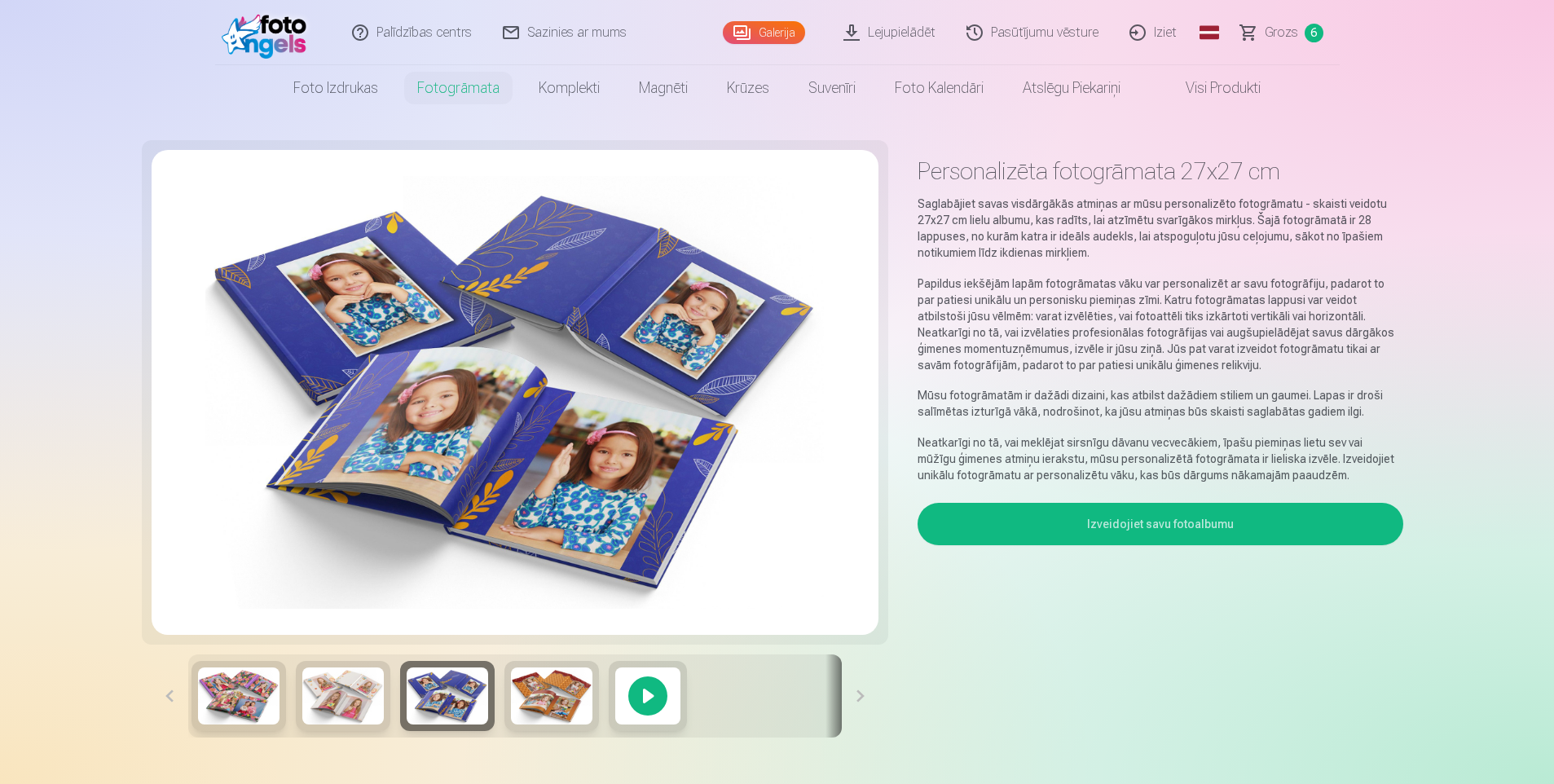
click at [513, 697] on img at bounding box center [552, 696] width 81 height 57
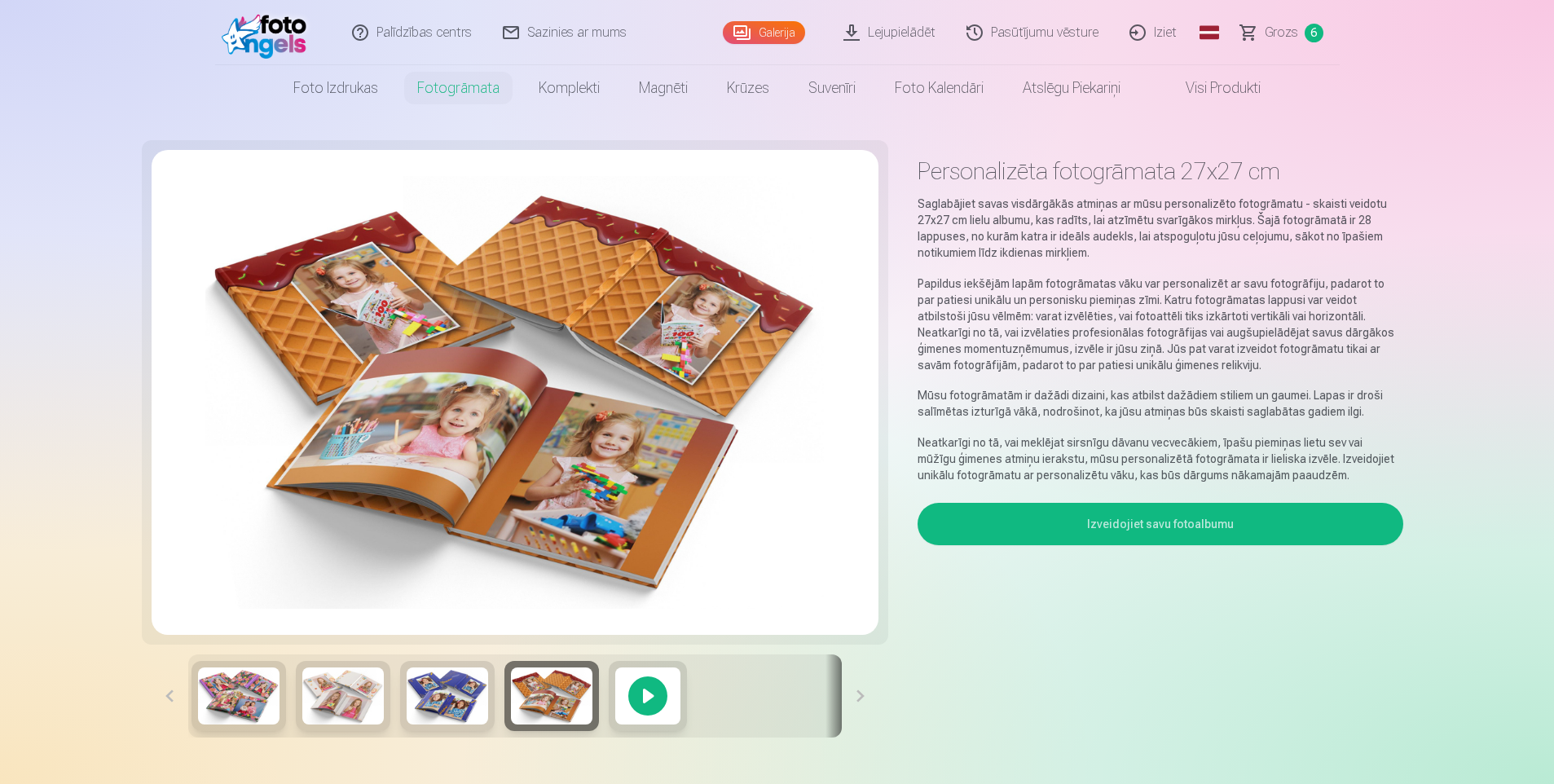
click at [647, 699] on div at bounding box center [648, 696] width 79 height 70
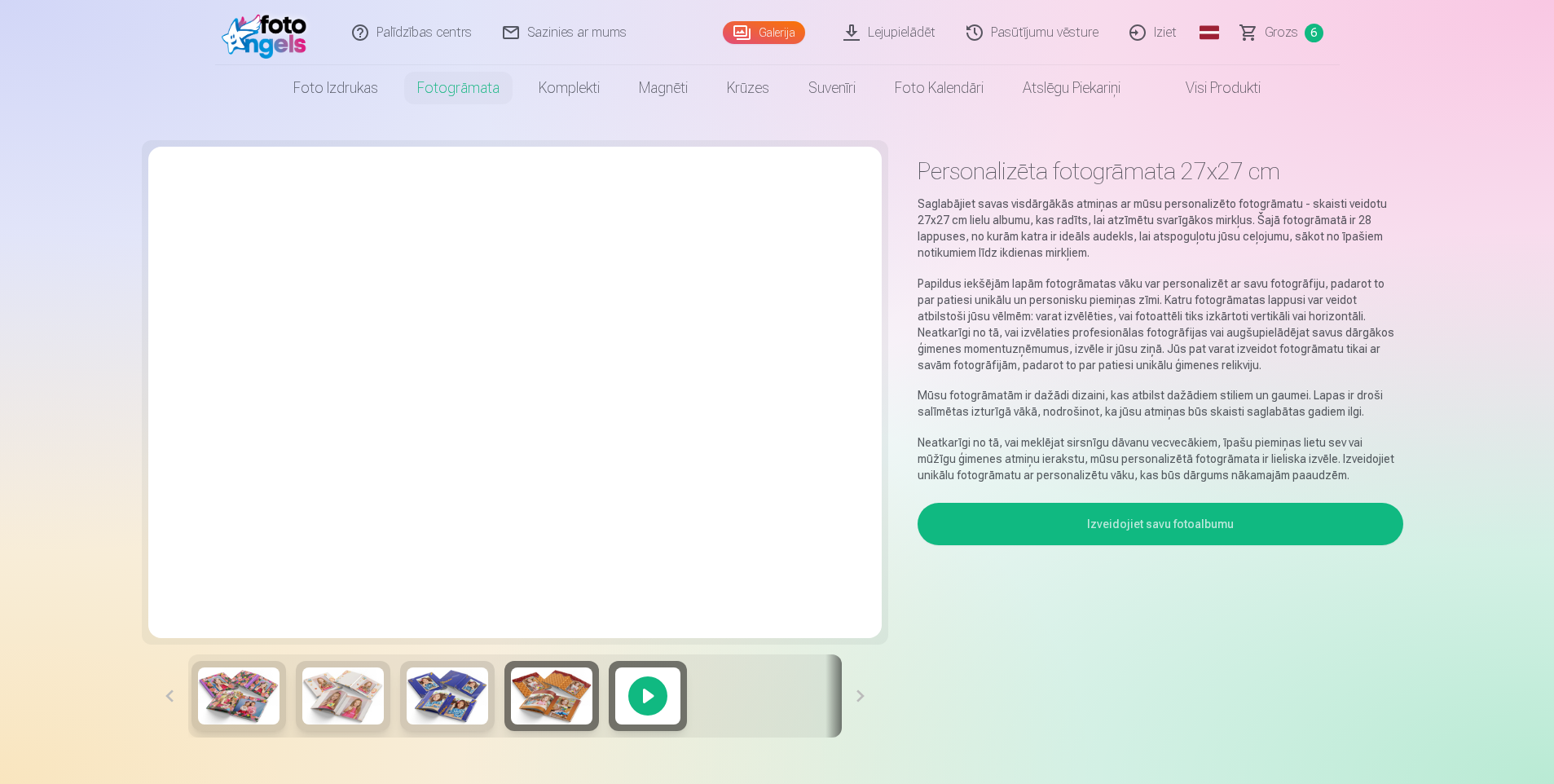
click at [756, 26] on link "Galerija" at bounding box center [764, 33] width 82 height 23
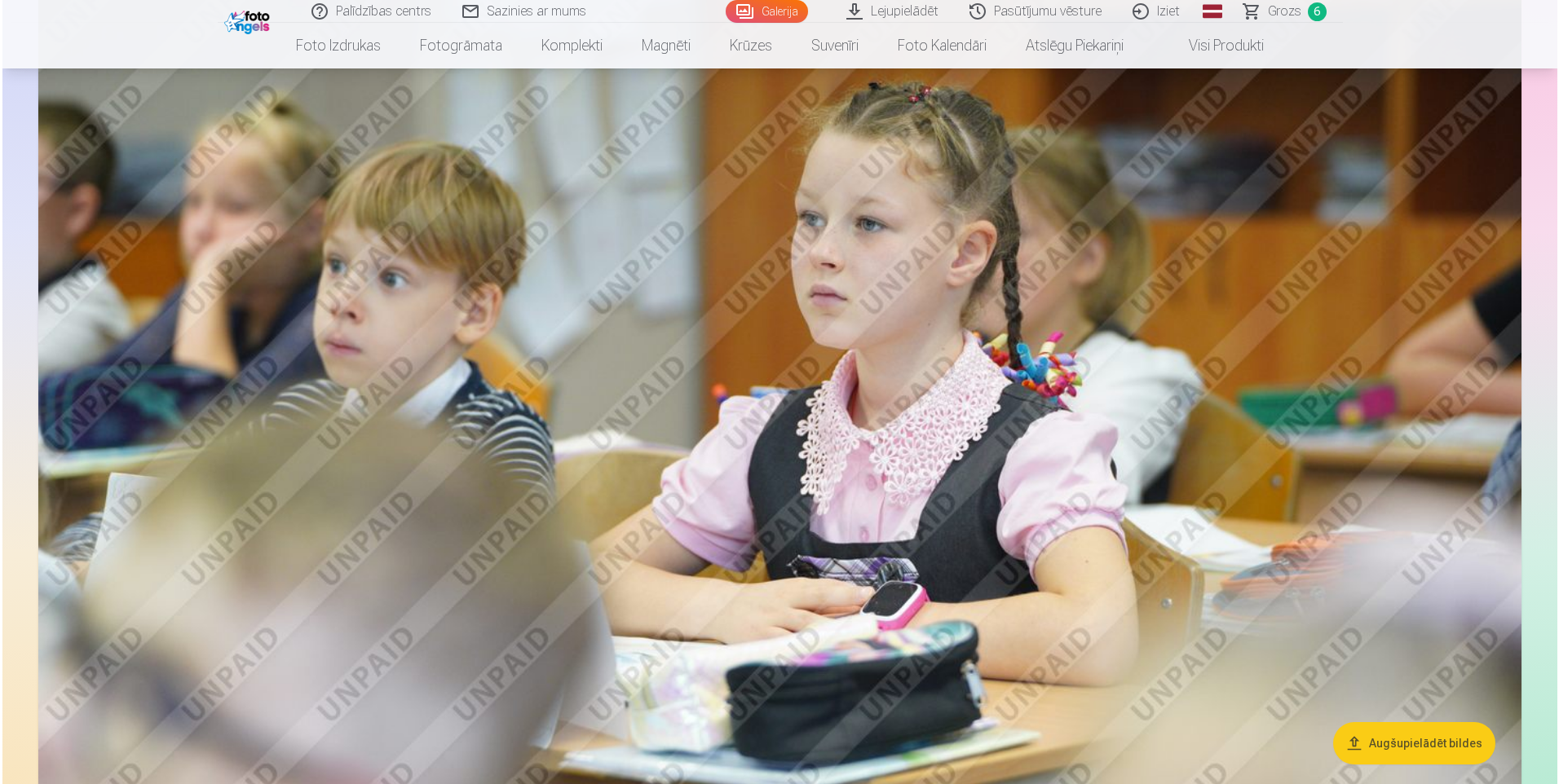
scroll to position [9779, 0]
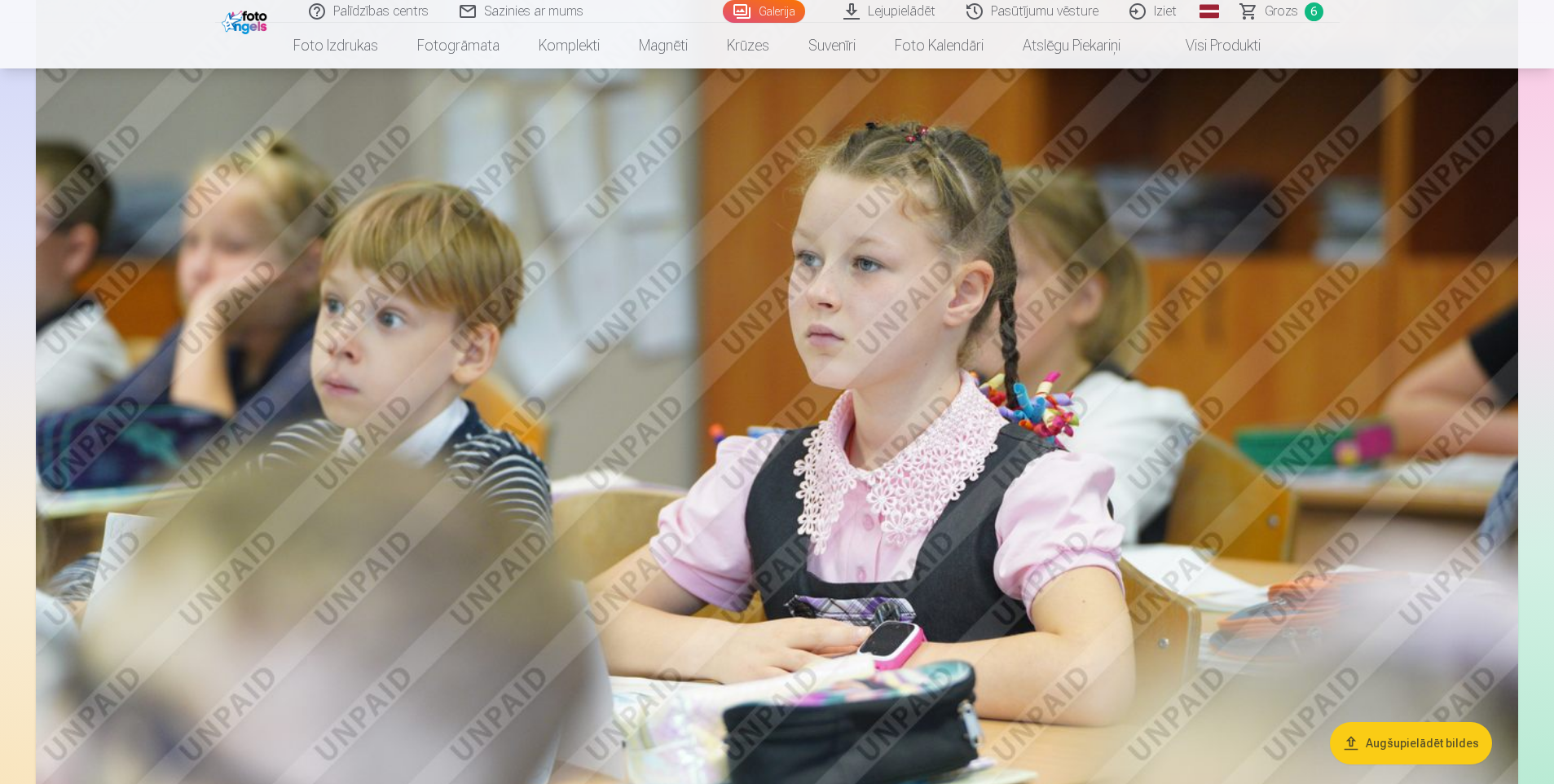
click at [1007, 391] on img at bounding box center [777, 471] width 1482 height 988
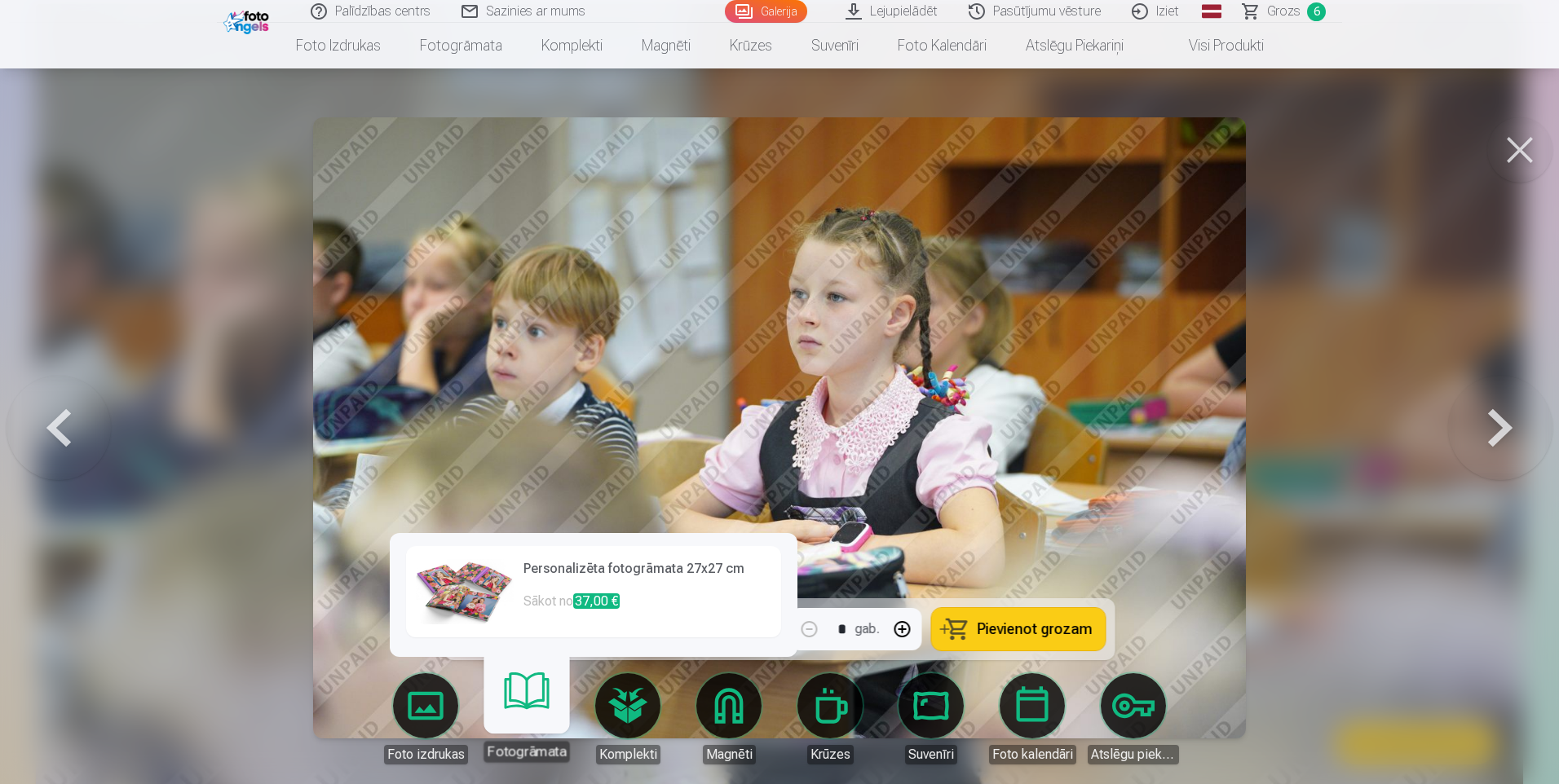
click at [531, 681] on link "Fotogrāmata" at bounding box center [526, 712] width 101 height 101
click at [524, 704] on link "Fotogrāmata" at bounding box center [526, 712] width 101 height 101
click at [518, 752] on div "Fotogrāmata" at bounding box center [526, 751] width 87 height 21
click at [521, 710] on link "Fotogrāmata" at bounding box center [526, 712] width 101 height 101
click at [417, 708] on link "Foto izdrukas" at bounding box center [425, 718] width 91 height 91
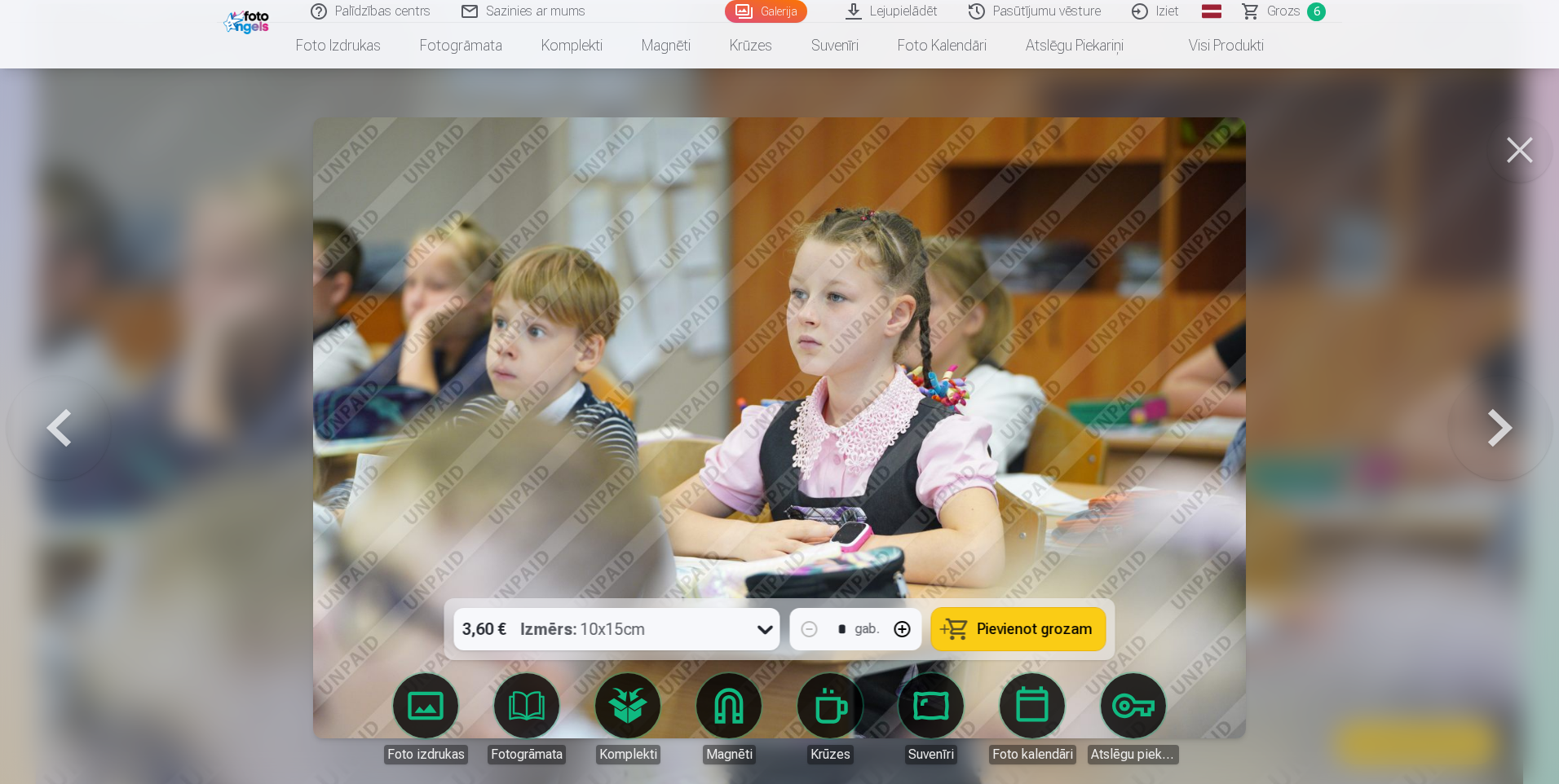
click at [1518, 148] on button at bounding box center [1520, 150] width 65 height 65
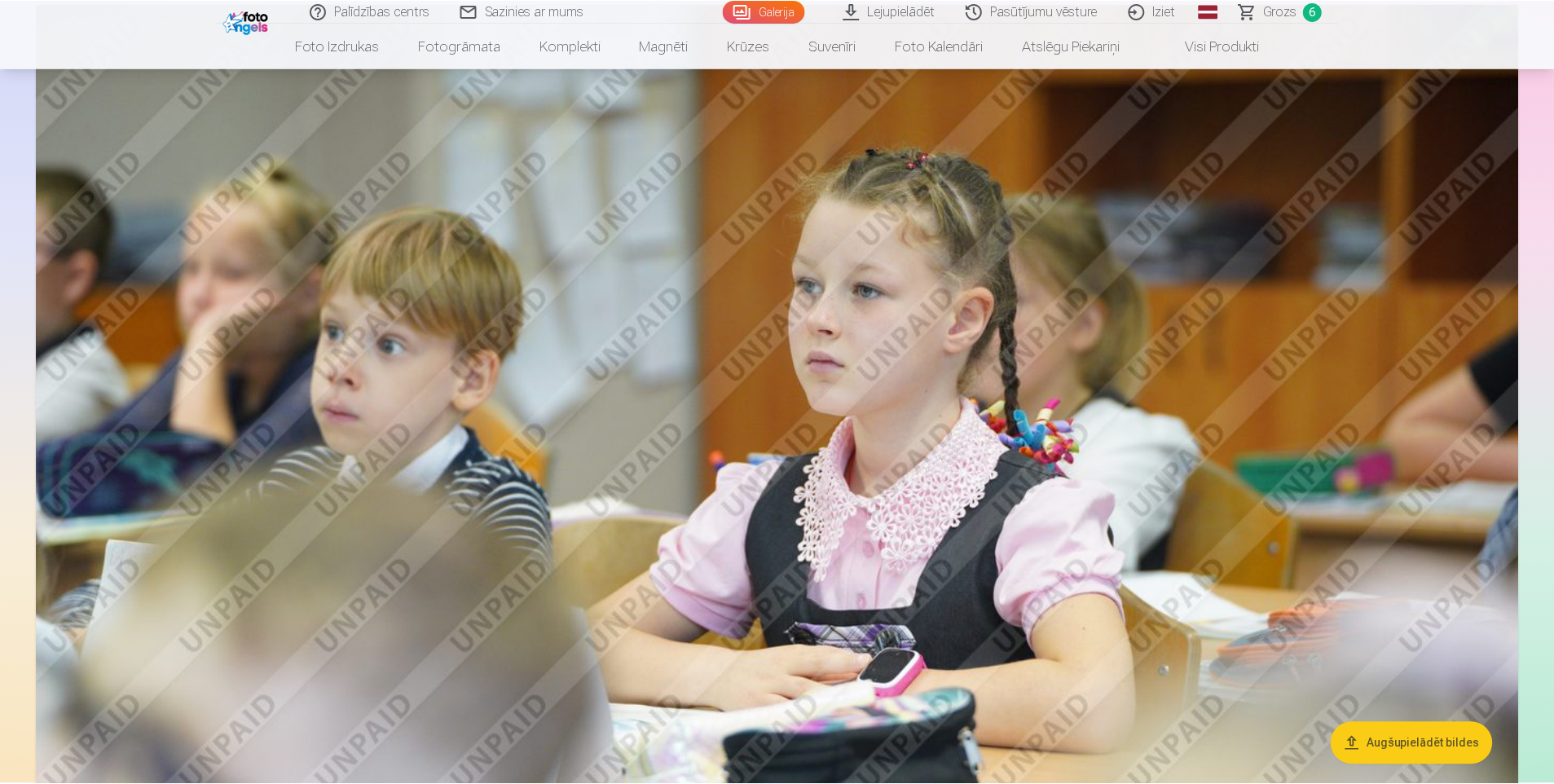
scroll to position [9753, 0]
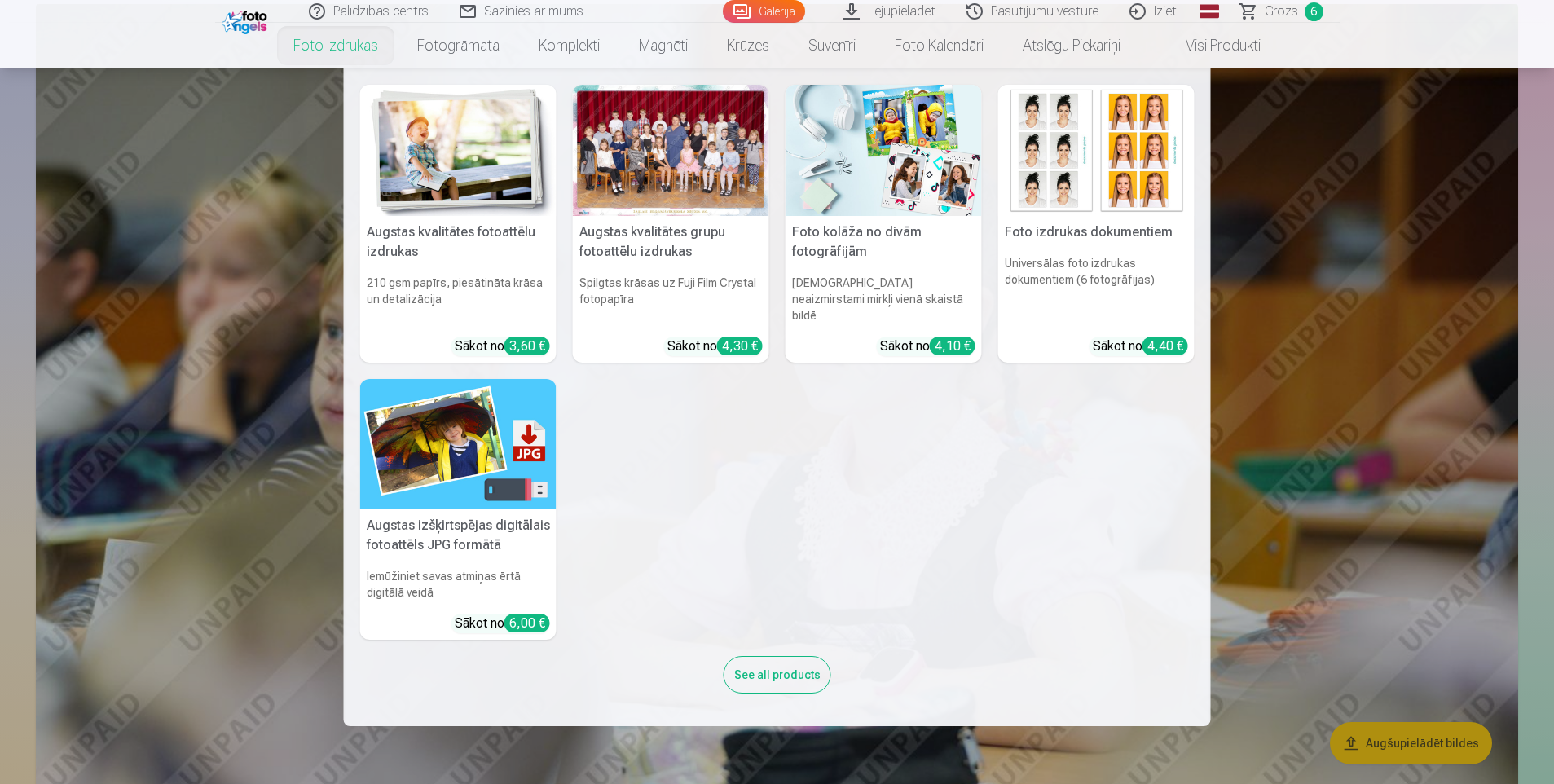
click at [343, 50] on link "Foto izdrukas" at bounding box center [336, 46] width 124 height 46
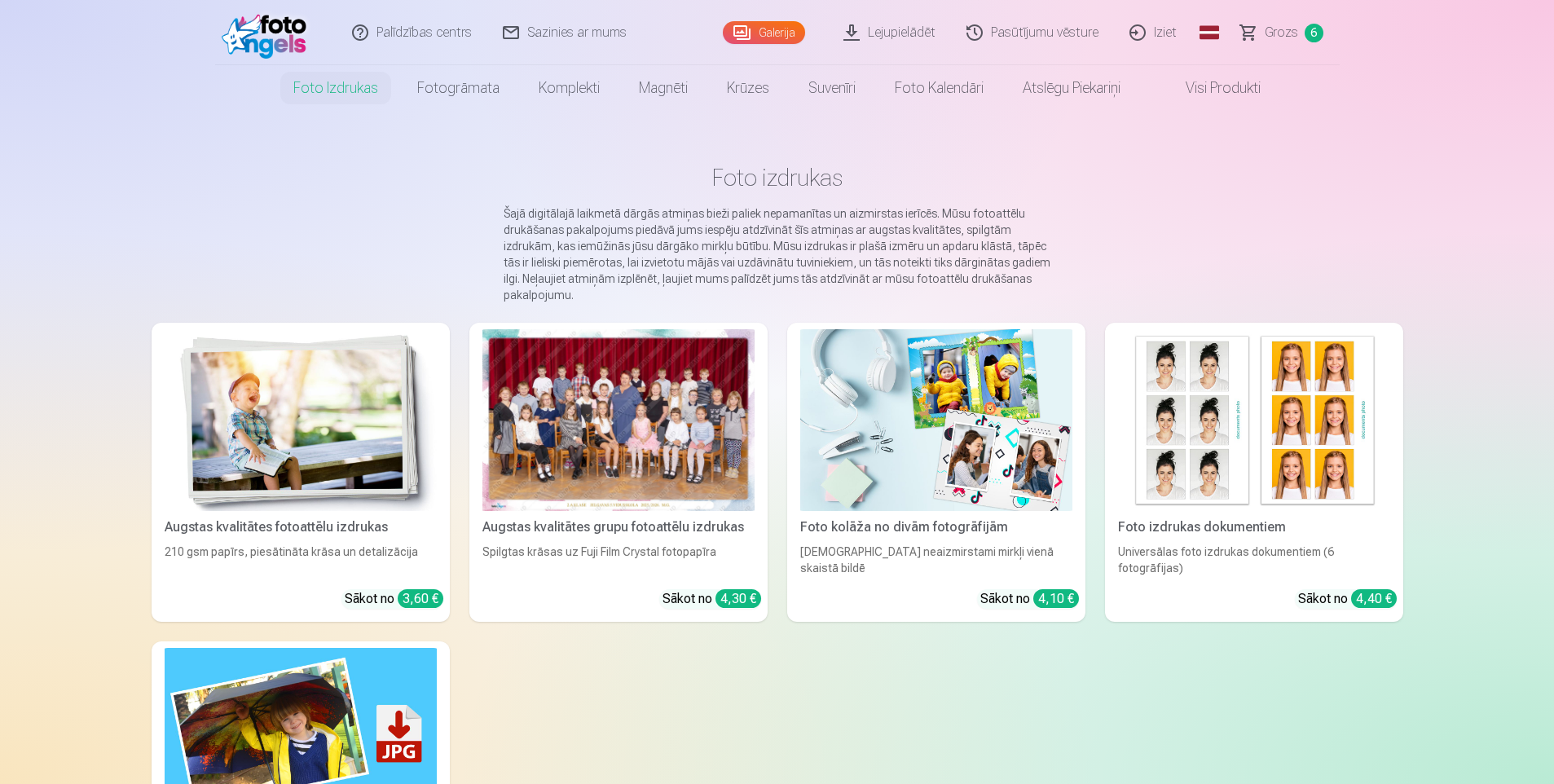
click at [550, 482] on div at bounding box center [618, 420] width 272 height 182
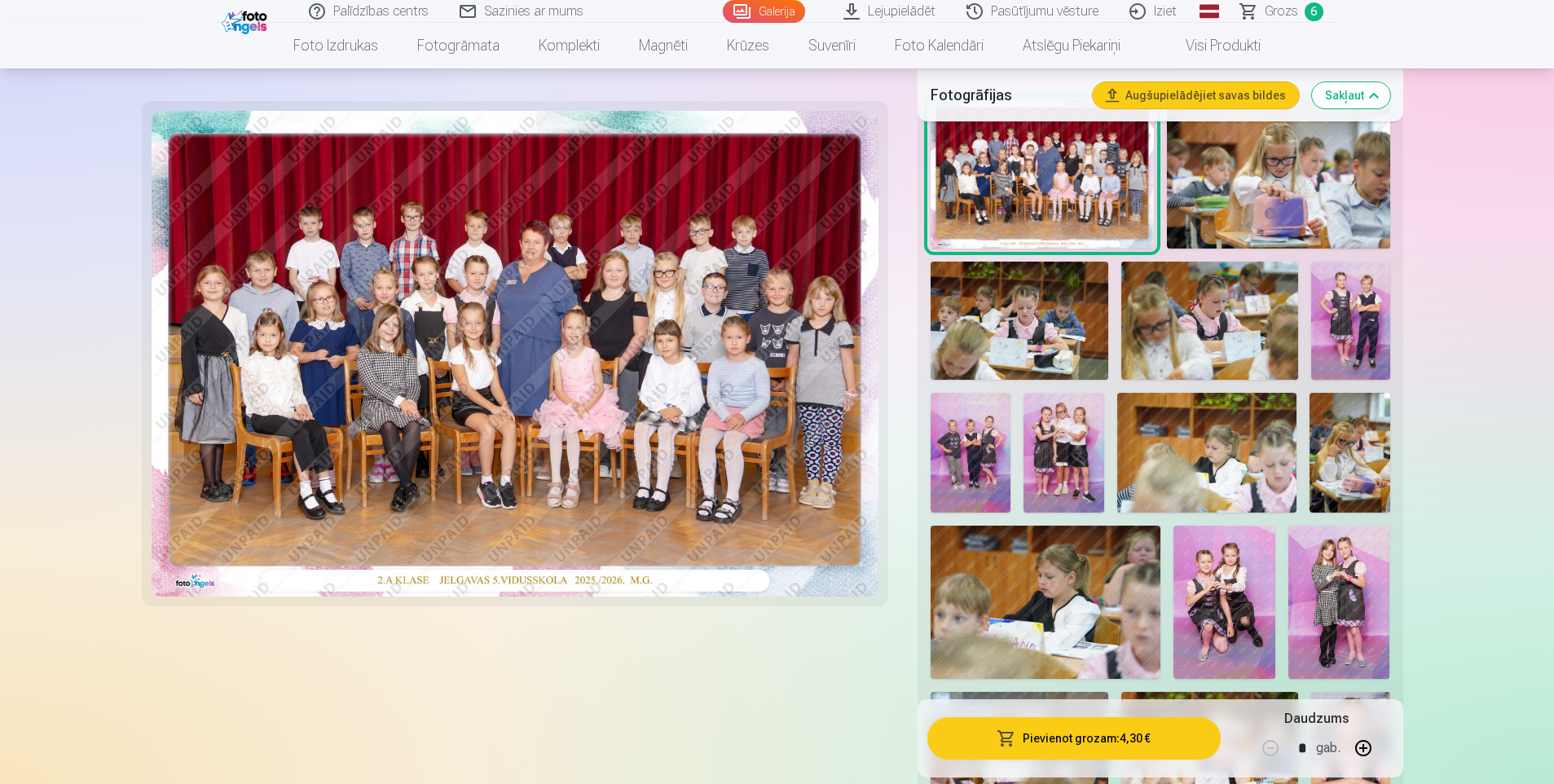
scroll to position [570, 0]
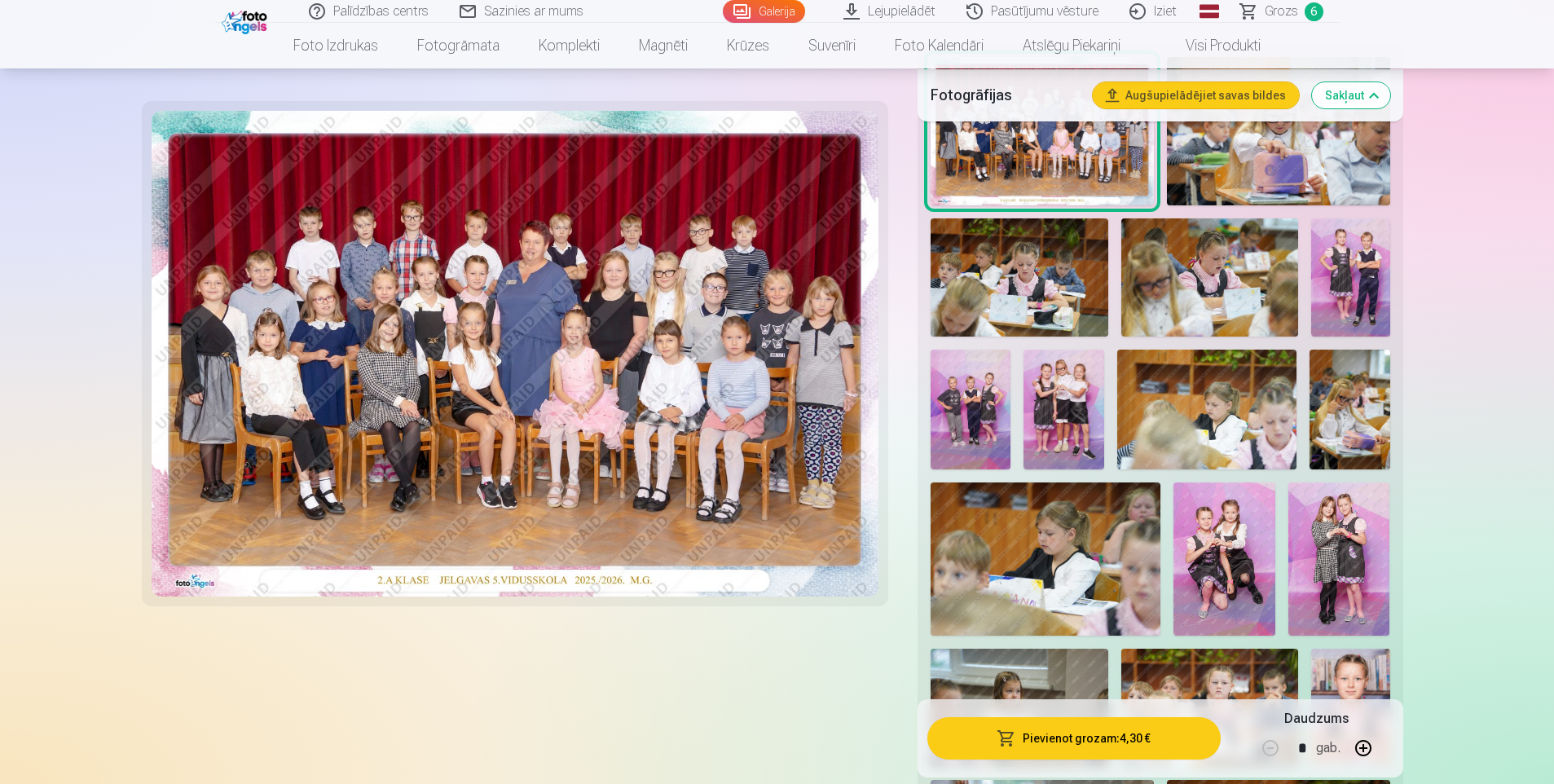
click at [1213, 293] on img at bounding box center [1210, 277] width 177 height 118
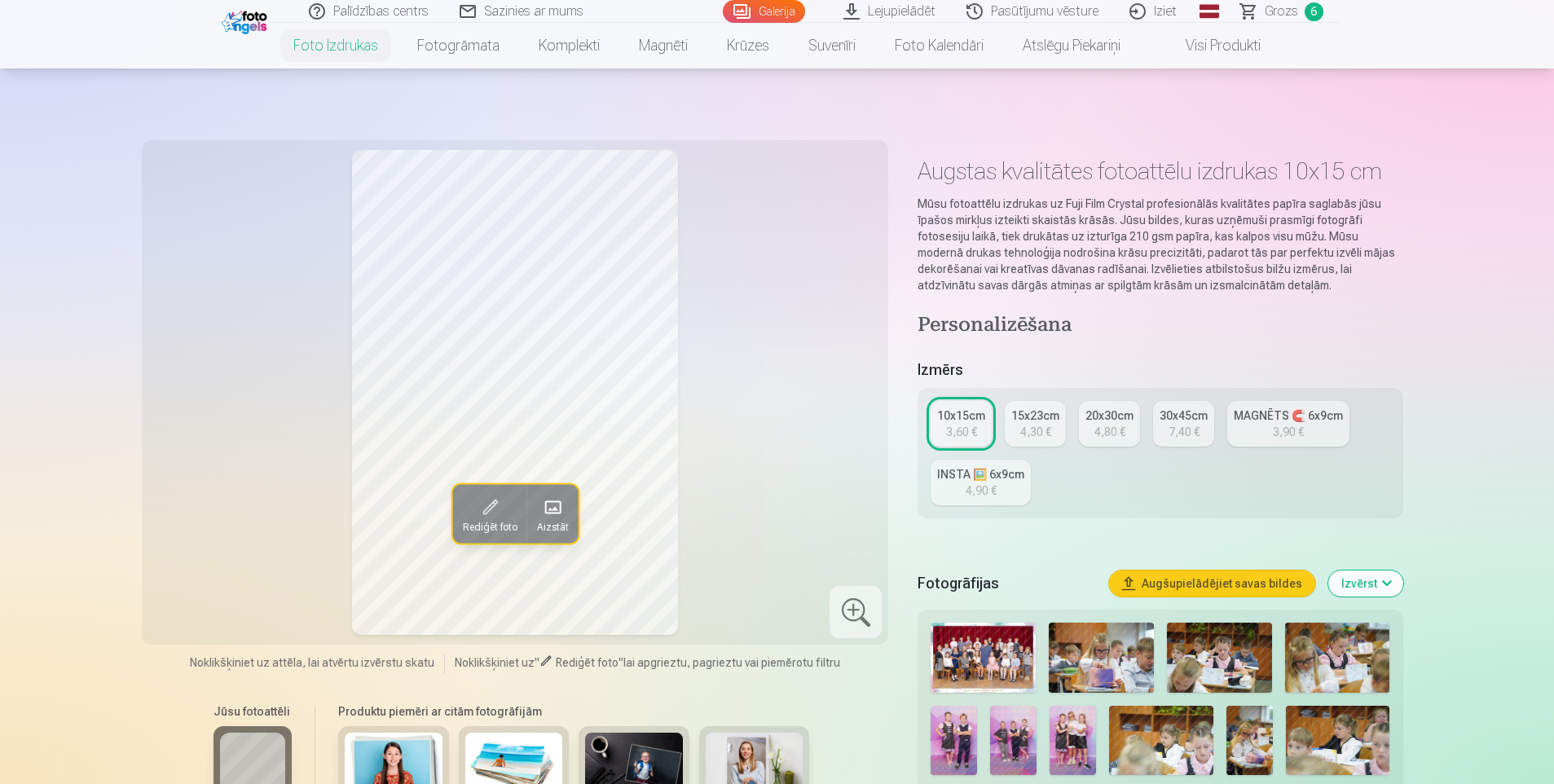
scroll to position [326, 0]
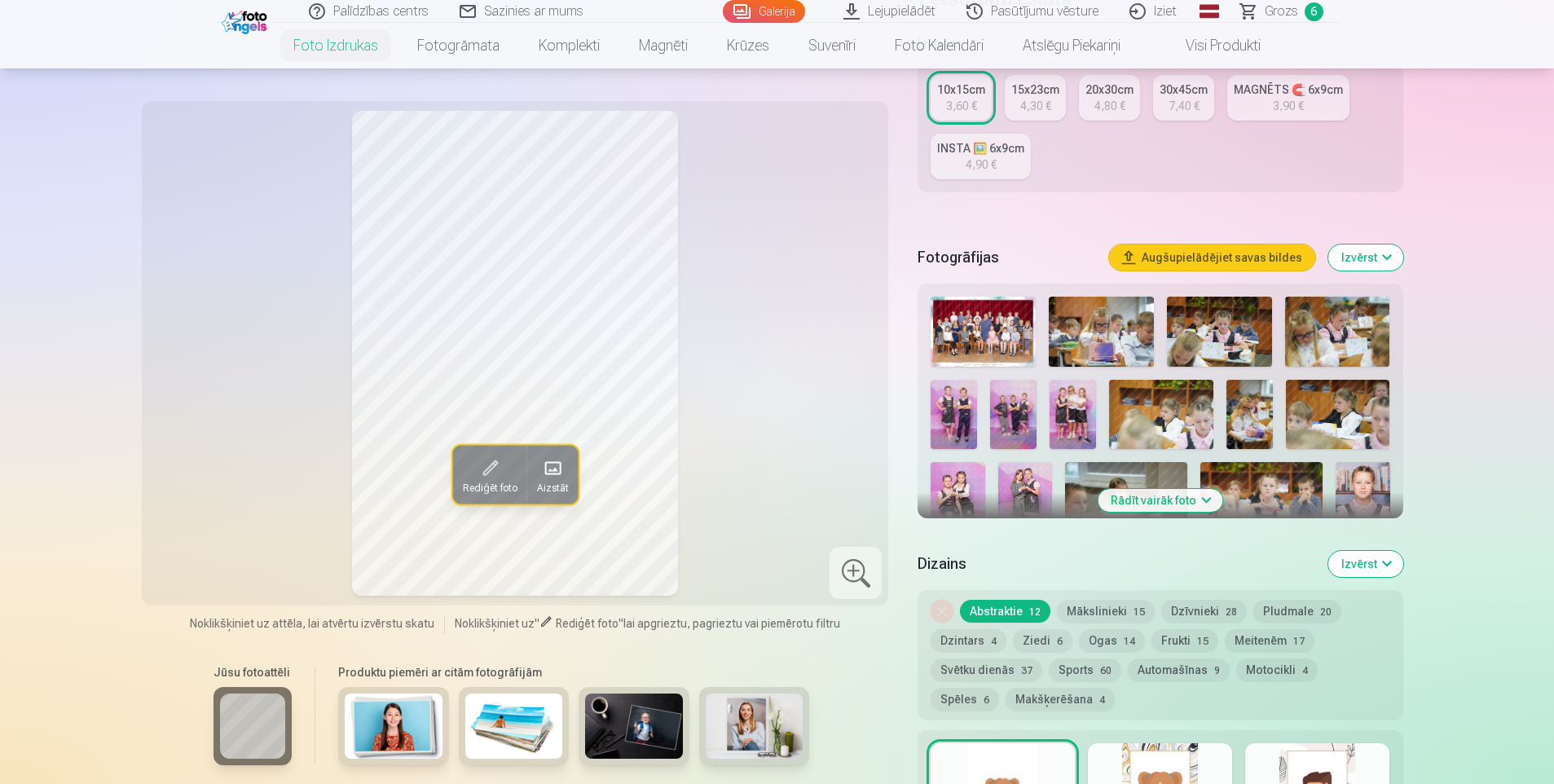
click at [1143, 408] on img at bounding box center [1161, 414] width 104 height 69
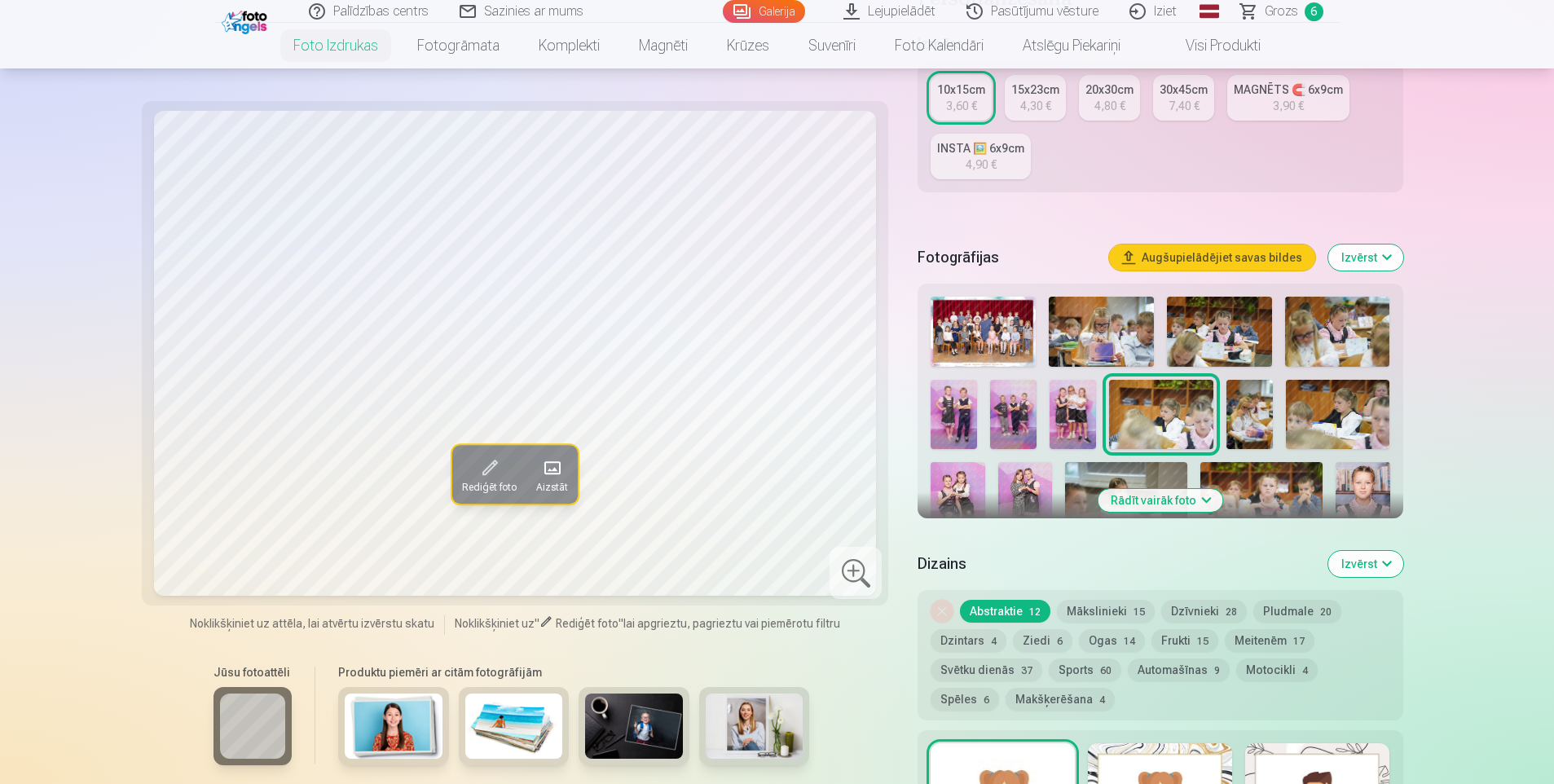
click at [1360, 428] on img at bounding box center [1339, 414] width 104 height 69
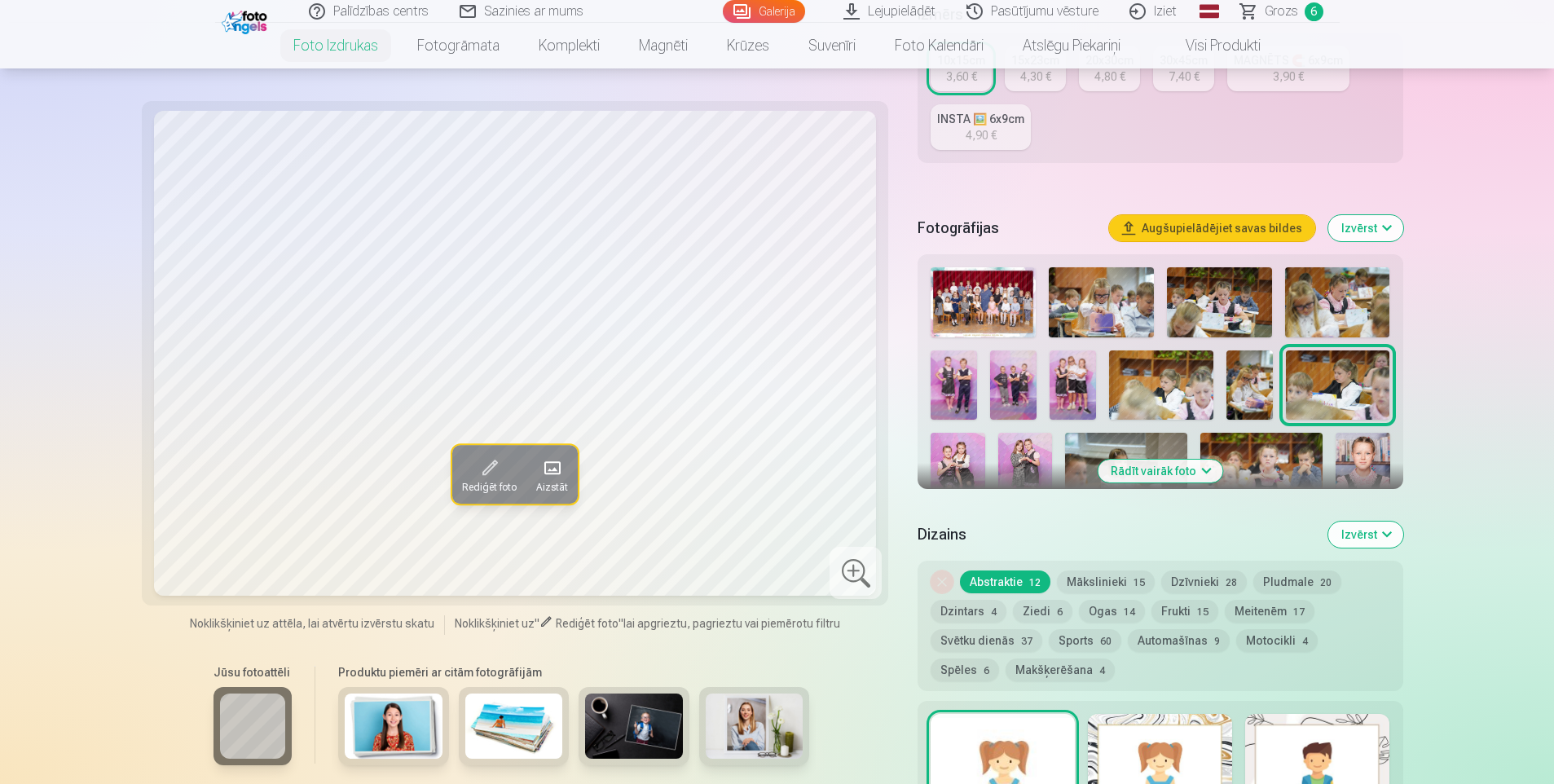
scroll to position [408, 0]
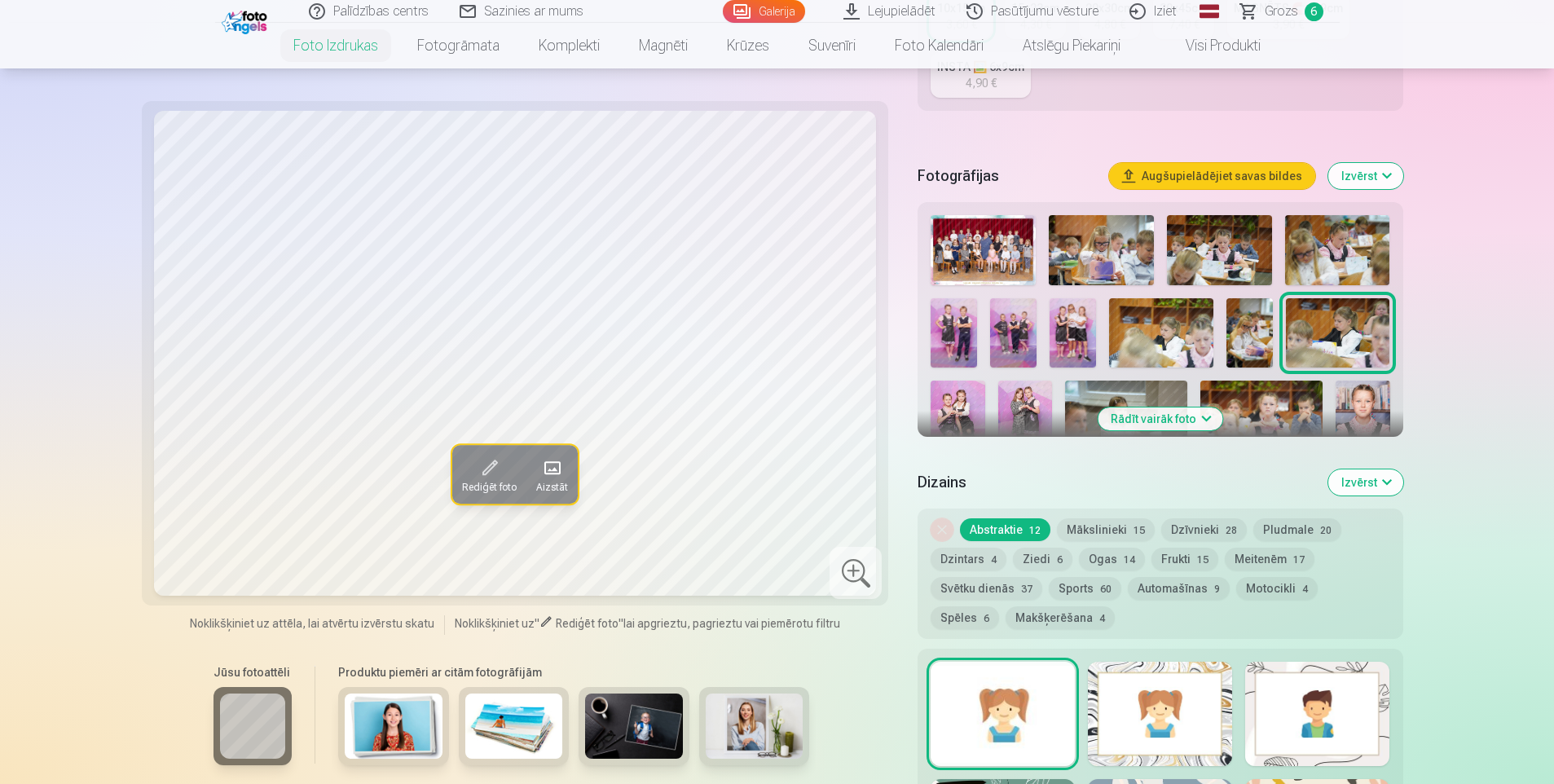
click at [1261, 412] on img at bounding box center [1262, 421] width 122 height 81
click at [1170, 406] on img at bounding box center [1126, 421] width 122 height 81
click at [1178, 419] on button "Rādīt vairāk foto" at bounding box center [1159, 419] width 124 height 23
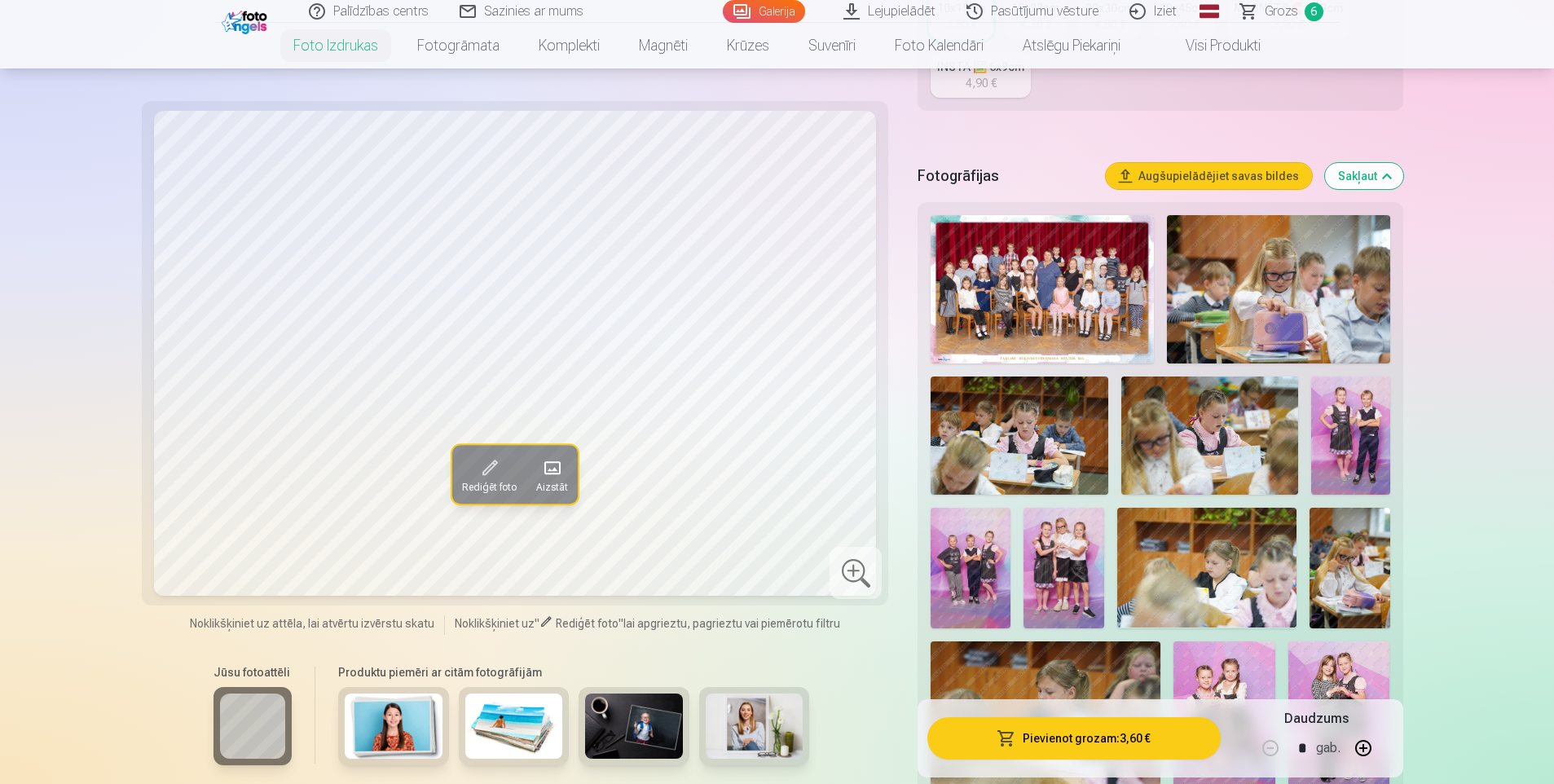
click at [1248, 561] on img at bounding box center [1207, 568] width 180 height 120
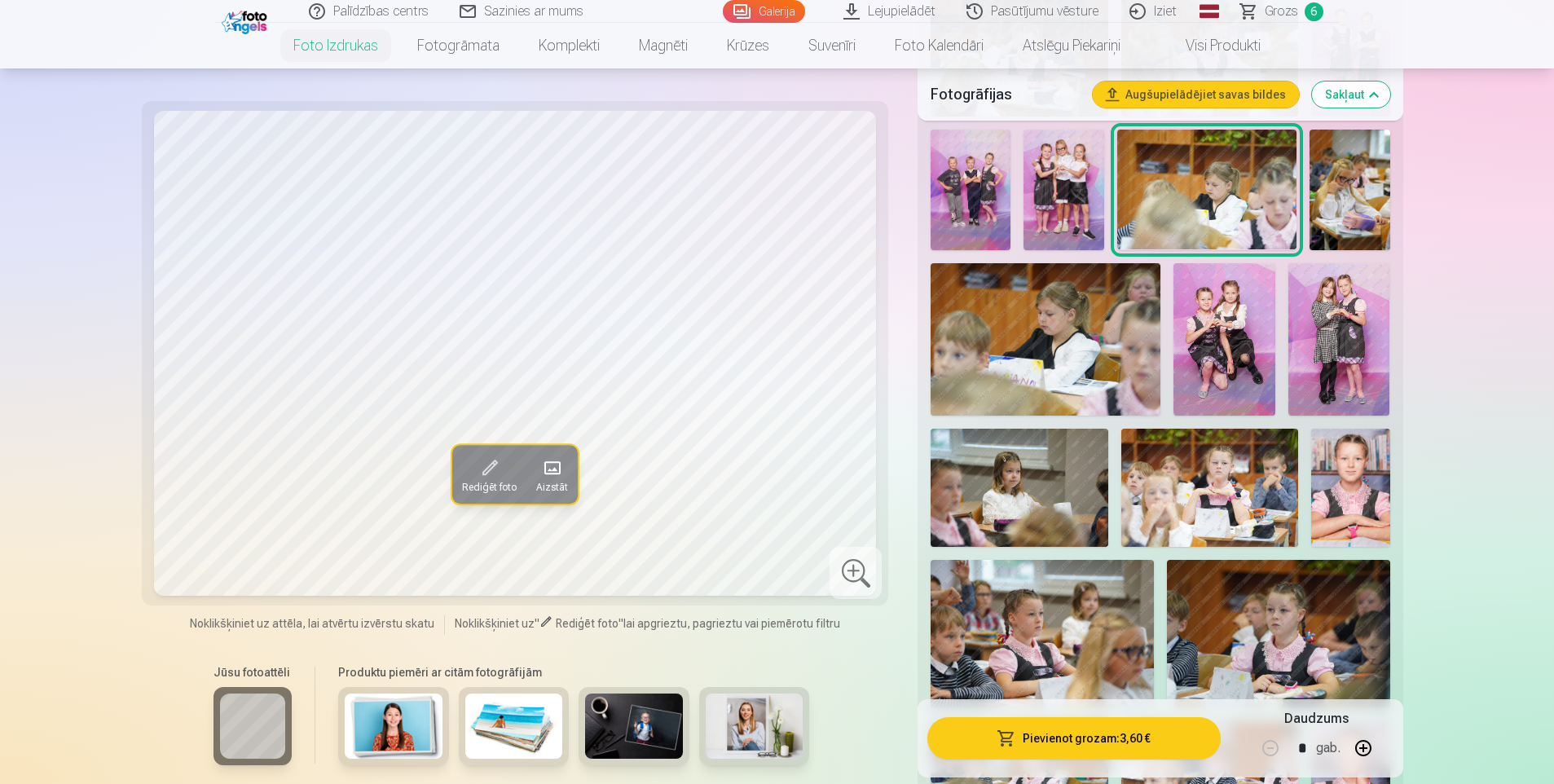
scroll to position [815, 0]
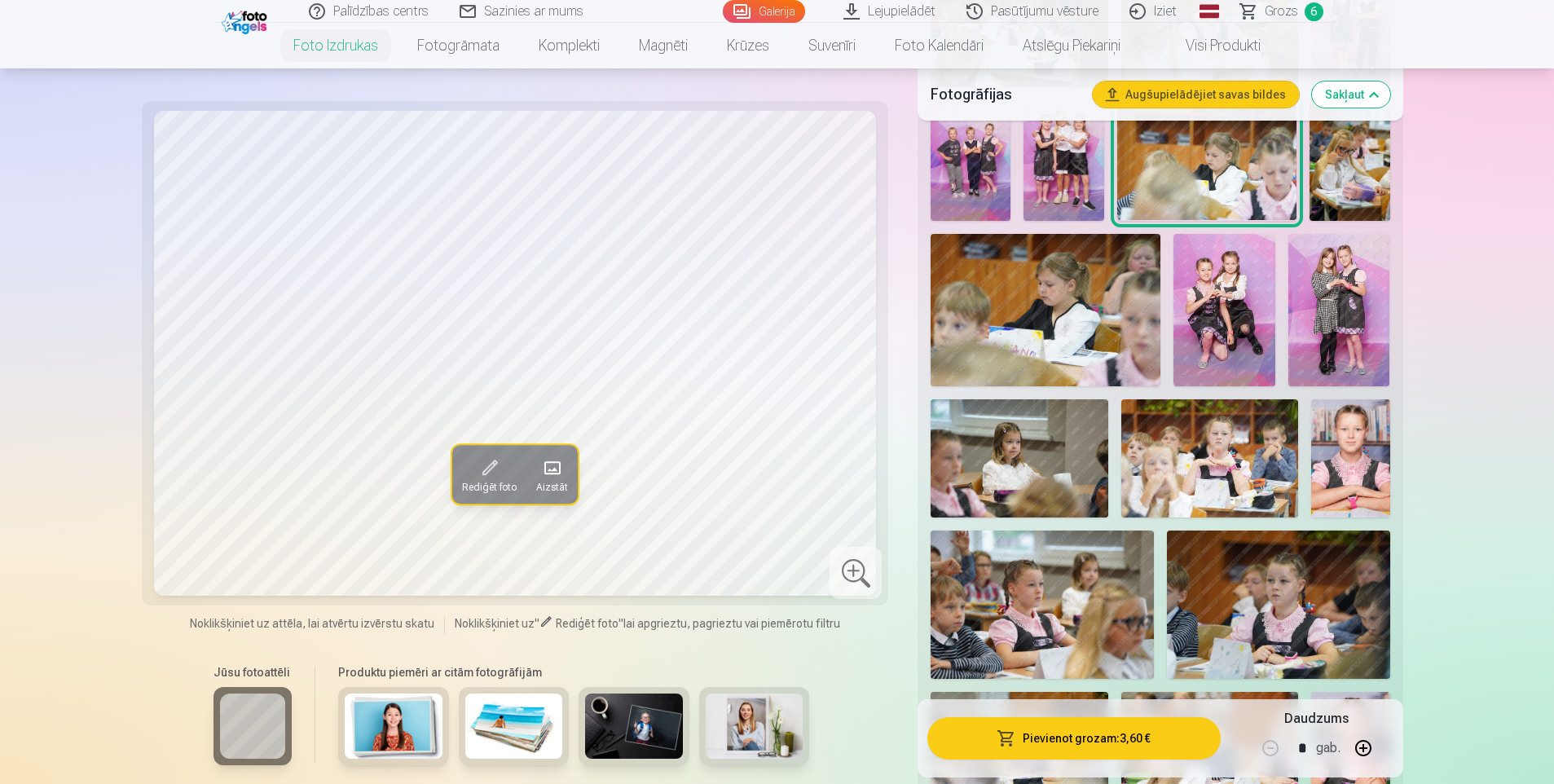
click at [1190, 461] on img at bounding box center [1210, 458] width 177 height 118
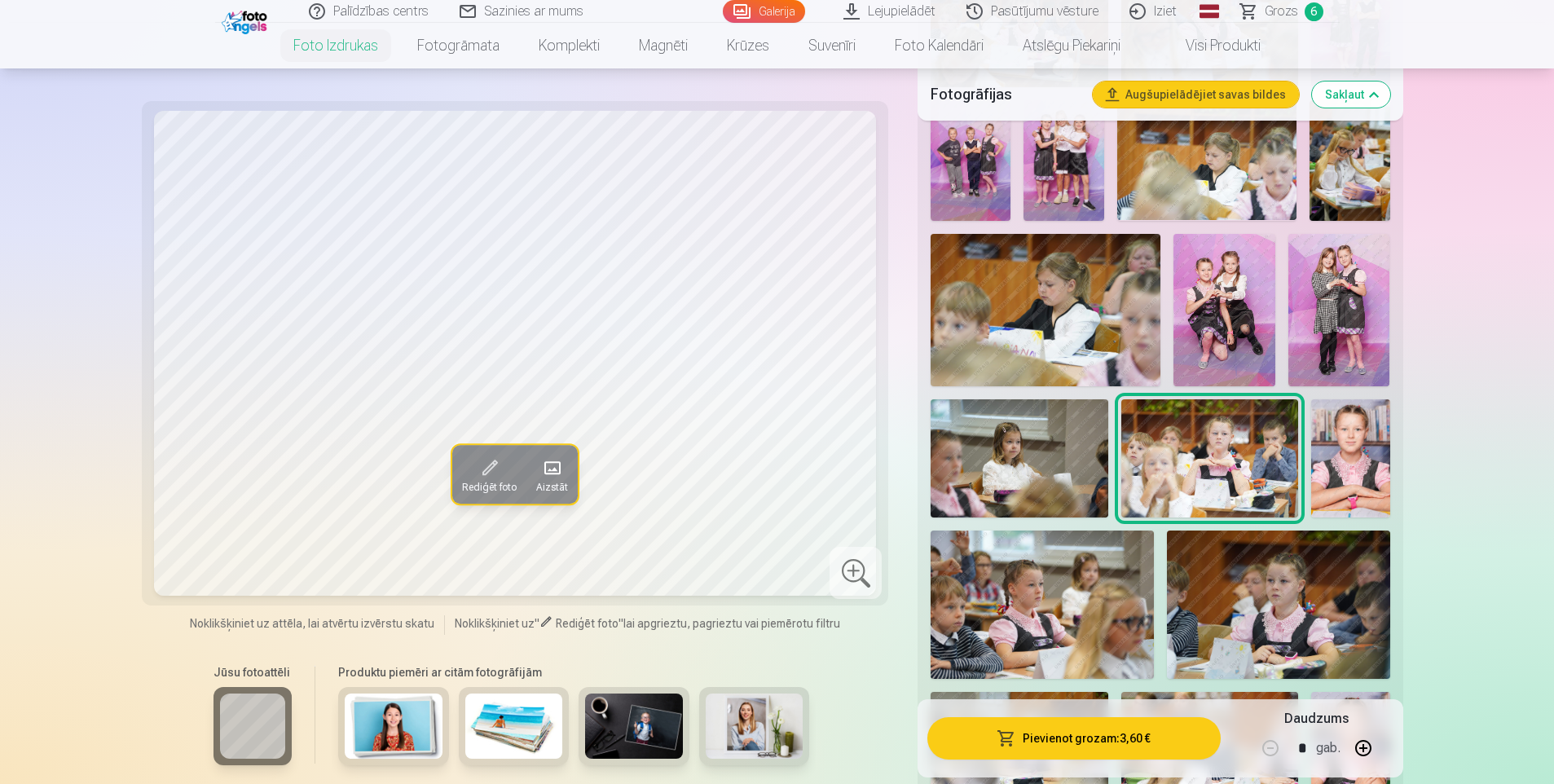
click at [976, 449] on img at bounding box center [1019, 458] width 177 height 118
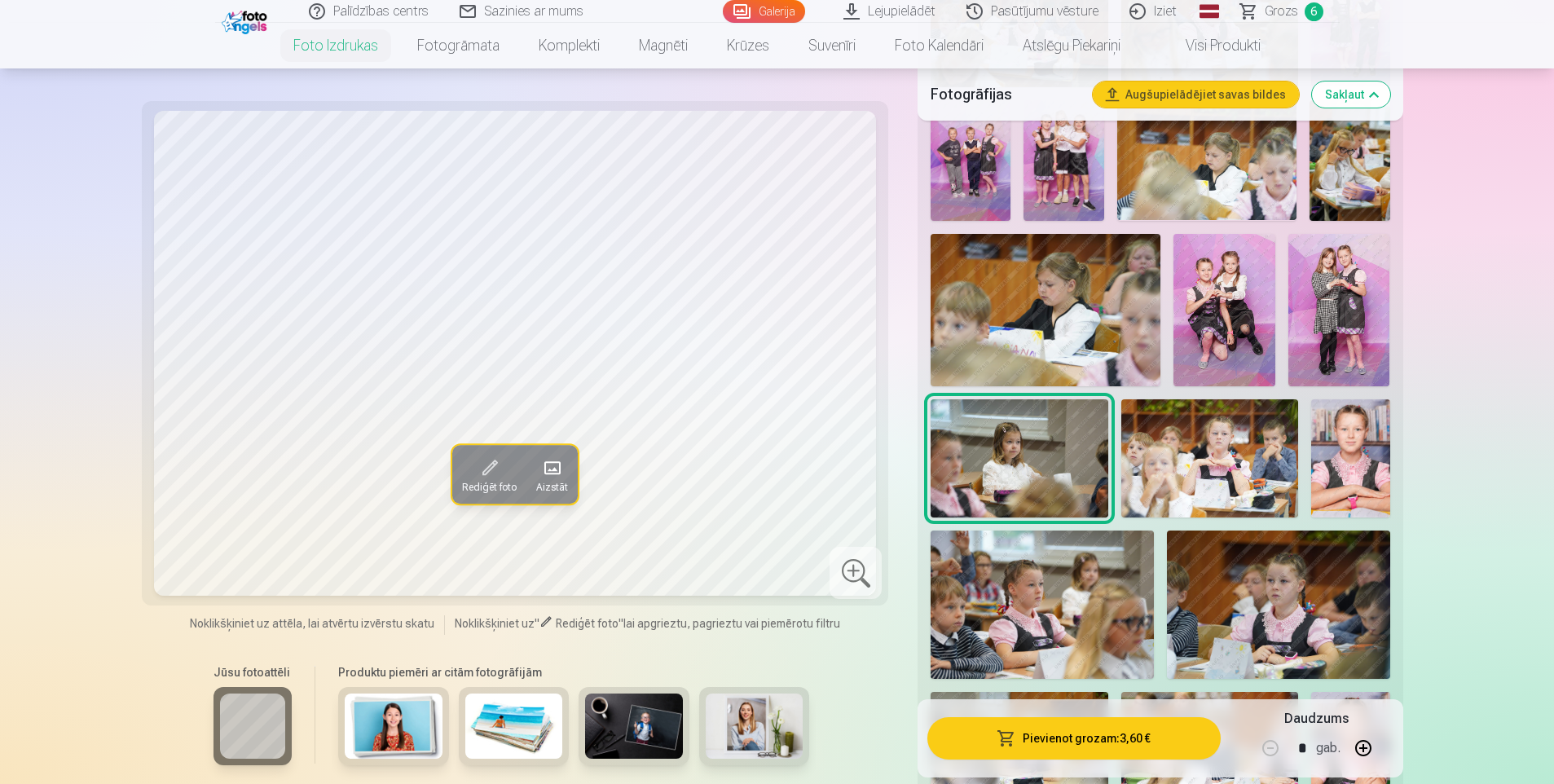
click at [1225, 477] on img at bounding box center [1210, 458] width 177 height 118
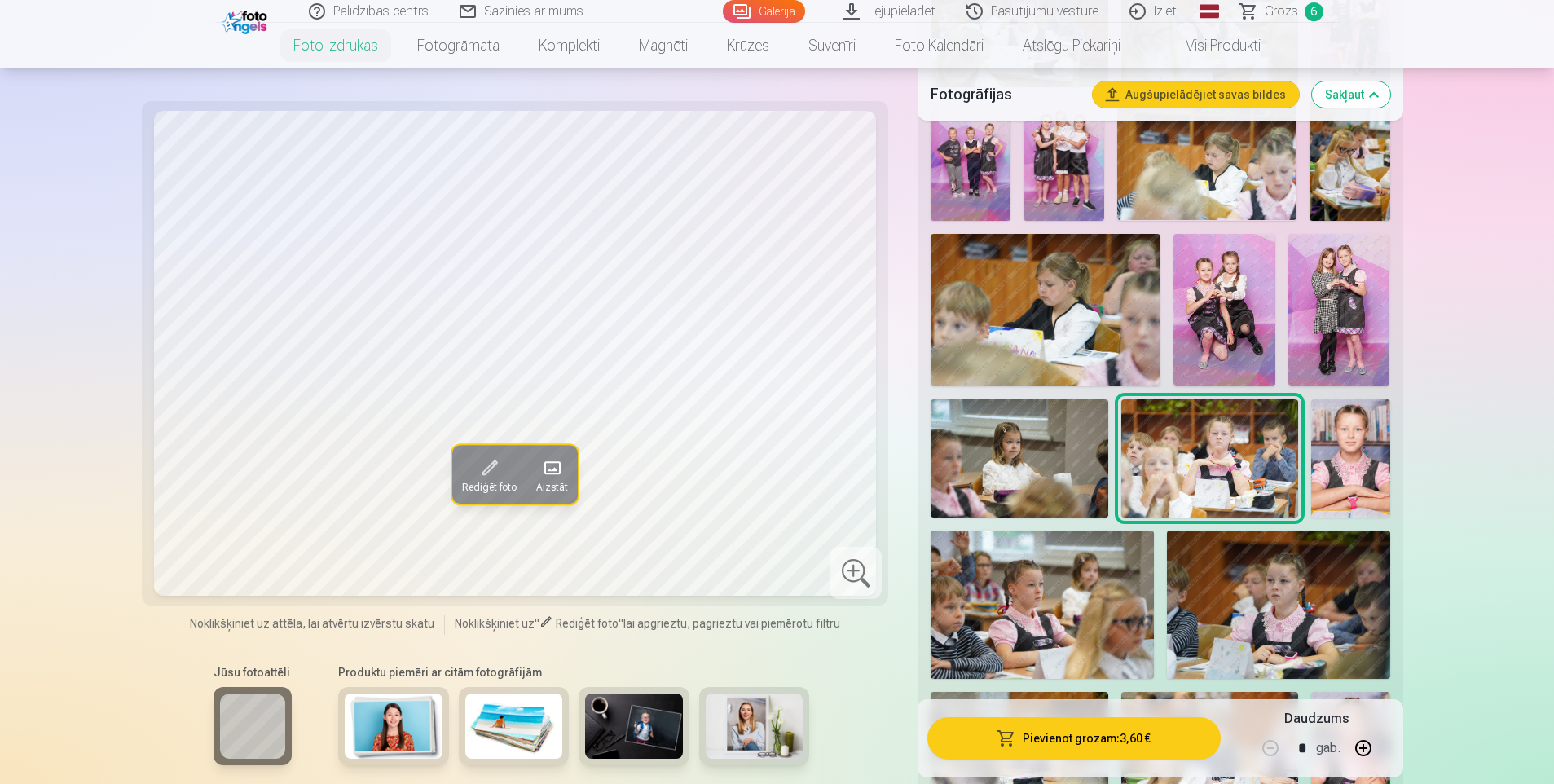
click at [1081, 602] on img at bounding box center [1042, 605] width 223 height 148
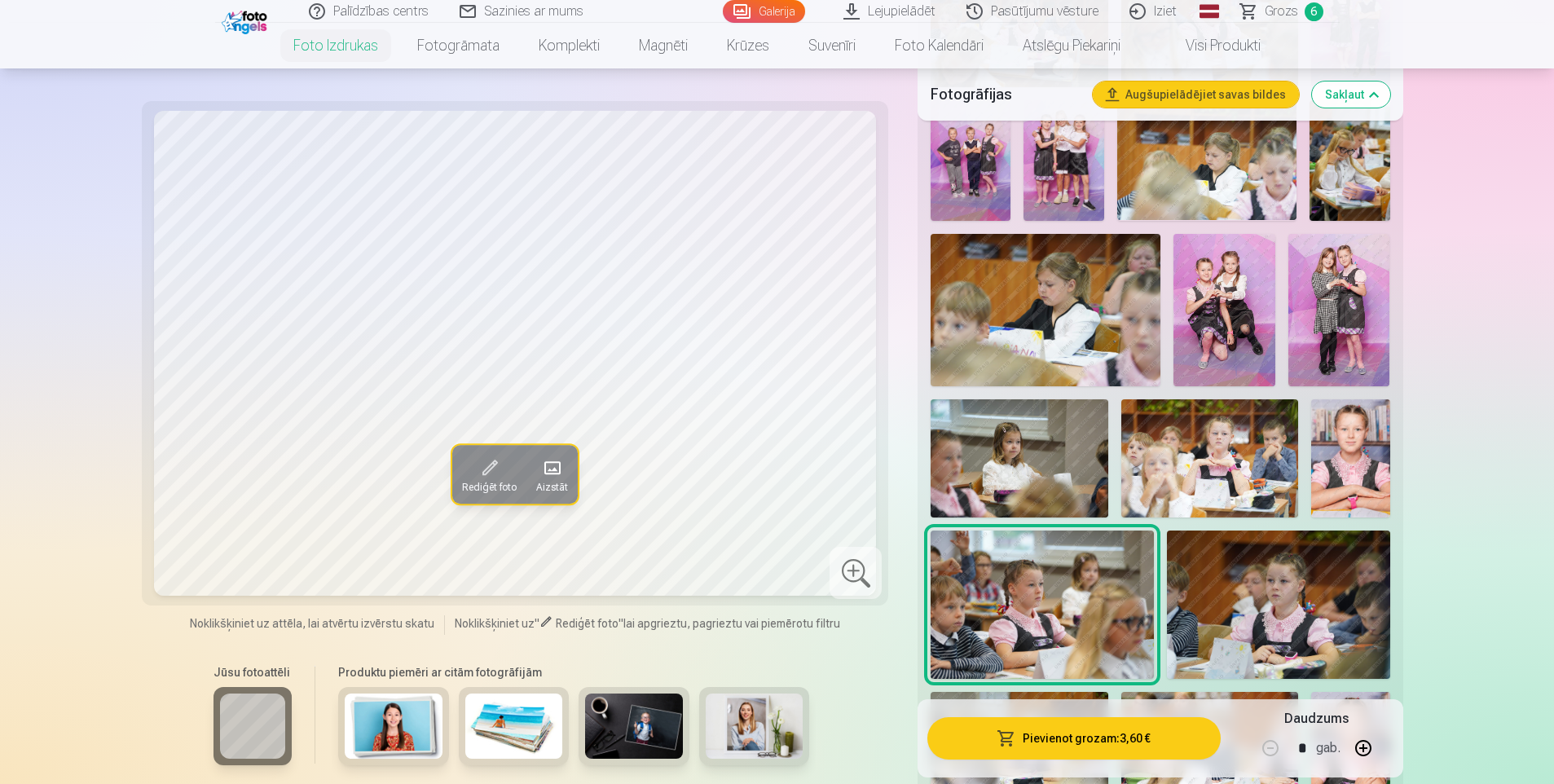
click at [1237, 613] on img at bounding box center [1279, 605] width 223 height 148
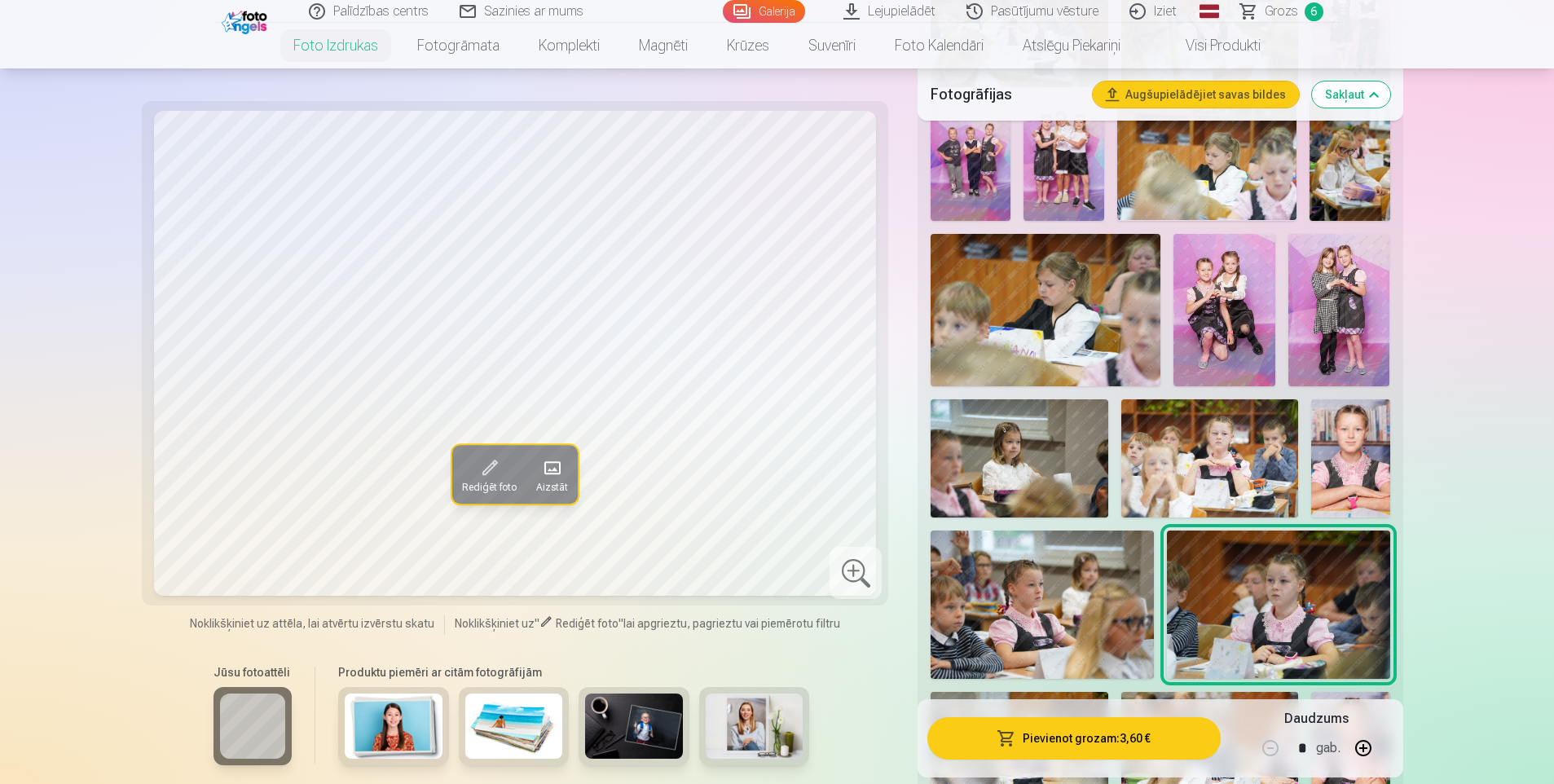
click at [1055, 604] on img at bounding box center [1042, 605] width 223 height 148
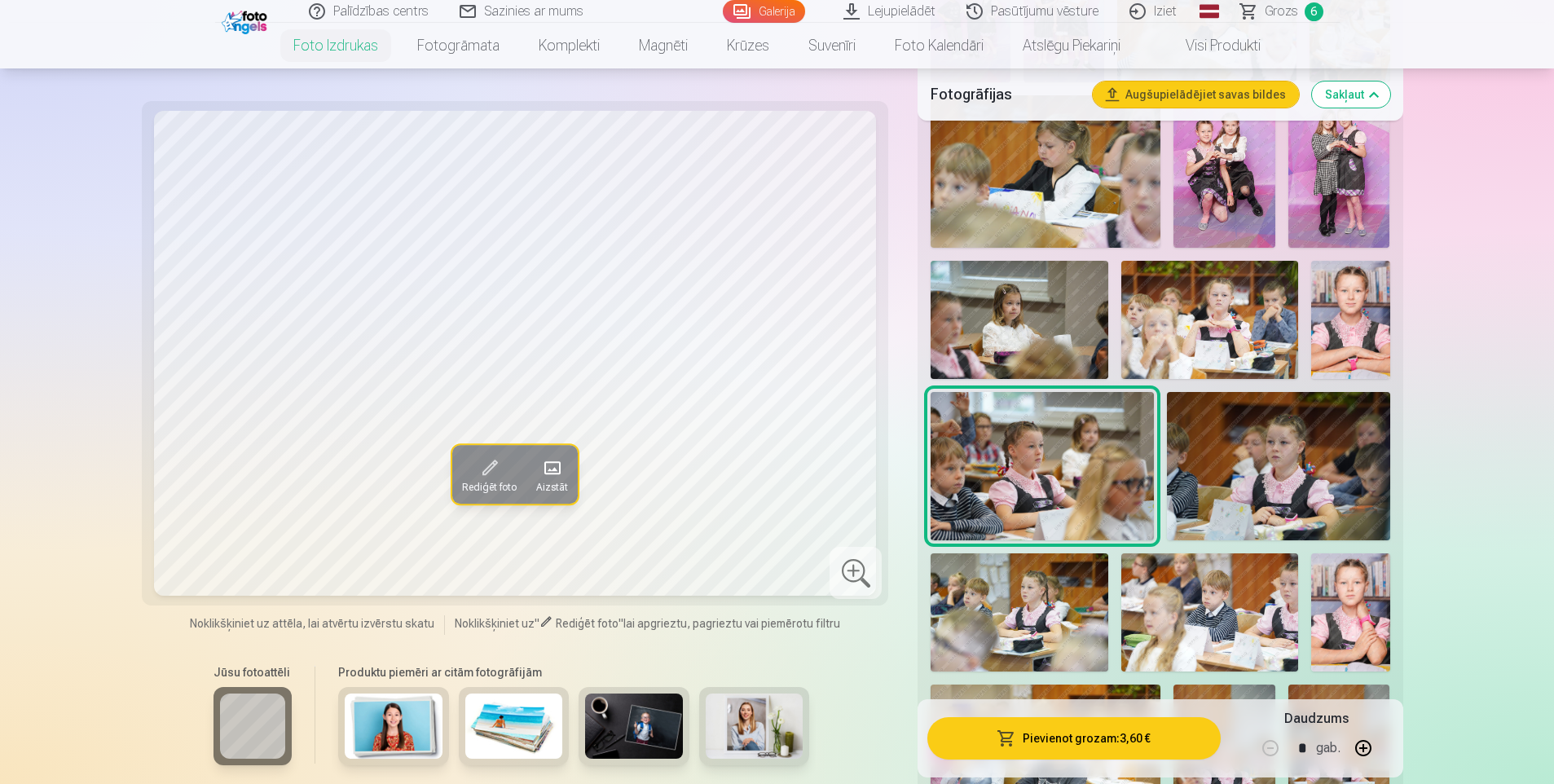
scroll to position [978, 0]
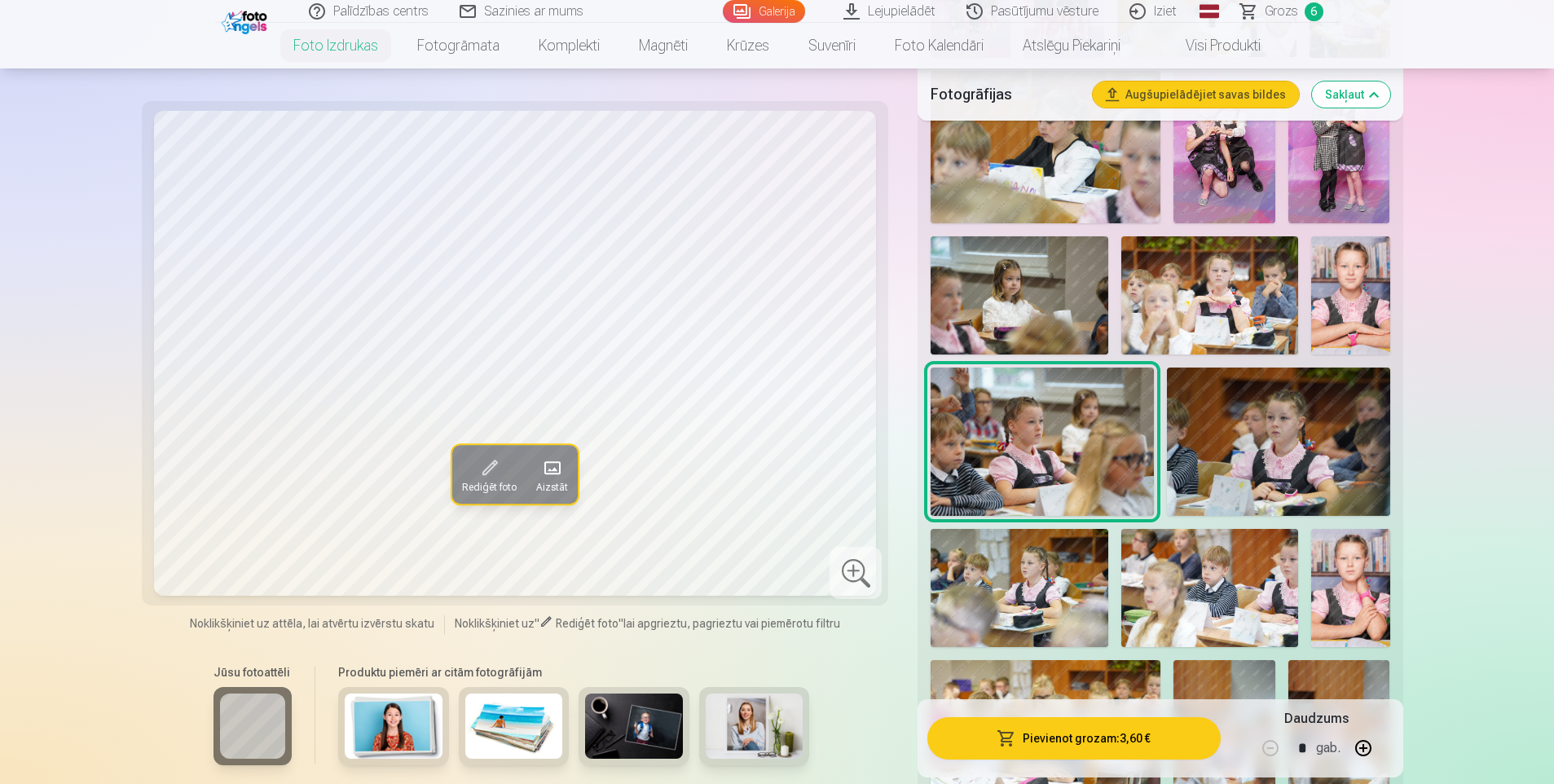
click at [992, 588] on img at bounding box center [1019, 588] width 177 height 118
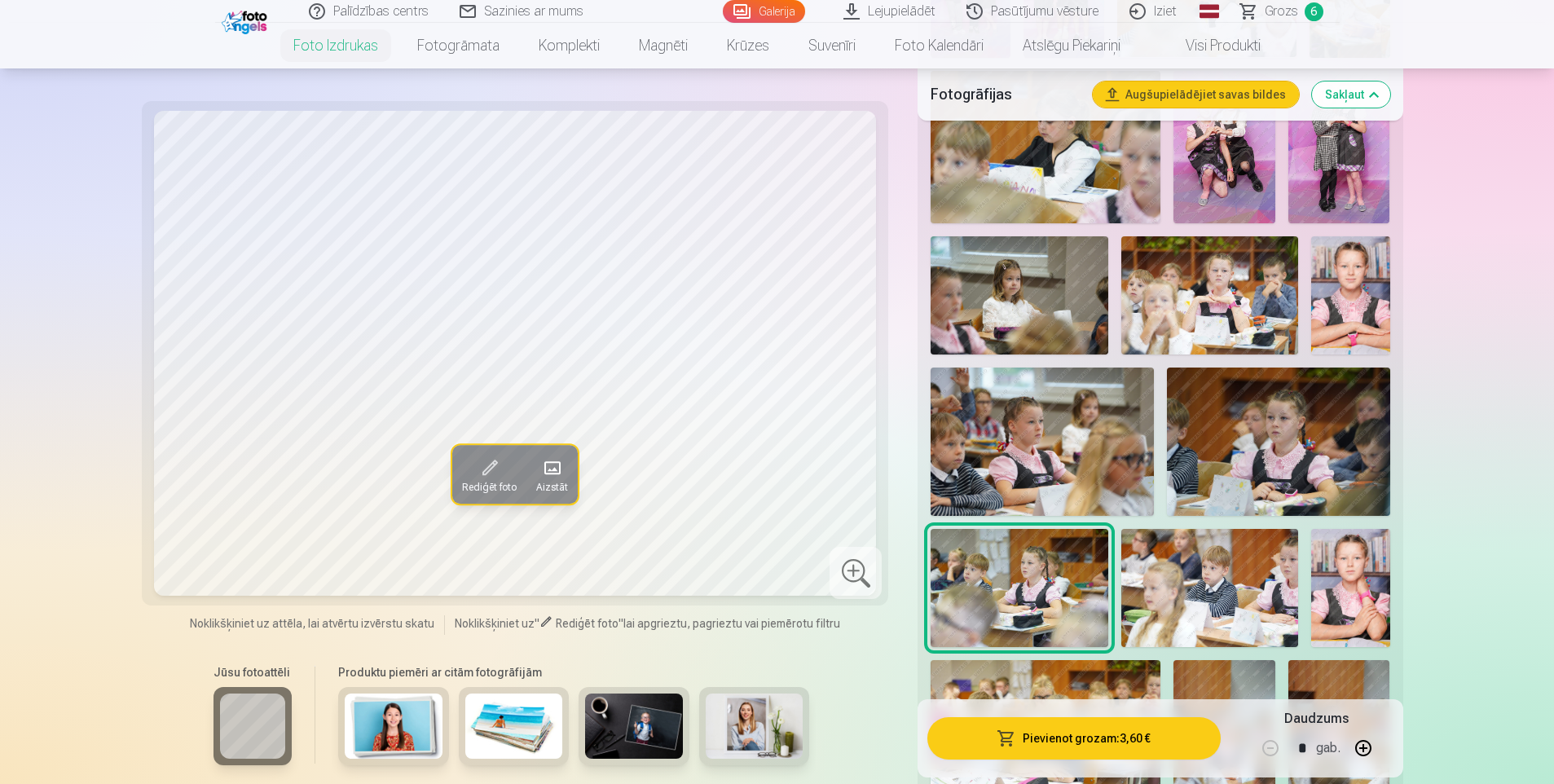
click at [1166, 596] on img at bounding box center [1210, 588] width 177 height 118
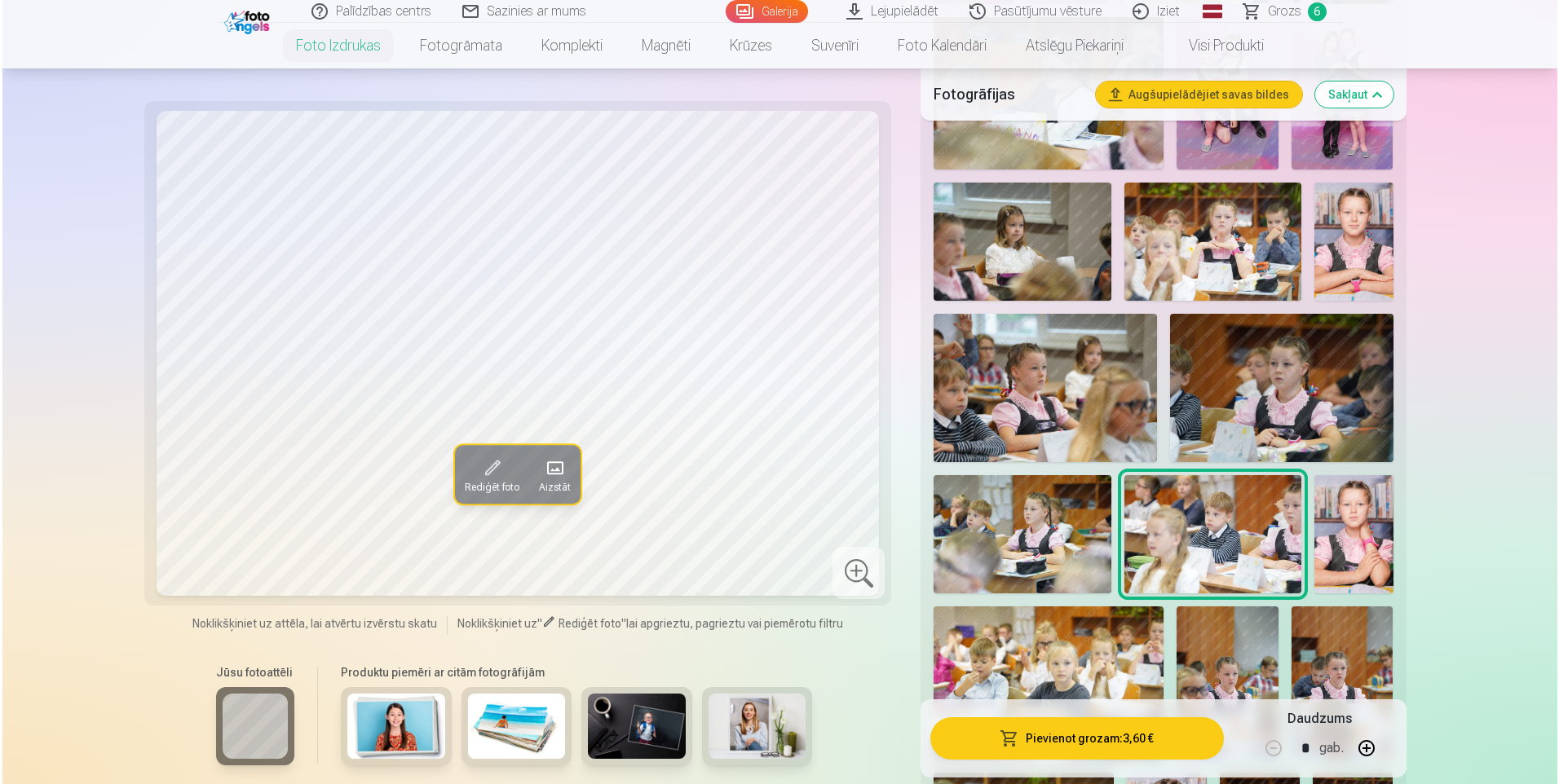
scroll to position [1059, 0]
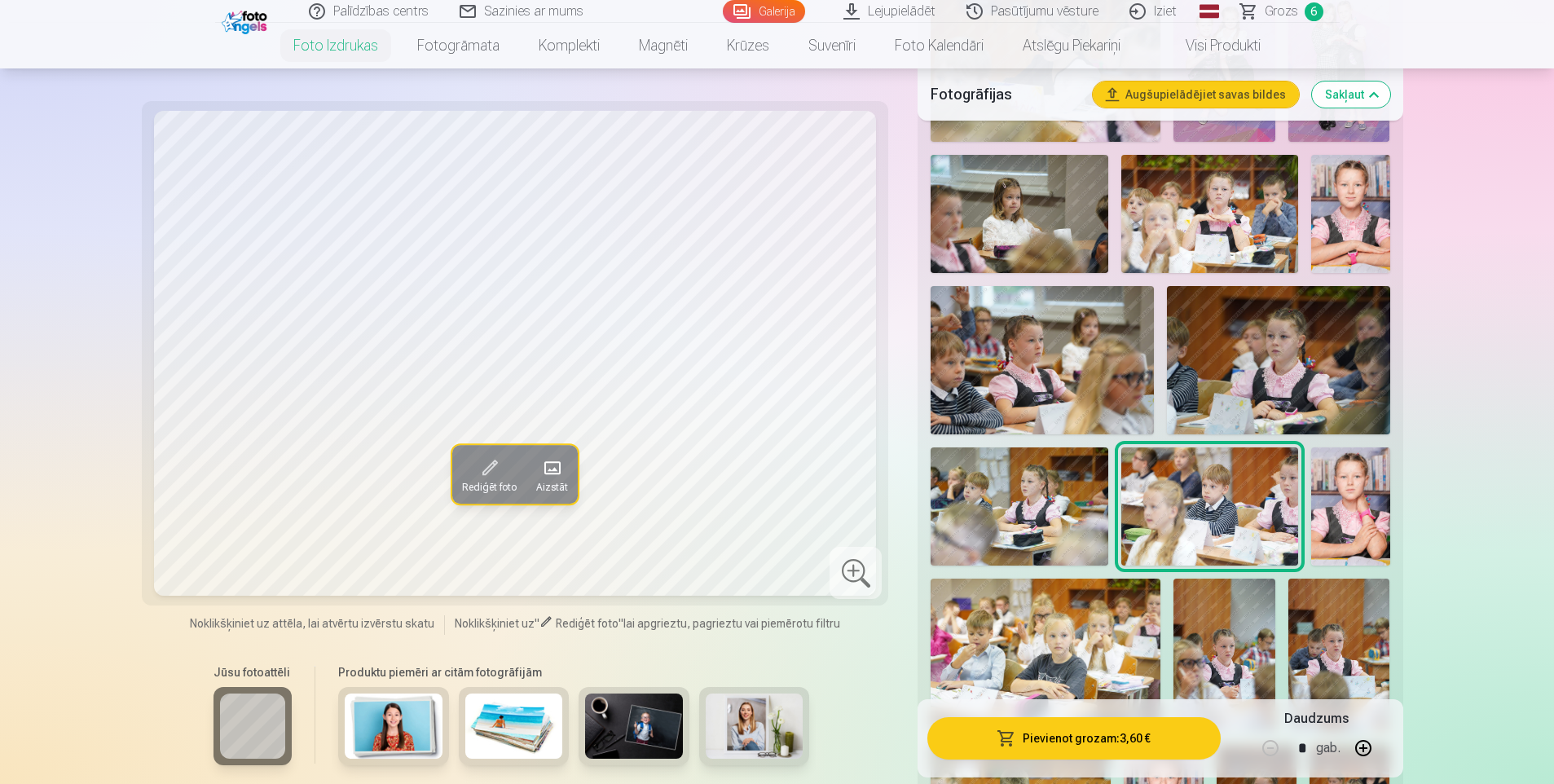
click at [1077, 633] on img at bounding box center [1045, 654] width 229 height 153
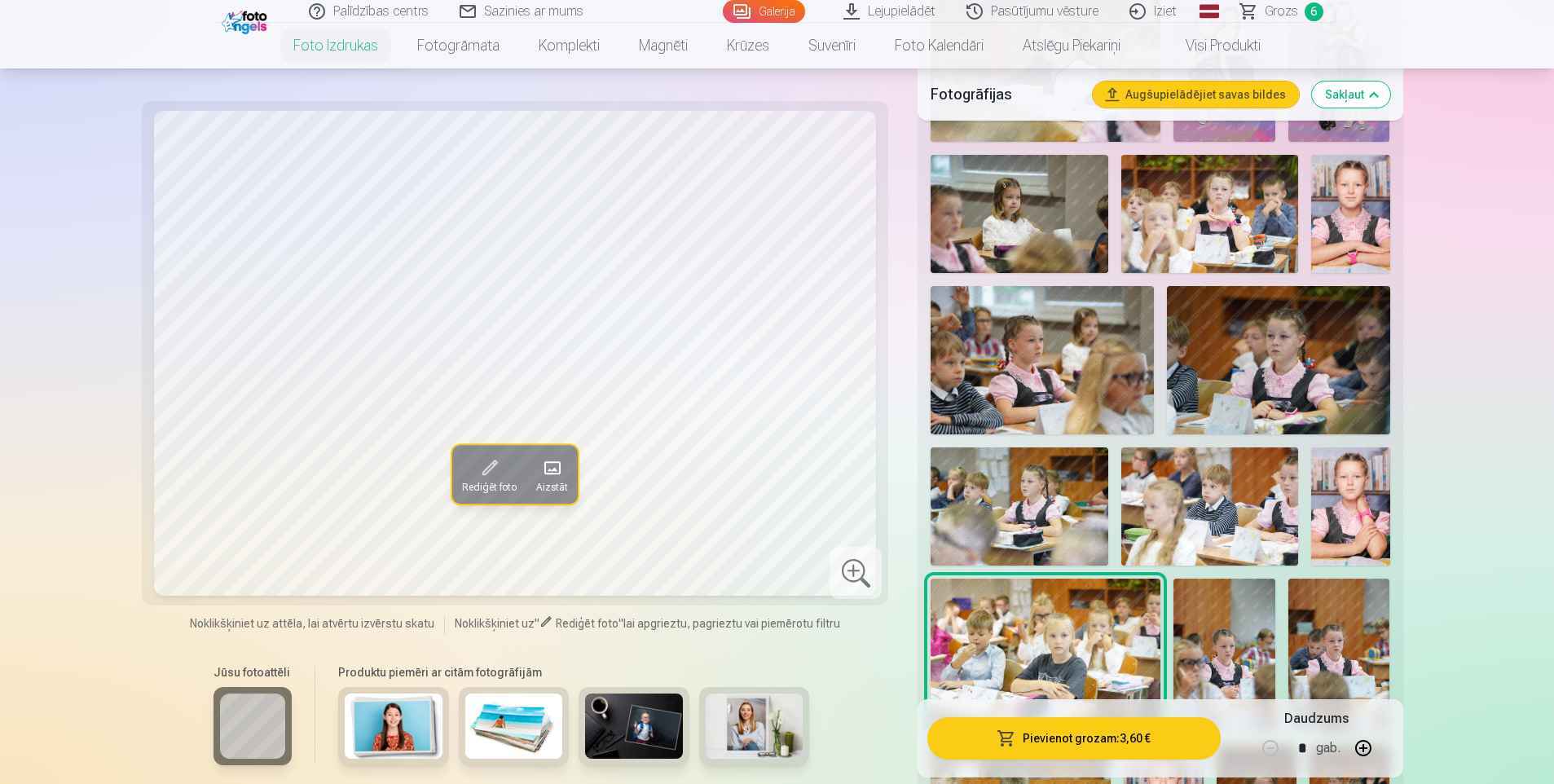
click at [1022, 390] on img at bounding box center [1042, 360] width 223 height 148
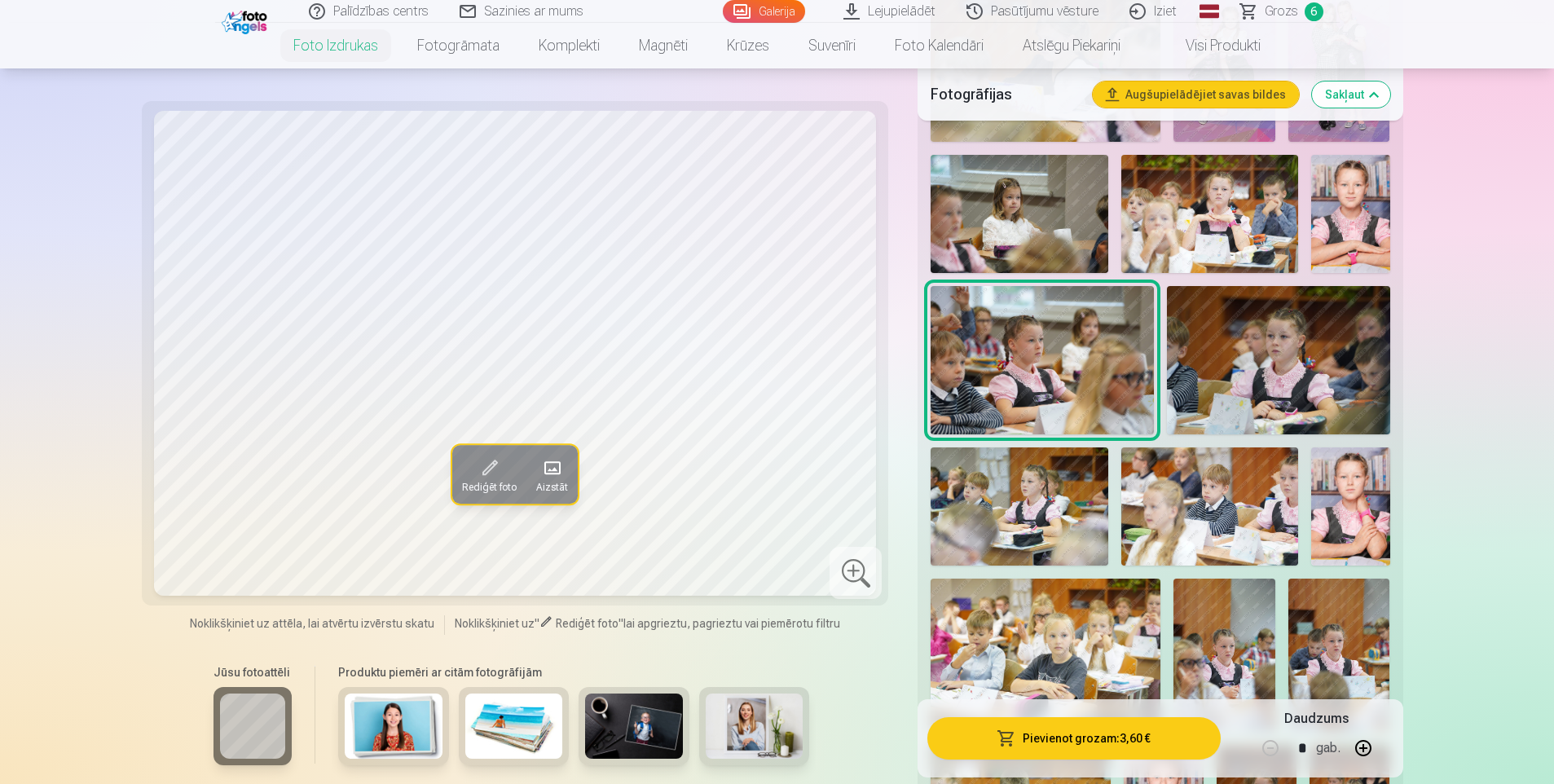
click at [1064, 736] on button "Pievienot grozam : 3,60 €" at bounding box center [1073, 738] width 292 height 42
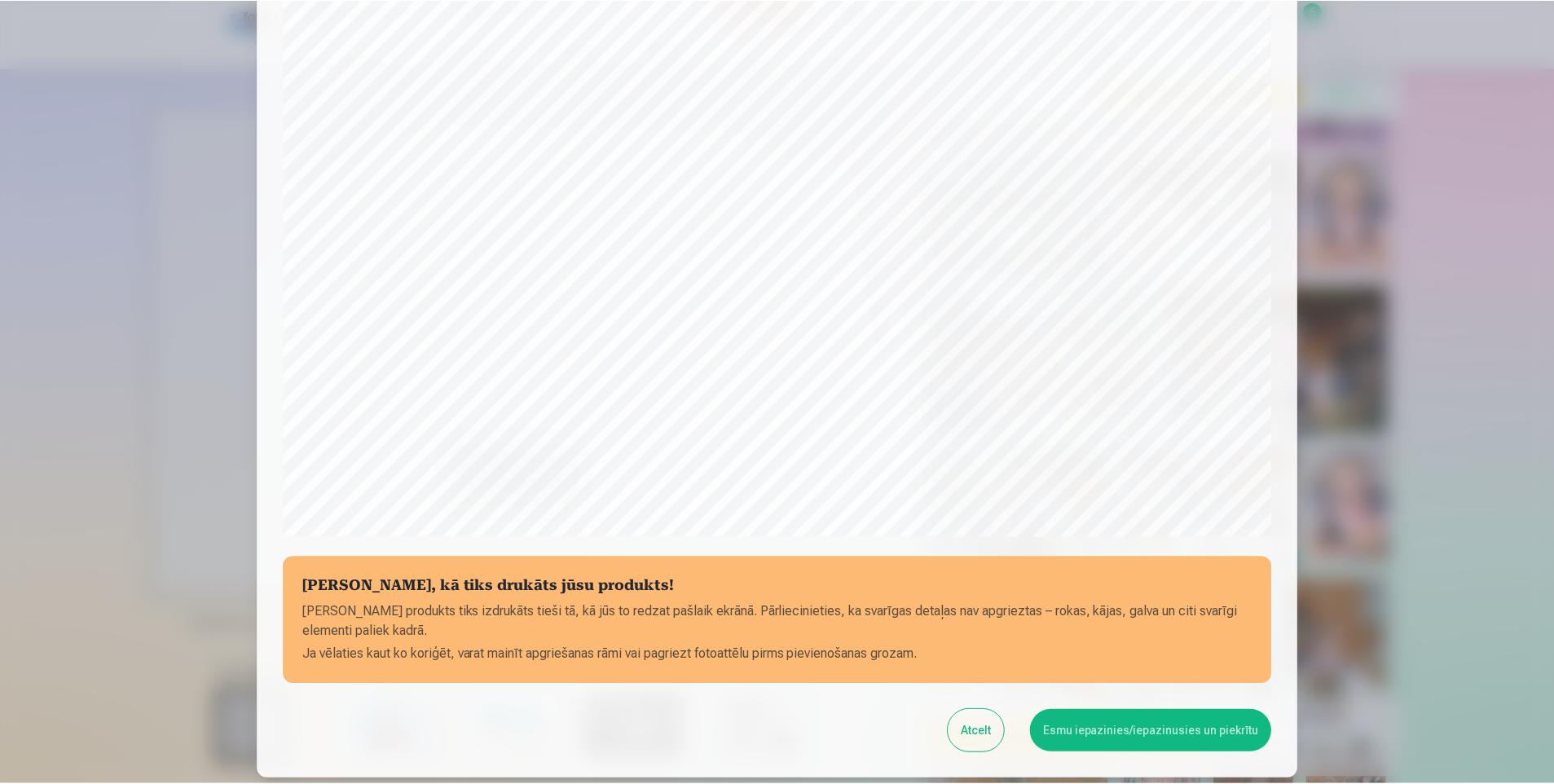
scroll to position [389, 0]
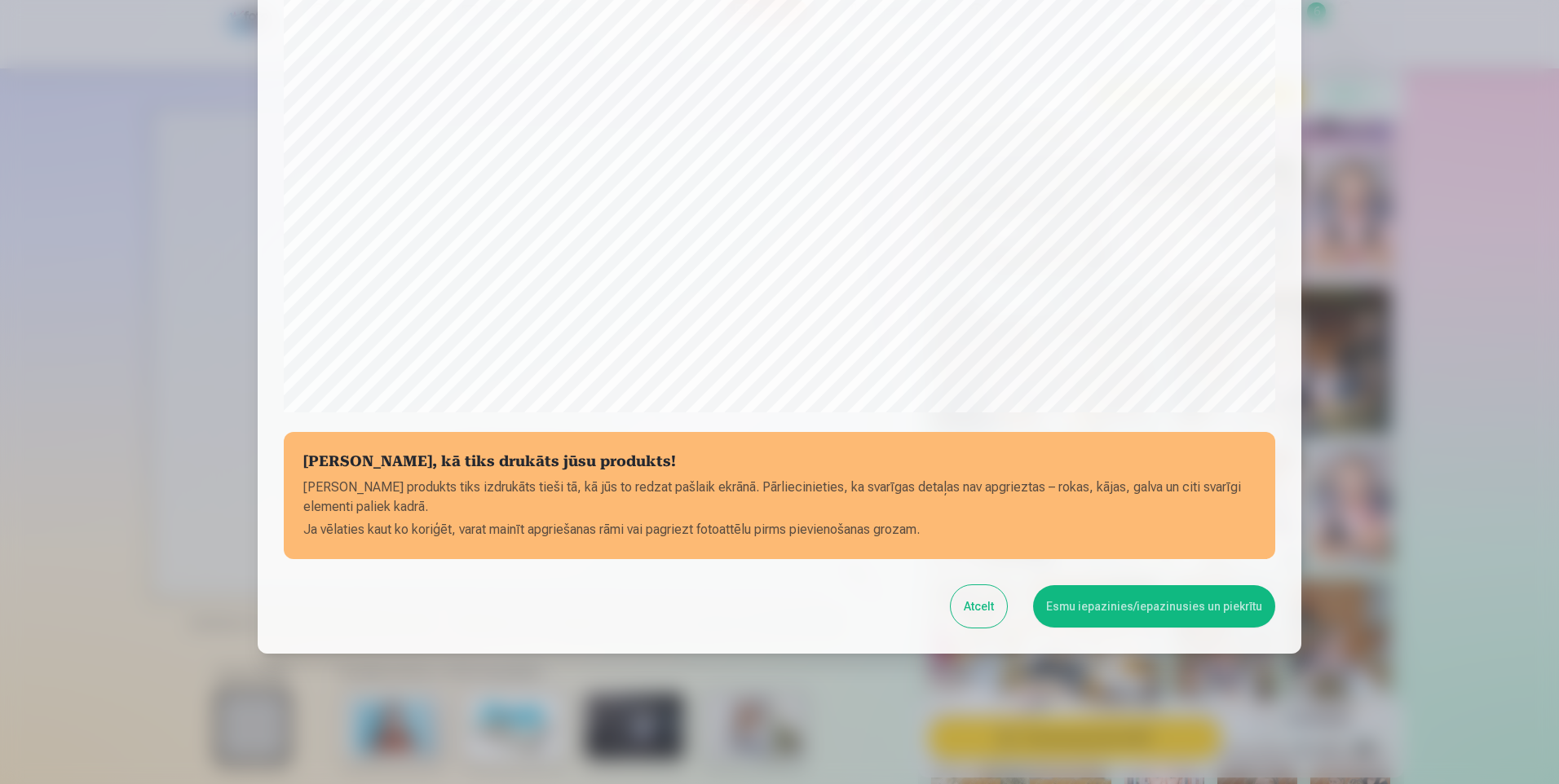
click at [1086, 603] on button "Esmu iepazinies/iepazinusies un piekrītu" at bounding box center [1154, 607] width 242 height 42
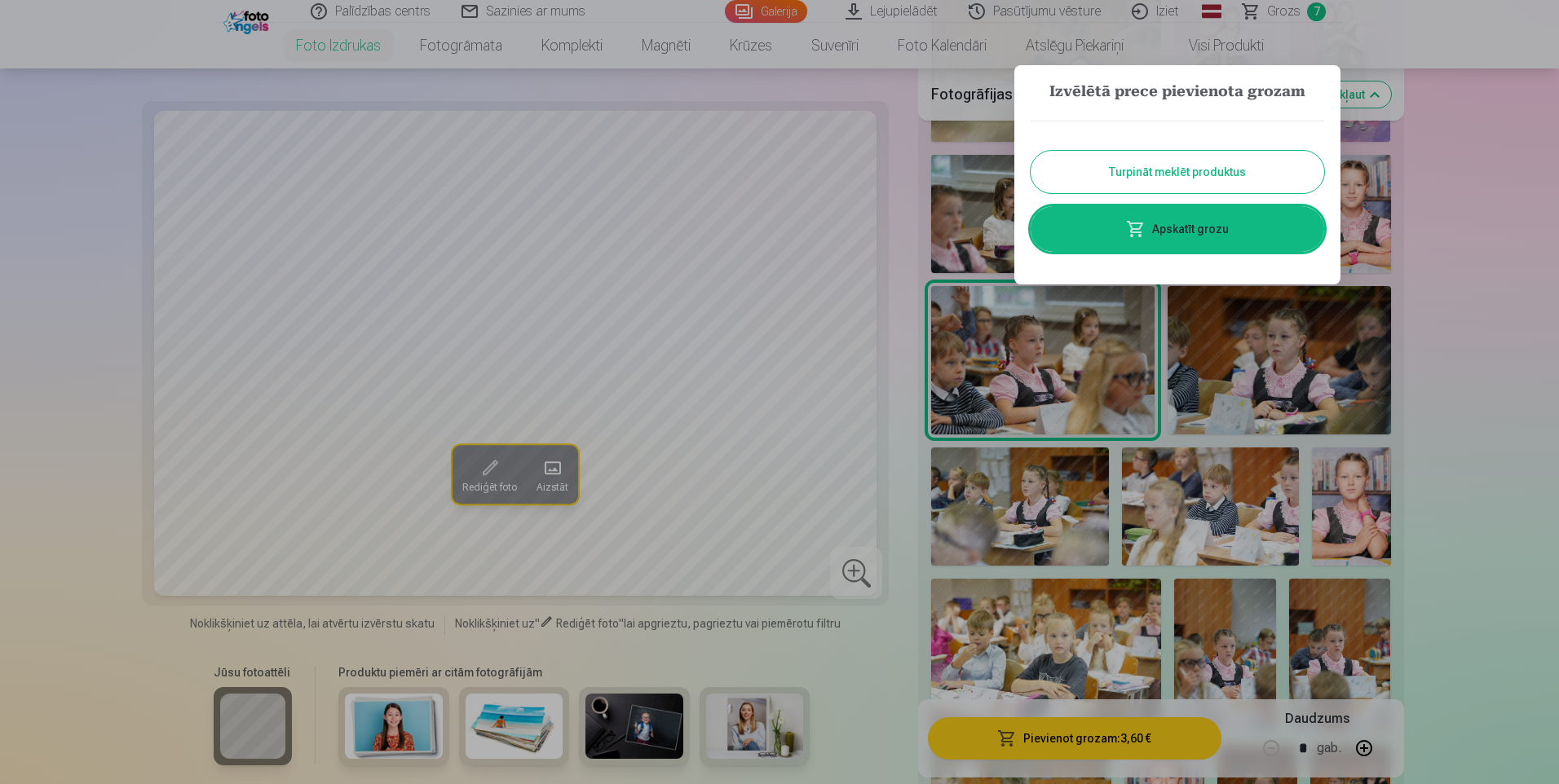
click at [1170, 230] on link "Apskatīt grozu" at bounding box center [1177, 230] width 293 height 46
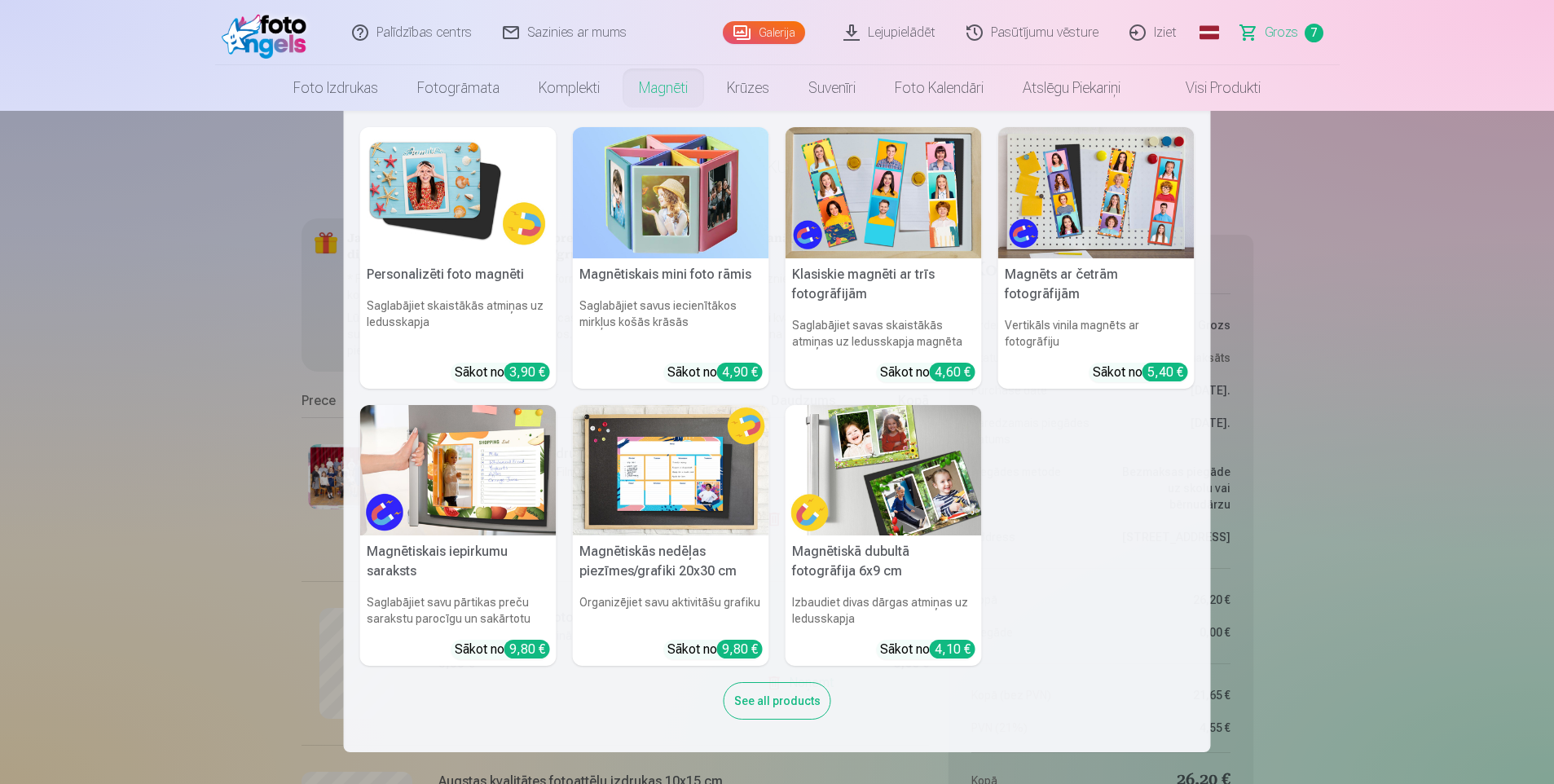
click at [647, 81] on link "Magnēti" at bounding box center [664, 88] width 88 height 46
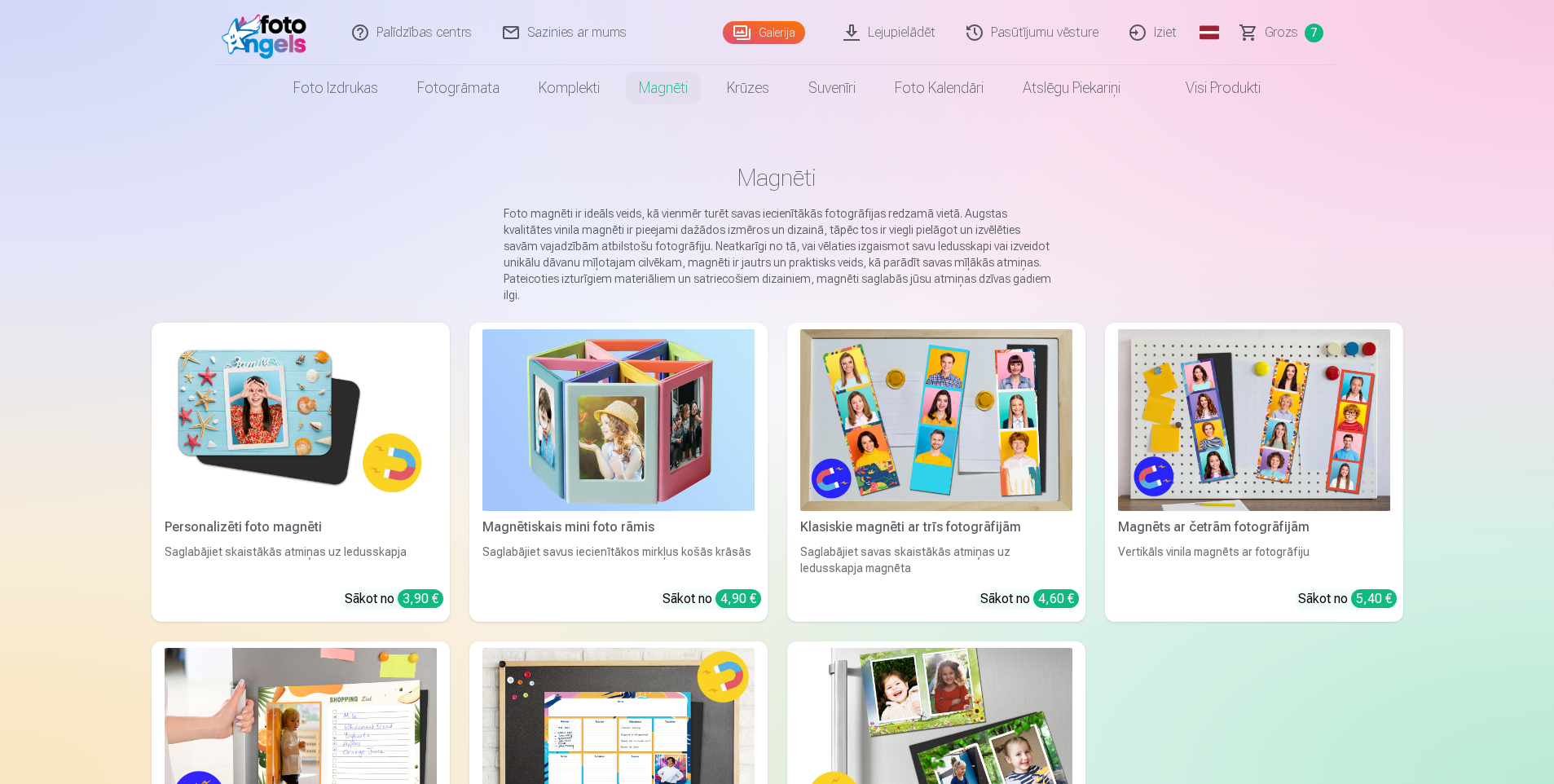
click at [361, 387] on img at bounding box center [300, 420] width 272 height 182
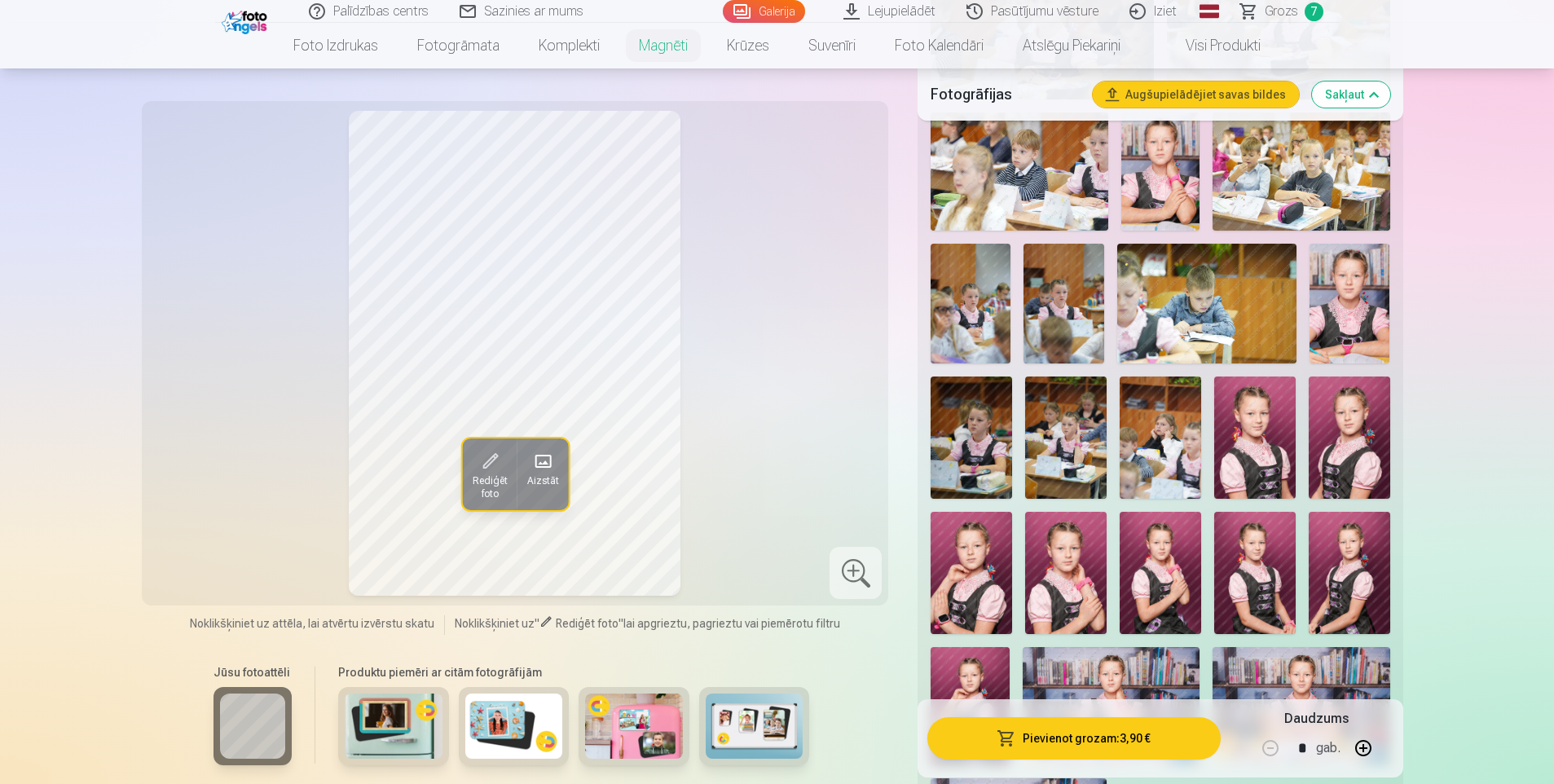
scroll to position [1549, 0]
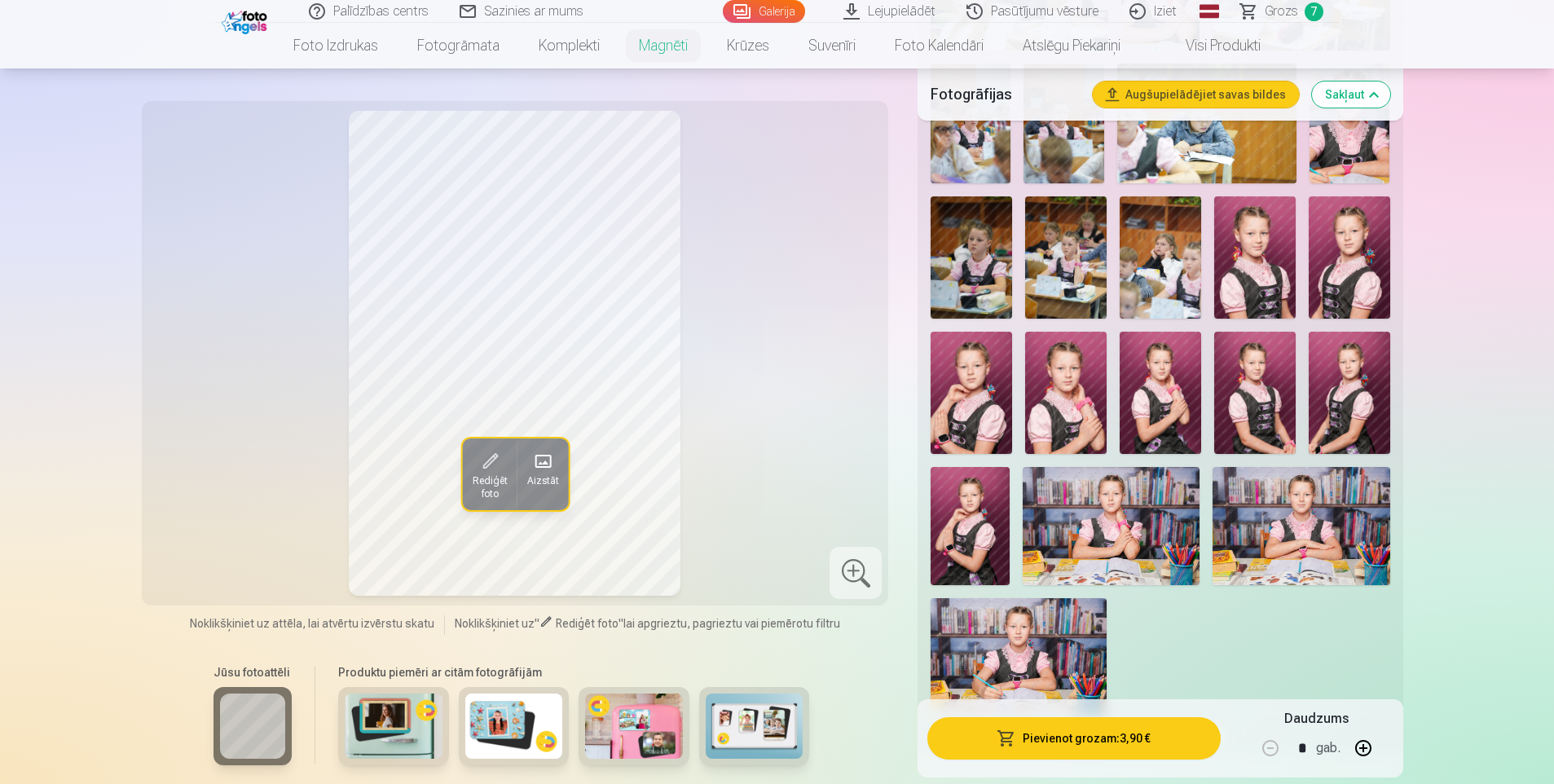
click at [1252, 227] on img at bounding box center [1255, 257] width 81 height 122
click at [1362, 257] on img at bounding box center [1349, 257] width 81 height 122
click at [1257, 264] on img at bounding box center [1255, 257] width 81 height 122
click at [983, 385] on img at bounding box center [971, 393] width 81 height 122
click at [1060, 395] on img at bounding box center [1066, 393] width 81 height 122
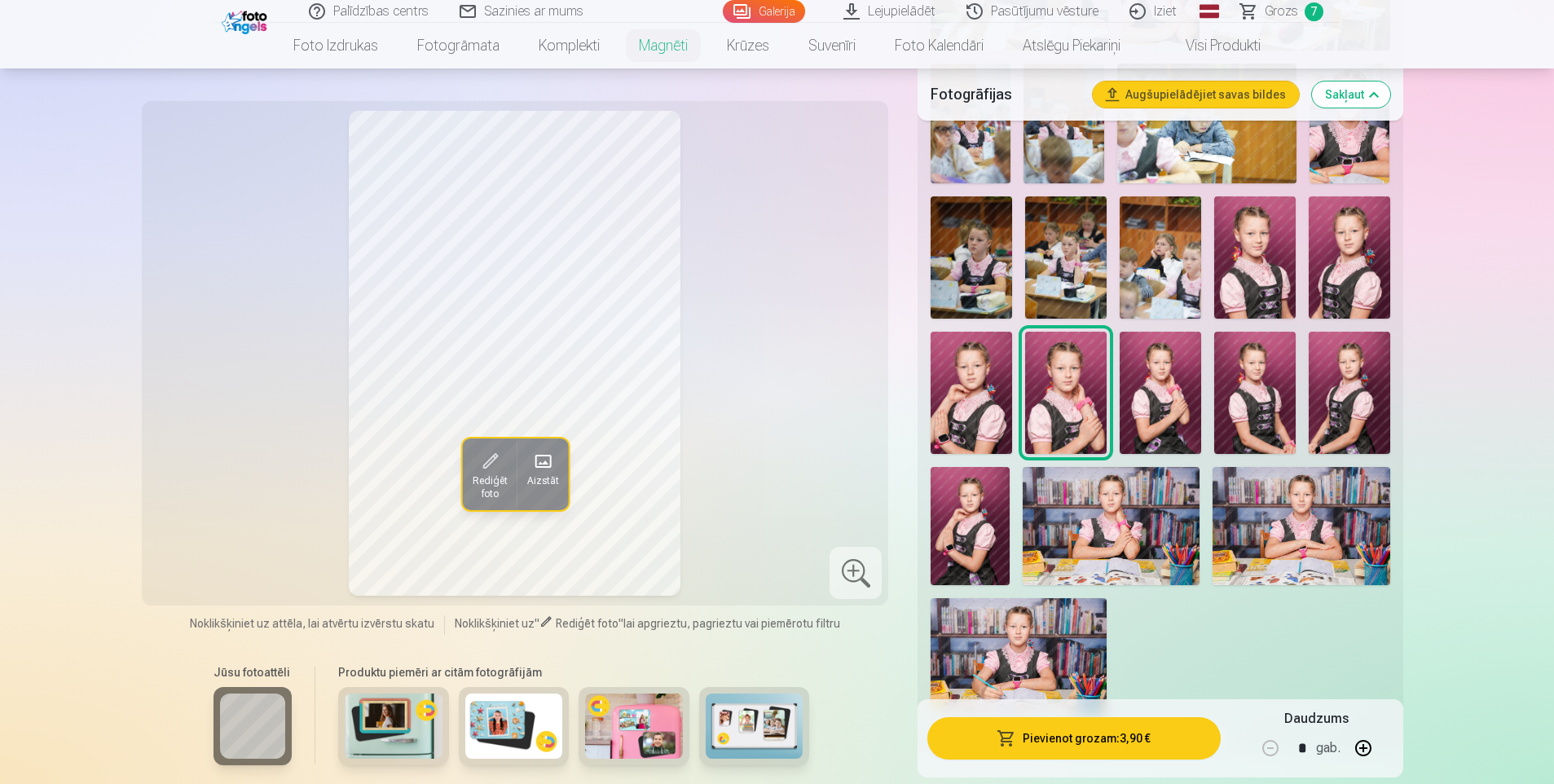
click at [1133, 396] on img at bounding box center [1160, 393] width 81 height 122
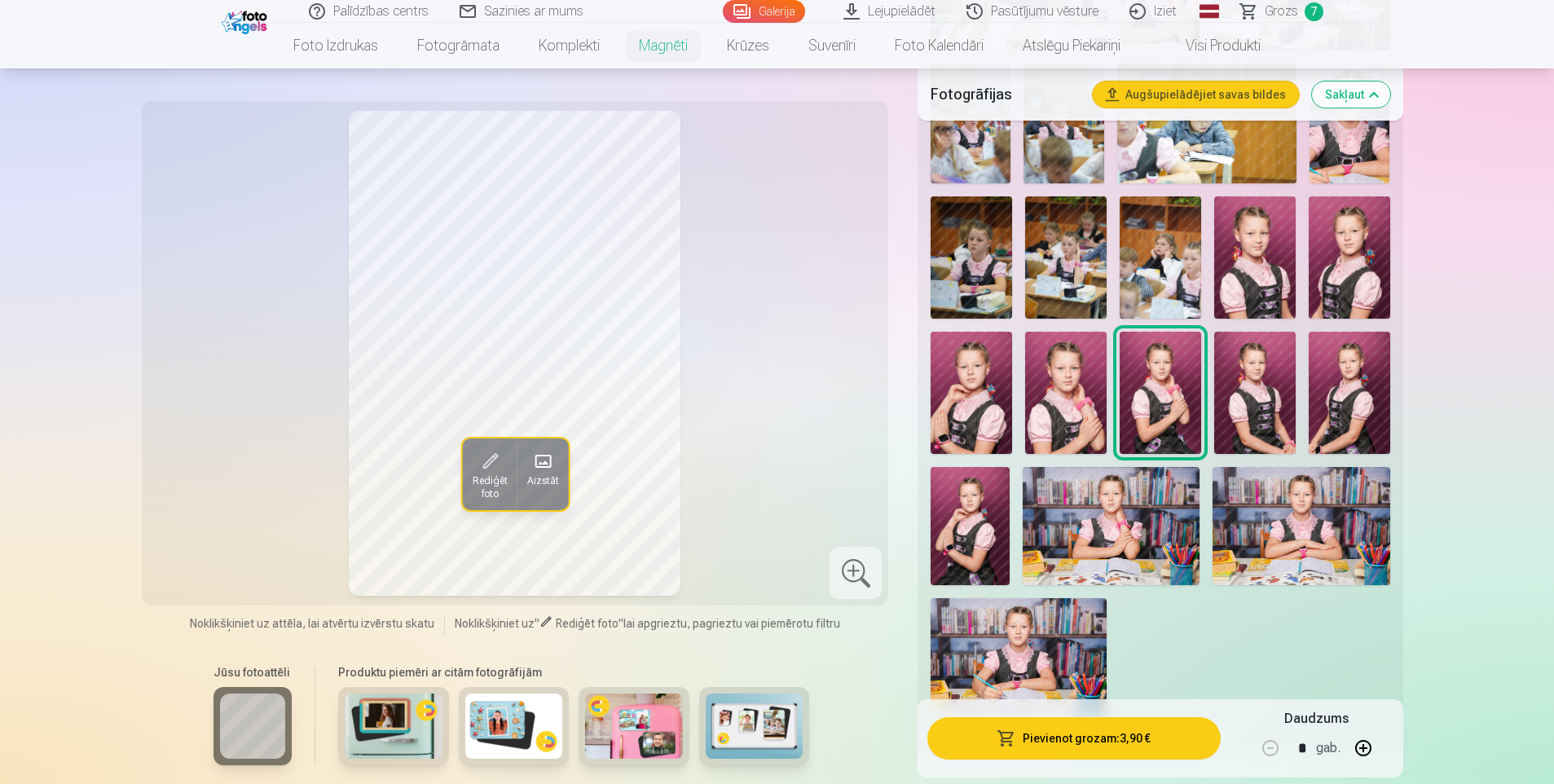
click at [1347, 231] on img at bounding box center [1349, 257] width 81 height 122
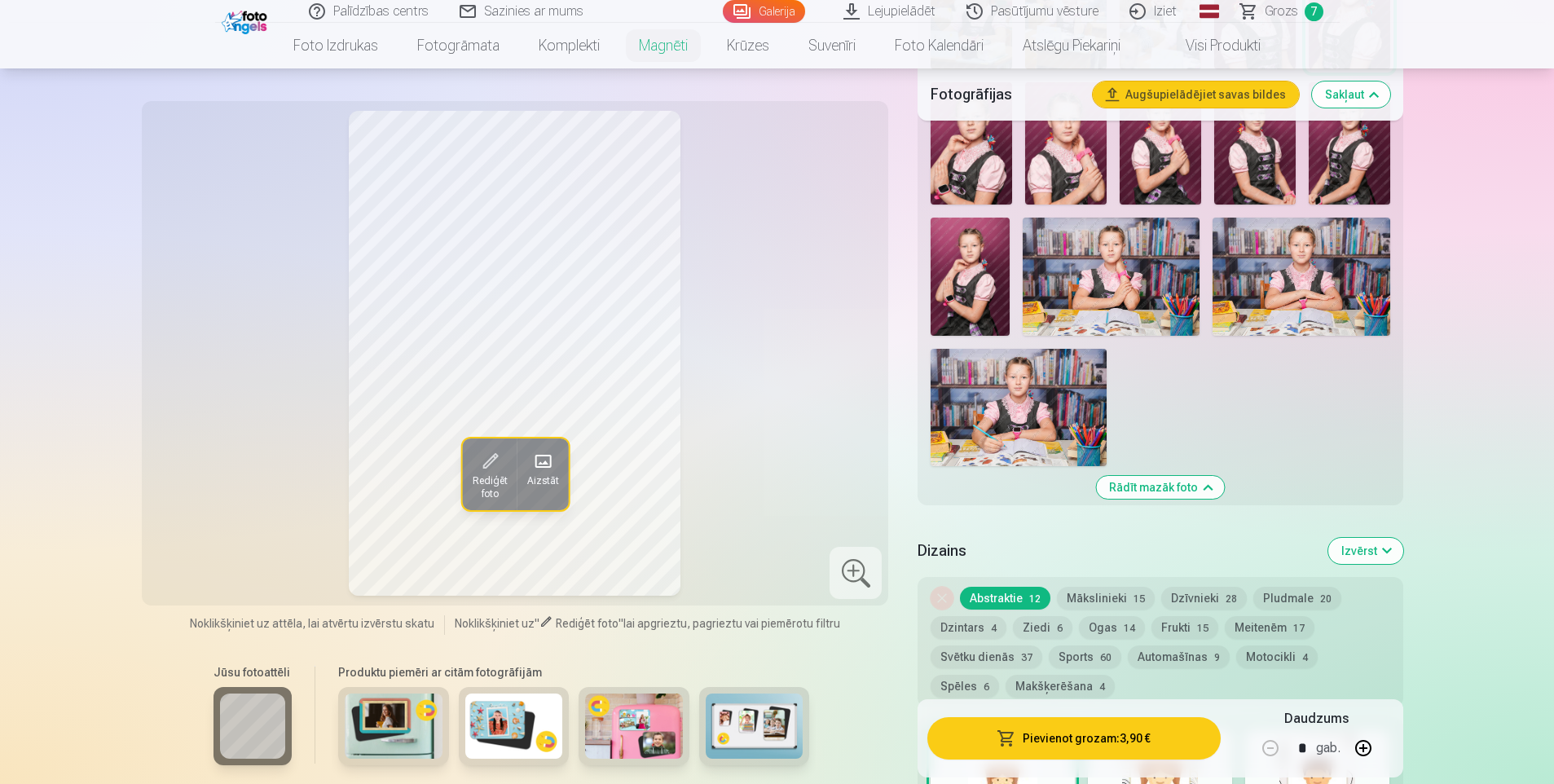
scroll to position [1793, 0]
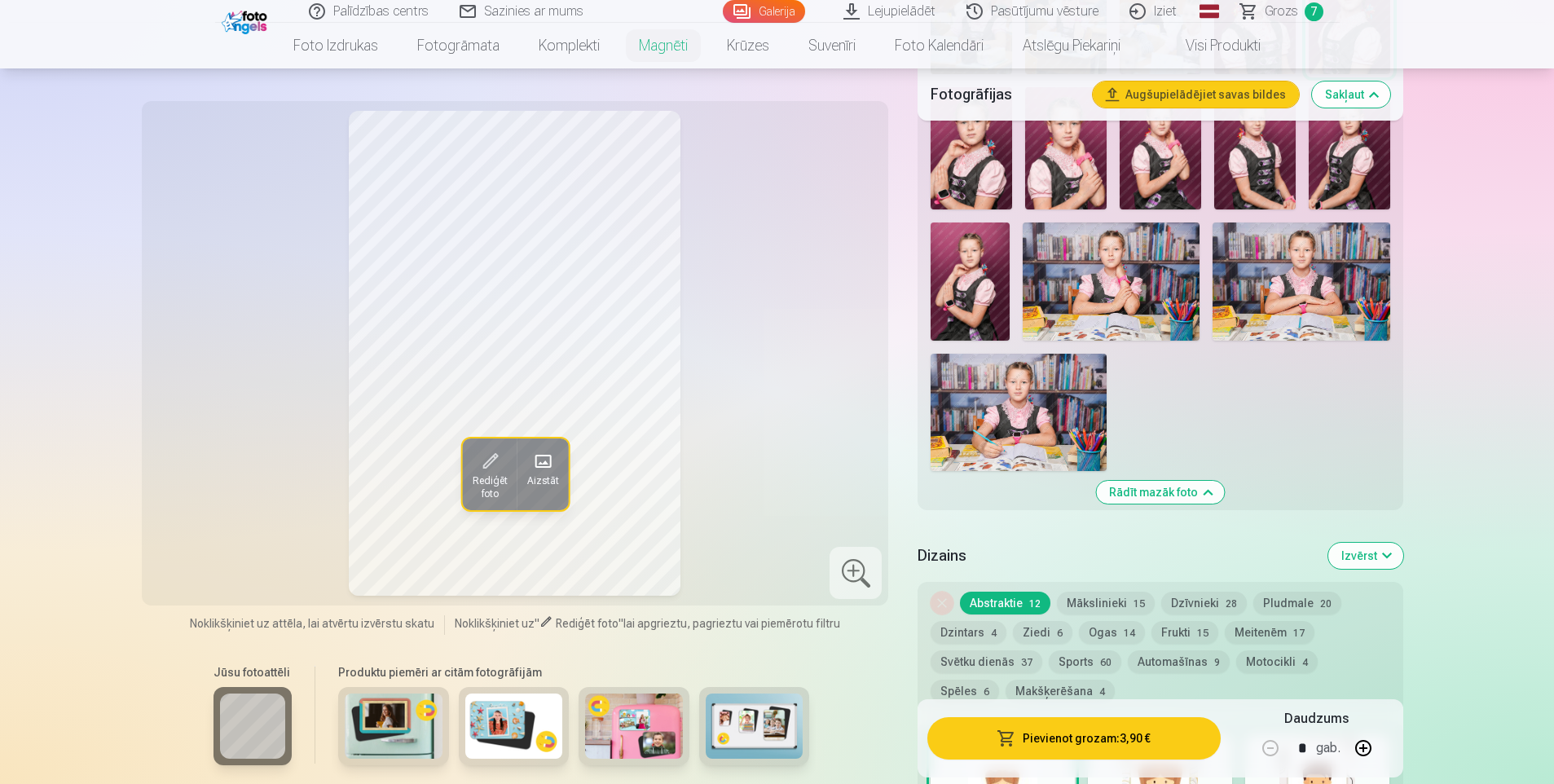
click at [989, 651] on button "Svētku dienās 37" at bounding box center [986, 662] width 111 height 23
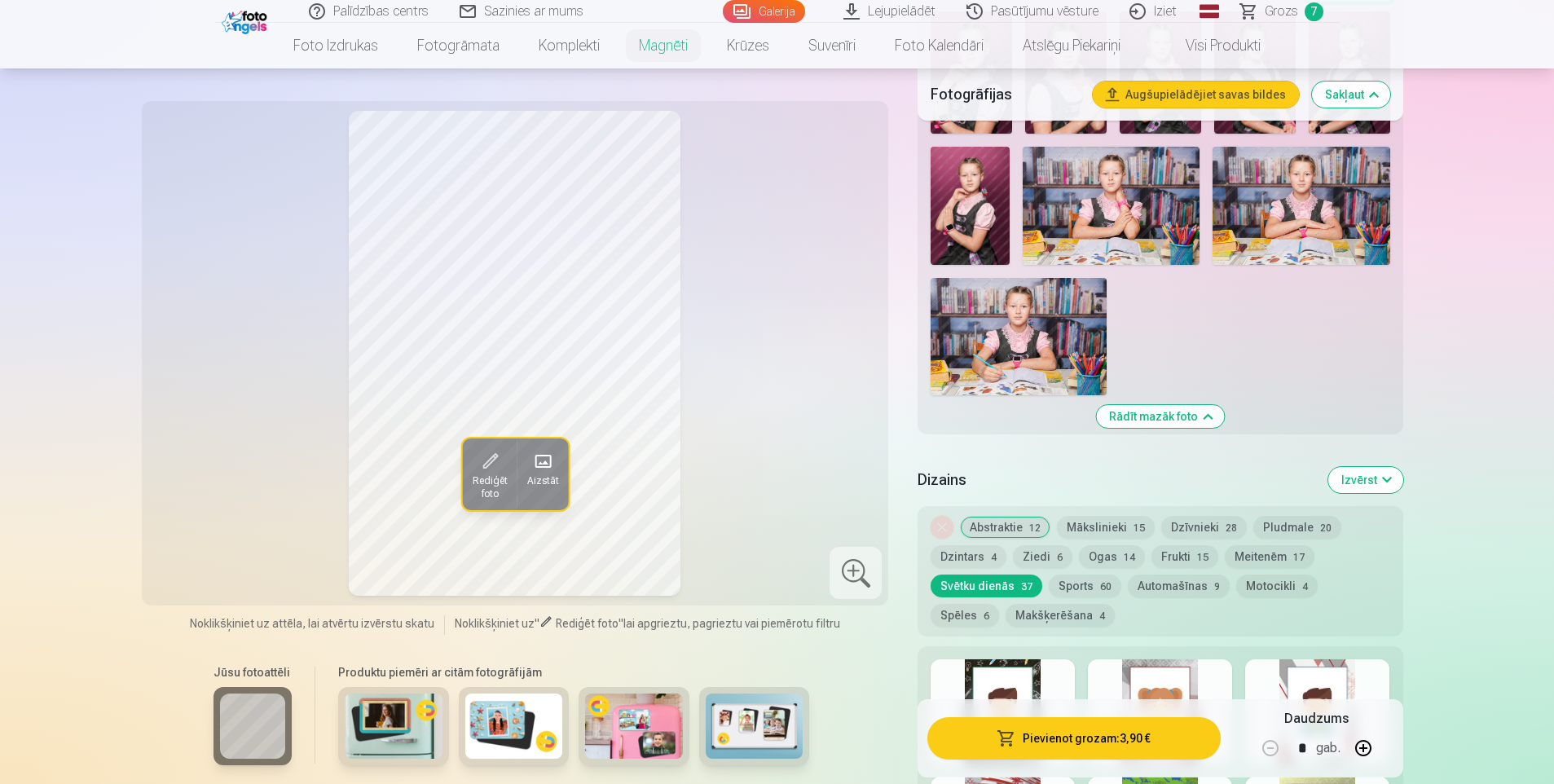
scroll to position [1956, 0]
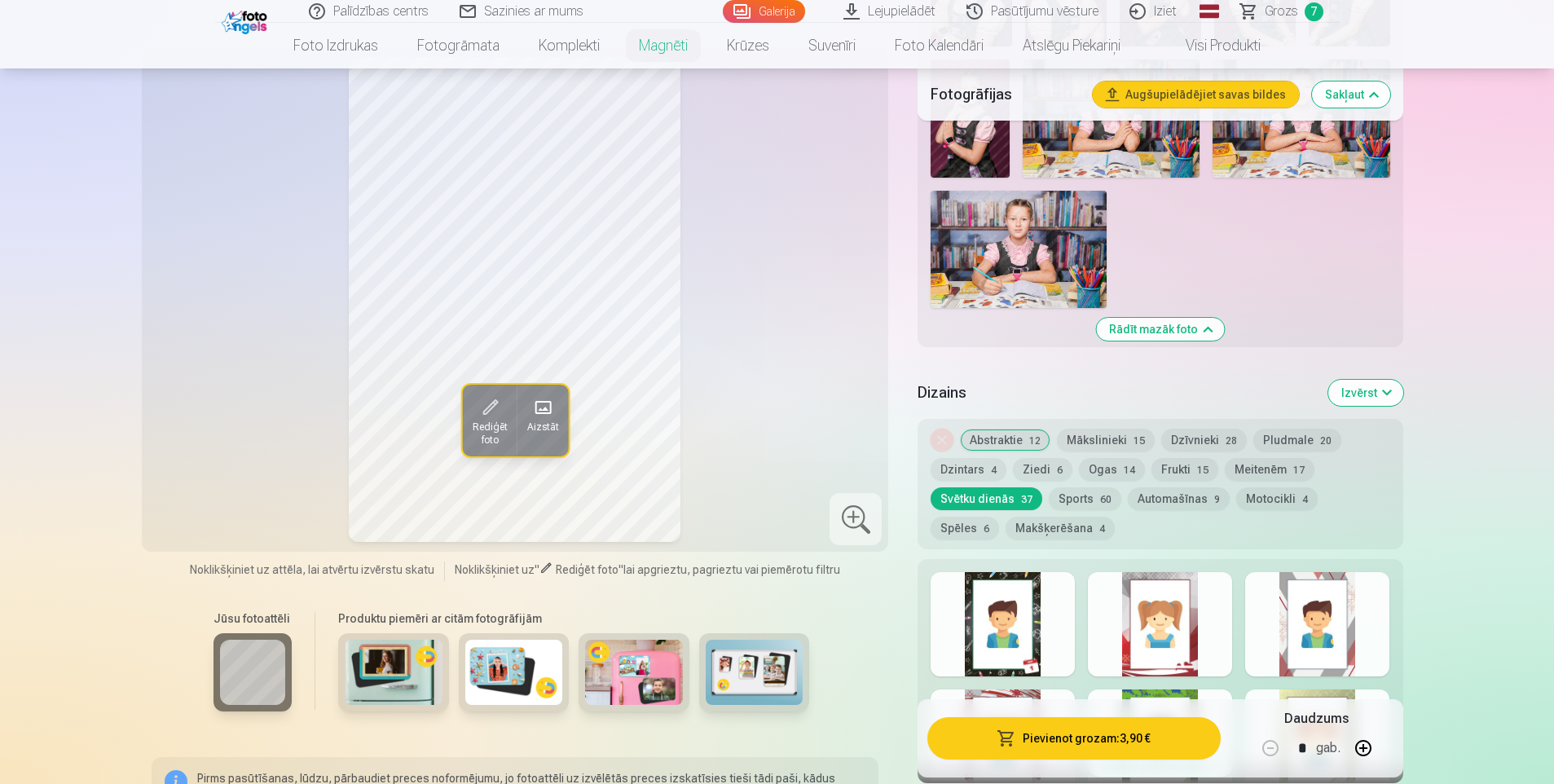
click at [1170, 641] on div at bounding box center [1159, 624] width 144 height 104
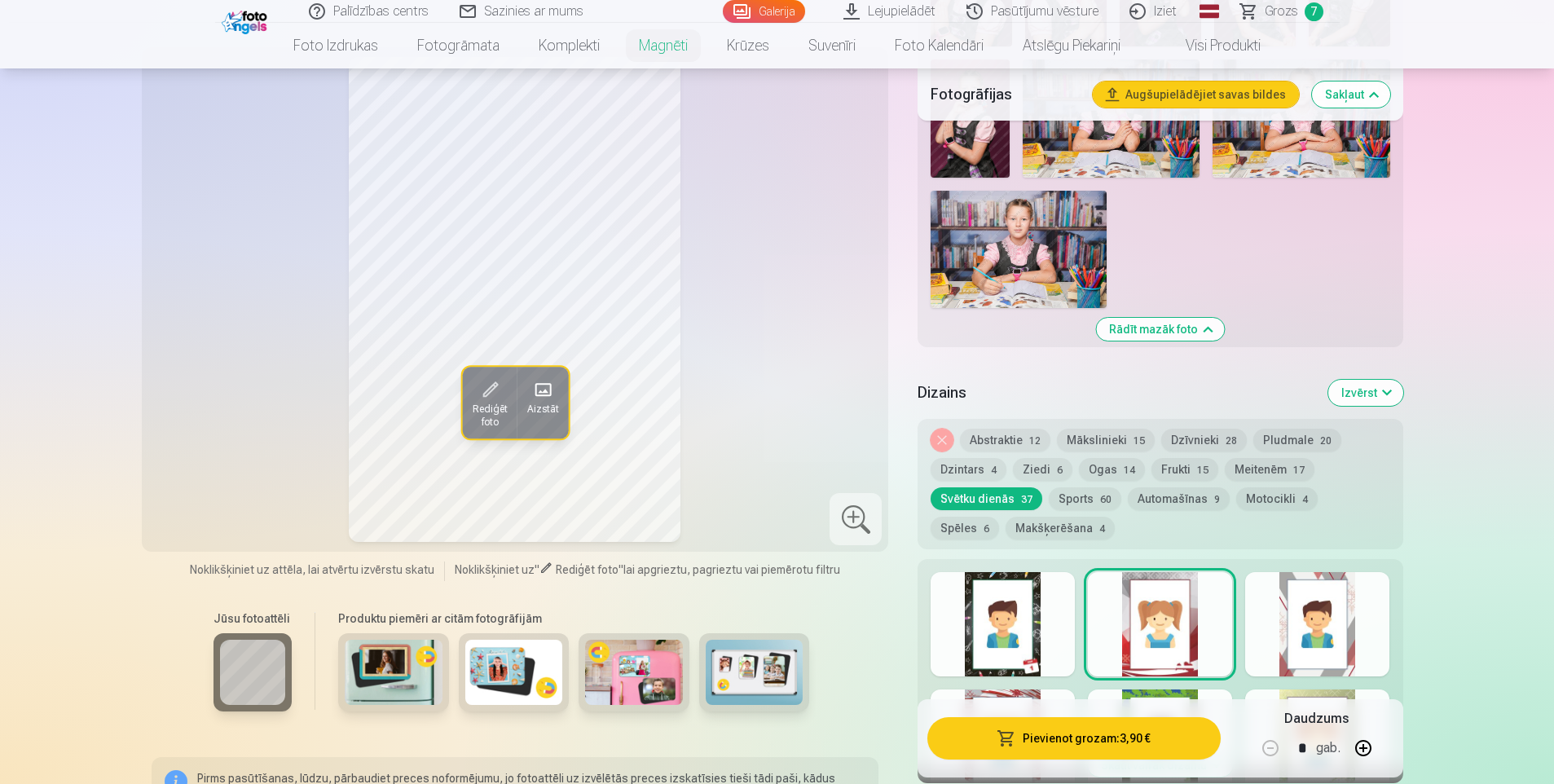
click at [1250, 458] on button "Meitenēm 17" at bounding box center [1270, 470] width 90 height 23
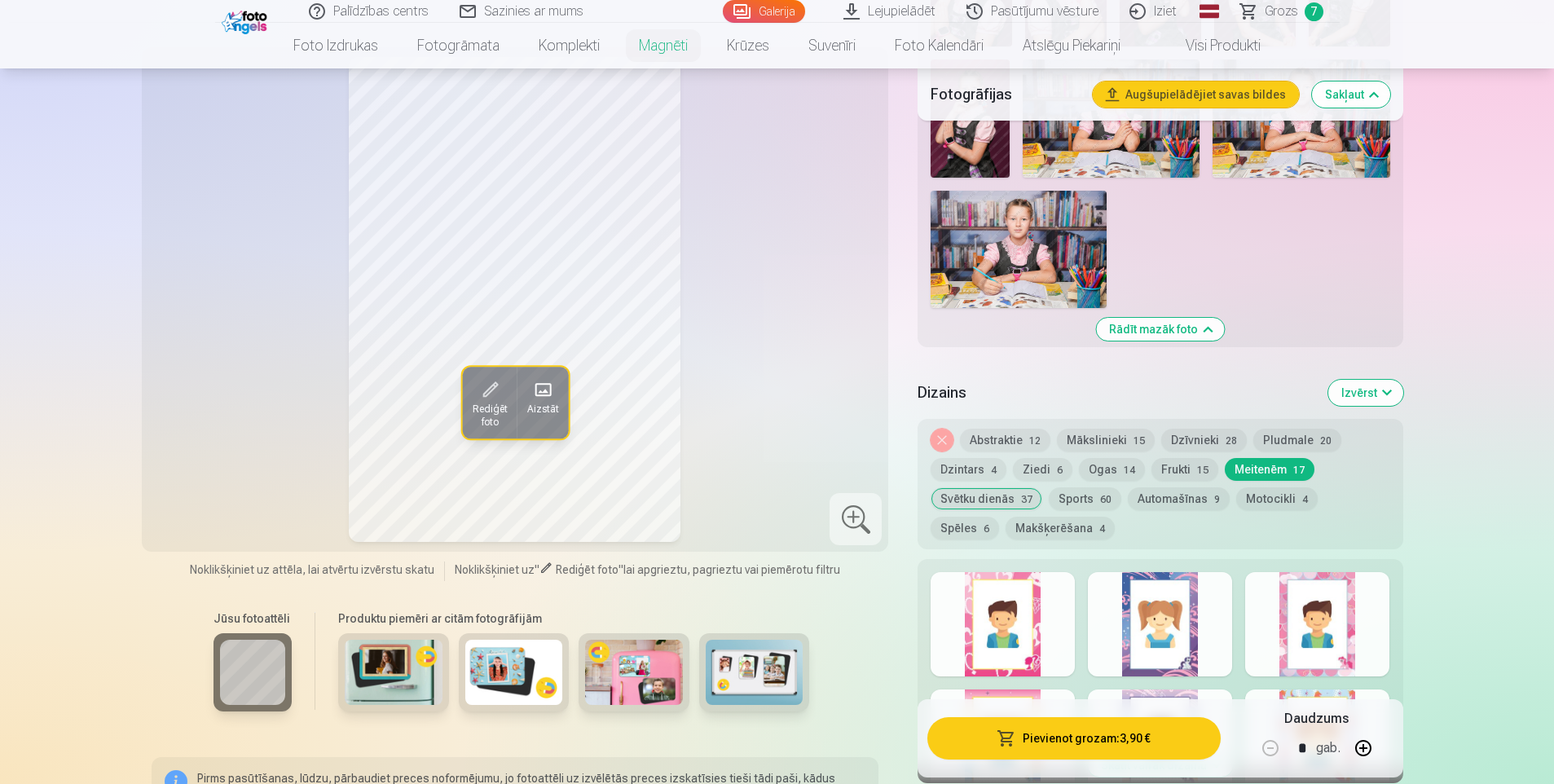
click at [1007, 593] on div at bounding box center [1002, 624] width 144 height 104
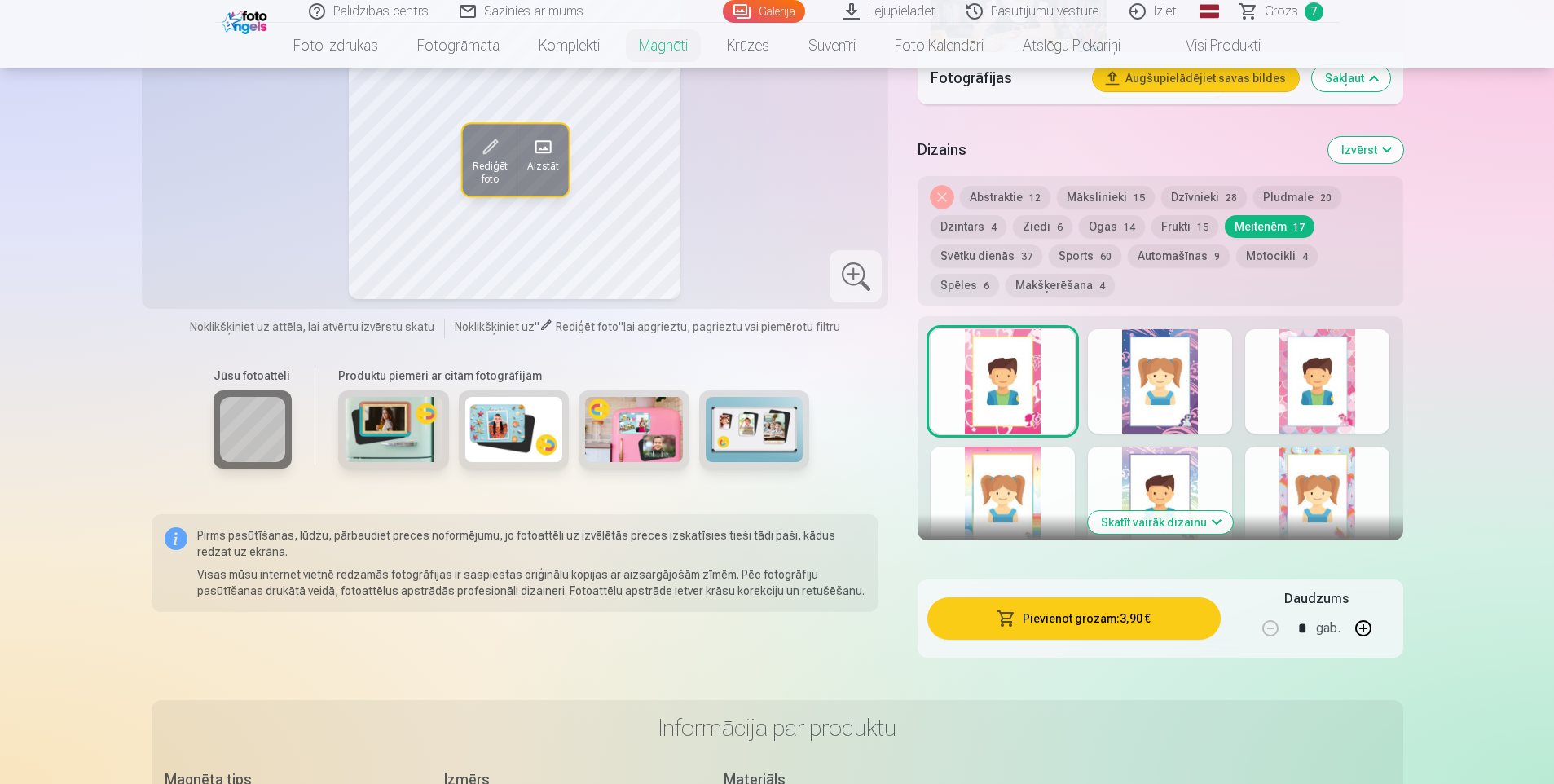
scroll to position [2200, 0]
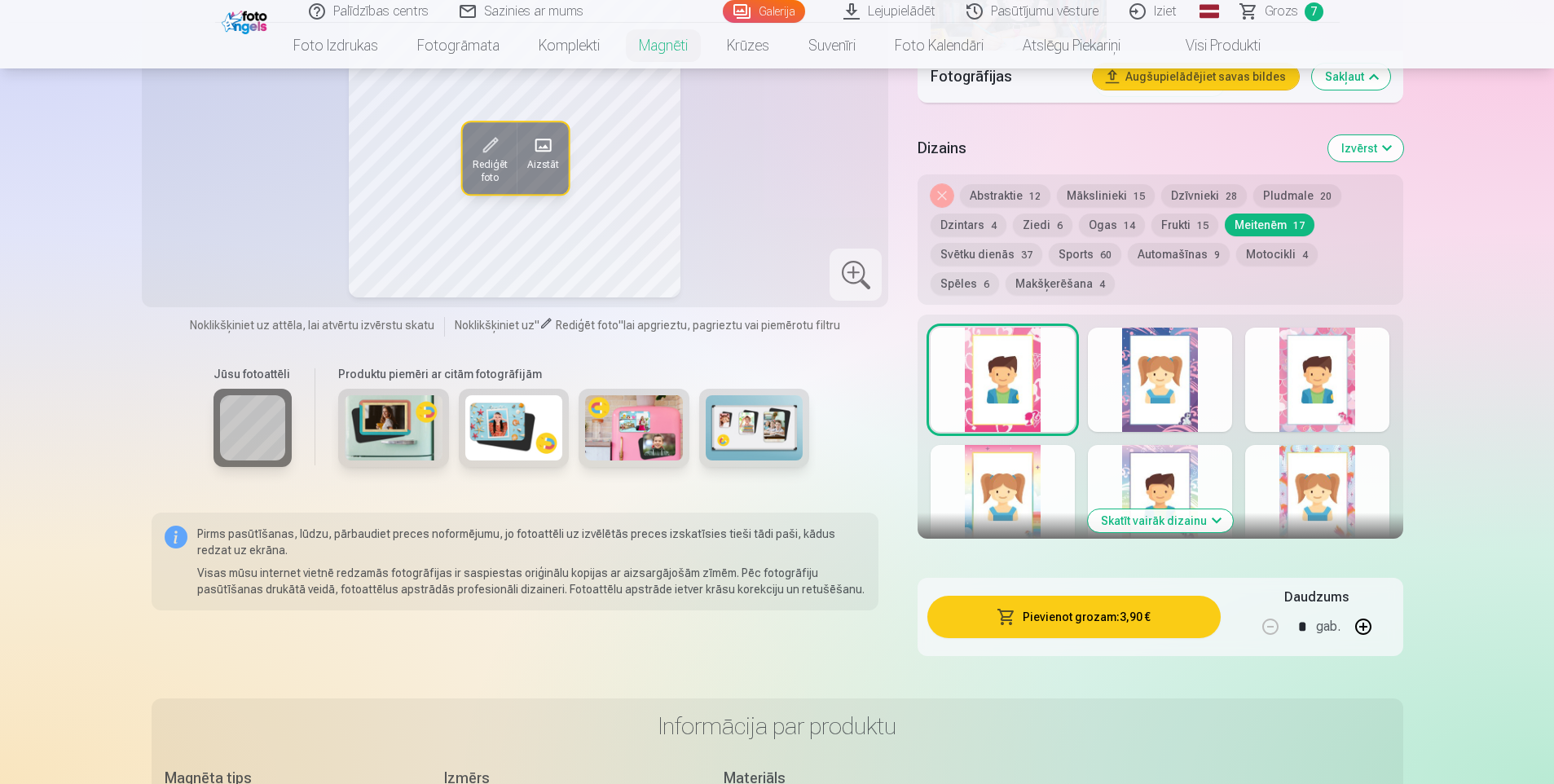
click at [1183, 509] on button "Skatīt vairāk dizainu" at bounding box center [1160, 521] width 145 height 23
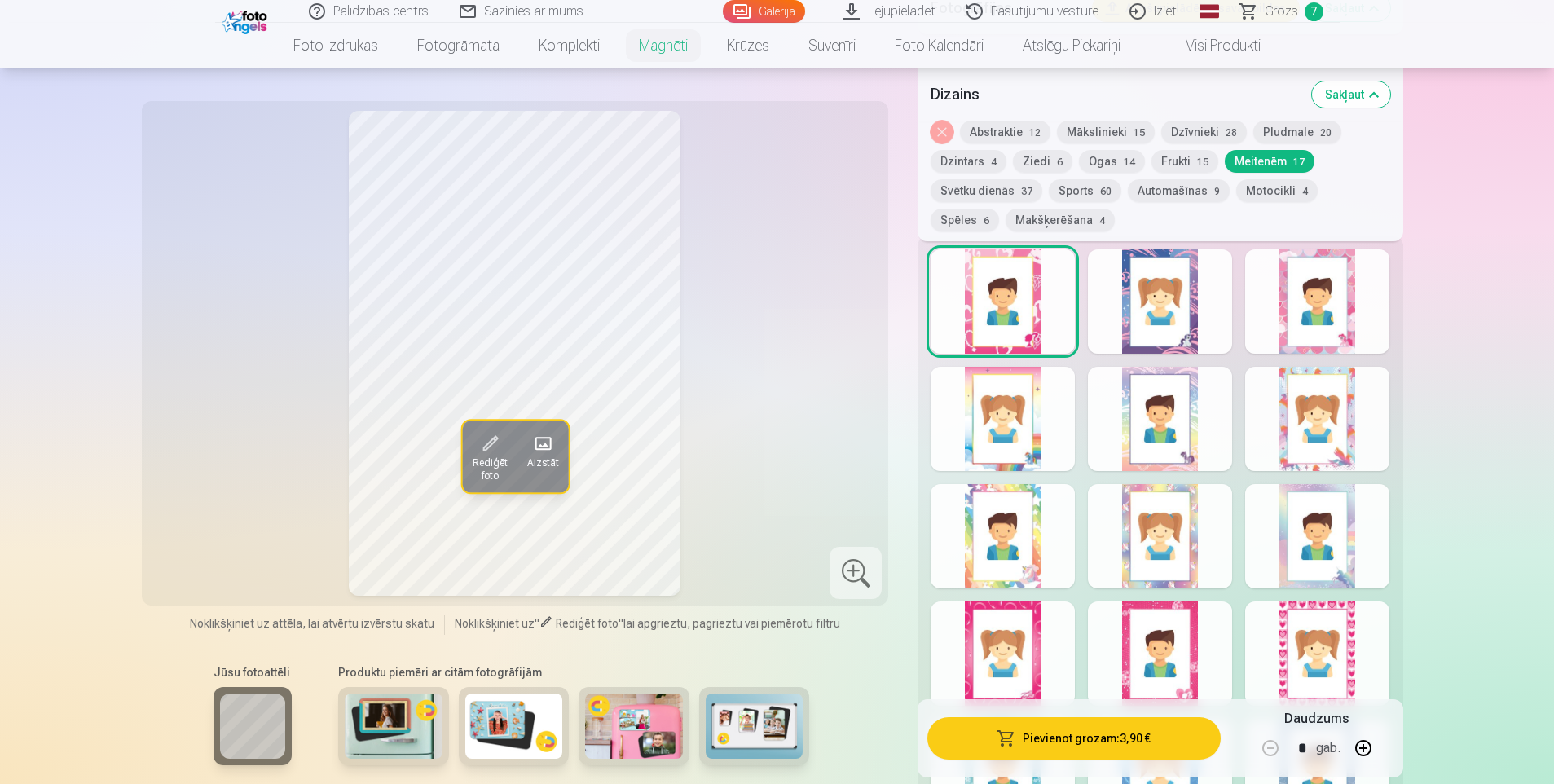
scroll to position [2363, 0]
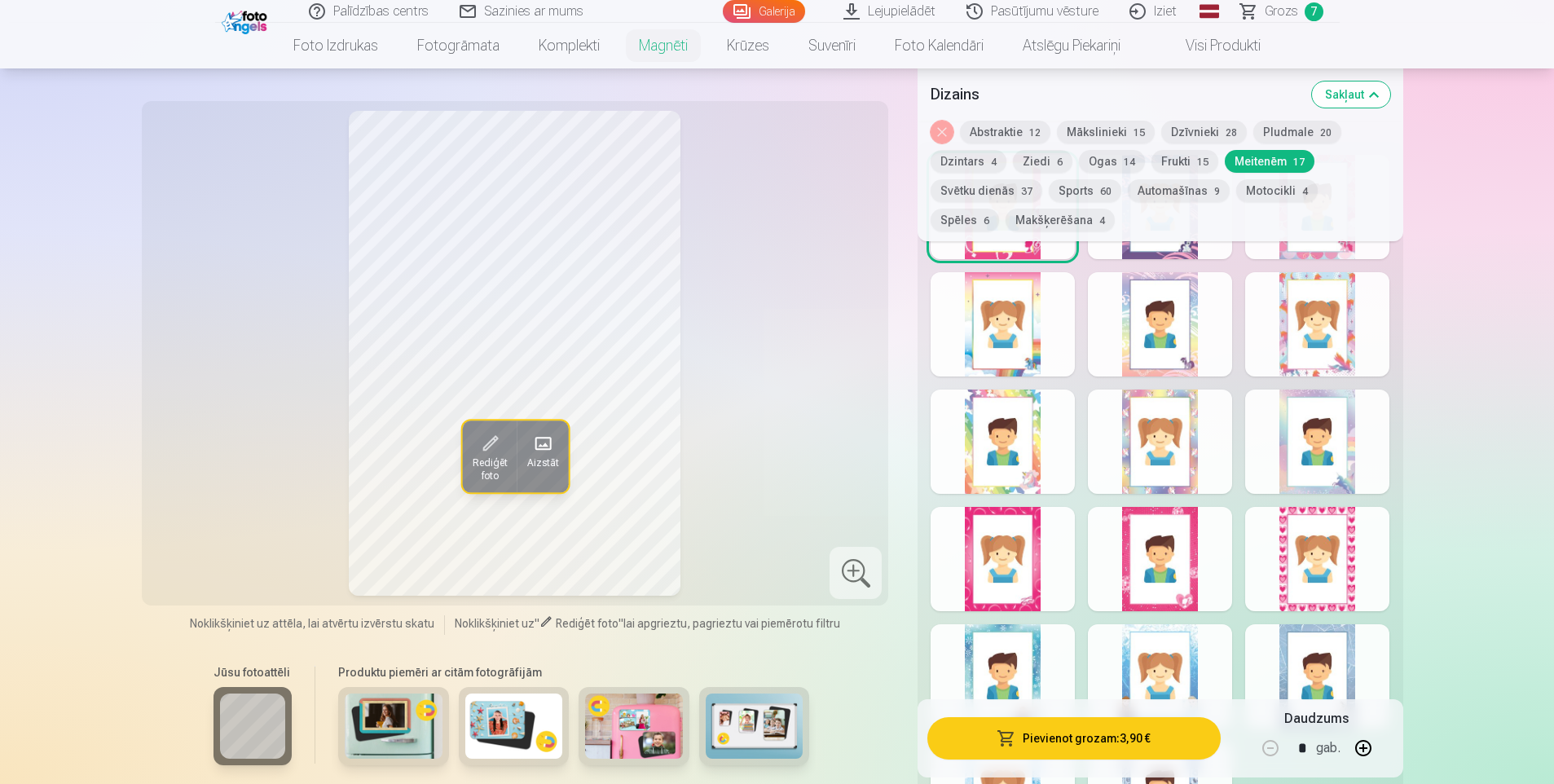
click at [1306, 568] on div at bounding box center [1316, 559] width 144 height 104
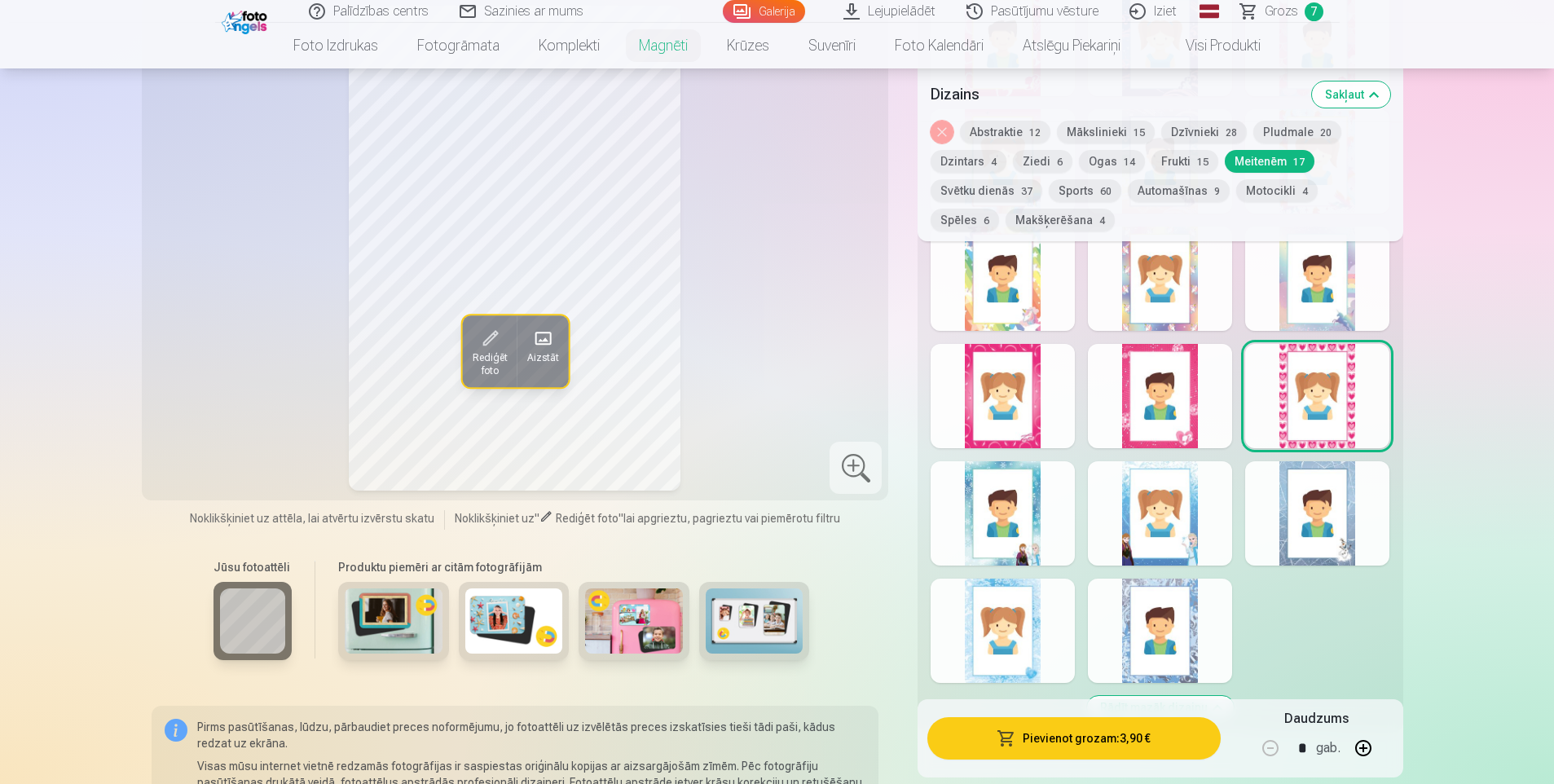
scroll to position [2608, 0]
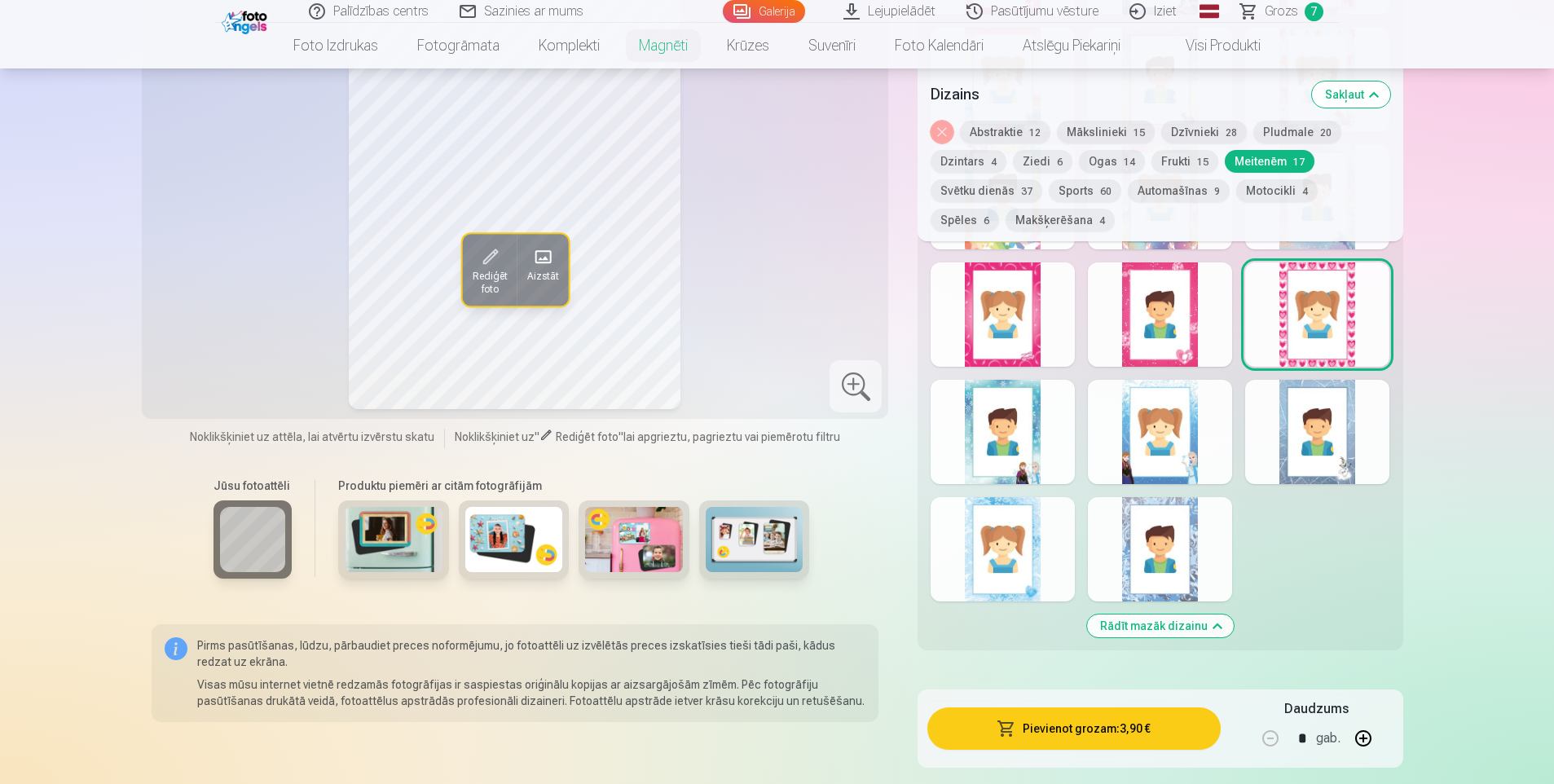
click at [1135, 535] on div at bounding box center [1159, 549] width 144 height 104
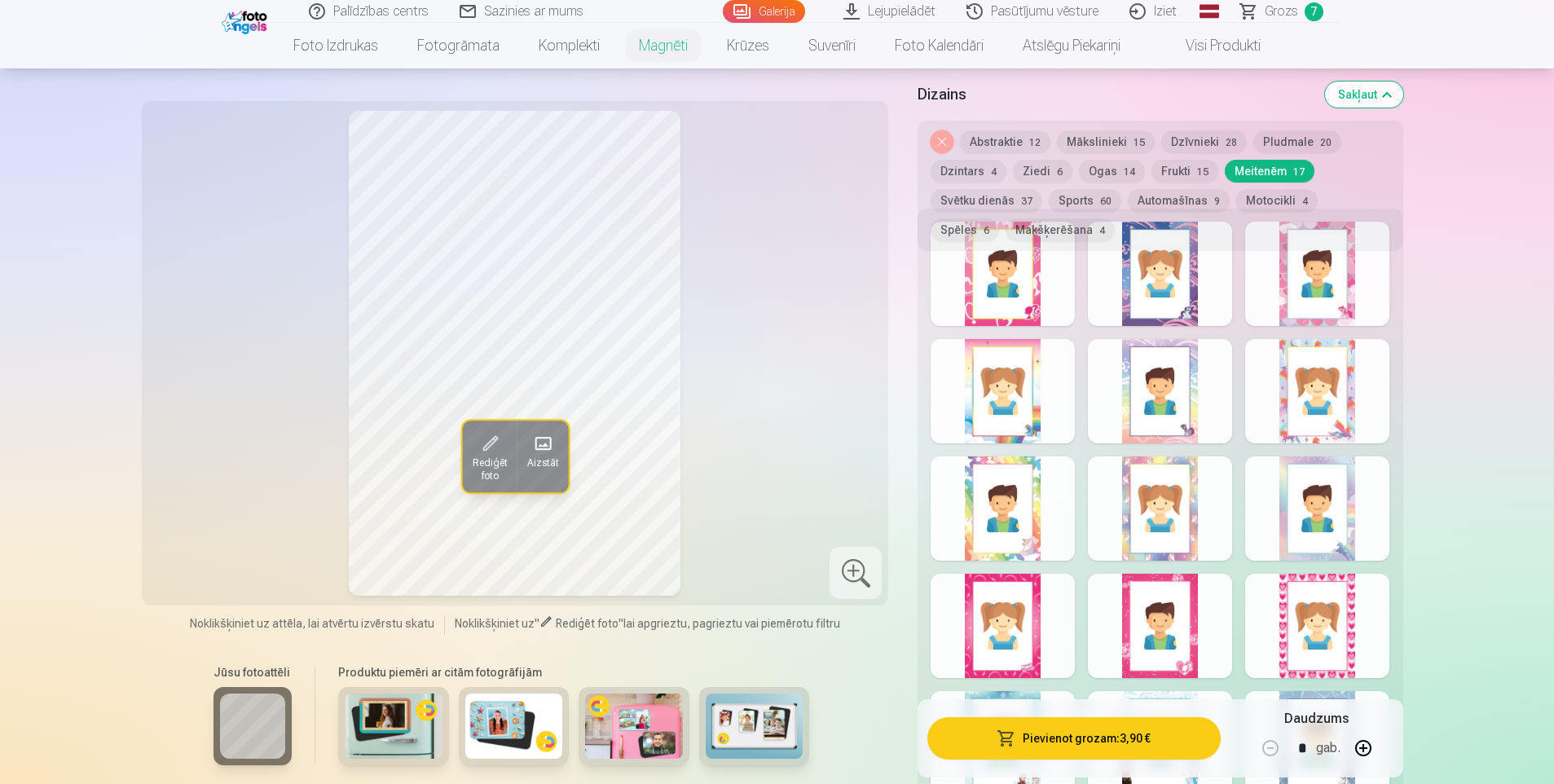
scroll to position [2200, 0]
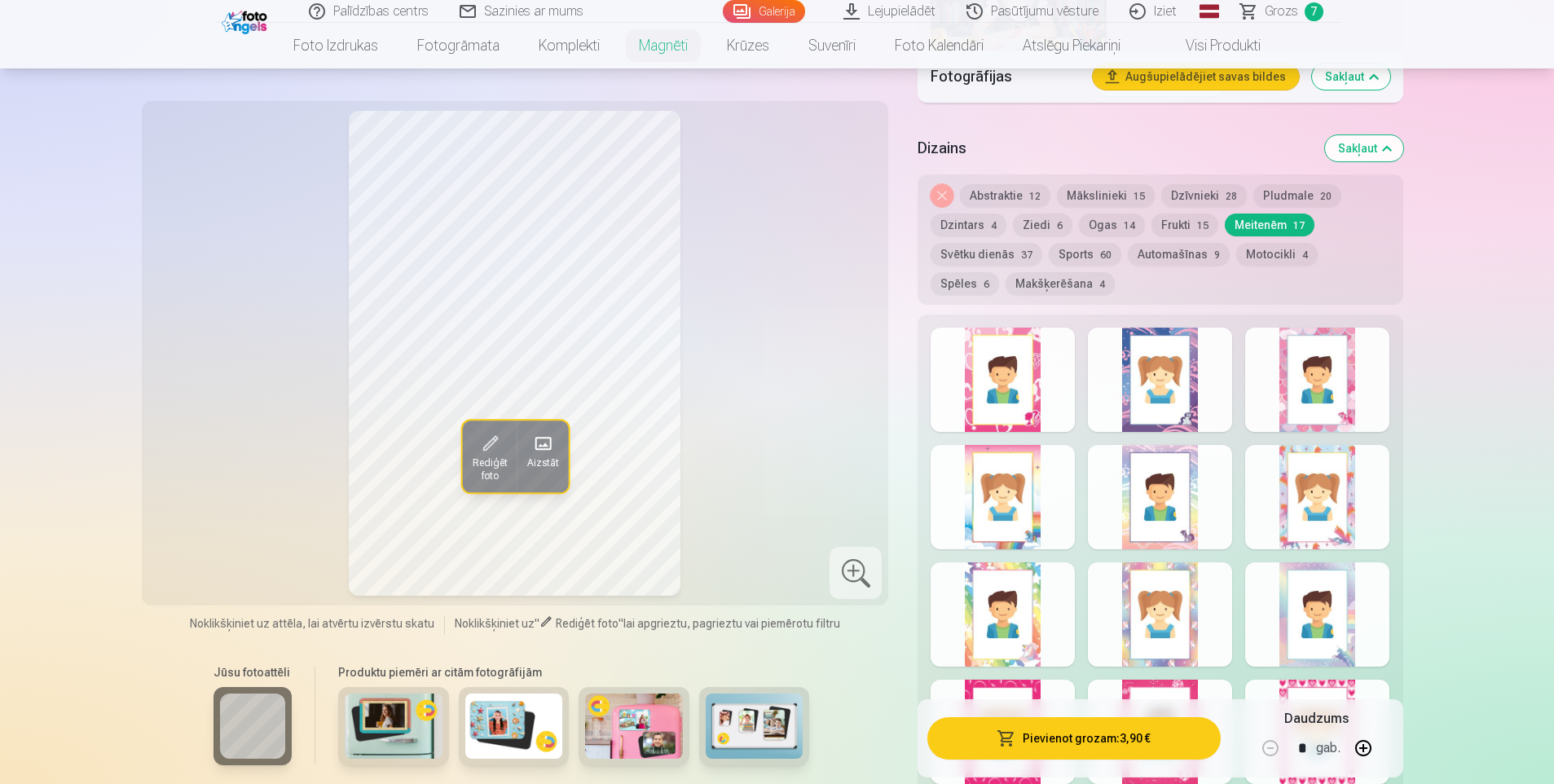
click at [1000, 272] on button "Spēles 6" at bounding box center [965, 283] width 69 height 23
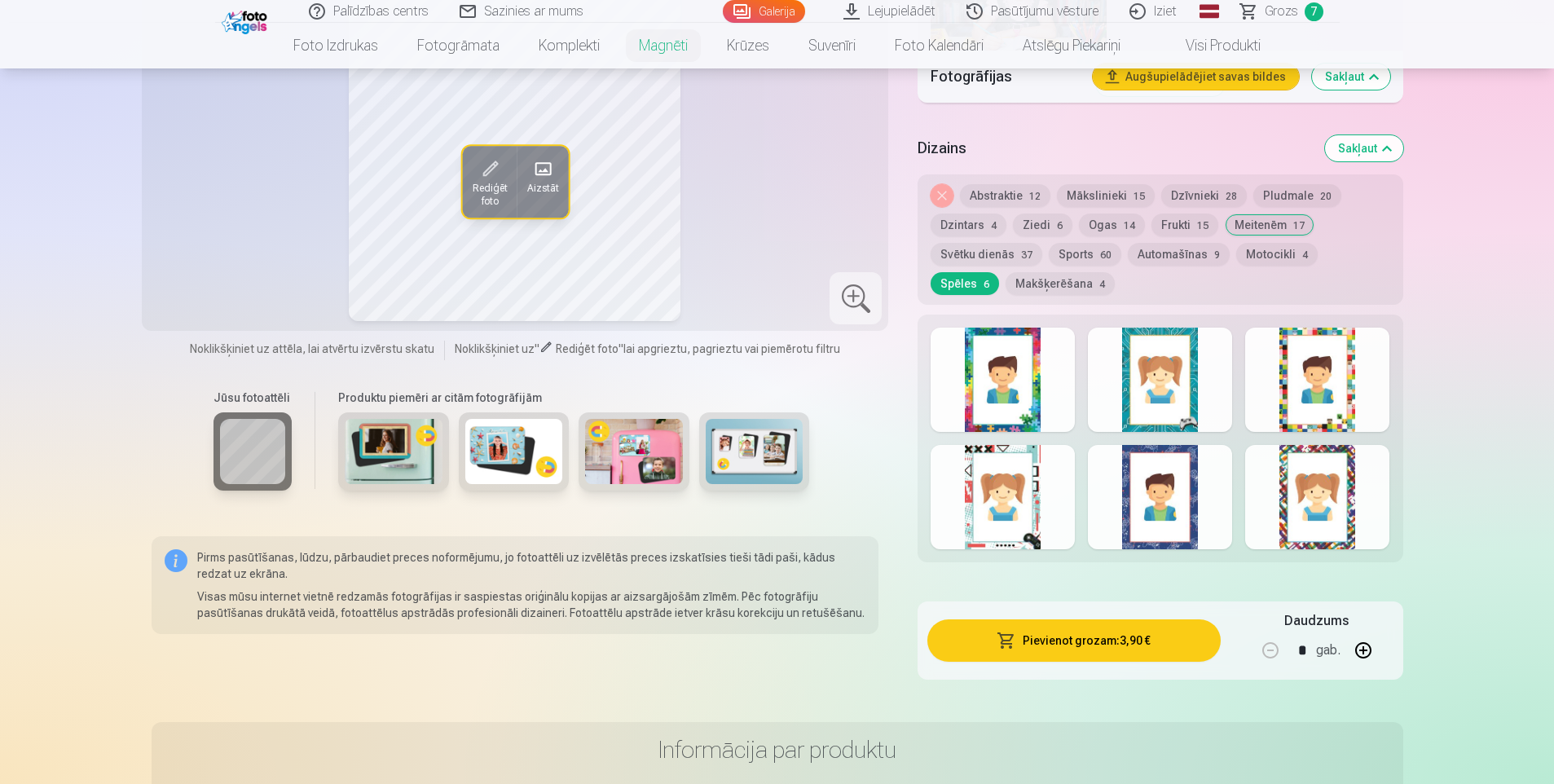
click at [1268, 351] on div at bounding box center [1316, 380] width 144 height 104
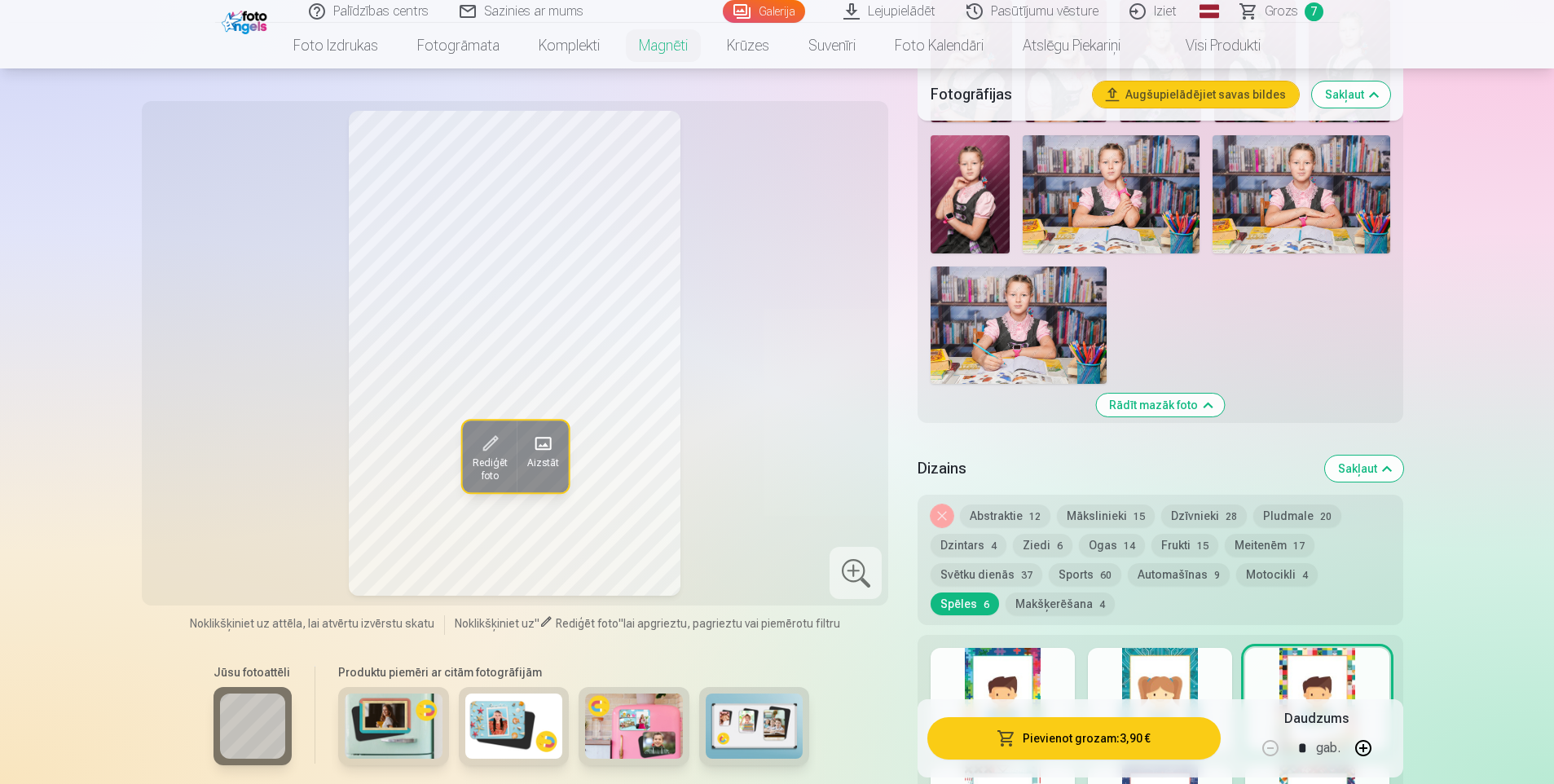
scroll to position [1874, 0]
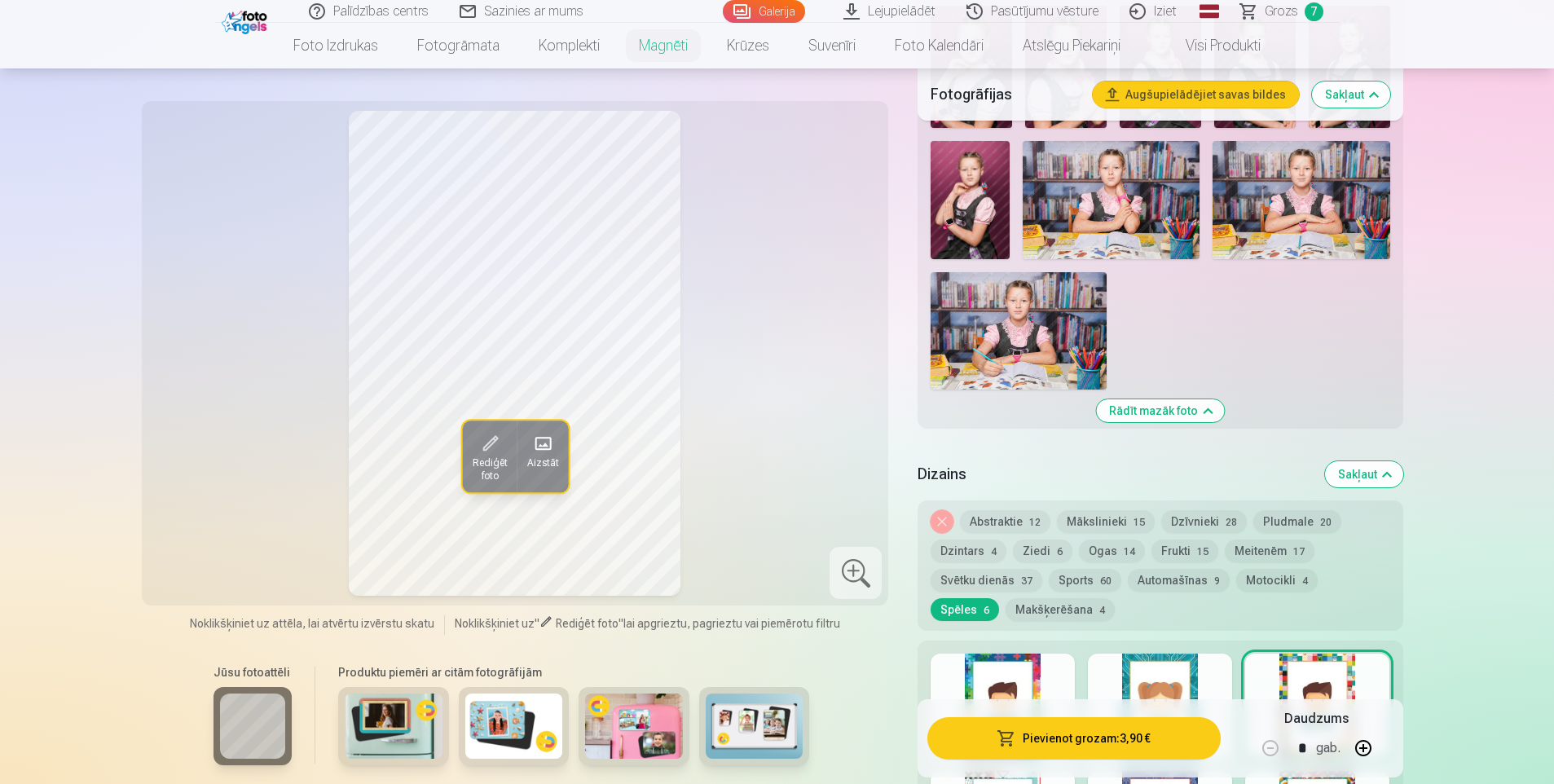
click at [1087, 539] on button "Ogas 14" at bounding box center [1112, 551] width 66 height 23
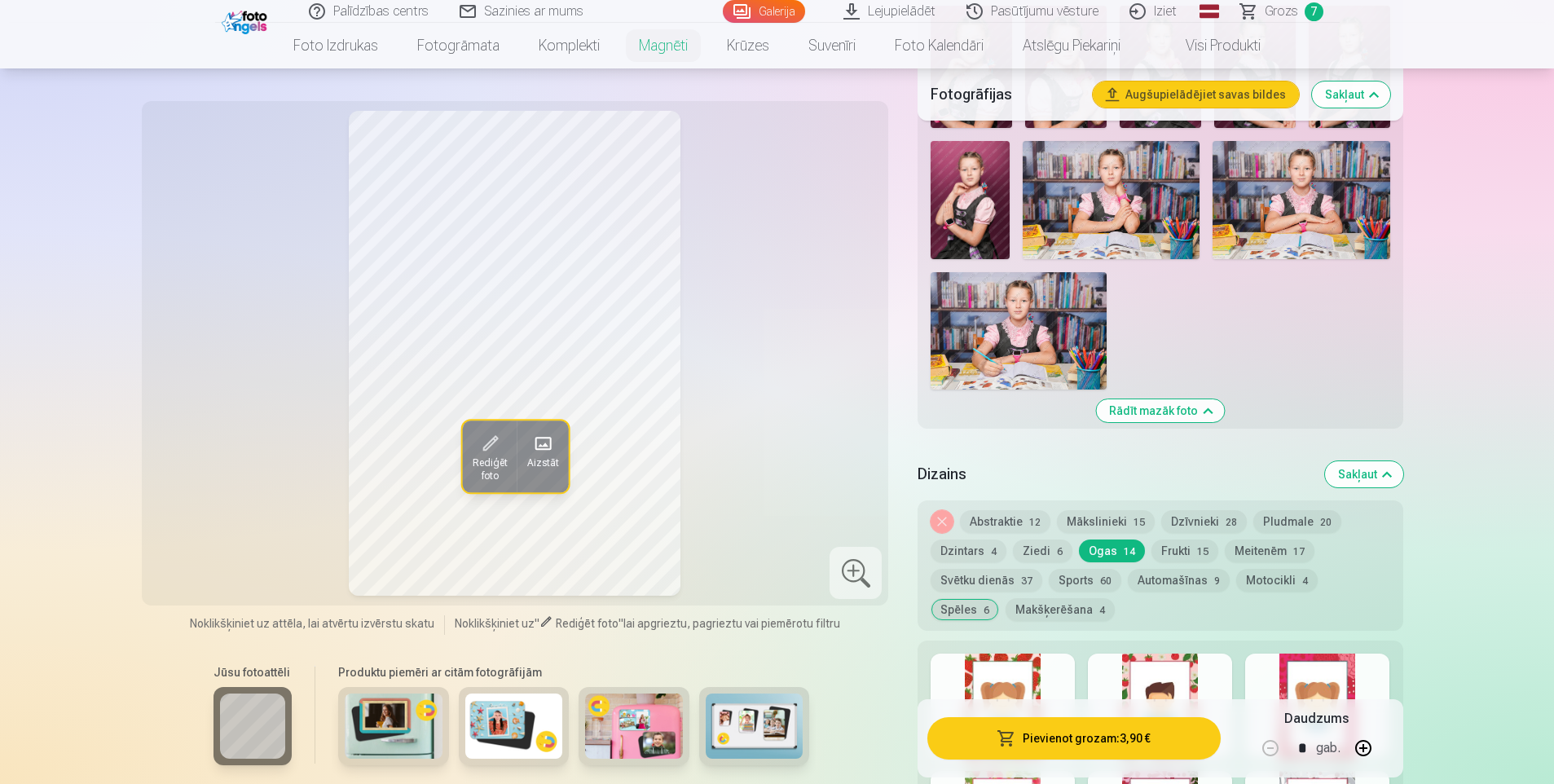
click at [1170, 653] on div at bounding box center [1159, 705] width 144 height 104
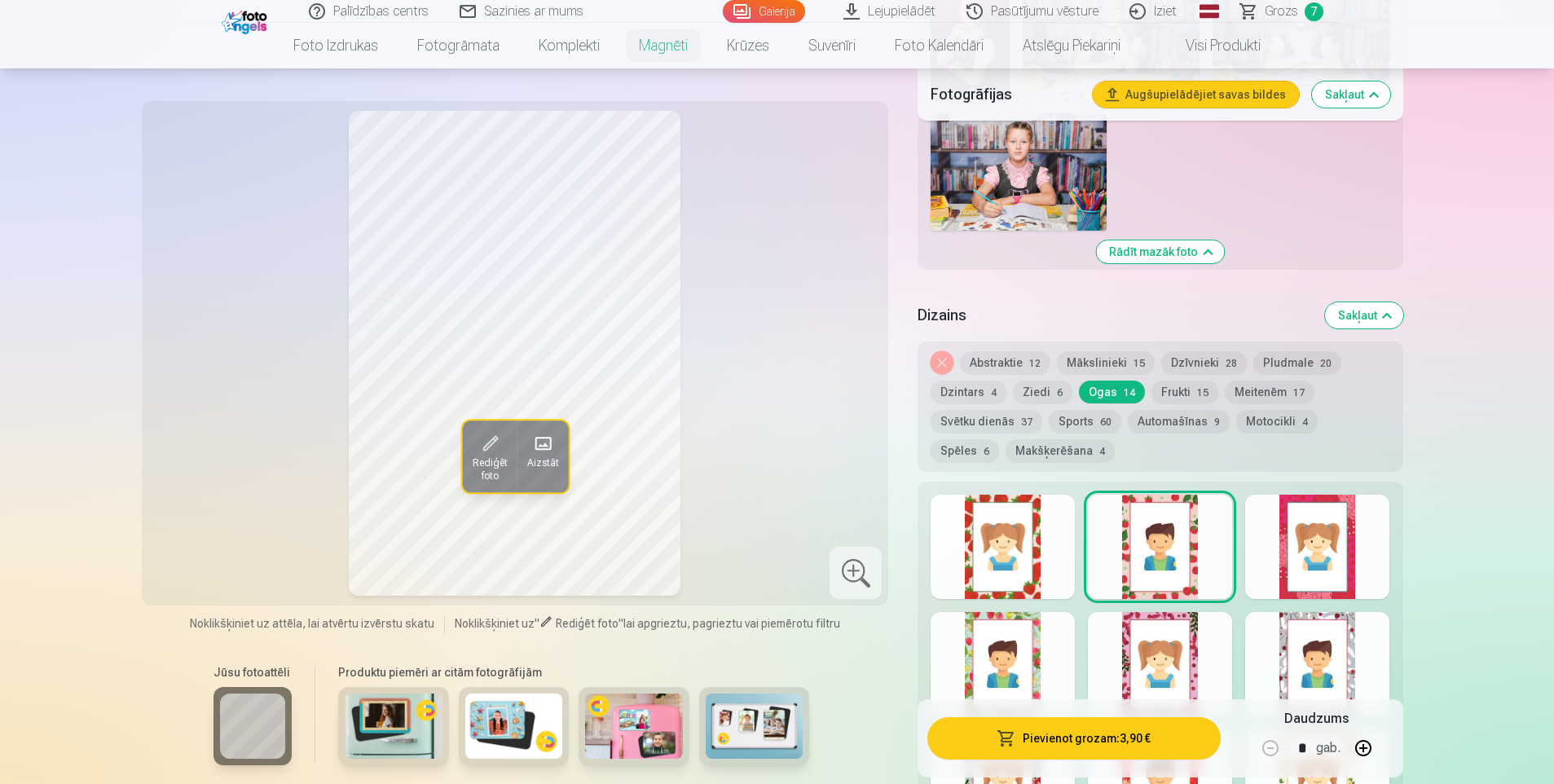
scroll to position [2038, 0]
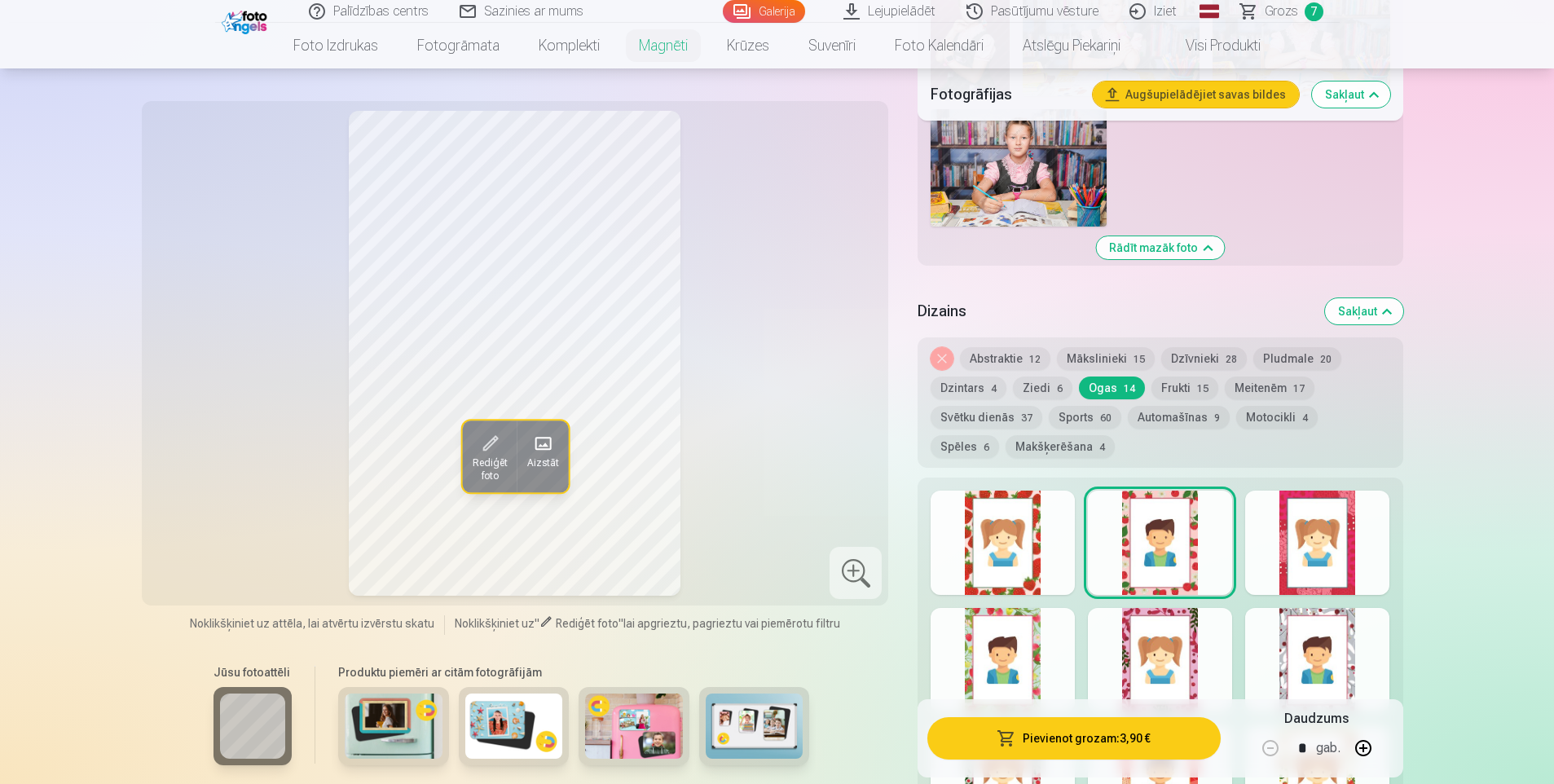
click at [1315, 522] on div at bounding box center [1316, 543] width 144 height 104
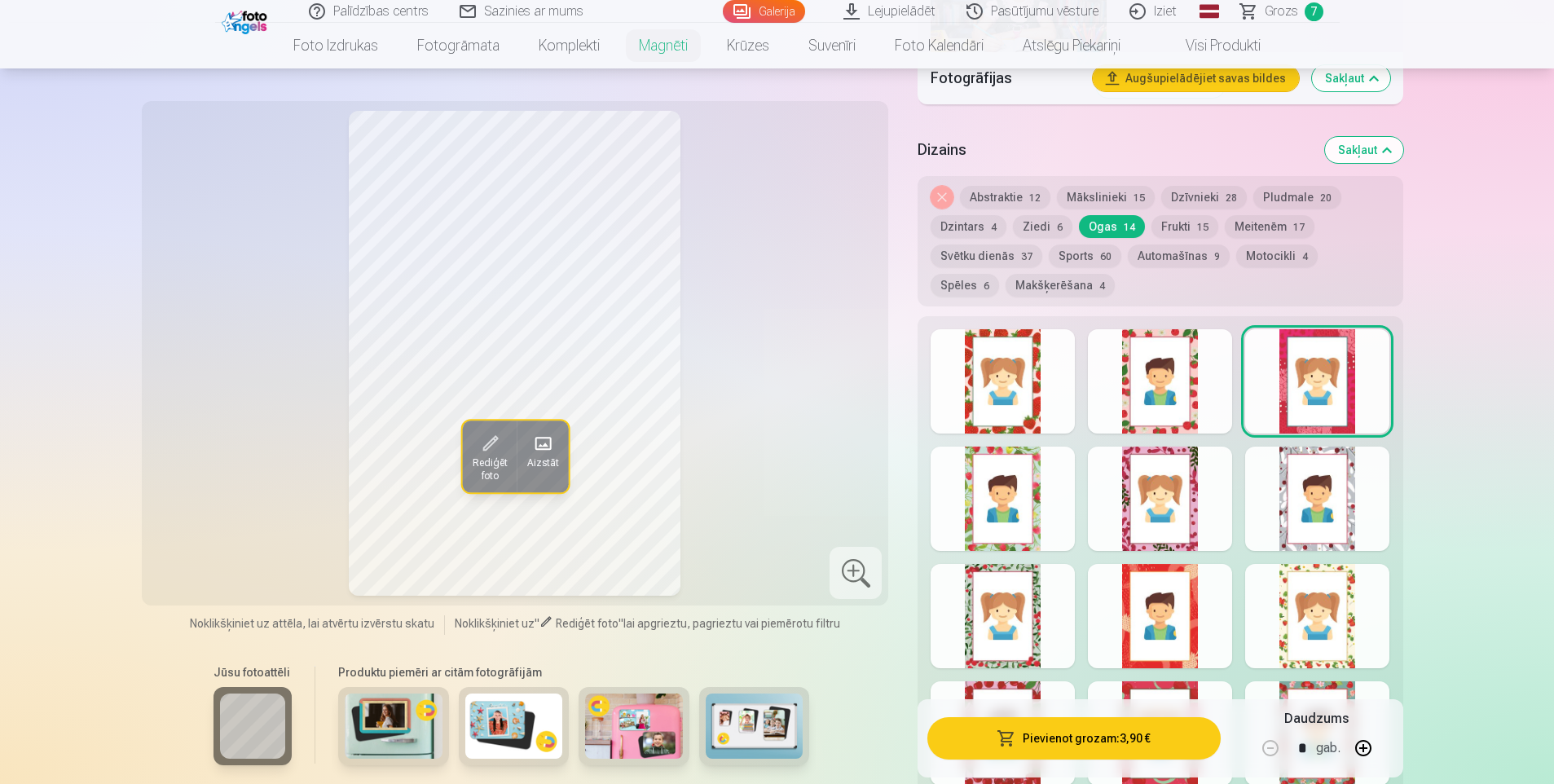
scroll to position [2200, 0]
click at [1173, 509] on div at bounding box center [1159, 497] width 144 height 104
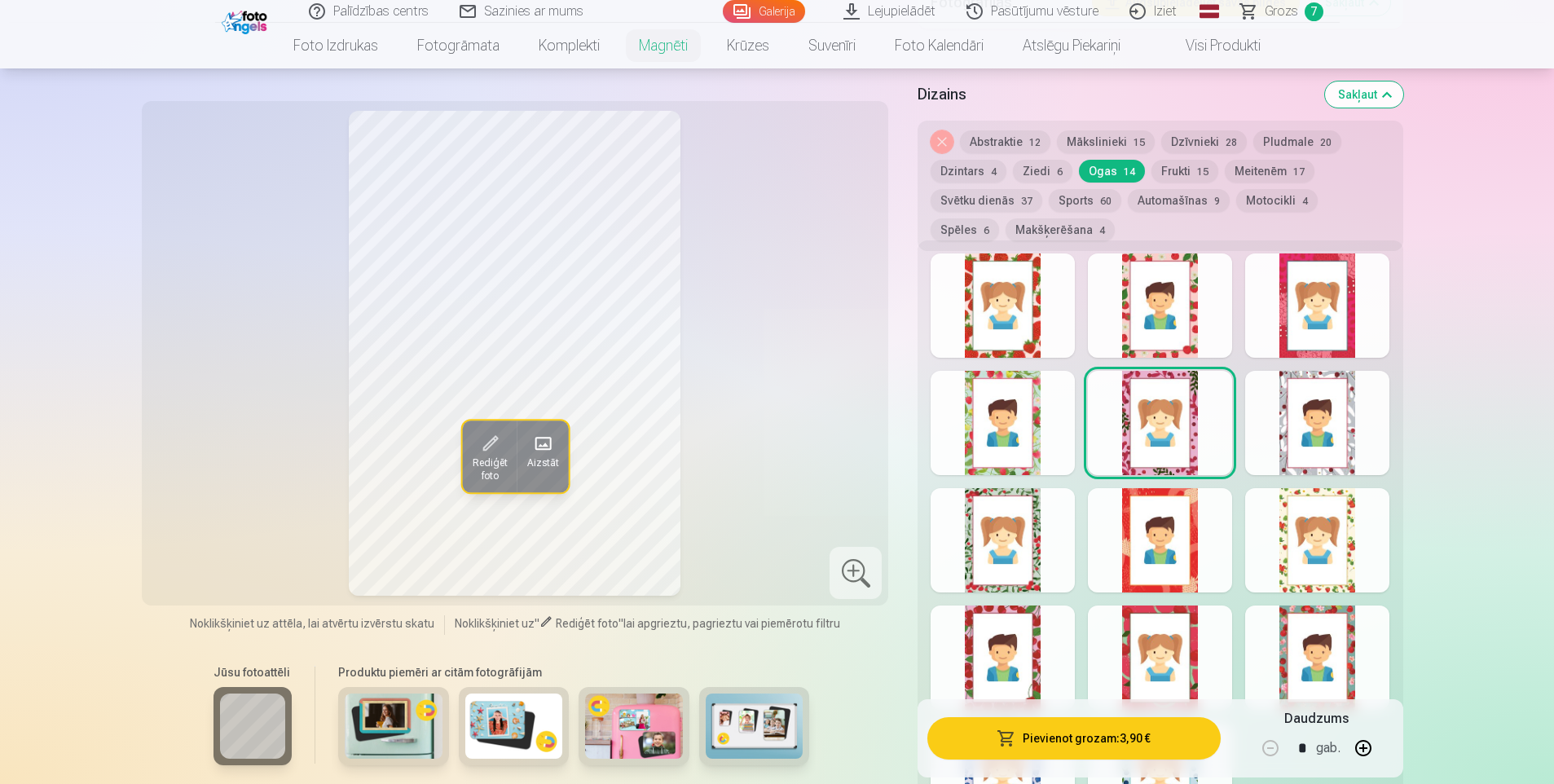
scroll to position [2363, 0]
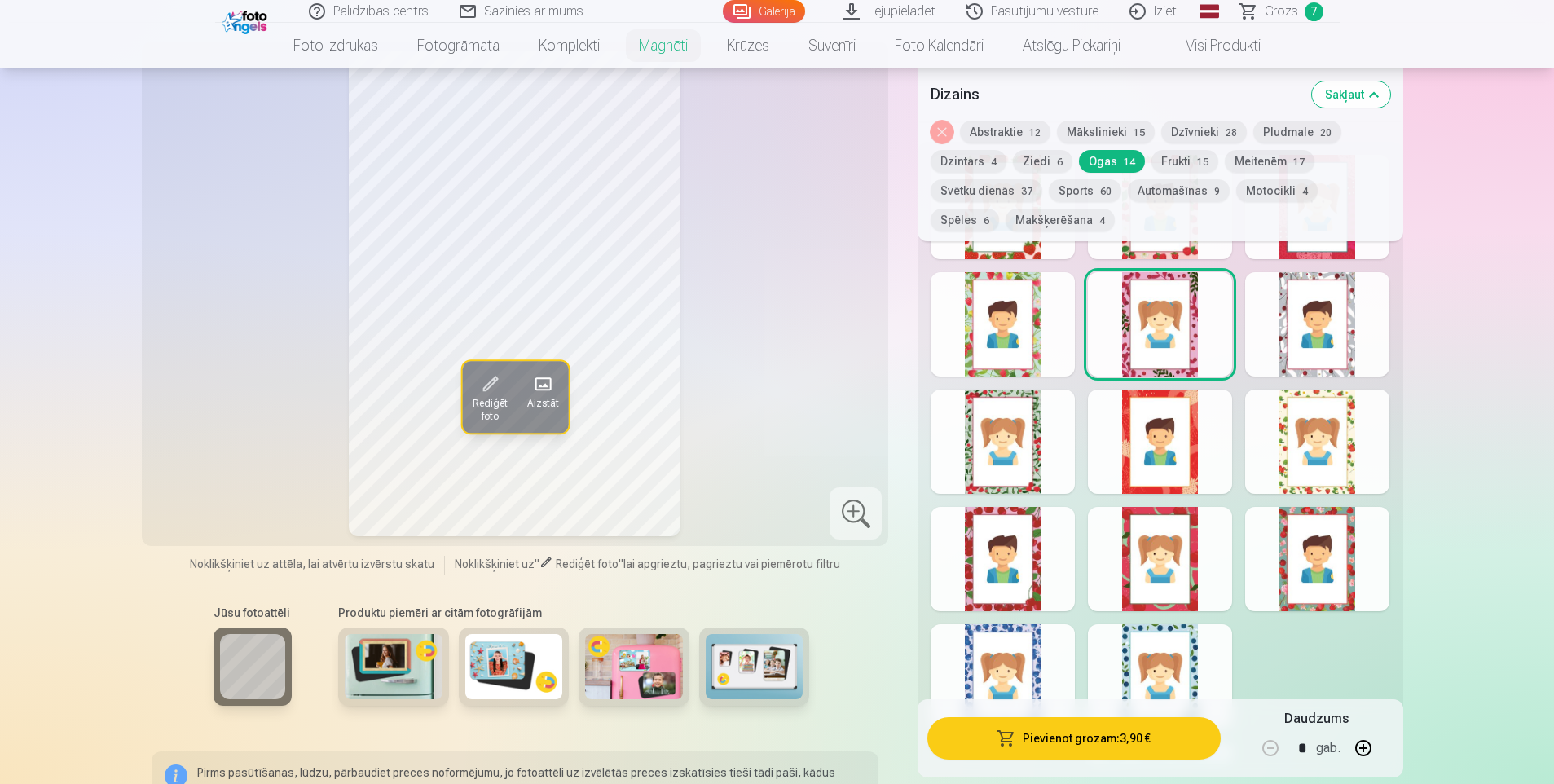
click at [1294, 462] on div at bounding box center [1316, 441] width 144 height 104
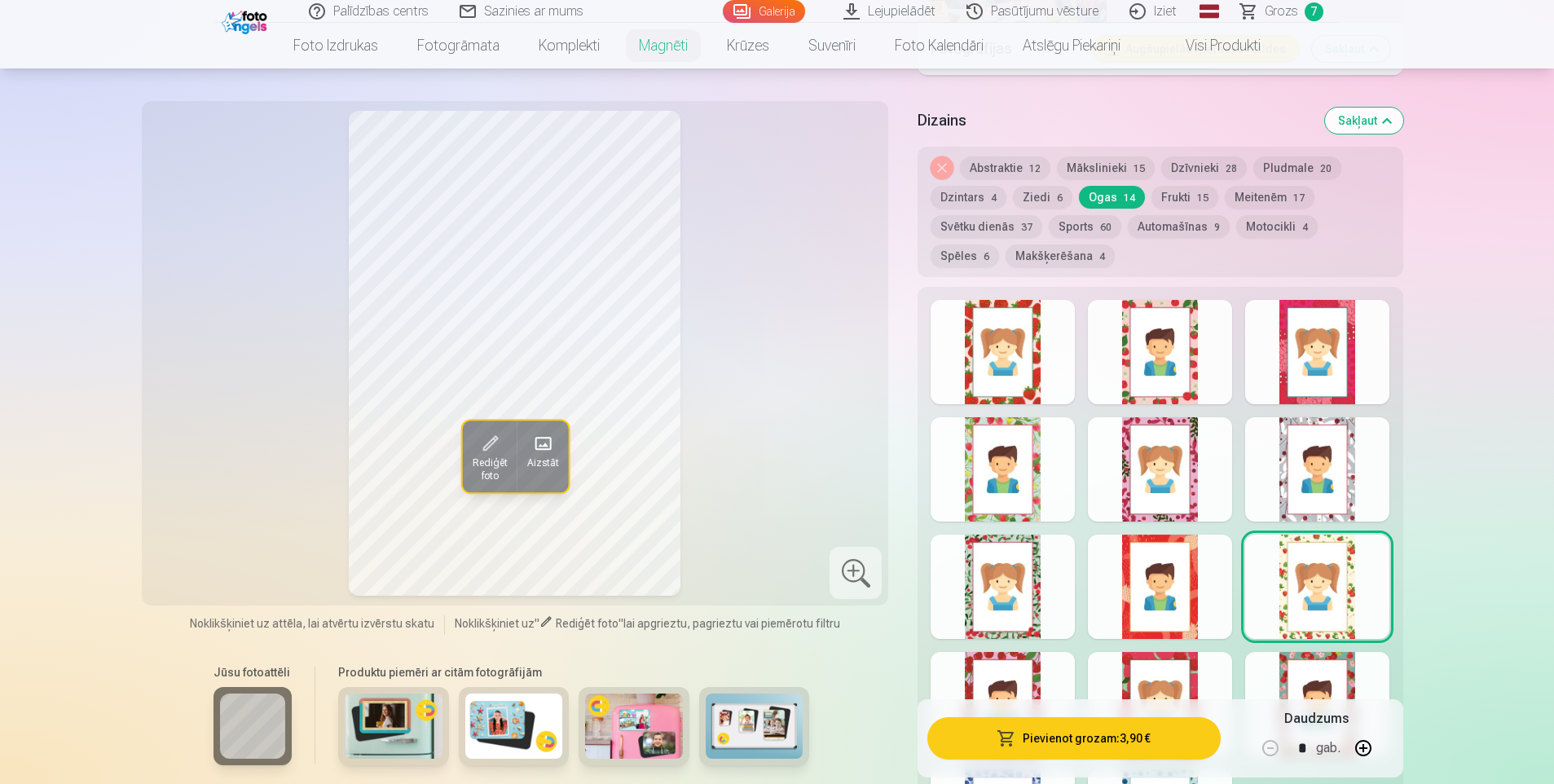
scroll to position [2200, 0]
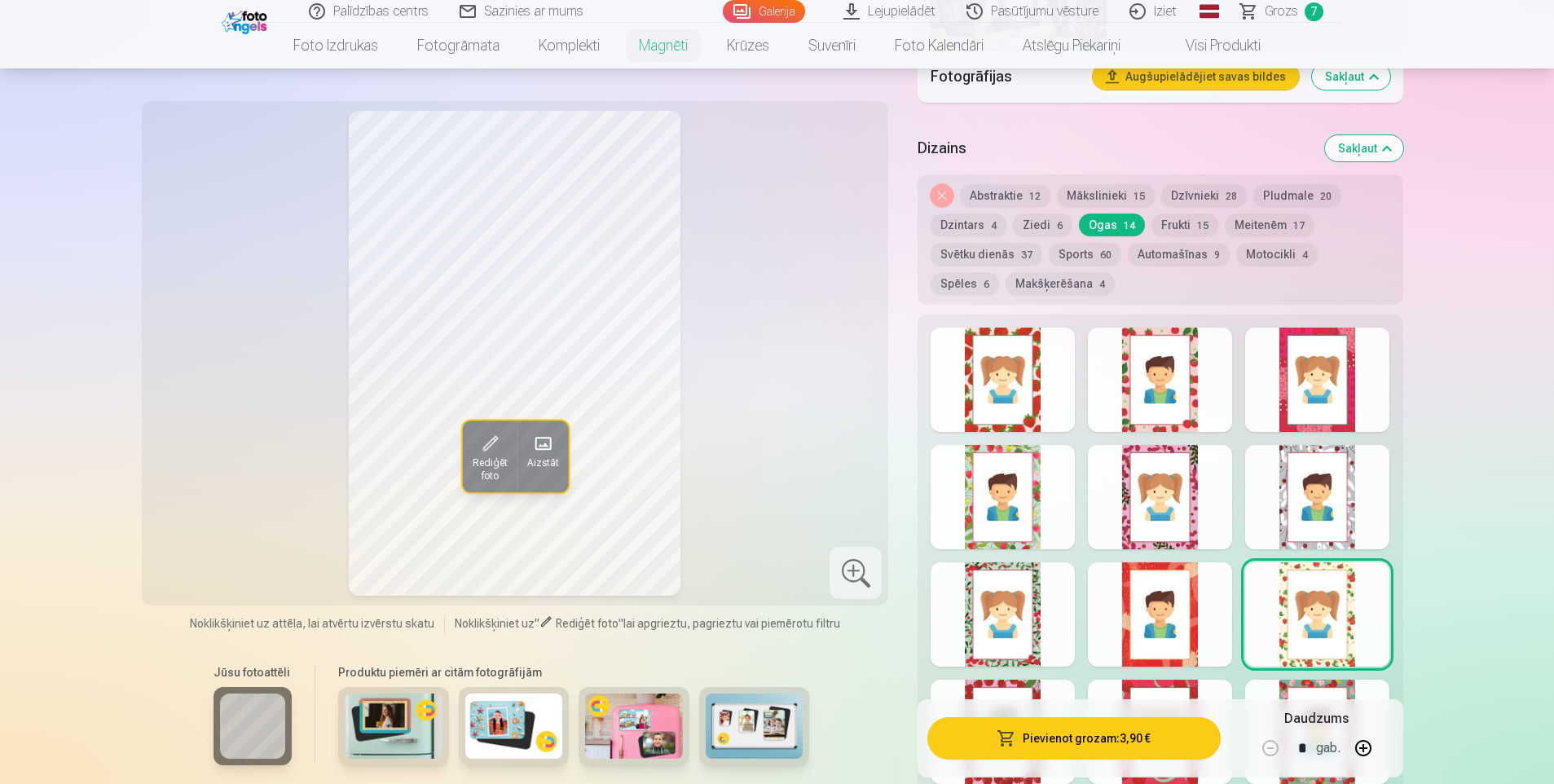
click at [1044, 214] on button "Ziedi 6" at bounding box center [1042, 225] width 59 height 23
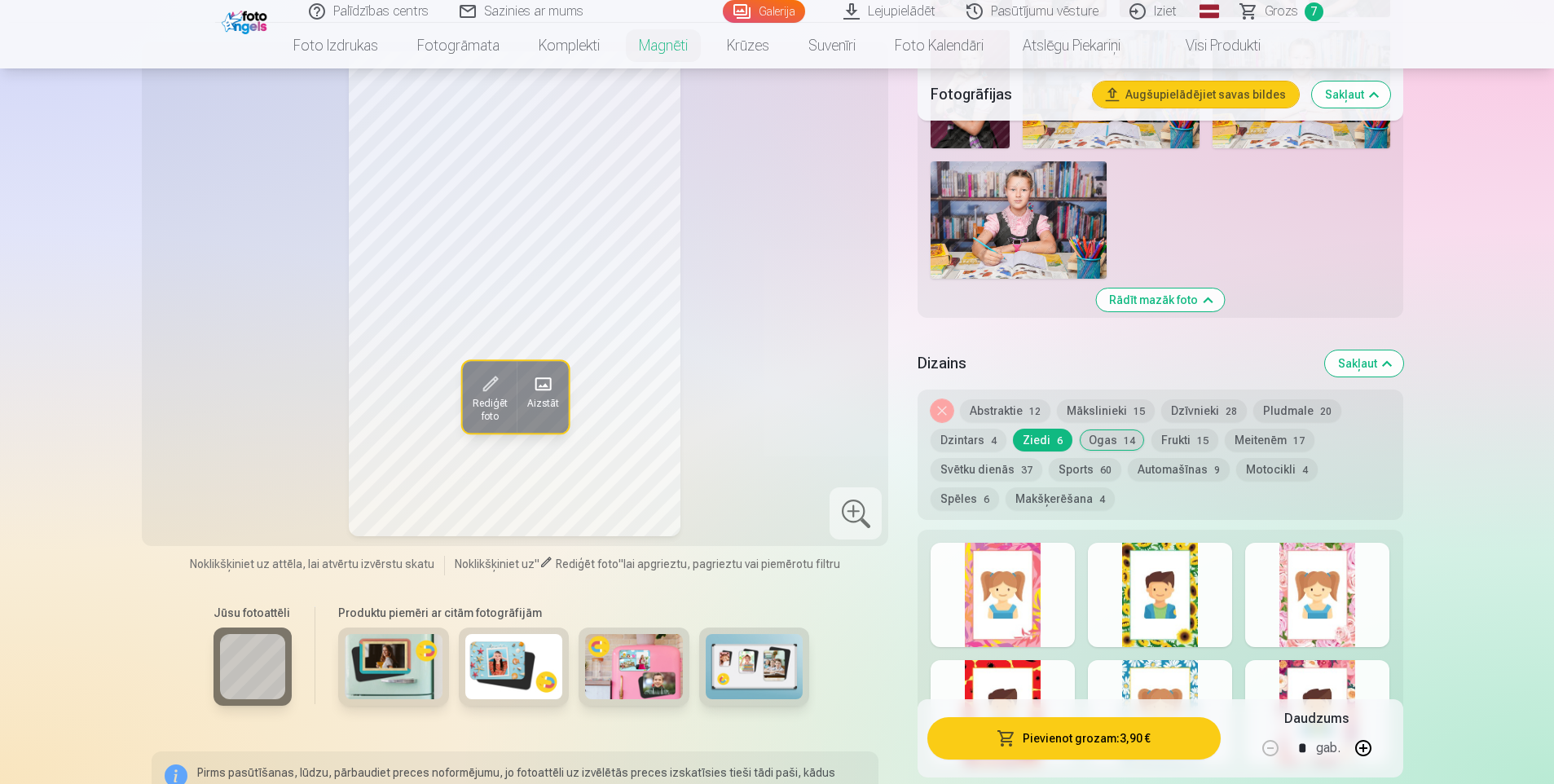
scroll to position [1956, 0]
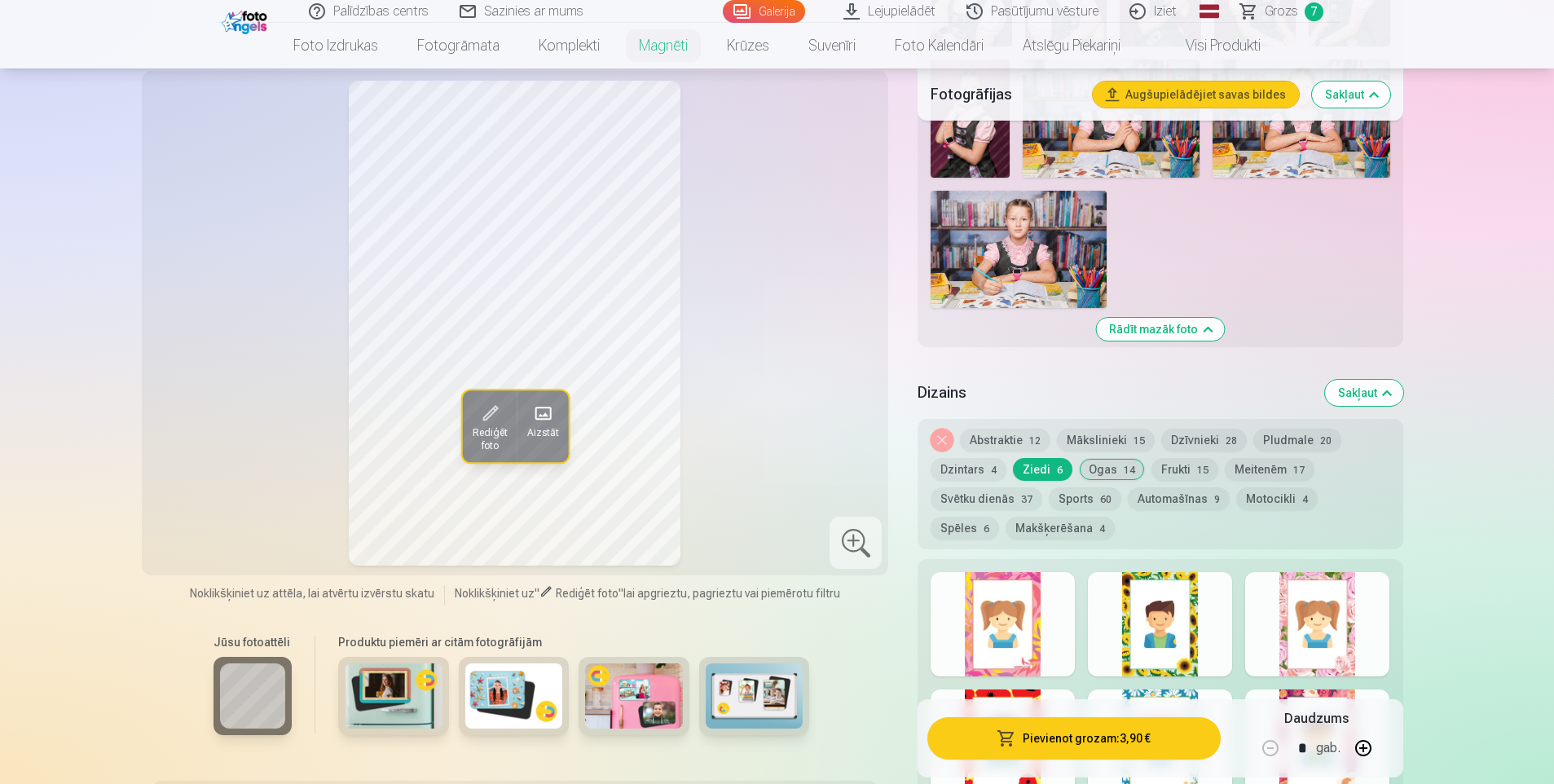
click at [1324, 690] on div at bounding box center [1316, 742] width 144 height 104
click at [1313, 595] on div at bounding box center [1316, 624] width 144 height 104
click at [1149, 647] on div at bounding box center [1159, 624] width 144 height 104
click at [1290, 690] on div at bounding box center [1316, 742] width 144 height 104
click at [1308, 622] on div at bounding box center [1316, 624] width 144 height 104
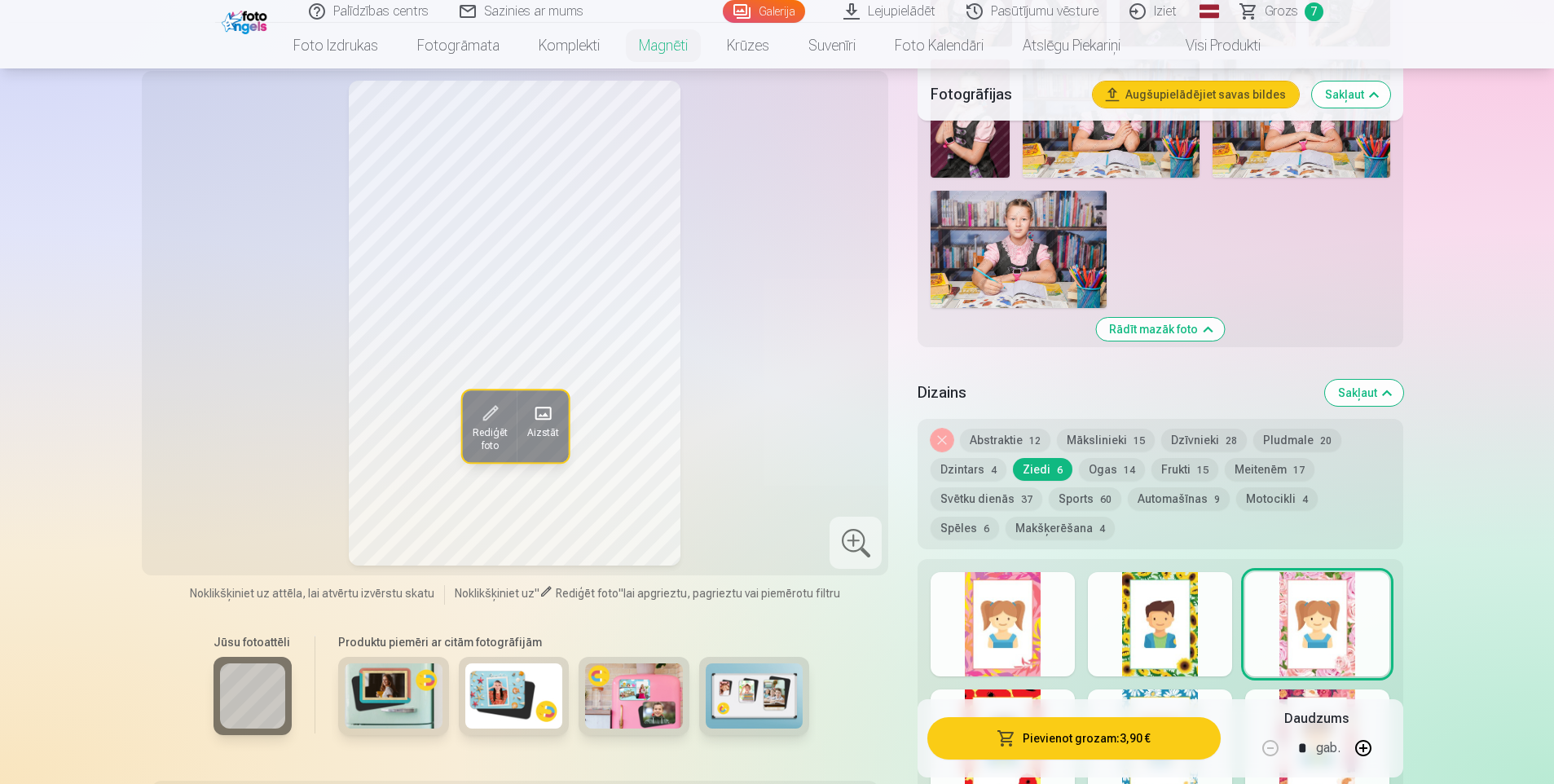
click at [1309, 691] on div at bounding box center [1316, 742] width 144 height 104
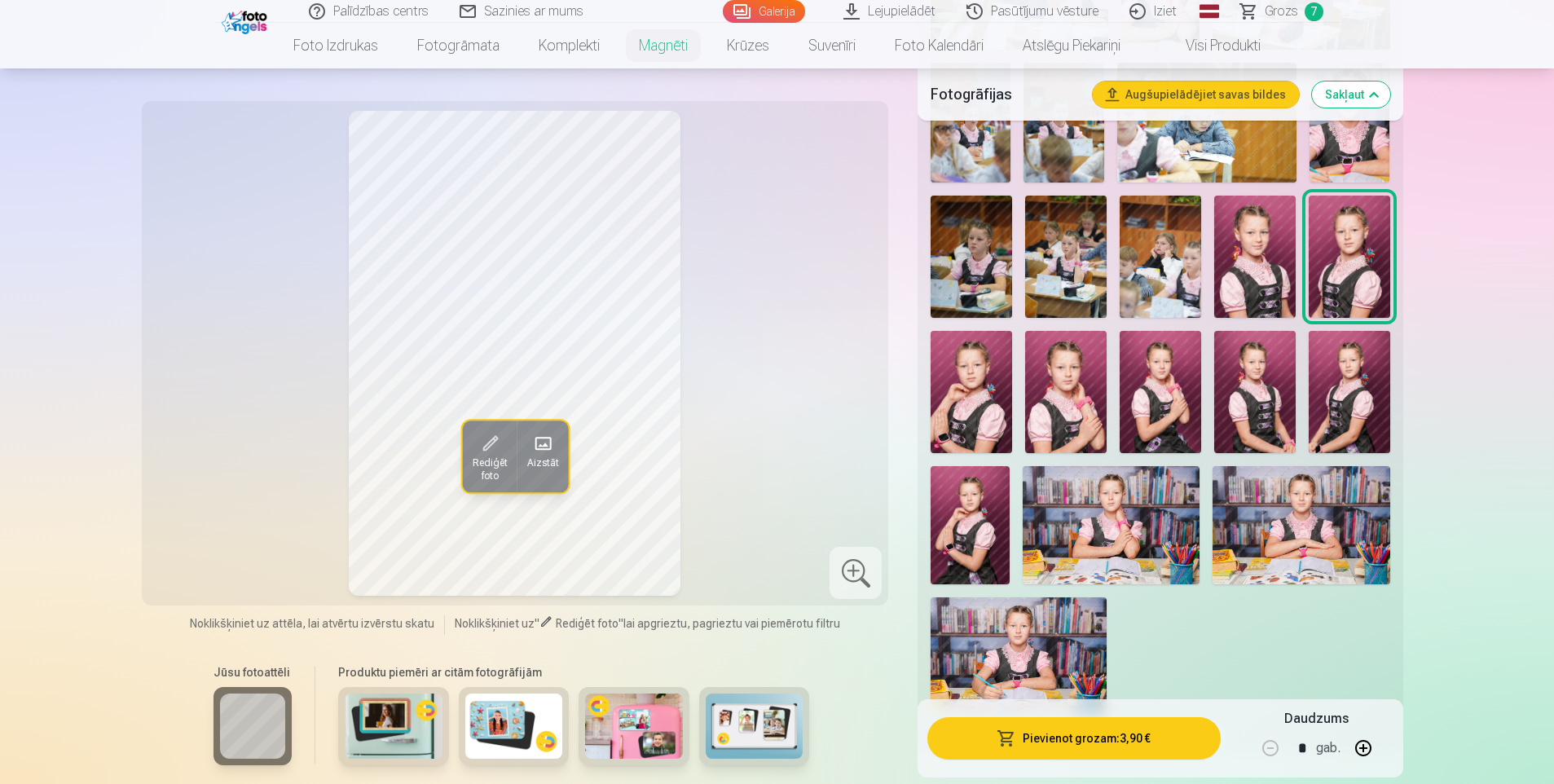
scroll to position [1549, 0]
click at [1236, 246] on img at bounding box center [1255, 257] width 81 height 122
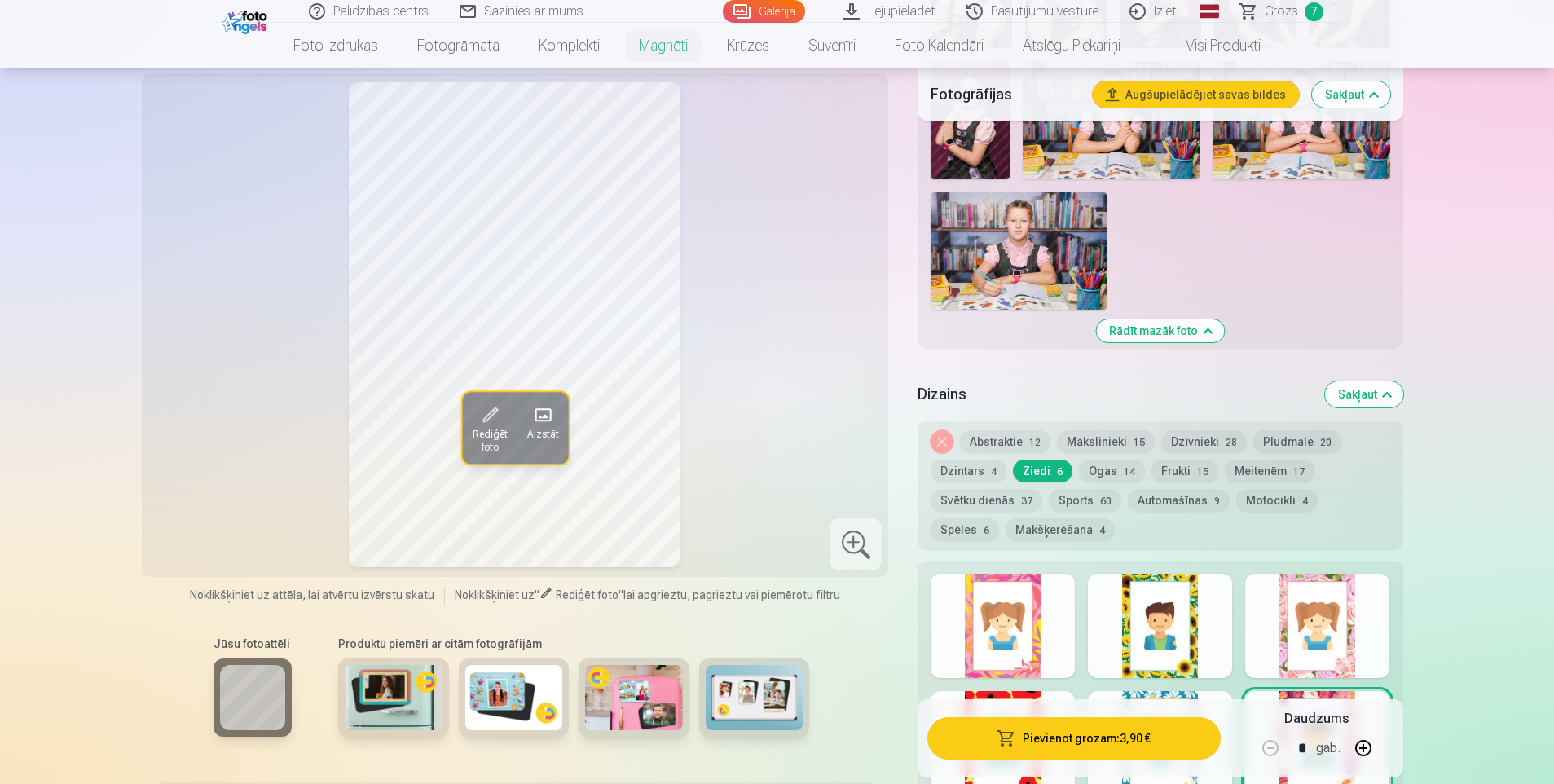
scroll to position [1956, 0]
click at [1307, 622] on div at bounding box center [1316, 624] width 144 height 104
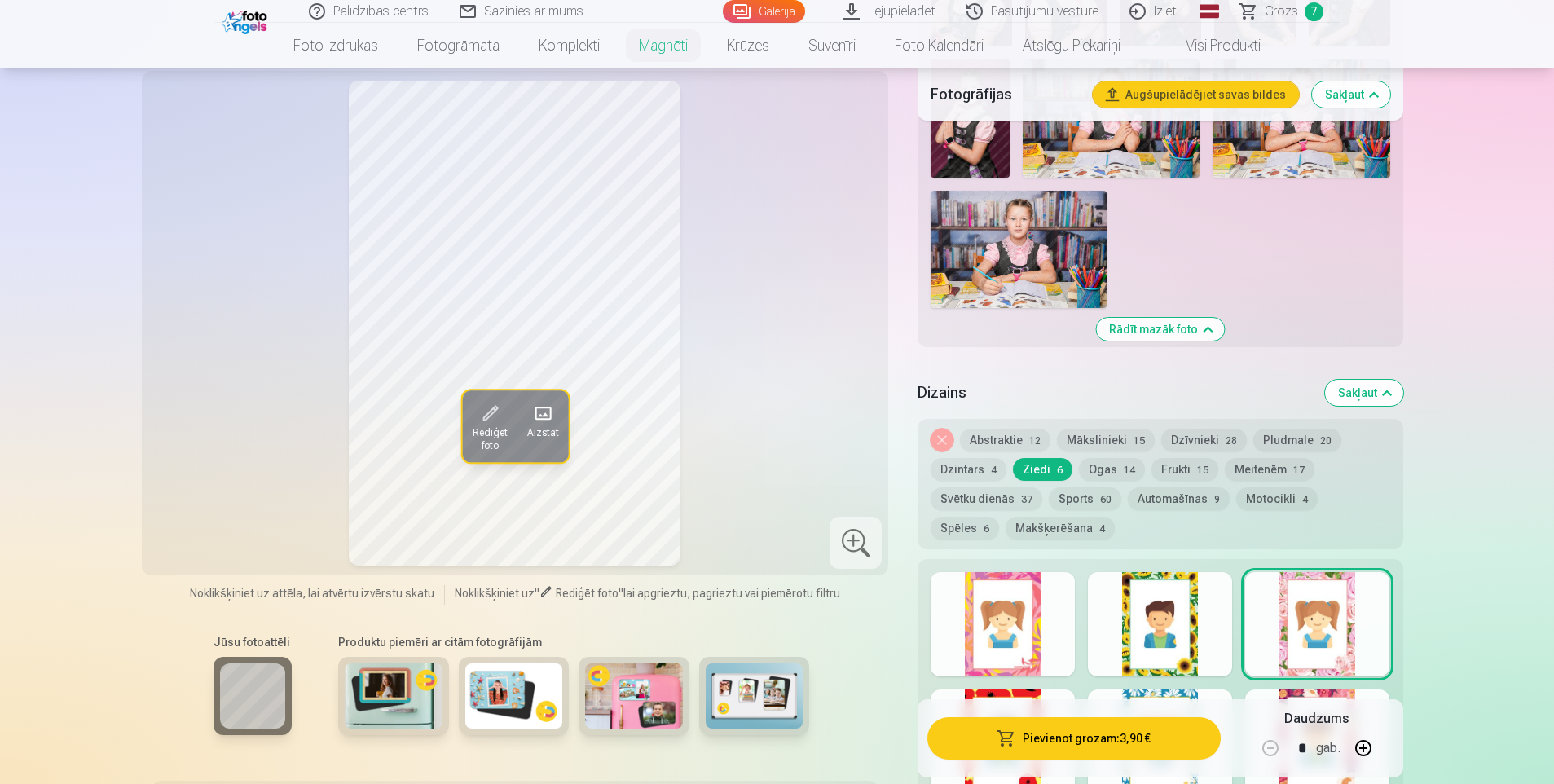
click at [1329, 694] on div at bounding box center [1316, 742] width 144 height 104
click at [1322, 627] on div at bounding box center [1316, 624] width 144 height 104
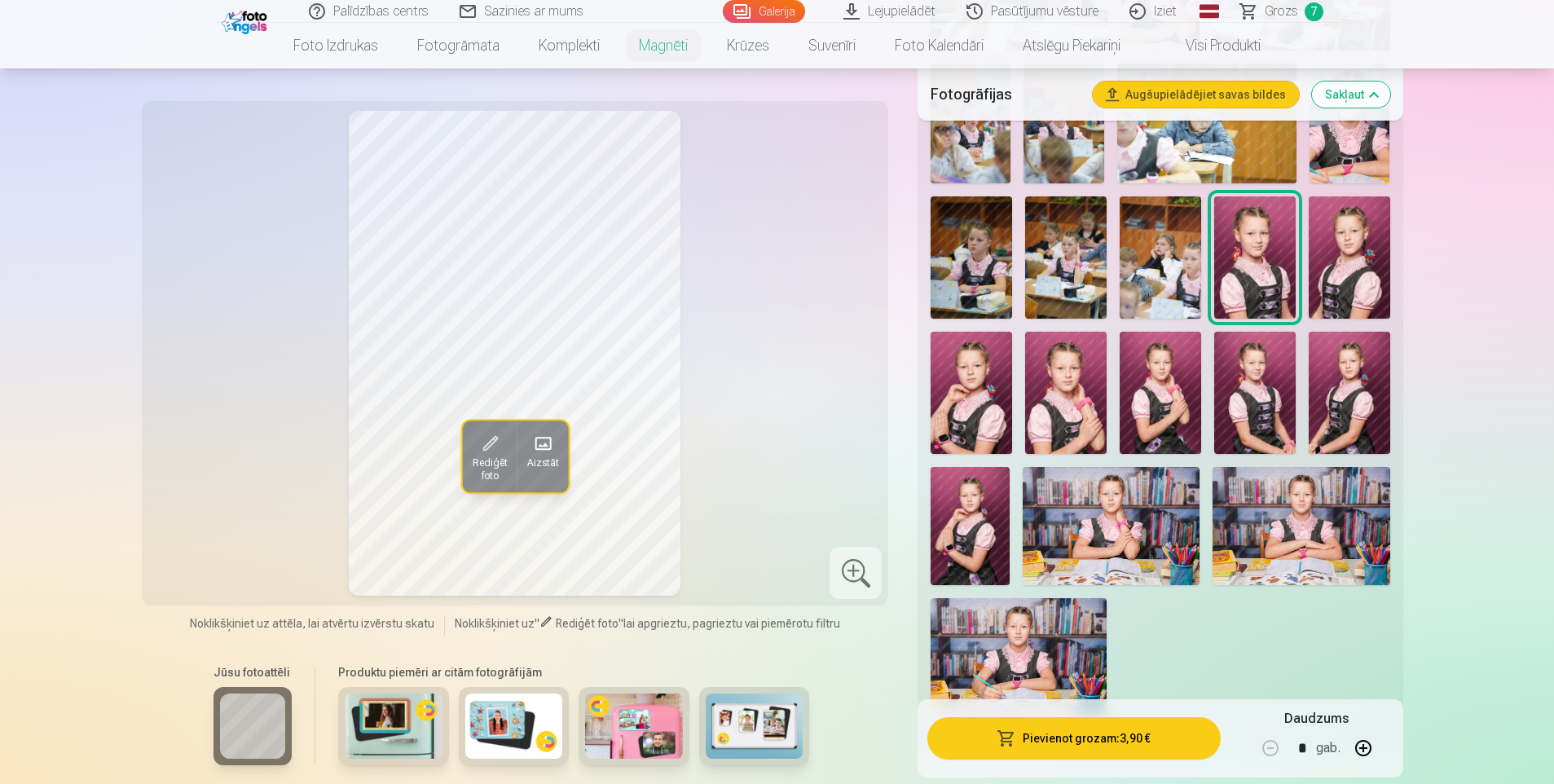
scroll to position [1141, 0]
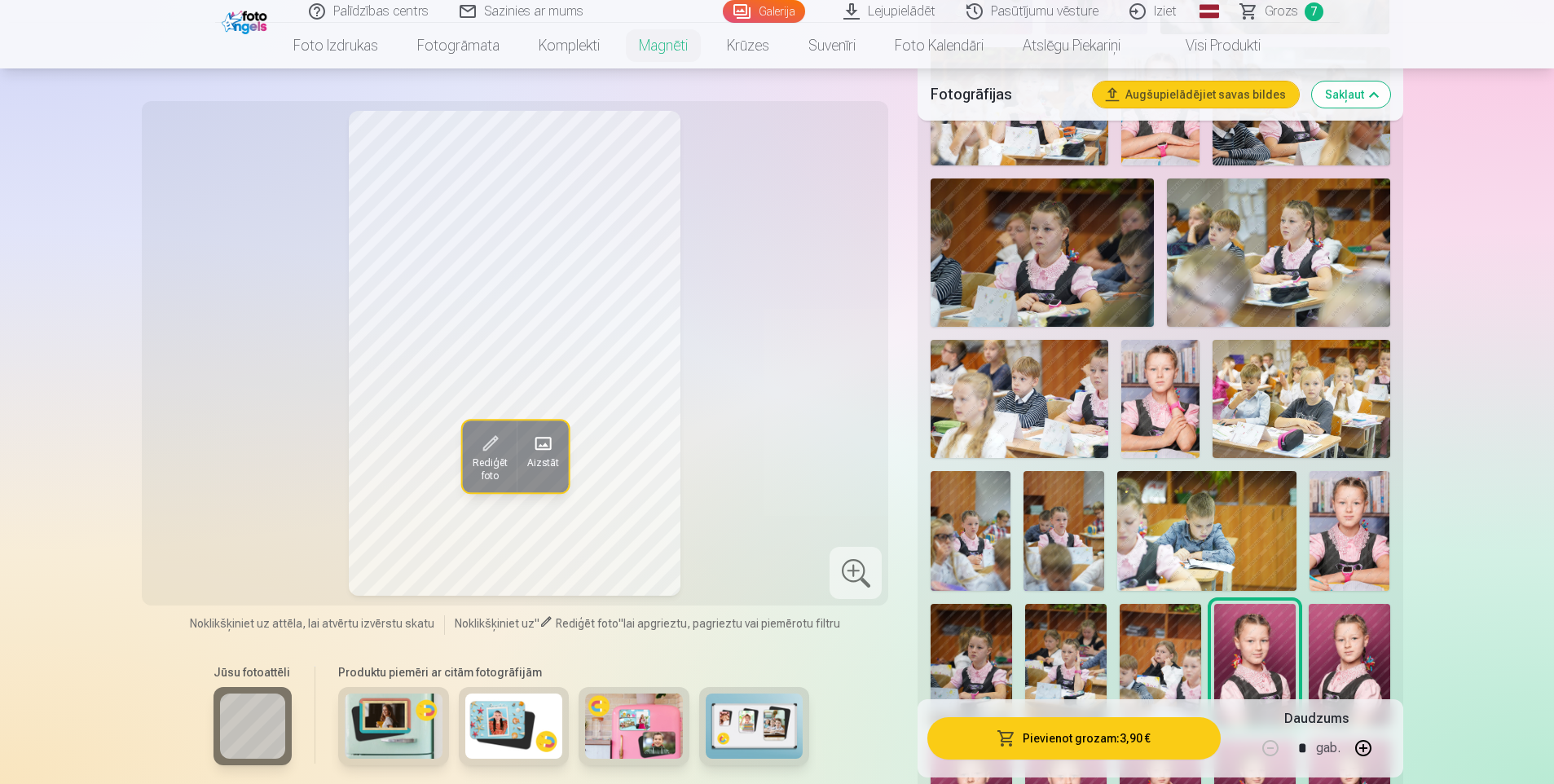
click at [1279, 15] on span "Grozs" at bounding box center [1282, 11] width 34 height 19
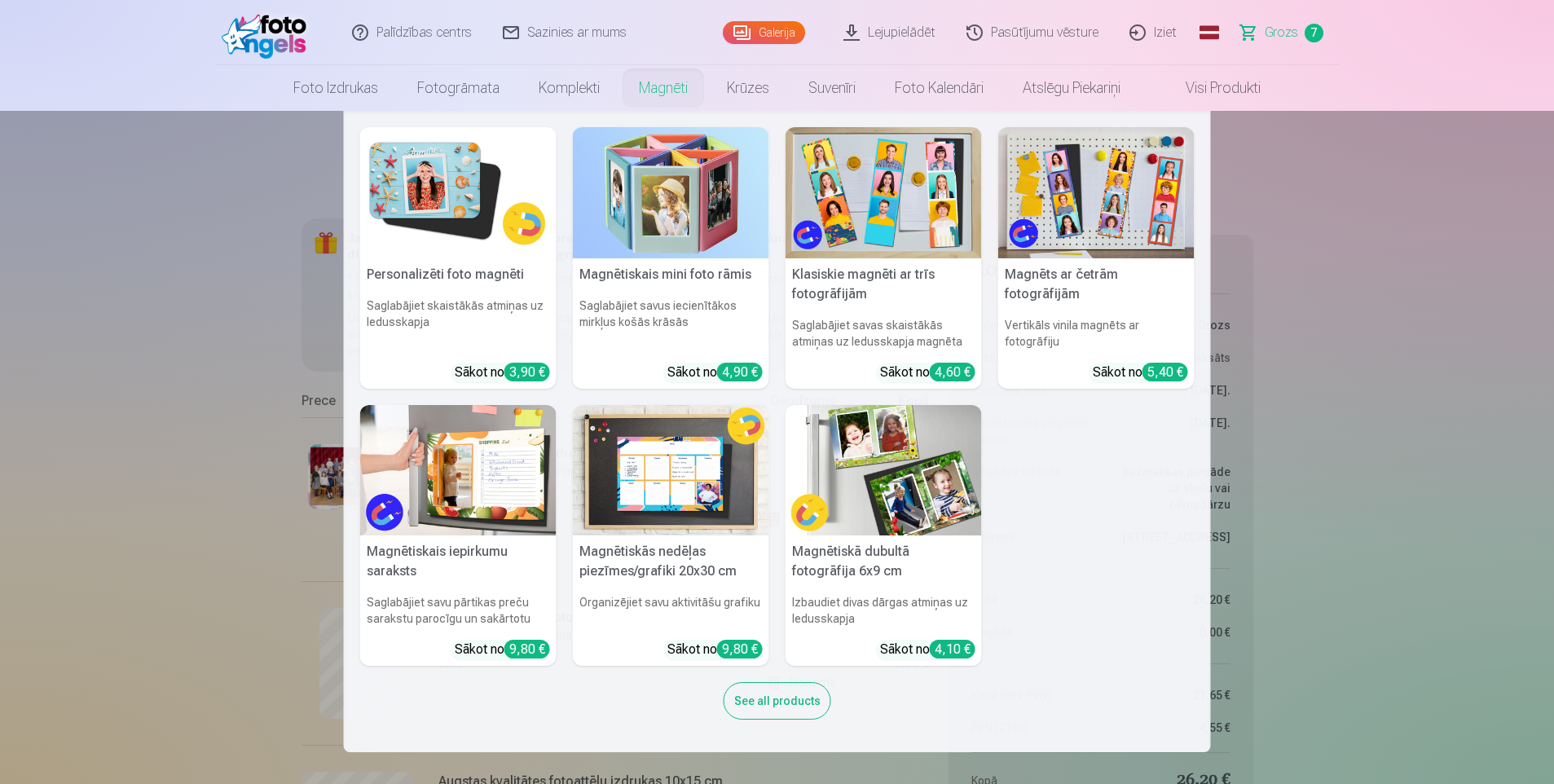
click at [668, 79] on link "Magnēti" at bounding box center [664, 88] width 88 height 46
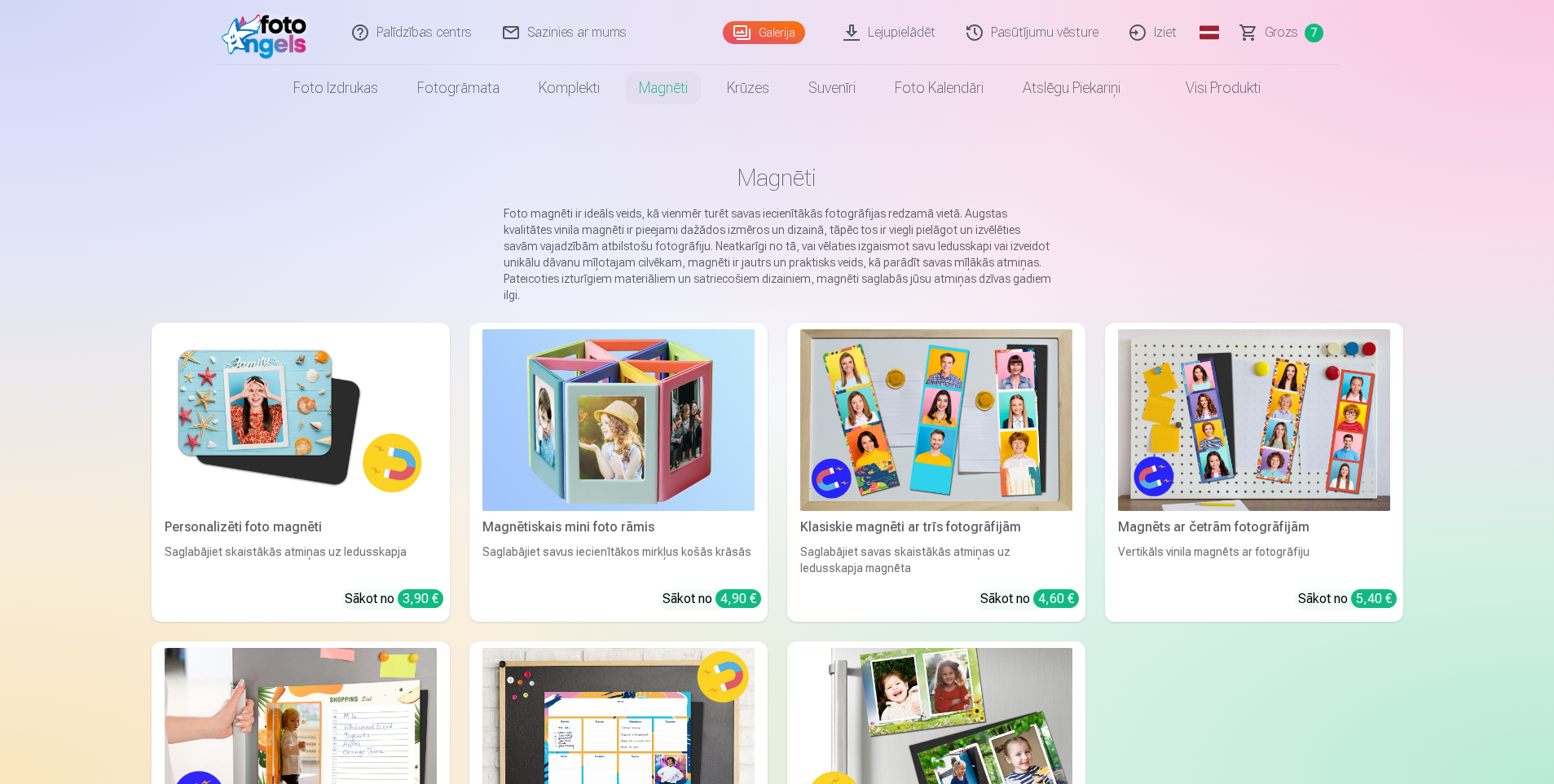
click at [270, 360] on img at bounding box center [300, 420] width 272 height 182
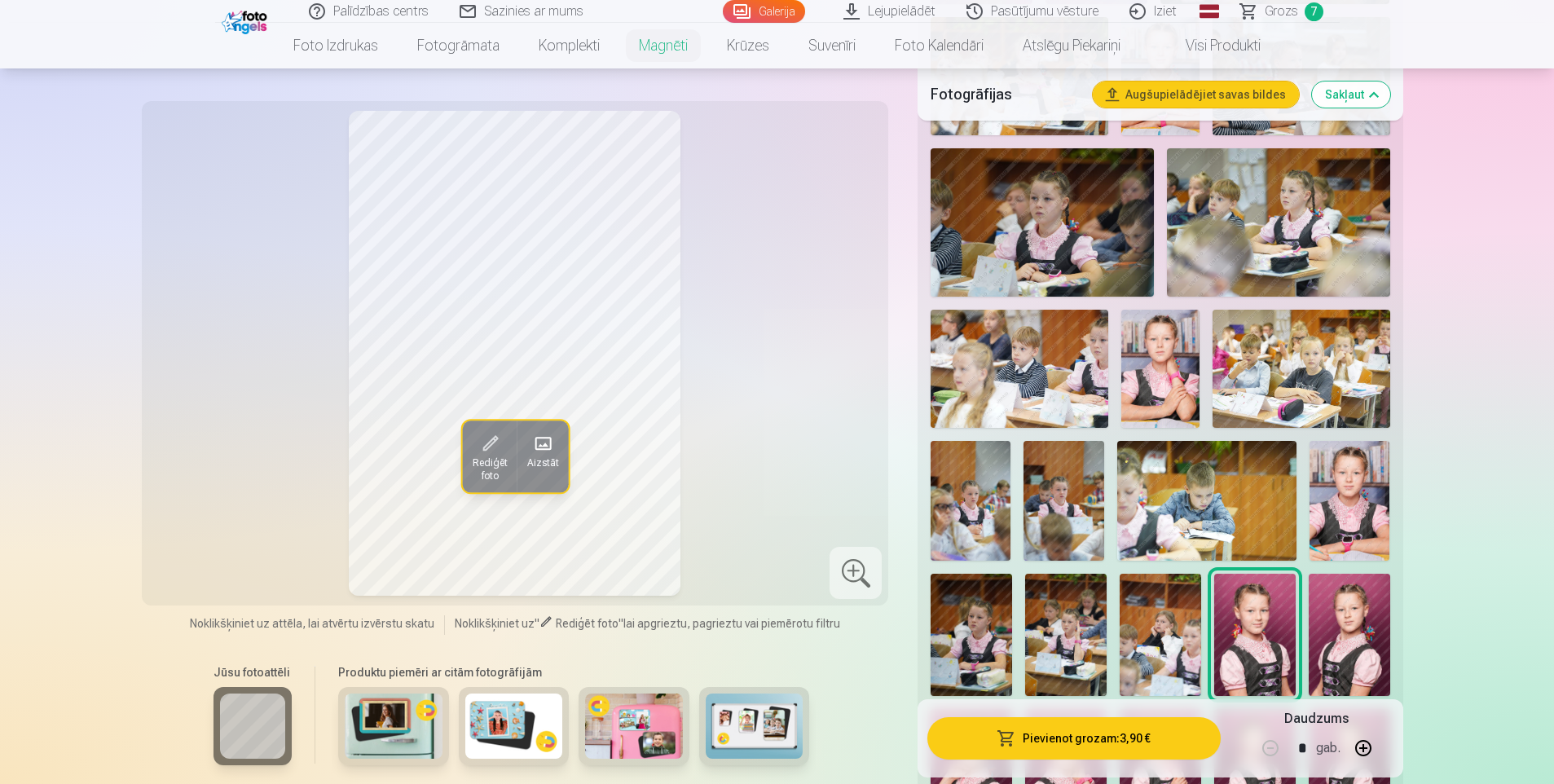
scroll to position [1385, 0]
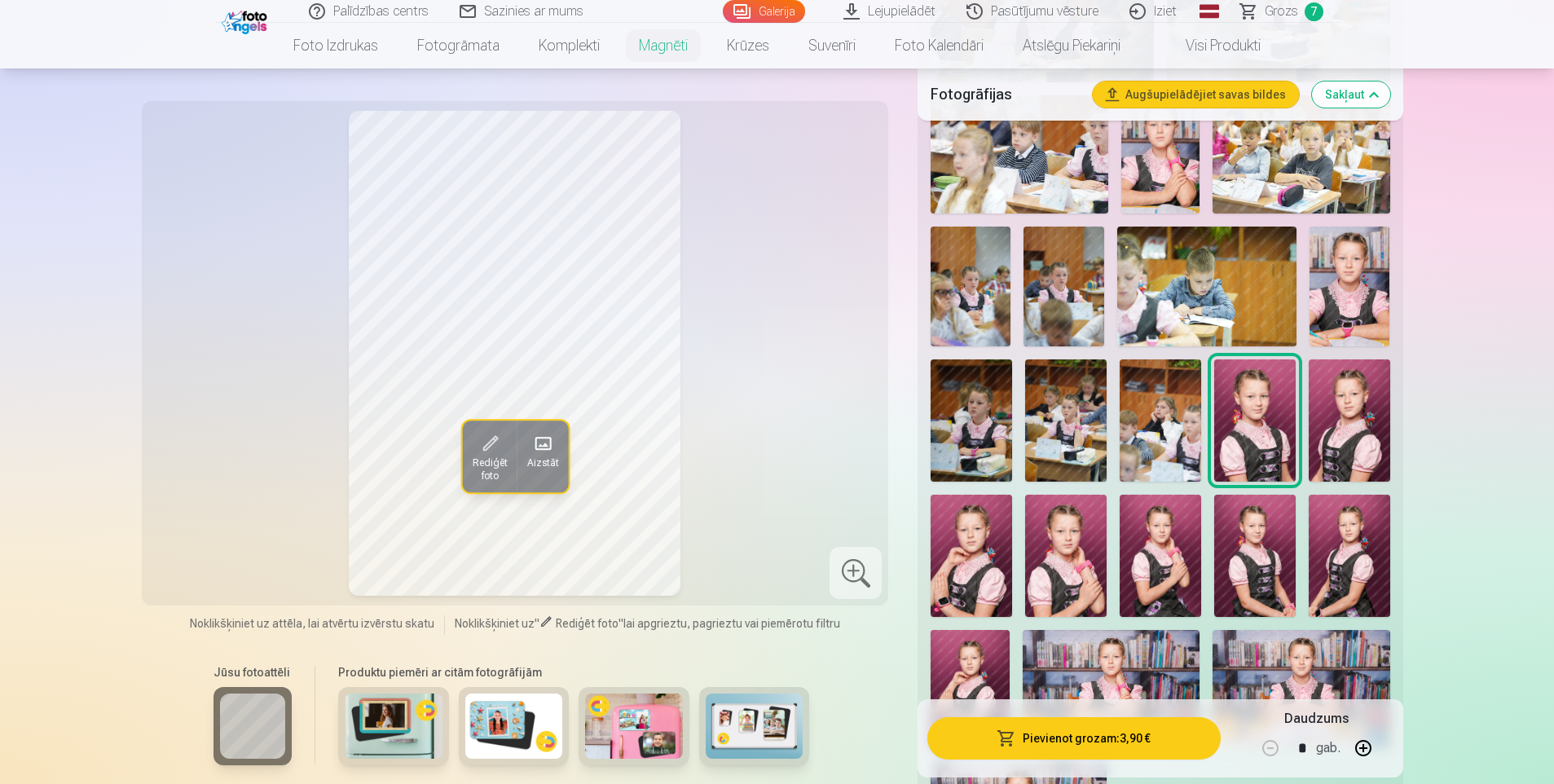
click at [1367, 422] on img at bounding box center [1349, 420] width 81 height 122
click at [958, 545] on img at bounding box center [971, 555] width 81 height 122
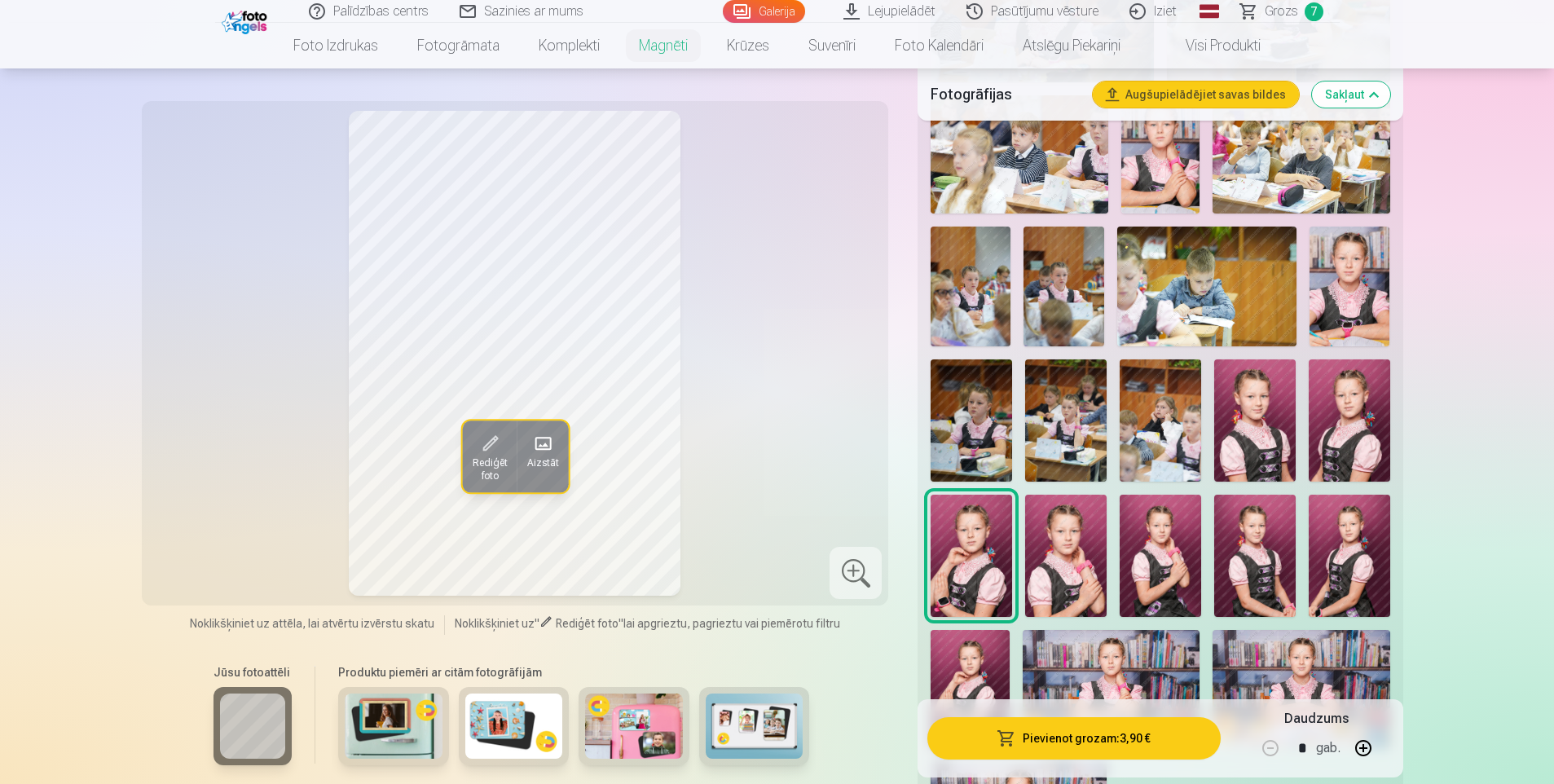
click at [1347, 425] on img at bounding box center [1349, 420] width 81 height 122
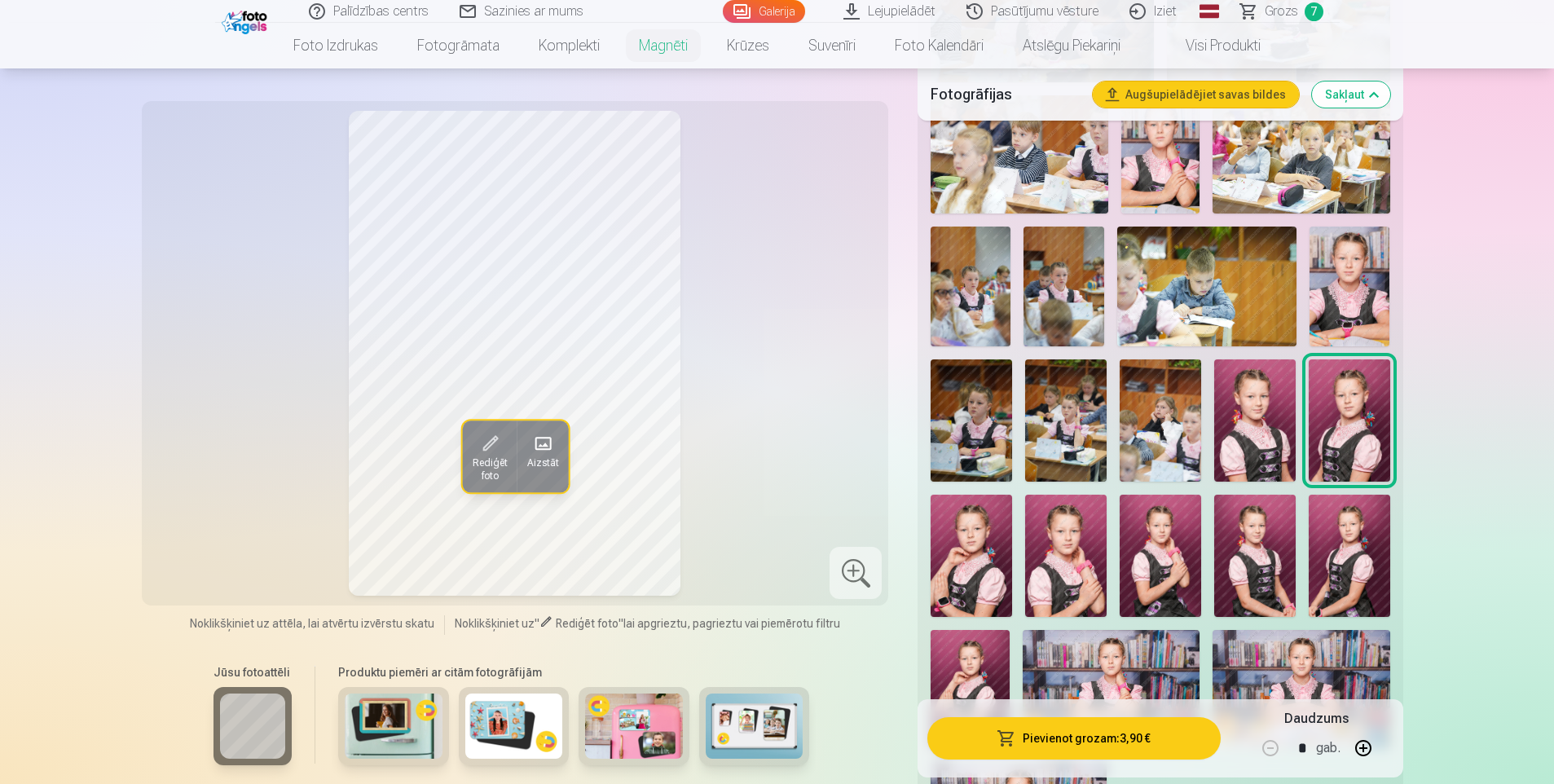
click at [967, 554] on img at bounding box center [971, 555] width 81 height 122
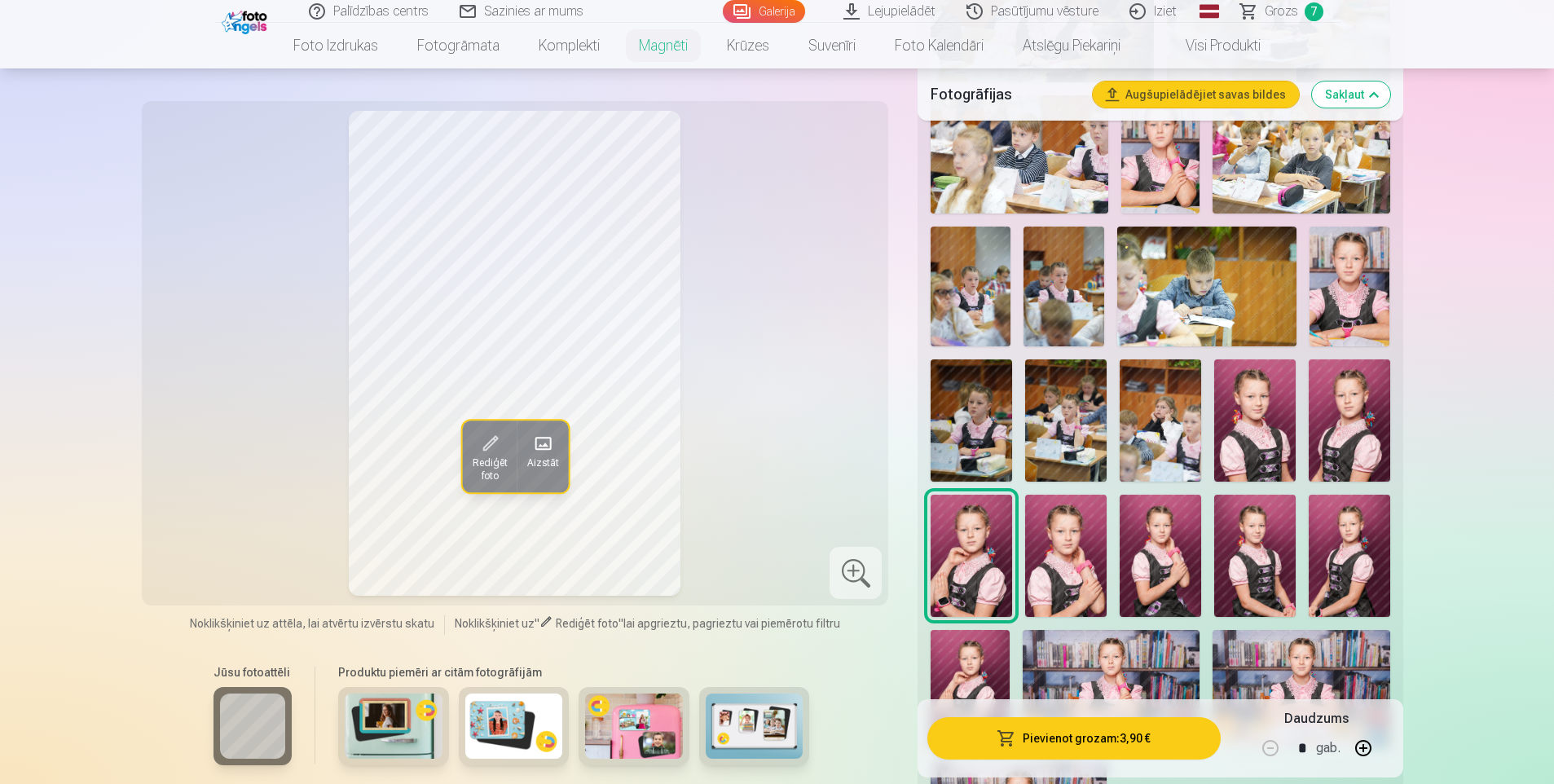
click at [1091, 573] on img at bounding box center [1066, 555] width 81 height 122
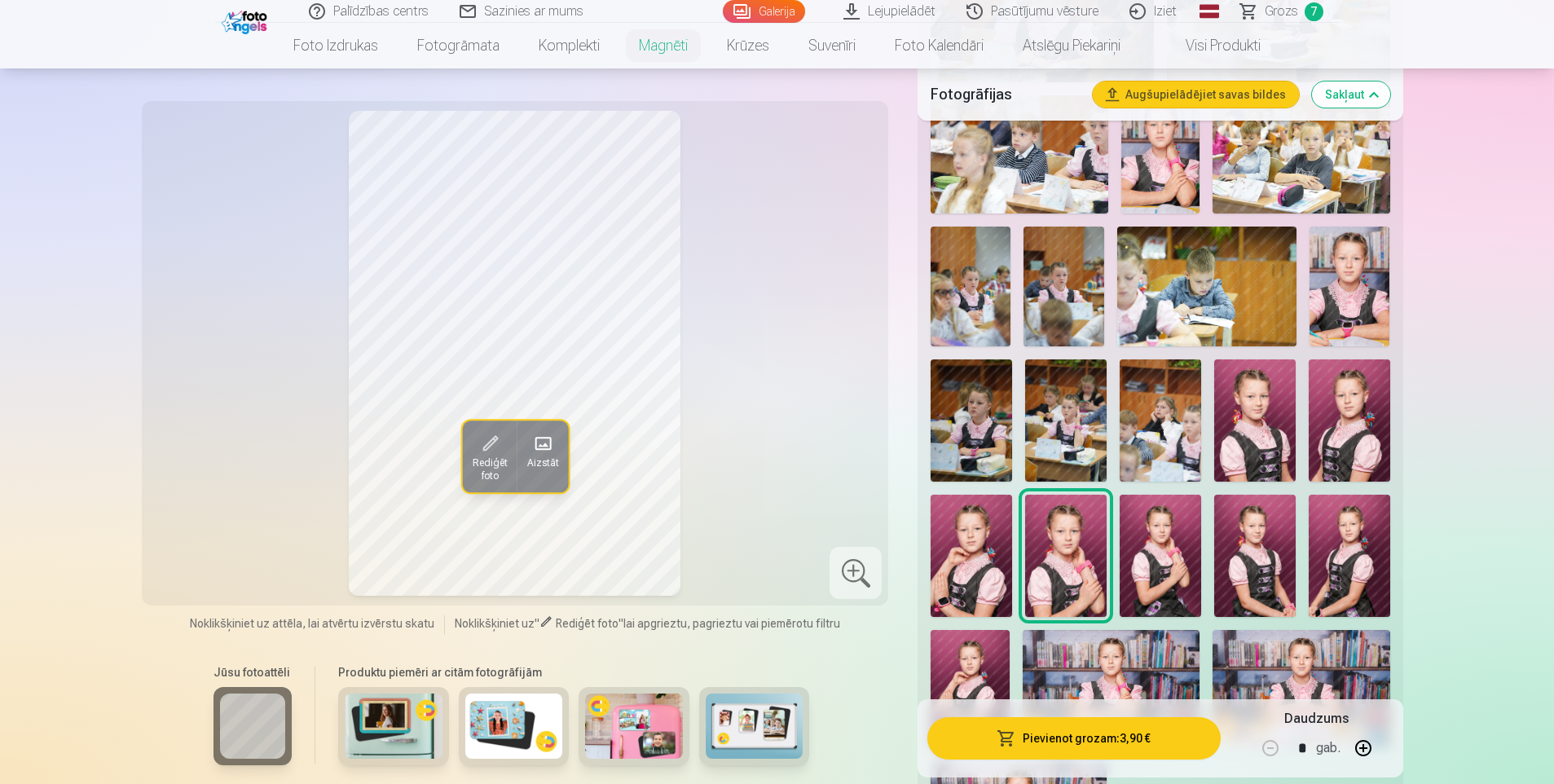
click at [1141, 567] on img at bounding box center [1160, 555] width 81 height 122
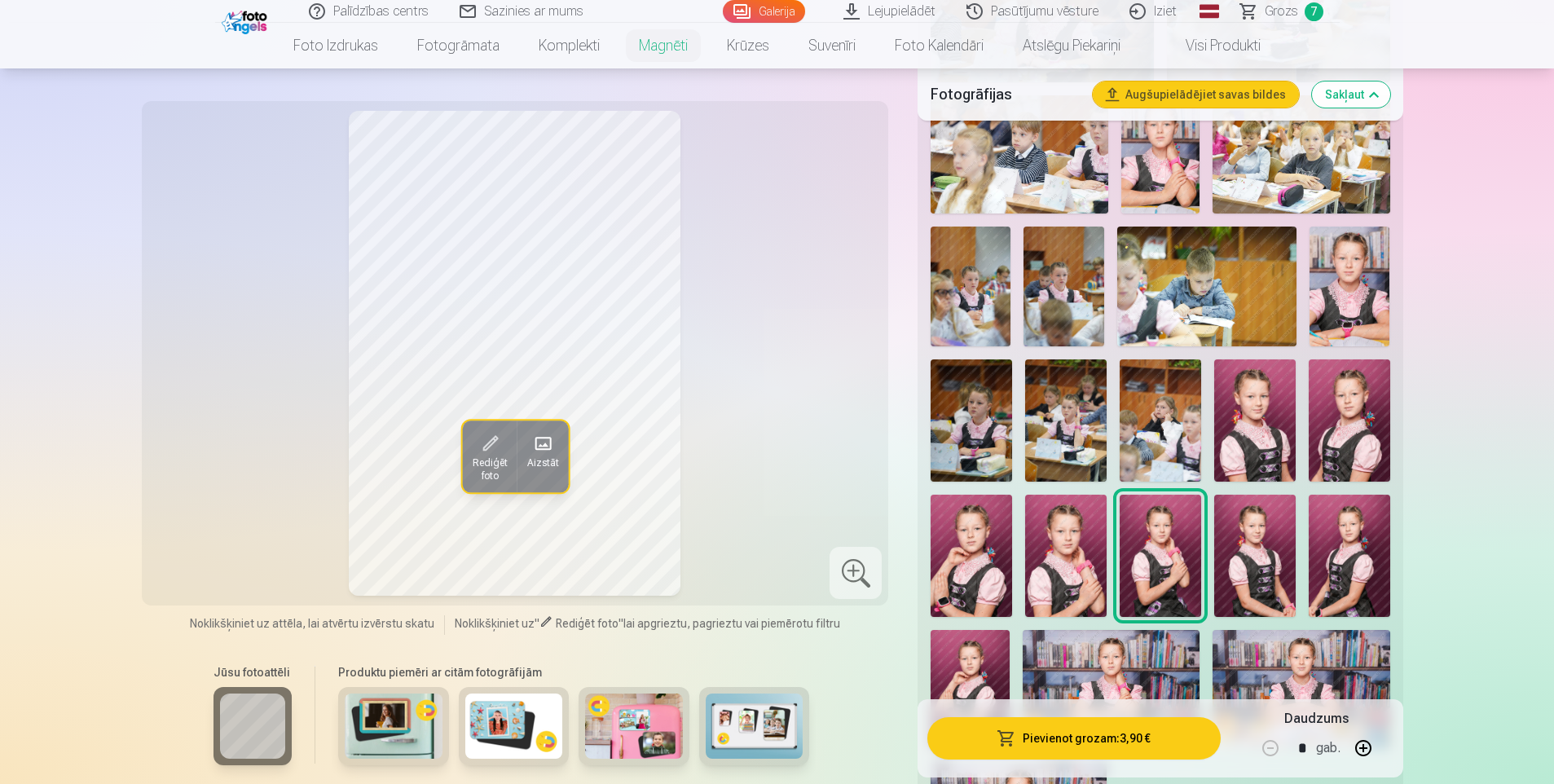
click at [1227, 567] on img at bounding box center [1255, 555] width 81 height 122
click at [1339, 565] on img at bounding box center [1349, 555] width 81 height 122
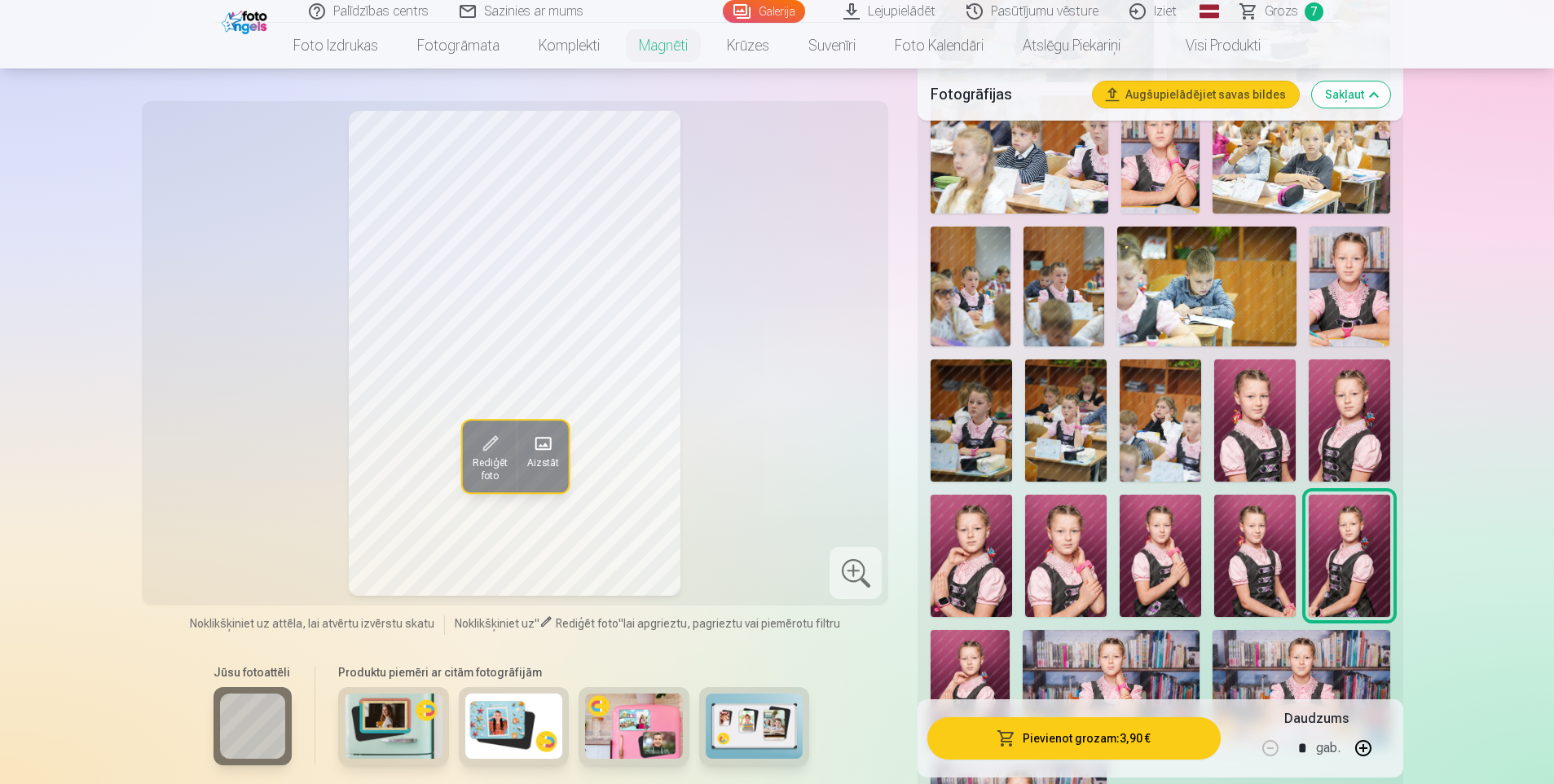
click at [1218, 557] on img at bounding box center [1255, 555] width 81 height 122
click at [1233, 402] on img at bounding box center [1255, 420] width 81 height 122
click at [1234, 498] on img at bounding box center [1255, 555] width 81 height 122
click at [982, 677] on img at bounding box center [970, 690] width 79 height 118
click at [1003, 561] on img at bounding box center [971, 555] width 81 height 122
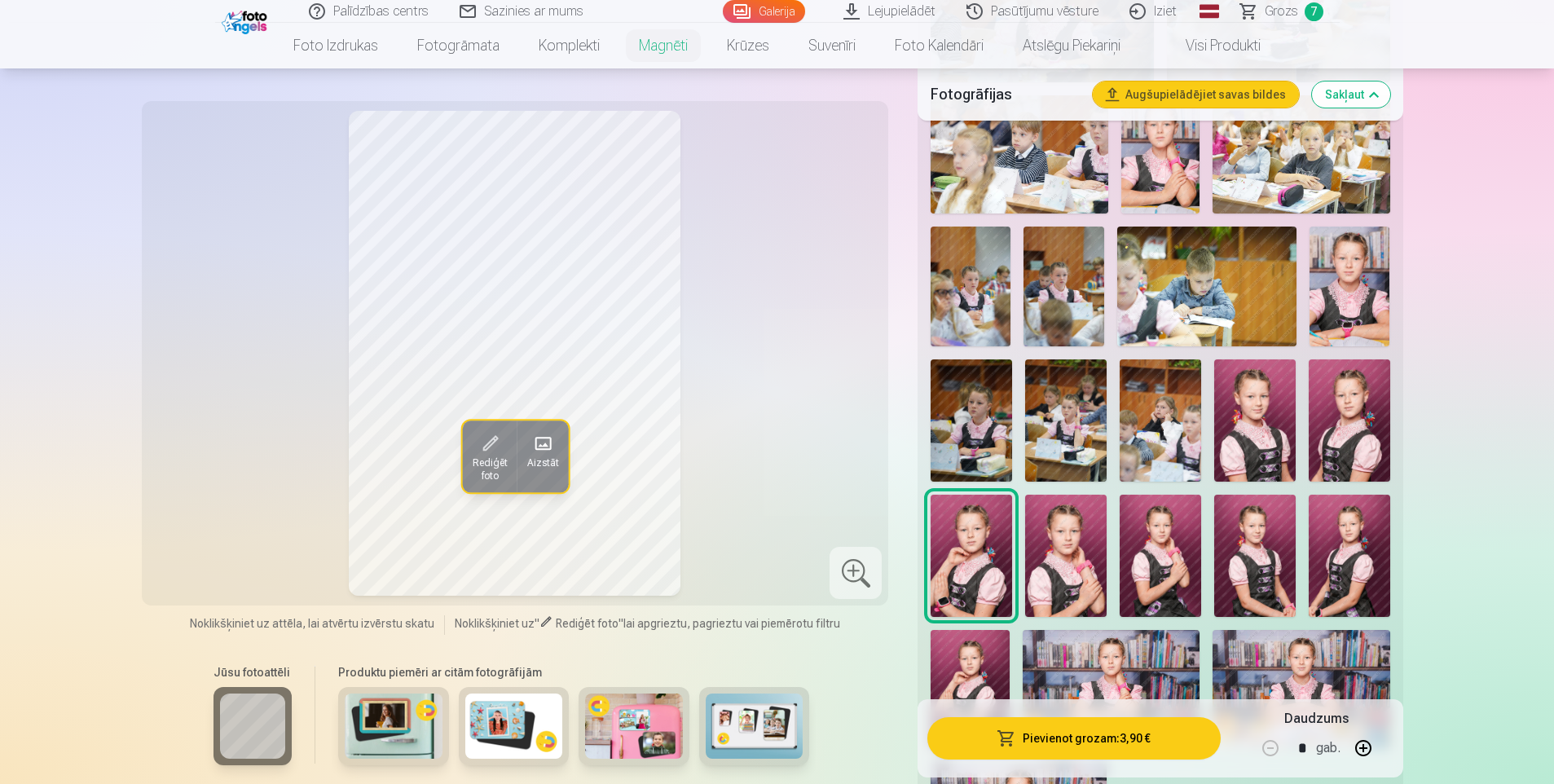
click at [1242, 400] on img at bounding box center [1255, 420] width 81 height 122
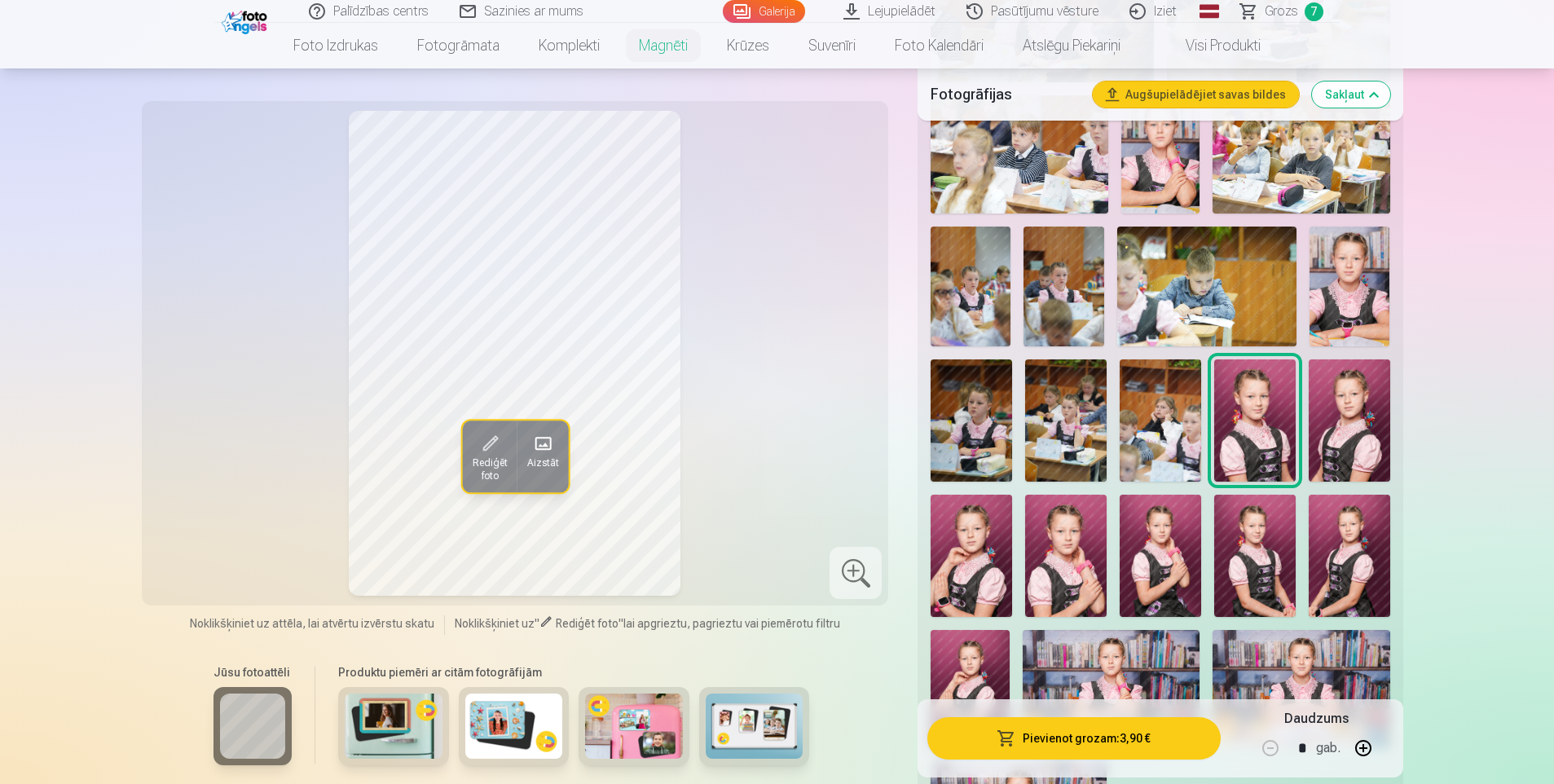
click at [1336, 410] on img at bounding box center [1349, 420] width 81 height 122
click at [956, 562] on img at bounding box center [971, 555] width 81 height 122
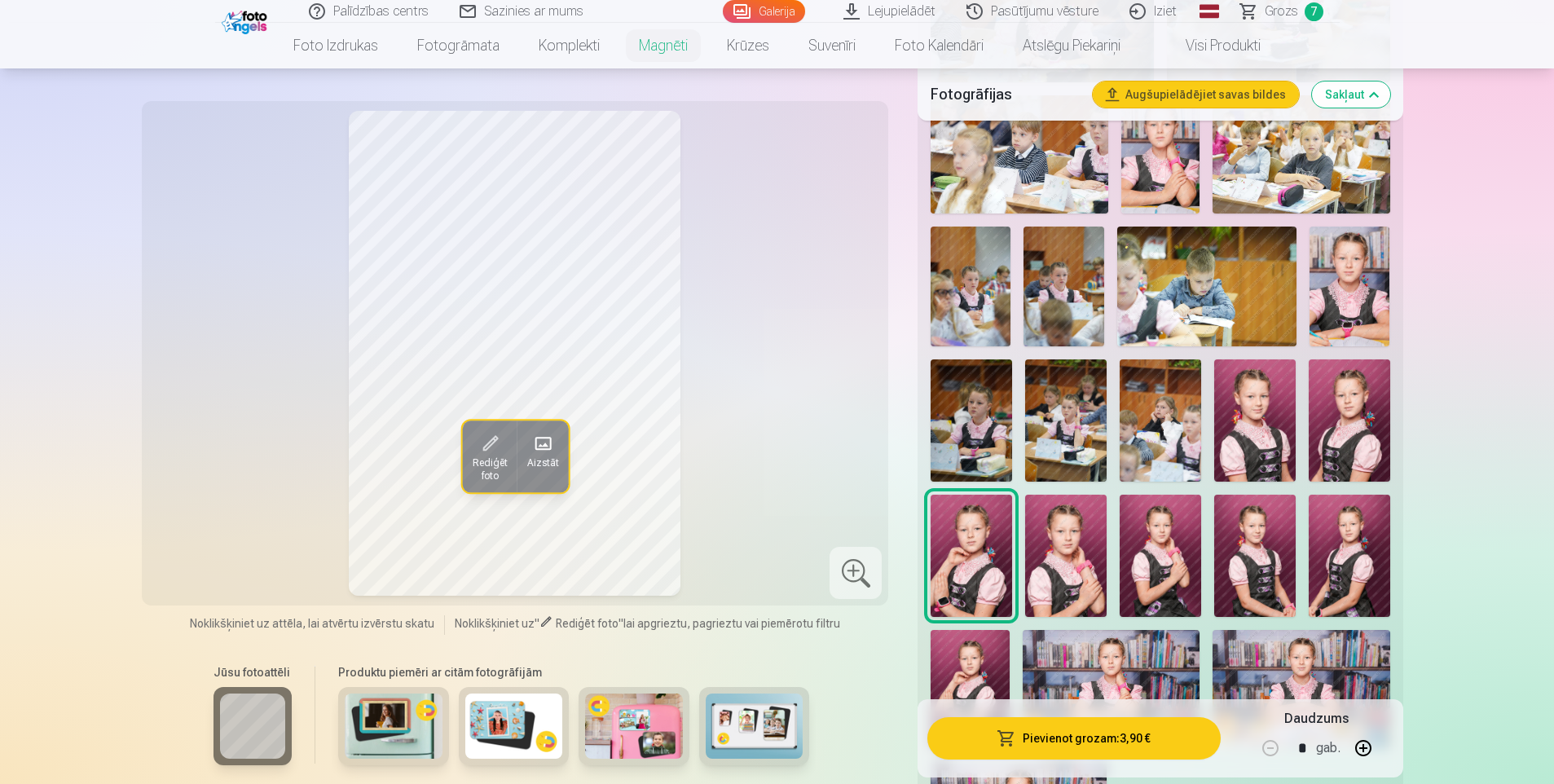
click at [1358, 398] on img at bounding box center [1349, 420] width 81 height 122
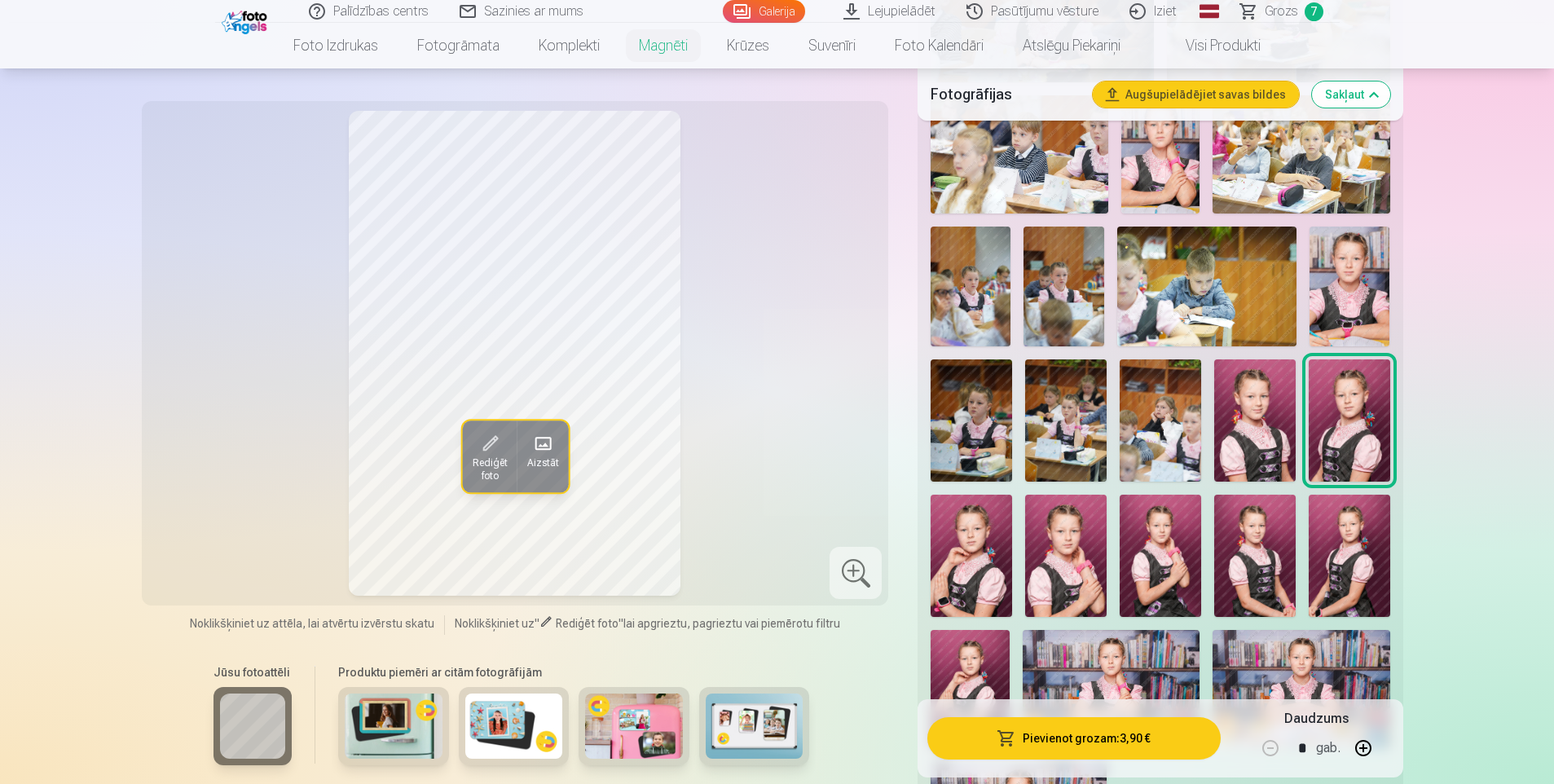
click at [1057, 531] on img at bounding box center [1066, 555] width 81 height 122
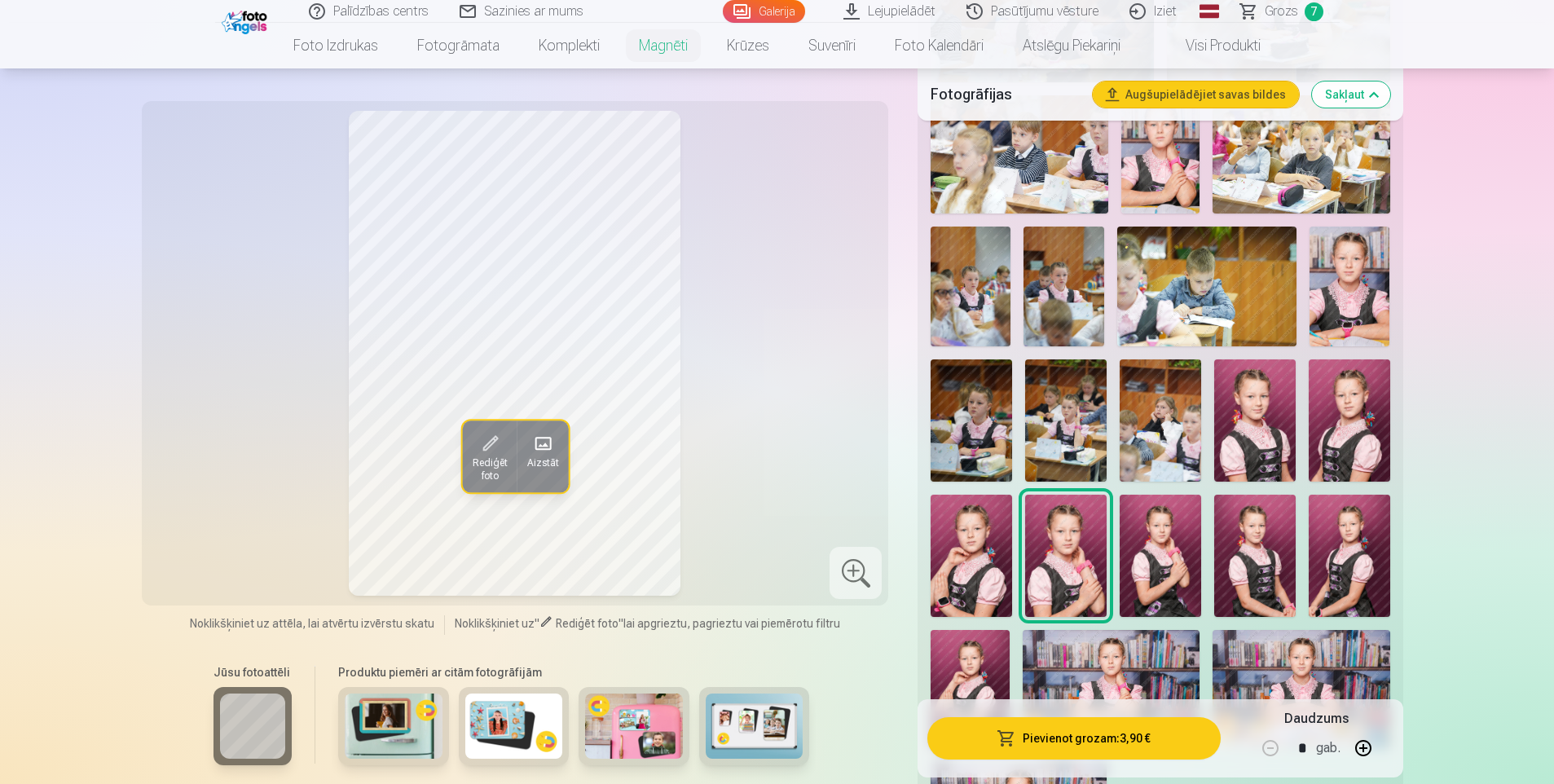
click at [981, 542] on img at bounding box center [971, 555] width 81 height 122
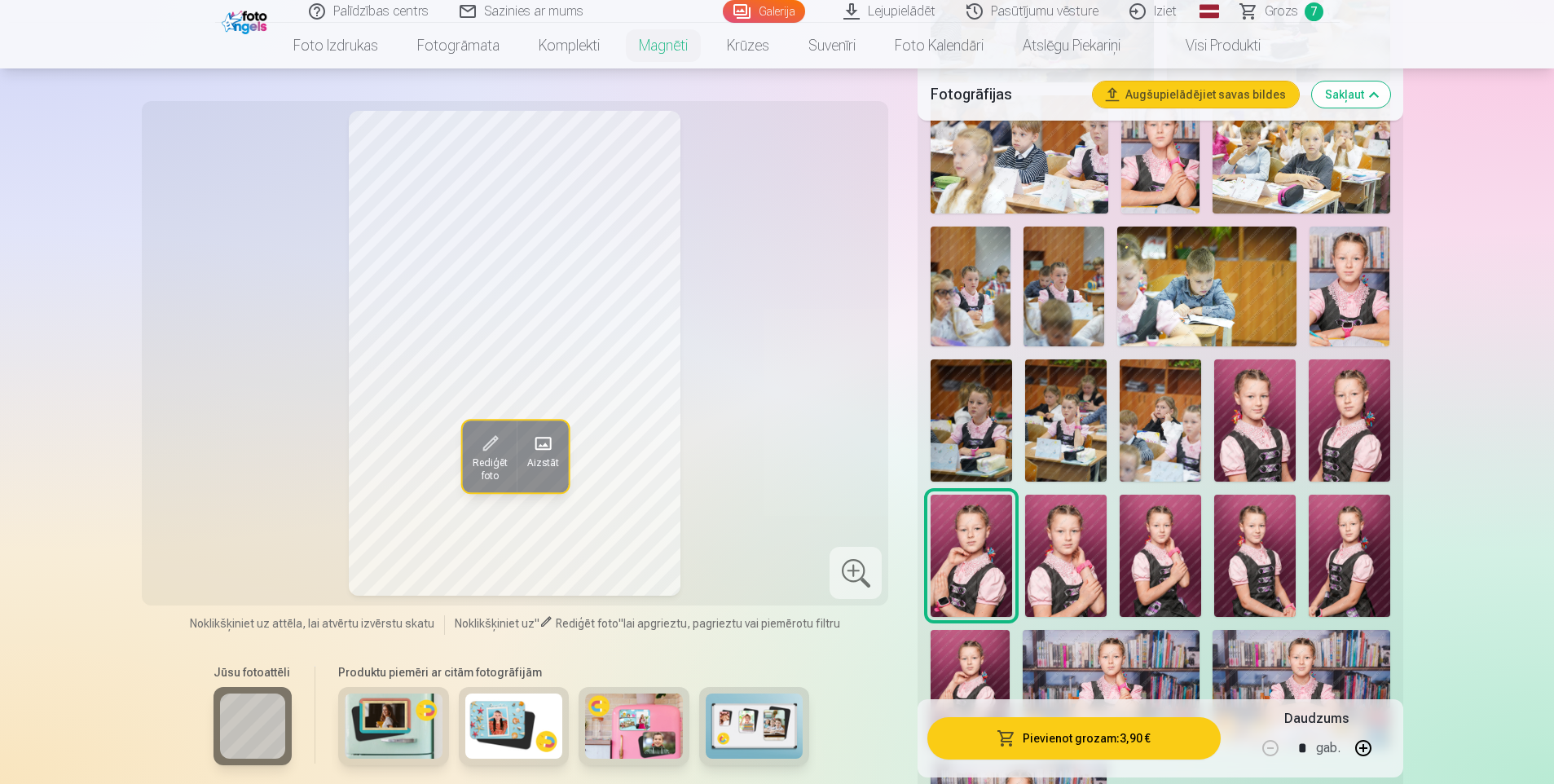
click at [1362, 402] on img at bounding box center [1349, 420] width 81 height 122
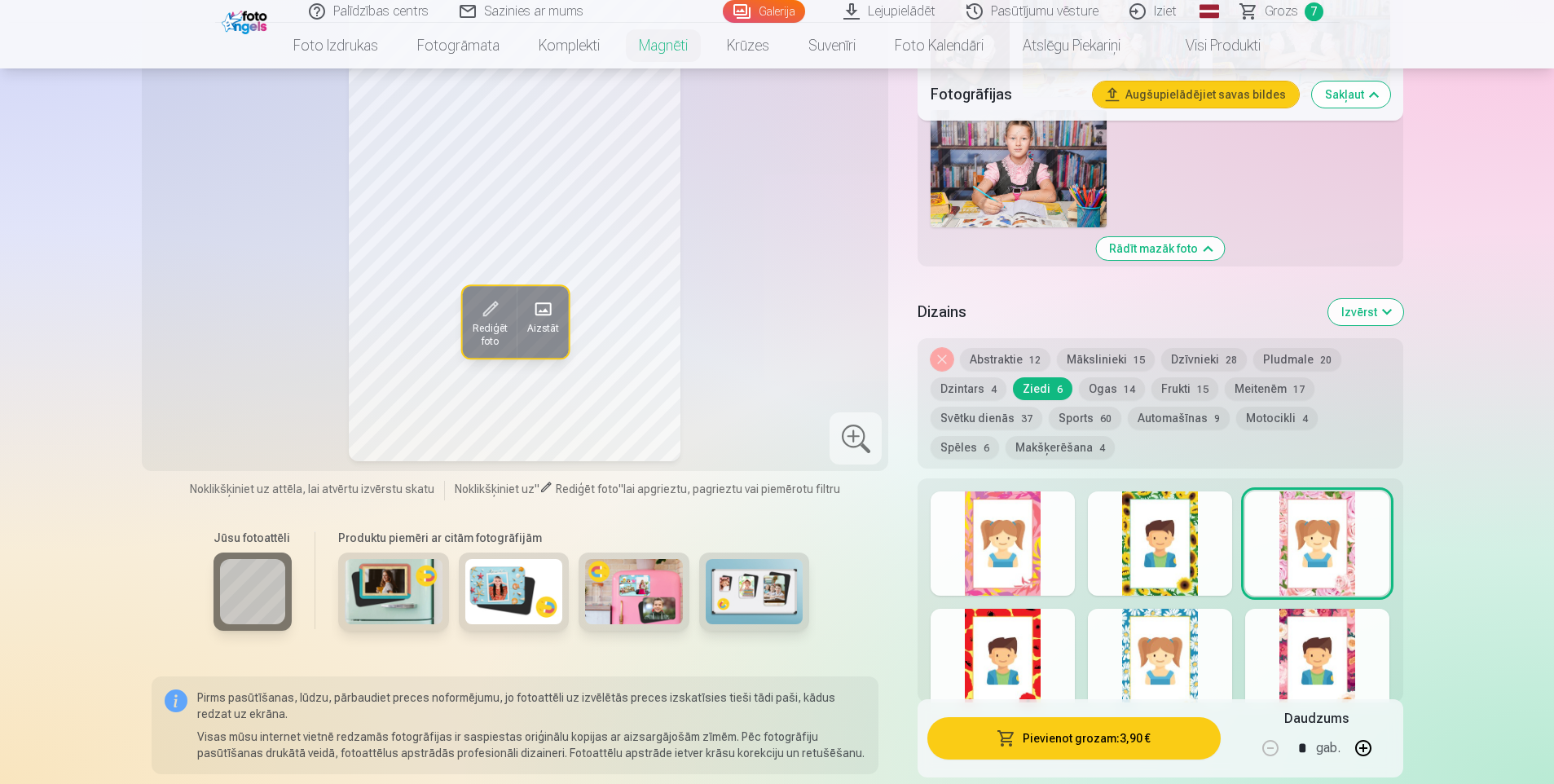
scroll to position [2038, 0]
drag, startPoint x: 1185, startPoint y: 374, endPoint x: 1184, endPoint y: 384, distance: 10.0
click at [1184, 376] on button "Frukti 15" at bounding box center [1185, 388] width 67 height 23
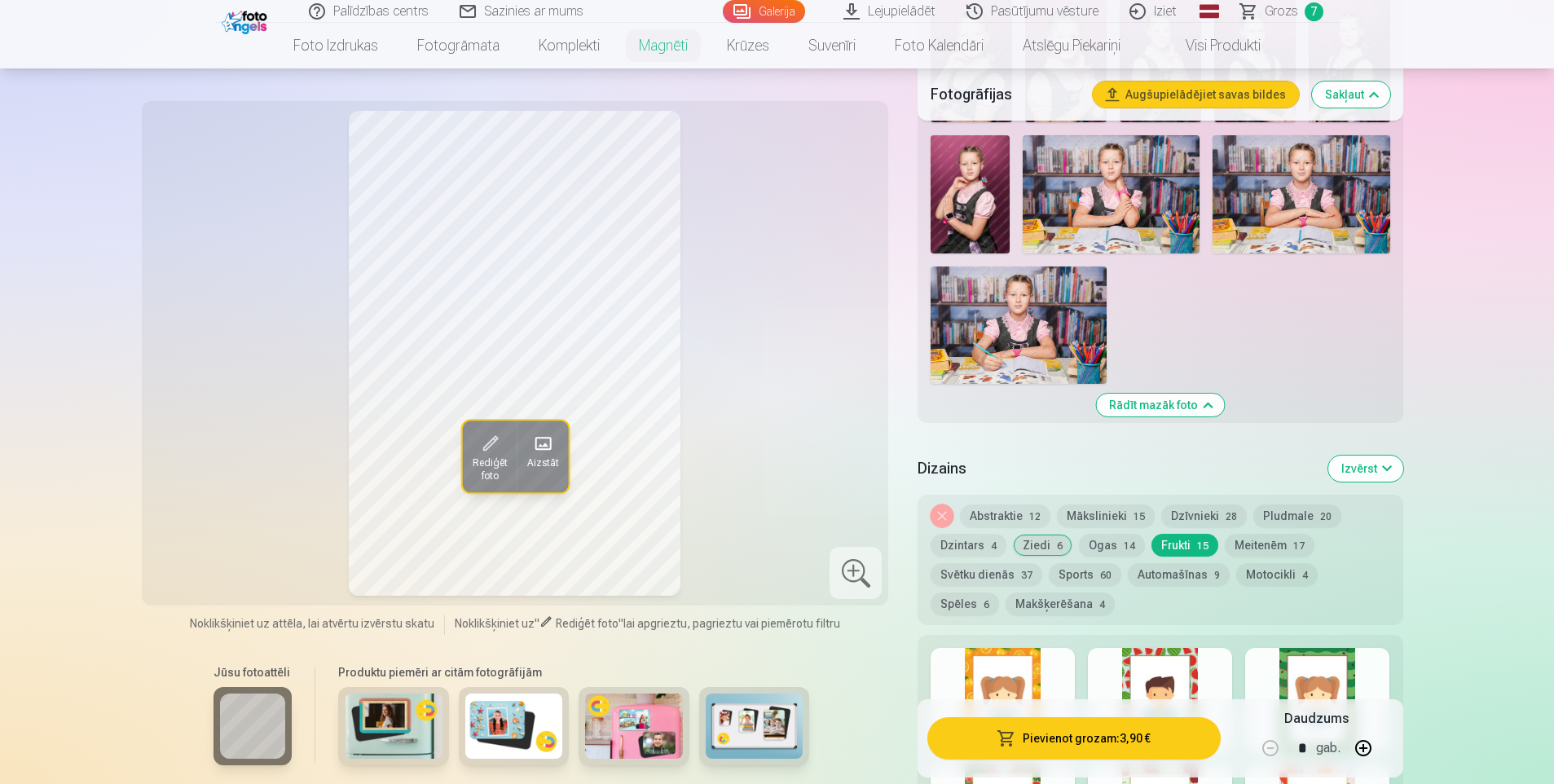
scroll to position [1874, 0]
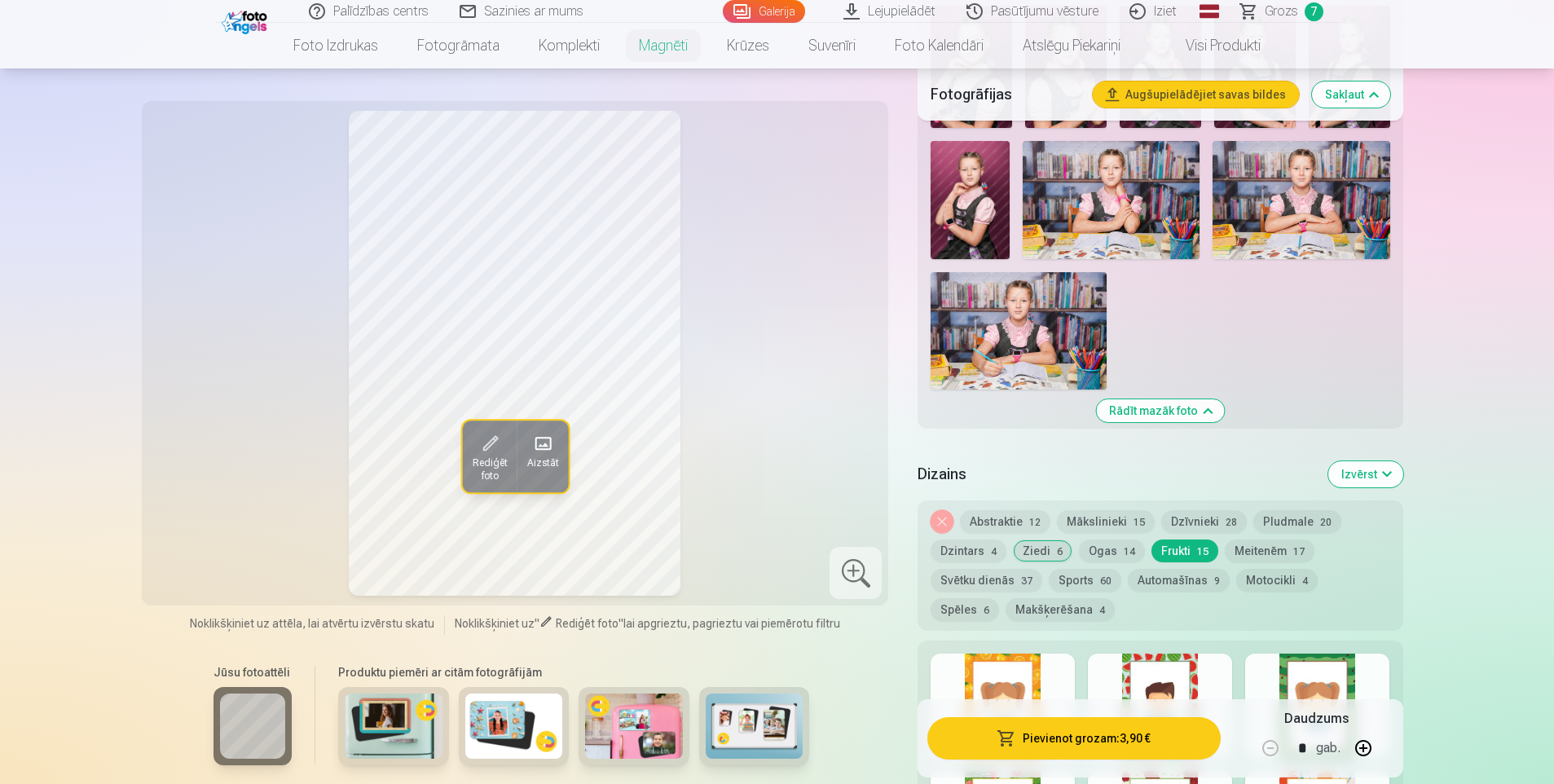
click at [1027, 666] on div at bounding box center [1002, 705] width 144 height 104
click at [1036, 539] on button "Ziedi 6" at bounding box center [1042, 551] width 59 height 23
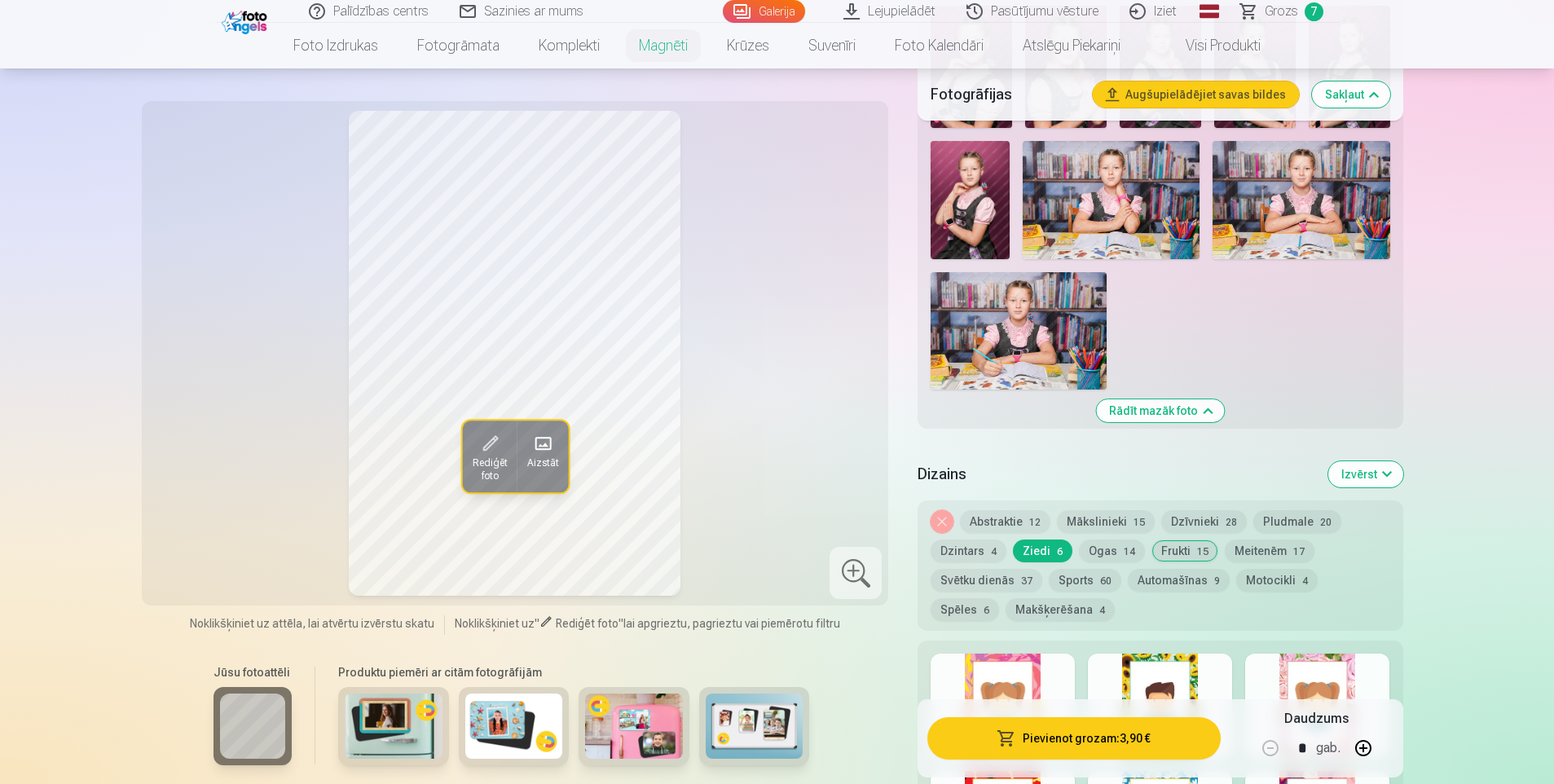
click at [1285, 667] on div at bounding box center [1316, 705] width 144 height 104
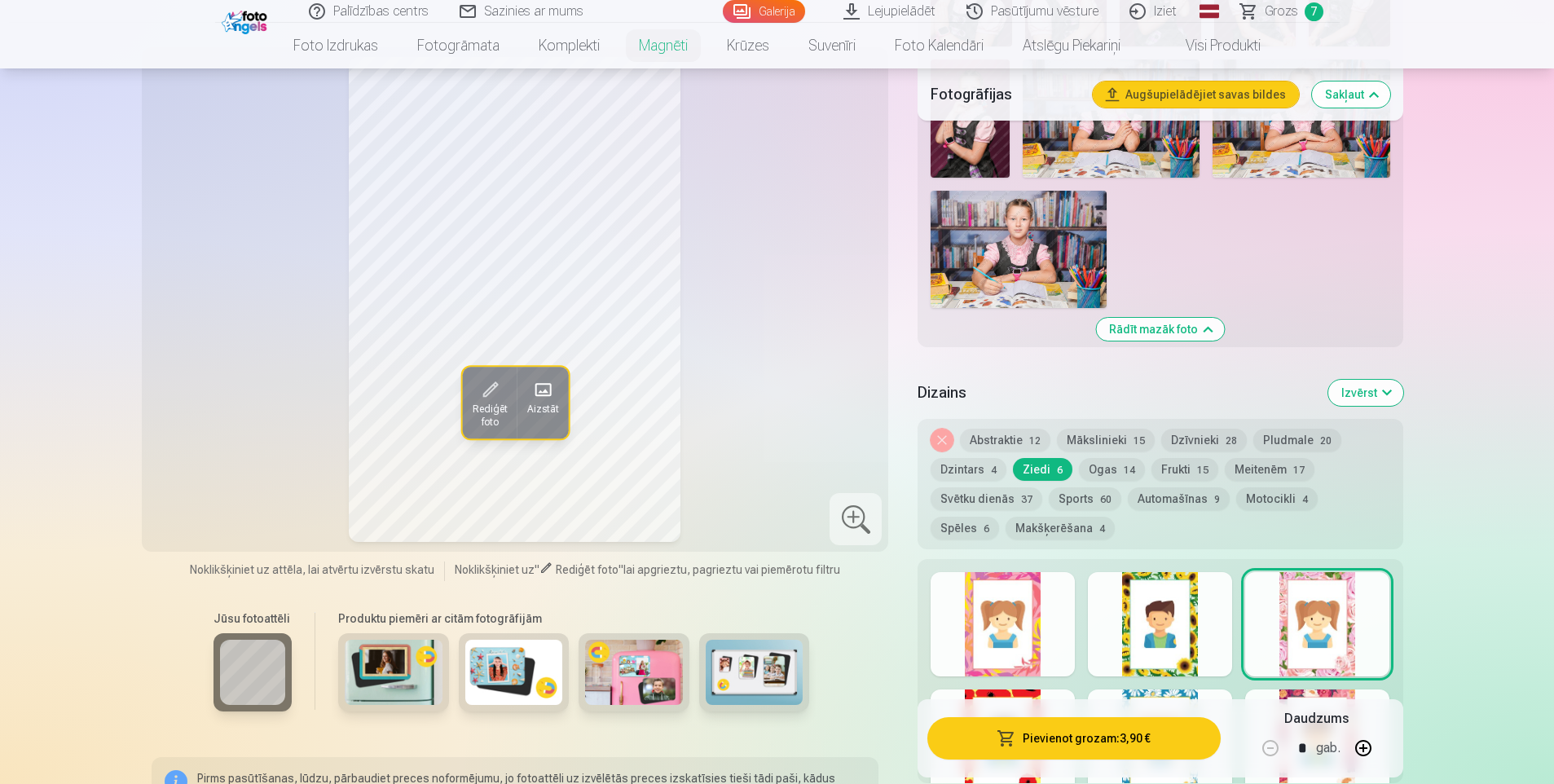
scroll to position [2038, 0]
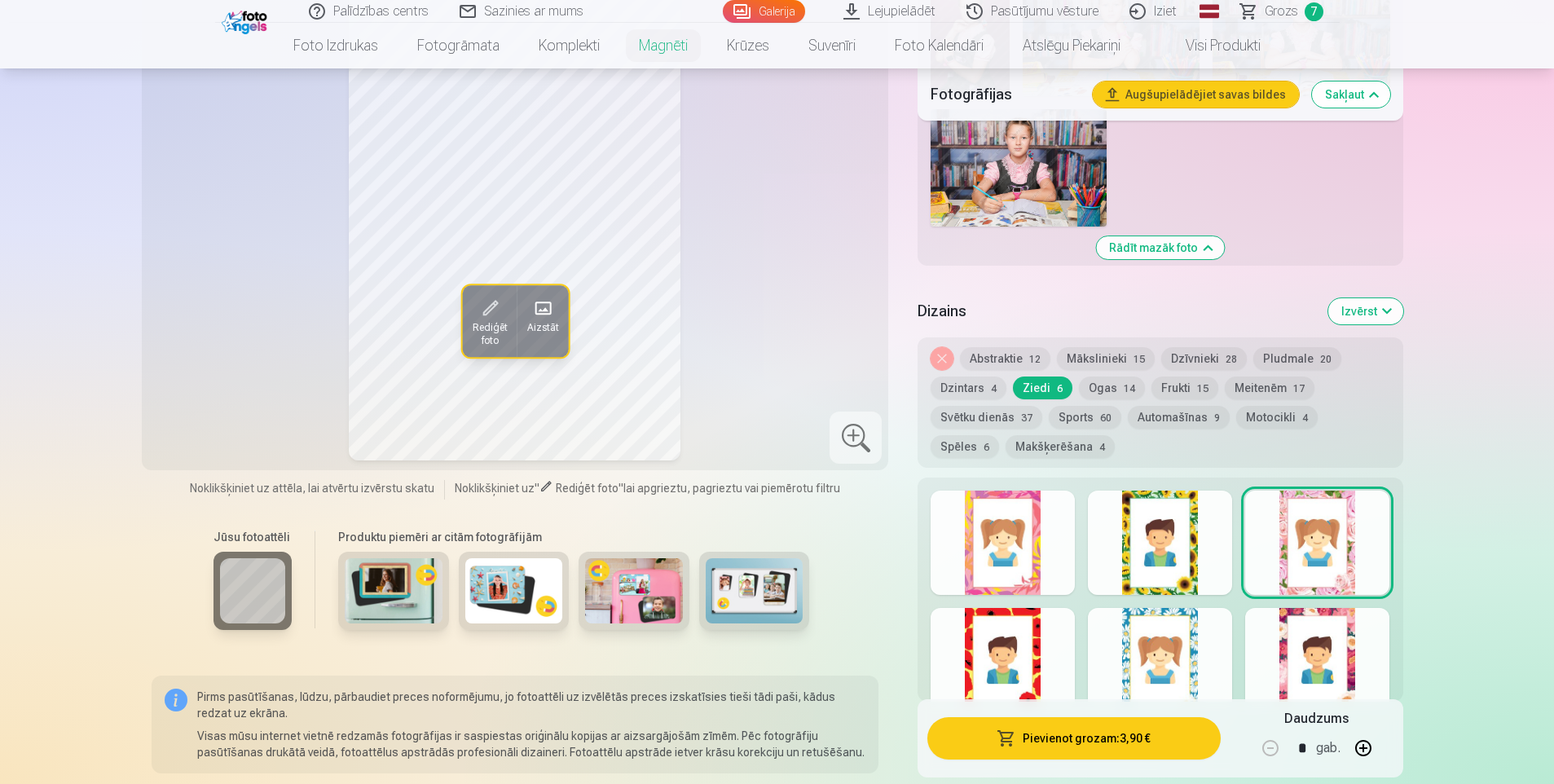
click at [1312, 649] on div at bounding box center [1316, 660] width 144 height 104
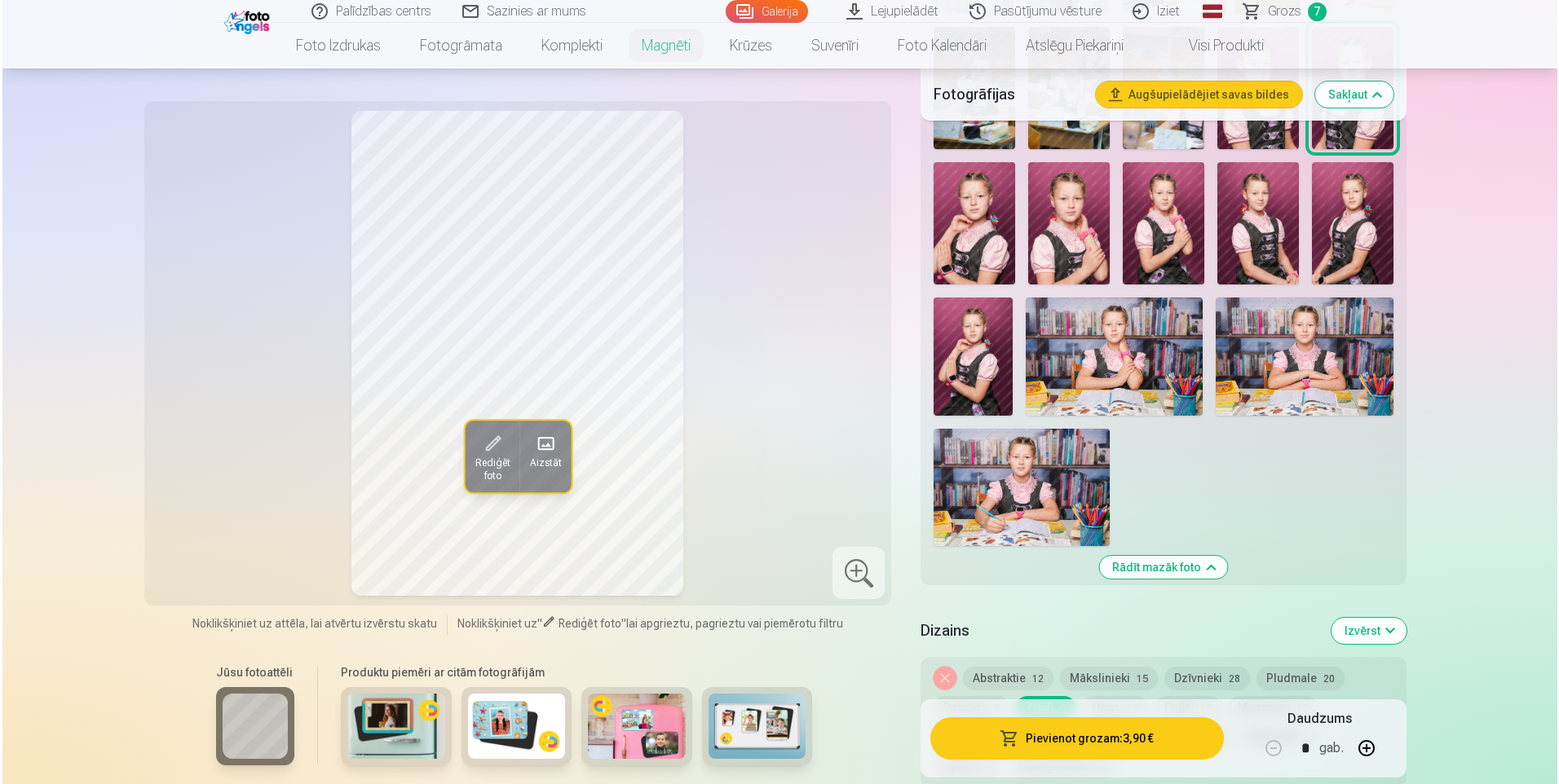
scroll to position [1711, 0]
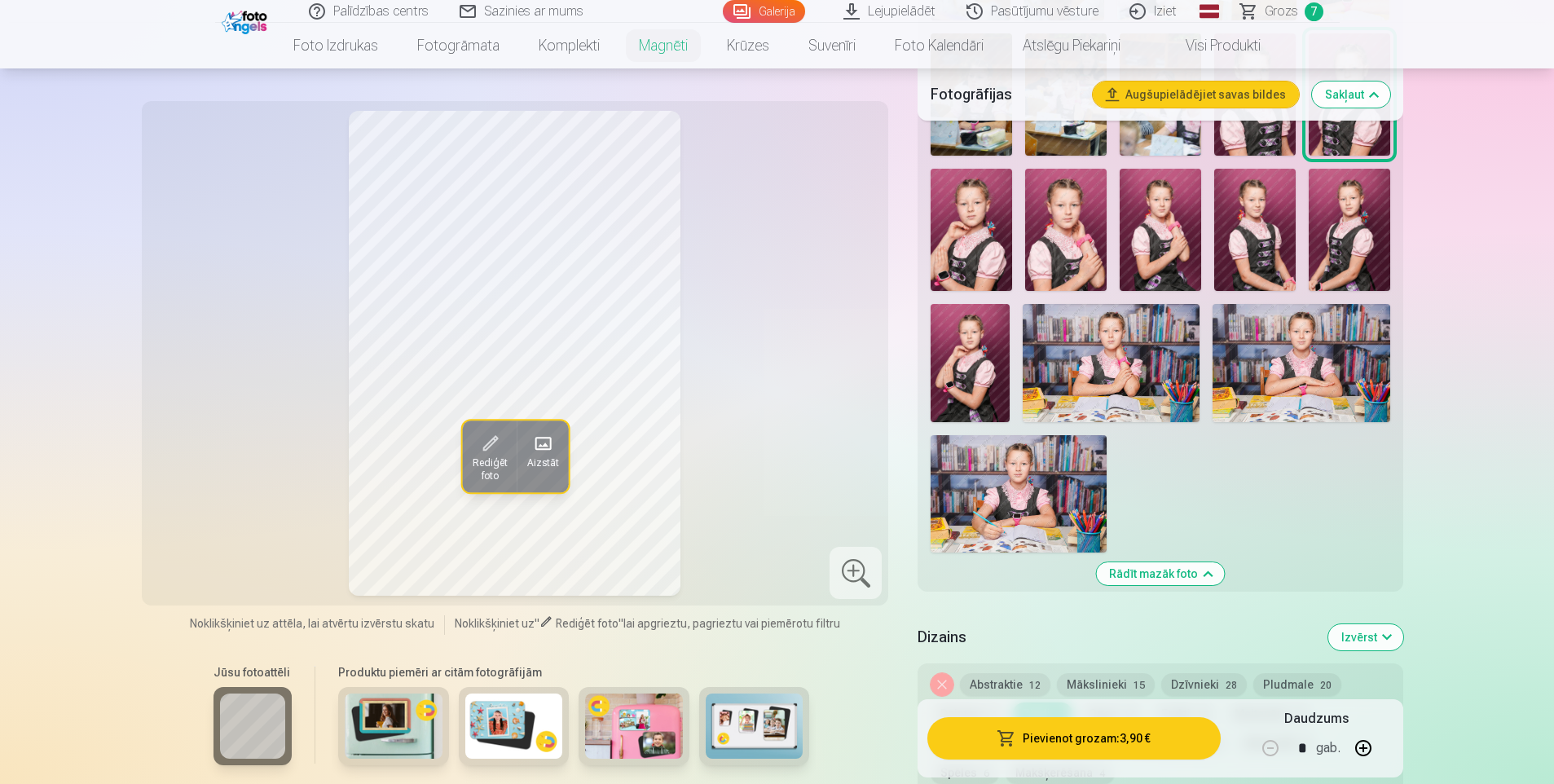
click at [1067, 736] on button "Pievienot grozam : 3,90 €" at bounding box center [1073, 738] width 292 height 42
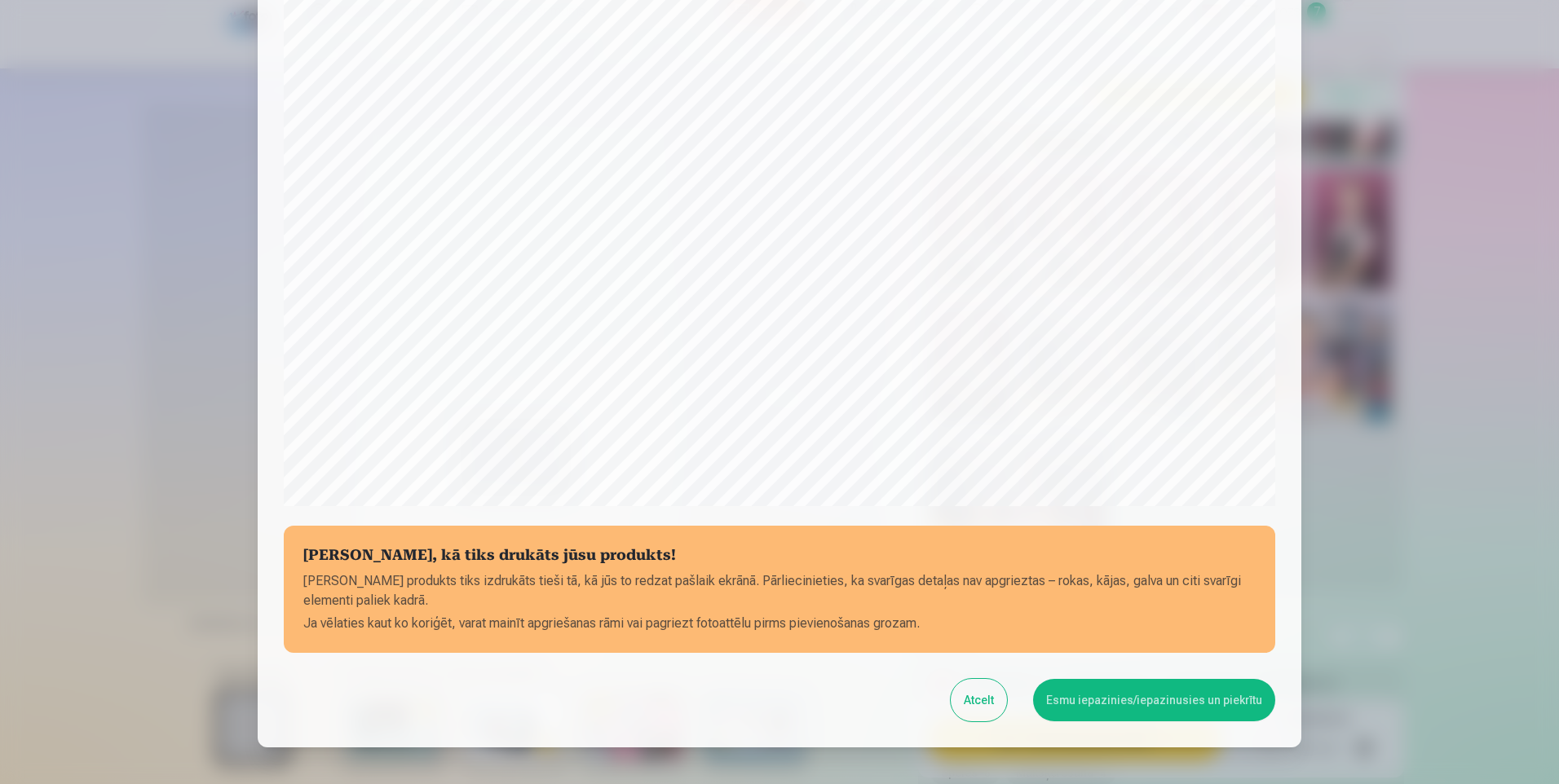
scroll to position [308, 0]
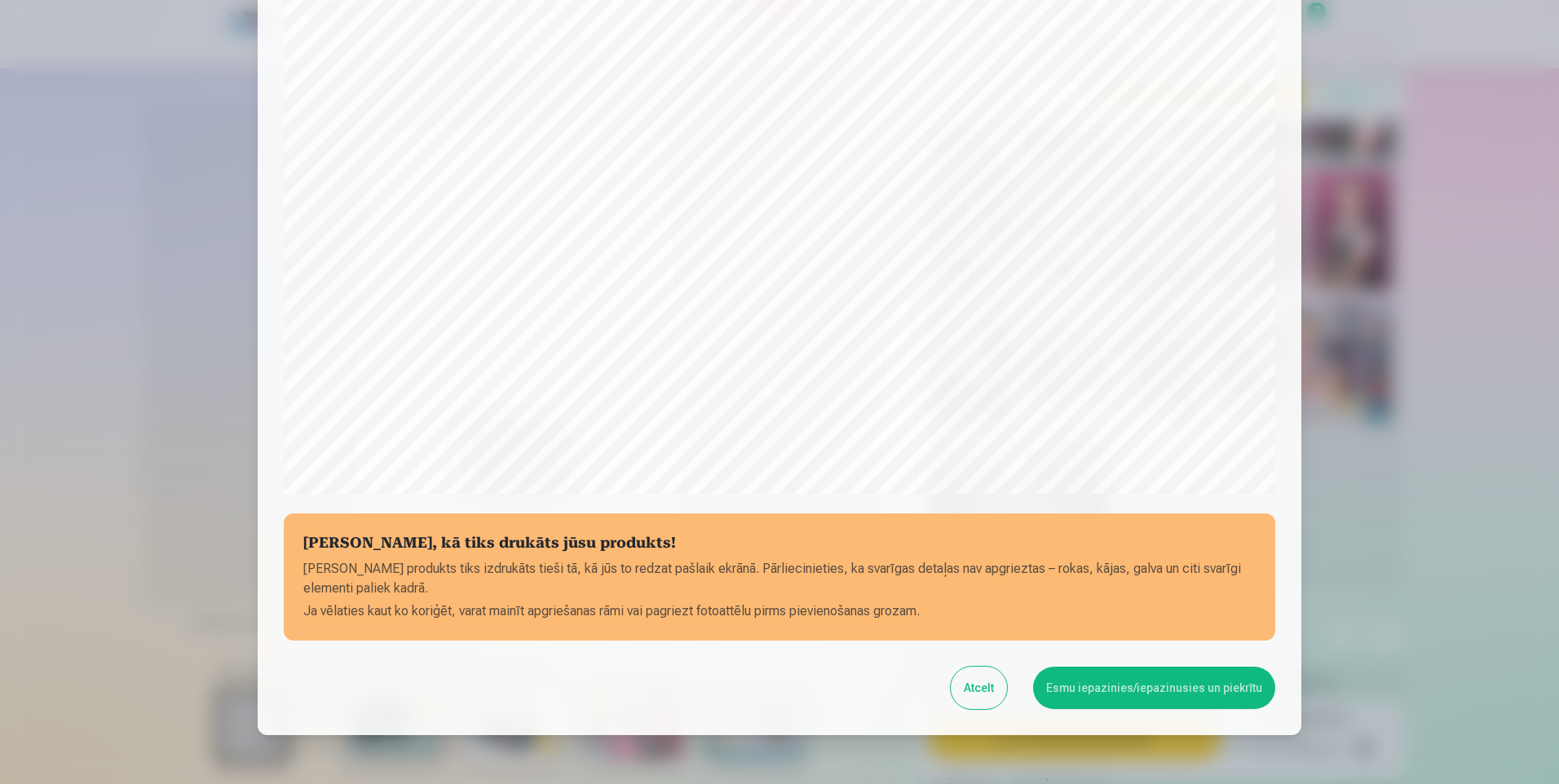
click at [1116, 675] on button "Esmu iepazinies/iepazinusies un piekrītu" at bounding box center [1154, 688] width 242 height 42
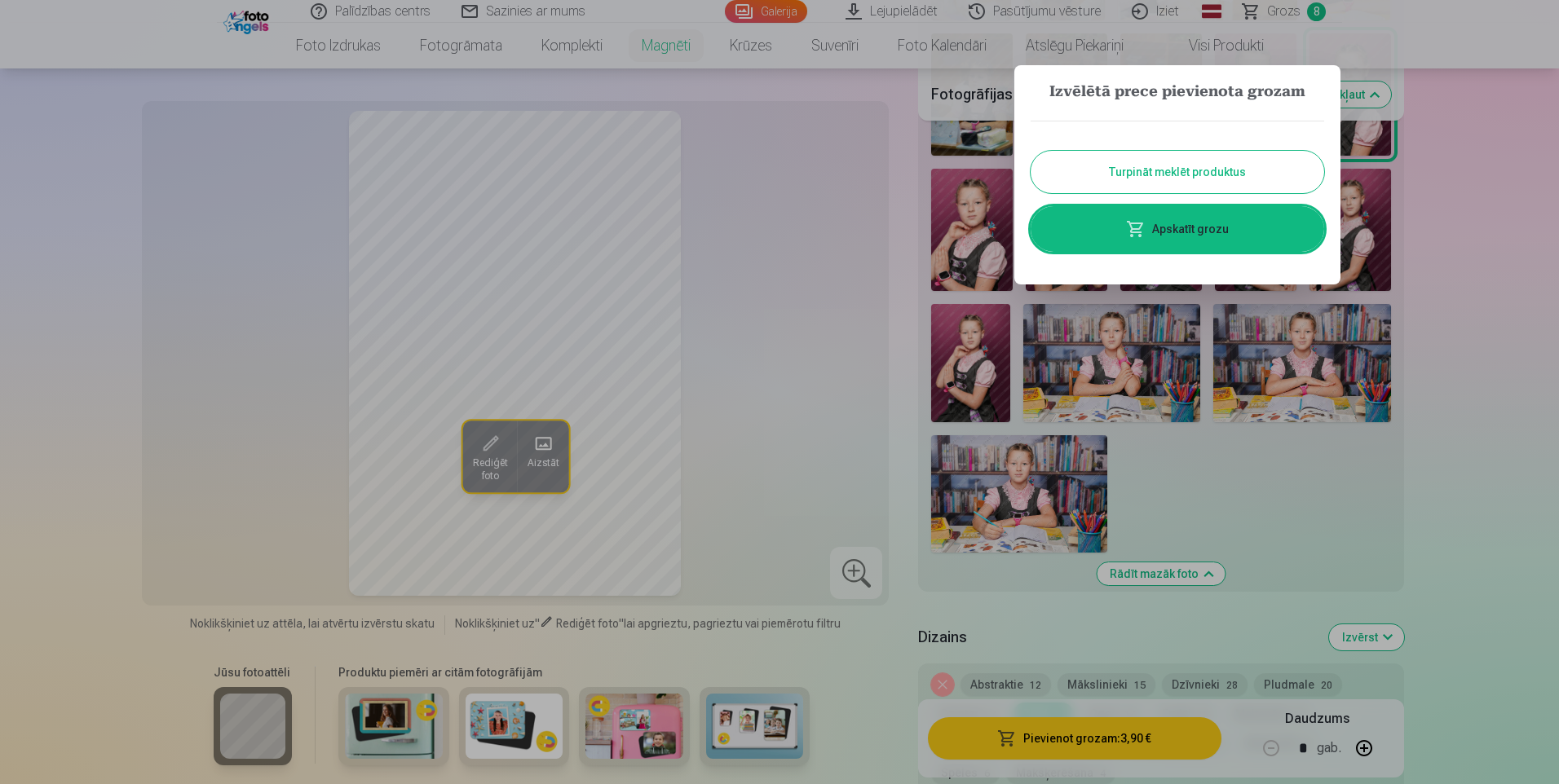
click at [1149, 225] on link "Apskatīt grozu" at bounding box center [1177, 230] width 293 height 46
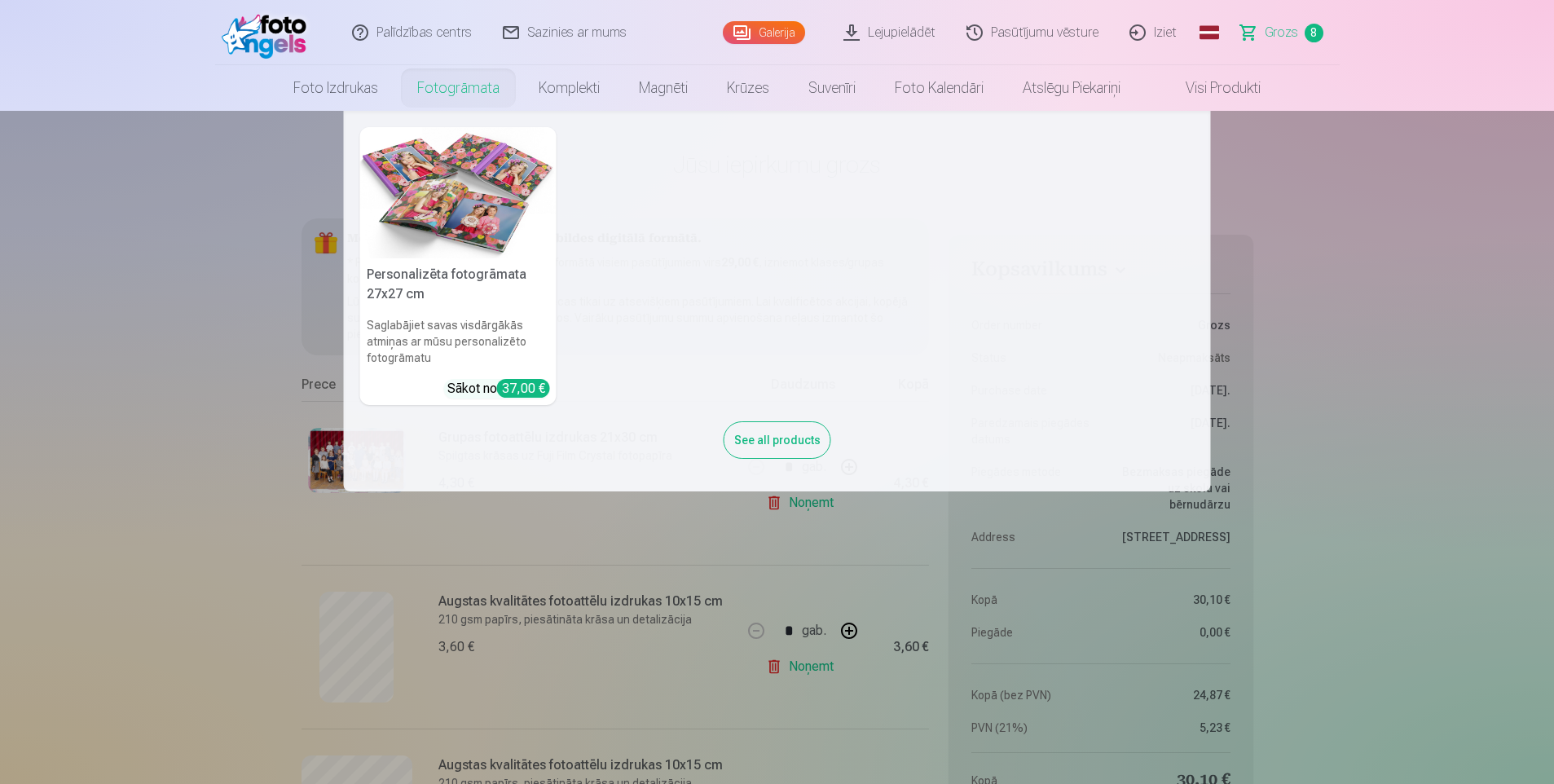
click at [185, 374] on nav "Personalizēta fotogrāmata 27x27 cm Saglabājiet savas visdārgākās atmiņas ar mūs…" at bounding box center [777, 301] width 1554 height 381
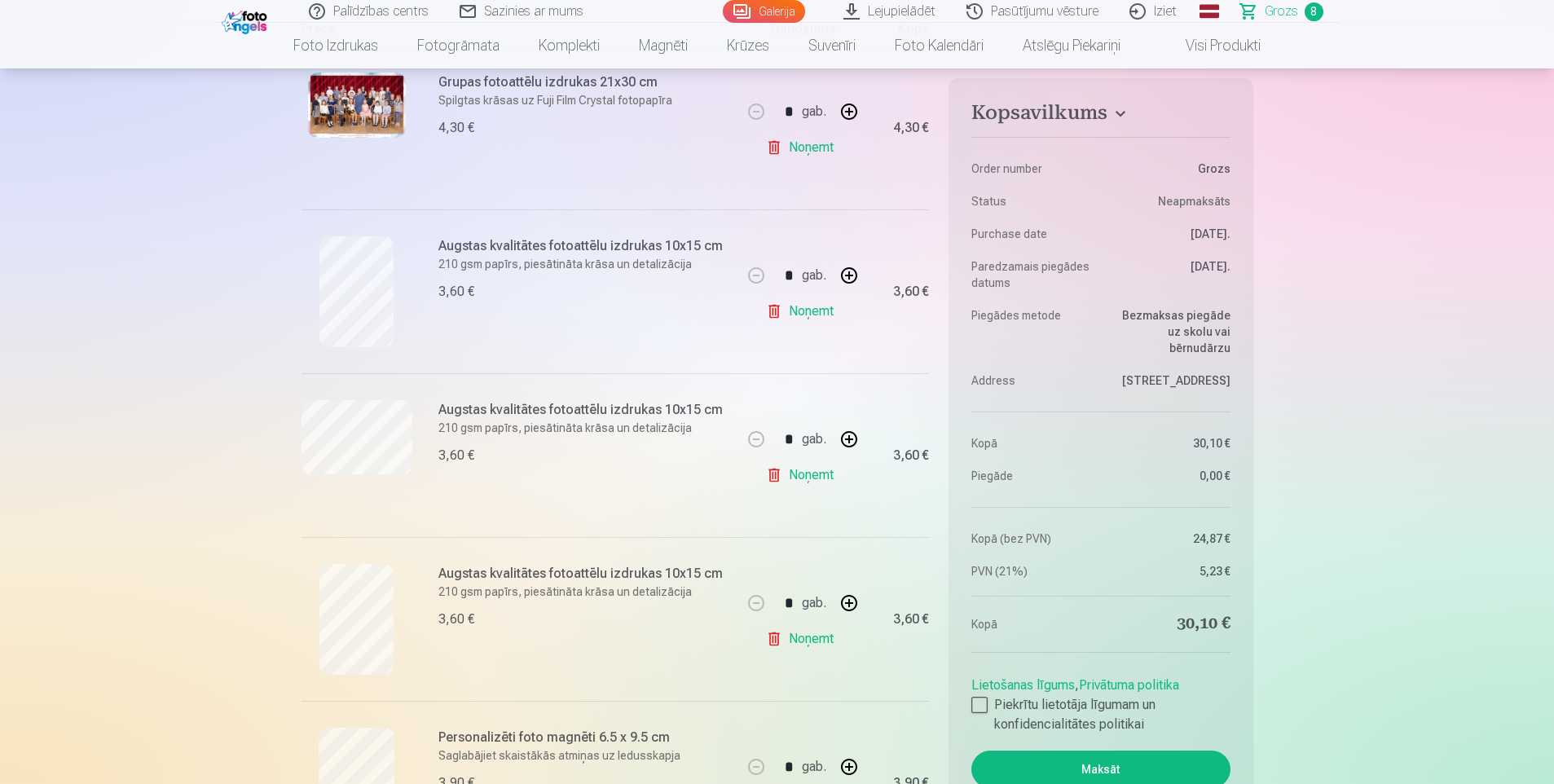
scroll to position [326, 0]
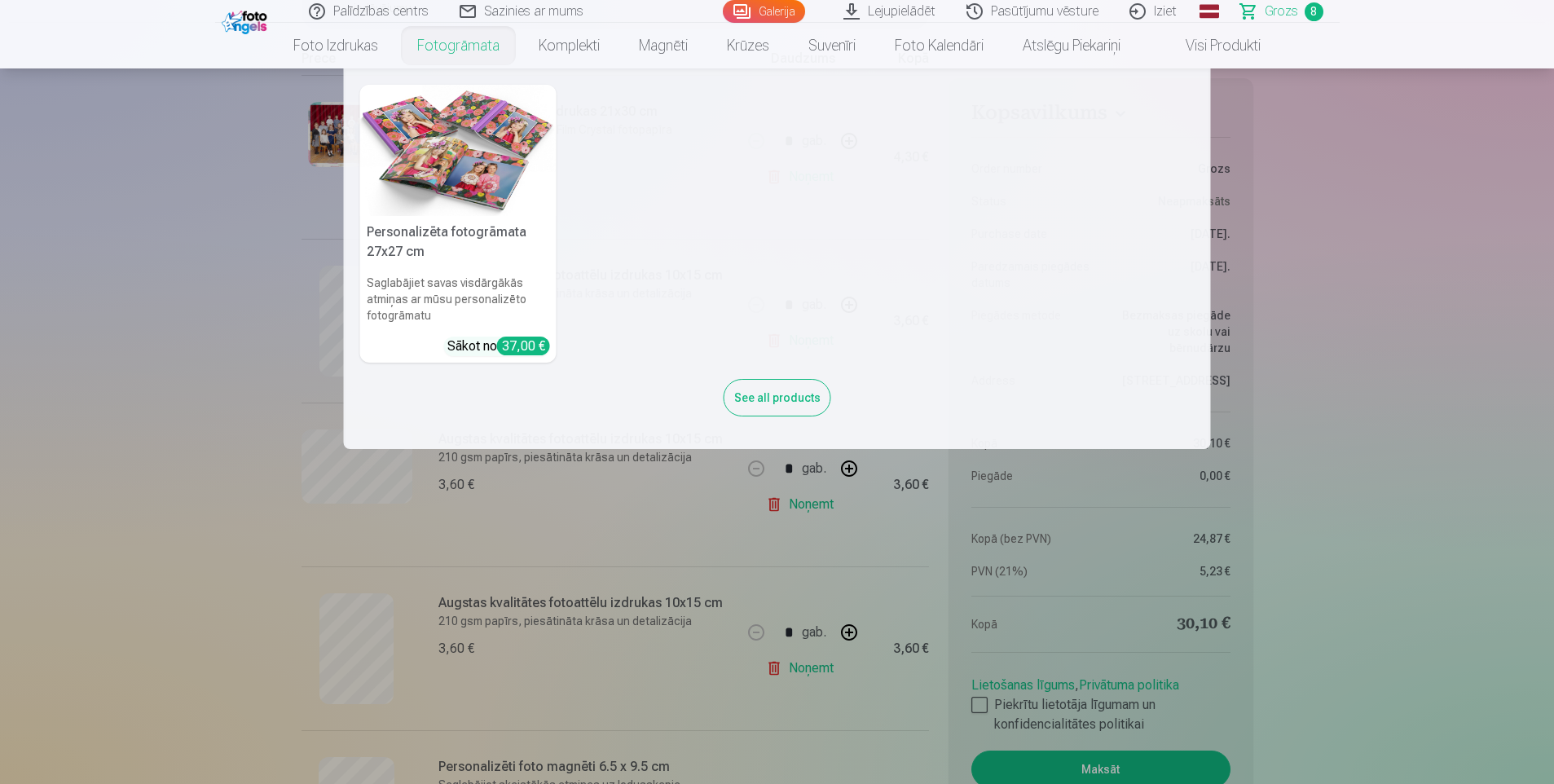
click at [471, 49] on link "Fotogrāmata" at bounding box center [458, 46] width 122 height 46
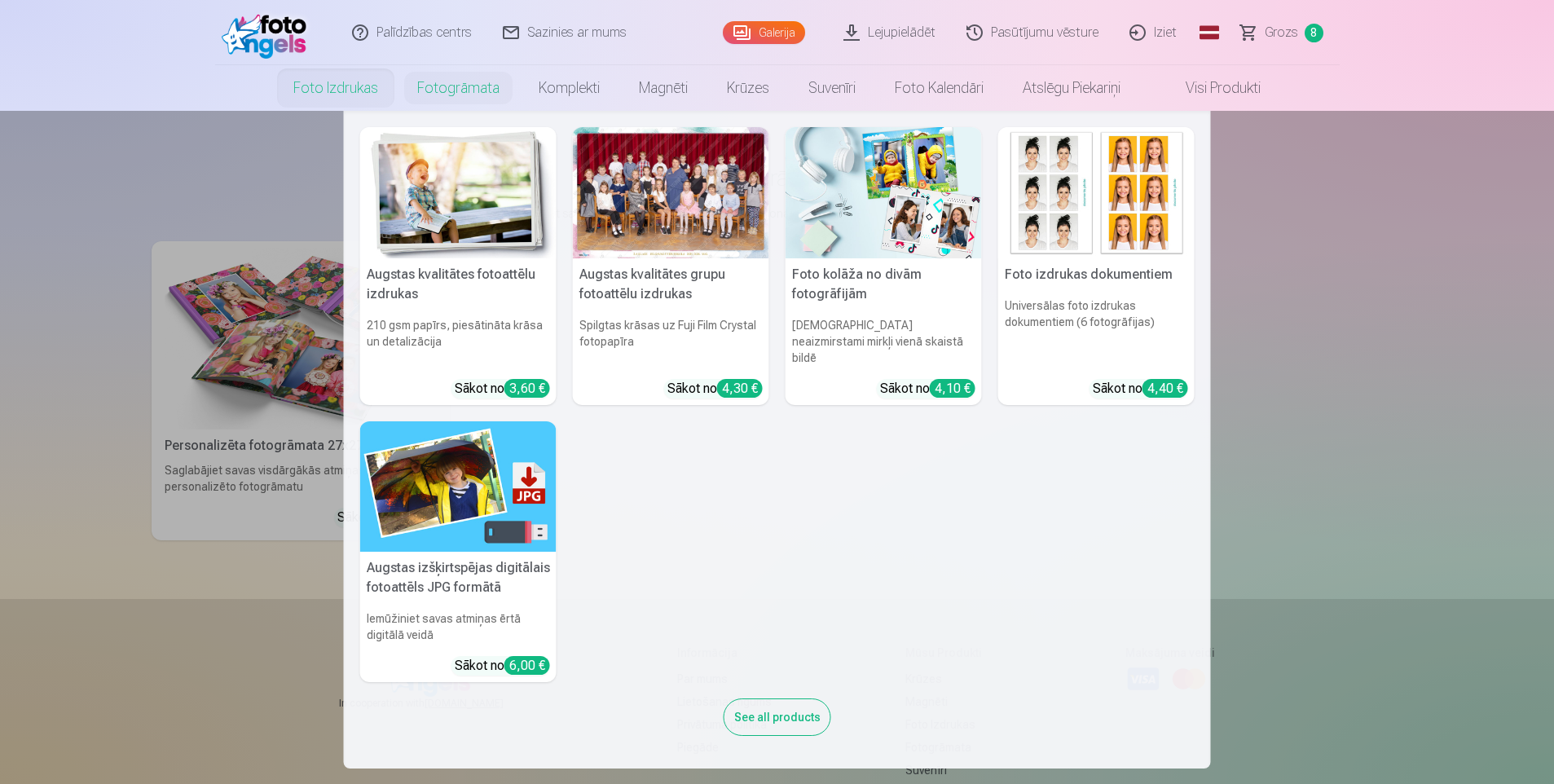
click at [316, 91] on link "Foto izdrukas" at bounding box center [336, 88] width 124 height 46
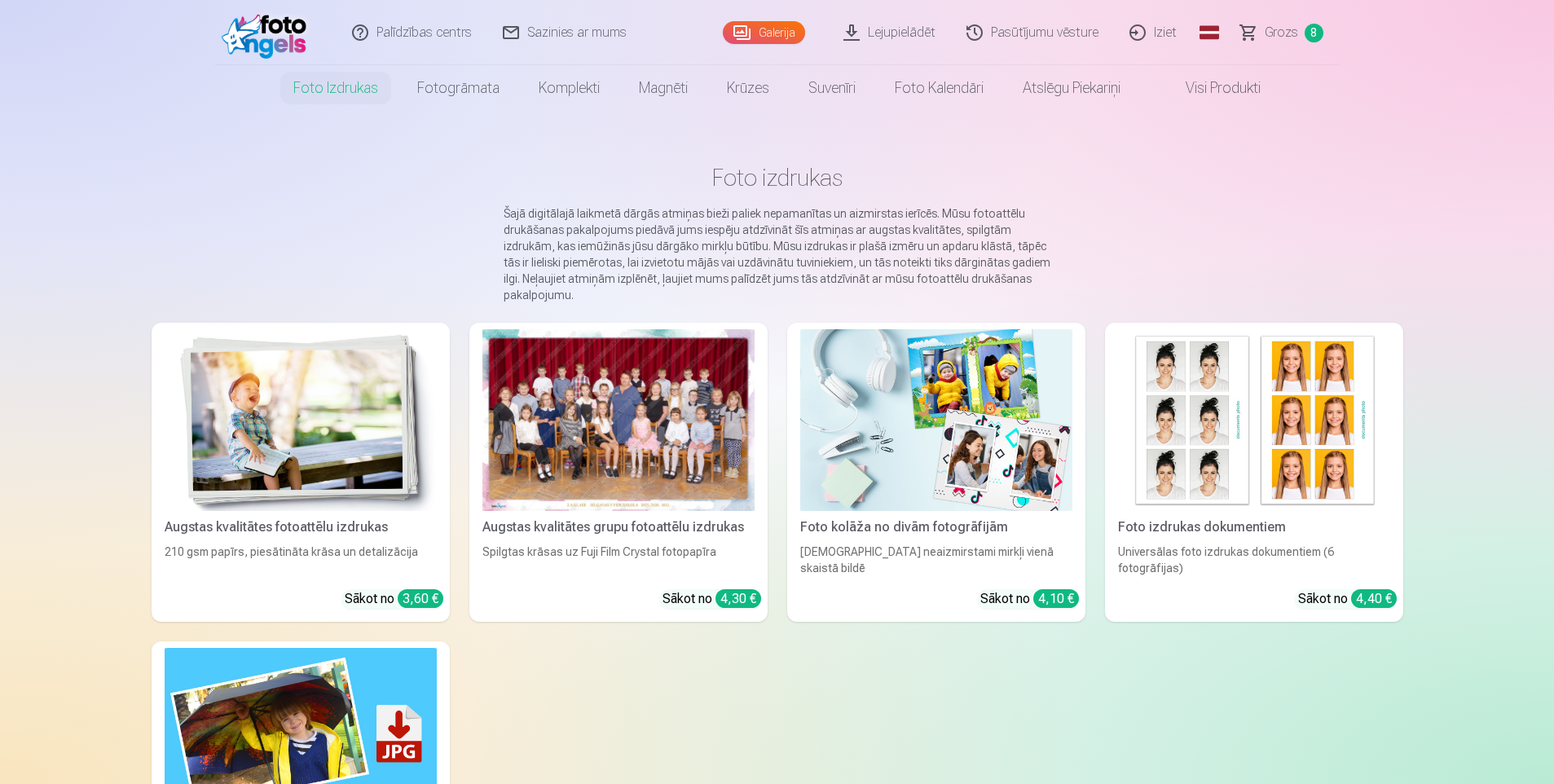
click at [656, 398] on div at bounding box center [618, 420] width 272 height 182
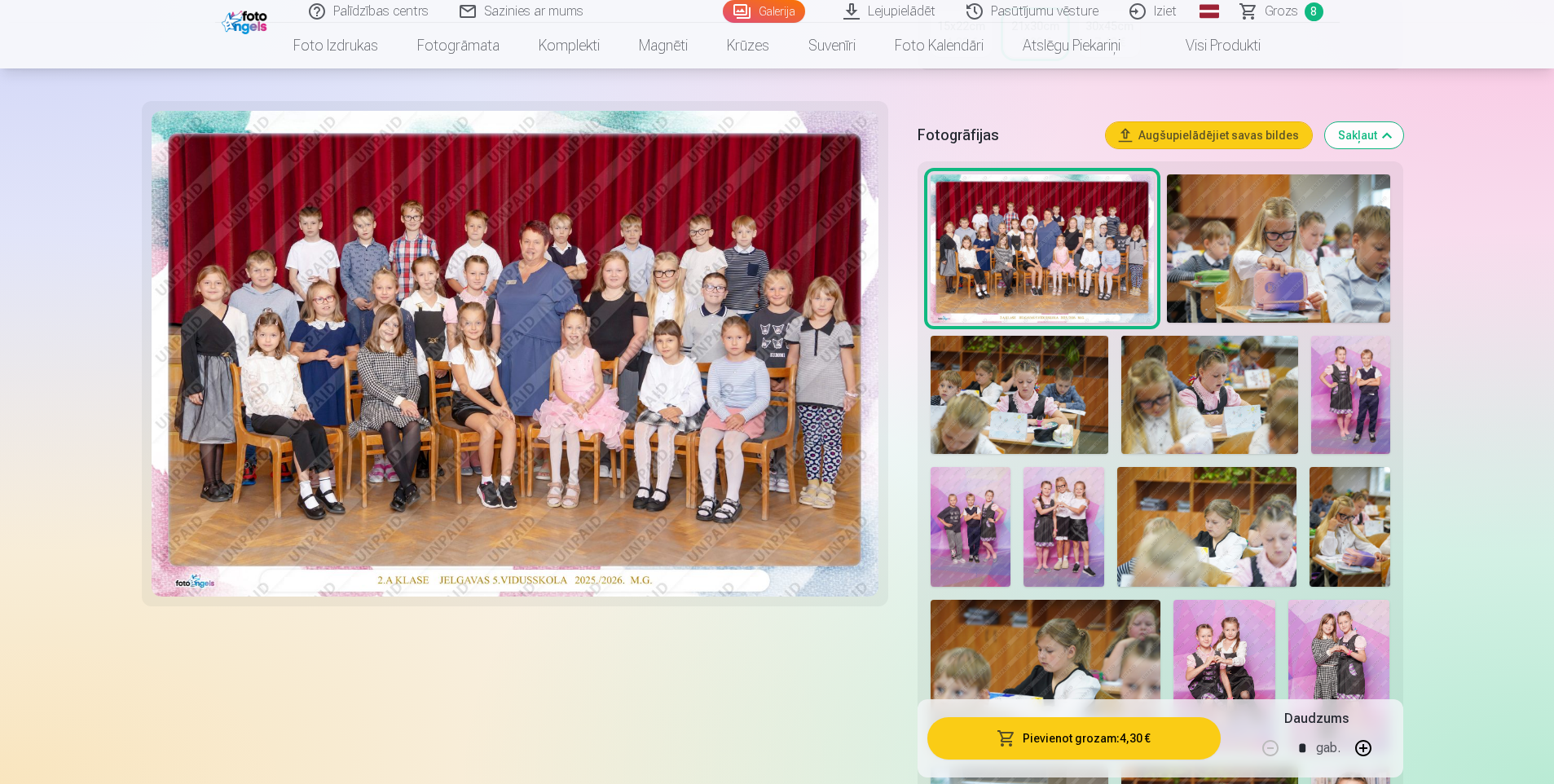
scroll to position [570, 0]
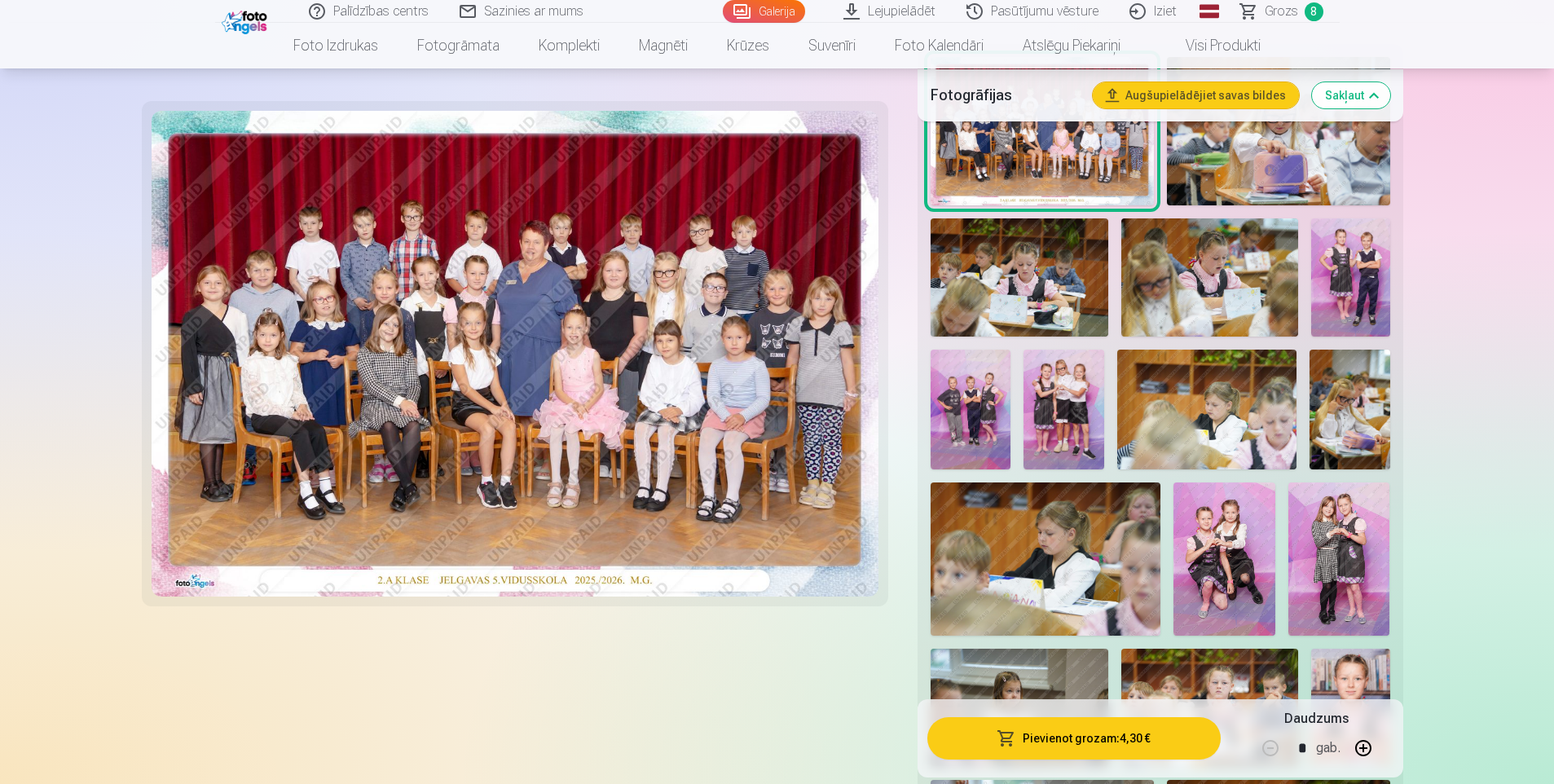
click at [982, 427] on img at bounding box center [970, 410] width 79 height 120
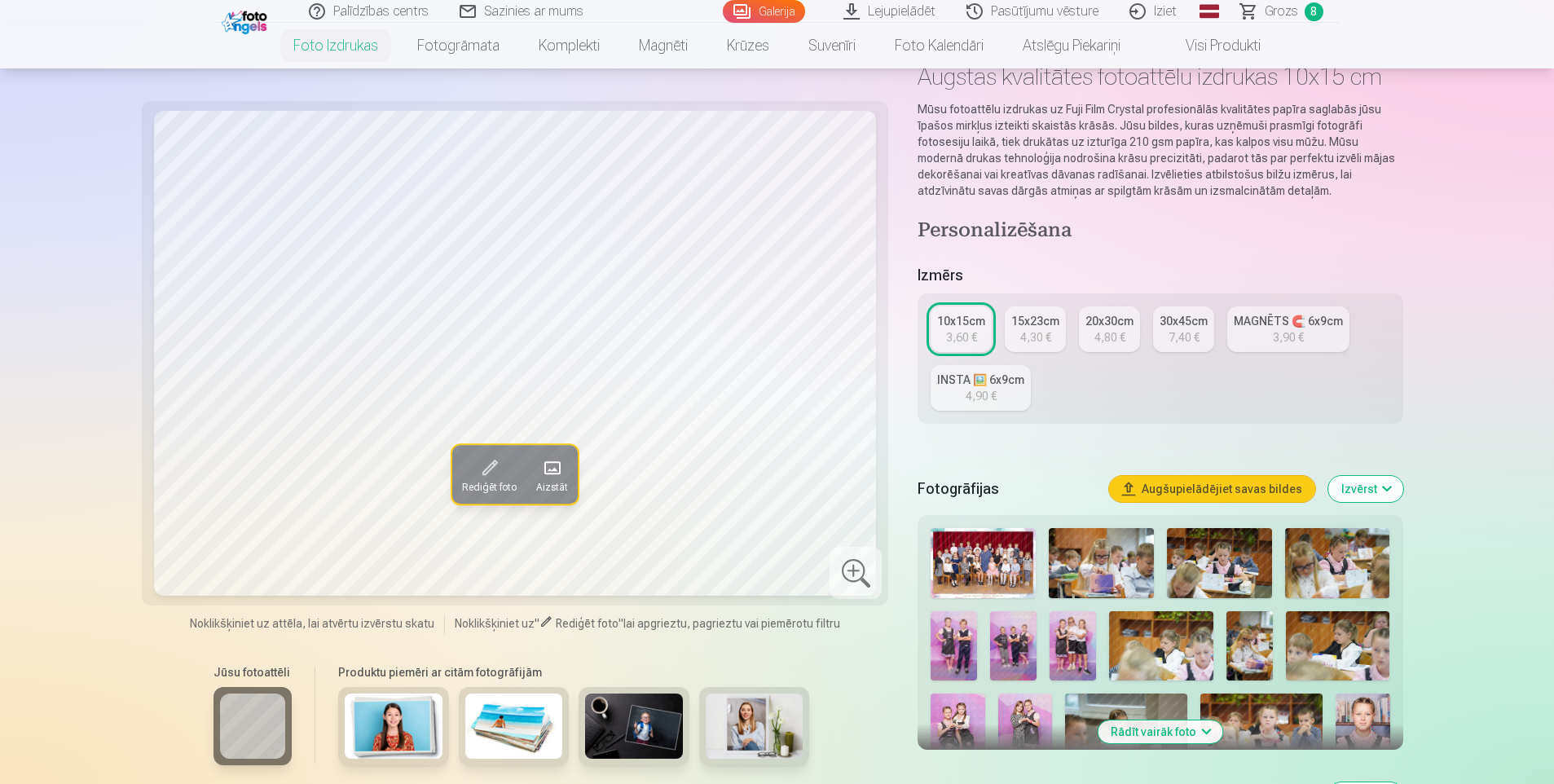
scroll to position [245, 0]
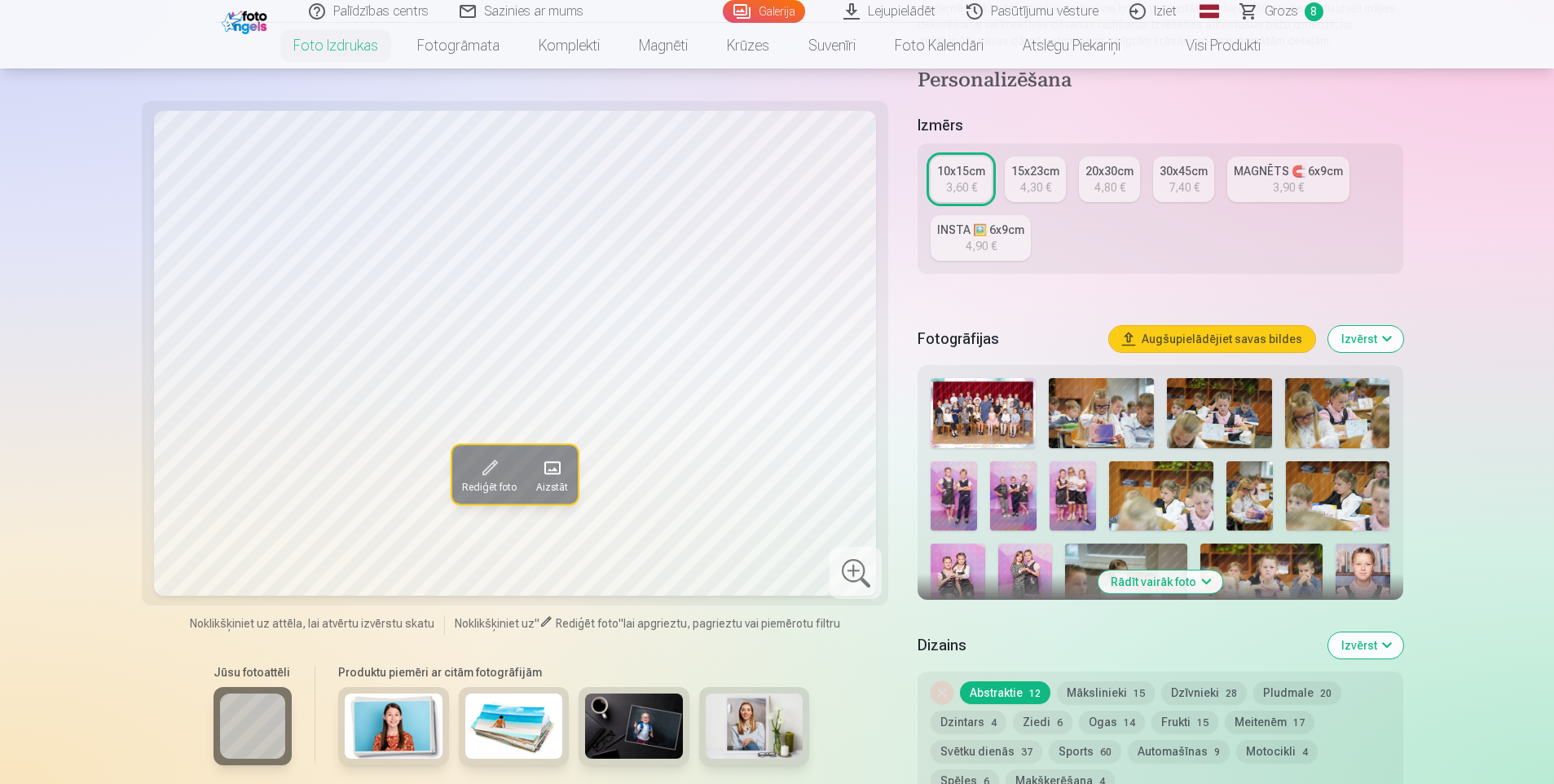
click at [1000, 500] on img at bounding box center [1013, 495] width 47 height 69
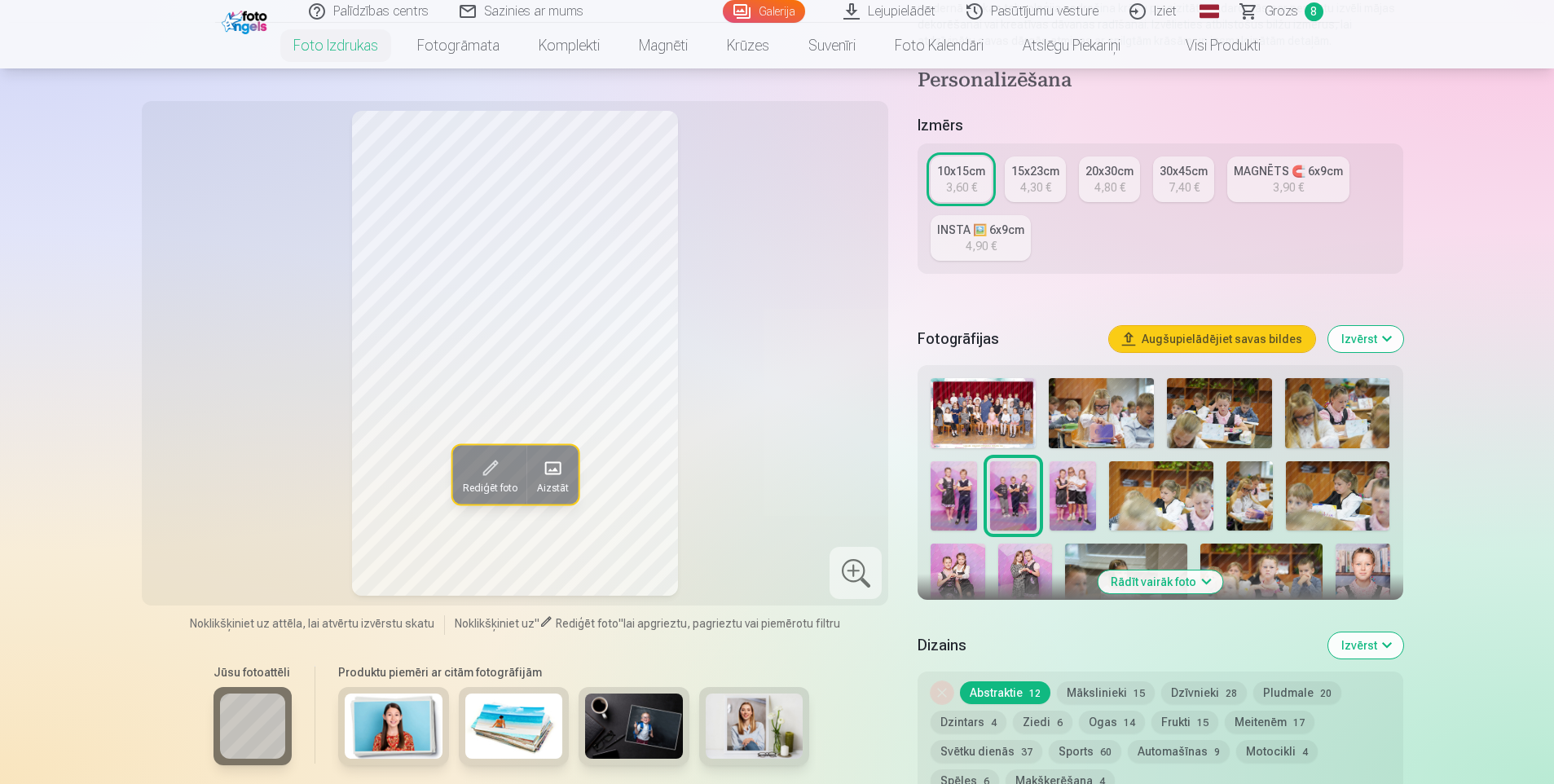
click at [1079, 503] on img at bounding box center [1073, 495] width 47 height 69
click at [947, 559] on img at bounding box center [958, 584] width 55 height 81
click at [1064, 501] on img at bounding box center [1073, 495] width 47 height 69
click at [1014, 502] on img at bounding box center [1013, 495] width 47 height 69
click at [1061, 482] on img at bounding box center [1073, 495] width 47 height 69
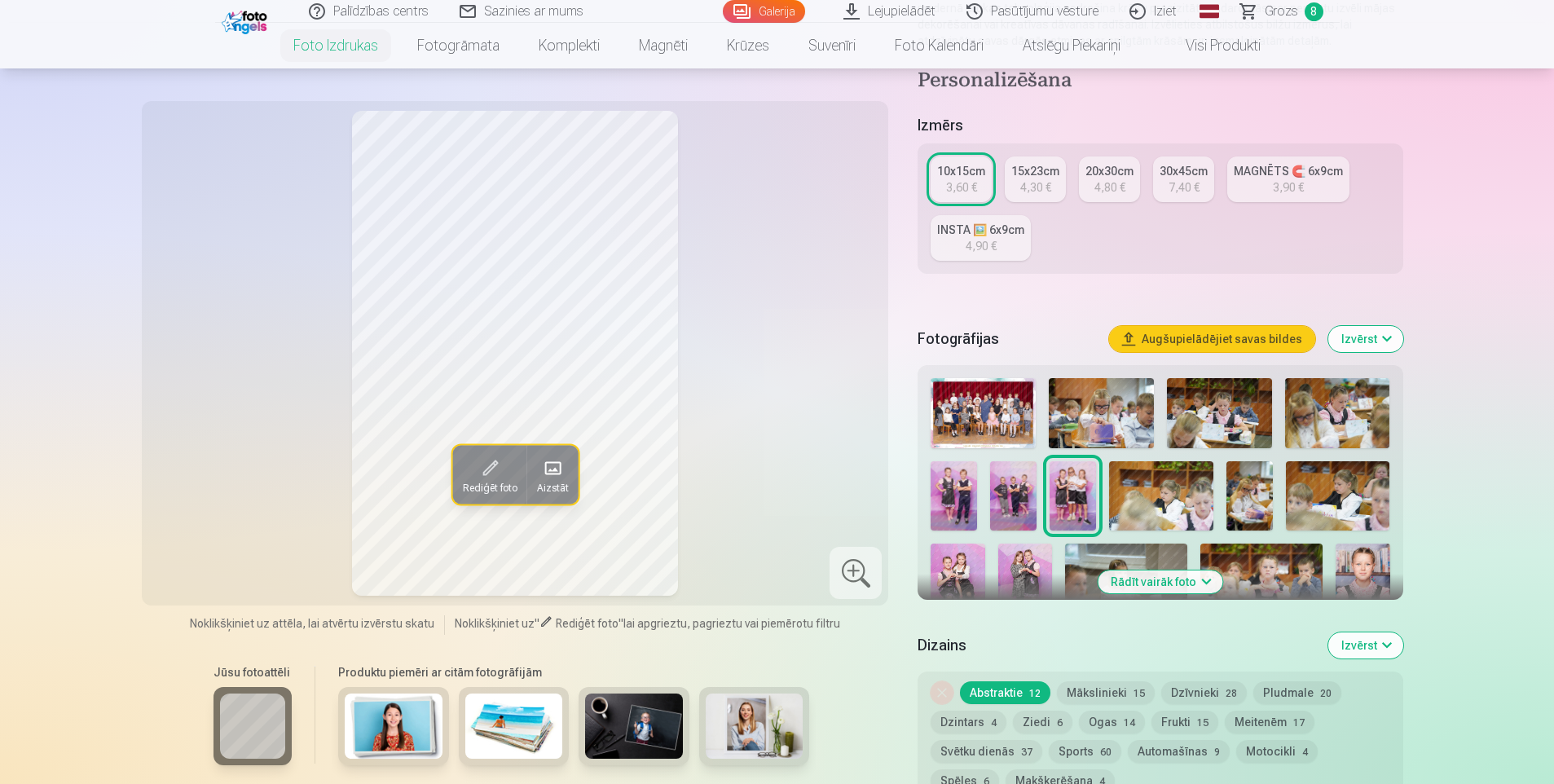
click at [1015, 487] on img at bounding box center [1013, 495] width 47 height 69
click at [477, 481] on span "Rediģēt foto" at bounding box center [489, 487] width 55 height 13
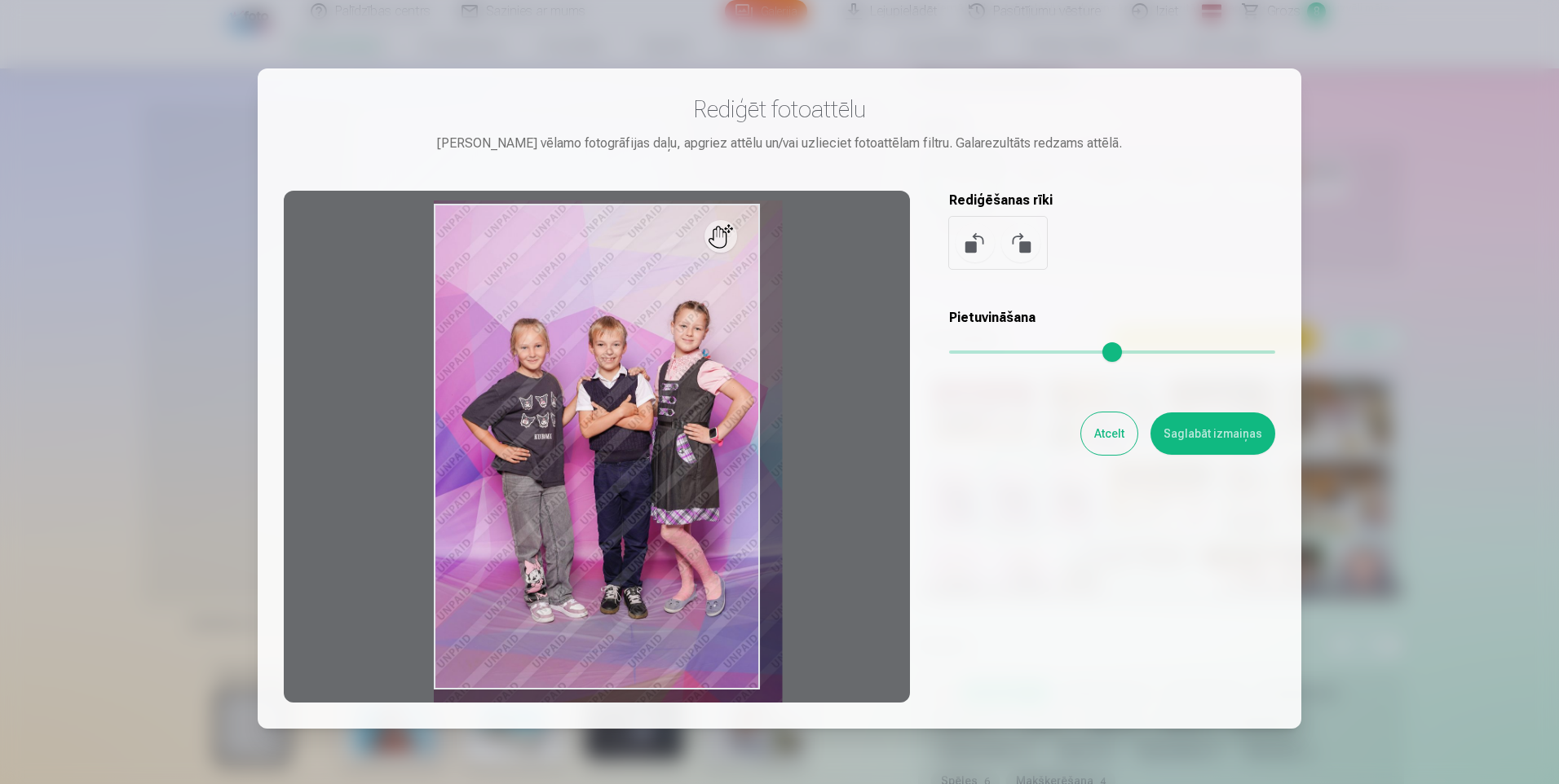
drag, startPoint x: 959, startPoint y: 354, endPoint x: 969, endPoint y: 352, distance: 10.2
click at [969, 352] on input "range" at bounding box center [1111, 352] width 326 height 4
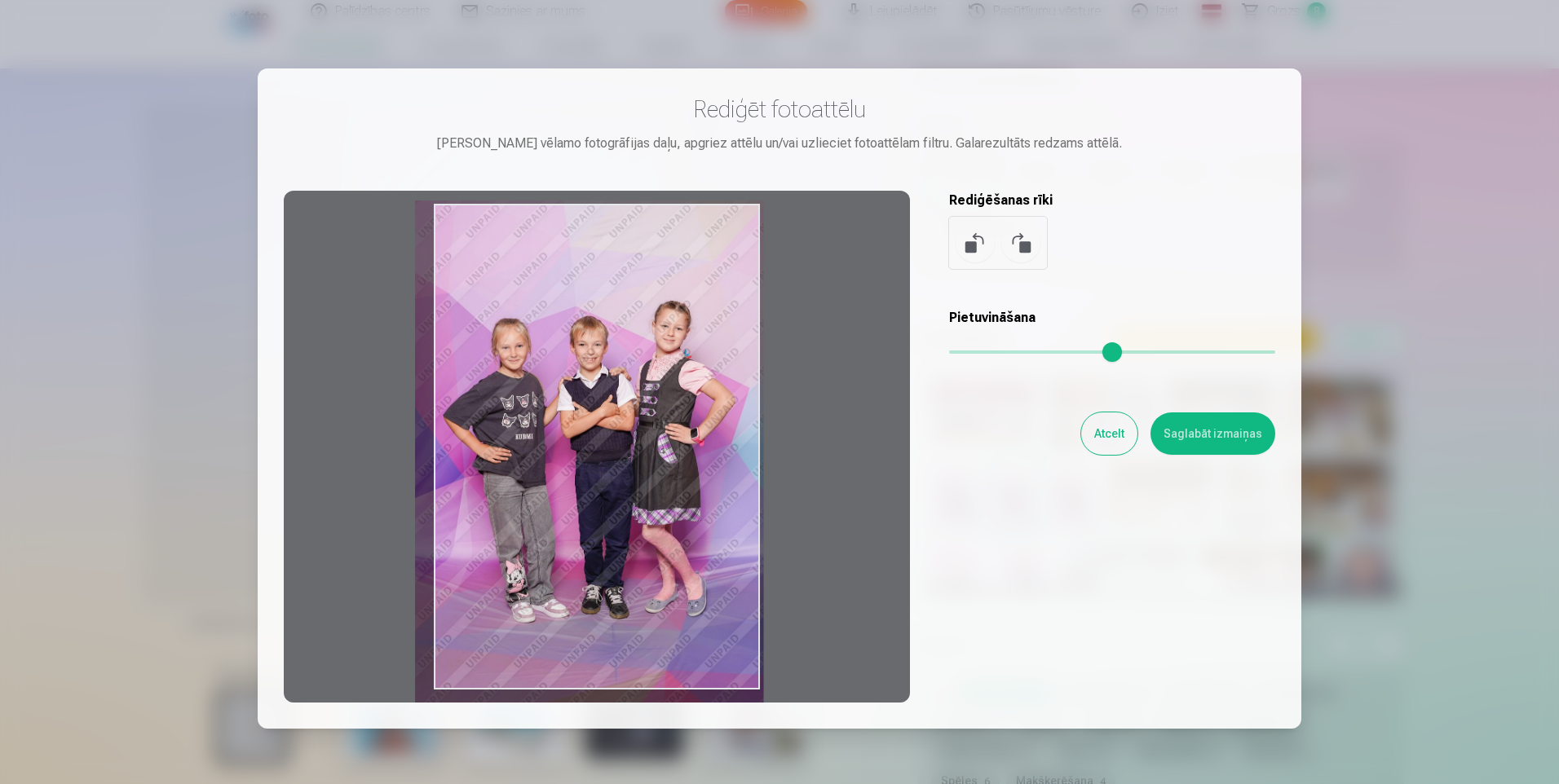
drag, startPoint x: 621, startPoint y: 401, endPoint x: 602, endPoint y: 401, distance: 19.0
click at [602, 401] on div at bounding box center [596, 447] width 626 height 512
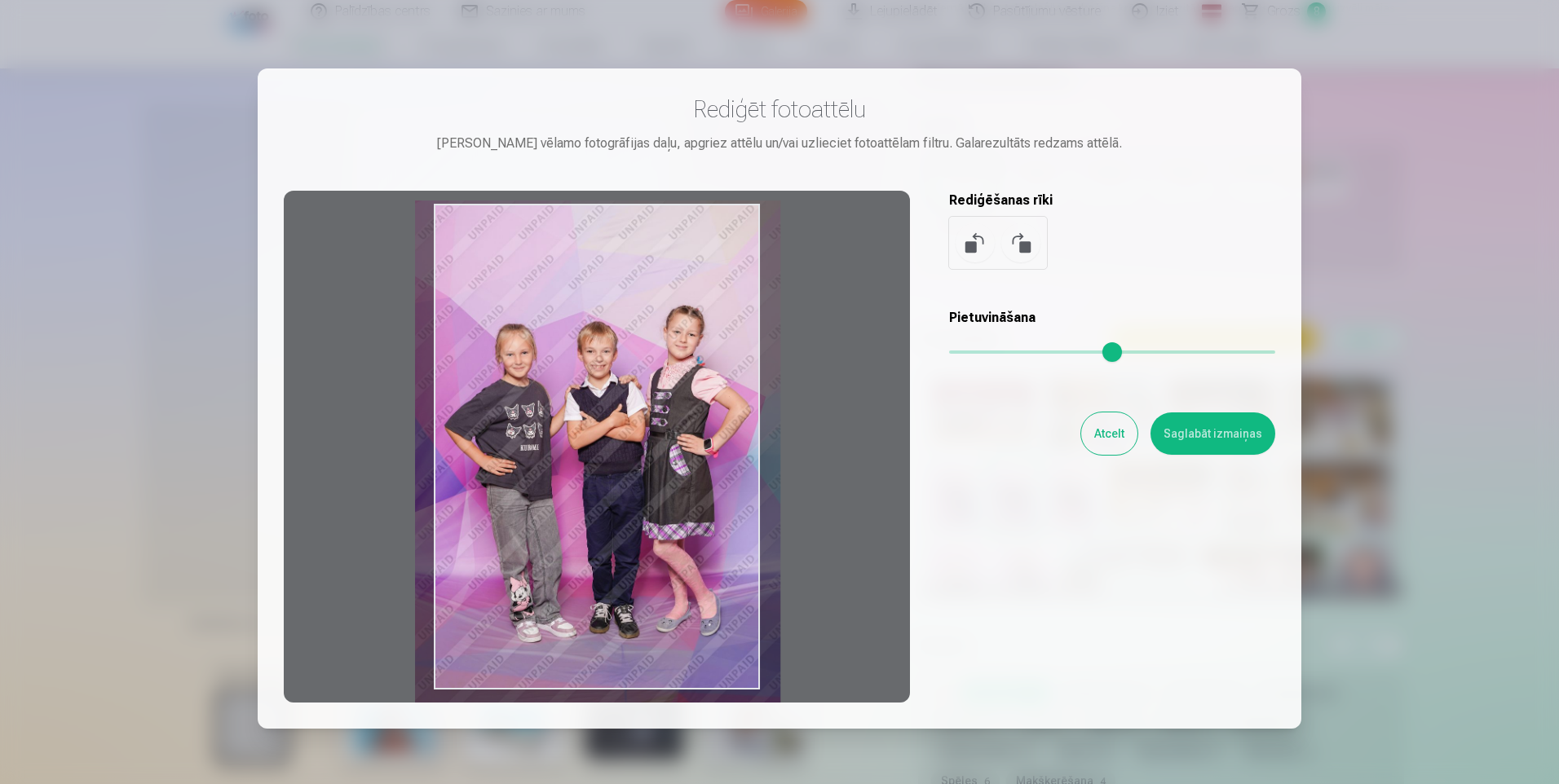
click at [977, 351] on input "range" at bounding box center [1111, 352] width 326 height 4
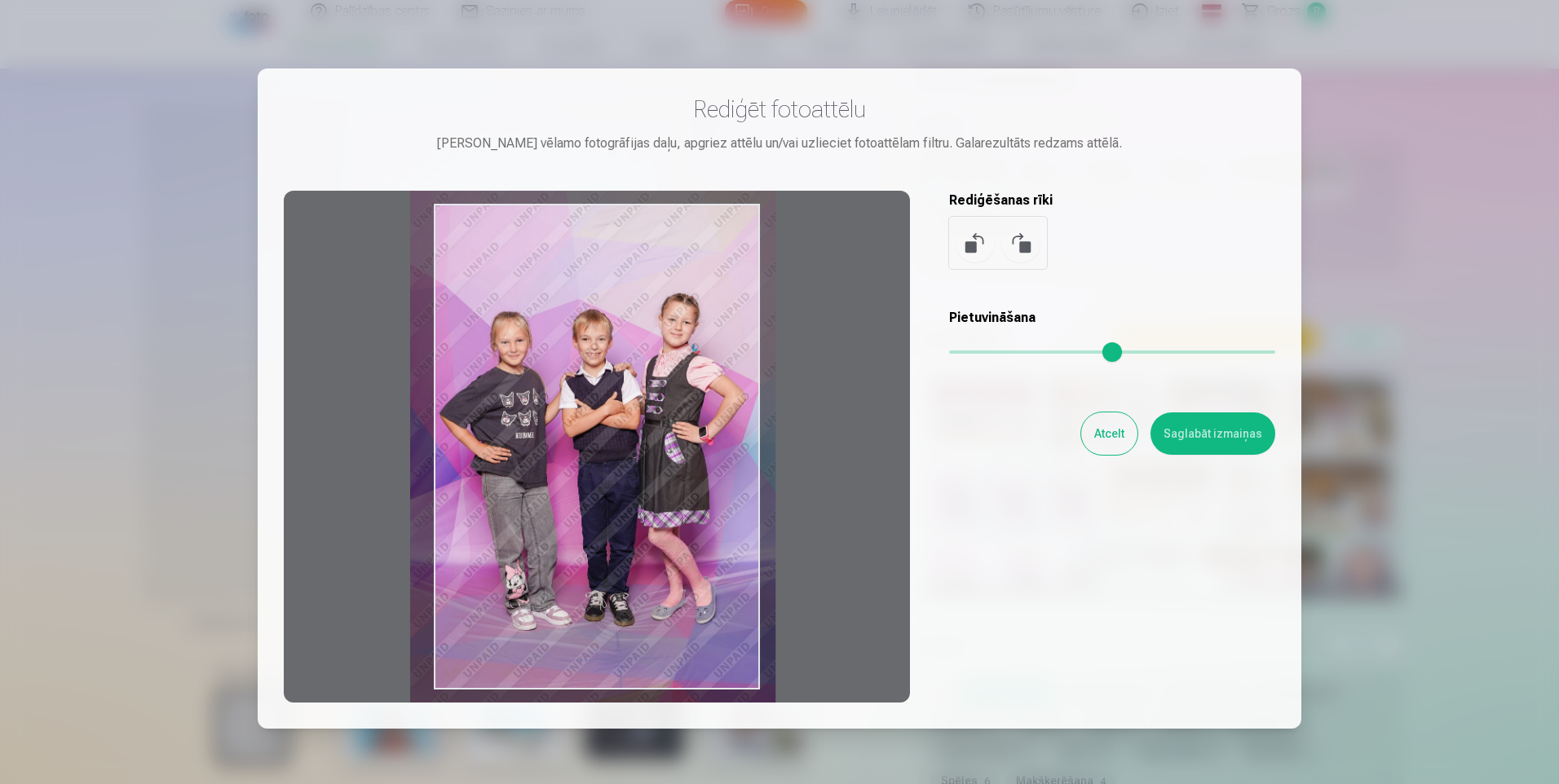
type input "****"
drag, startPoint x: 565, startPoint y: 418, endPoint x: 561, endPoint y: 406, distance: 12.6
click at [561, 406] on div at bounding box center [596, 447] width 626 height 512
click at [1182, 426] on button "Saglabāt izmaiņas" at bounding box center [1212, 433] width 125 height 42
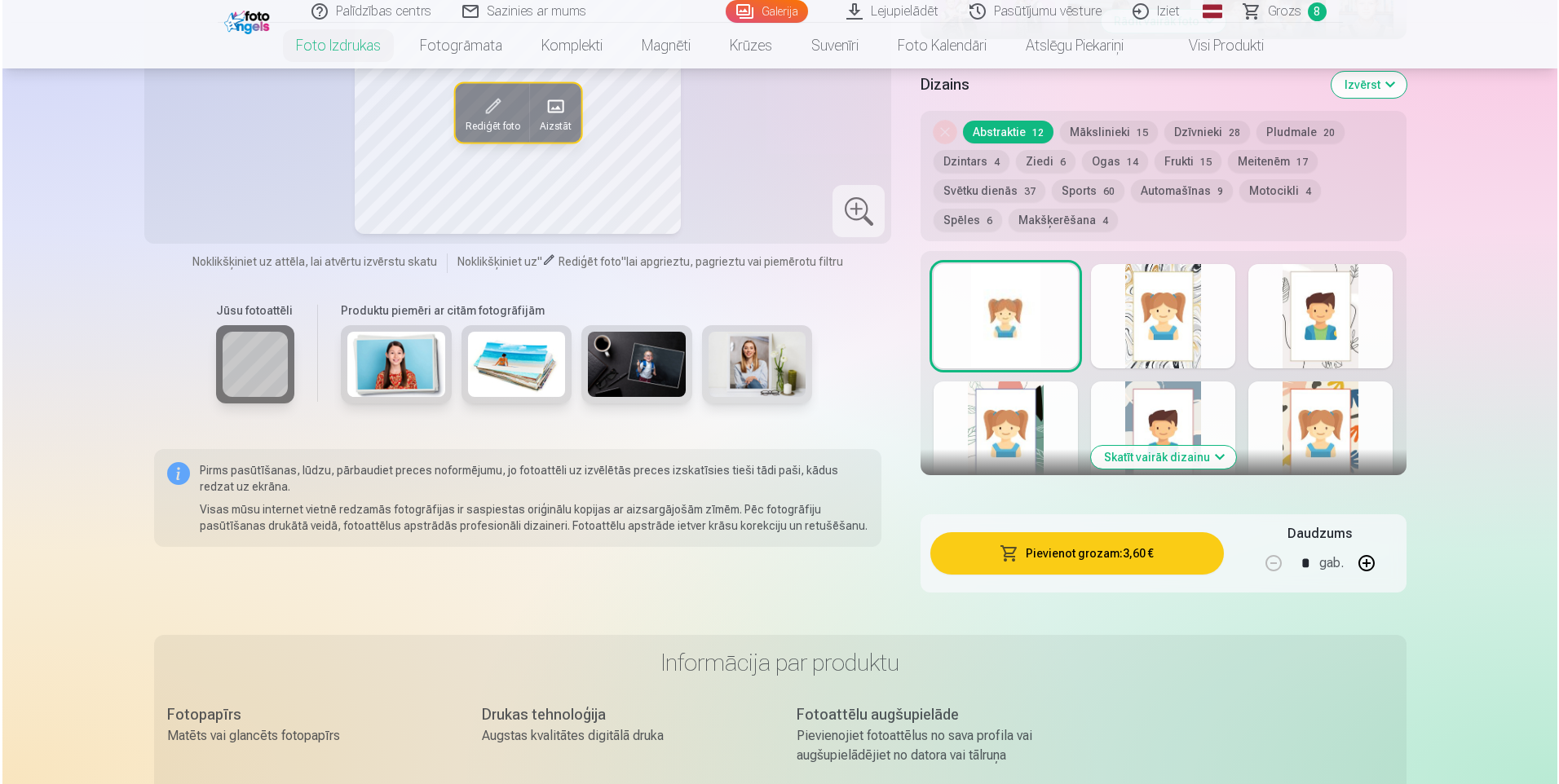
scroll to position [815, 0]
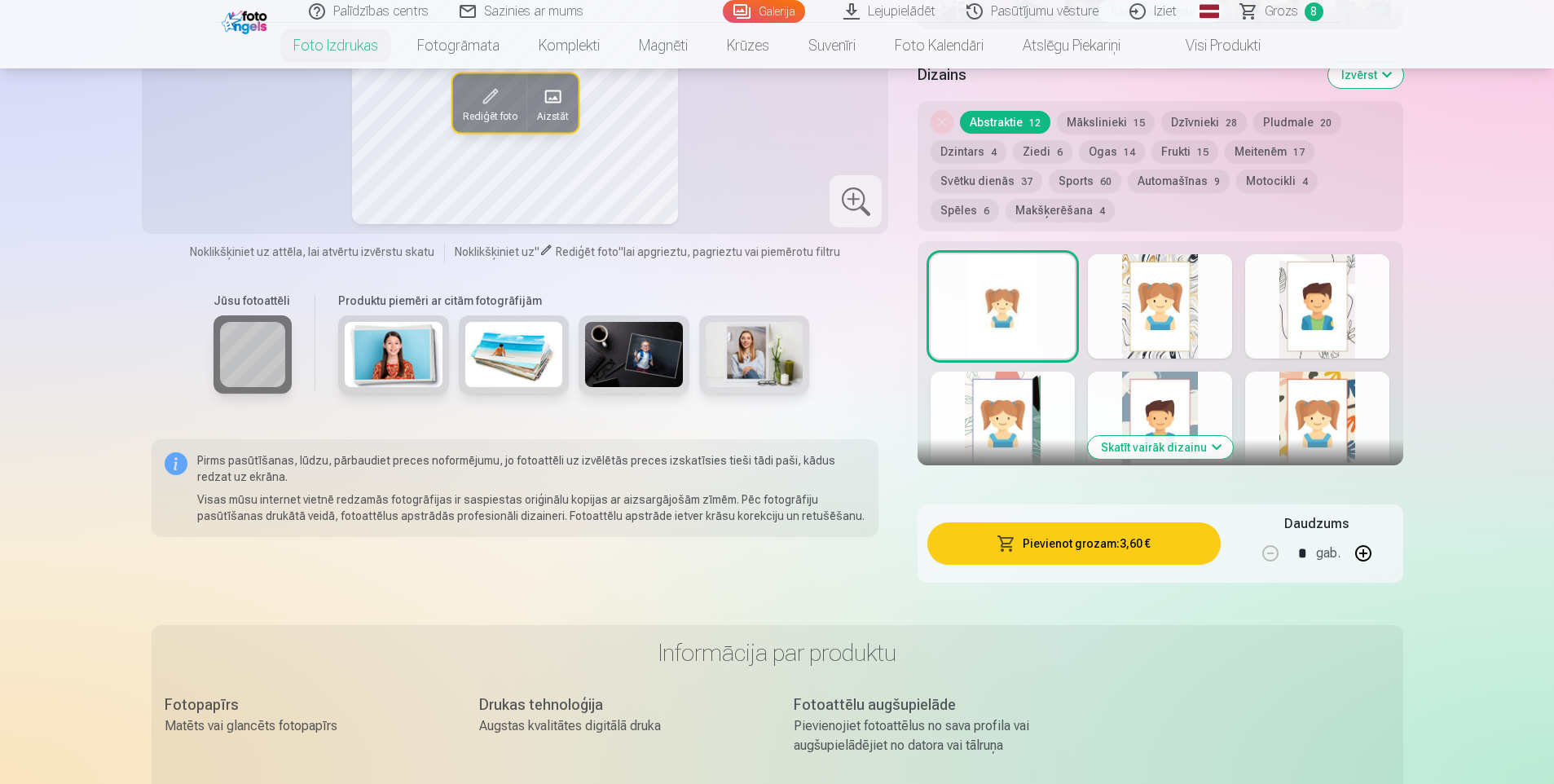
click at [1050, 538] on button "Pievienot grozam : 3,60 €" at bounding box center [1073, 544] width 292 height 42
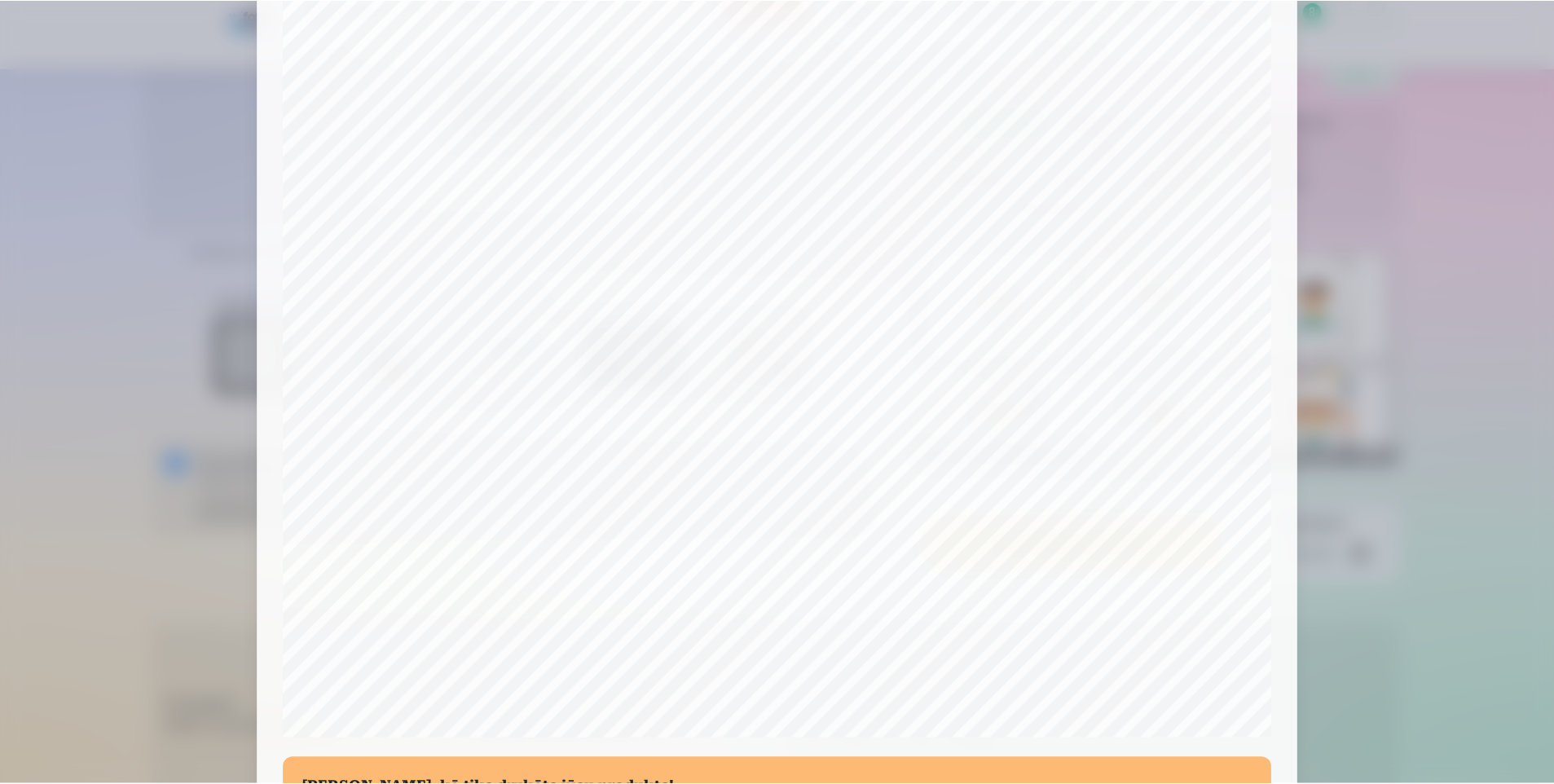
scroll to position [389, 0]
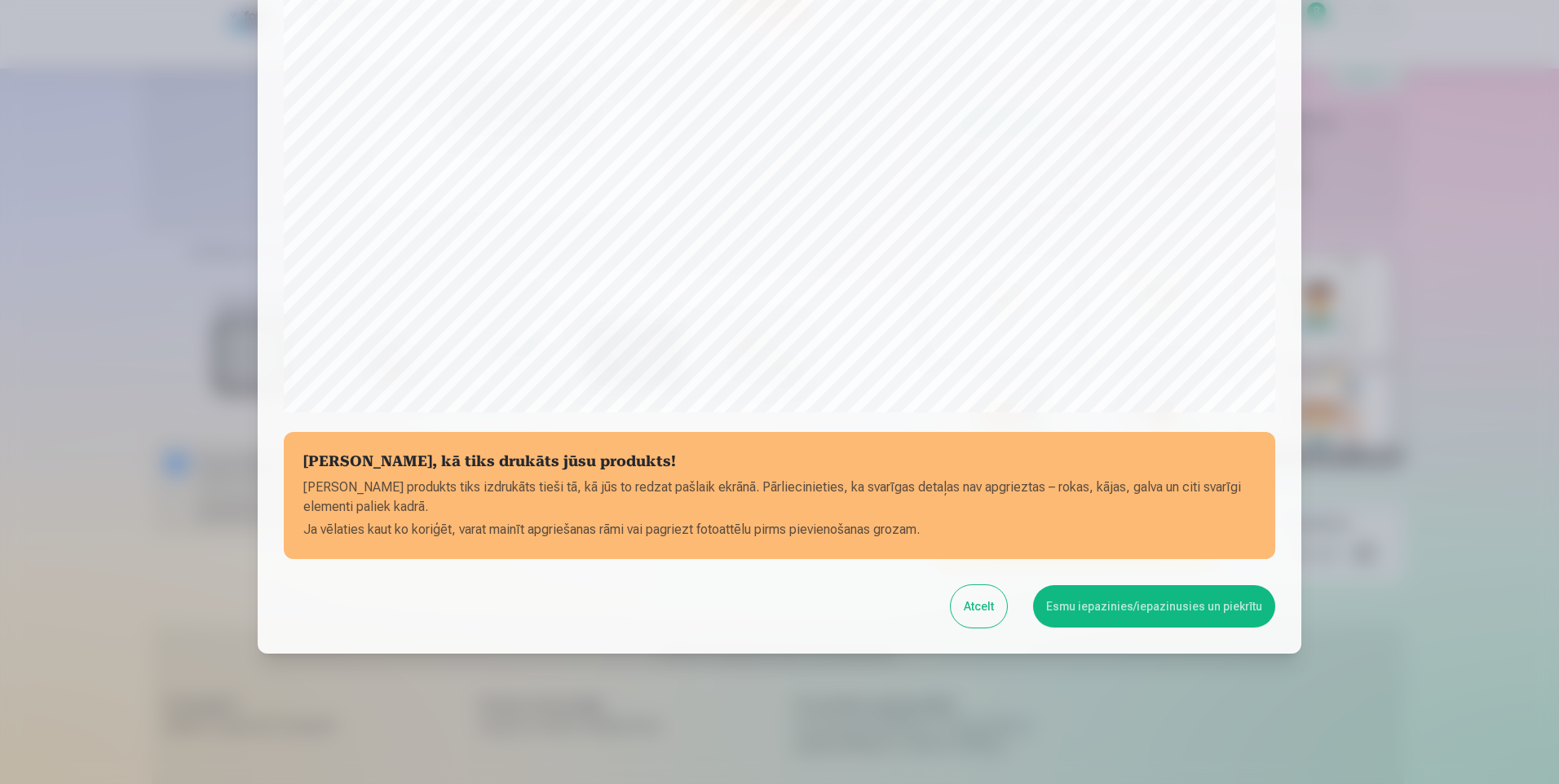
click at [1146, 609] on button "Esmu iepazinies/iepazinusies un piekrītu" at bounding box center [1154, 607] width 242 height 42
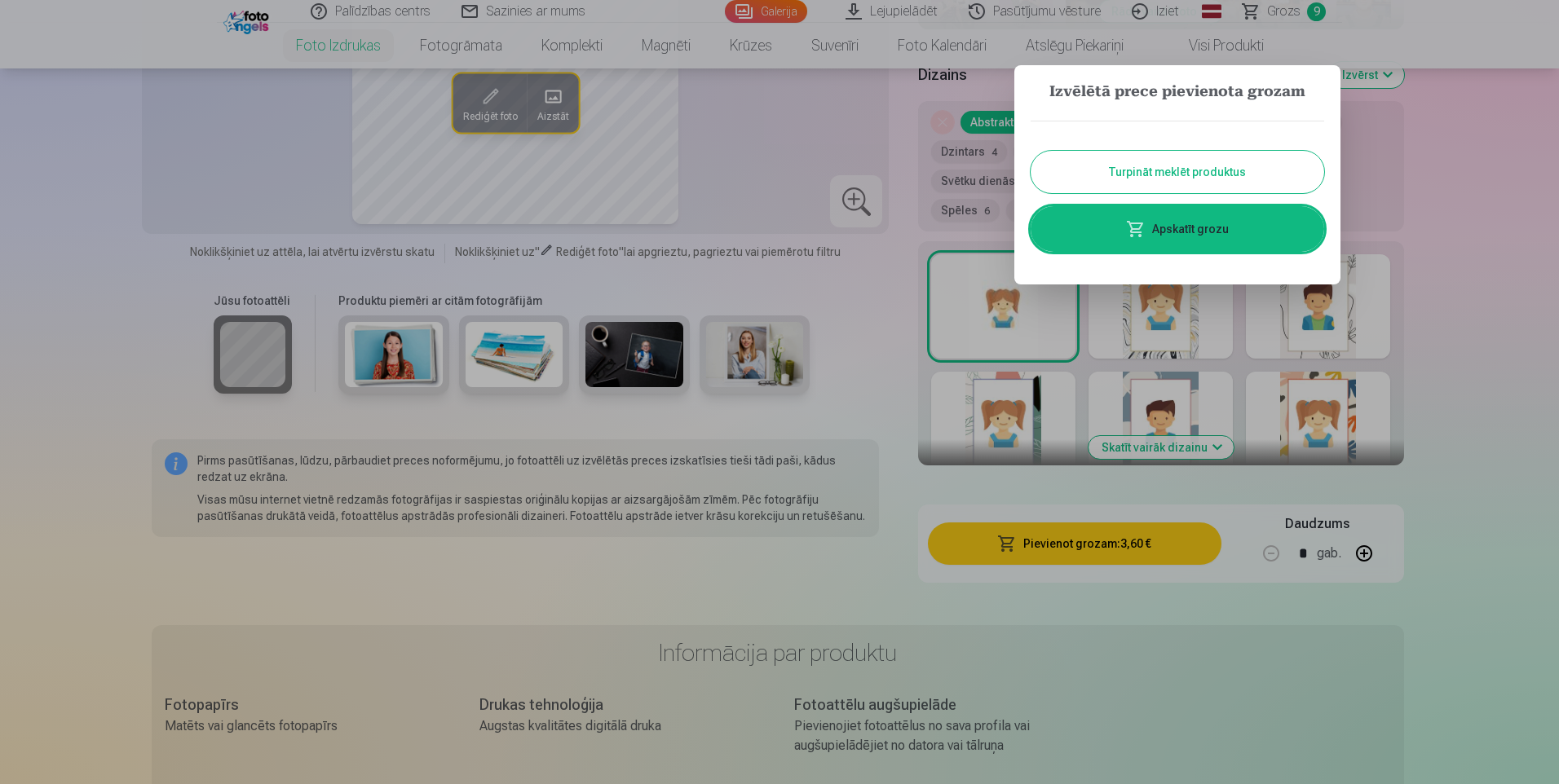
click at [1256, 176] on button "Turpināt meklēt produktus" at bounding box center [1177, 172] width 293 height 42
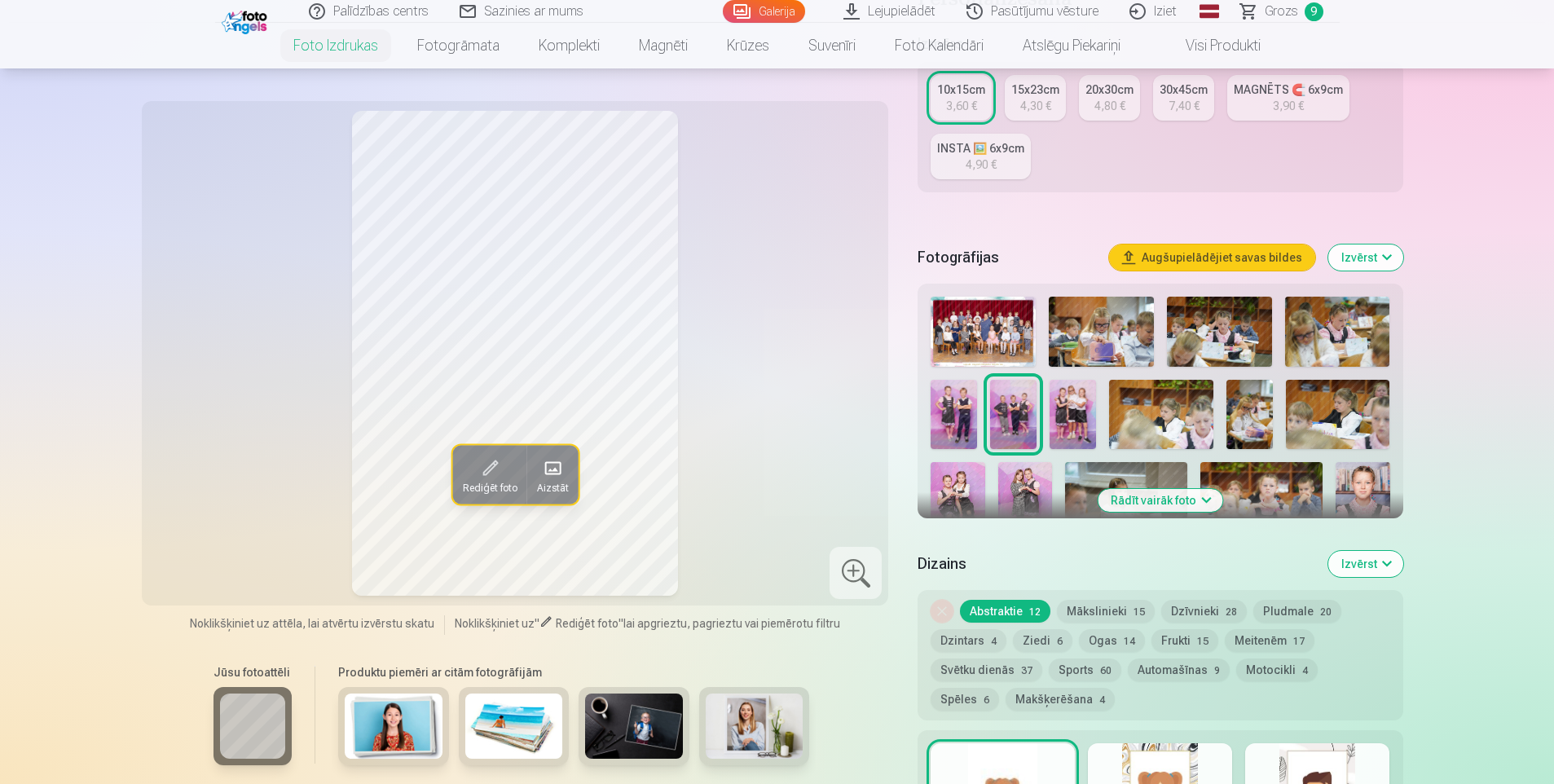
scroll to position [245, 0]
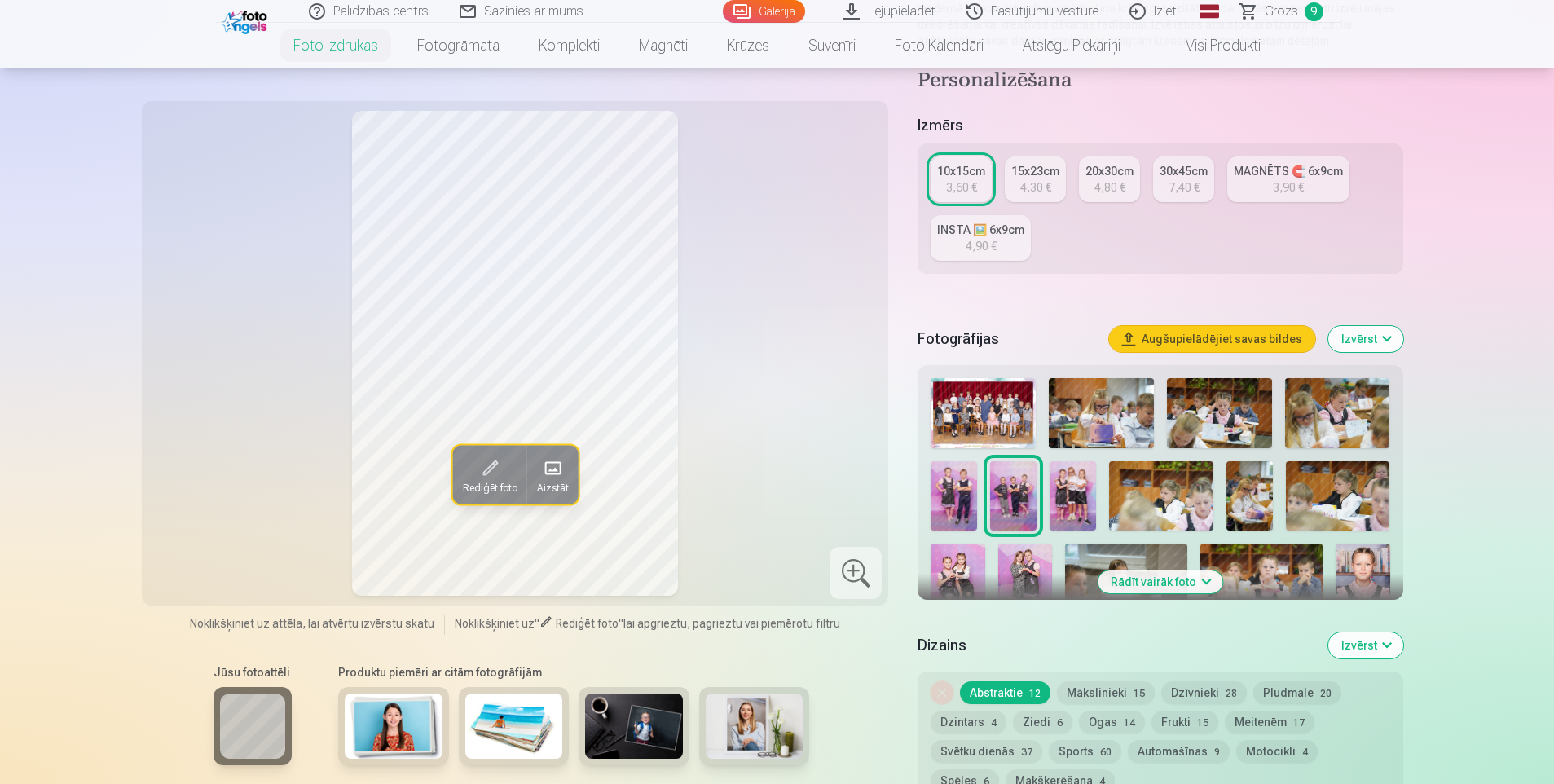
click at [1241, 335] on button "Augšupielādējiet savas bildes" at bounding box center [1212, 339] width 207 height 26
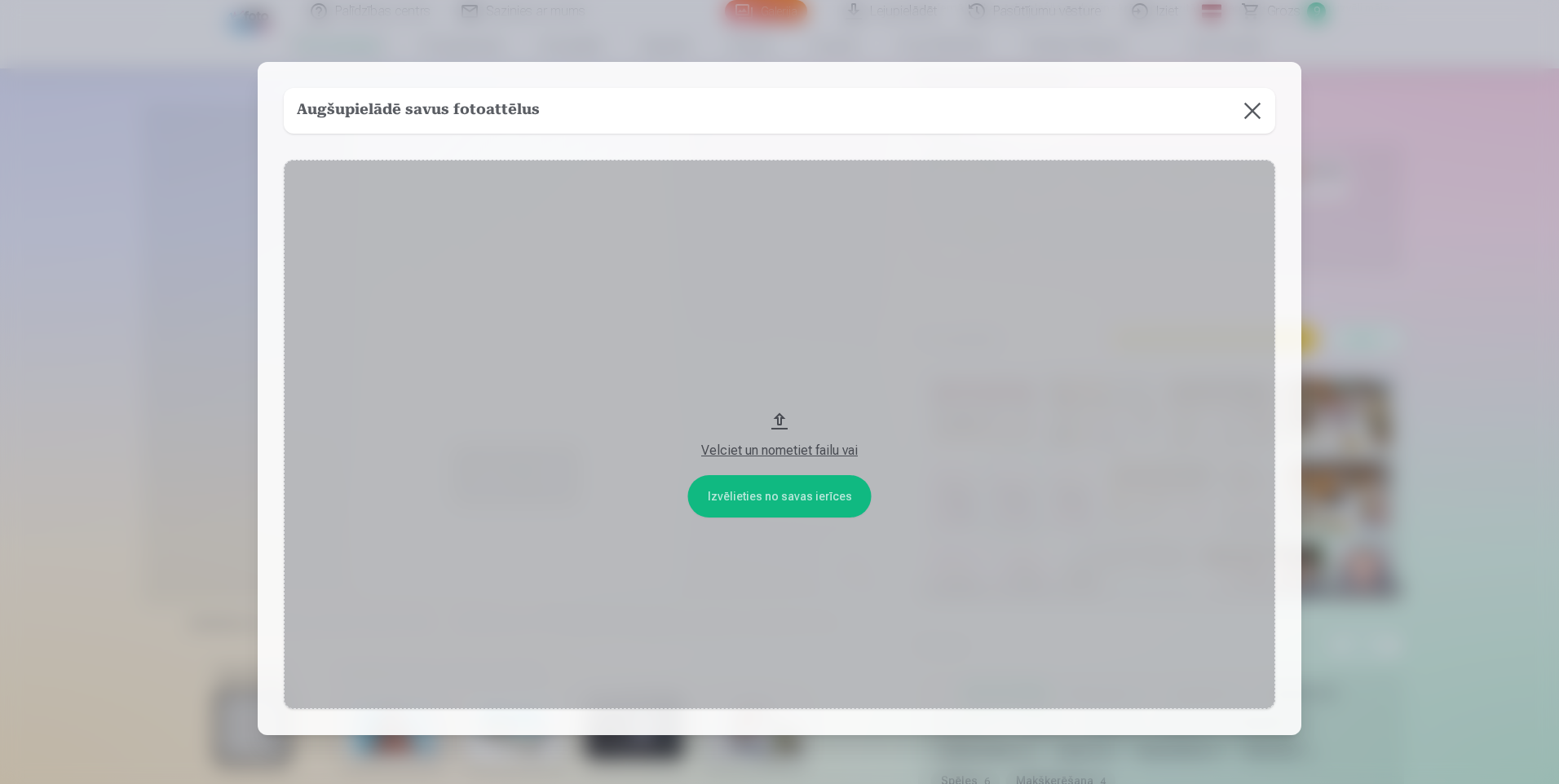
click at [1260, 111] on button at bounding box center [1252, 111] width 46 height 46
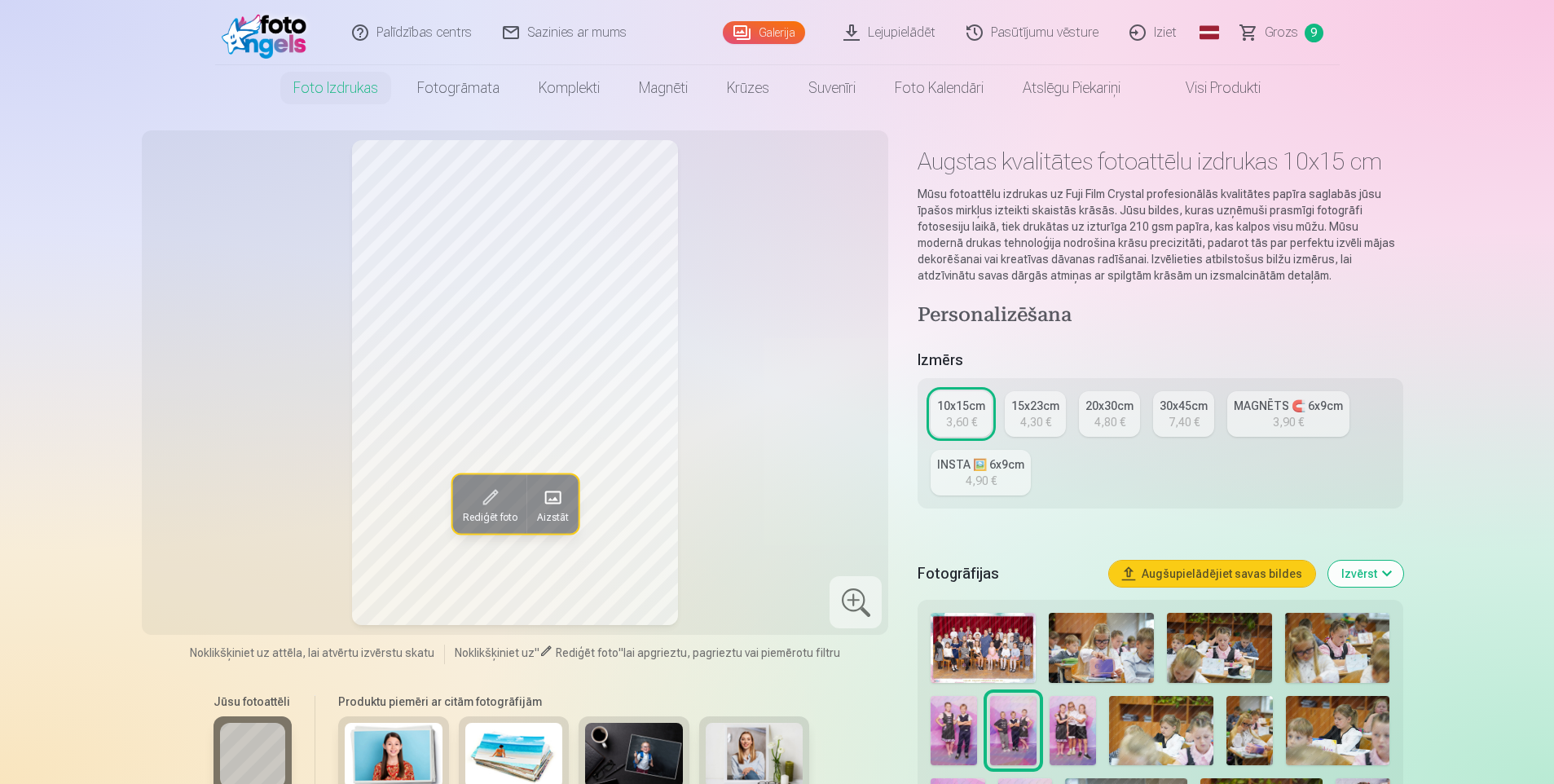
scroll to position [0, 0]
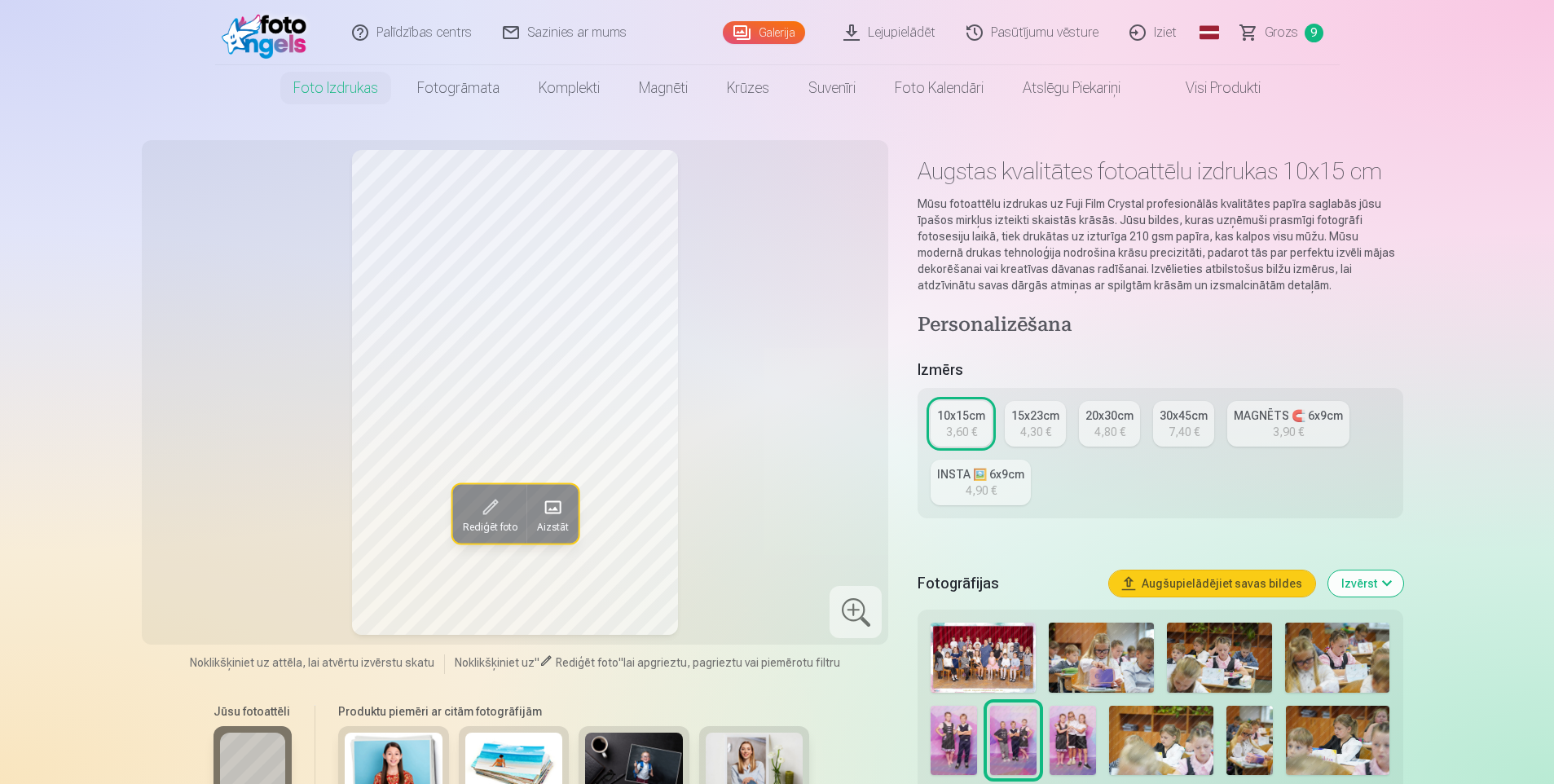
click at [1271, 31] on span "Grozs" at bounding box center [1282, 33] width 34 height 19
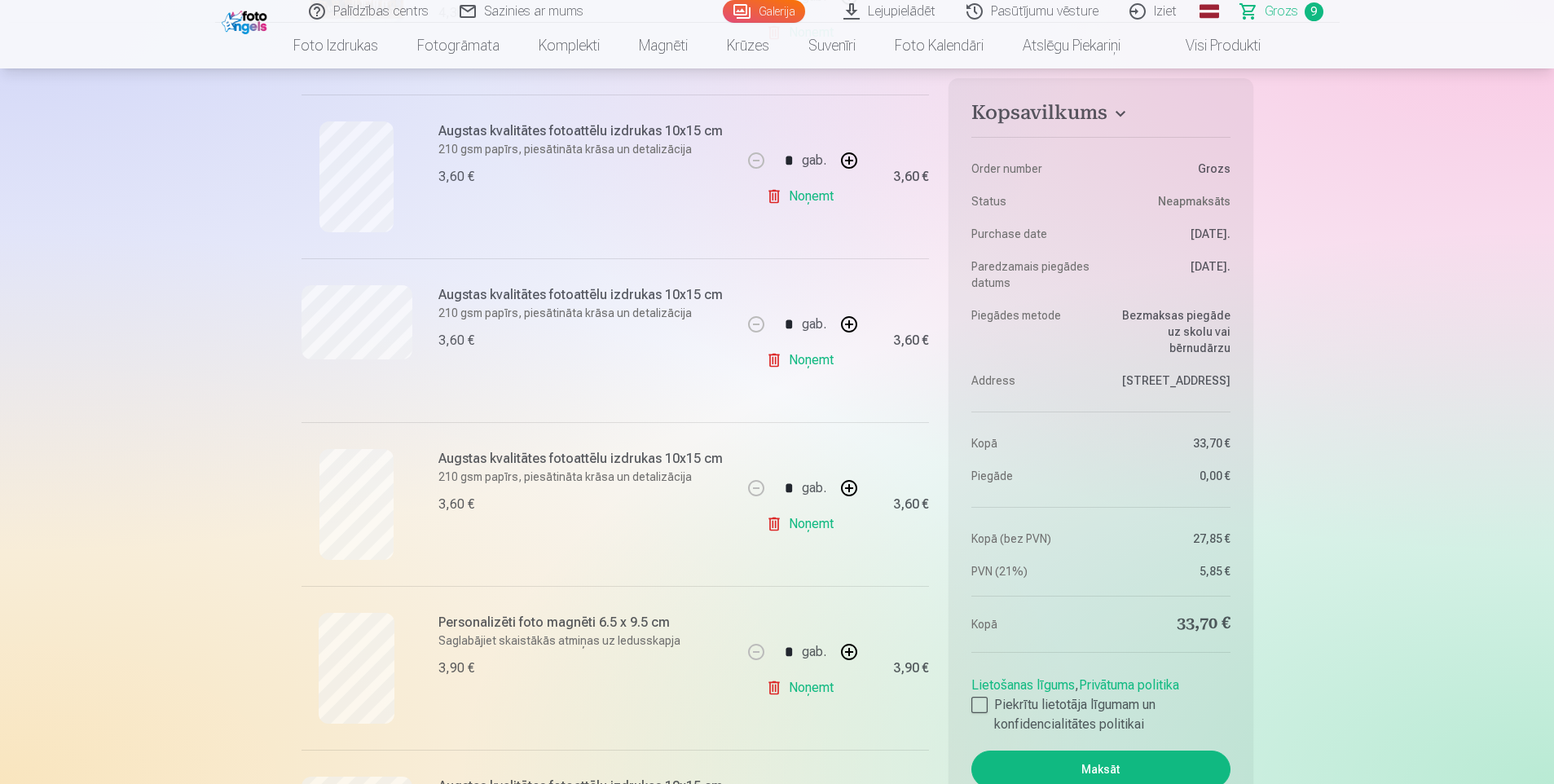
scroll to position [489, 0]
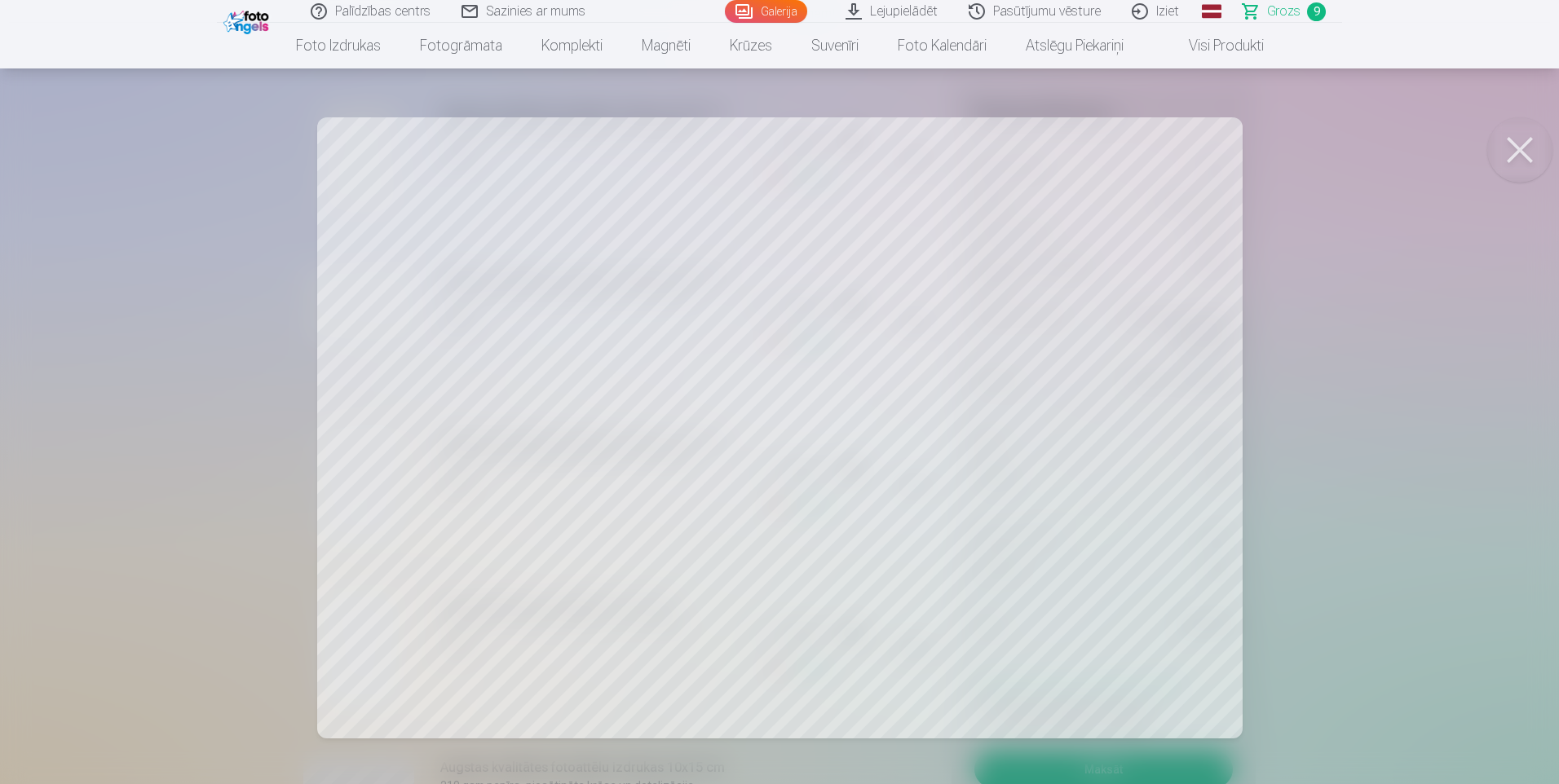
click at [1526, 152] on button at bounding box center [1520, 150] width 65 height 65
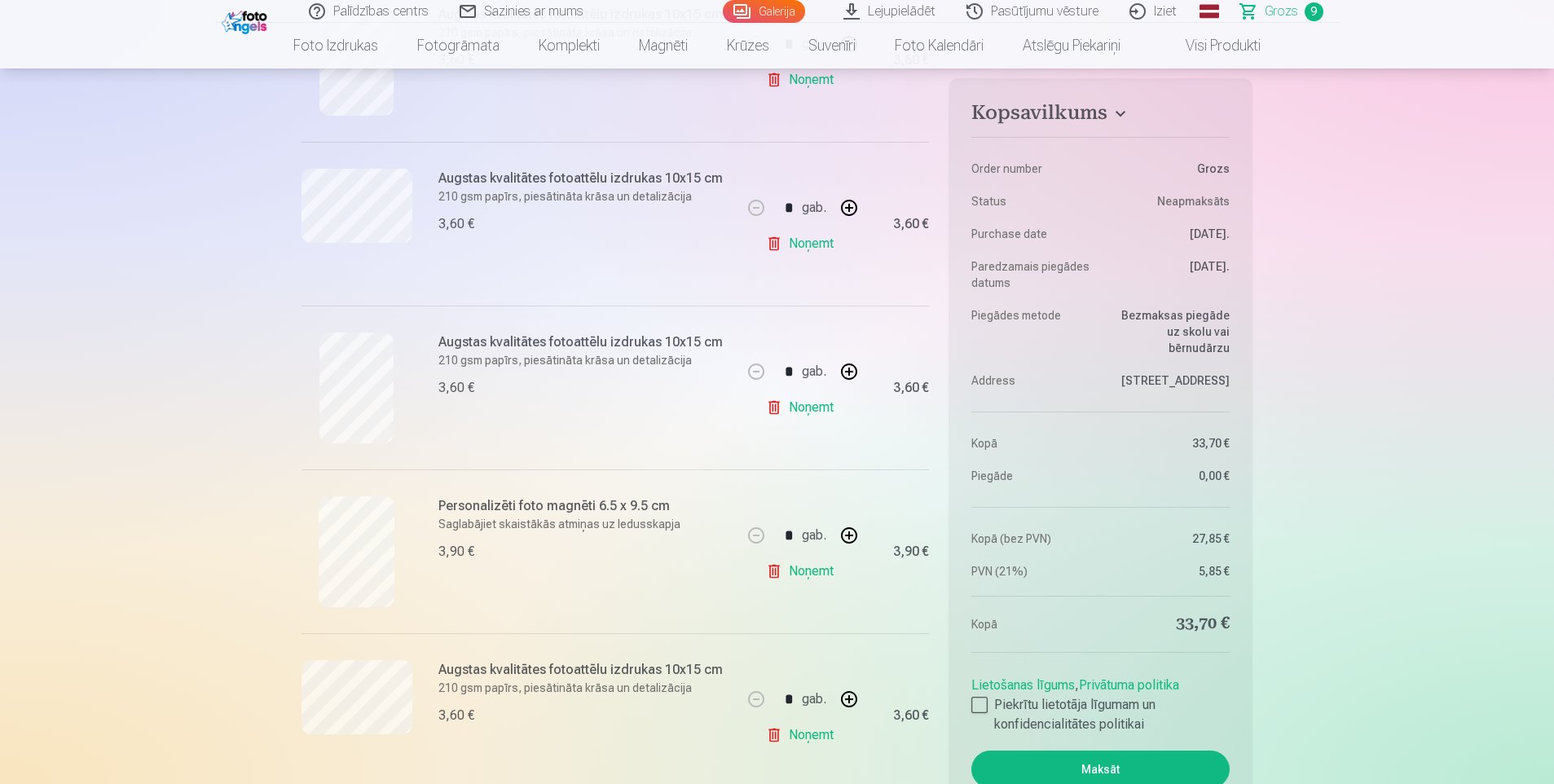
scroll to position [734, 0]
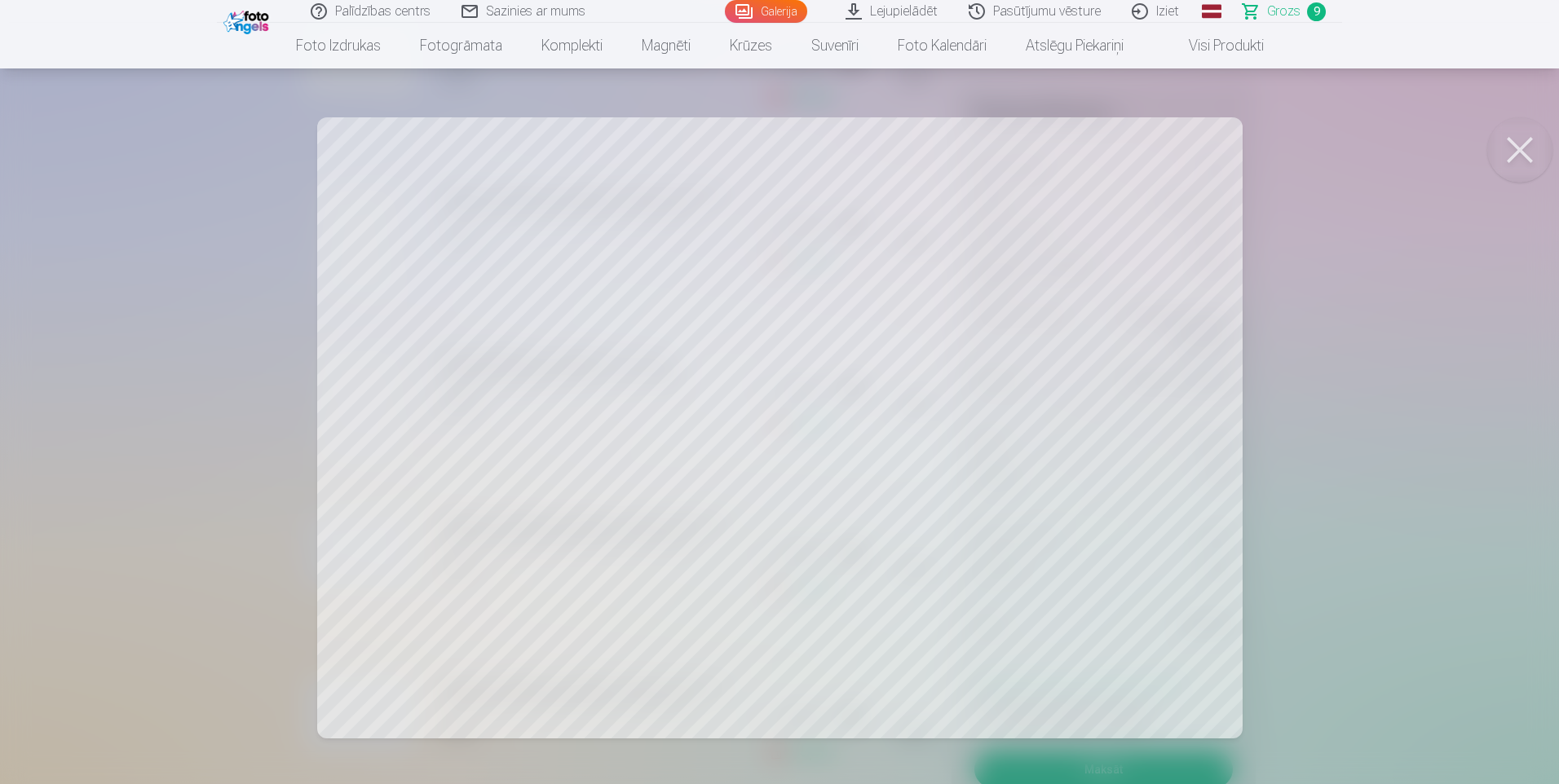
click at [1525, 144] on button at bounding box center [1520, 150] width 65 height 65
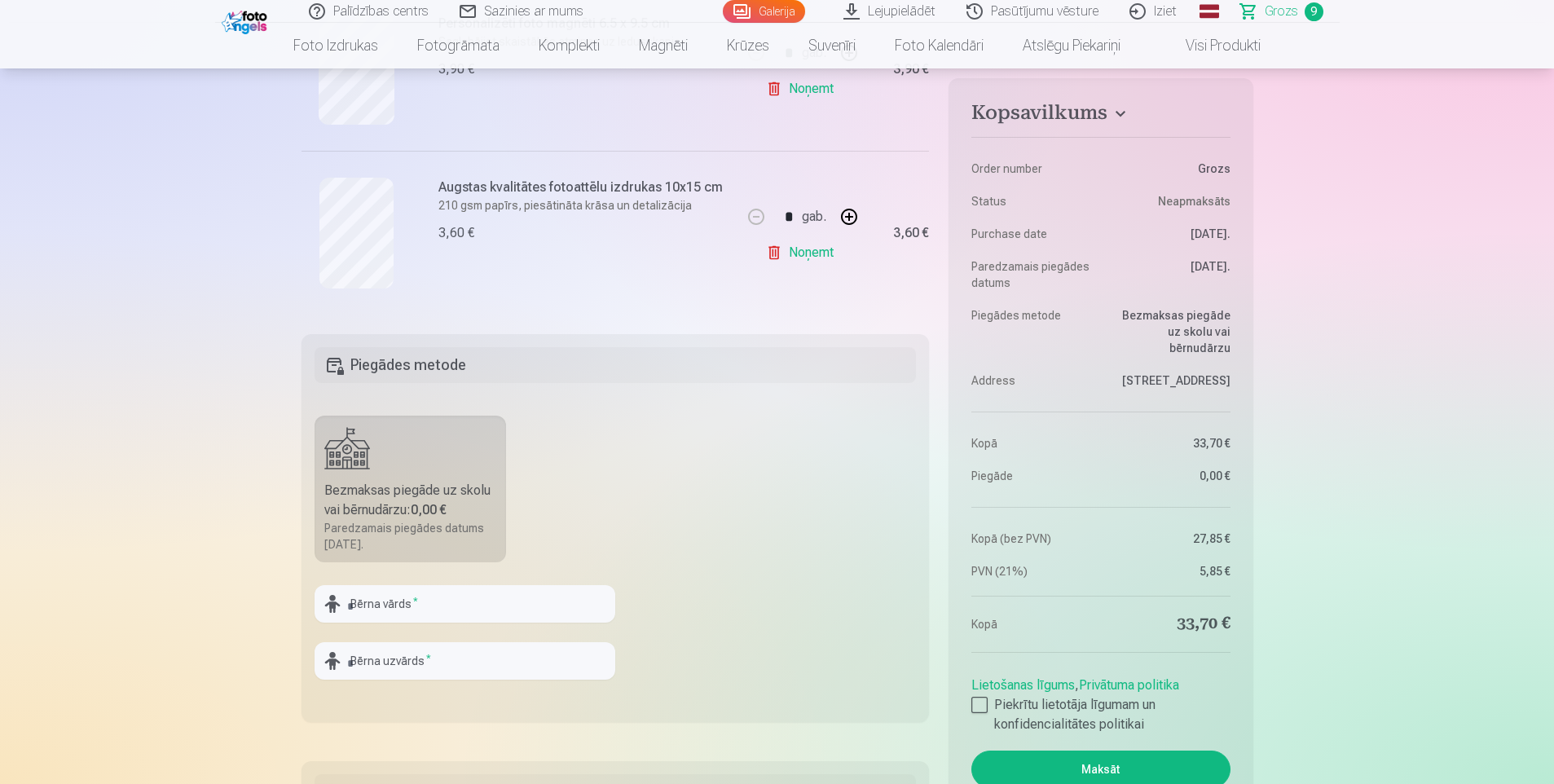
scroll to position [1711, 0]
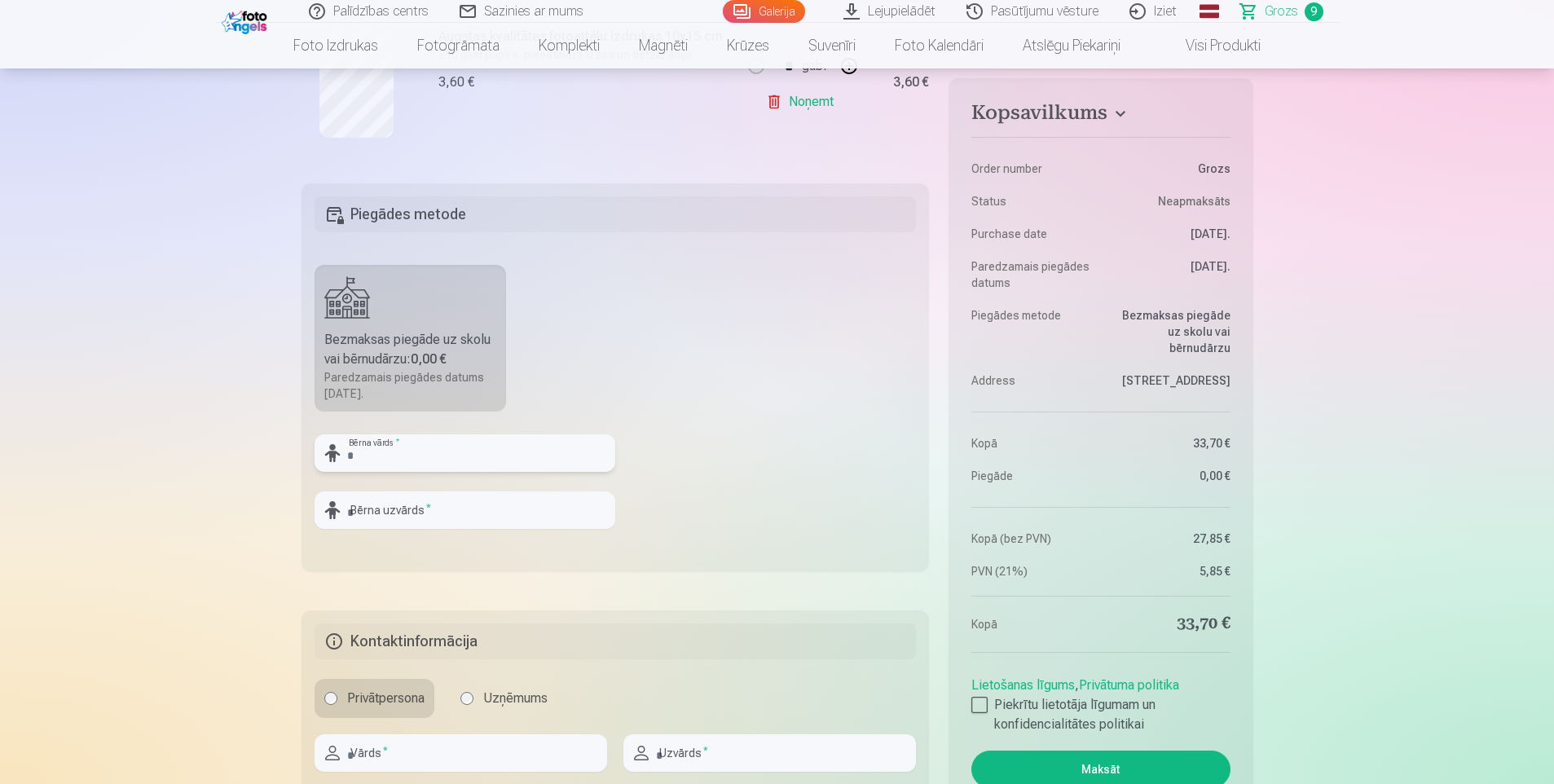
click at [441, 459] on input "text" at bounding box center [464, 453] width 301 height 37
type input "******"
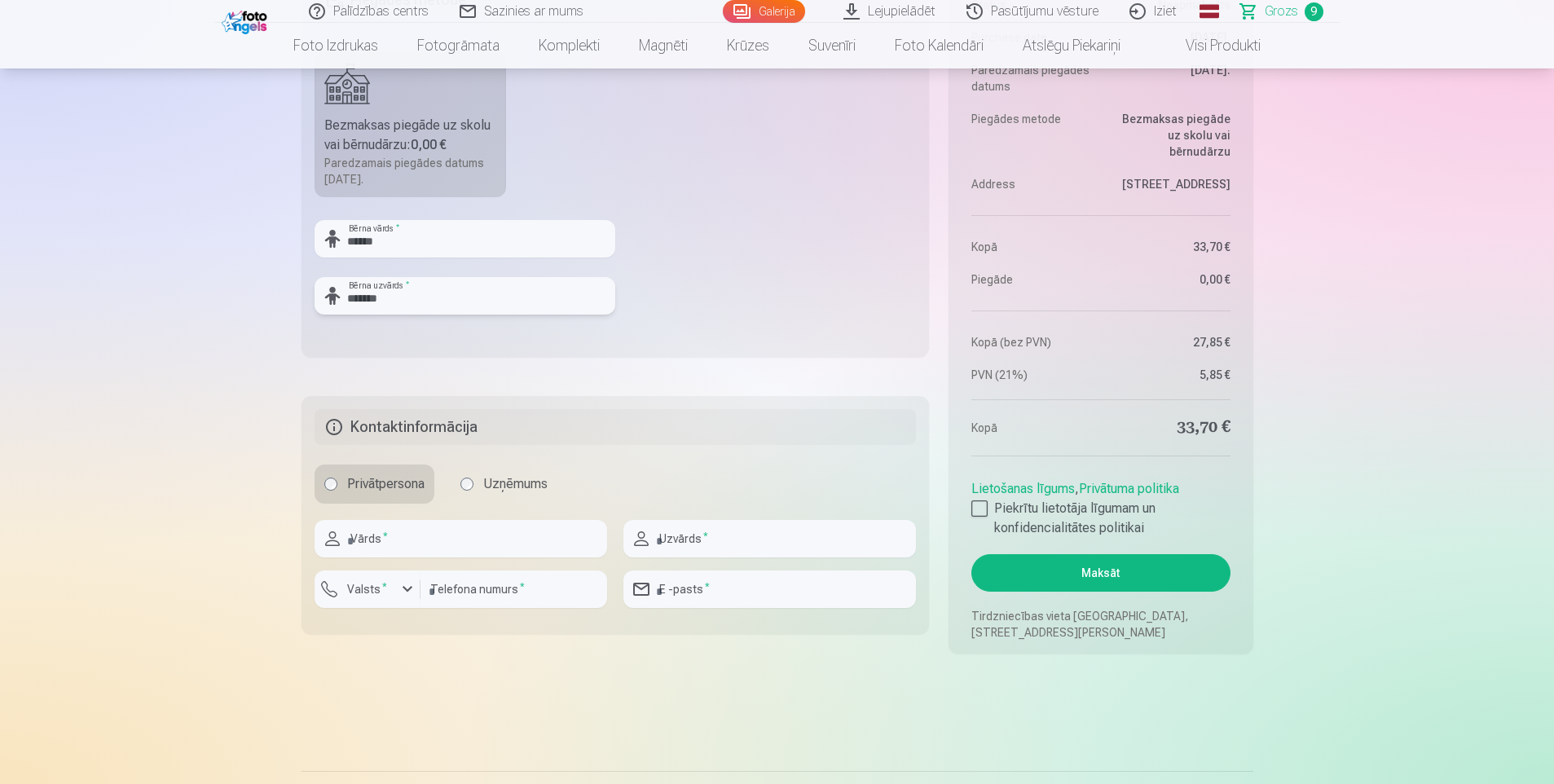
scroll to position [1956, 0]
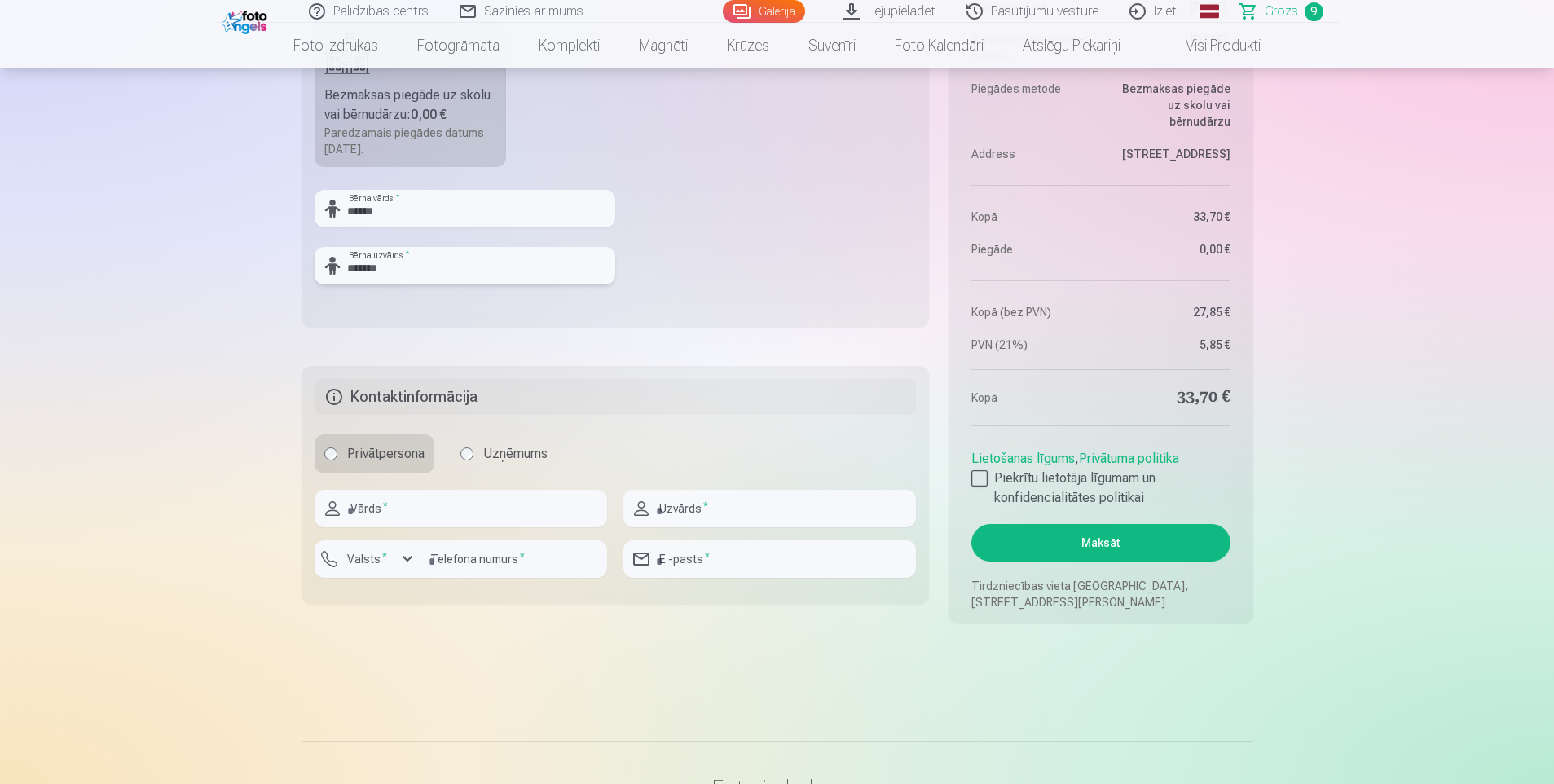
type input "*******"
click at [420, 505] on input "text" at bounding box center [460, 509] width 292 height 37
type input "*******"
type input "********"
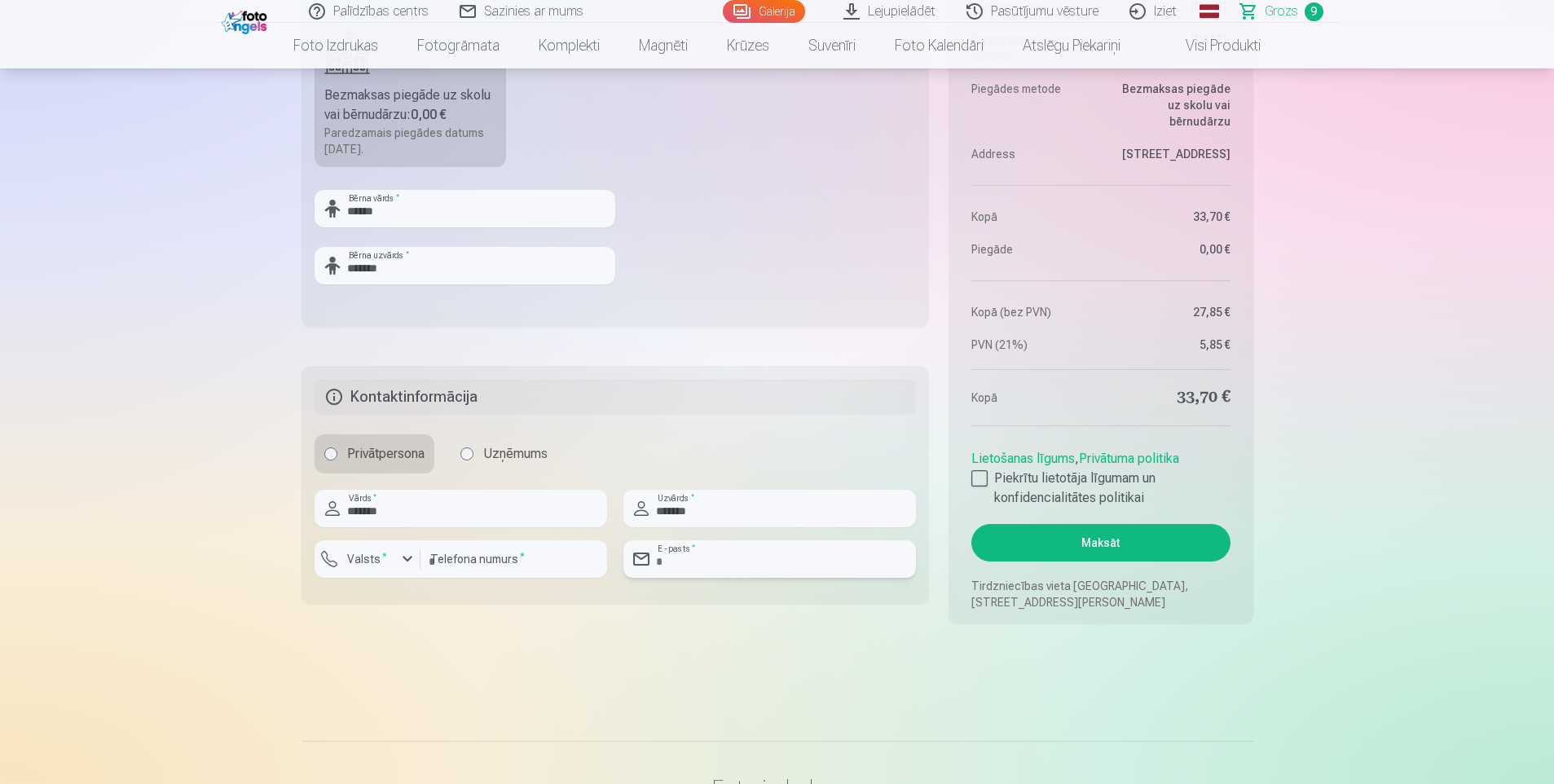
type input "**********"
click at [979, 485] on div at bounding box center [979, 479] width 16 height 16
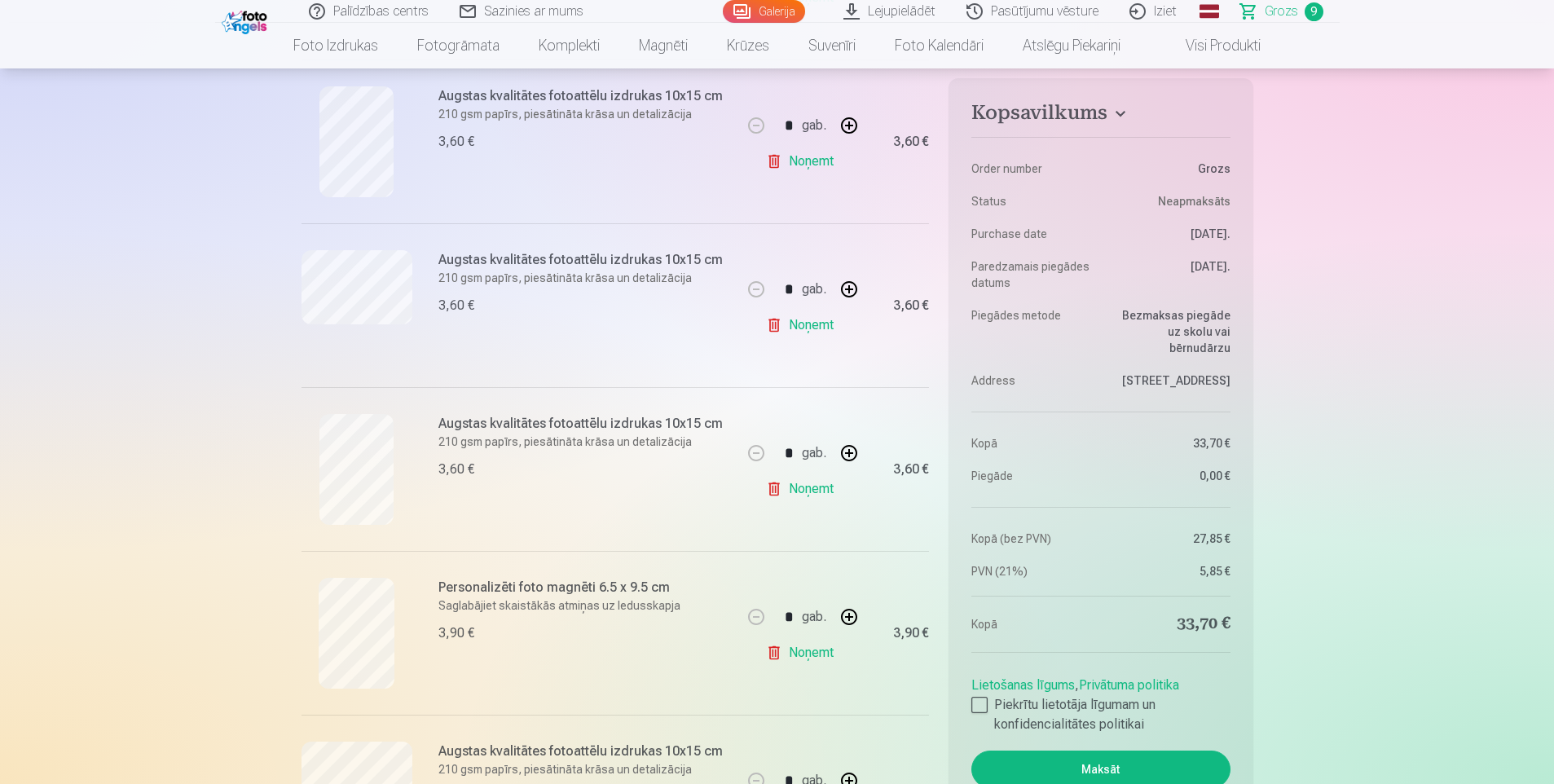
scroll to position [570, 0]
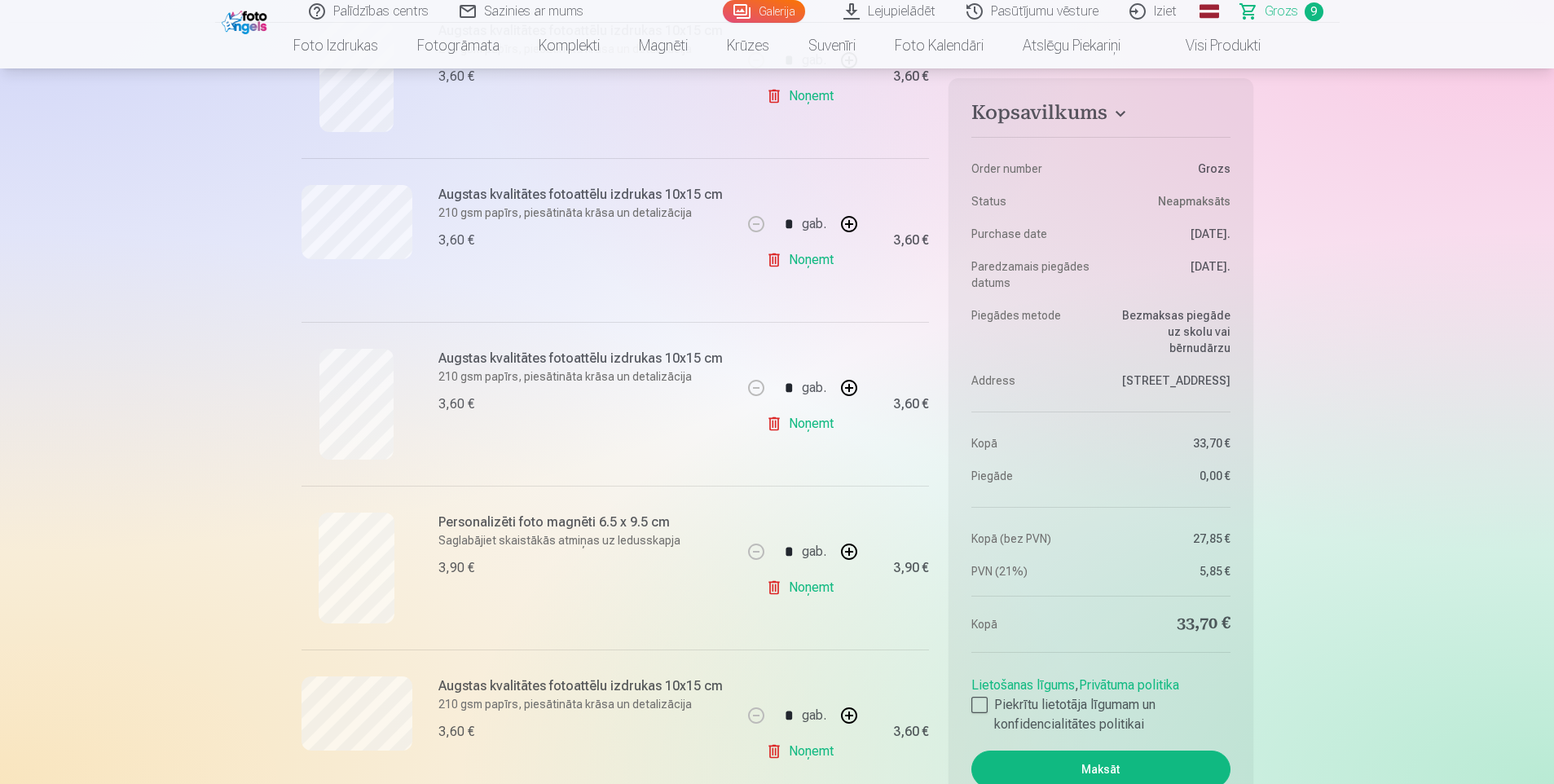
click at [1135, 767] on button "Maksāt" at bounding box center [1100, 769] width 259 height 37
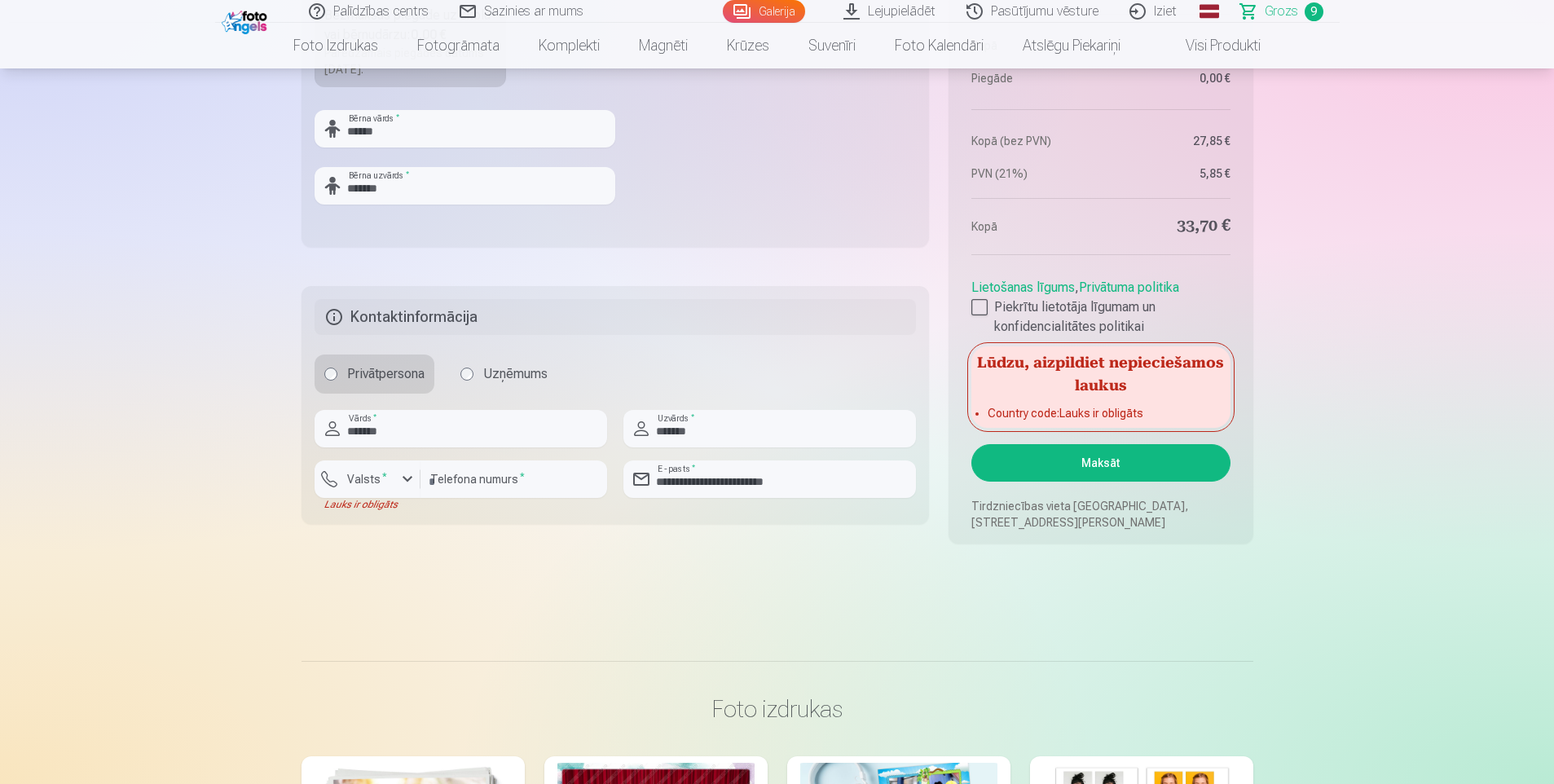
scroll to position [2038, 0]
click at [408, 472] on div "button" at bounding box center [407, 478] width 19 height 19
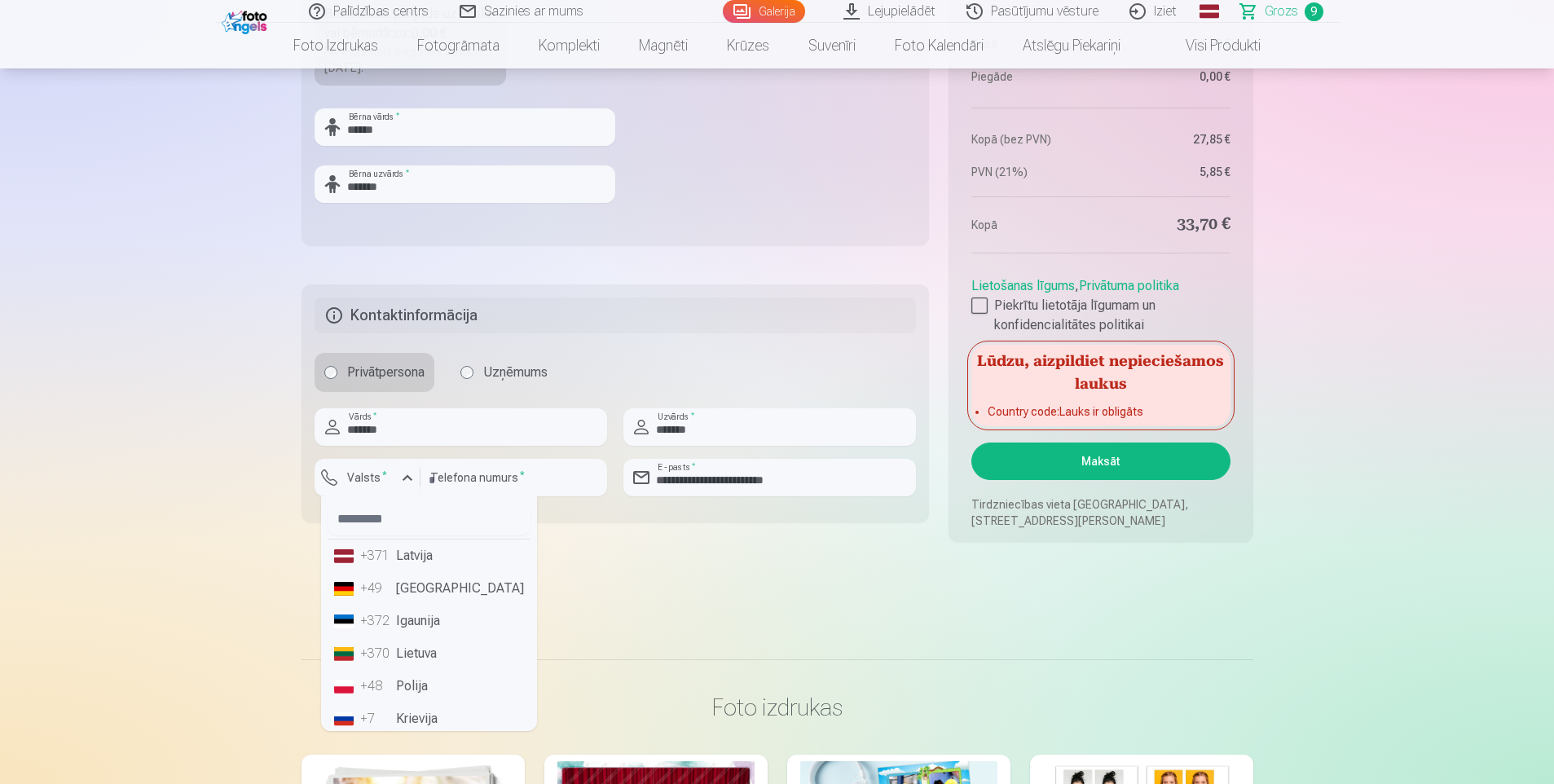
click at [382, 561] on div "+371" at bounding box center [376, 555] width 33 height 19
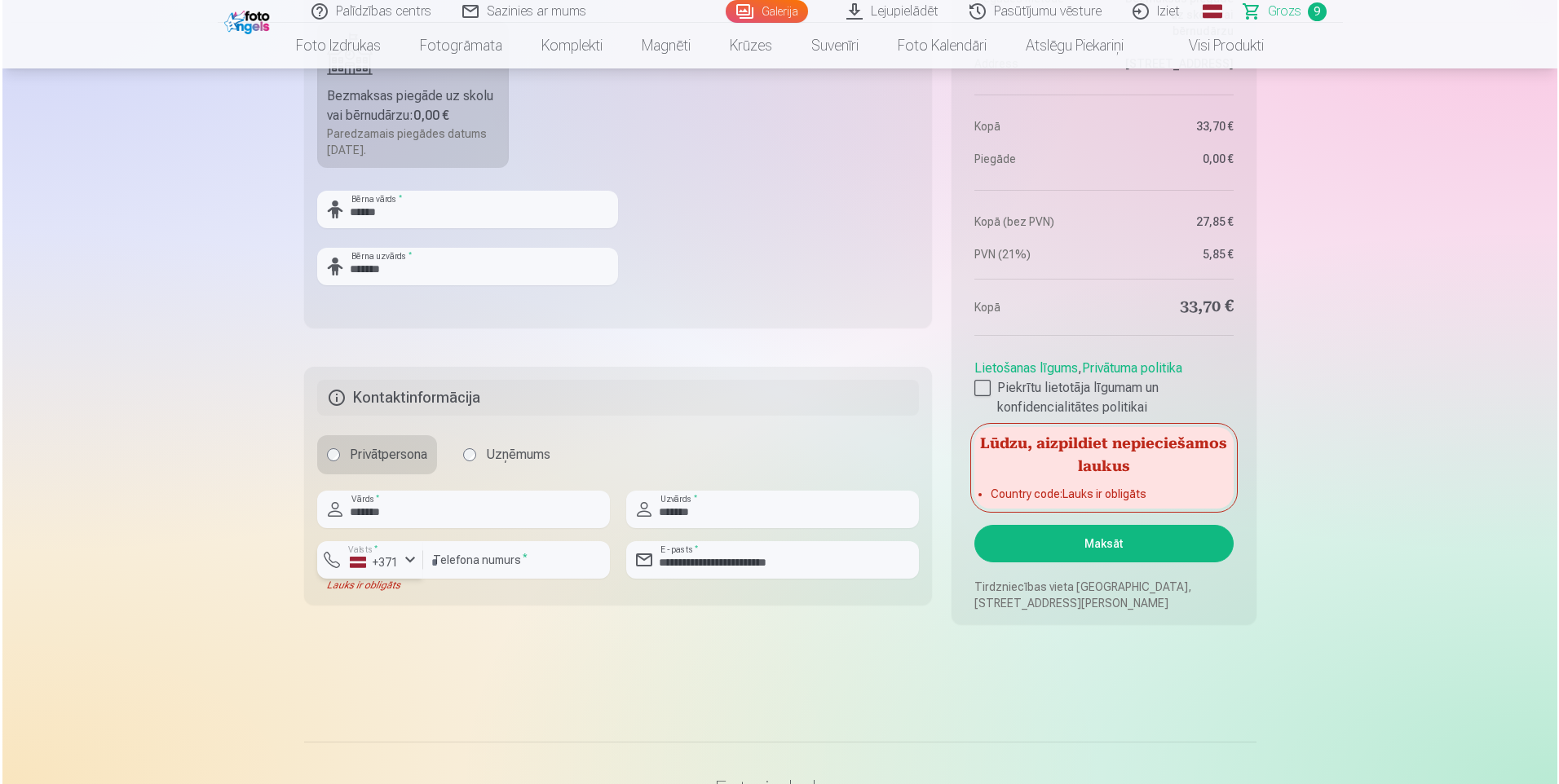
scroll to position [1793, 0]
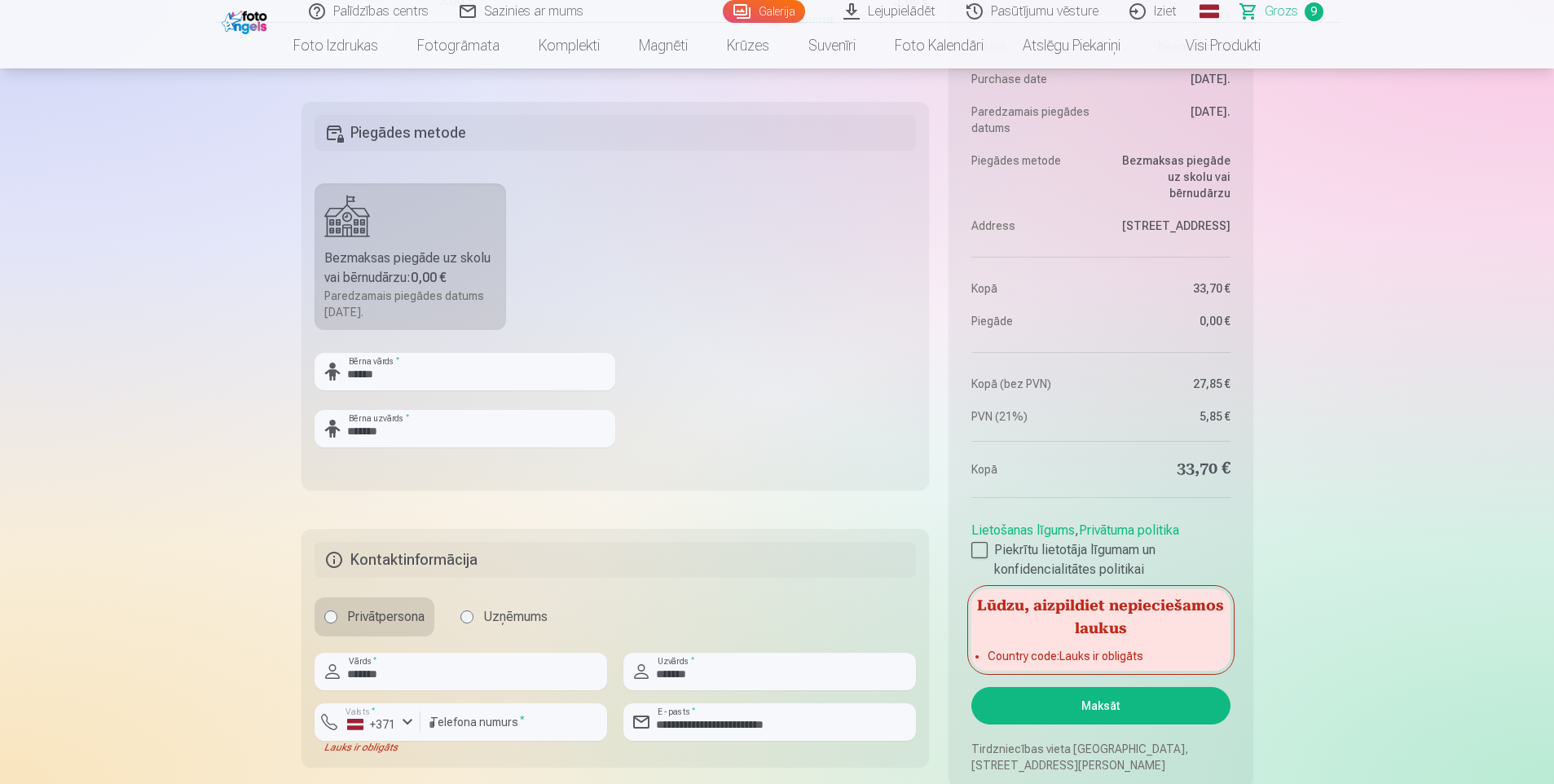
click at [1117, 700] on button "Maksāt" at bounding box center [1100, 705] width 259 height 37
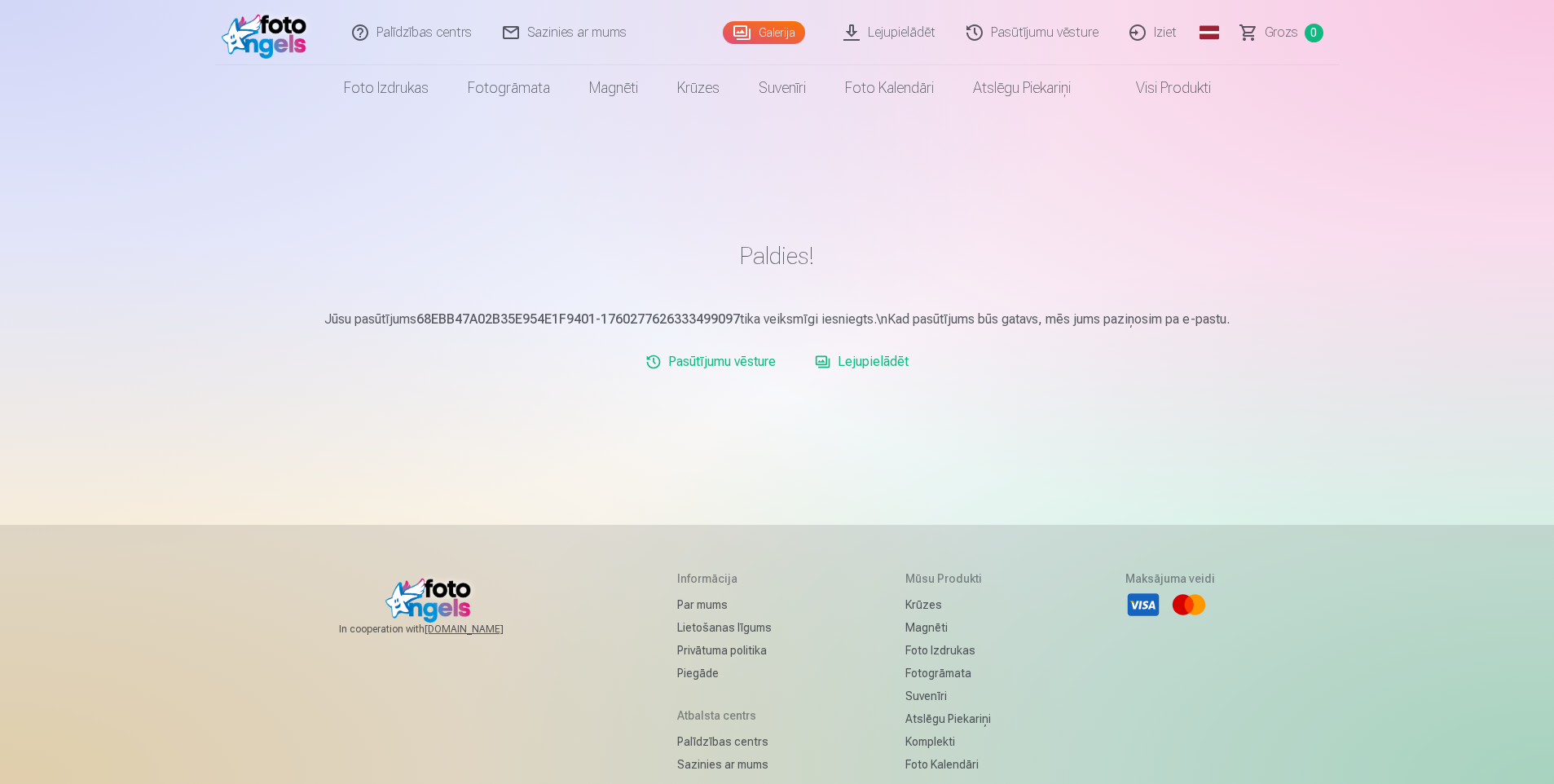
click at [857, 363] on link "Lejupielādēt" at bounding box center [862, 361] width 107 height 33
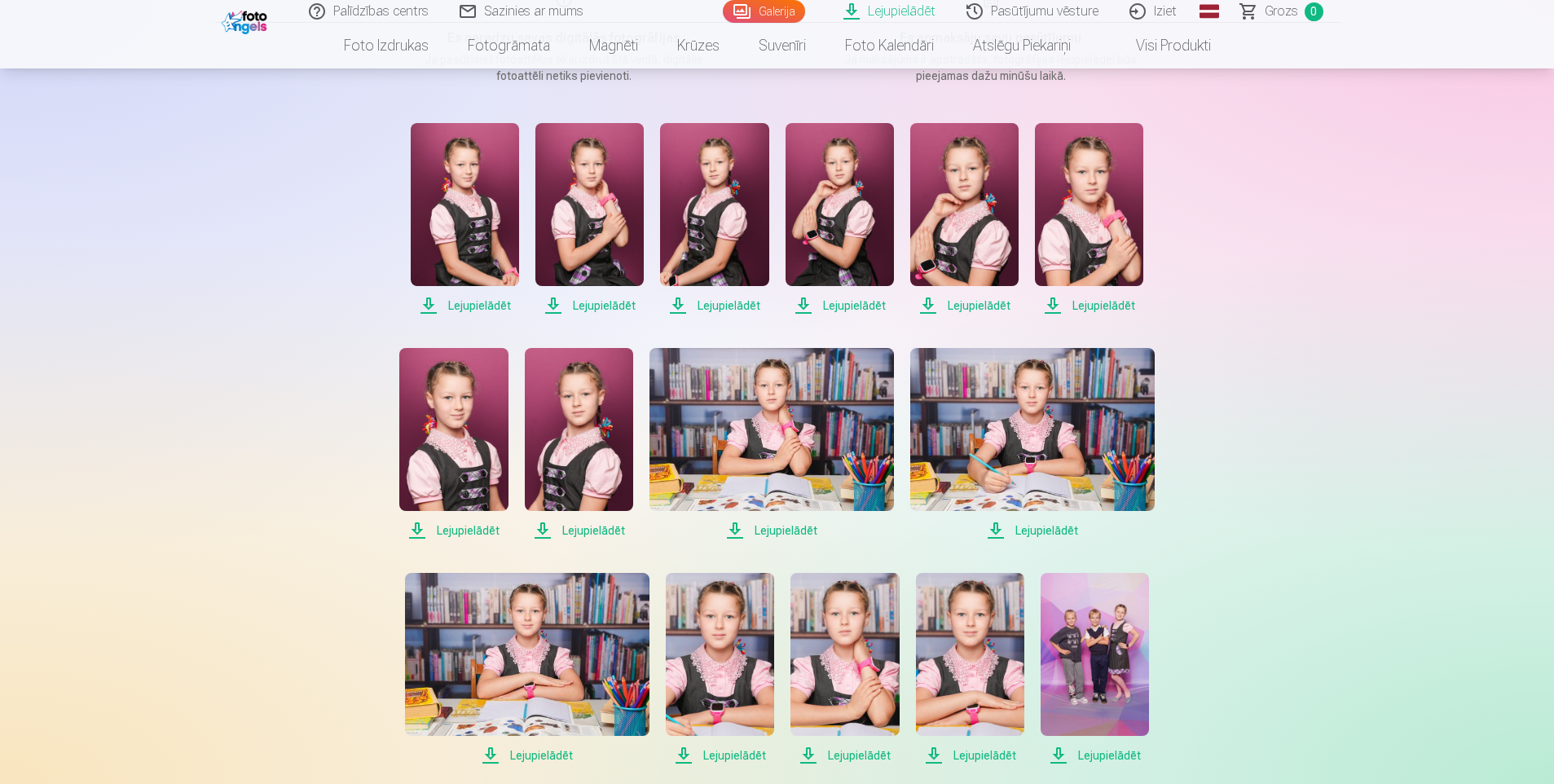
scroll to position [81, 0]
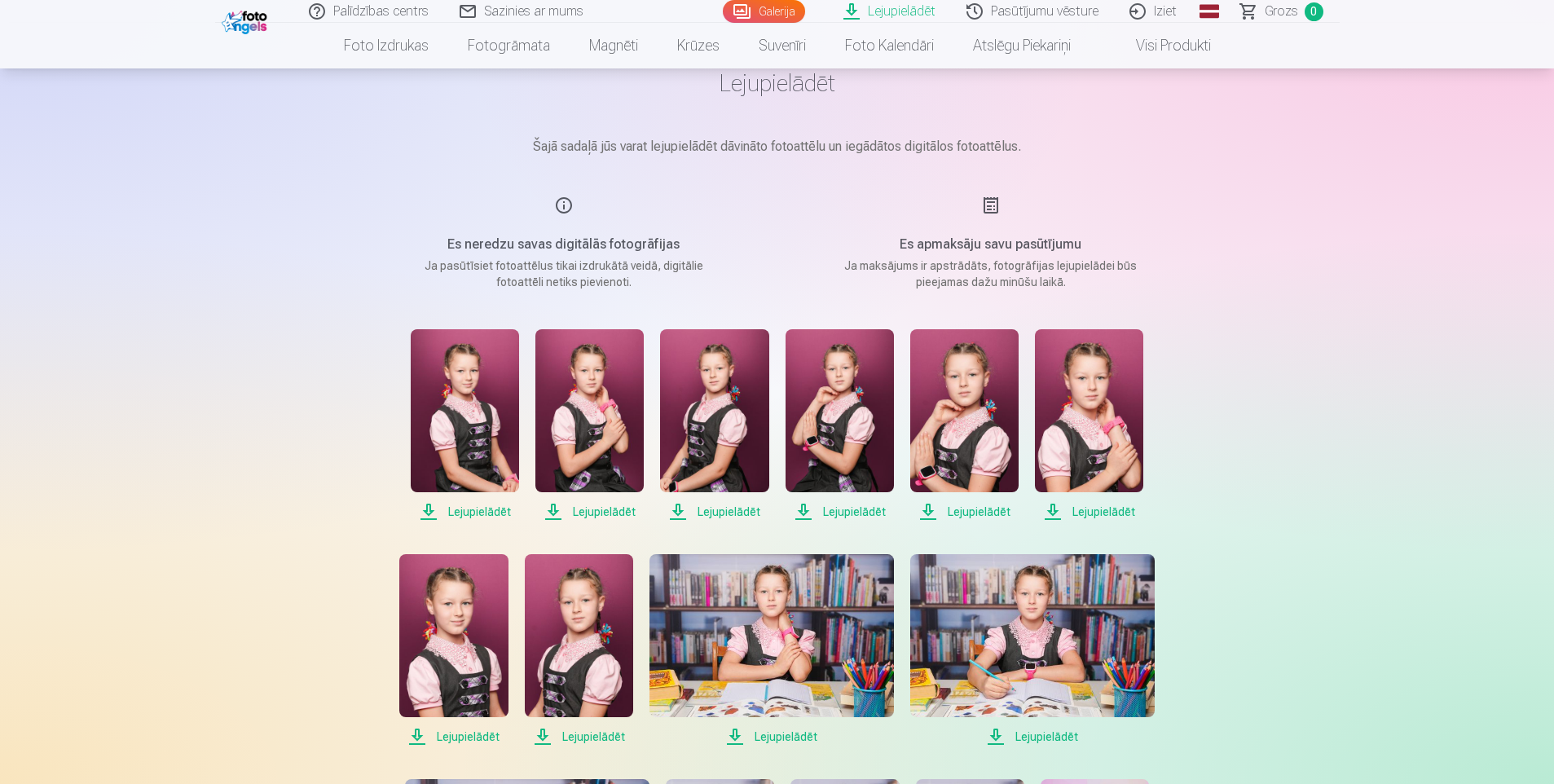
click at [485, 508] on span "Lejupielādēt" at bounding box center [464, 512] width 109 height 19
drag, startPoint x: 302, startPoint y: 525, endPoint x: 312, endPoint y: 523, distance: 10.2
click at [611, 513] on span "Lejupielādēt" at bounding box center [589, 512] width 109 height 19
click at [736, 513] on span "Lejupielādēt" at bounding box center [714, 512] width 109 height 19
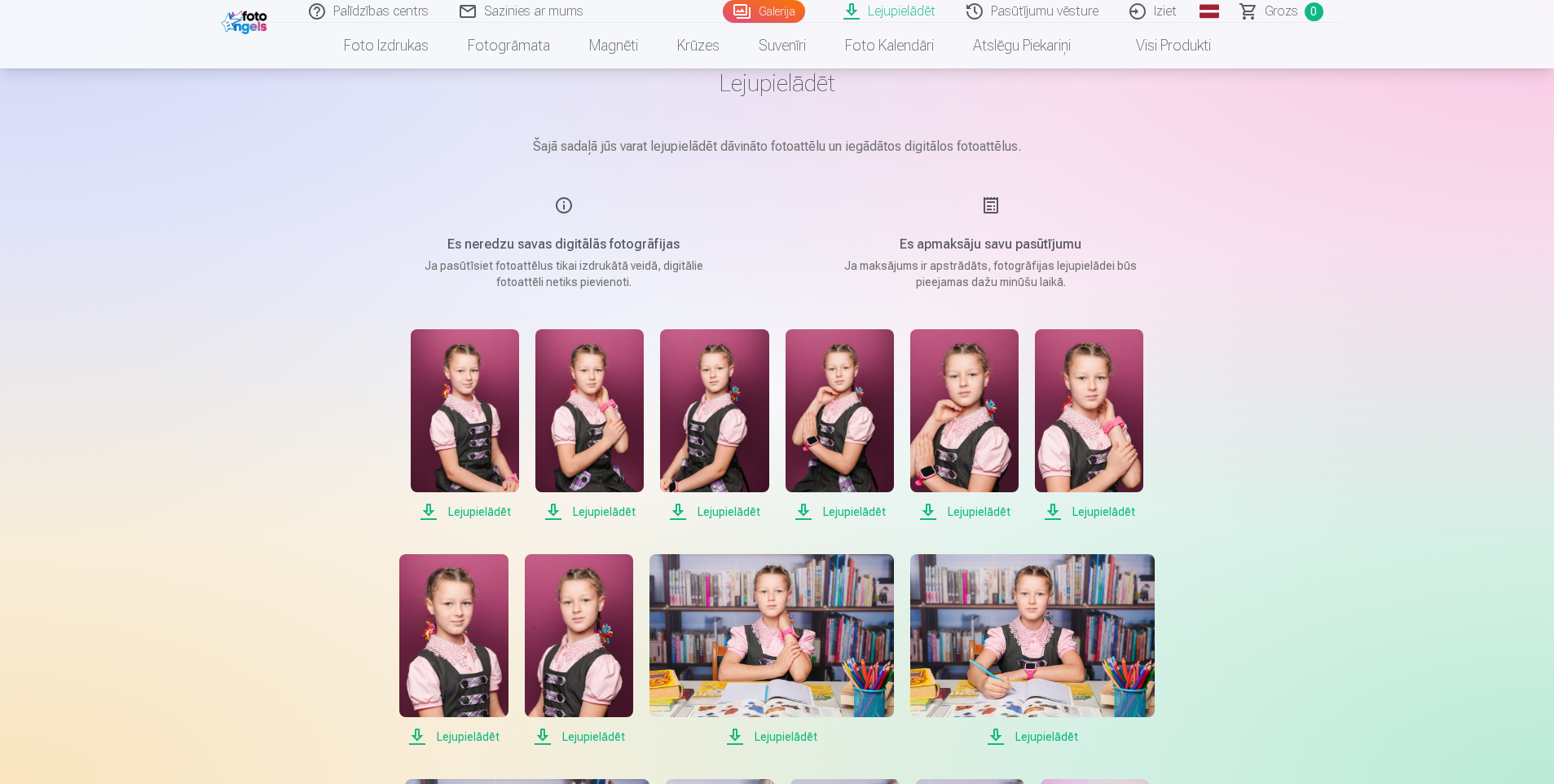
click at [849, 507] on span "Lejupielādēt" at bounding box center [840, 512] width 109 height 19
click at [966, 509] on span "Lejupielādēt" at bounding box center [964, 512] width 109 height 19
click at [1096, 509] on span "Lejupielādēt" at bounding box center [1089, 512] width 109 height 19
click at [476, 735] on span "Lejupielādēt" at bounding box center [453, 736] width 109 height 19
click at [598, 735] on span "Lejupielādēt" at bounding box center [578, 736] width 109 height 19
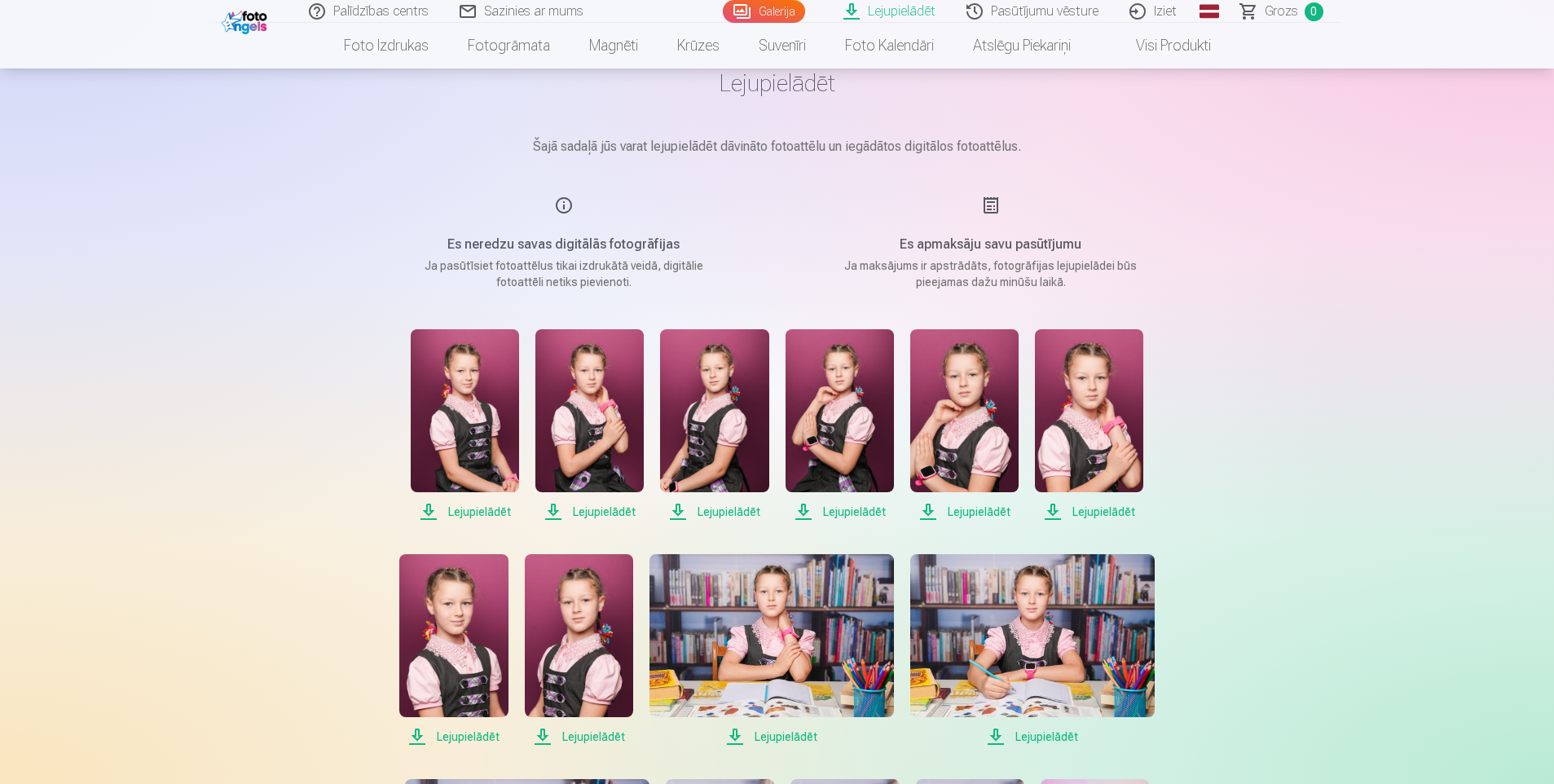
click at [781, 735] on span "Lejupielādēt" at bounding box center [772, 736] width 245 height 19
click at [1041, 735] on span "Lejupielādēt" at bounding box center [1032, 736] width 245 height 19
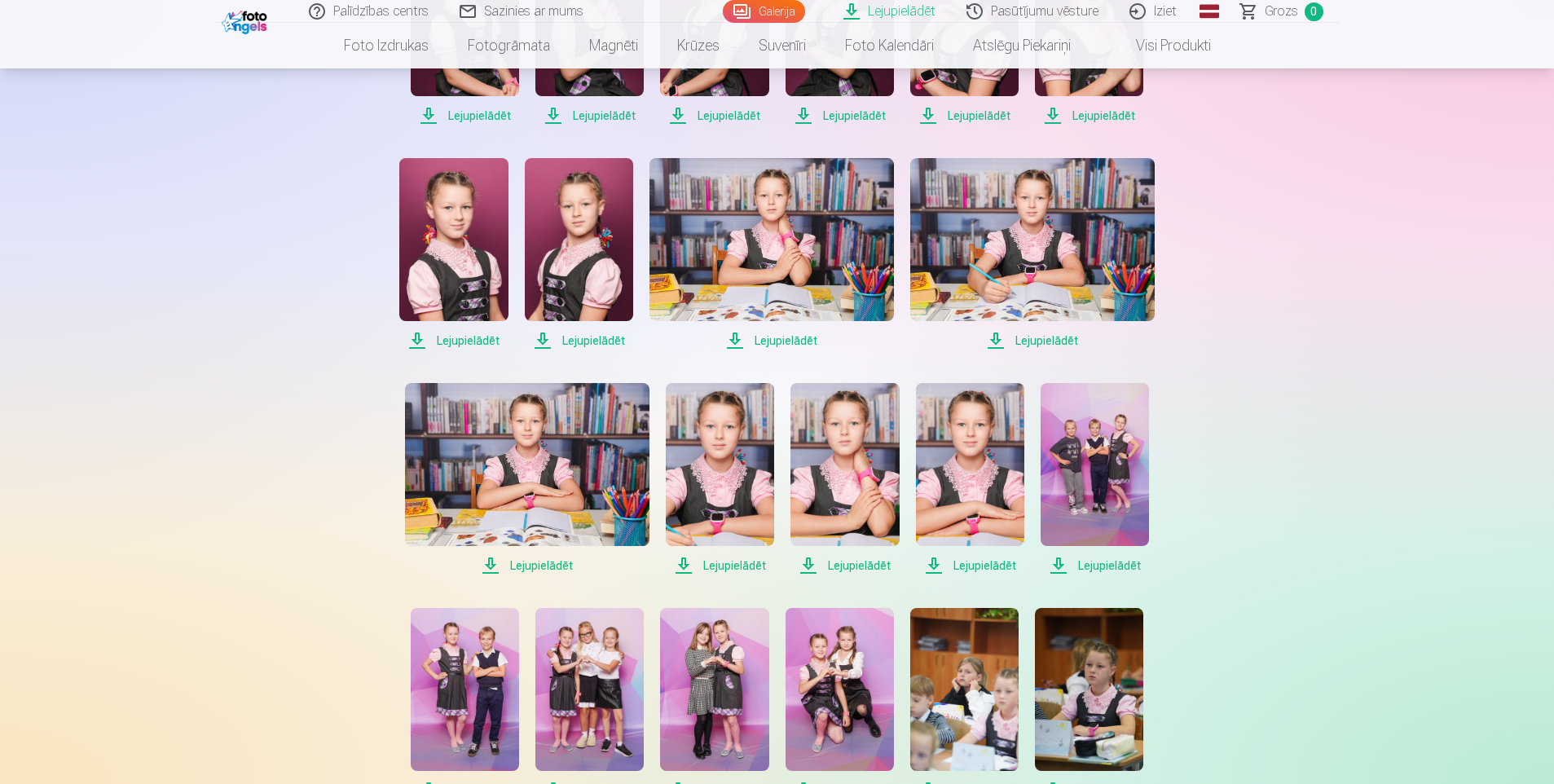
scroll to position [489, 0]
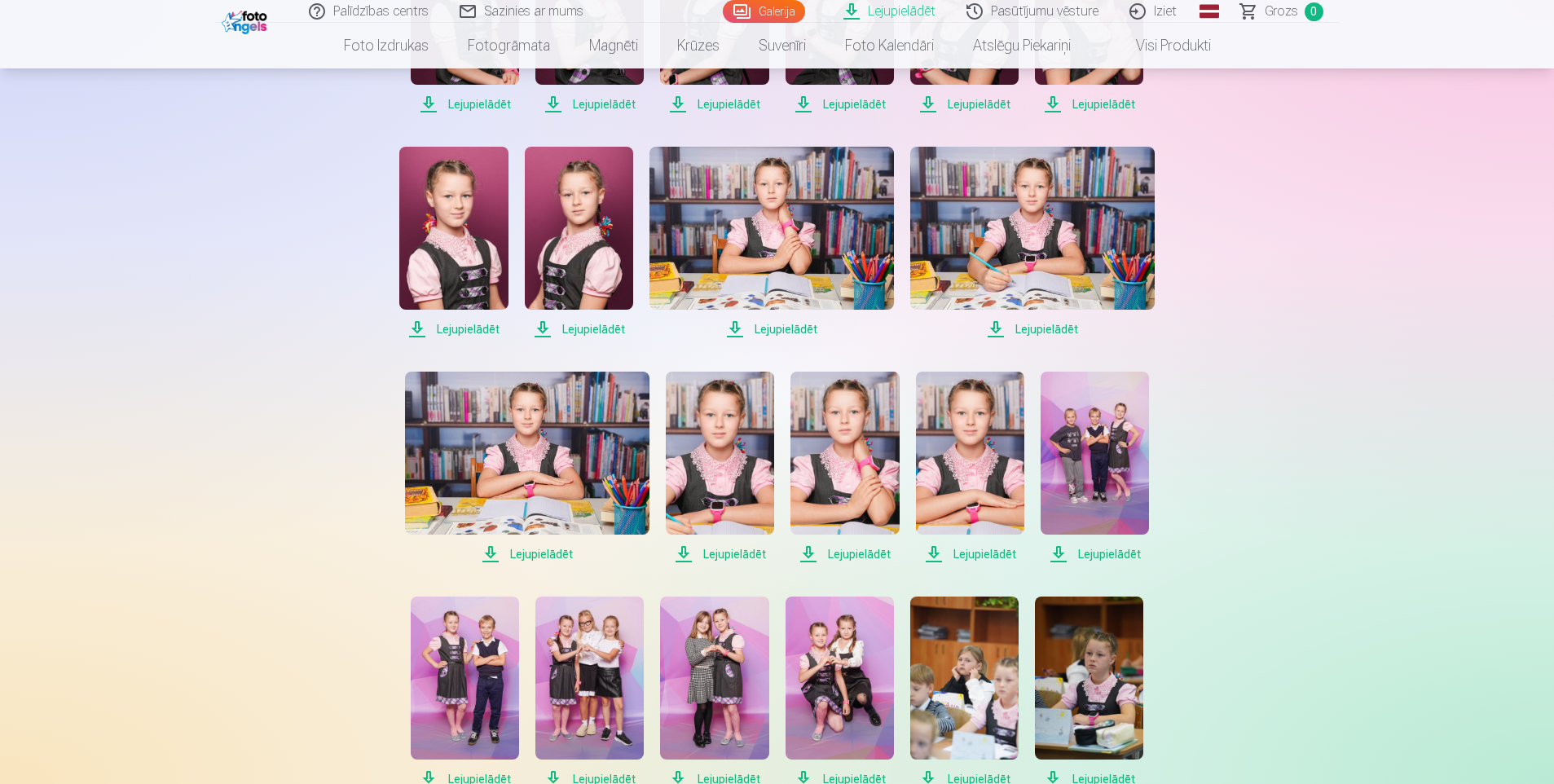
click at [544, 552] on span "Lejupielādēt" at bounding box center [527, 554] width 245 height 19
click at [720, 548] on span "Lejupielādēt" at bounding box center [720, 554] width 109 height 19
click at [846, 552] on span "Lejupielādēt" at bounding box center [844, 554] width 109 height 19
click at [980, 554] on span "Lejupielādēt" at bounding box center [969, 554] width 109 height 19
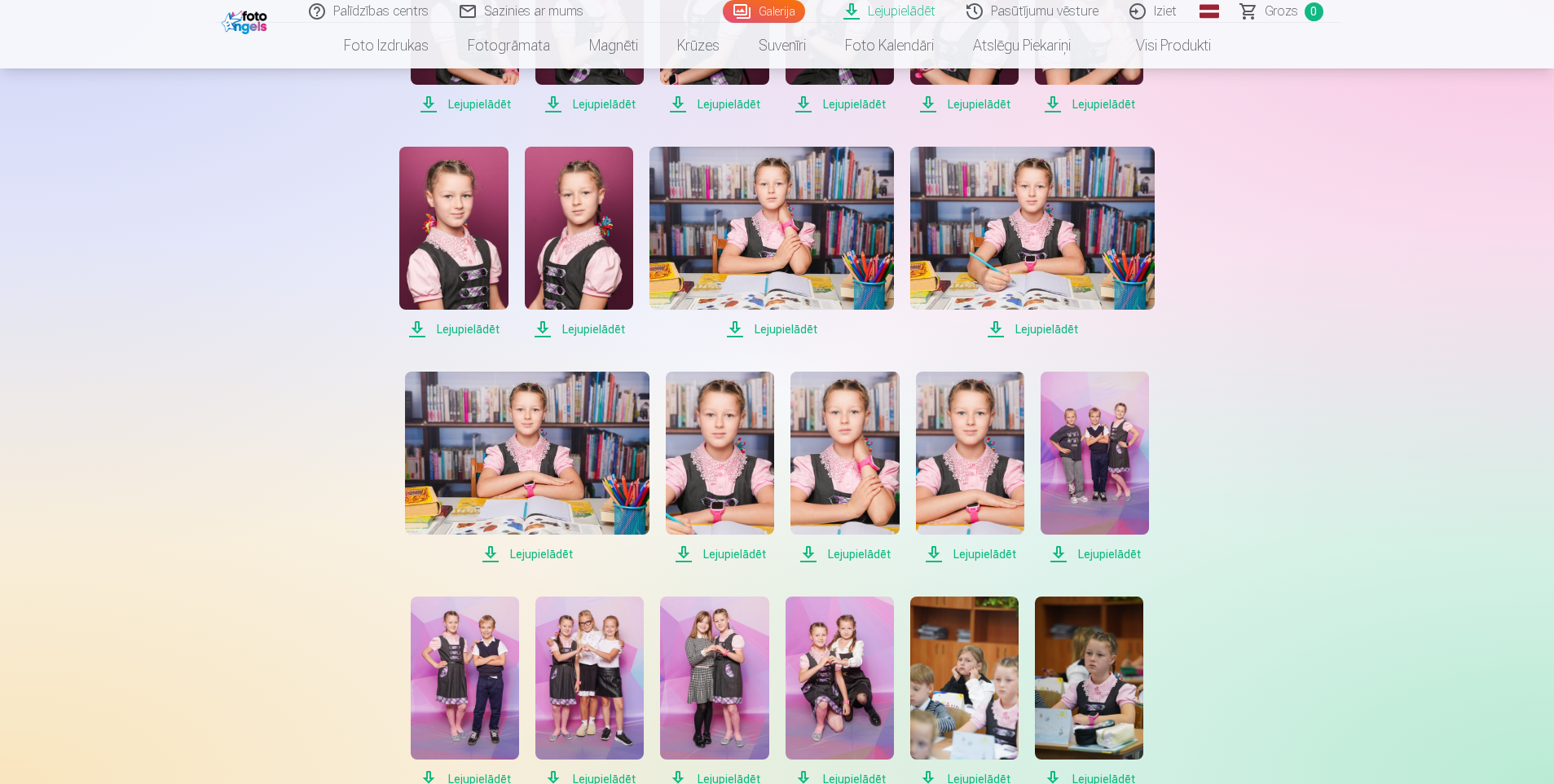
click at [1100, 554] on span "Lejupielādēt" at bounding box center [1095, 554] width 109 height 19
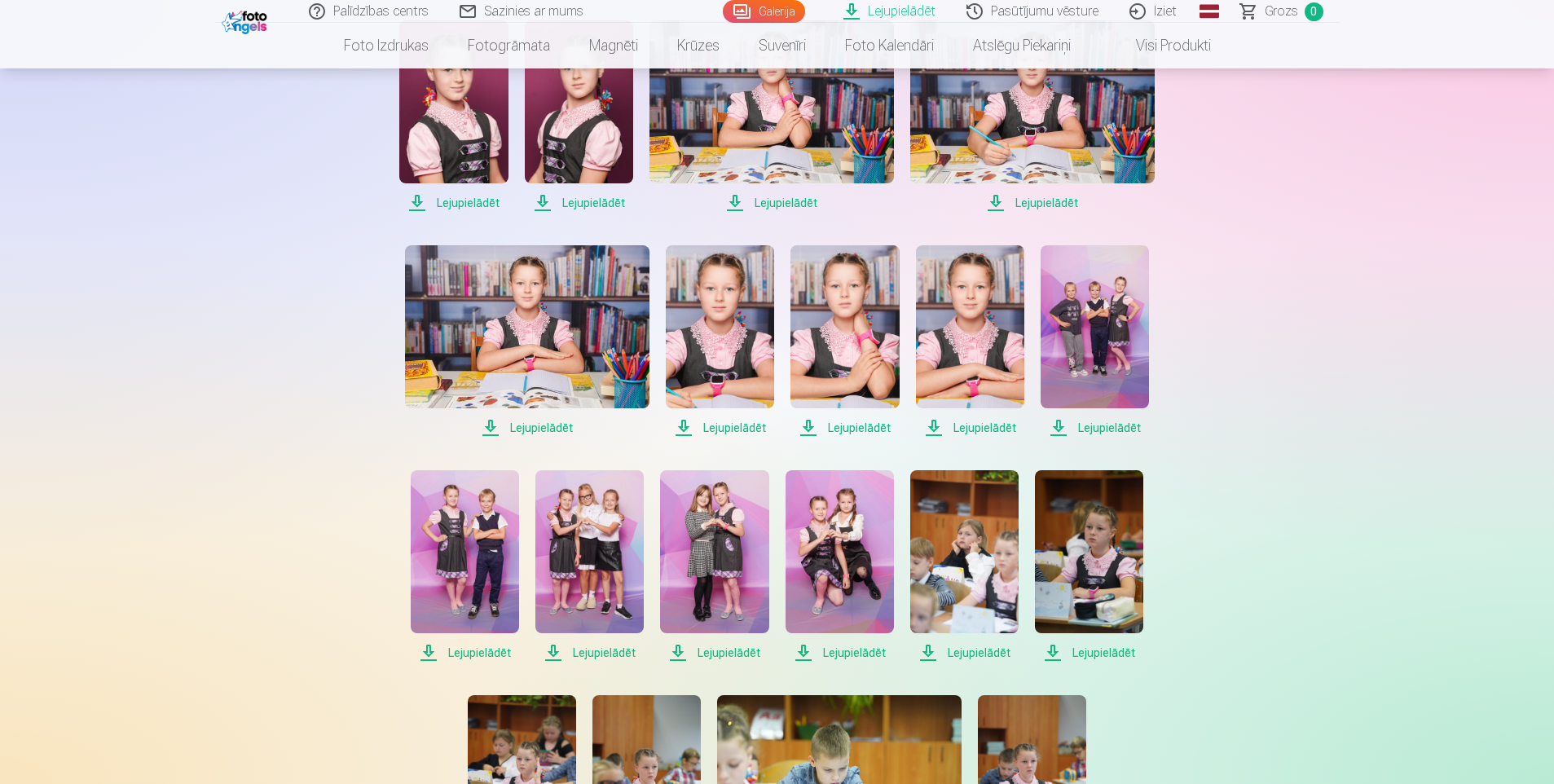
scroll to position [652, 0]
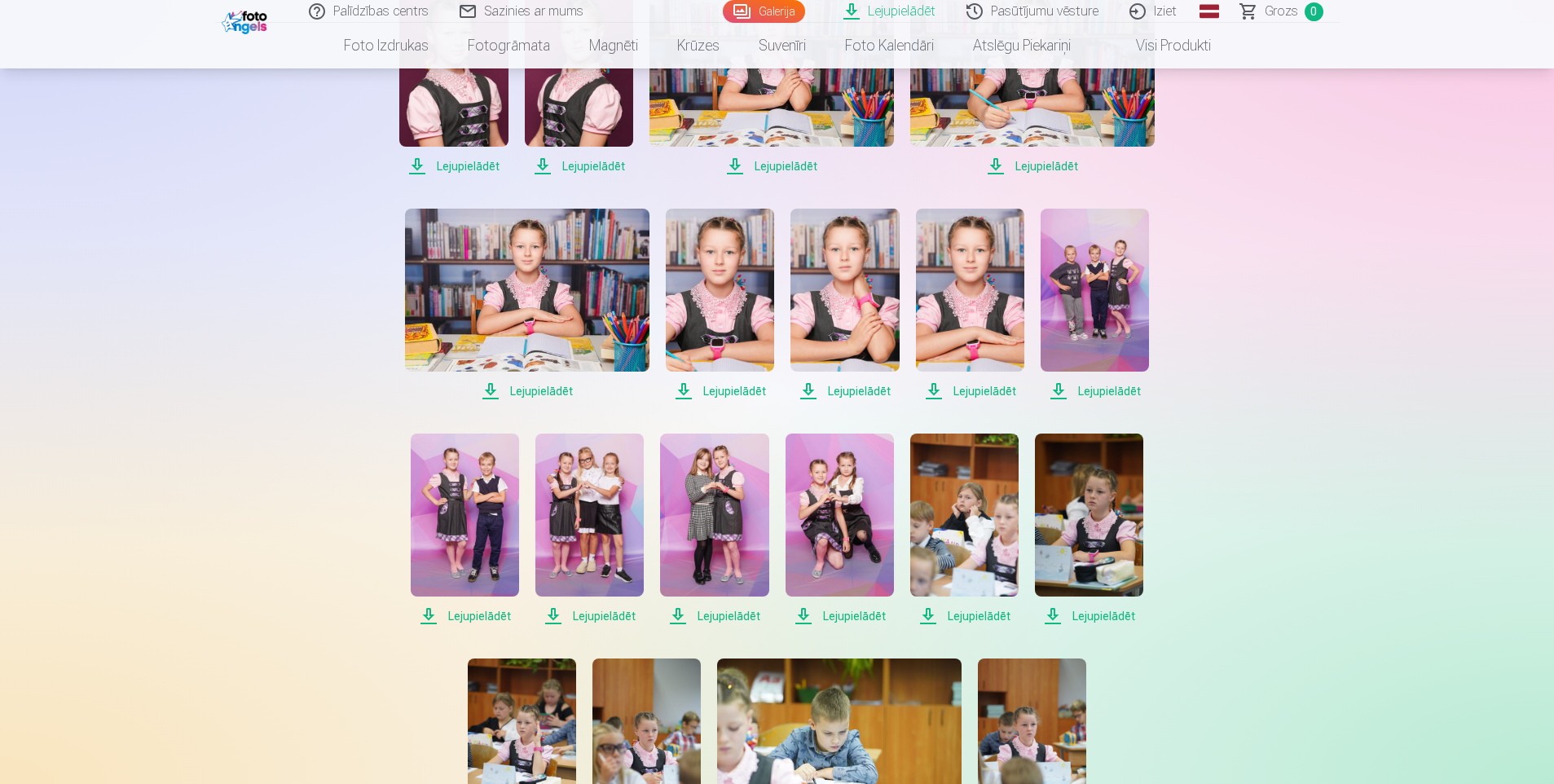
click at [465, 610] on span "Lejupielādēt" at bounding box center [464, 616] width 109 height 19
click at [600, 615] on span "Lejupielādēt" at bounding box center [589, 616] width 109 height 19
click at [725, 611] on span "Lejupielādēt" at bounding box center [714, 616] width 109 height 19
click at [850, 614] on span "Lejupielādēt" at bounding box center [840, 616] width 109 height 19
click at [961, 613] on span "Lejupielādēt" at bounding box center [964, 616] width 109 height 19
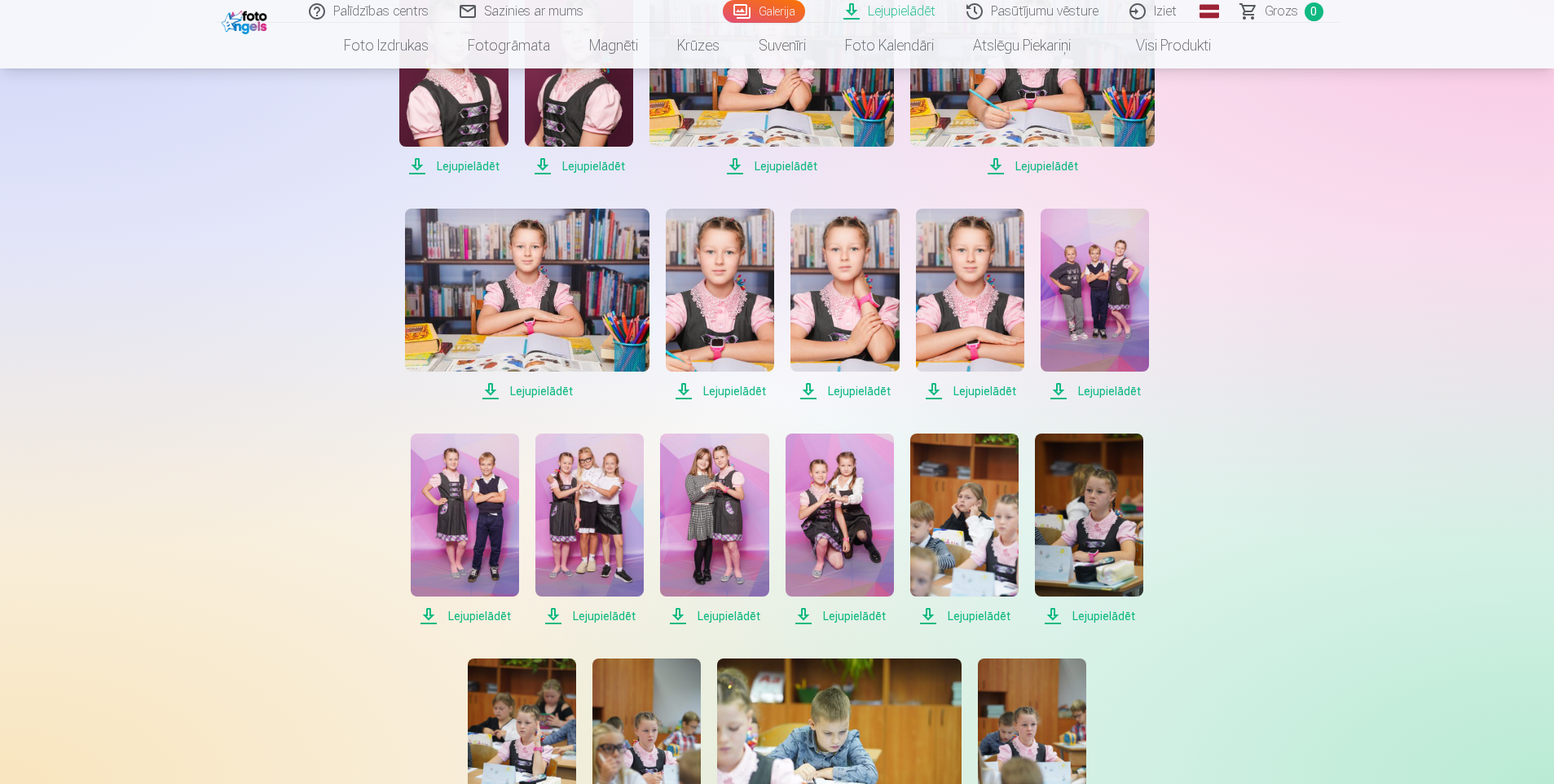
click at [1106, 614] on span "Lejupielādēt" at bounding box center [1089, 616] width 109 height 19
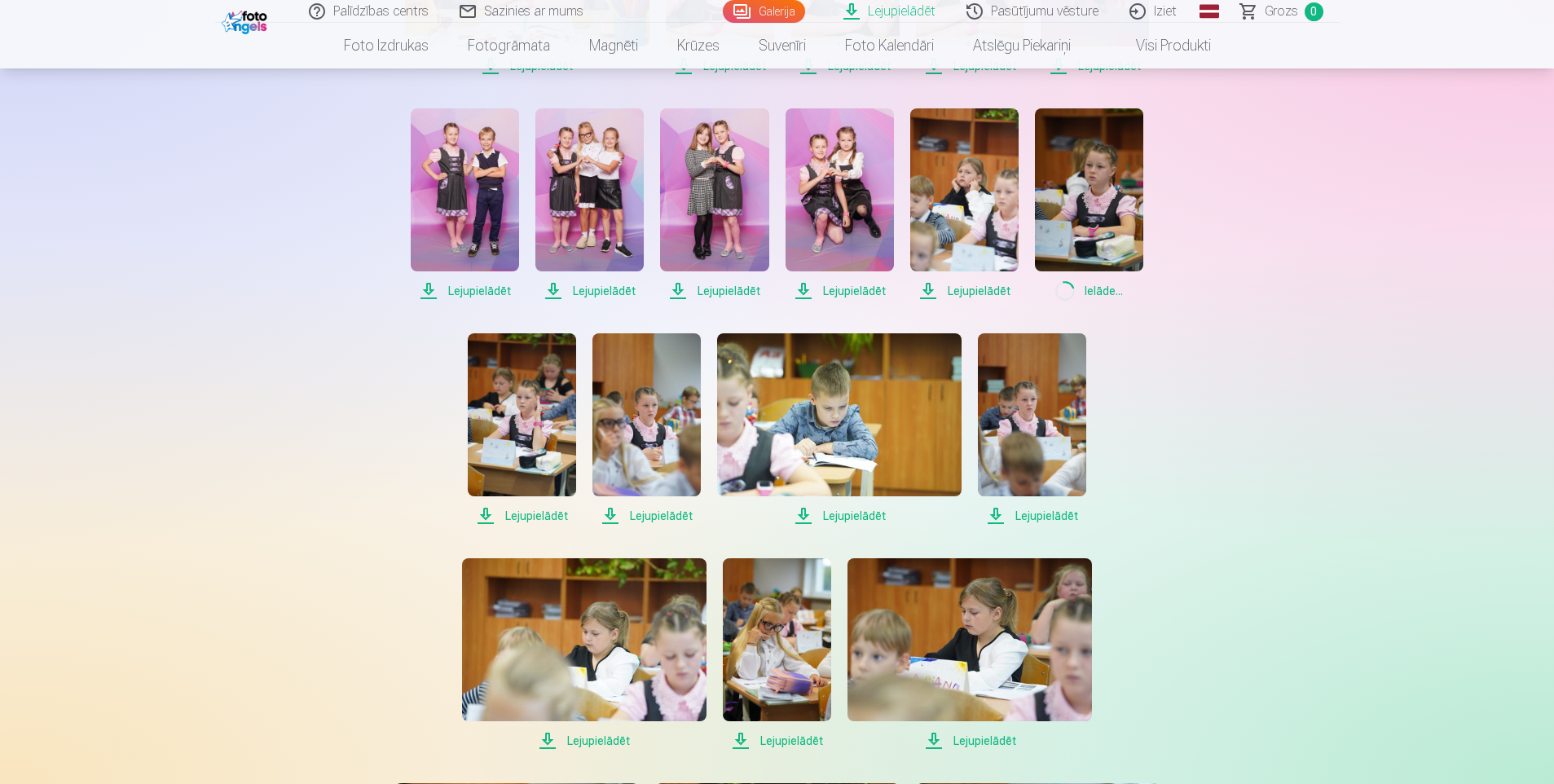
scroll to position [978, 0]
click at [527, 514] on span "Lejupielādēt" at bounding box center [522, 515] width 109 height 19
click at [656, 516] on span "Lejupielādēt" at bounding box center [646, 515] width 109 height 19
click at [866, 516] on span "Lejupielādēt" at bounding box center [839, 515] width 245 height 19
click at [1043, 514] on span "Lejupielādēt" at bounding box center [1032, 515] width 109 height 19
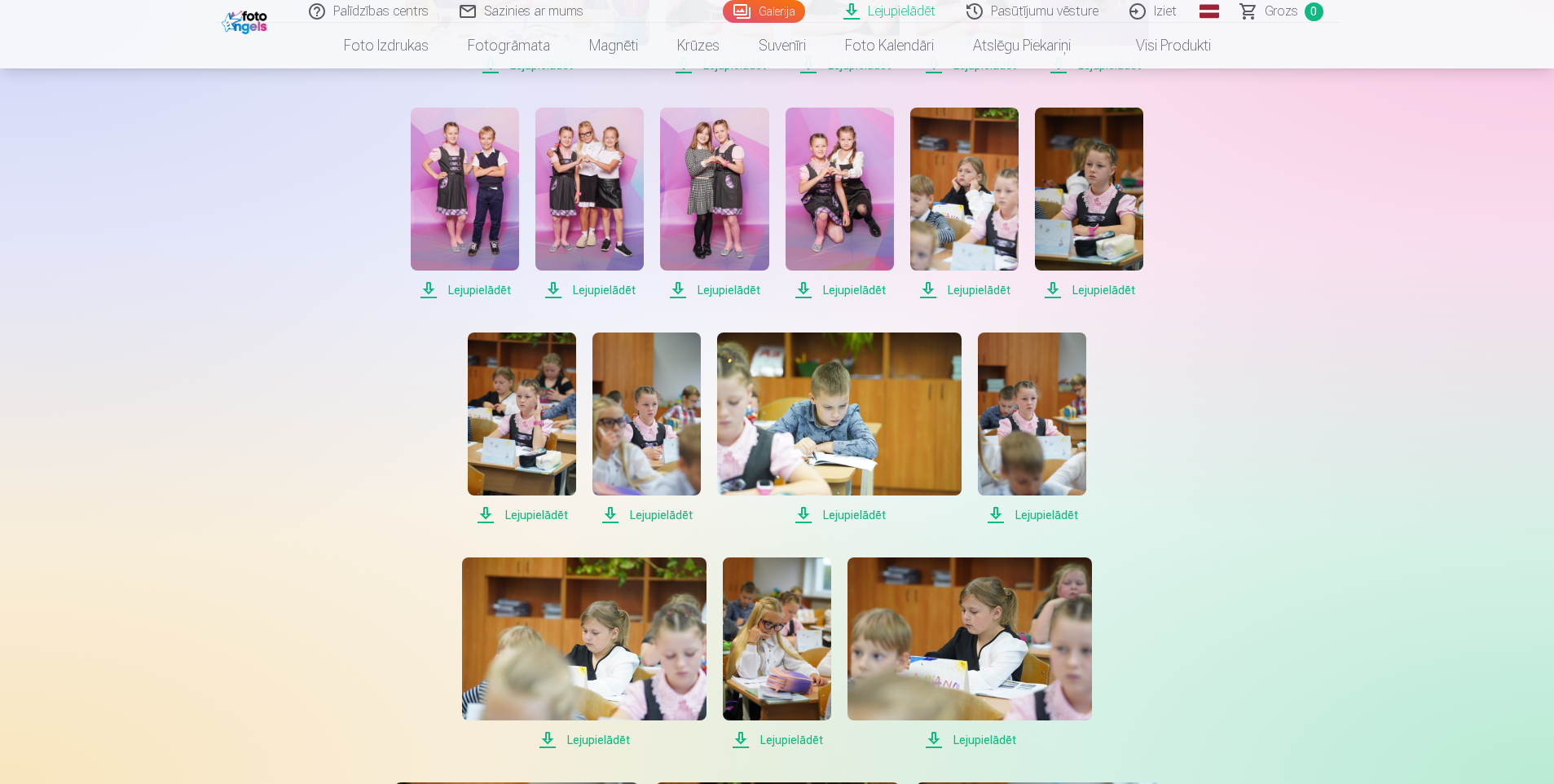
click at [594, 736] on span "Lejupielādēt" at bounding box center [584, 740] width 245 height 19
click at [775, 738] on span "Lejupielādēt" at bounding box center [777, 740] width 109 height 19
click at [977, 735] on span "Lejupielādēt" at bounding box center [969, 740] width 245 height 19
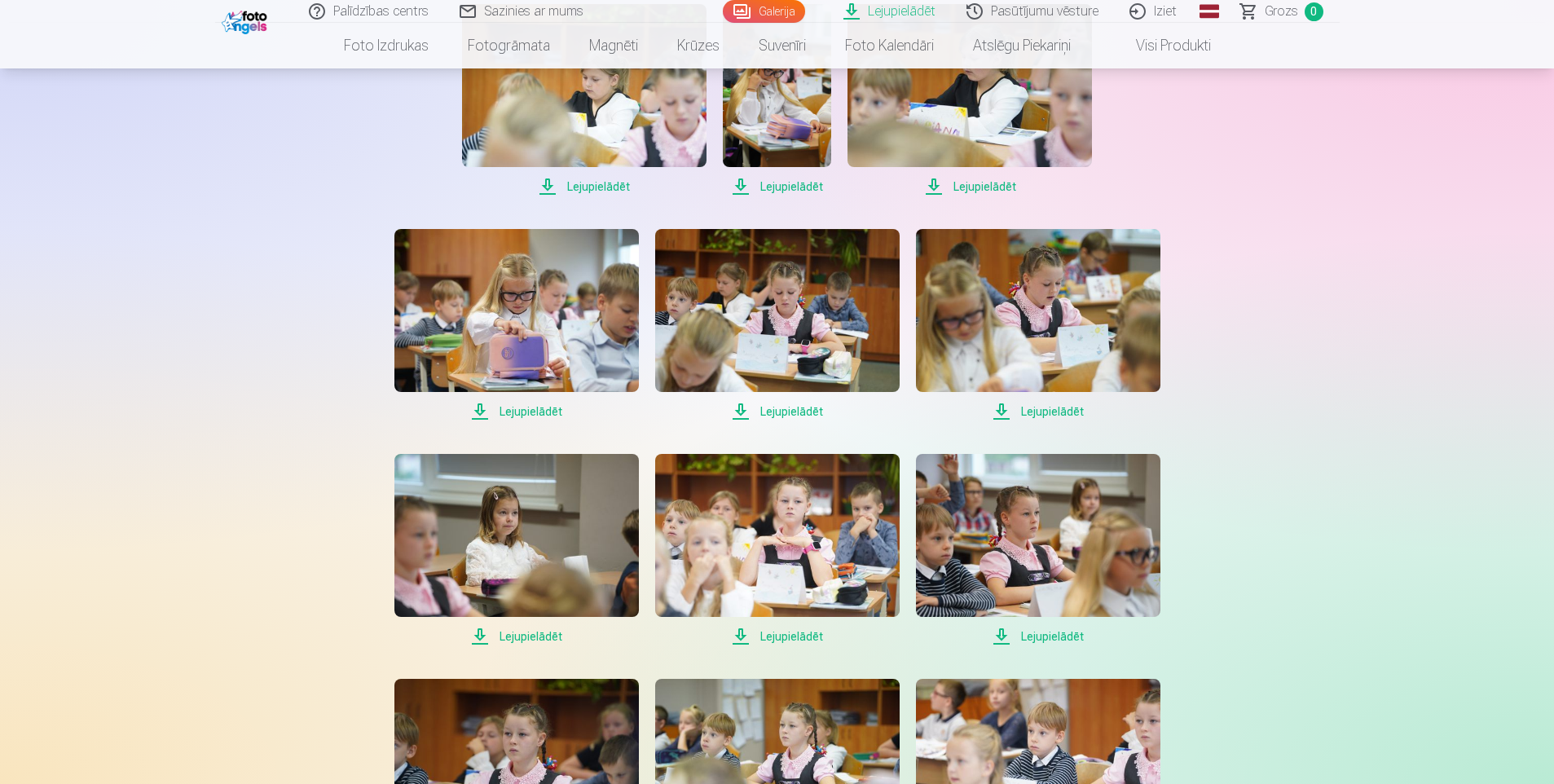
scroll to position [1549, 0]
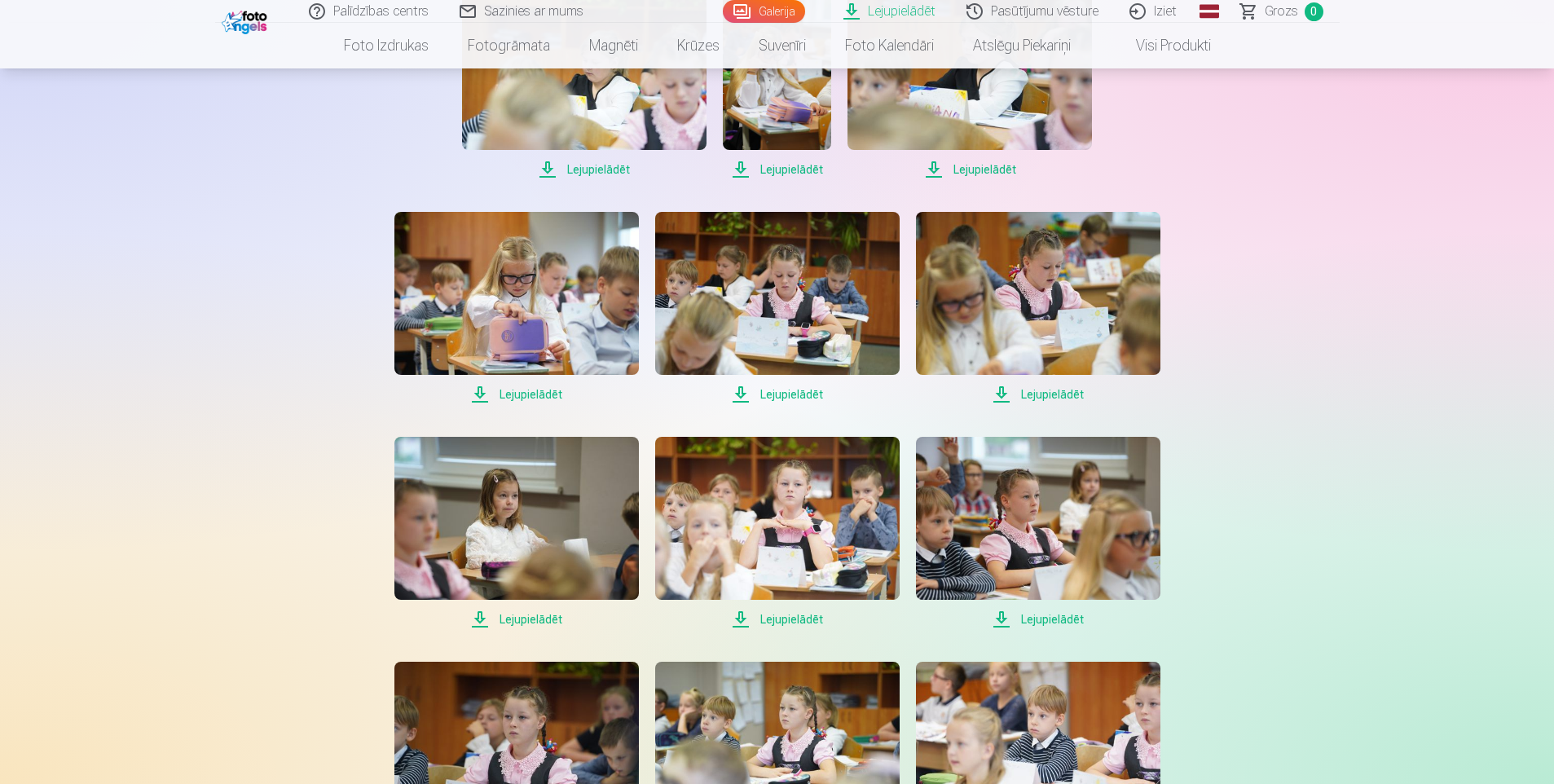
click at [535, 395] on span "Lejupielādēt" at bounding box center [517, 395] width 245 height 19
click at [803, 392] on span "Lejupielādēt" at bounding box center [777, 395] width 245 height 19
click at [1075, 395] on span "Lejupielādēt" at bounding box center [1037, 395] width 245 height 19
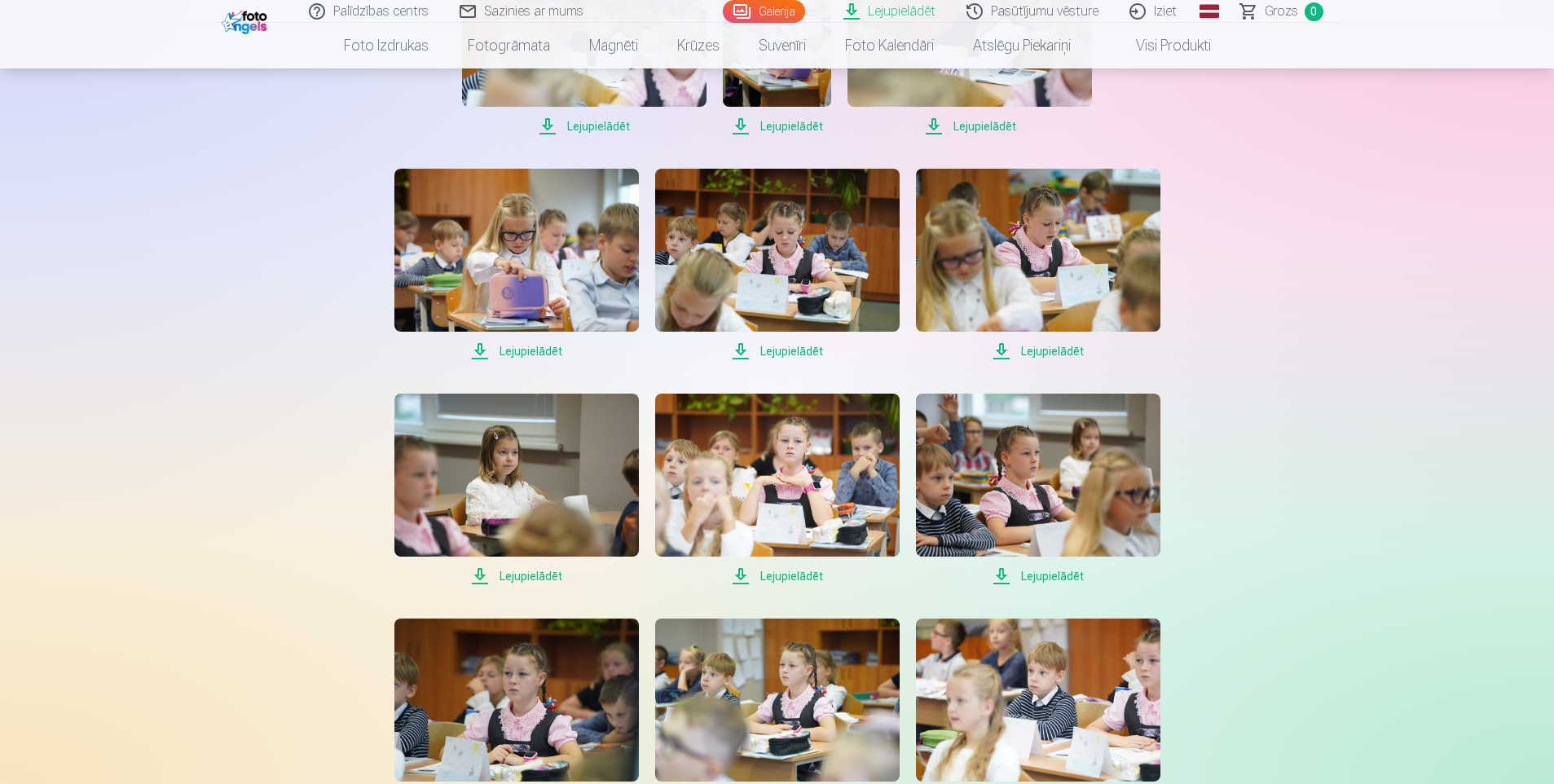
scroll to position [1711, 0]
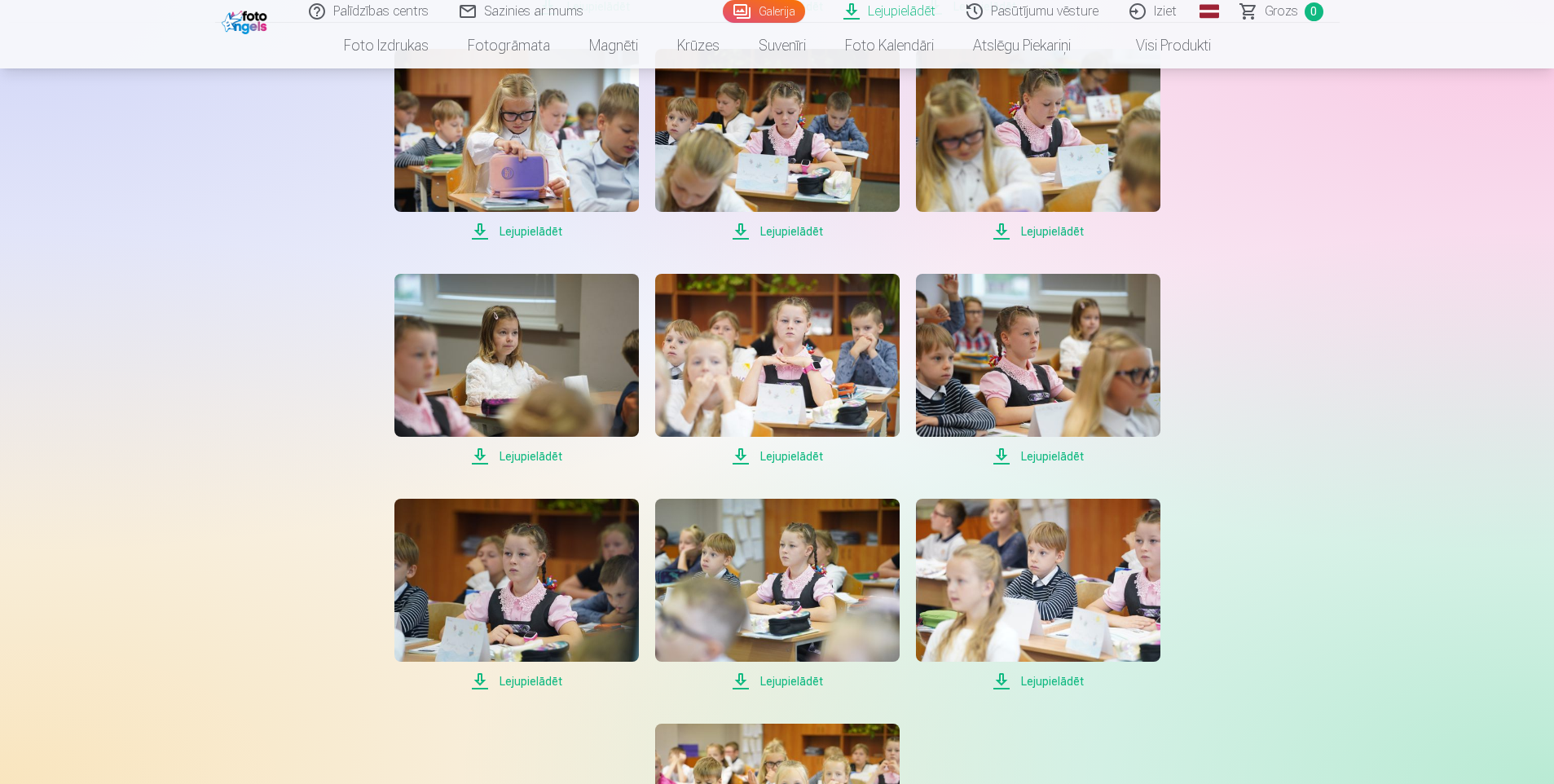
click at [532, 449] on span "Lejupielādēt" at bounding box center [517, 456] width 245 height 19
click at [810, 454] on span "Lejupielādēt" at bounding box center [777, 456] width 245 height 19
click at [1049, 455] on span "Lejupielādēt" at bounding box center [1037, 456] width 245 height 19
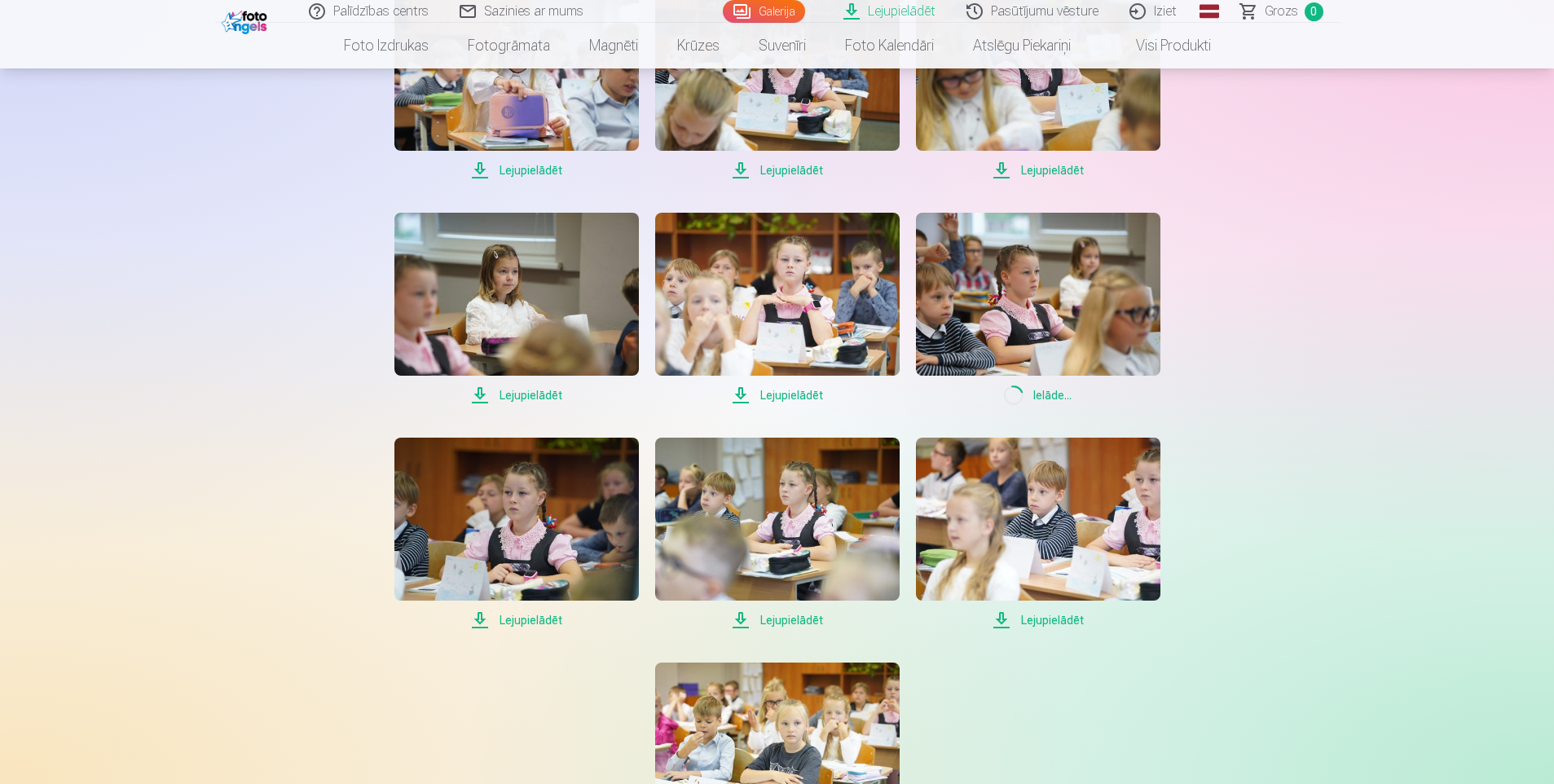
scroll to position [1874, 0]
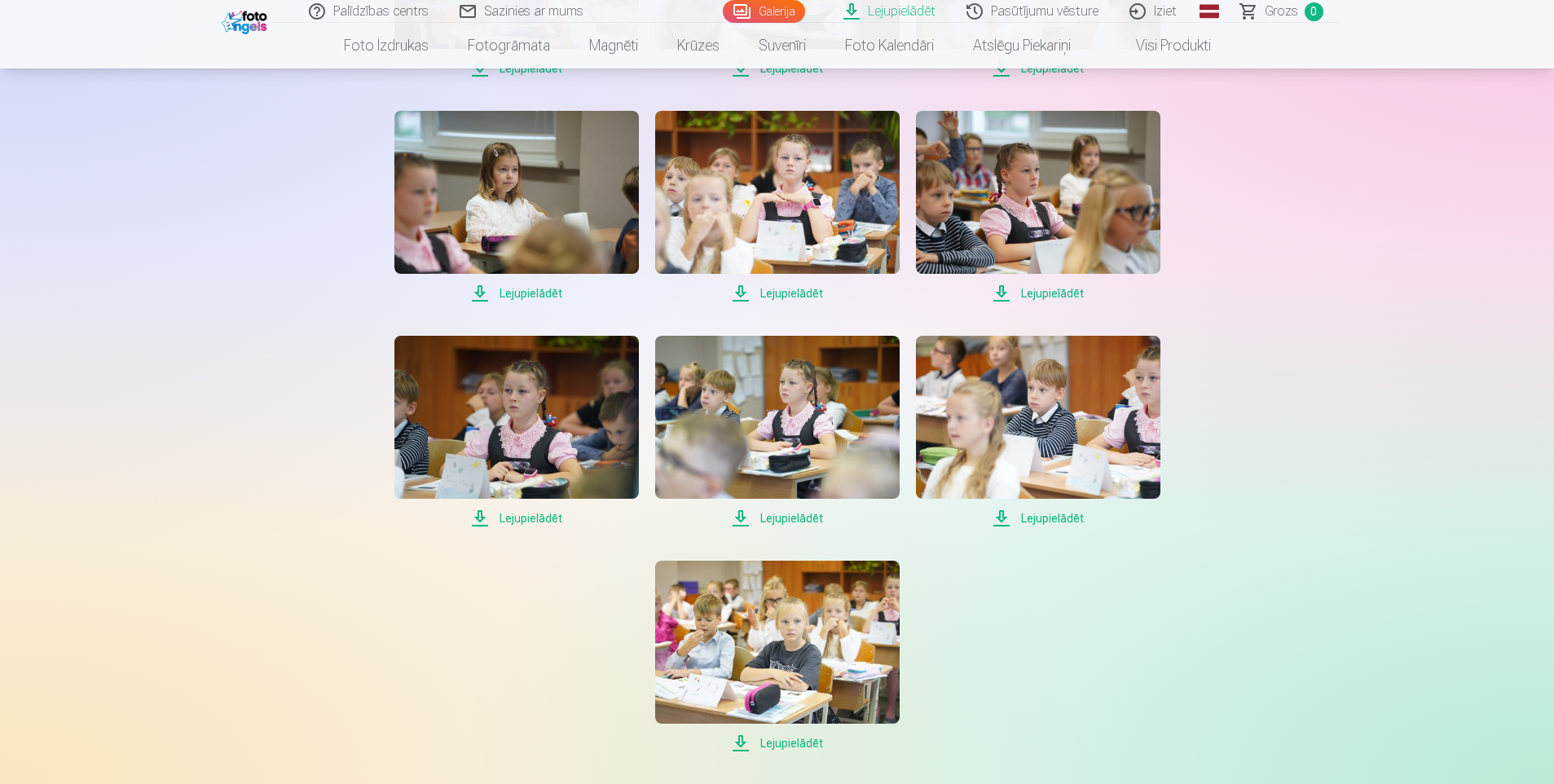
click at [531, 516] on span "Lejupielādēt" at bounding box center [517, 518] width 245 height 19
click at [801, 516] on span "Lejupielādēt" at bounding box center [777, 518] width 245 height 19
click at [1043, 518] on span "Lejupielādēt" at bounding box center [1037, 518] width 245 height 19
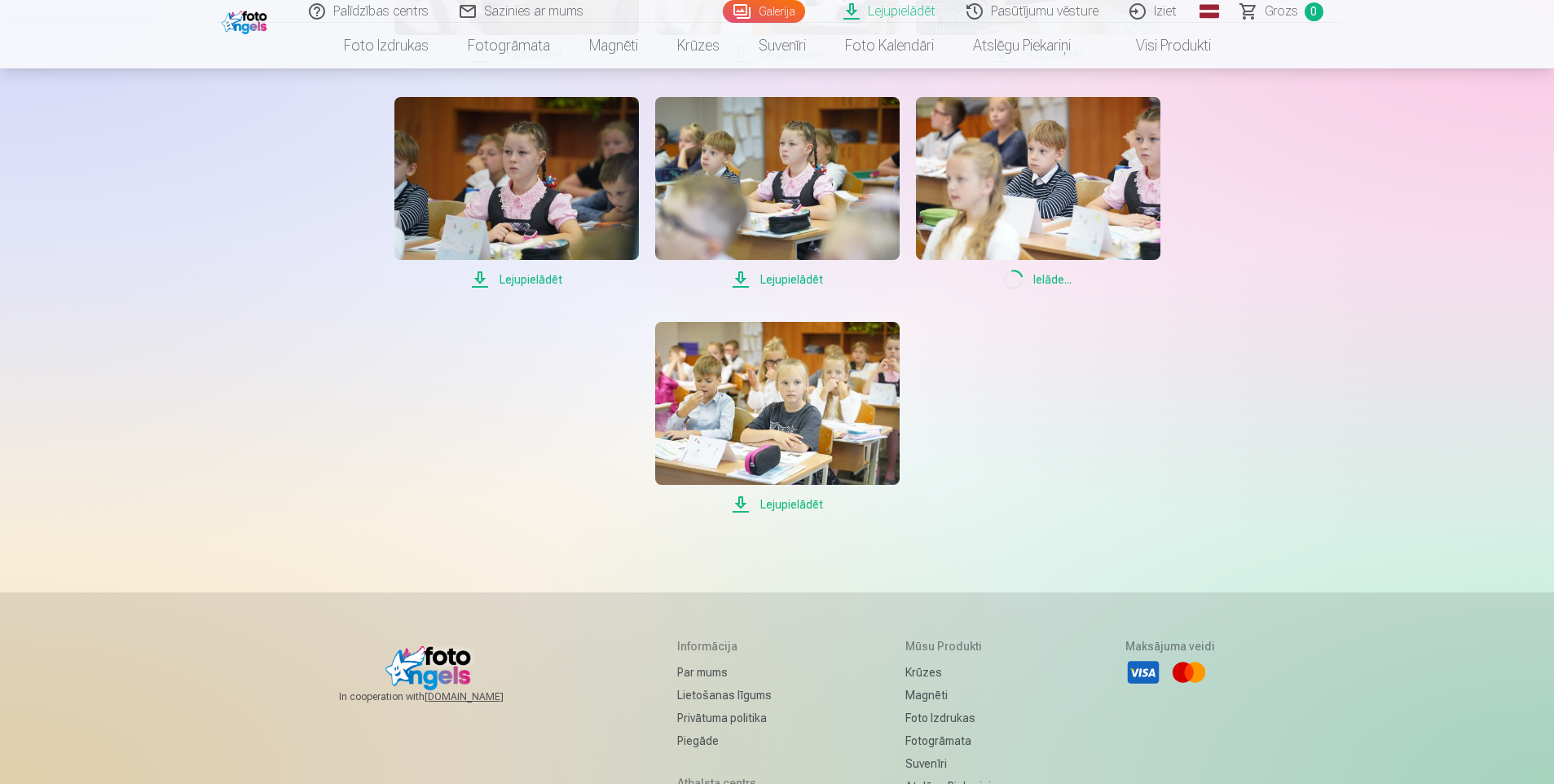
scroll to position [2119, 0]
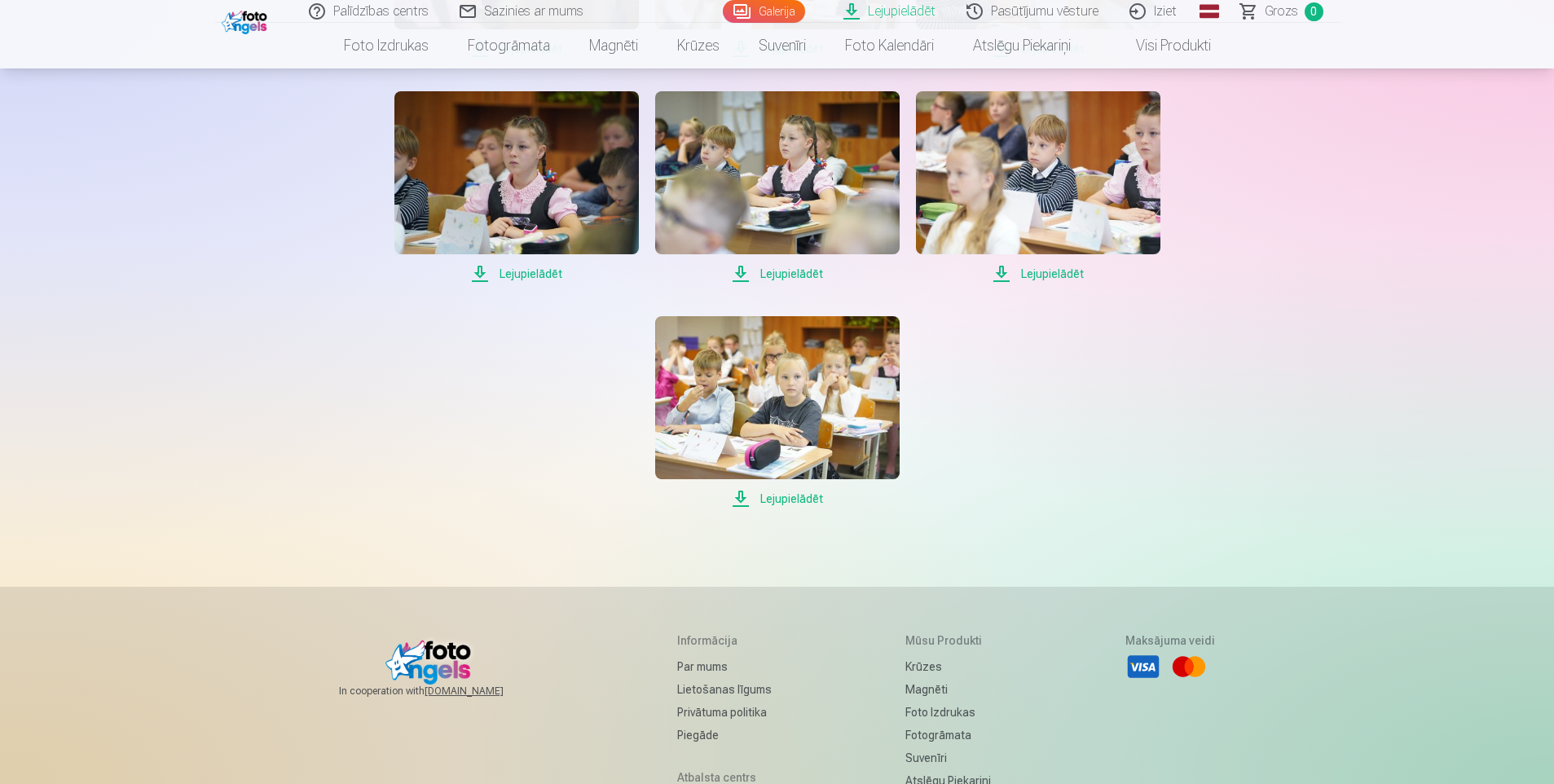
click at [794, 498] on span "Lejupielādēt" at bounding box center [777, 499] width 245 height 19
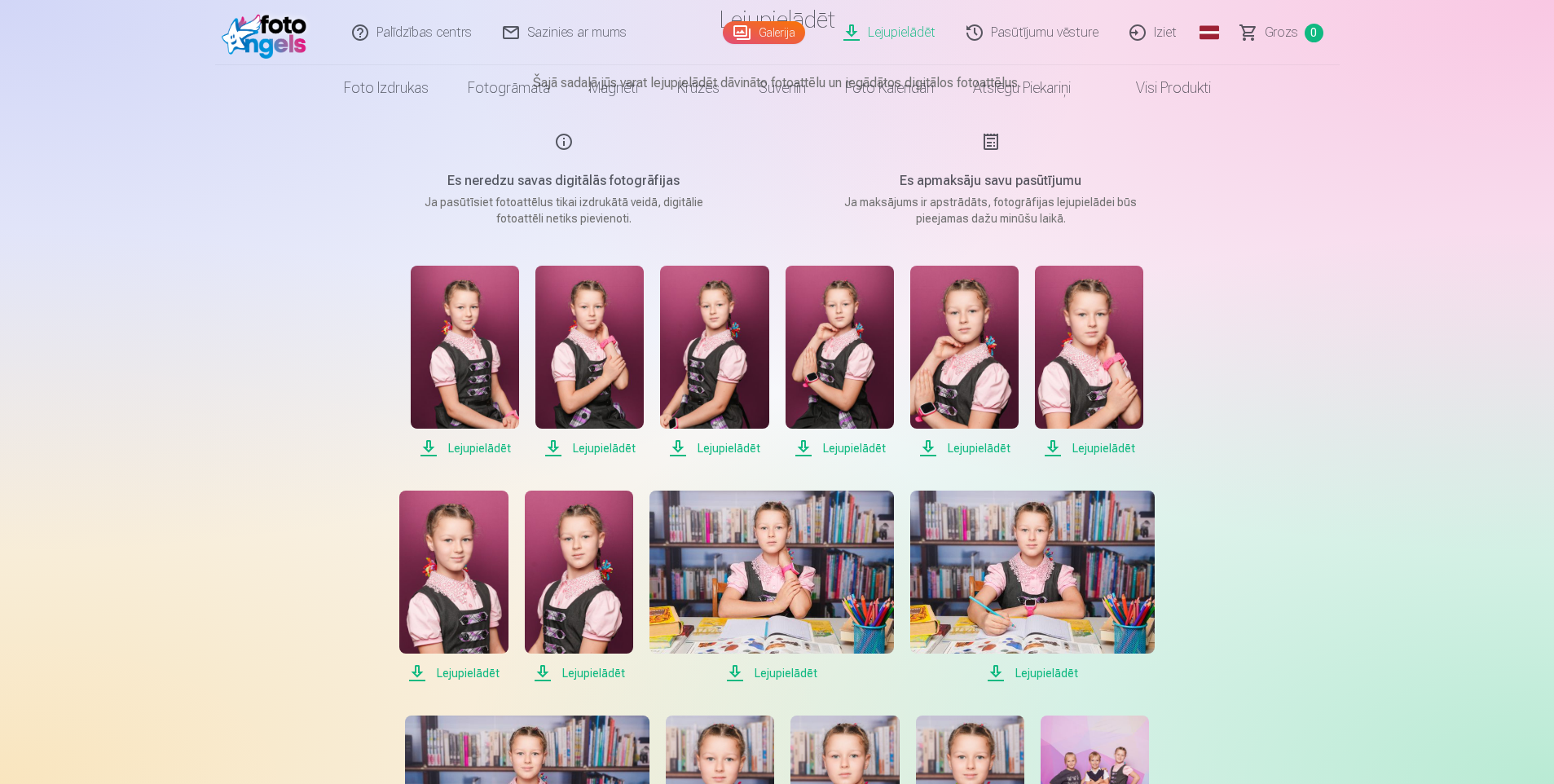
scroll to position [0, 0]
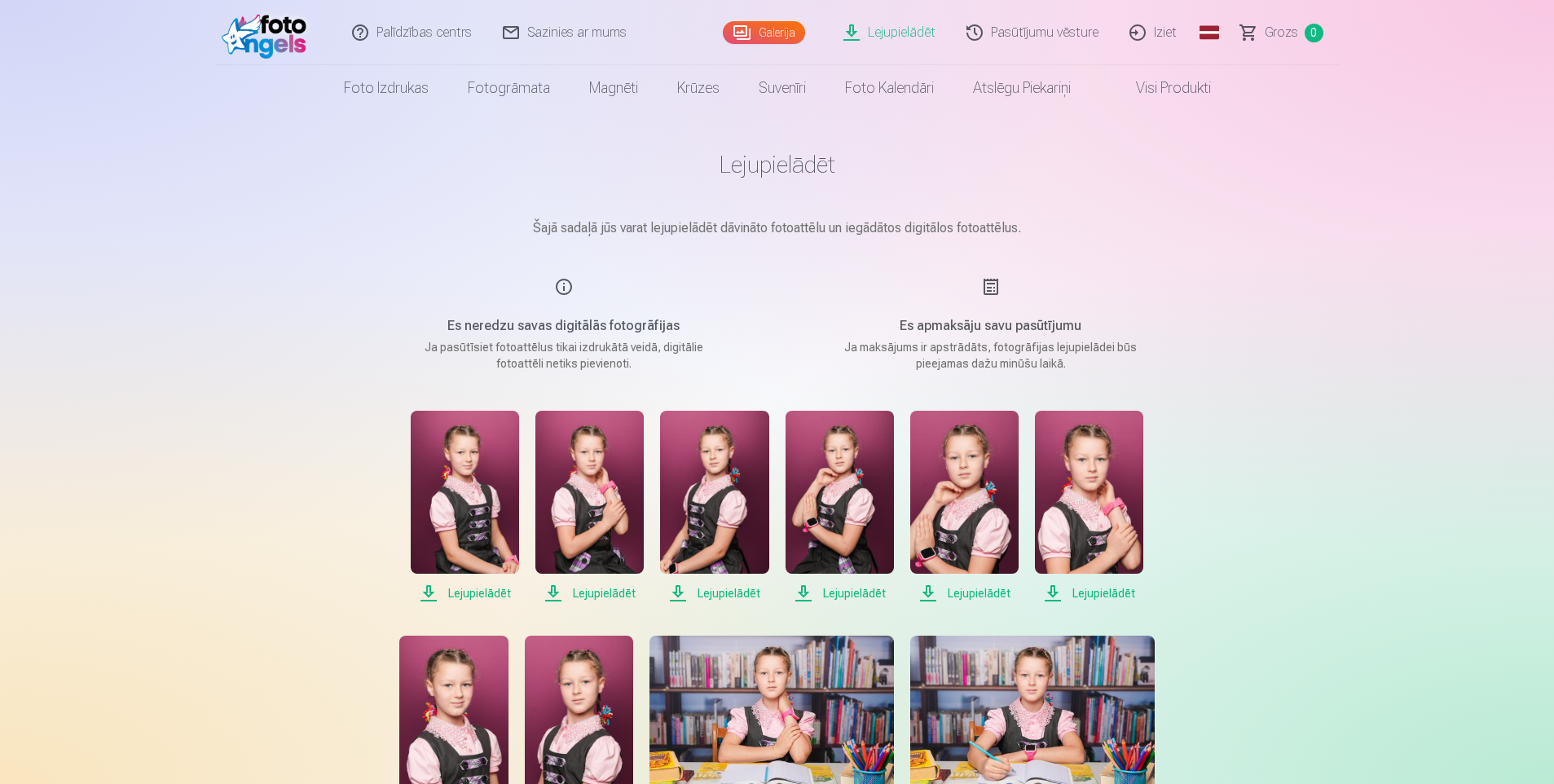
click at [1157, 33] on link "Iziet" at bounding box center [1154, 33] width 79 height 65
